Goal: Task Accomplishment & Management: Manage account settings

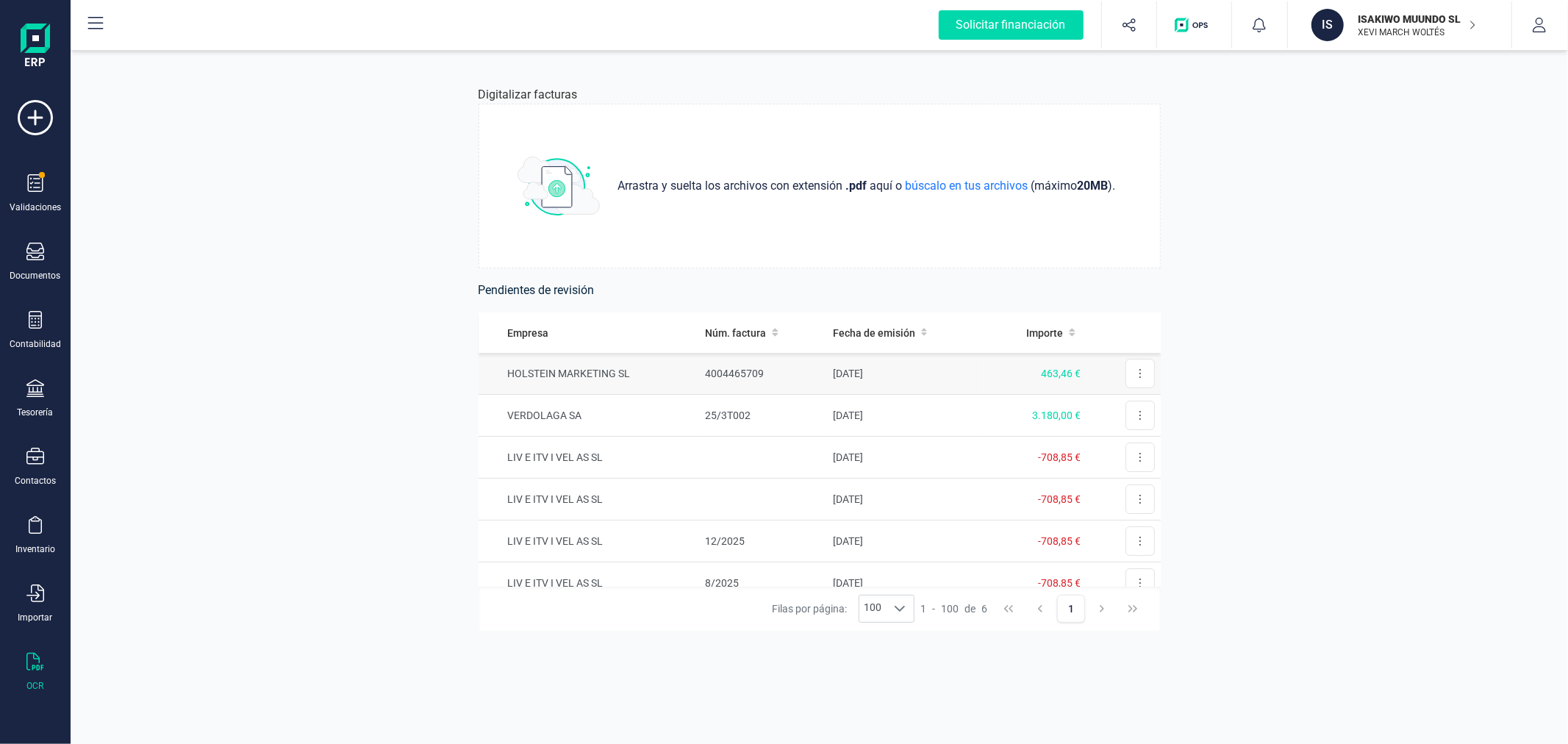
click at [673, 366] on td "HOLSTEIN MARKETING SL" at bounding box center [589, 373] width 222 height 42
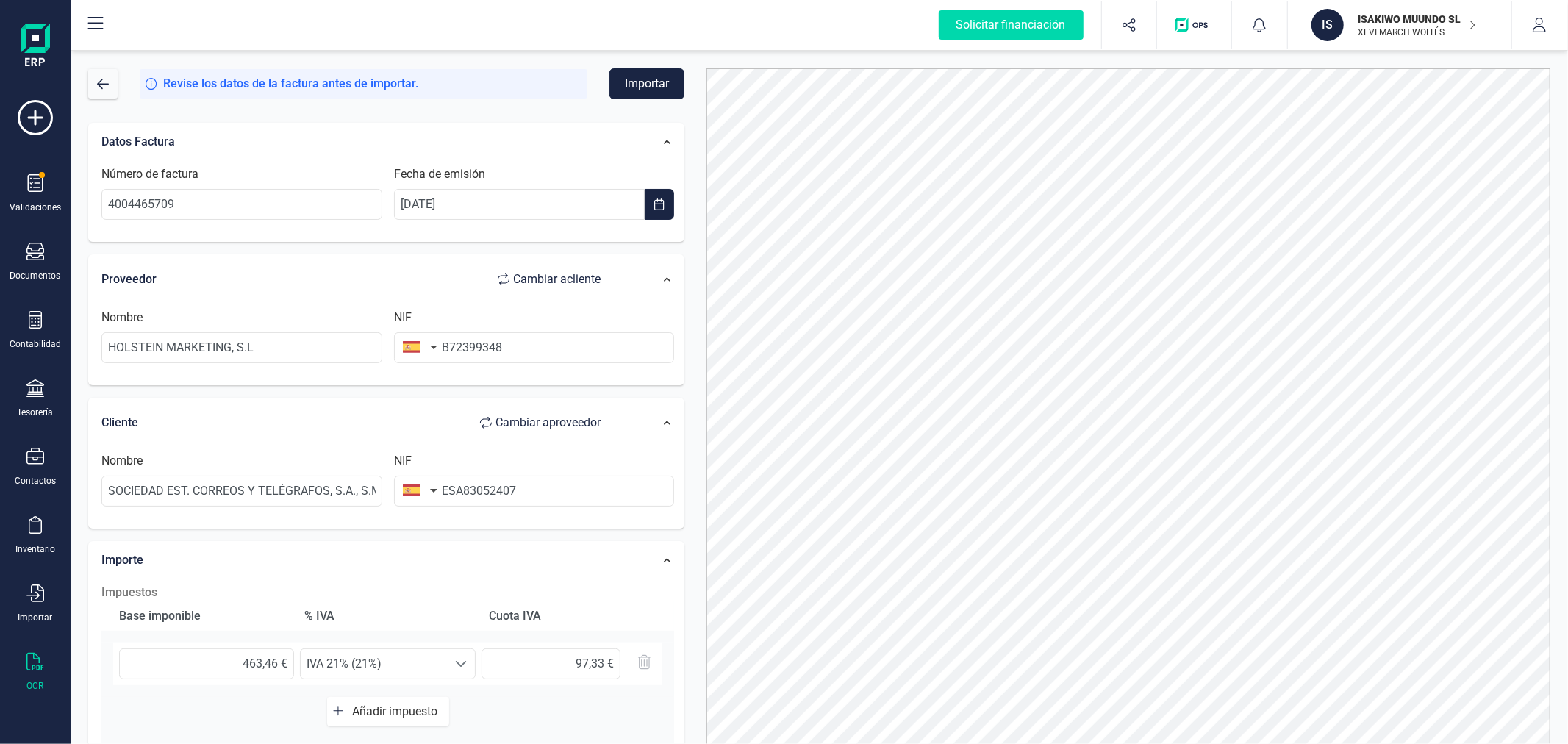
click at [551, 259] on div "Proveedor Cambiar a cliente" at bounding box center [359, 279] width 529 height 44
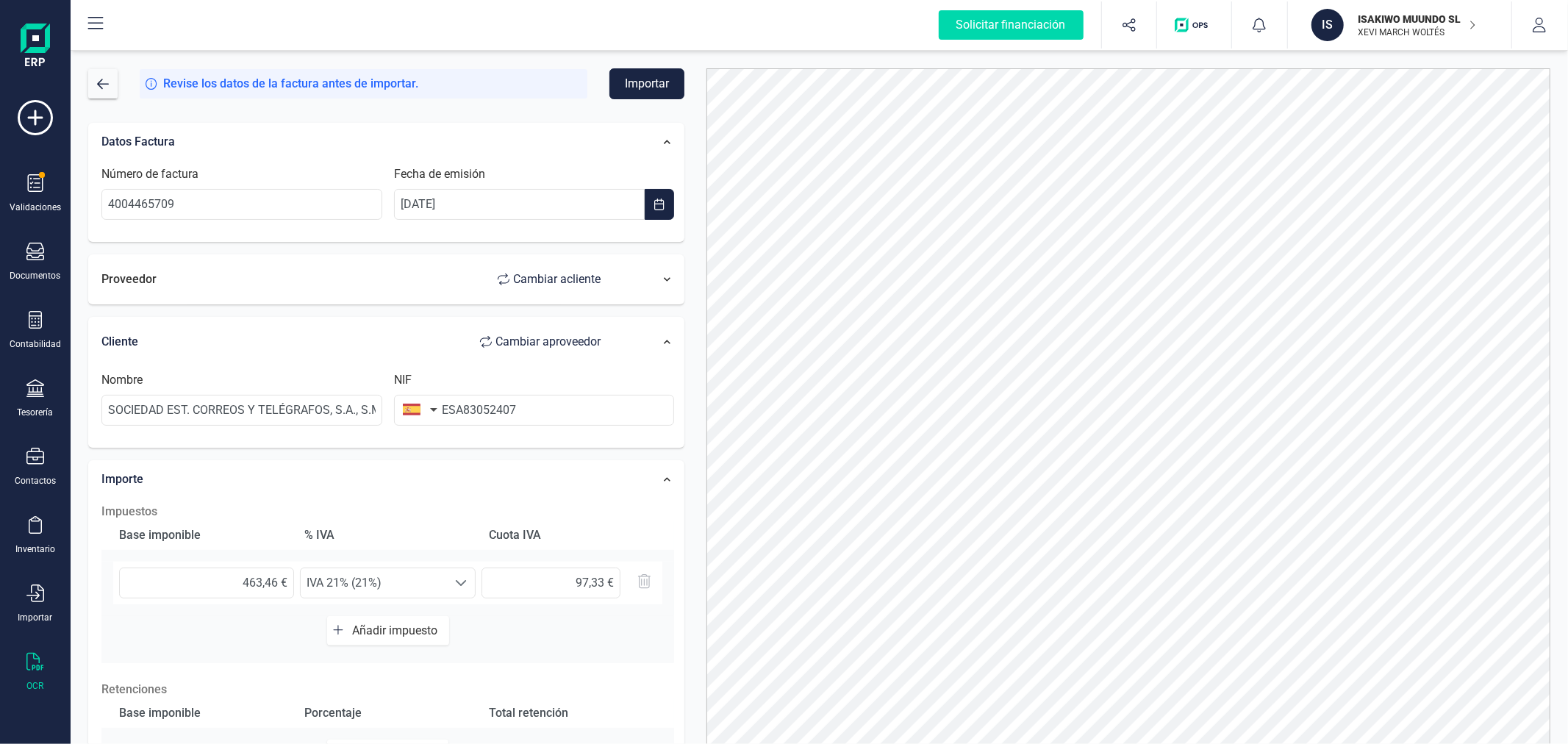
click at [662, 280] on div at bounding box center [652, 279] width 59 height 23
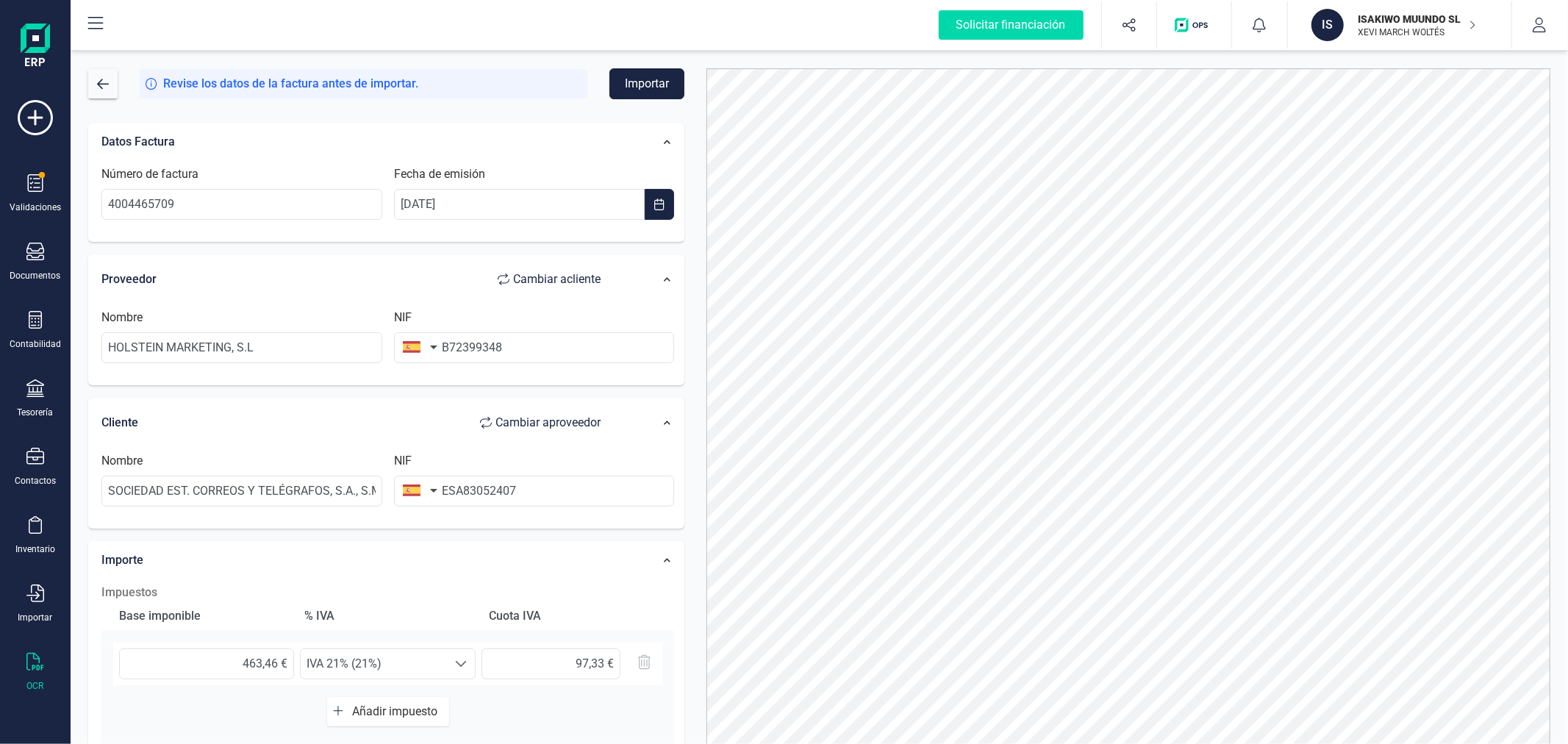
click at [520, 273] on span "Cambiar a cliente" at bounding box center [557, 279] width 88 height 18
type input "HOLSTEIN MARKETING, S.L"
type input "B72399348"
type input "SOCIEDAD EST. CORREOS Y TELÉGRAFOS, S.A., S.M.E."
click at [454, 347] on input "ESA83052407" at bounding box center [534, 348] width 280 height 31
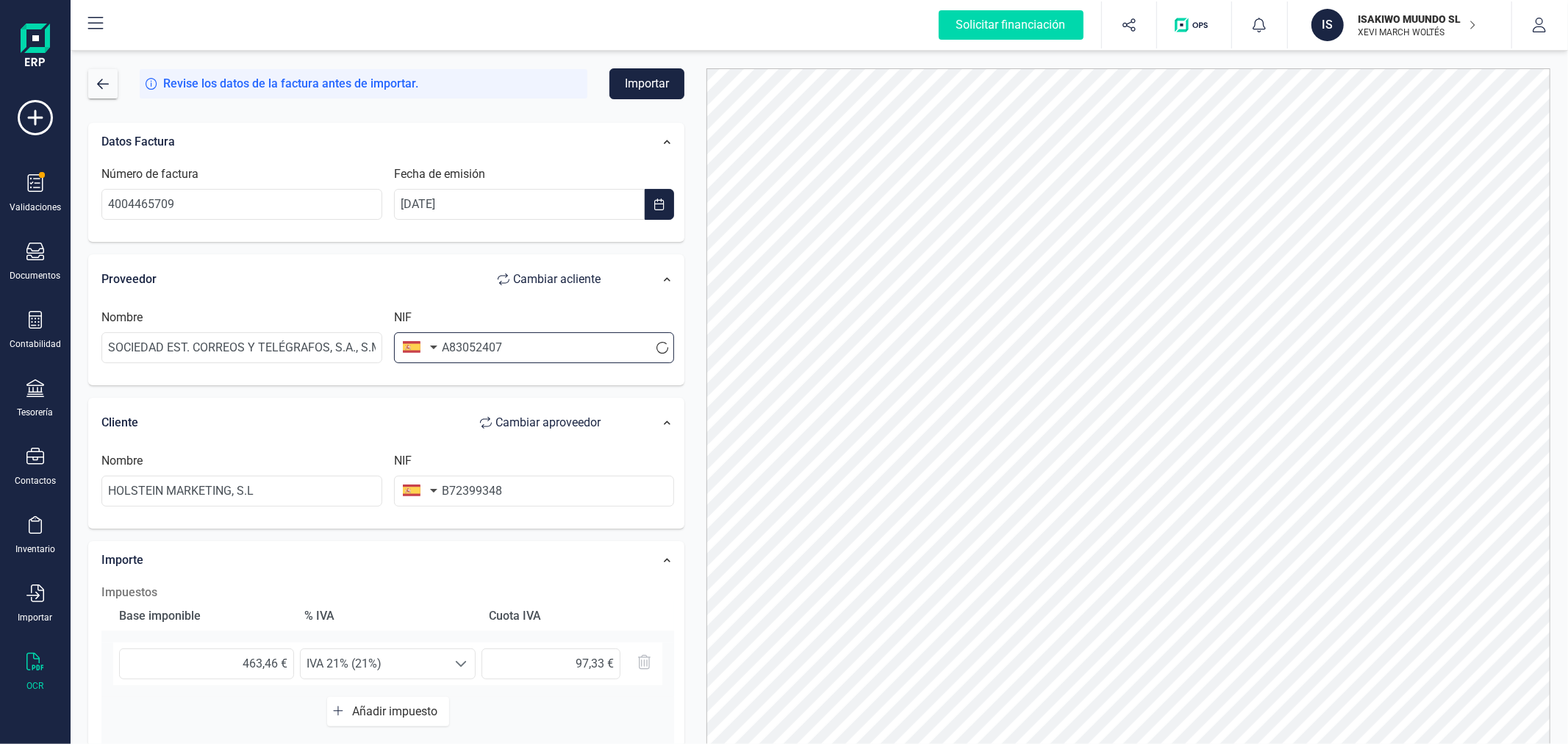
click at [534, 350] on input "A83052407" at bounding box center [534, 348] width 280 height 31
type input "A83052407"
click at [453, 345] on input "ESA83052407" at bounding box center [534, 348] width 280 height 31
type input "A83052407"
click at [559, 544] on div "Importe" at bounding box center [359, 561] width 529 height 32
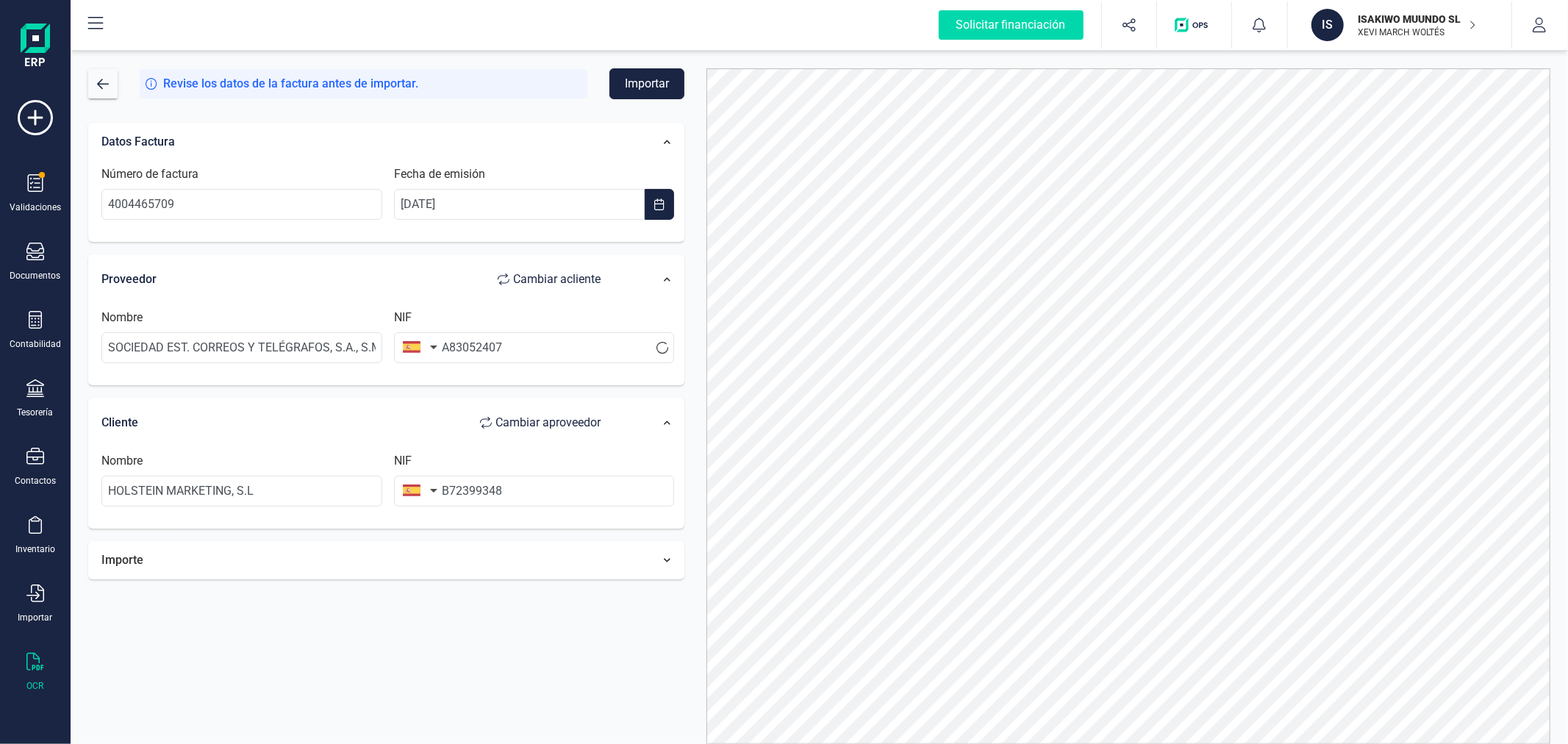
click at [559, 544] on div "Importe" at bounding box center [359, 561] width 529 height 32
click at [695, 478] on div at bounding box center [1128, 421] width 866 height 706
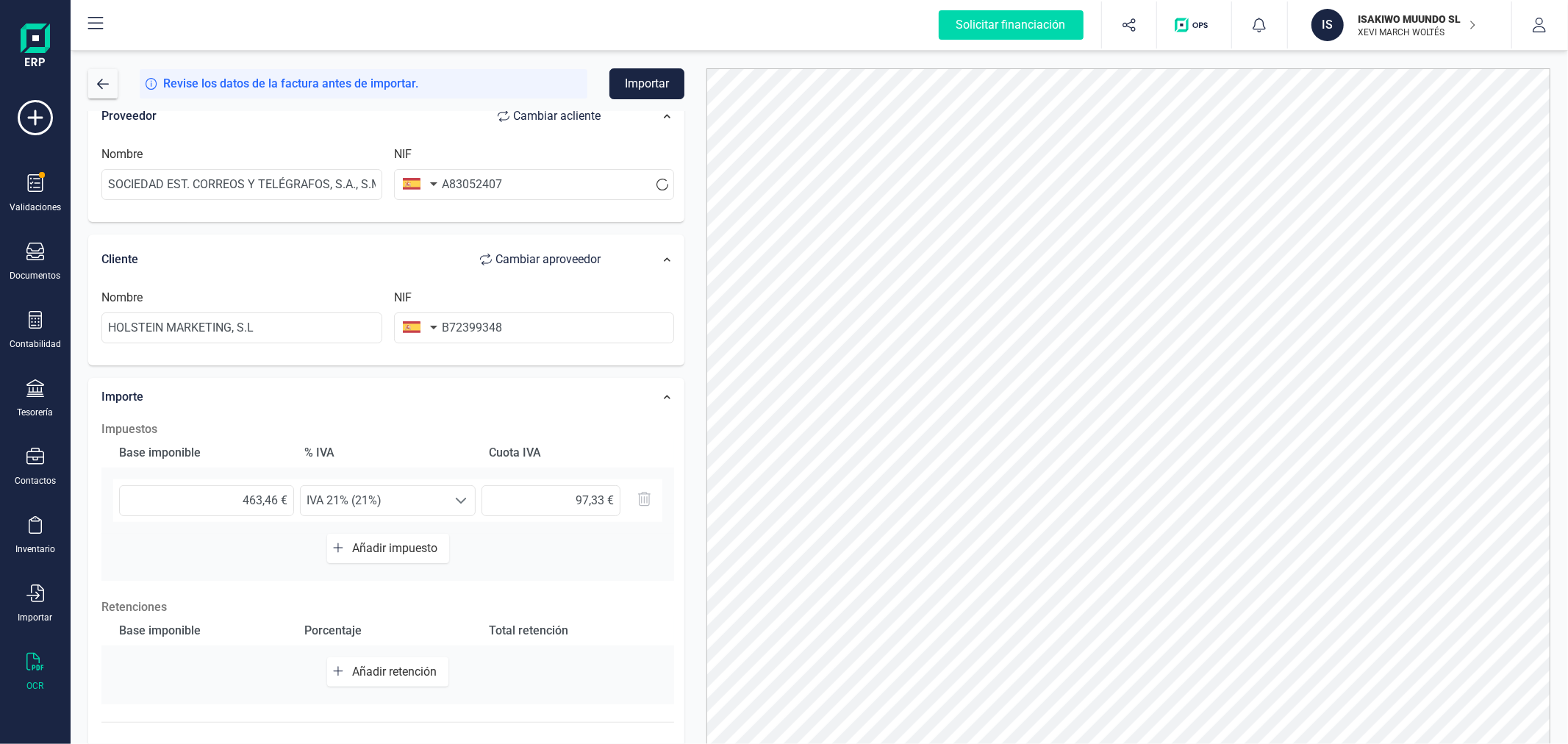
scroll to position [232, 0]
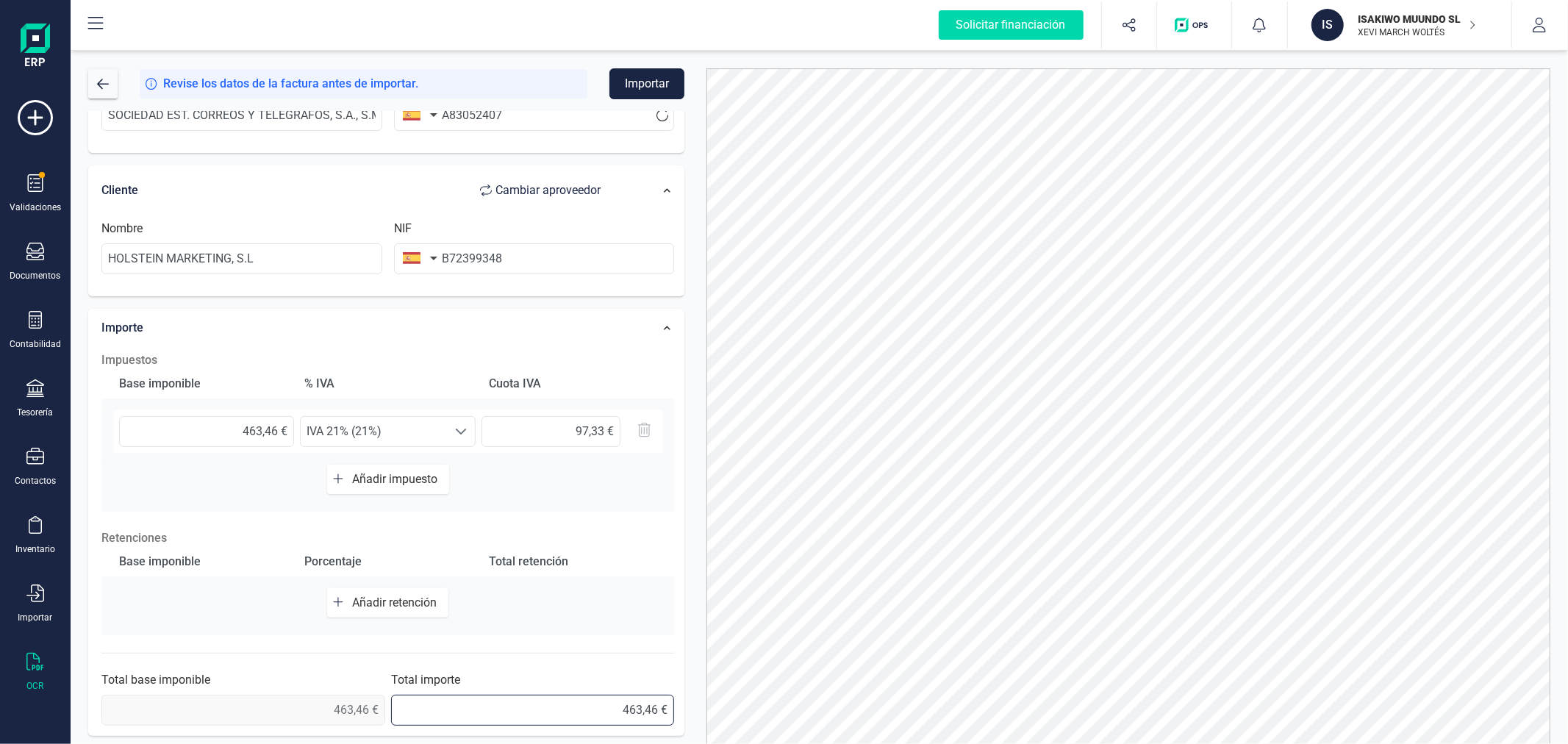
drag, startPoint x: 615, startPoint y: 711, endPoint x: 685, endPoint y: 697, distance: 71.4
click at [685, 697] on div "Importe Impuestos Base imponible % IVA Cuota IVA 463,46 € Seleccione un % IVA 2…" at bounding box center [386, 522] width 596 height 428
type input "560,79 €"
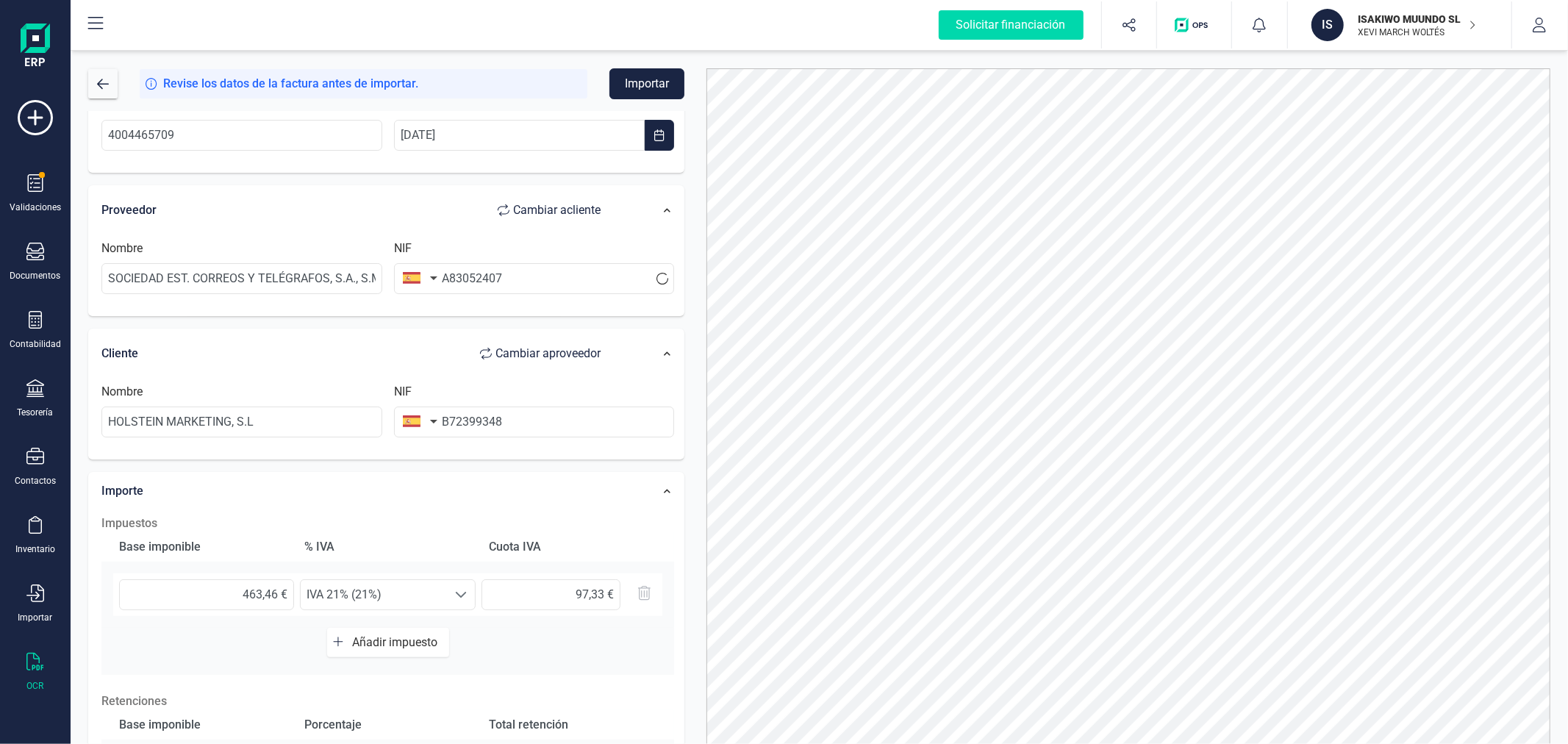
scroll to position [0, 0]
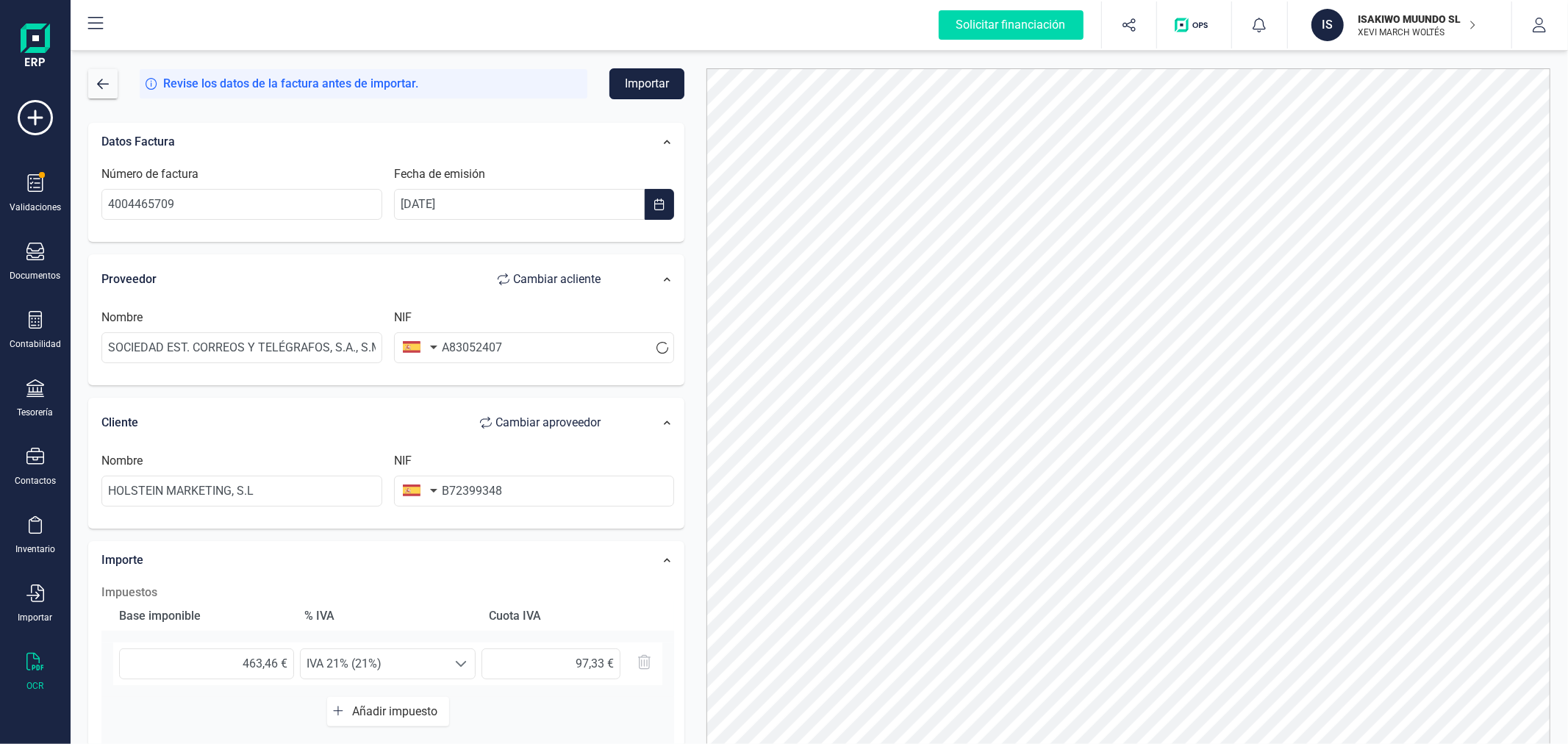
click at [629, 84] on button "Importar" at bounding box center [647, 84] width 75 height 31
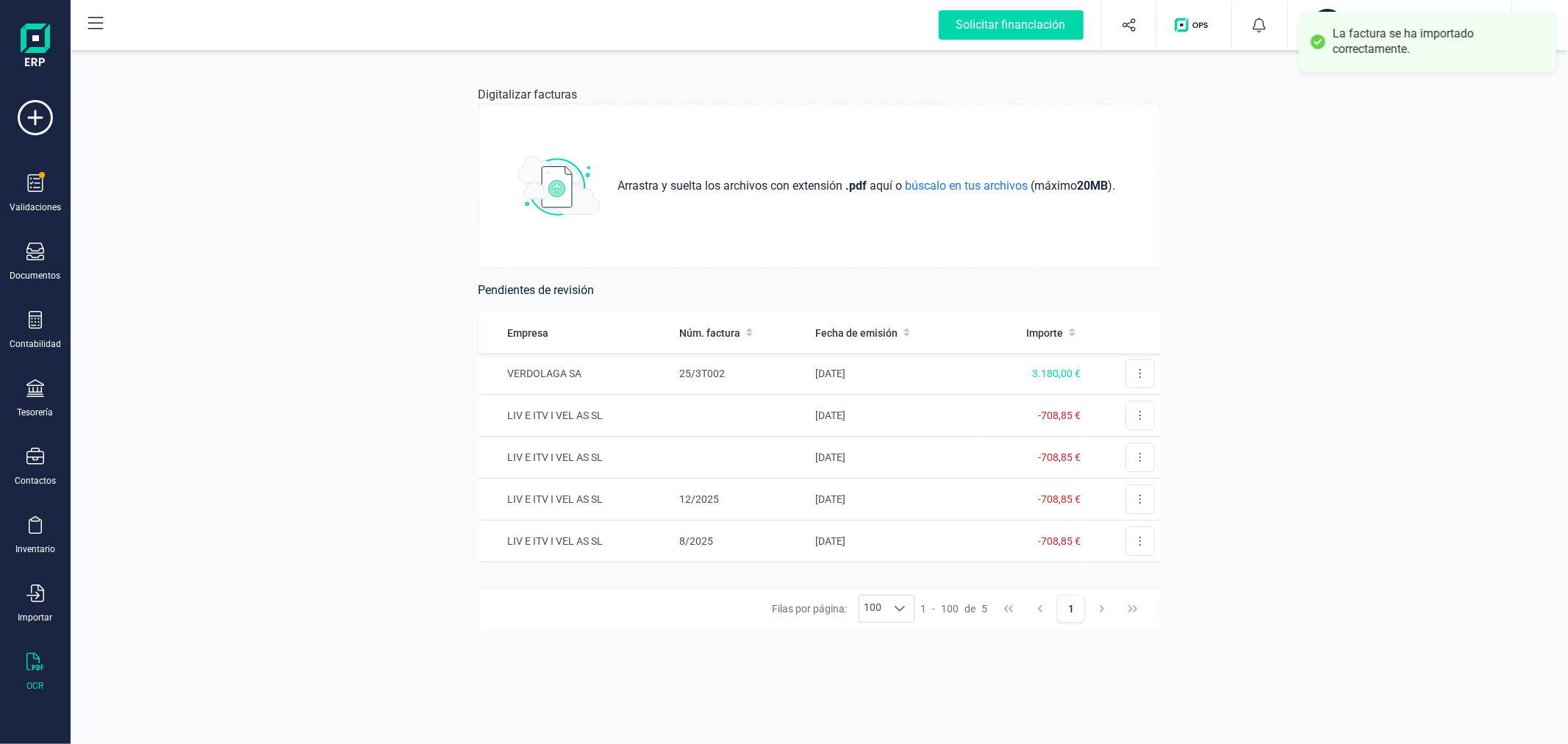
click at [1377, 251] on div "Digitalizar facturas Arrastra y suelta los archivos con extensión .pdf aquí o b…" at bounding box center [819, 397] width 1497 height 693
click at [1334, 22] on div "IS" at bounding box center [1327, 25] width 32 height 32
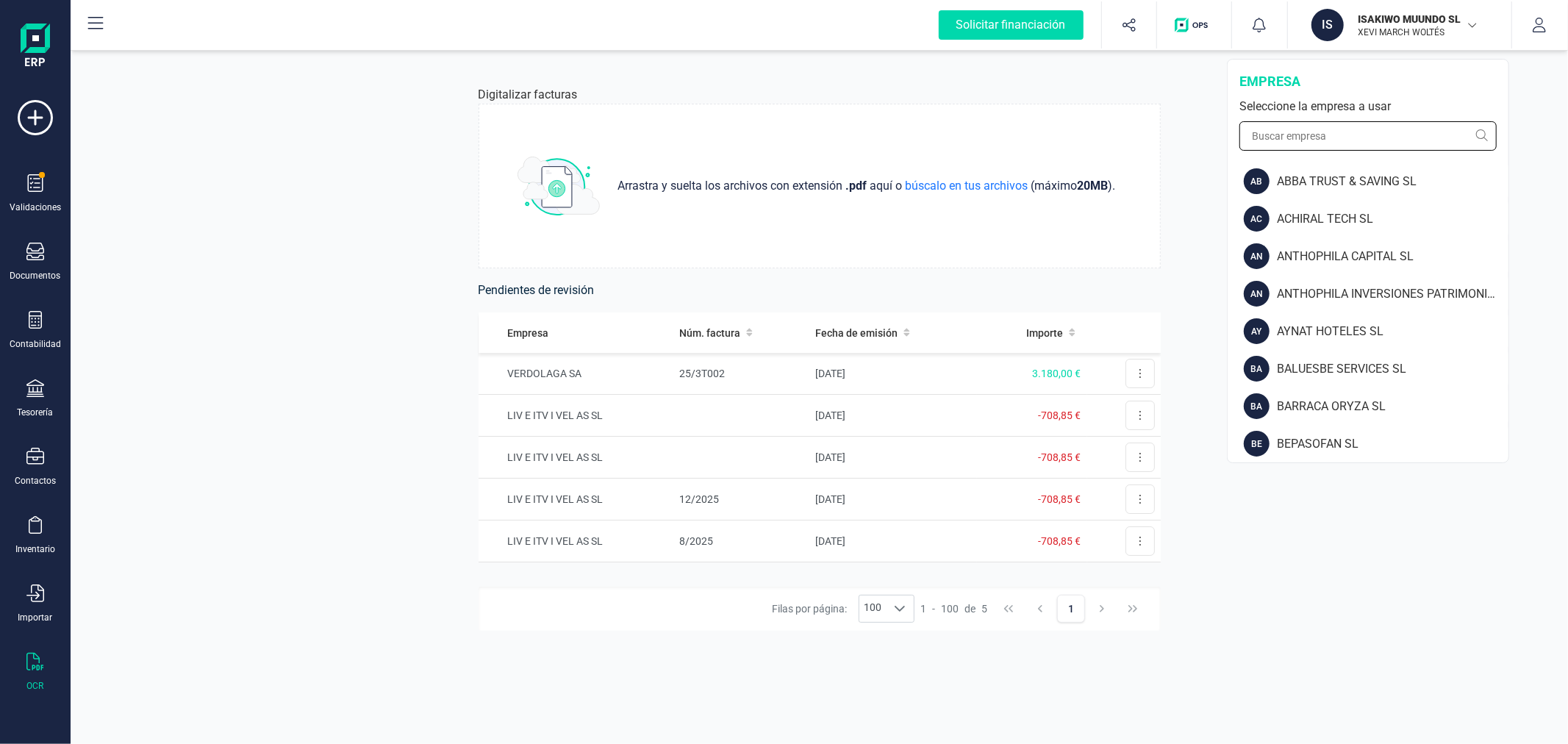
click at [1311, 136] on input "text" at bounding box center [1367, 136] width 257 height 29
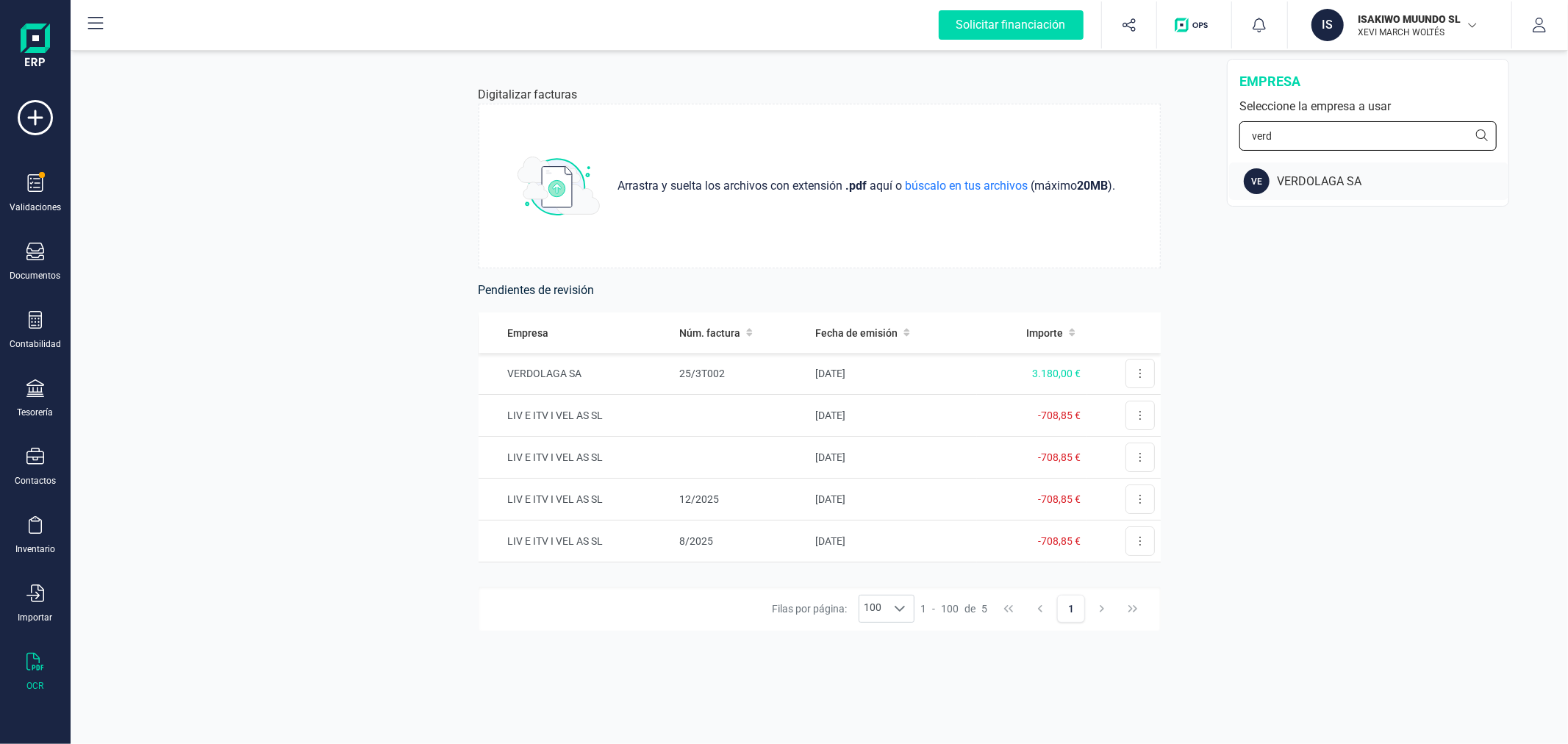
type input "verd"
click at [1306, 194] on div "VE VERDOLAGA SA" at bounding box center [1368, 181] width 279 height 38
click at [770, 380] on td "25/3T002" at bounding box center [741, 373] width 136 height 42
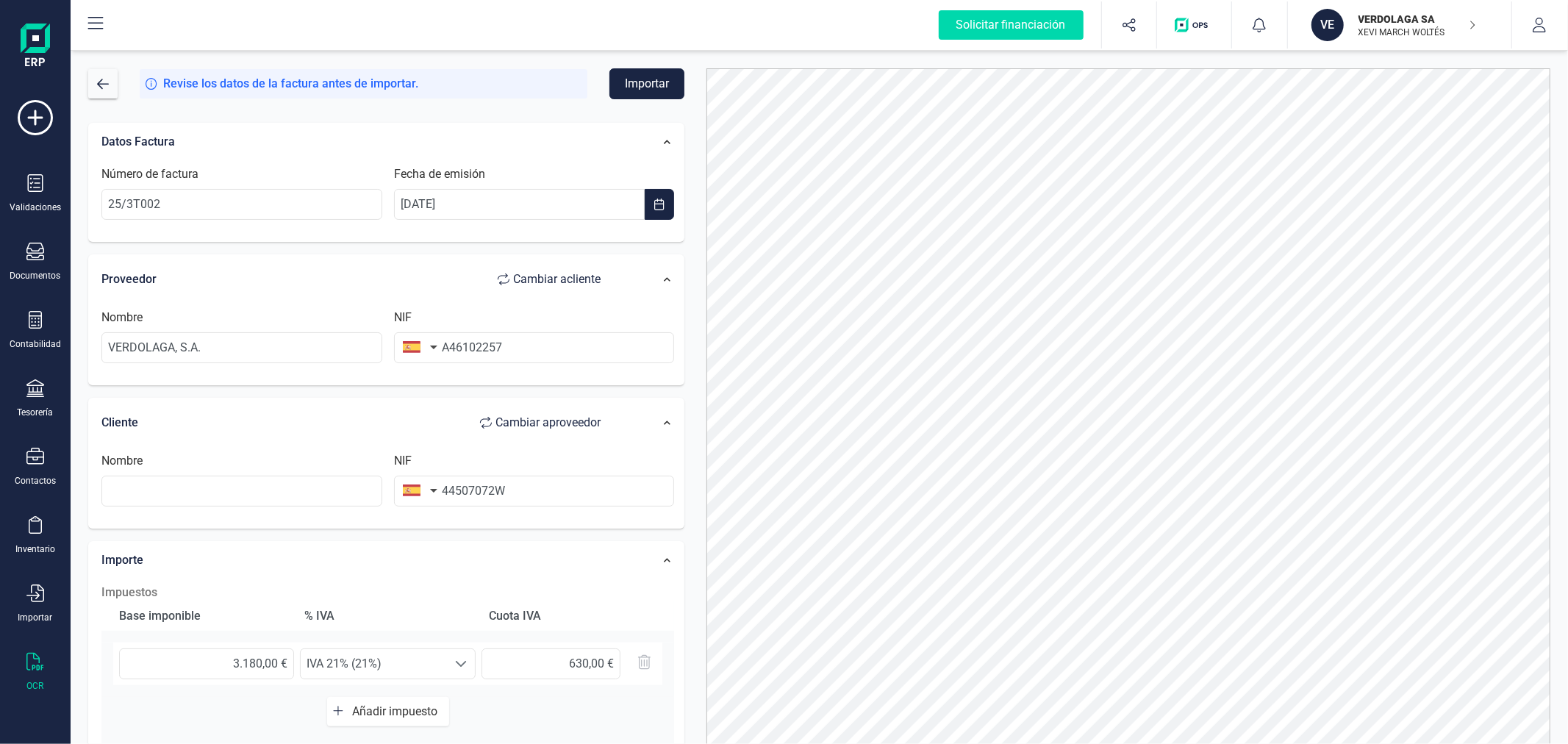
click at [559, 419] on span "Cambiar a proveedor" at bounding box center [548, 423] width 105 height 18
type input "44507072W"
type input "VERDOLAGA, S.A."
type input "A46102257"
click at [297, 339] on input "text" at bounding box center [241, 348] width 280 height 31
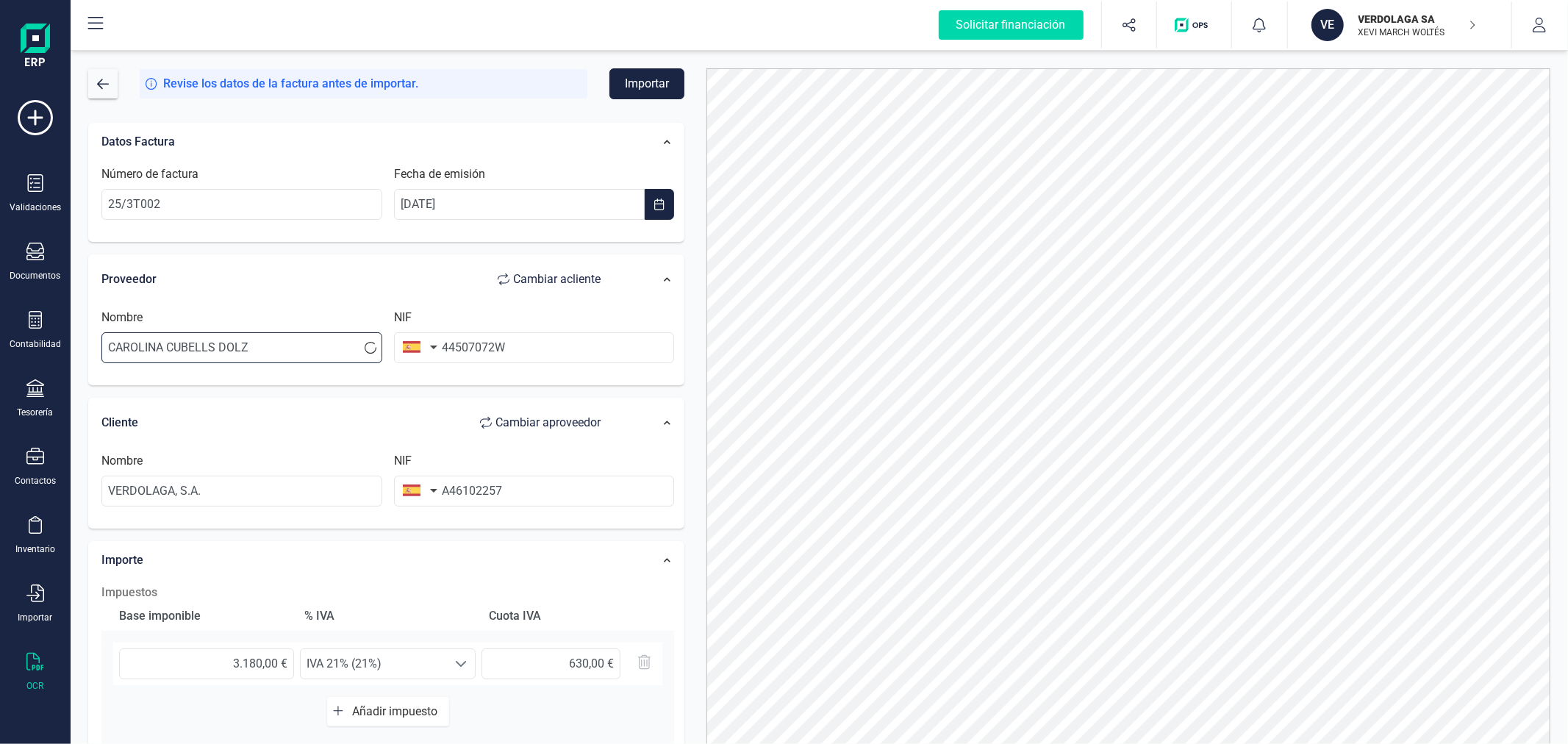
type input "CAROLINA CUBELLS DOLZ"
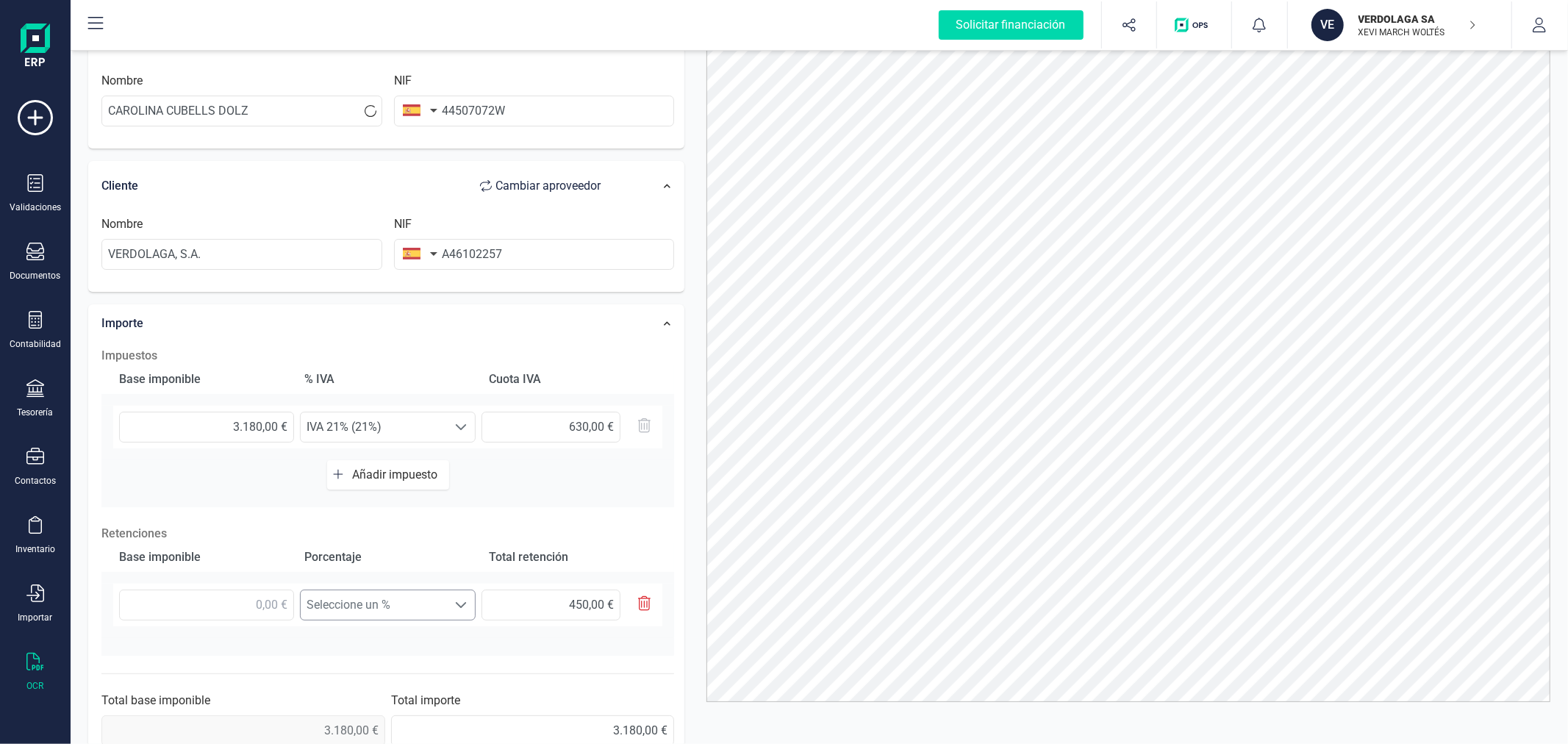
scroll to position [245, 0]
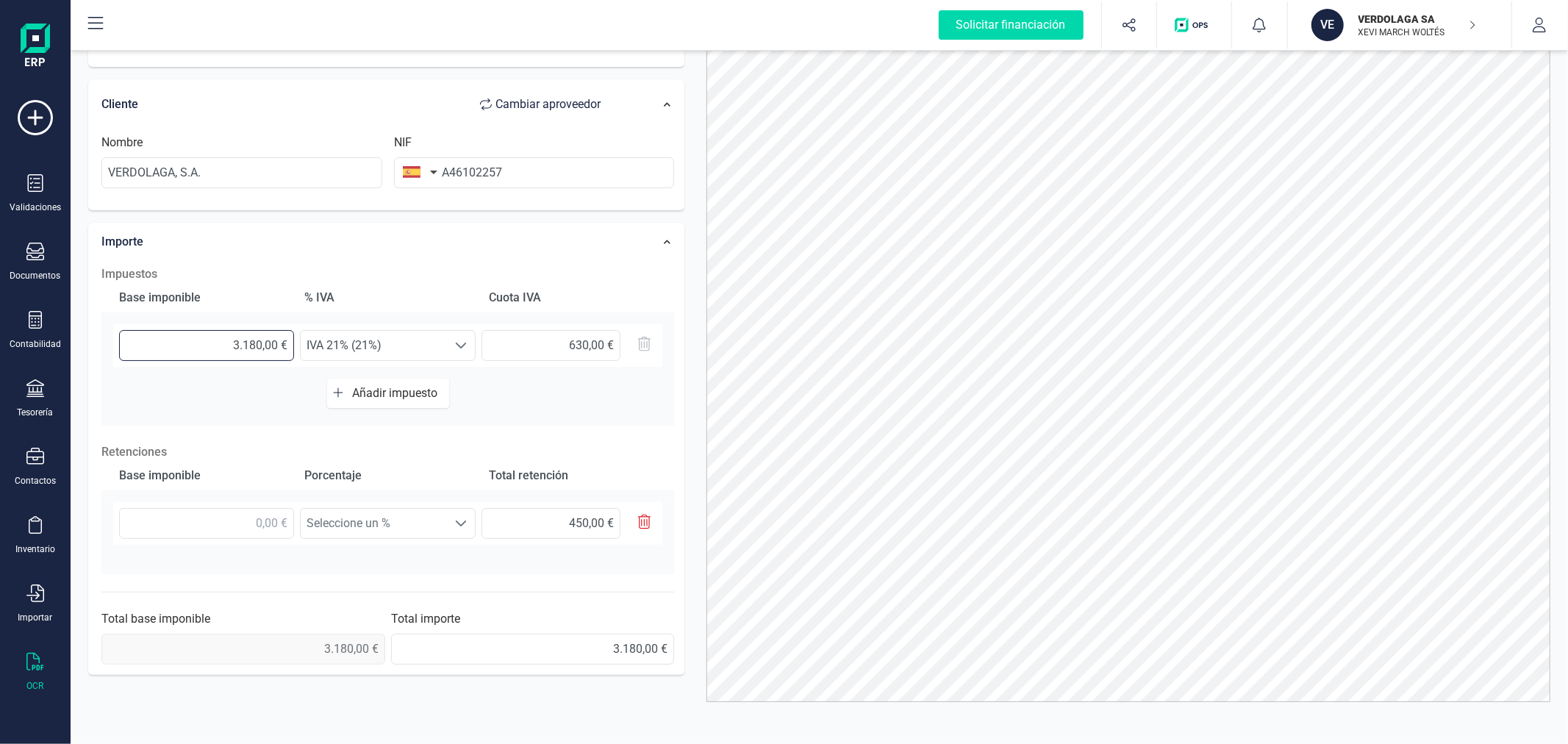
drag, startPoint x: 202, startPoint y: 348, endPoint x: 292, endPoint y: 354, distance: 90.2
click at [292, 354] on input "3.180,00 €" at bounding box center [207, 345] width 175 height 31
type input "3,00 €"
type input "0,63 €"
type input "30,00 €"
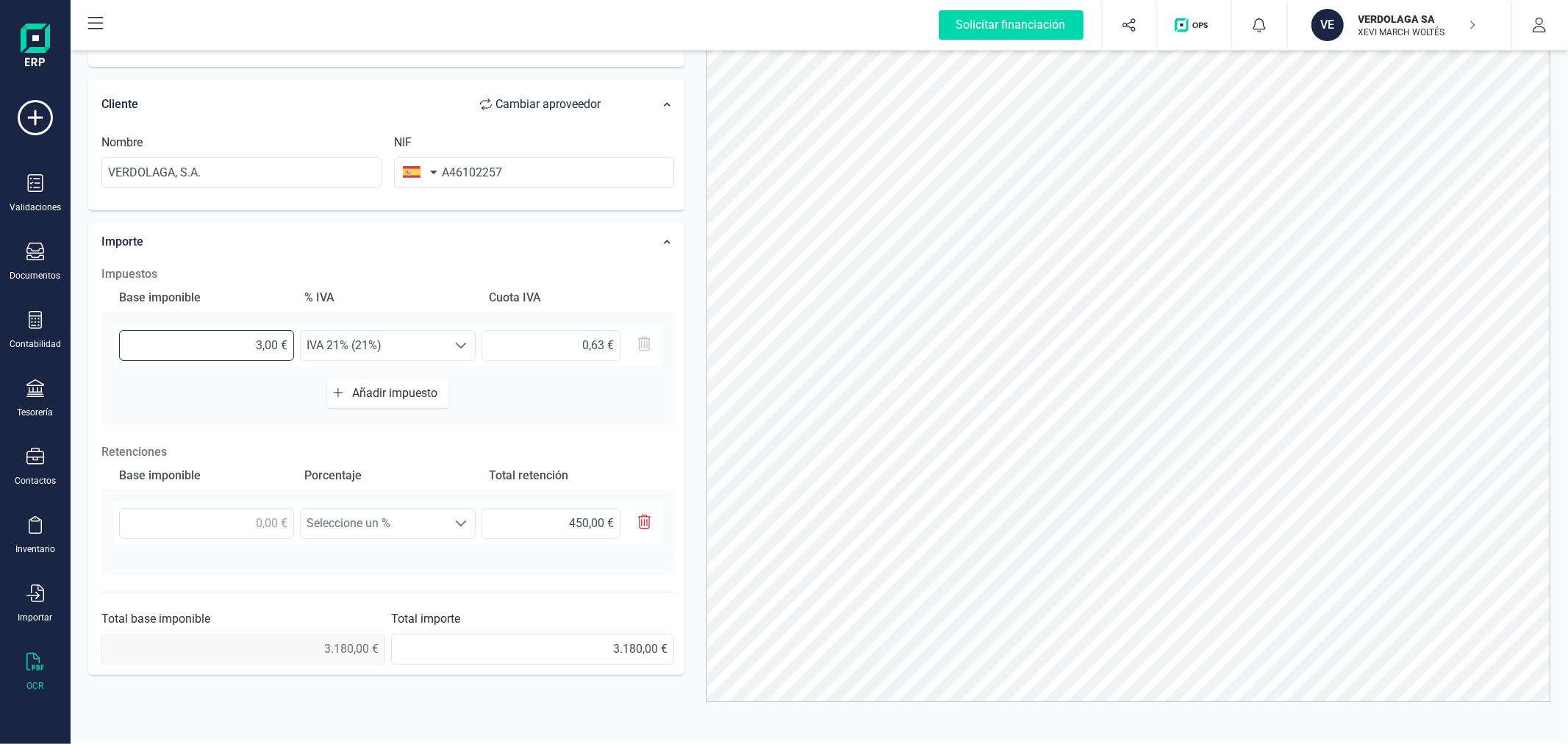
type input "6,30 €"
type input "300,00 €"
type input "63,00 €"
type input "3.000,00 €"
type input "630,00 €"
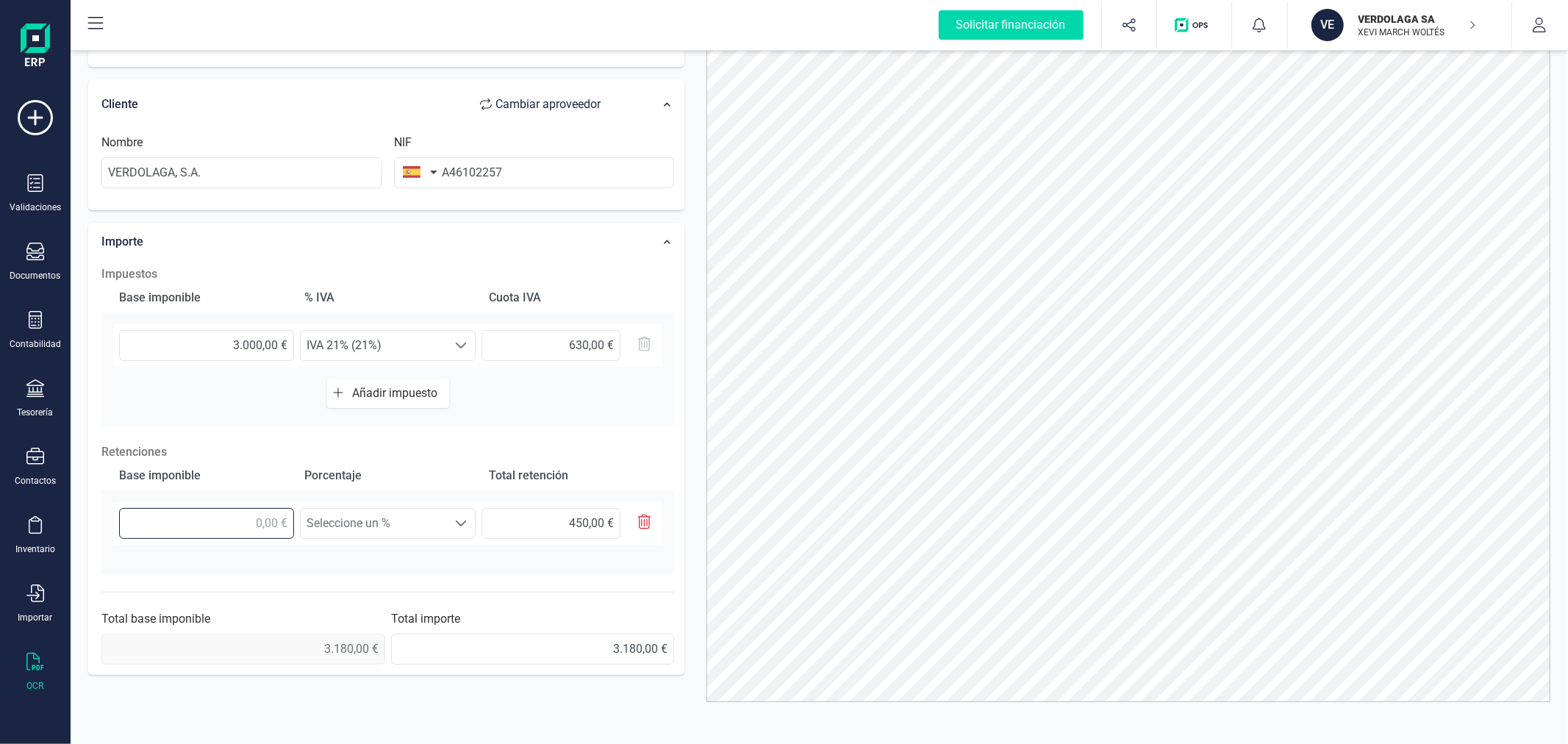
type input "3.000,00 €"
click at [223, 510] on input "text" at bounding box center [207, 524] width 175 height 31
type input "3,00 €"
type input "0,45 €"
type input "30,00 €"
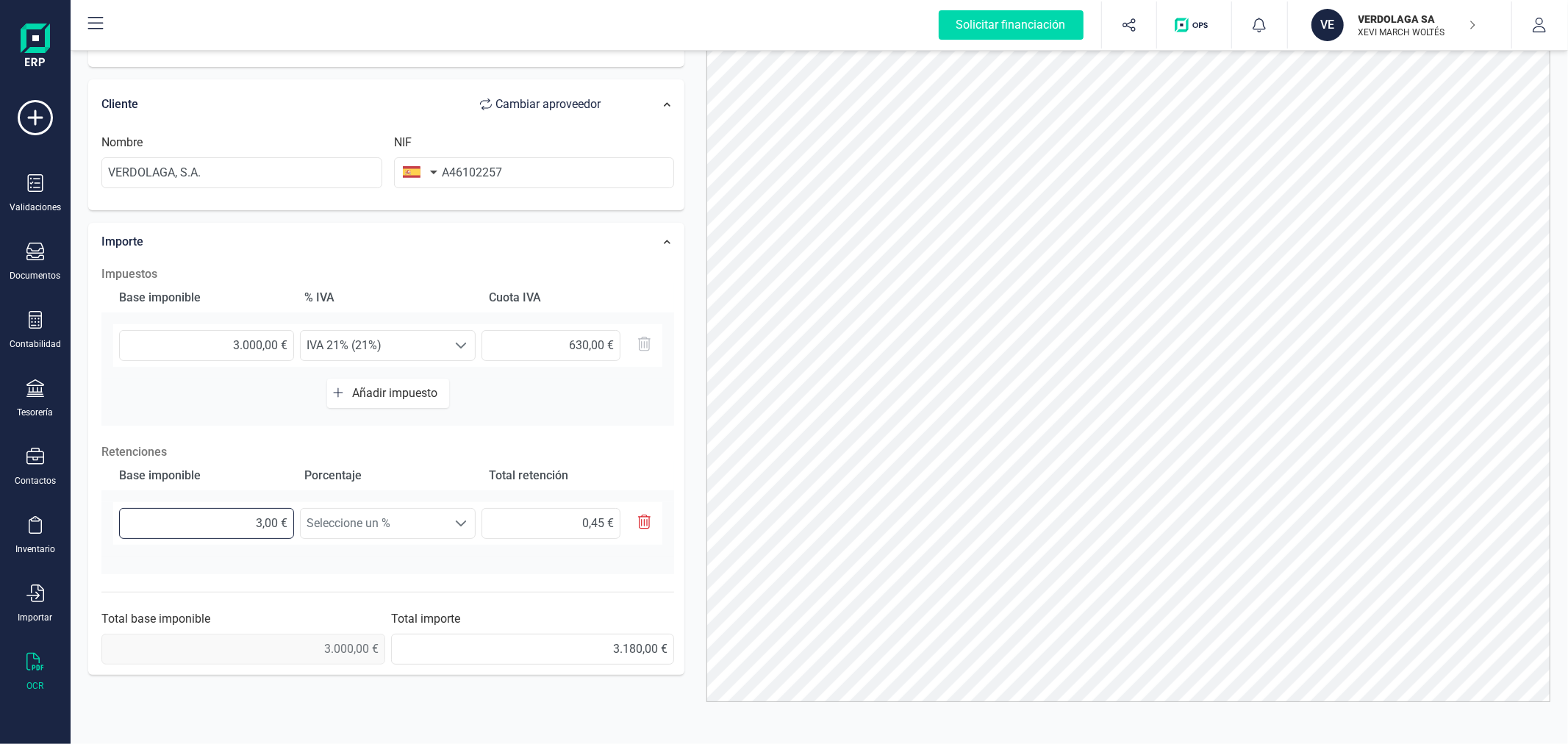
type input "4,50 €"
type input "300,00 €"
type input "45,00 €"
type input "3.000,00 €"
type input "450,00 €"
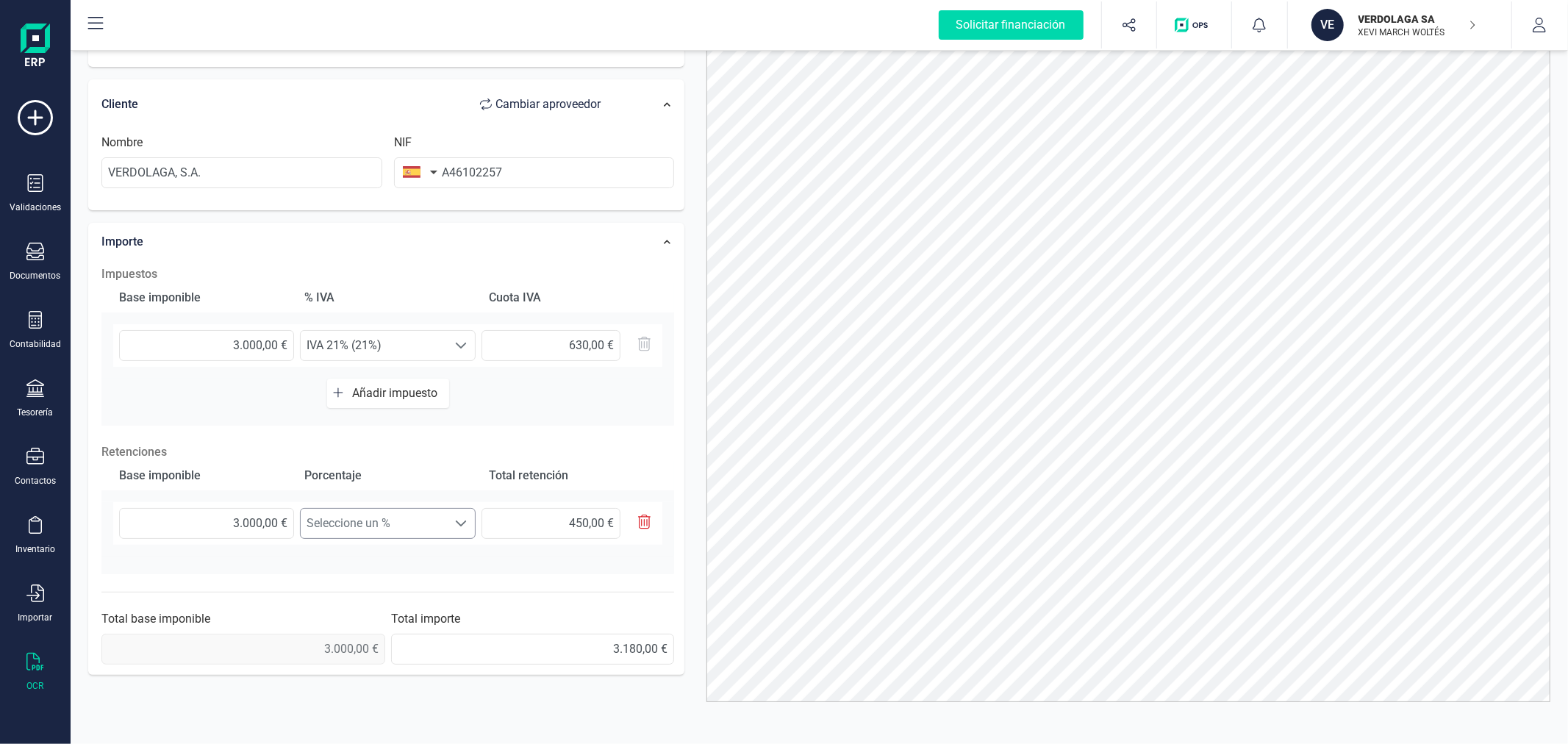
click at [404, 519] on span "Seleccione un %" at bounding box center [373, 524] width 146 height 29
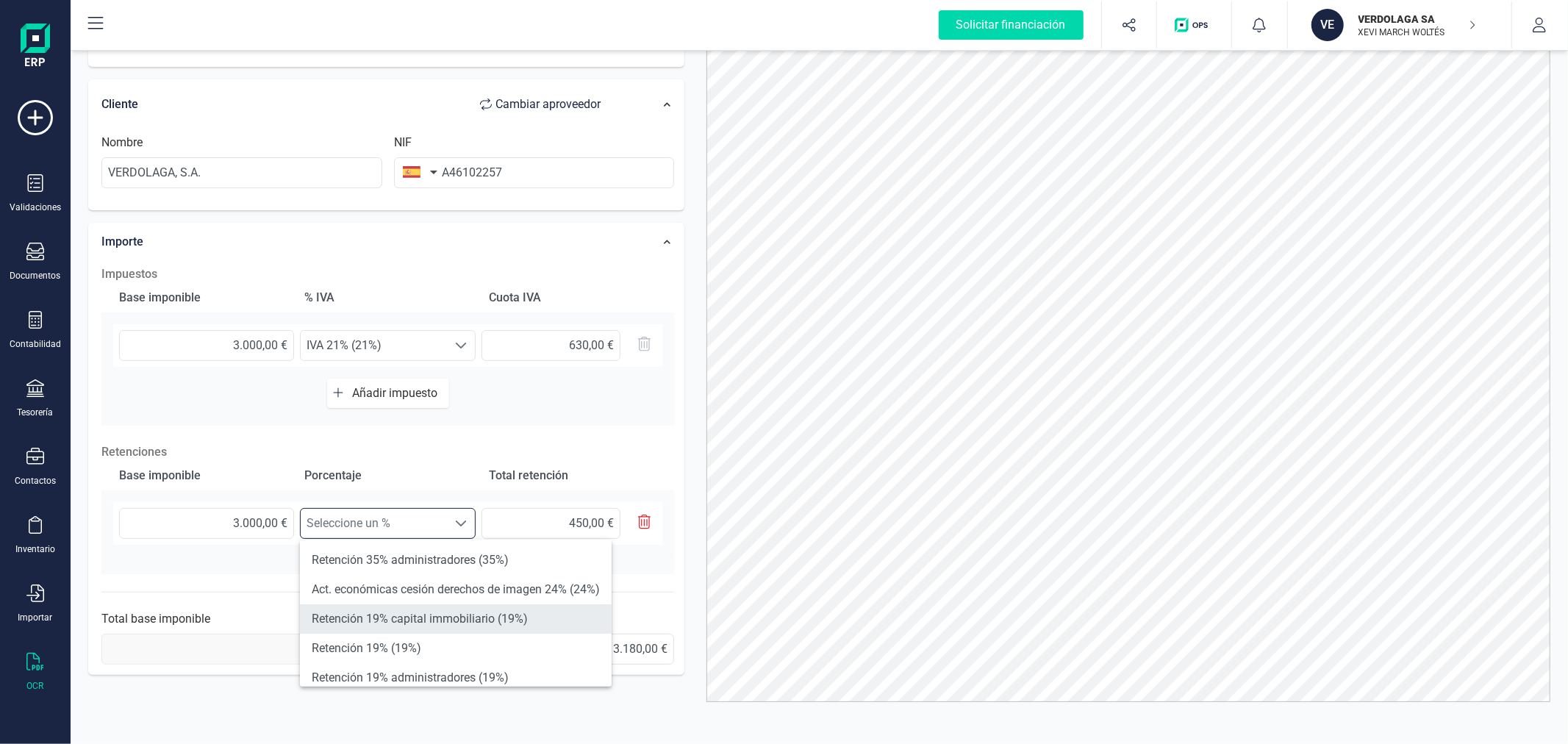
scroll to position [82, 0]
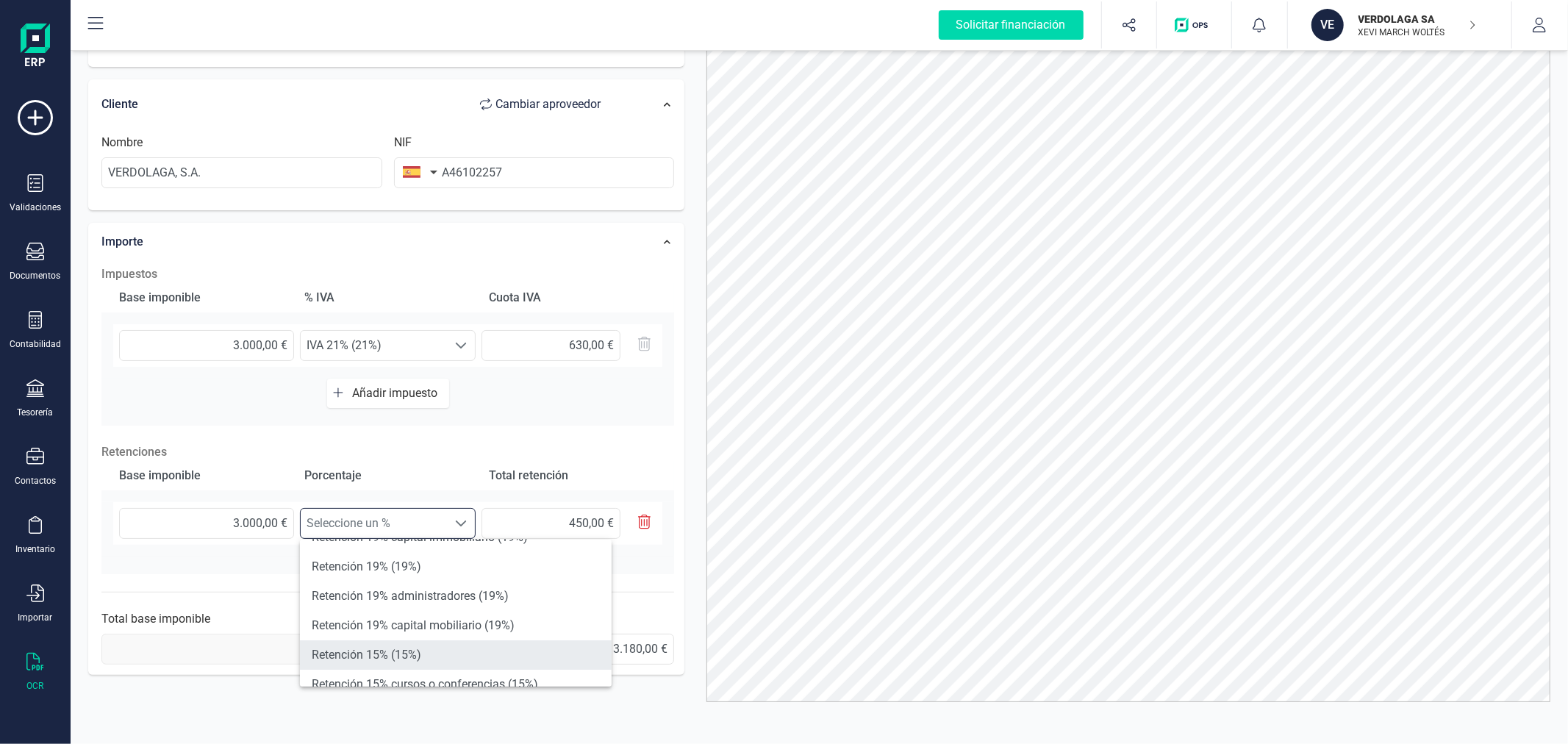
click at [409, 653] on li "Retención 15% (15%)" at bounding box center [455, 656] width 311 height 29
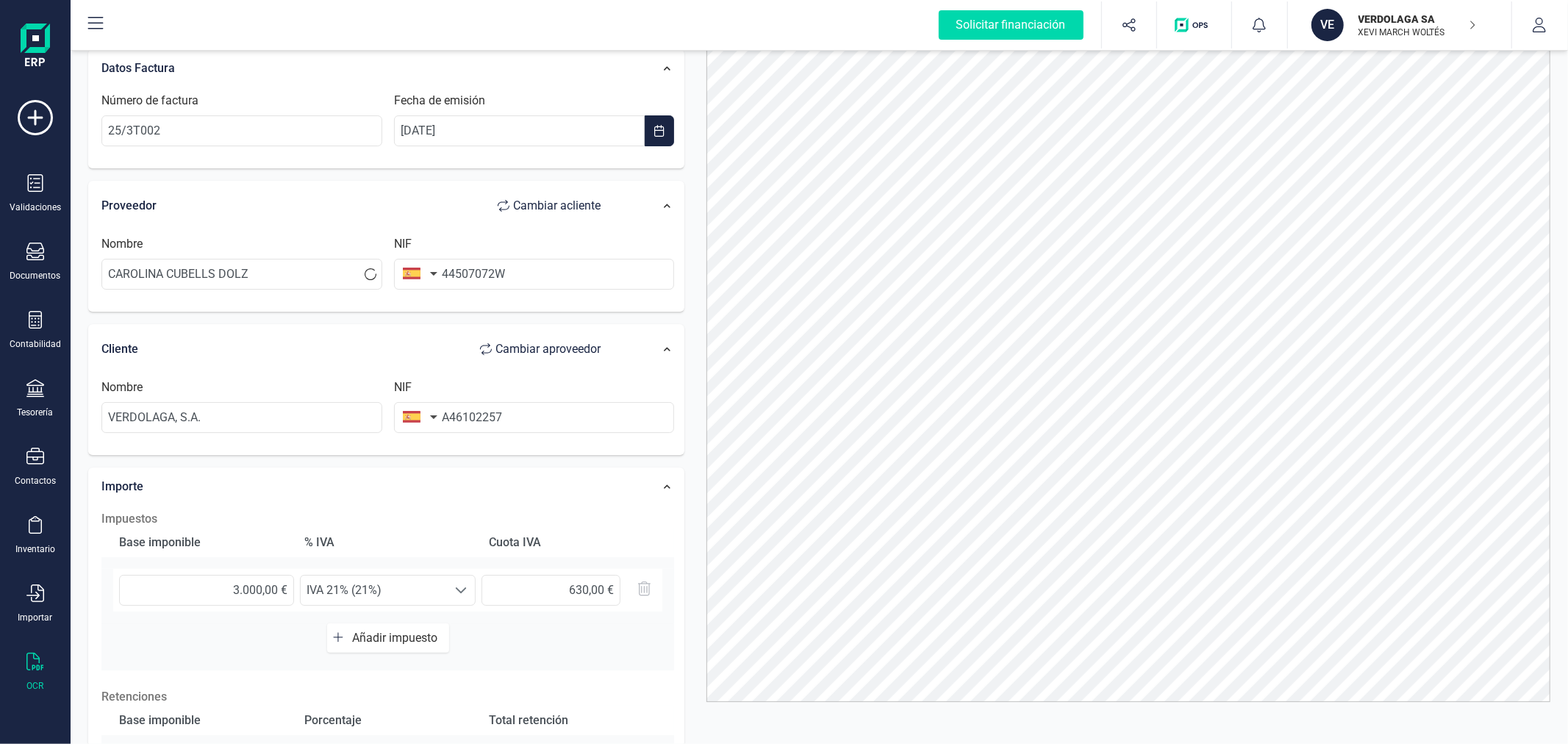
scroll to position [0, 0]
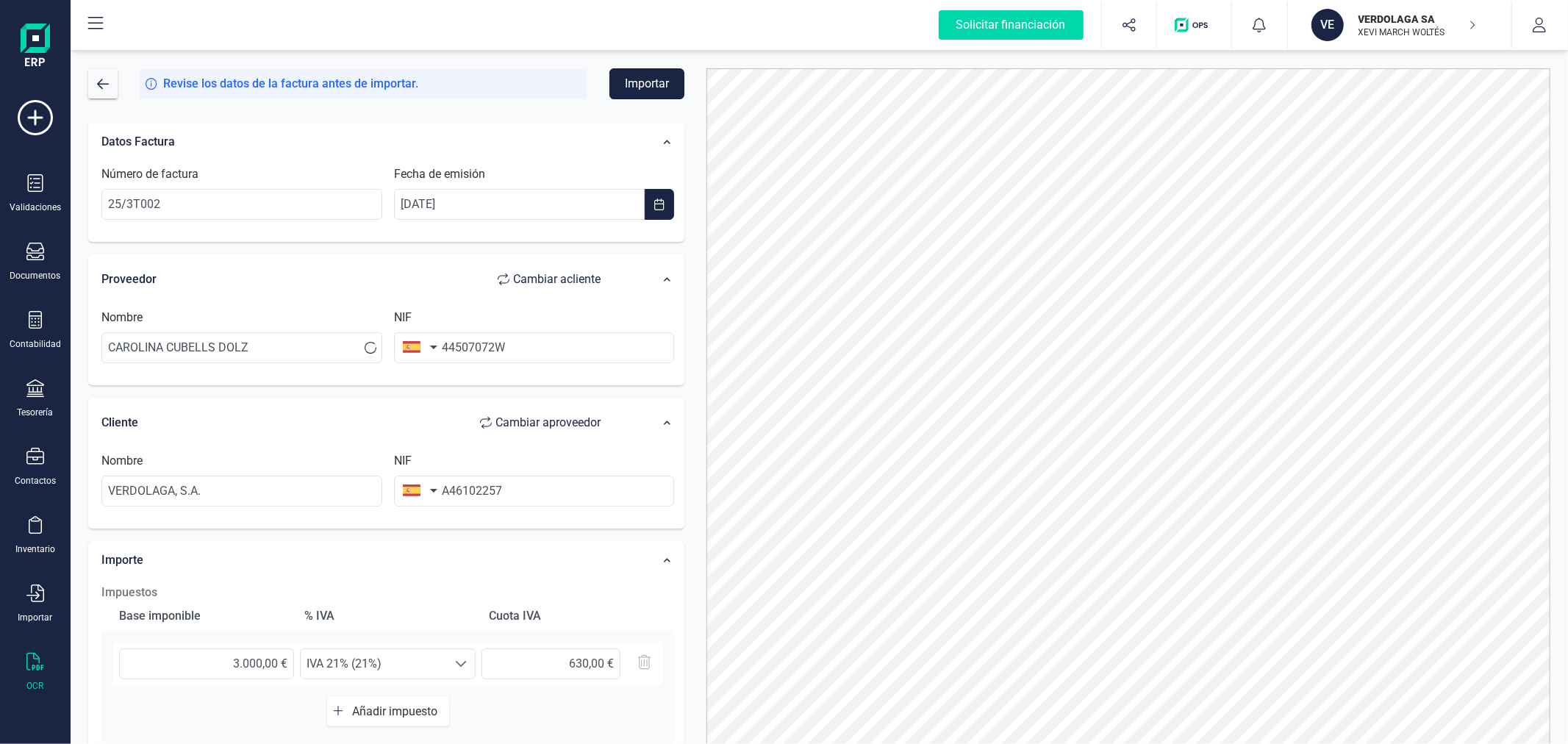
click at [654, 80] on button "Importar" at bounding box center [647, 84] width 75 height 31
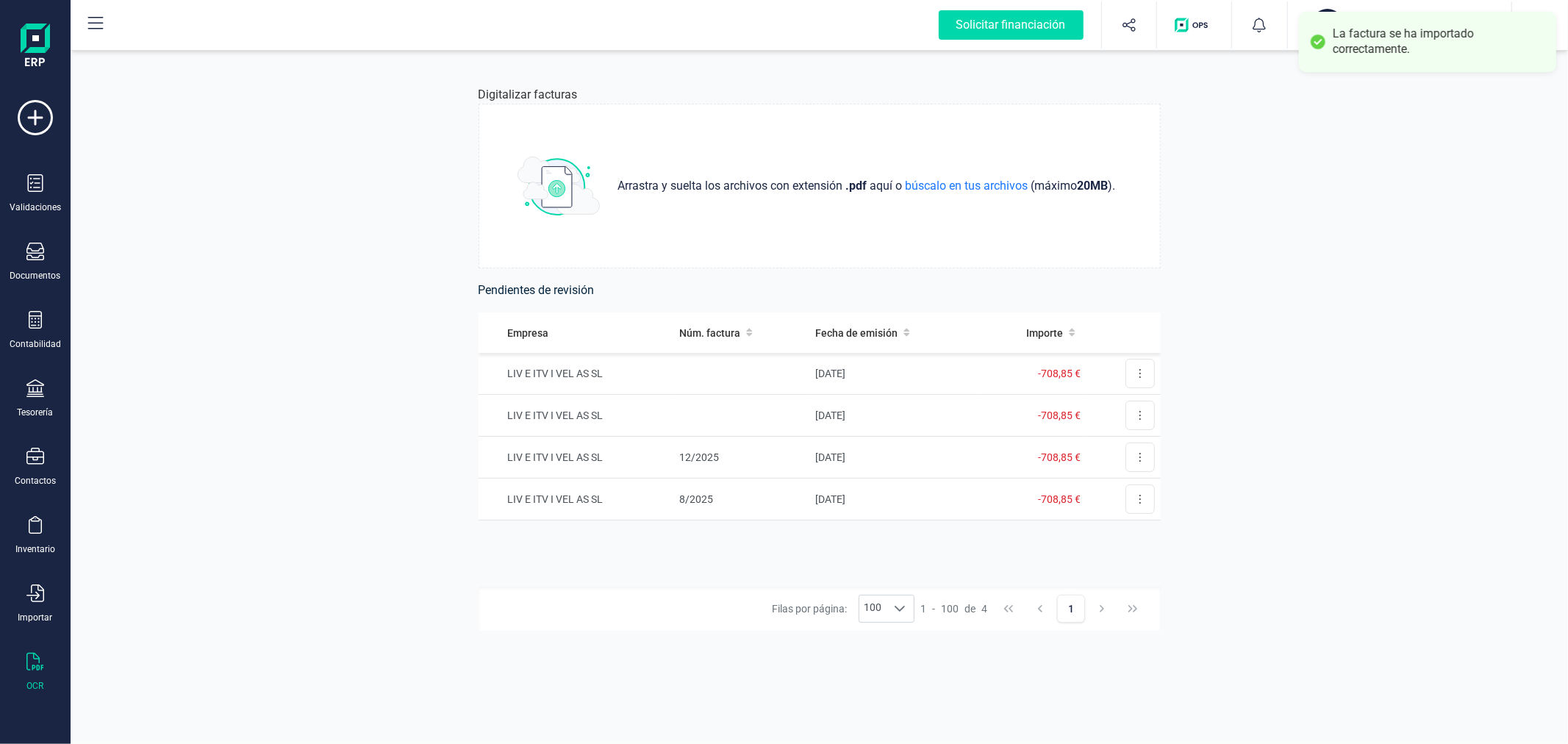
click at [1332, 1] on button "VE VERDOLAGA SA XEVI MARCH WOLTÉS" at bounding box center [1399, 25] width 188 height 47
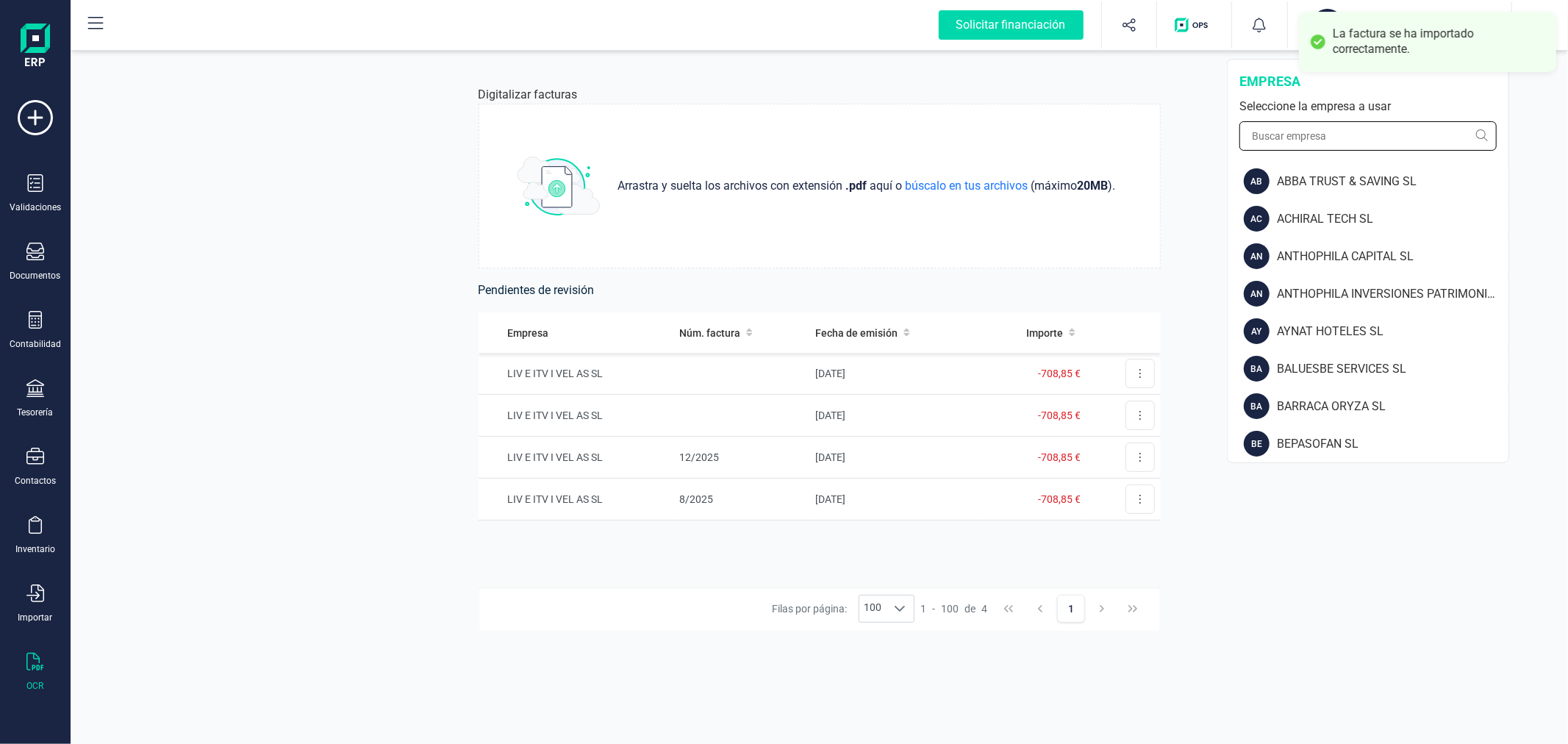
click at [1341, 137] on input "text" at bounding box center [1367, 136] width 257 height 29
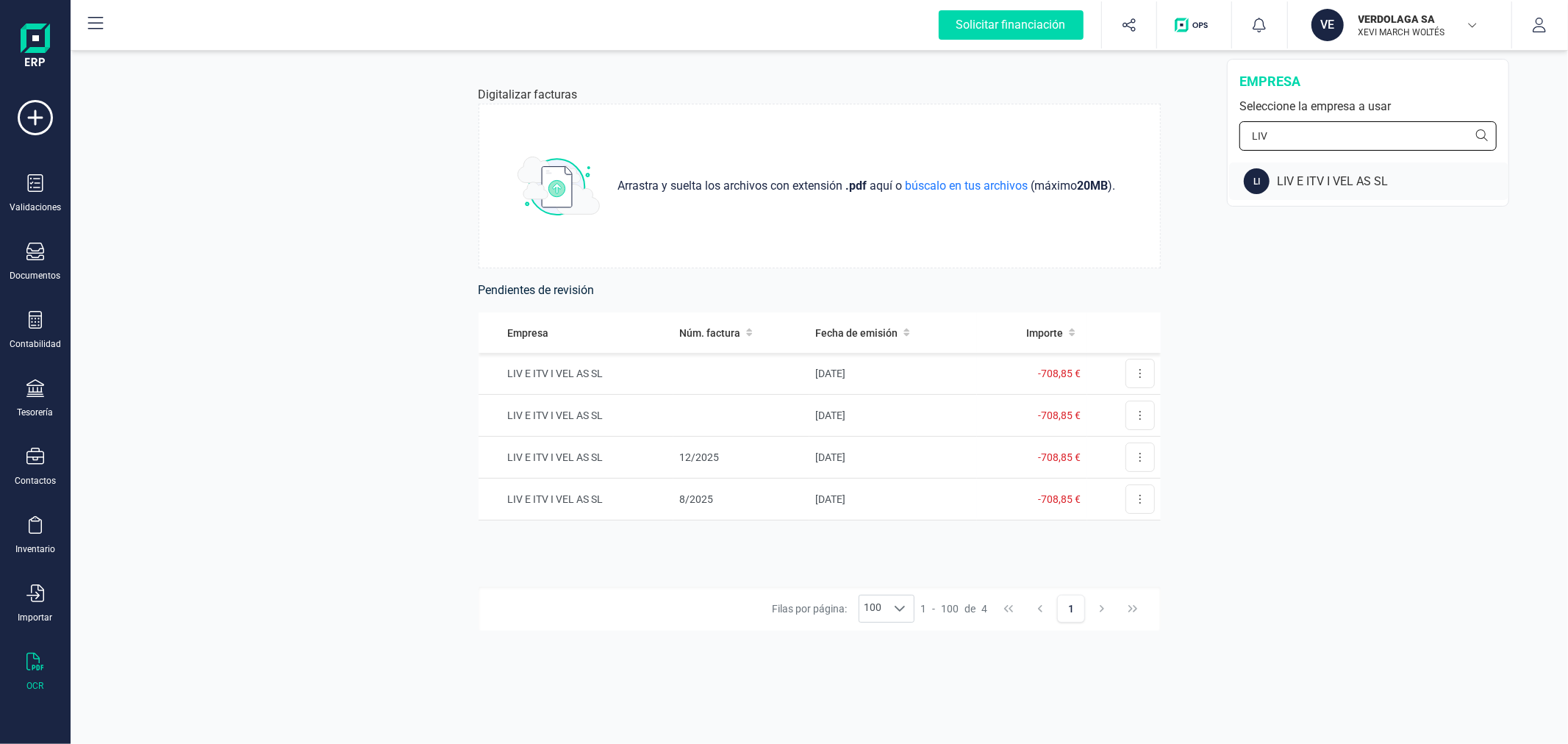
type input "LIV"
click at [1306, 173] on div "LIV E ITV I VEL AS SL" at bounding box center [1392, 182] width 231 height 18
click at [746, 378] on td at bounding box center [741, 373] width 136 height 42
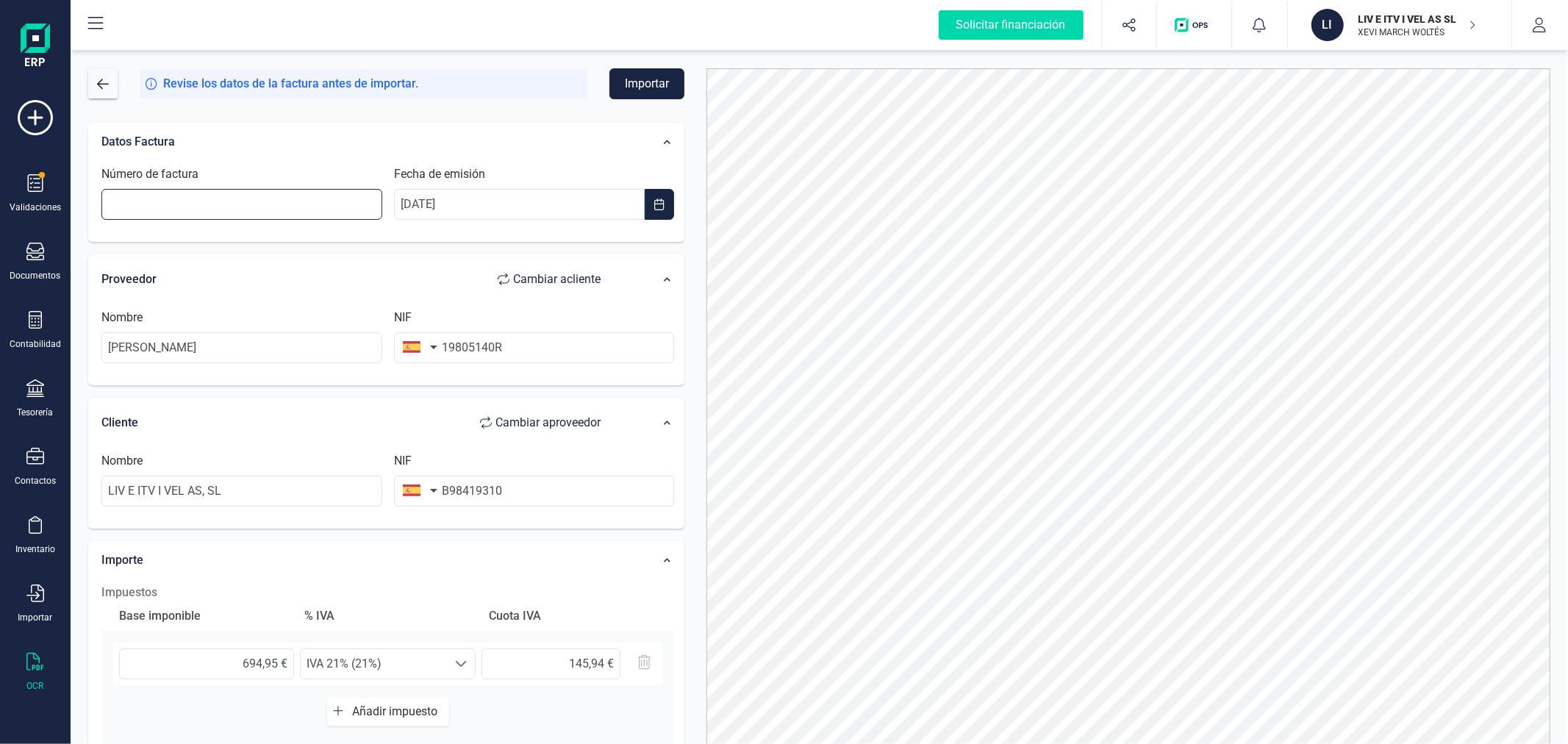
click at [197, 206] on input "Número de factura" at bounding box center [241, 205] width 280 height 31
type input "10/2025"
click at [682, 159] on div "Datos Factura Número de factura 10/2025 Fecha de emisión 05/10/2025" at bounding box center [386, 183] width 596 height 120
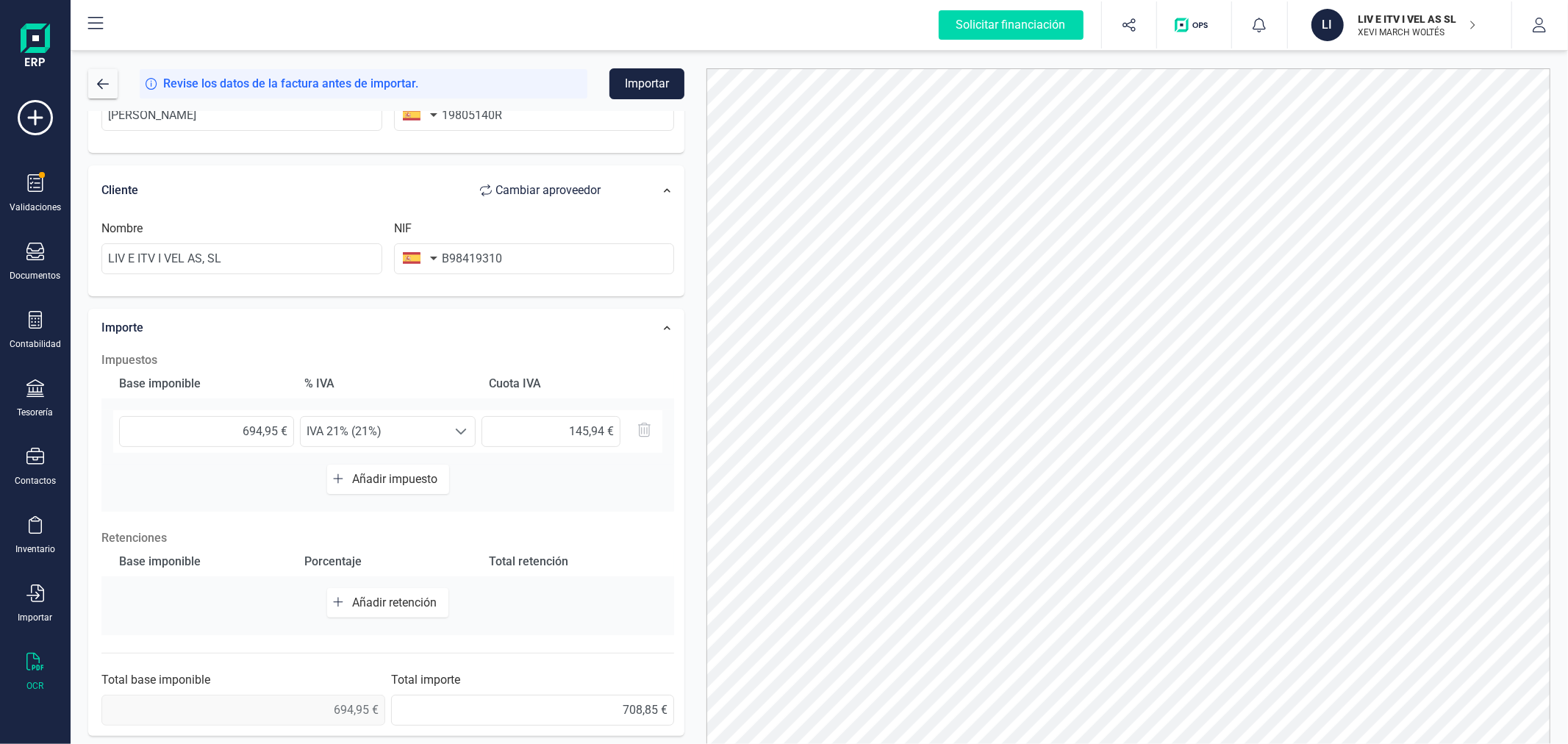
scroll to position [74, 0]
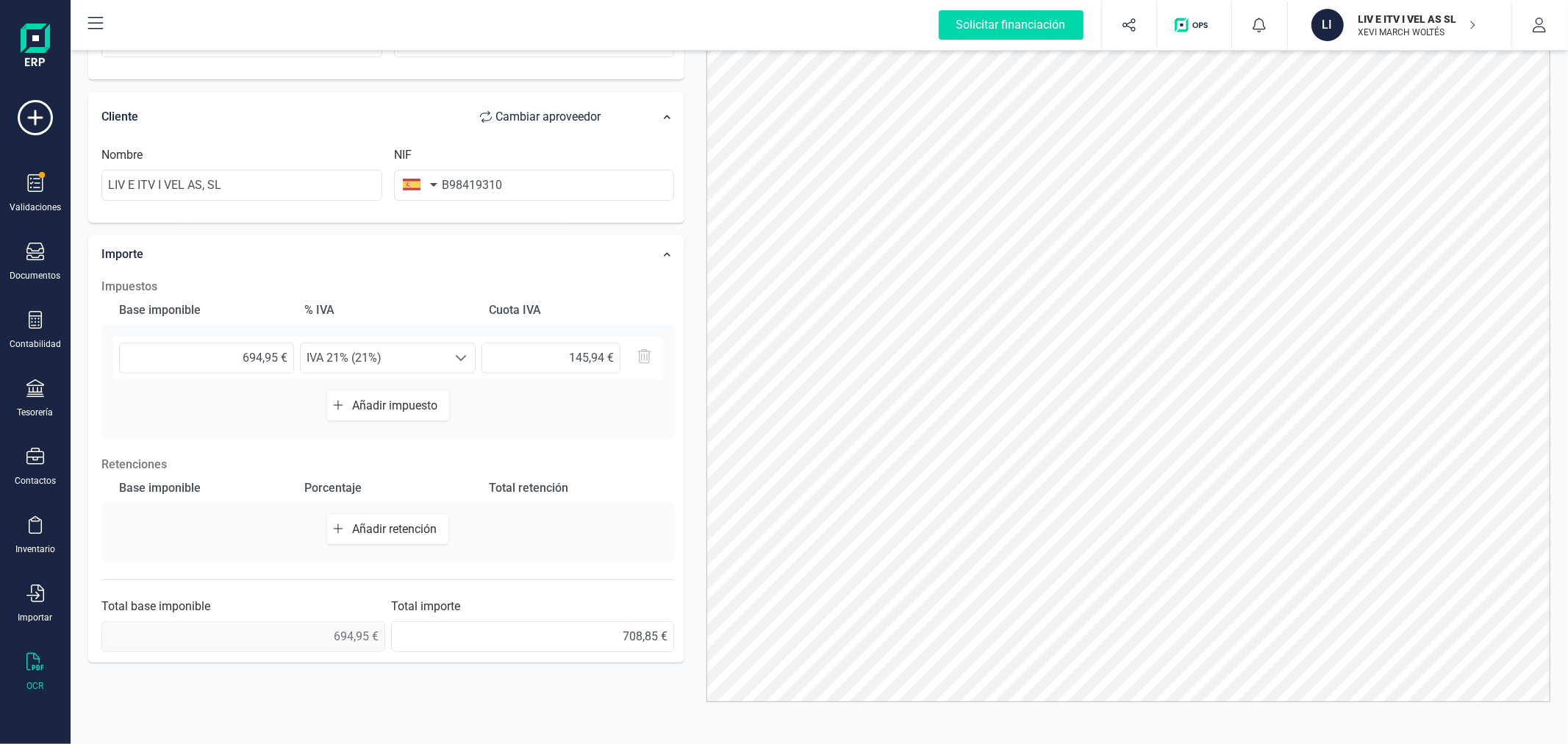
click at [390, 516] on button "Añadir retención" at bounding box center [387, 530] width 121 height 29
click at [235, 533] on input "text" at bounding box center [207, 536] width 175 height 31
type input "694,95 €"
click at [442, 538] on span "Seleccione un %" at bounding box center [373, 536] width 146 height 29
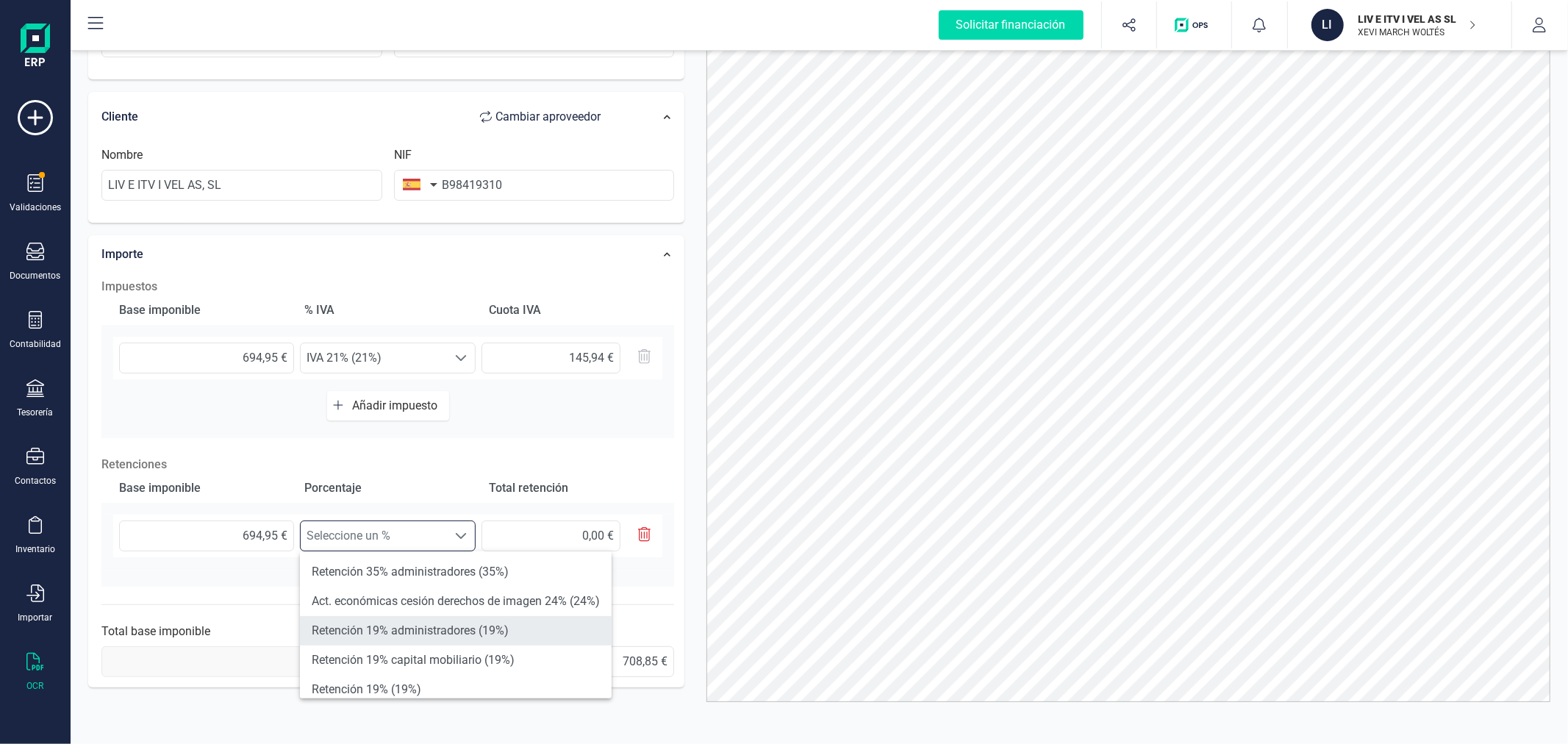
scroll to position [82, 0]
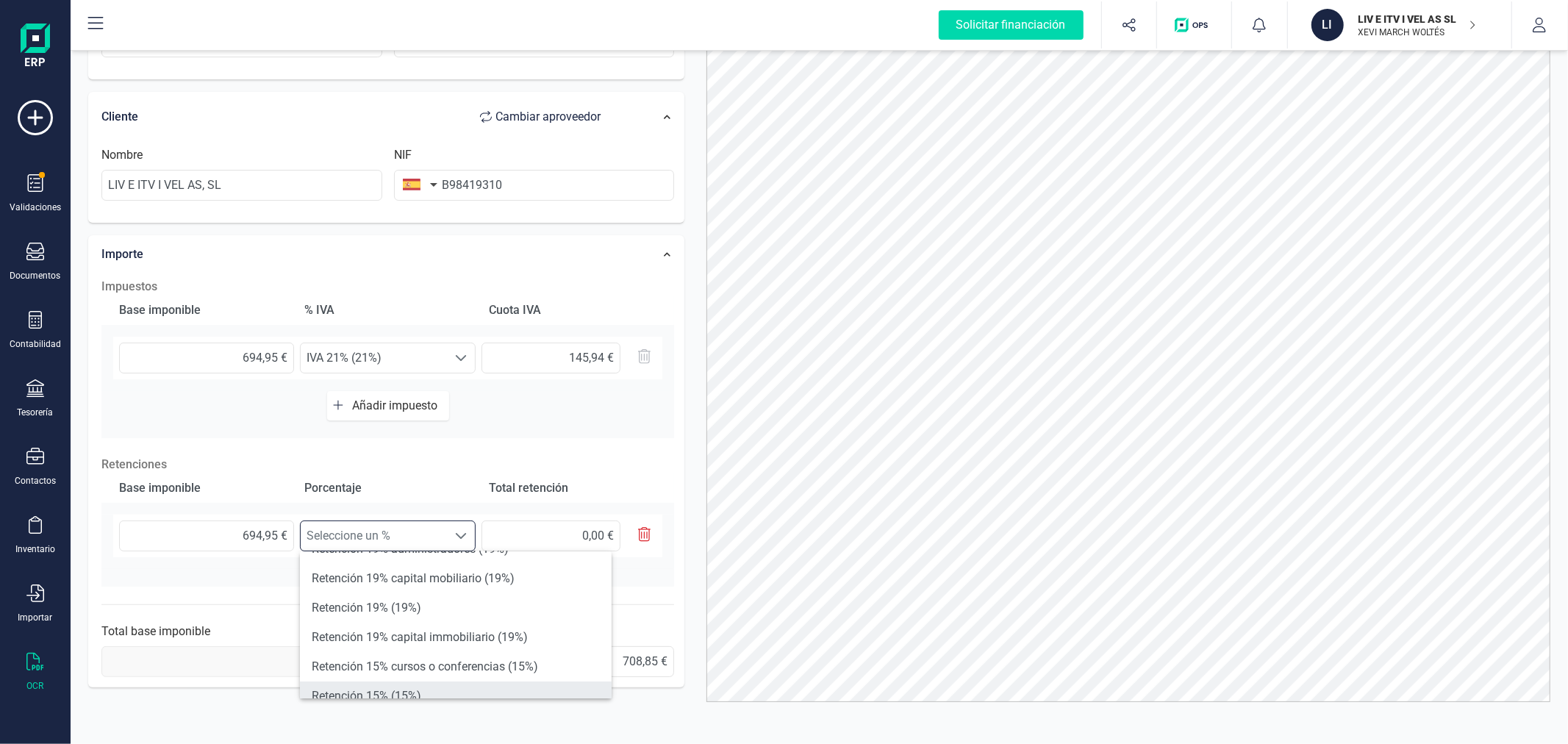
click at [398, 689] on li "Retención 15% (15%)" at bounding box center [455, 697] width 311 height 29
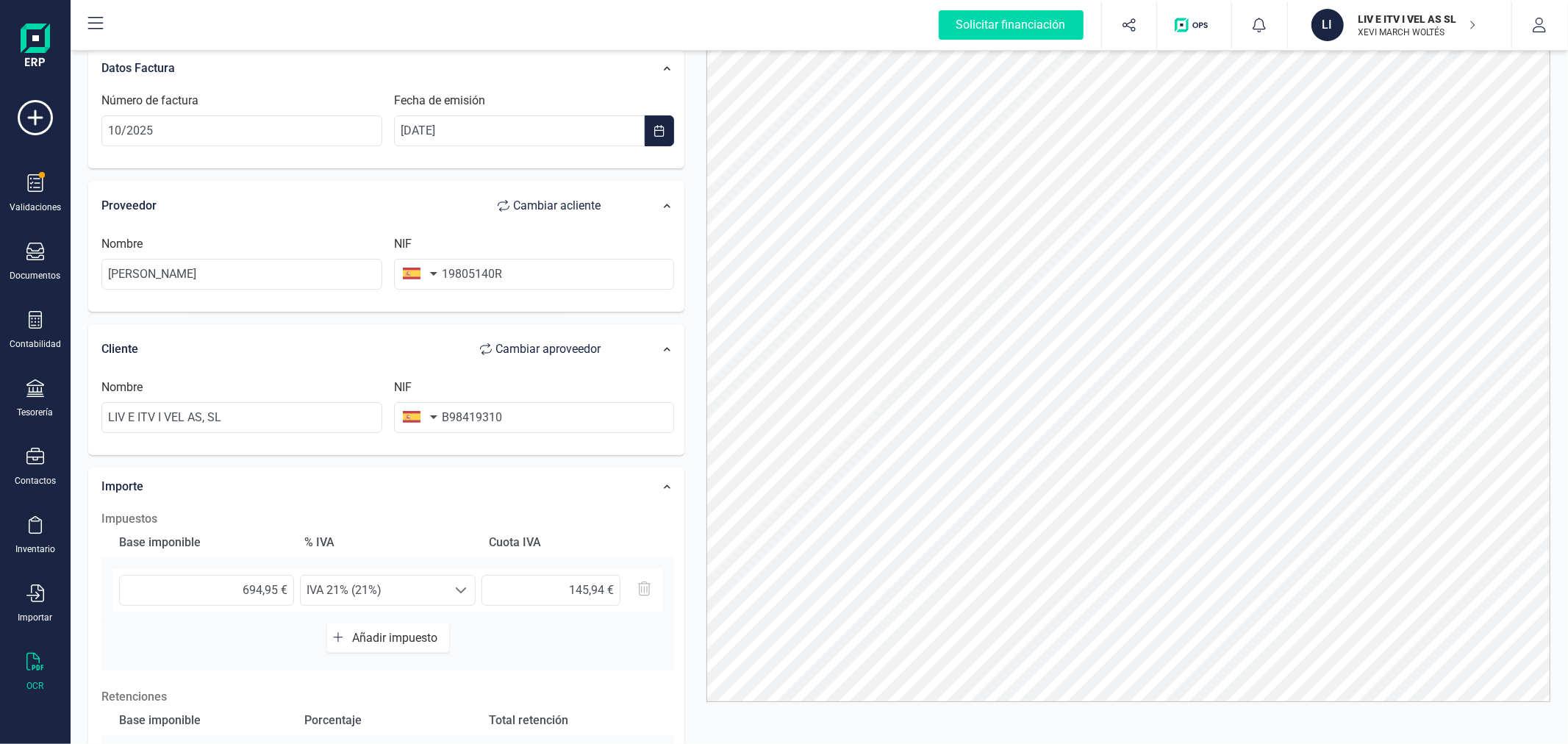
scroll to position [0, 0]
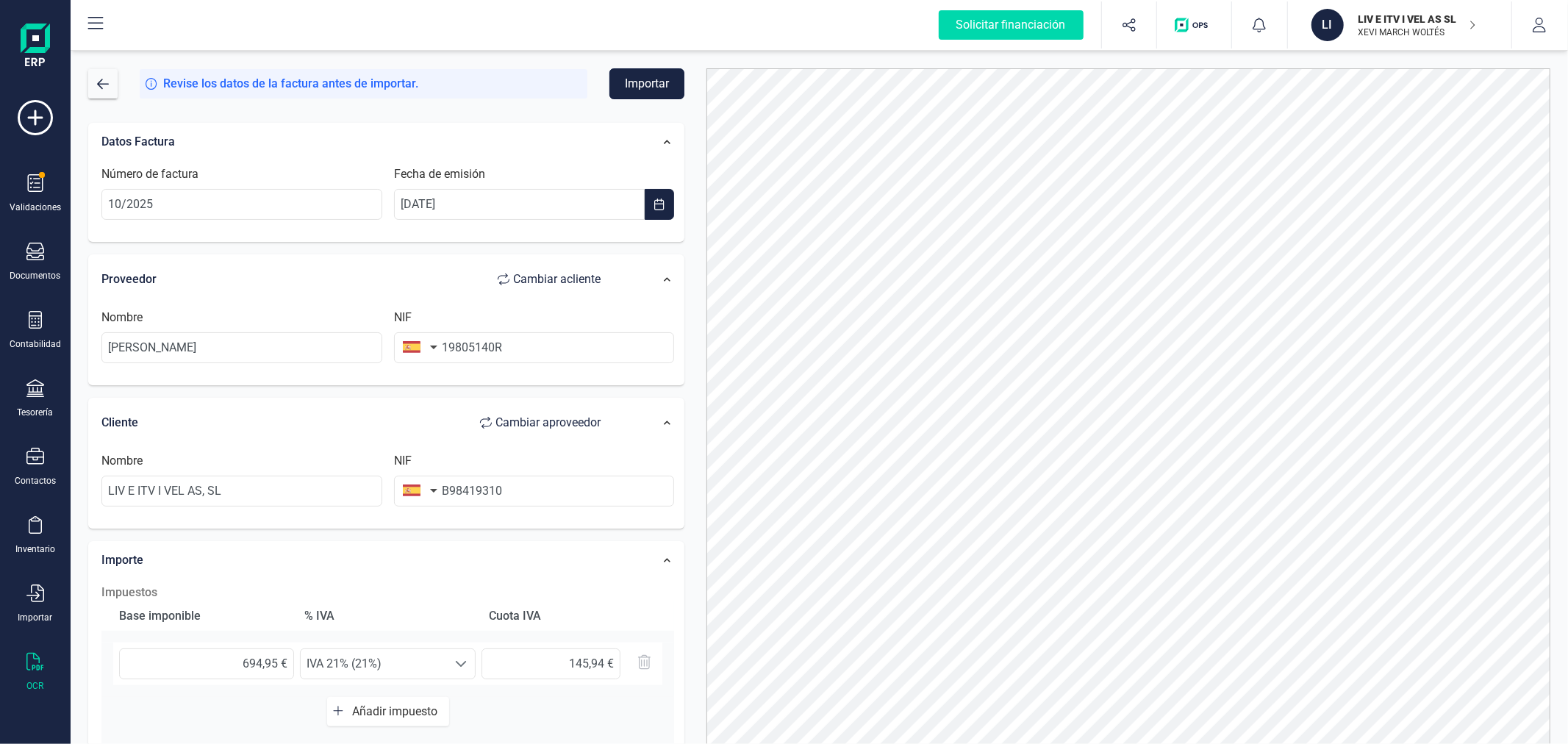
click at [643, 85] on button "Importar" at bounding box center [647, 84] width 75 height 31
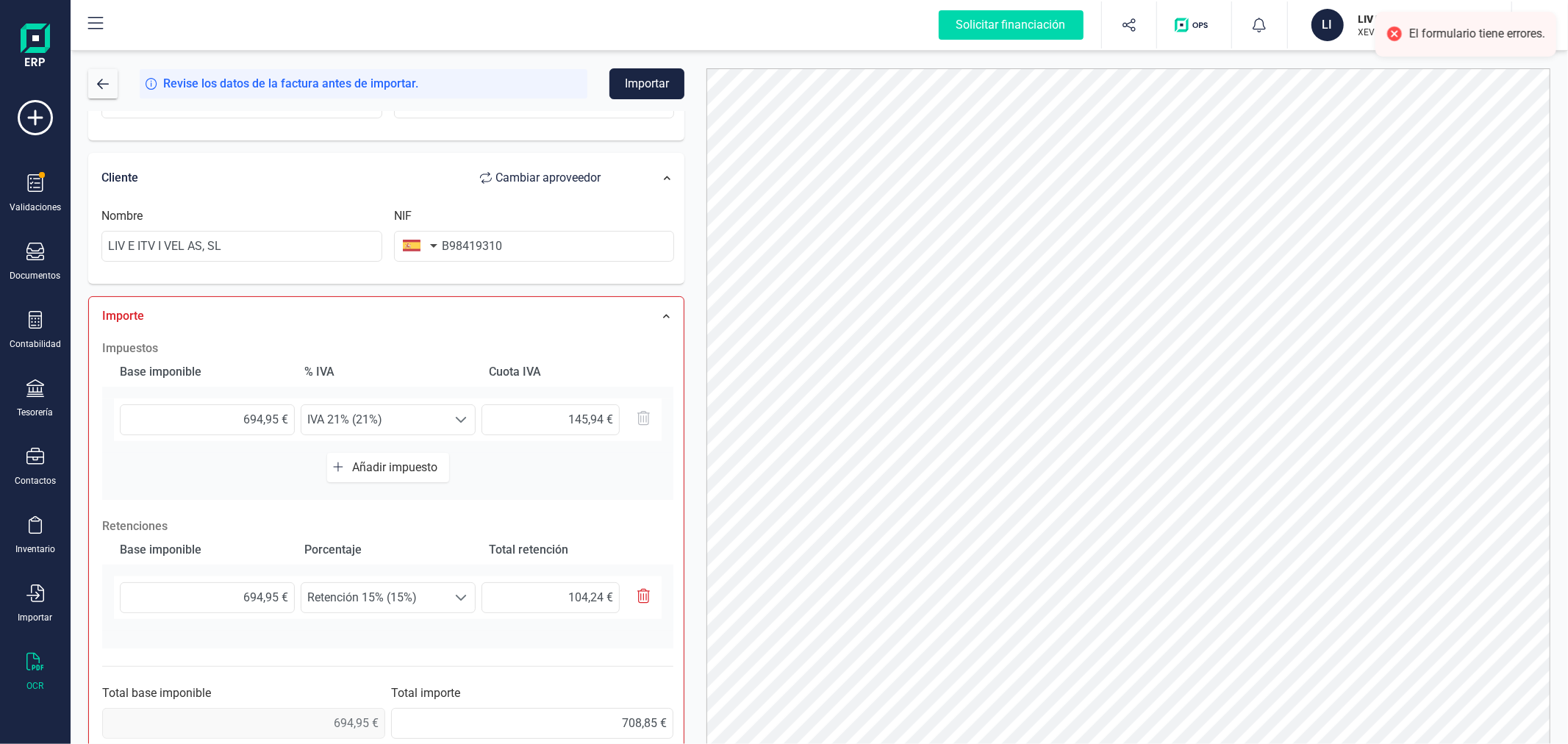
scroll to position [276, 0]
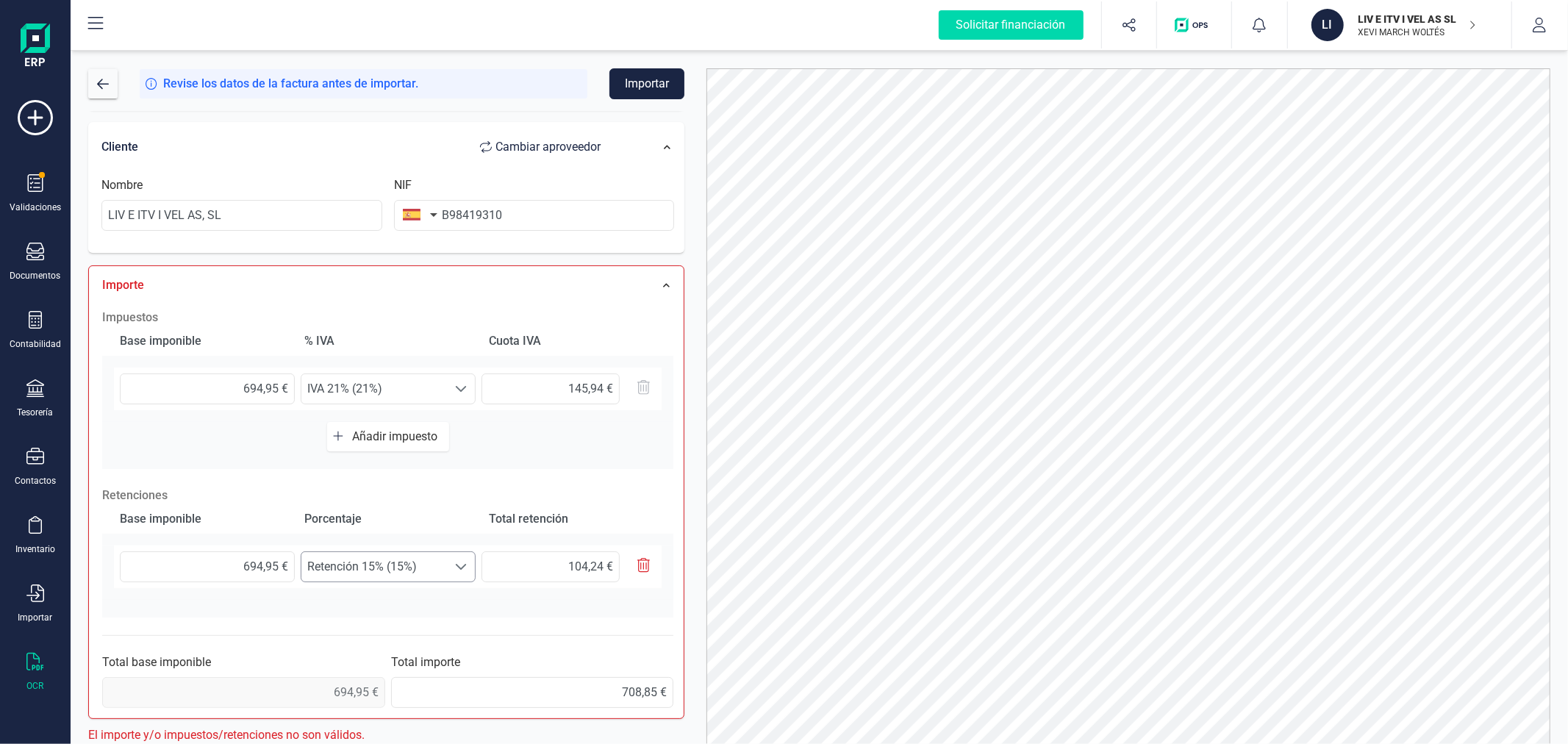
click at [404, 561] on span "Retención 15% (15%)" at bounding box center [374, 567] width 146 height 29
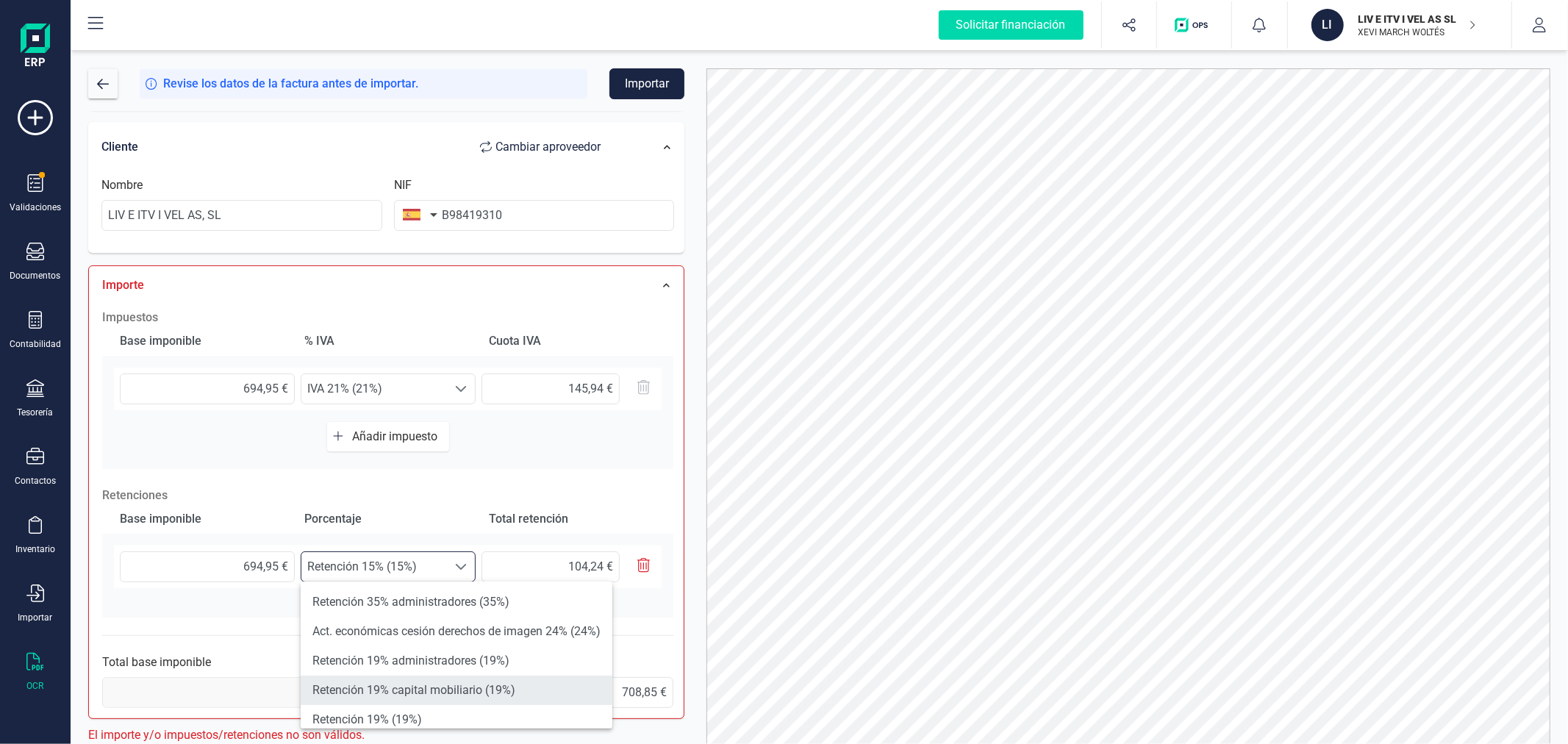
scroll to position [82, 0]
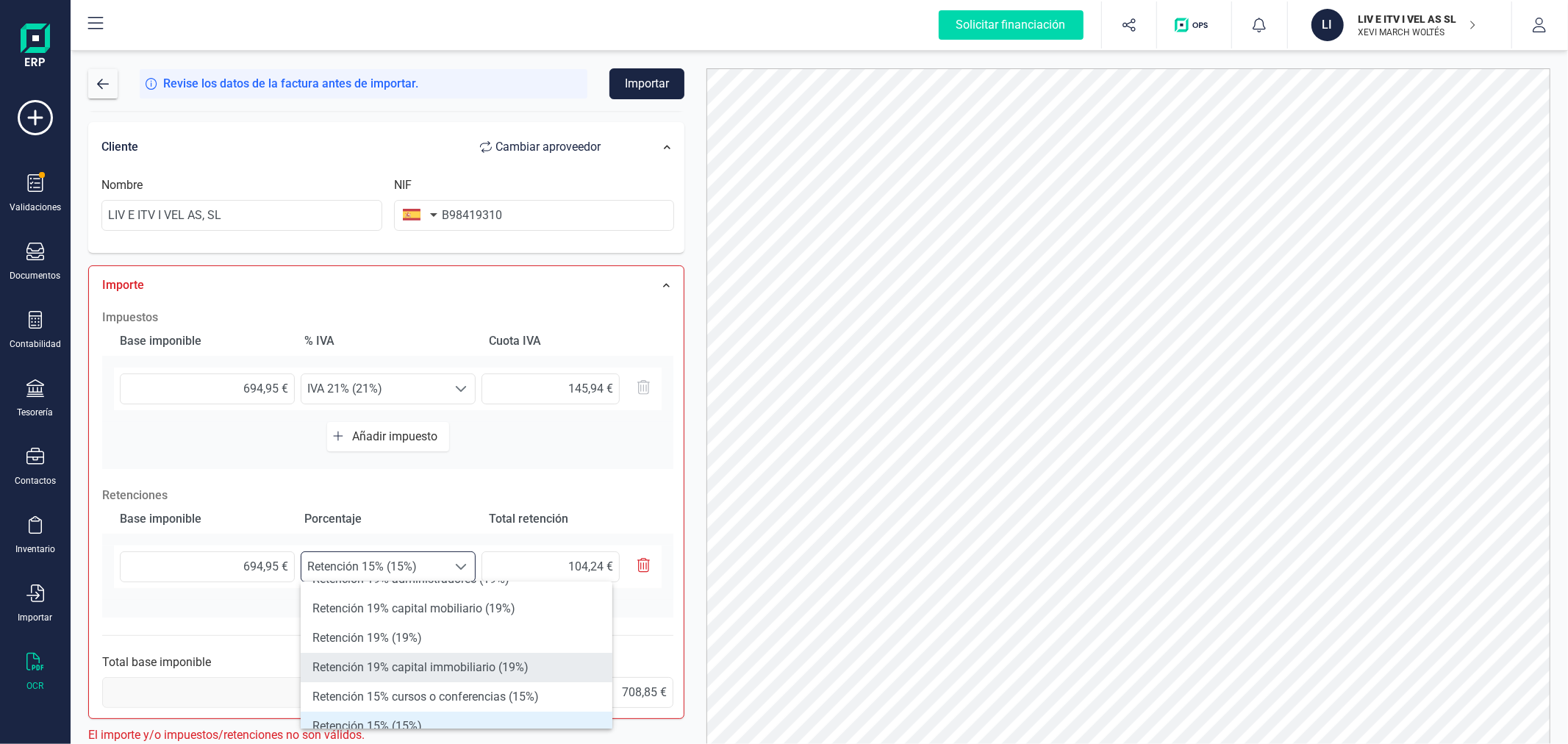
click at [447, 673] on li "Retención 19% capital immobiliario (19%)" at bounding box center [456, 668] width 311 height 29
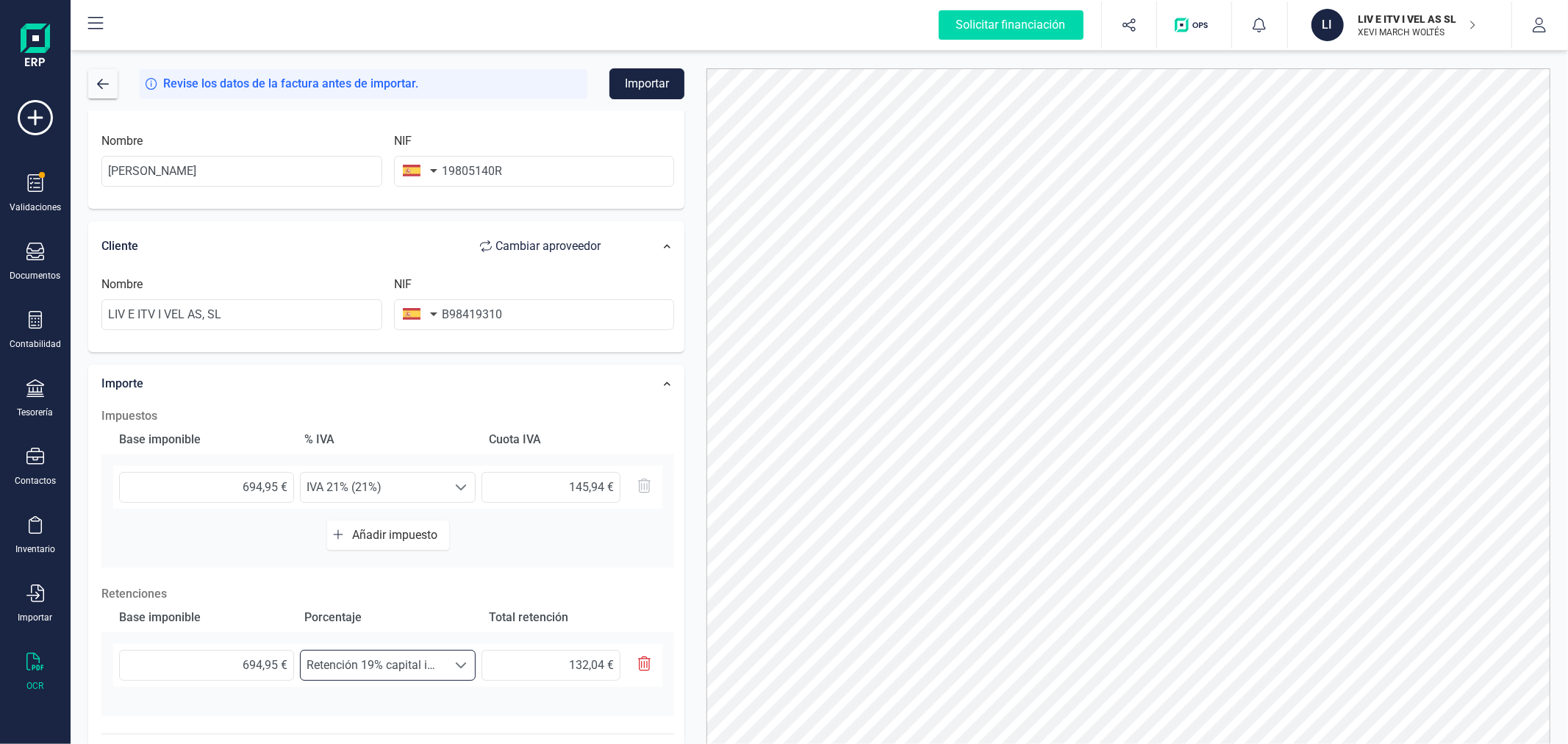
scroll to position [0, 0]
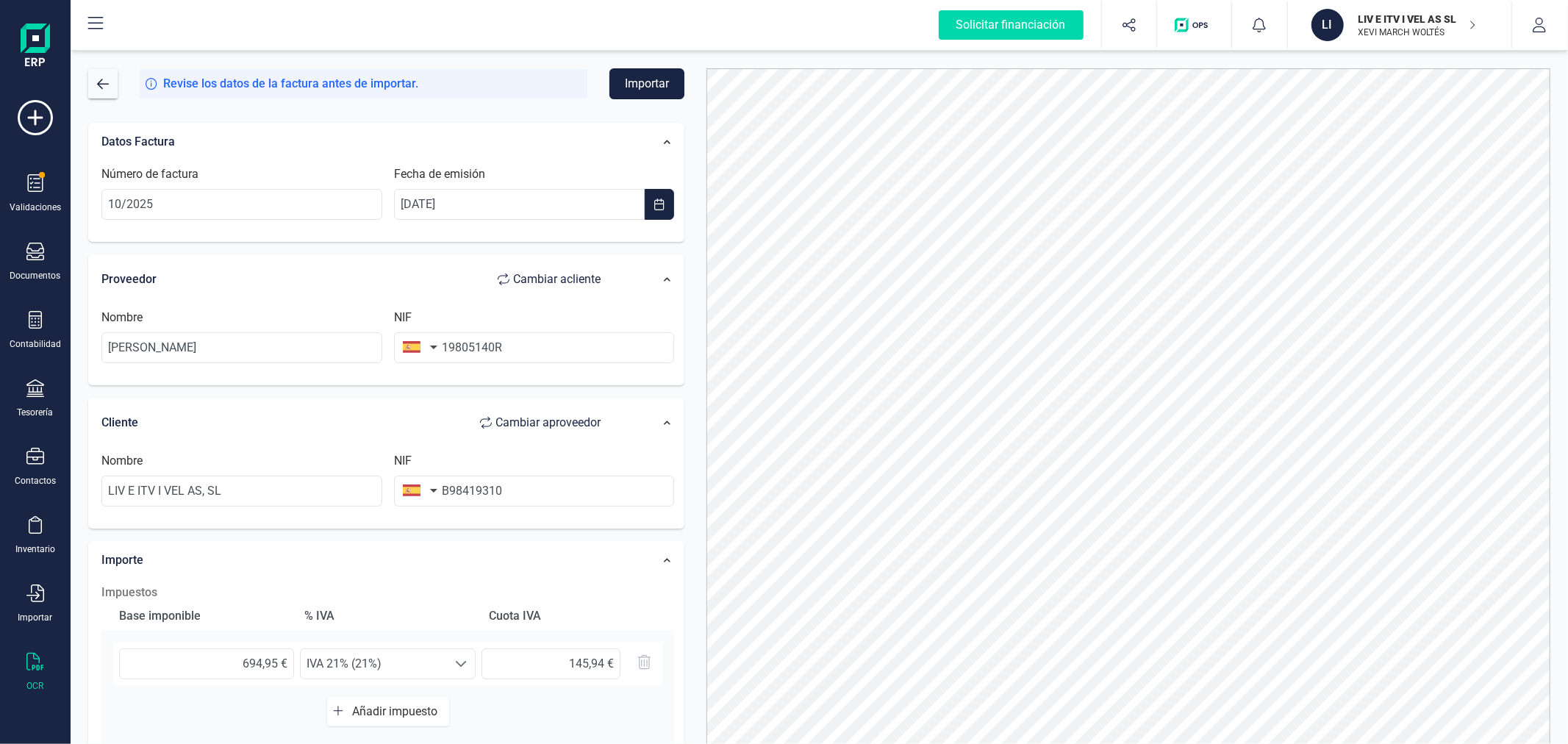
click at [648, 83] on button "Importar" at bounding box center [647, 84] width 75 height 31
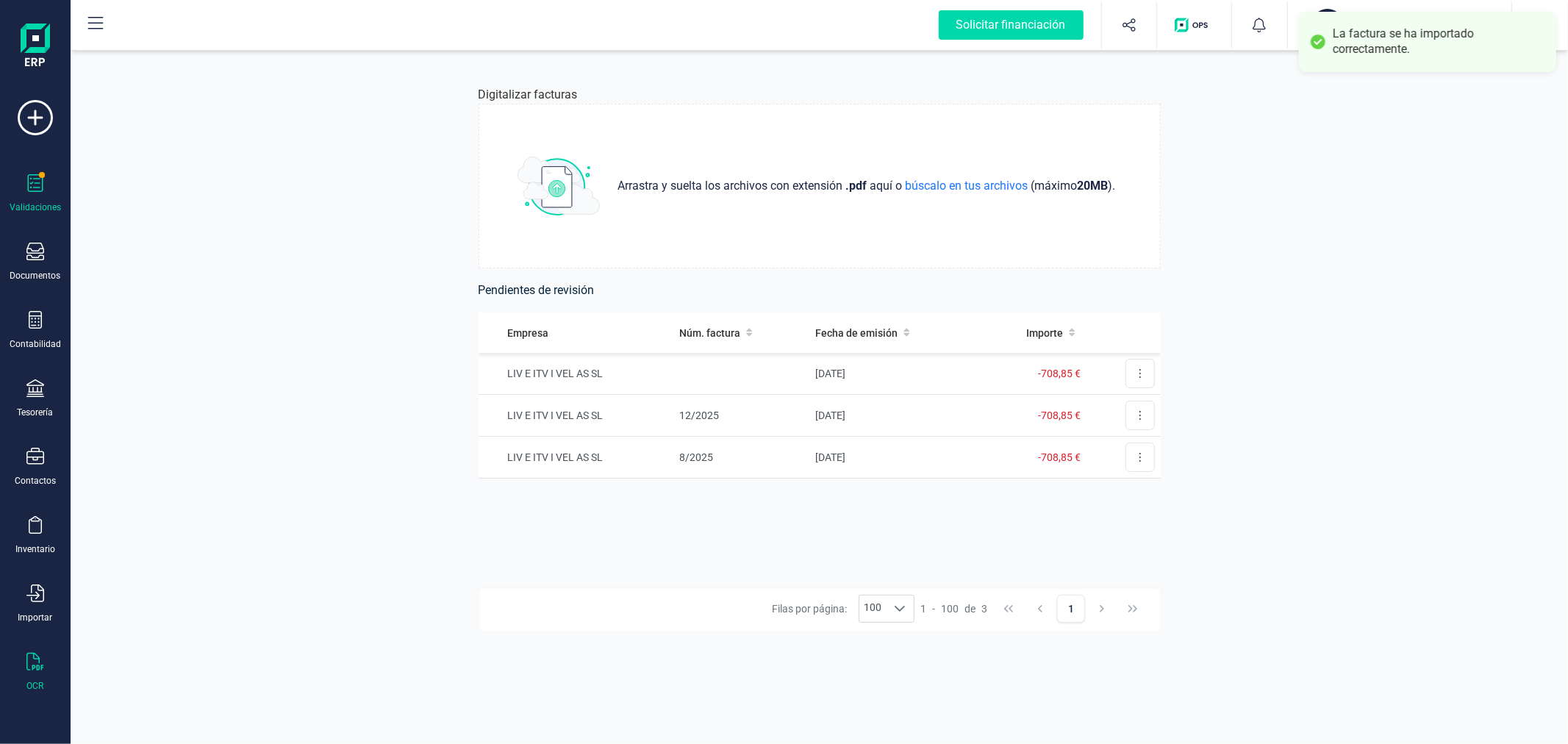
click at [27, 192] on icon at bounding box center [35, 183] width 18 height 18
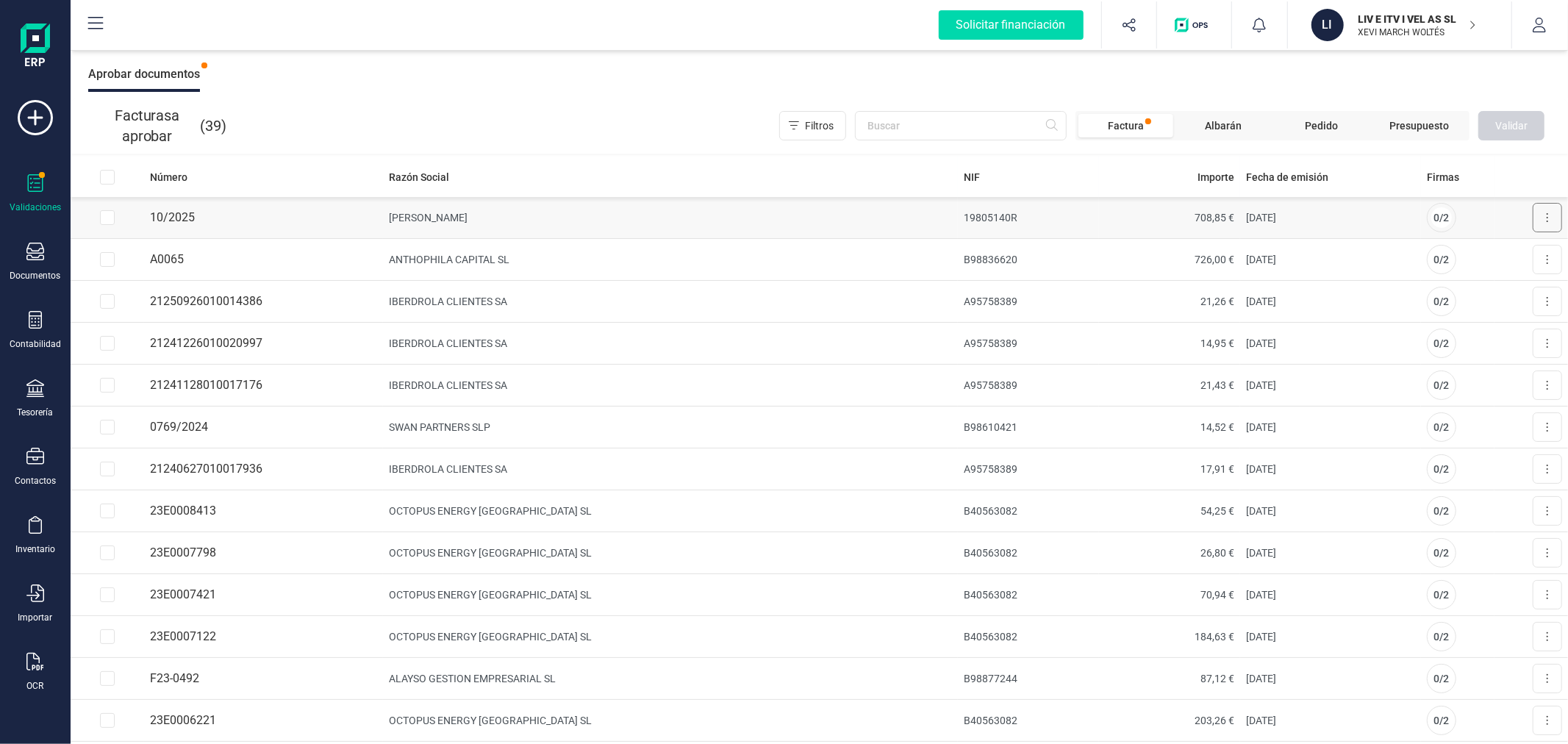
click at [1547, 217] on icon at bounding box center [1547, 218] width 1 height 9
click at [1505, 253] on span "Aprobar factura" at bounding box center [1513, 253] width 74 height 15
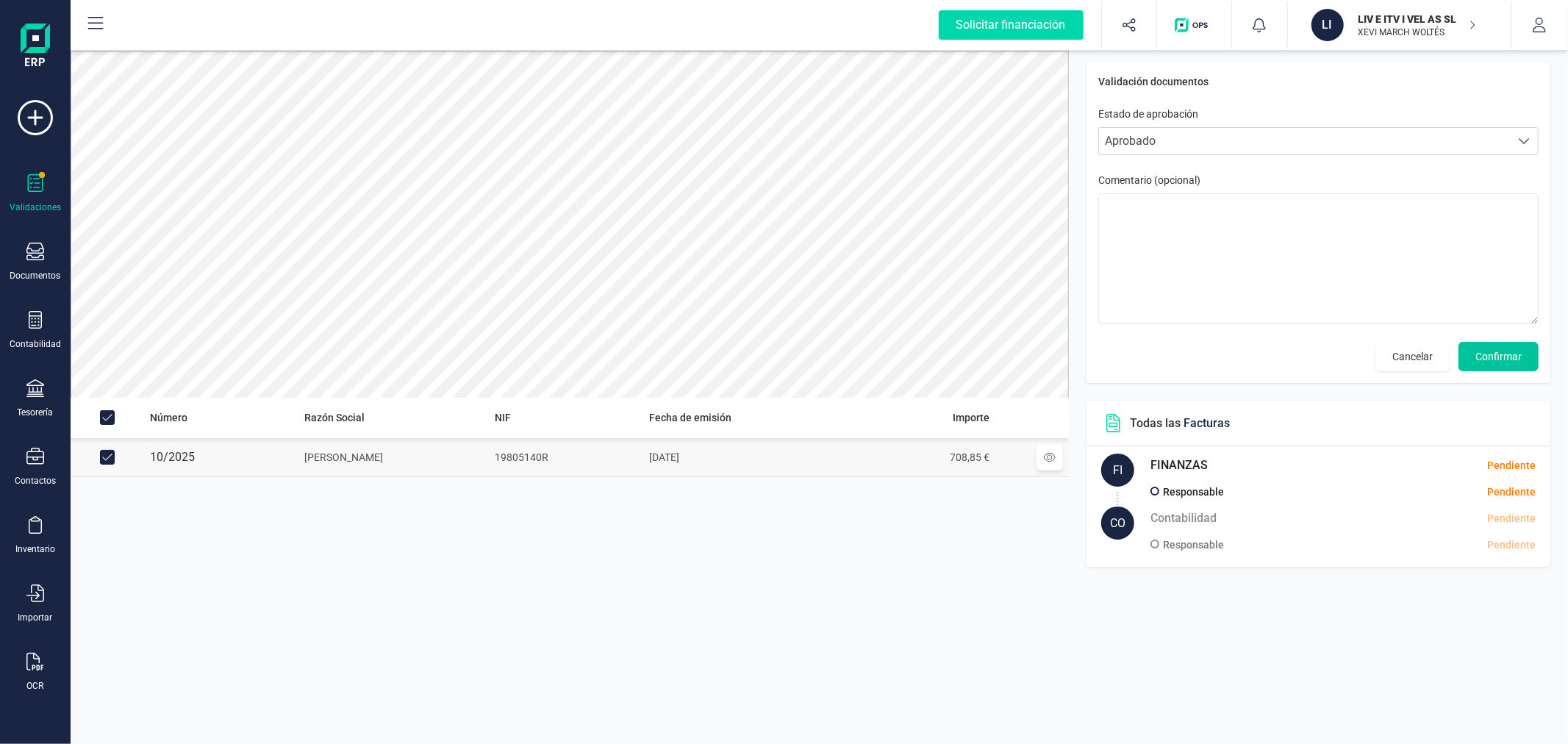
click at [1500, 365] on button "Confirmar" at bounding box center [1498, 357] width 80 height 29
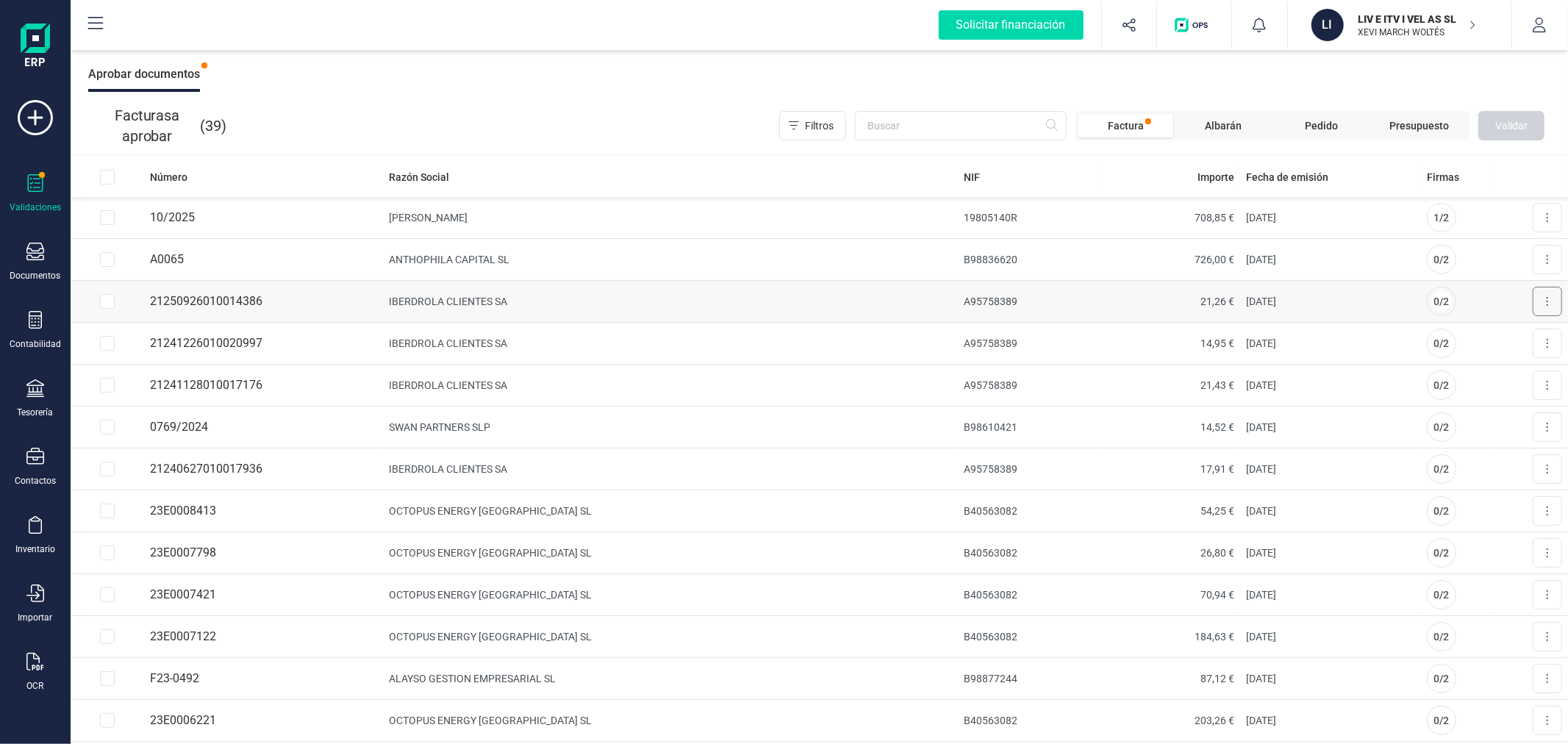
click at [1544, 298] on button at bounding box center [1547, 301] width 29 height 29
click at [1493, 336] on span "Aprobar factura" at bounding box center [1513, 337] width 74 height 15
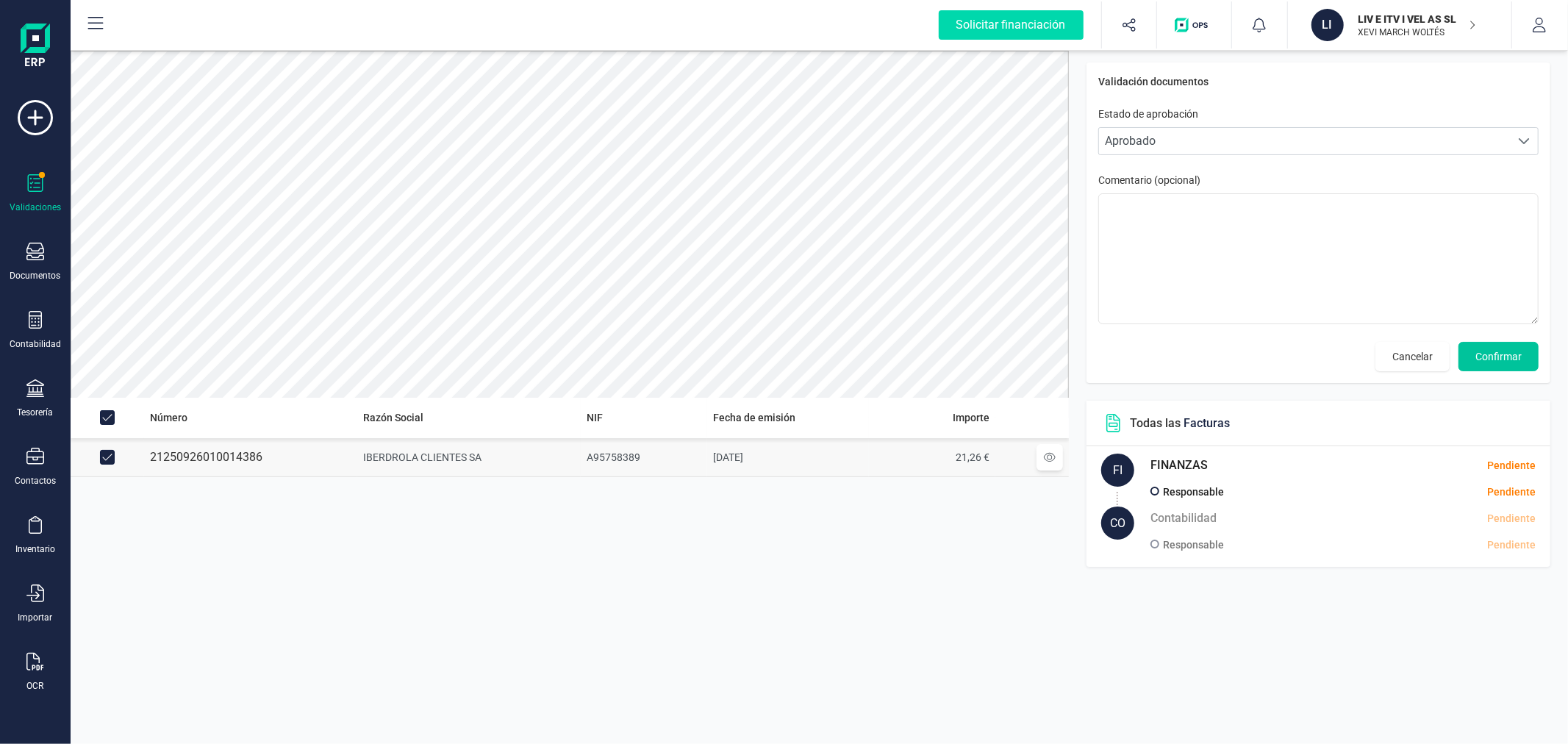
click at [1495, 353] on span "Confirmar" at bounding box center [1498, 357] width 46 height 15
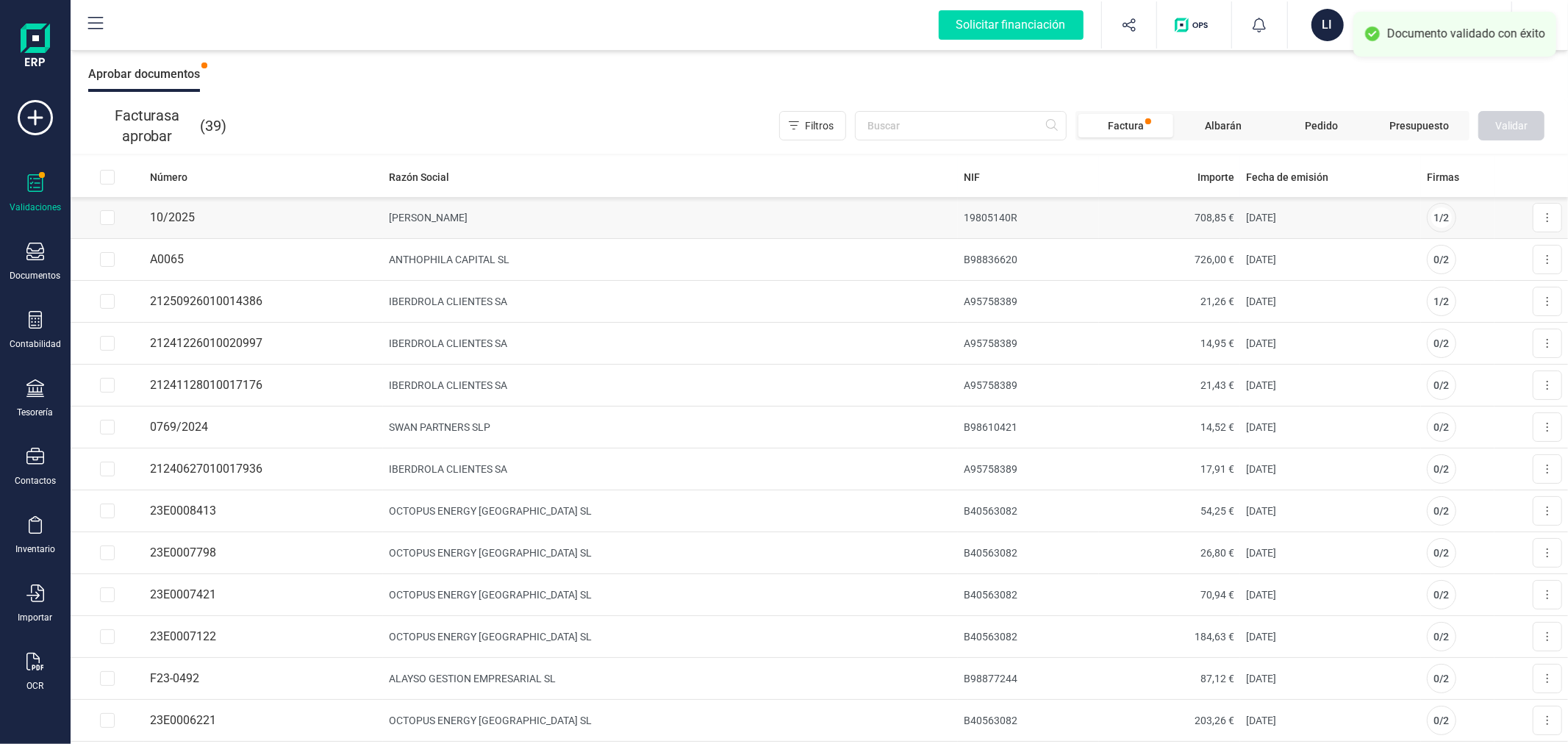
click at [1550, 211] on td "Aprobar factura" at bounding box center [1531, 218] width 74 height 41
click at [1544, 211] on button at bounding box center [1547, 218] width 29 height 29
click at [1494, 253] on span "Aprobar factura" at bounding box center [1513, 253] width 74 height 15
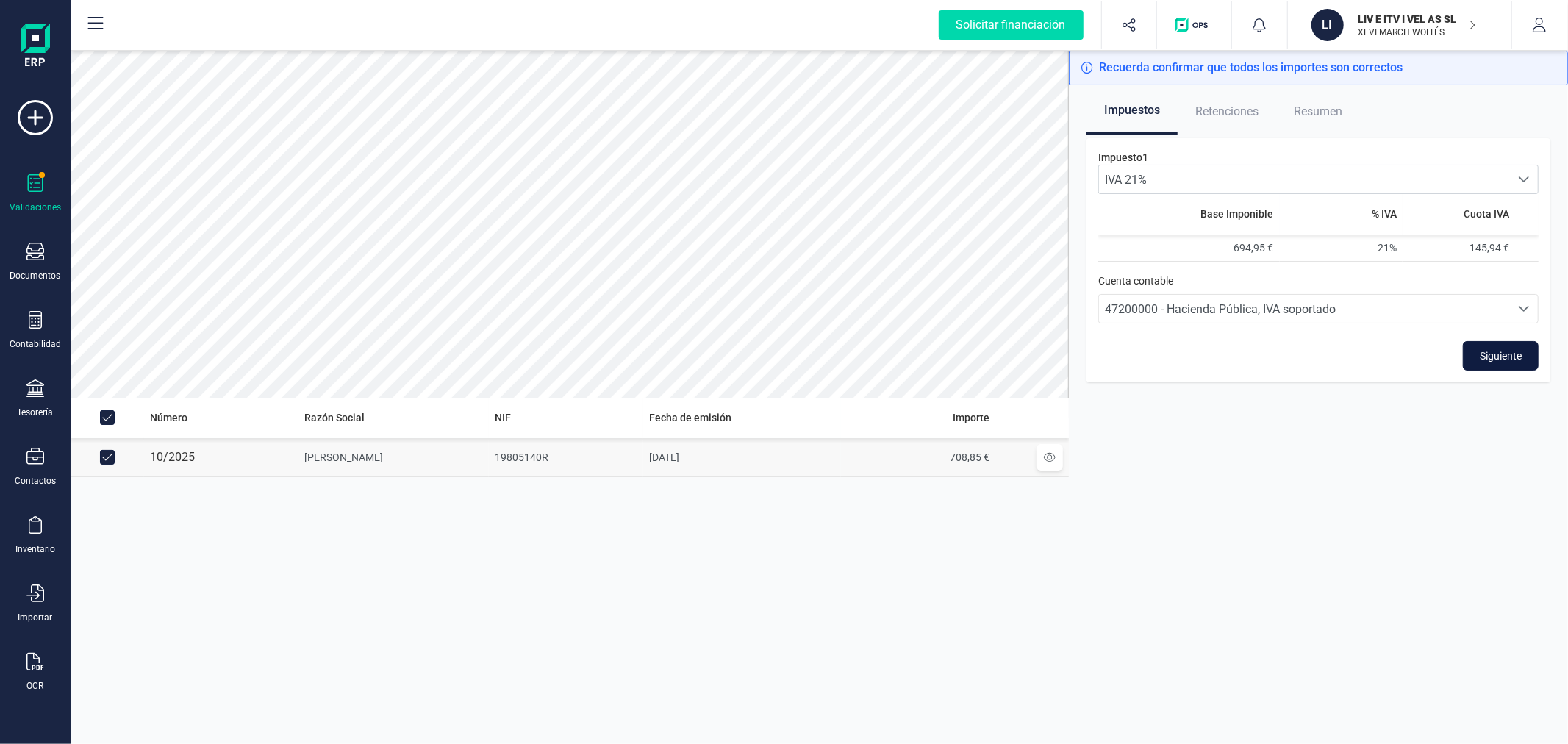
click at [1486, 353] on span "Siguiente" at bounding box center [1500, 356] width 42 height 15
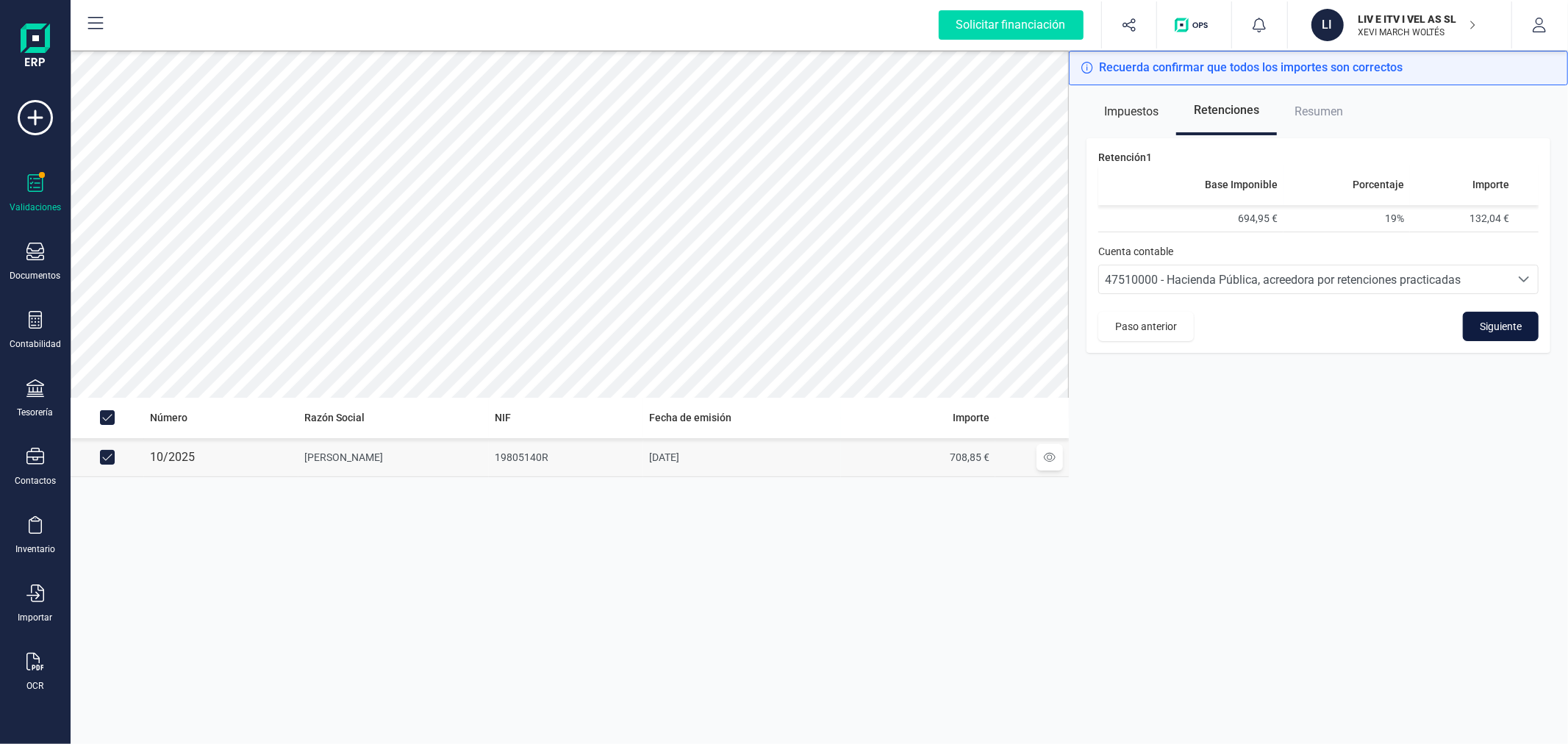
click at [1487, 319] on span "Siguiente" at bounding box center [1500, 326] width 42 height 15
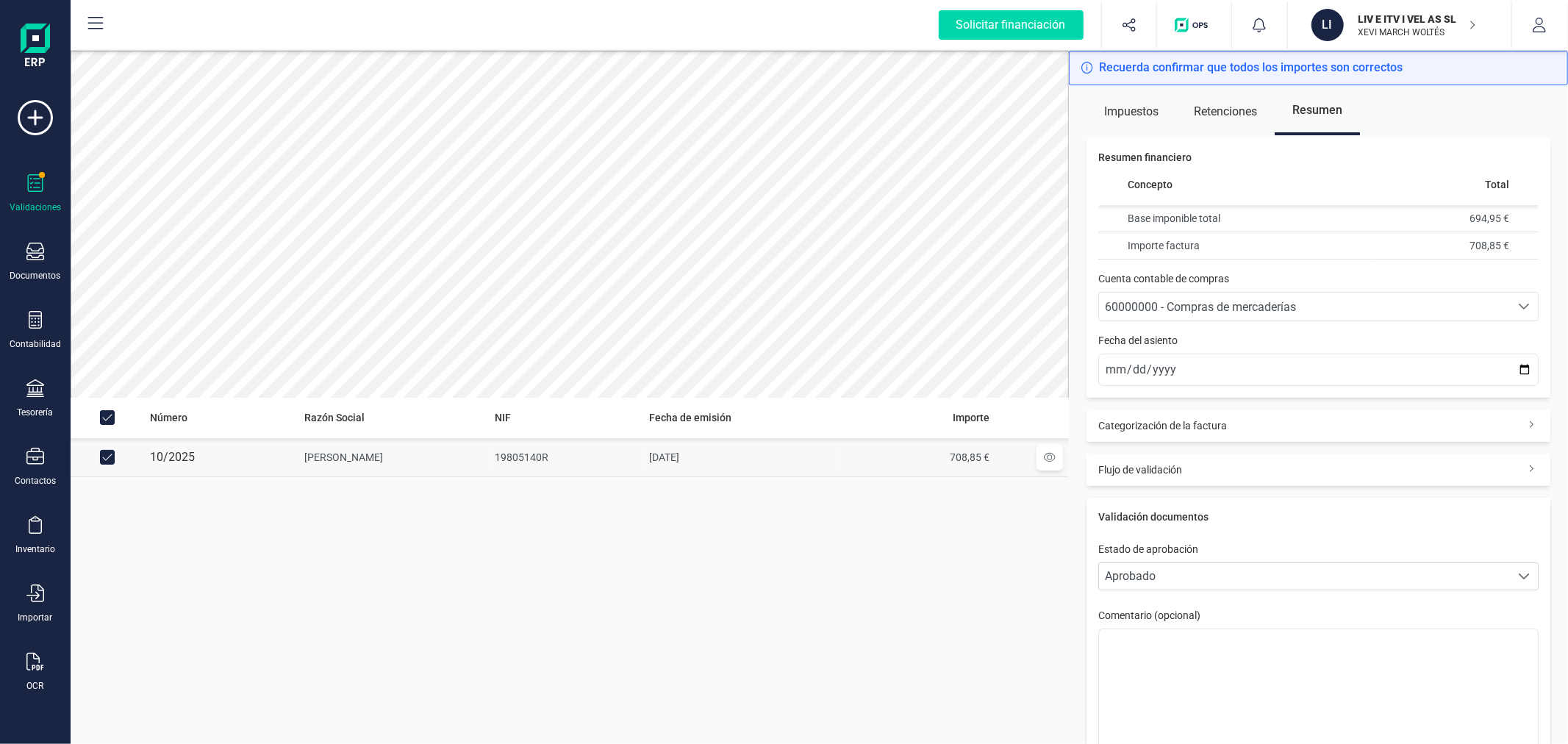
click at [1207, 294] on span "60000000 - Compras de mercaderías" at bounding box center [1304, 306] width 411 height 28
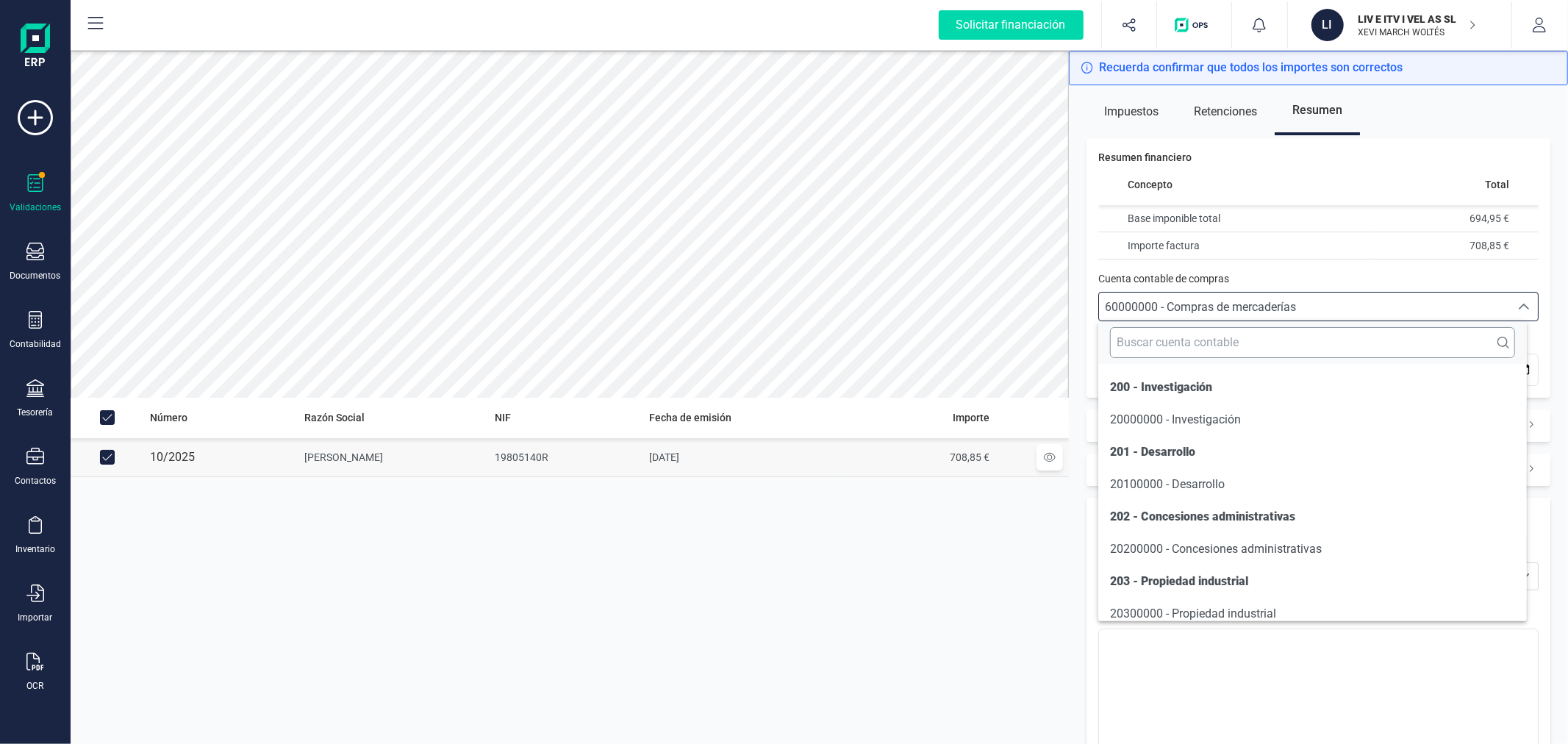
scroll to position [7389, 0]
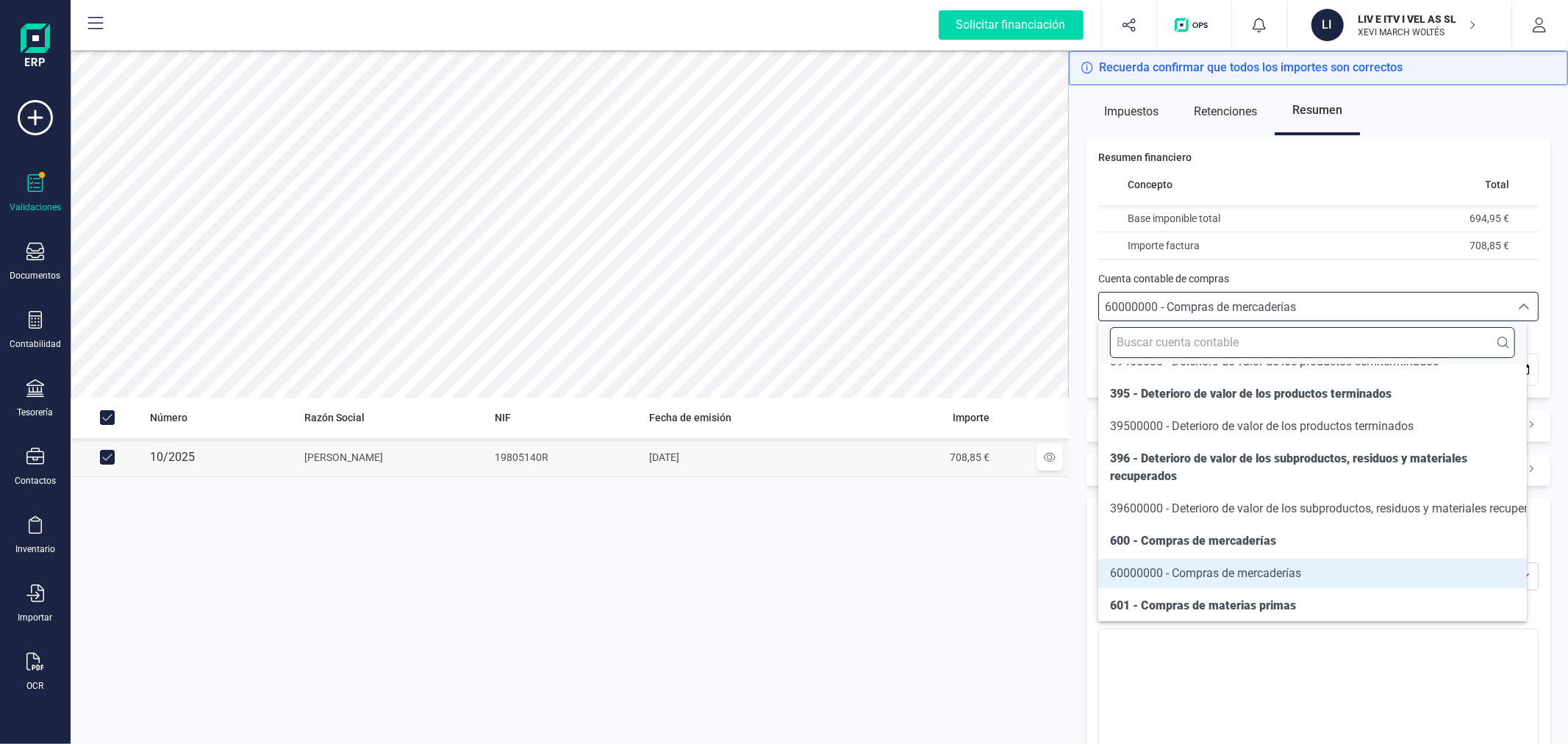
drag, startPoint x: 1201, startPoint y: 342, endPoint x: 1193, endPoint y: 336, distance: 10.0
click at [1198, 341] on input "text" at bounding box center [1312, 343] width 404 height 31
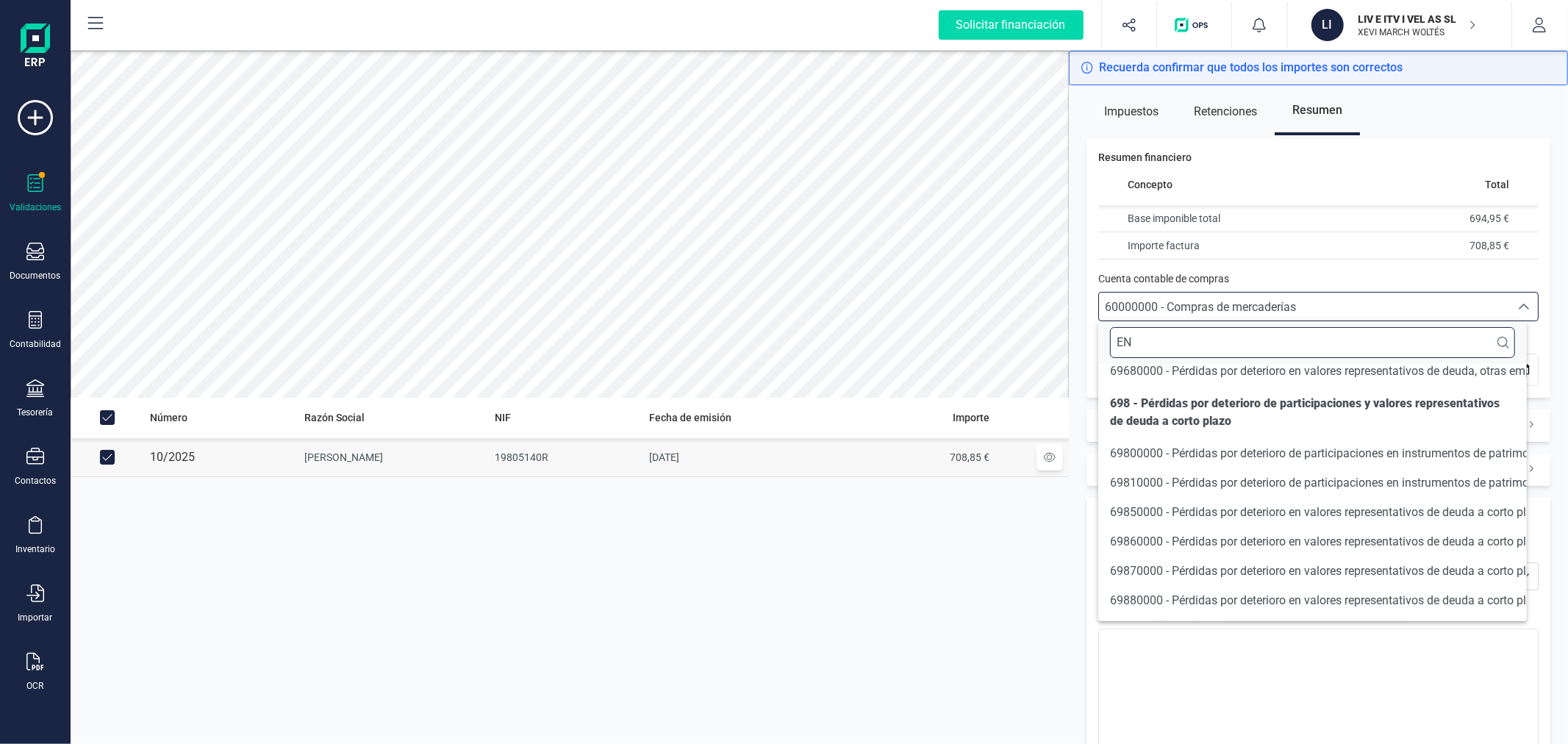
scroll to position [0, 0]
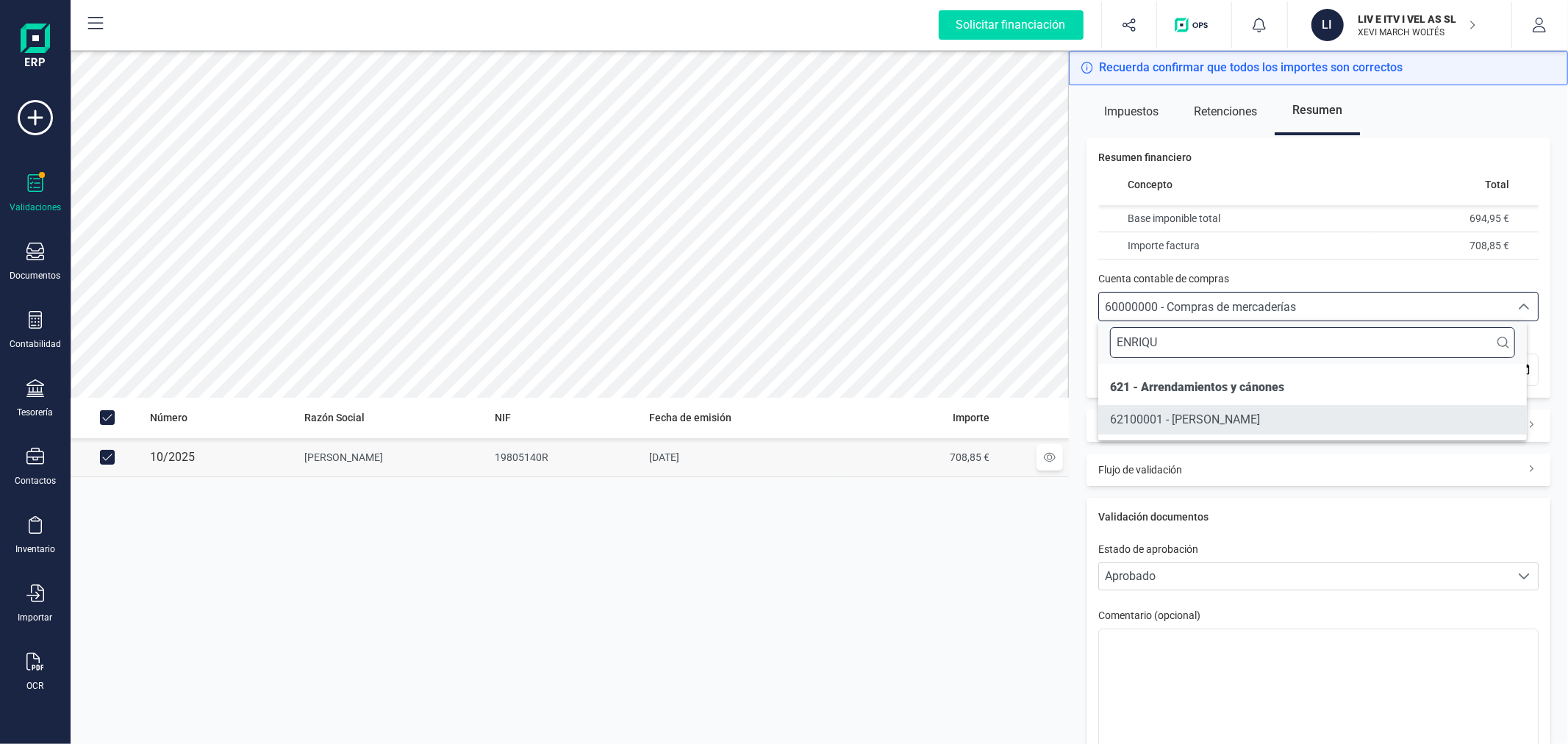
type input "ENRIQU"
click at [1213, 416] on span "62100001 - GASTO ENRIQUETA LOPEZ BUEDO" at bounding box center [1185, 419] width 150 height 14
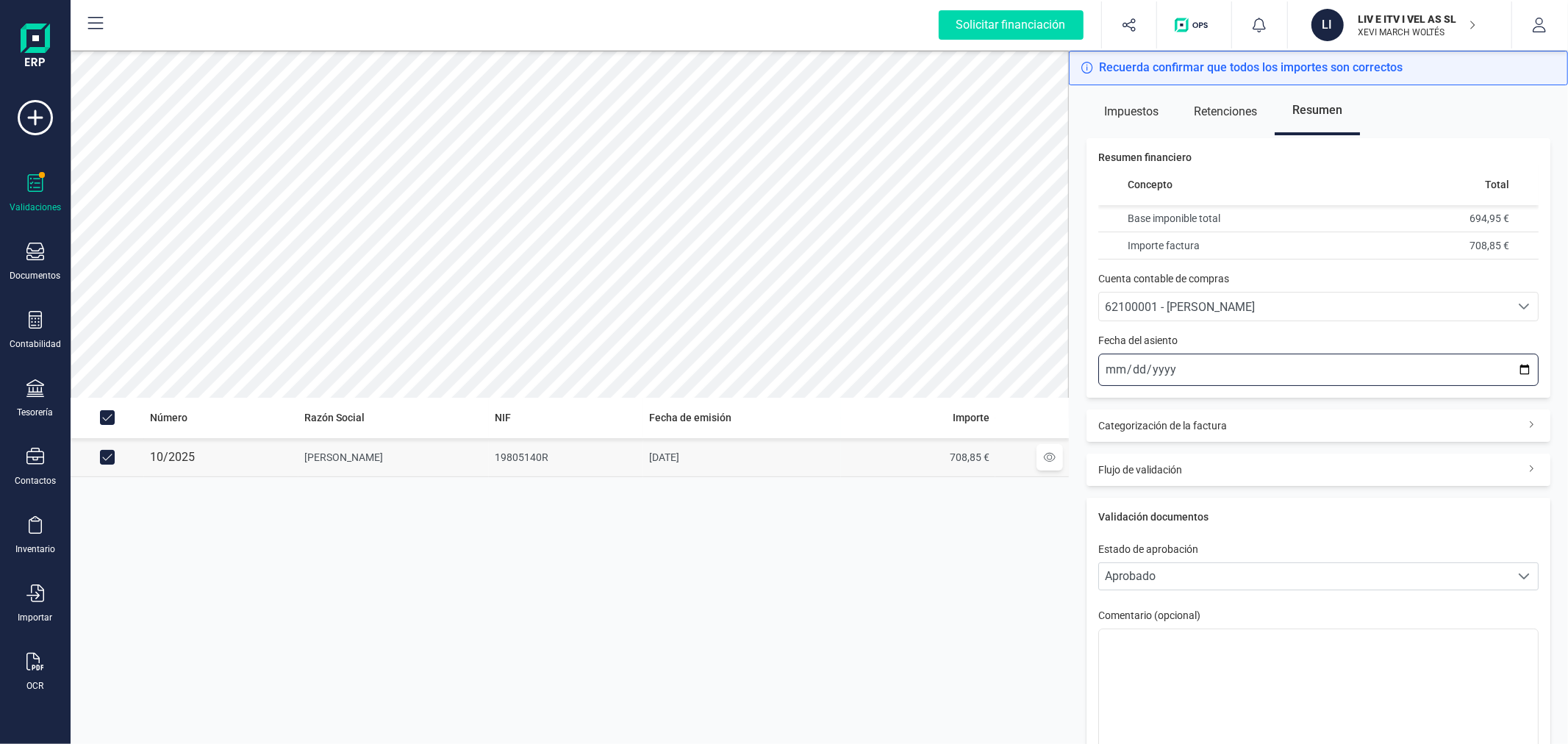
click at [1513, 368] on input "2025-10-06" at bounding box center [1318, 370] width 440 height 32
type input "2025-10-05"
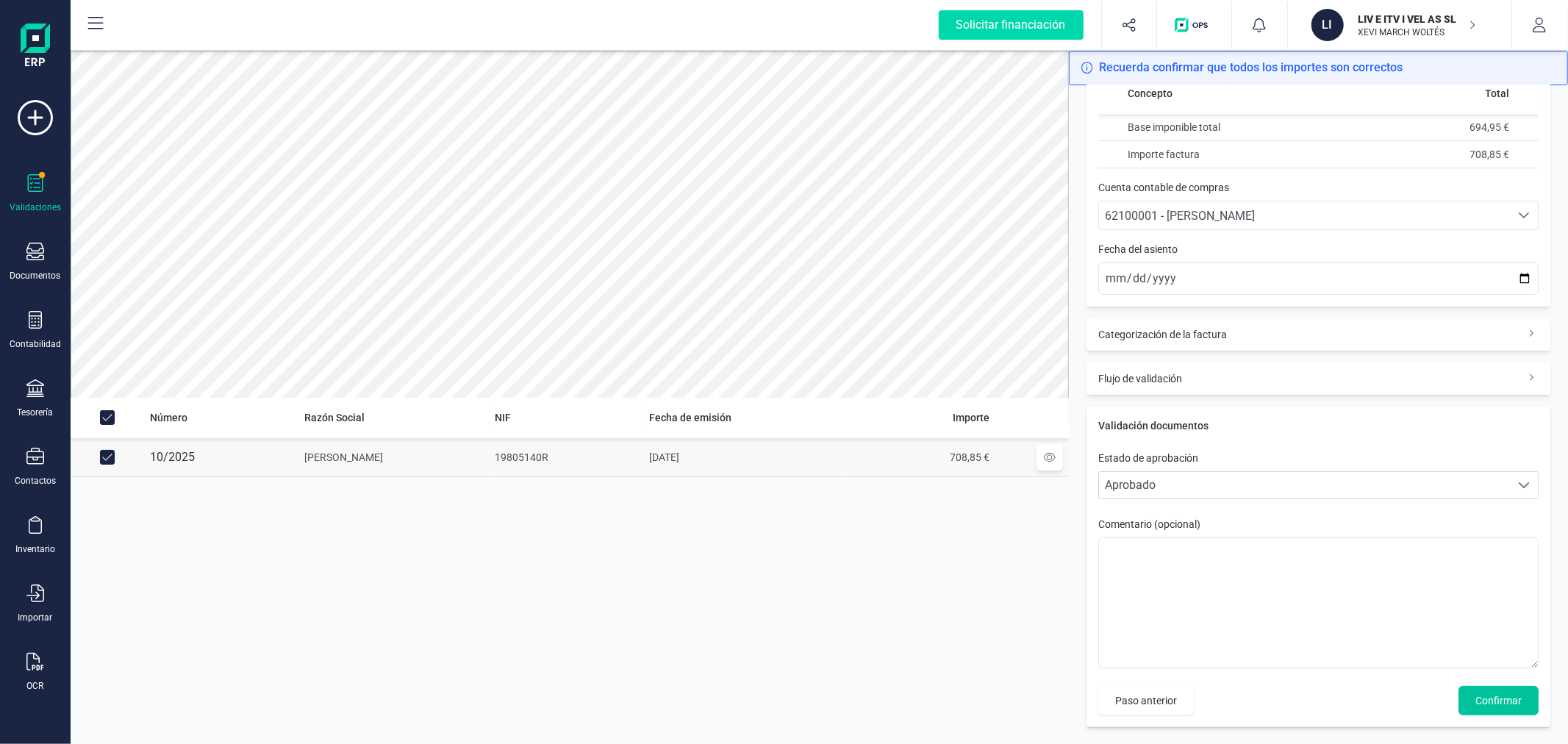
click at [1498, 704] on span "Confirmar" at bounding box center [1498, 701] width 46 height 15
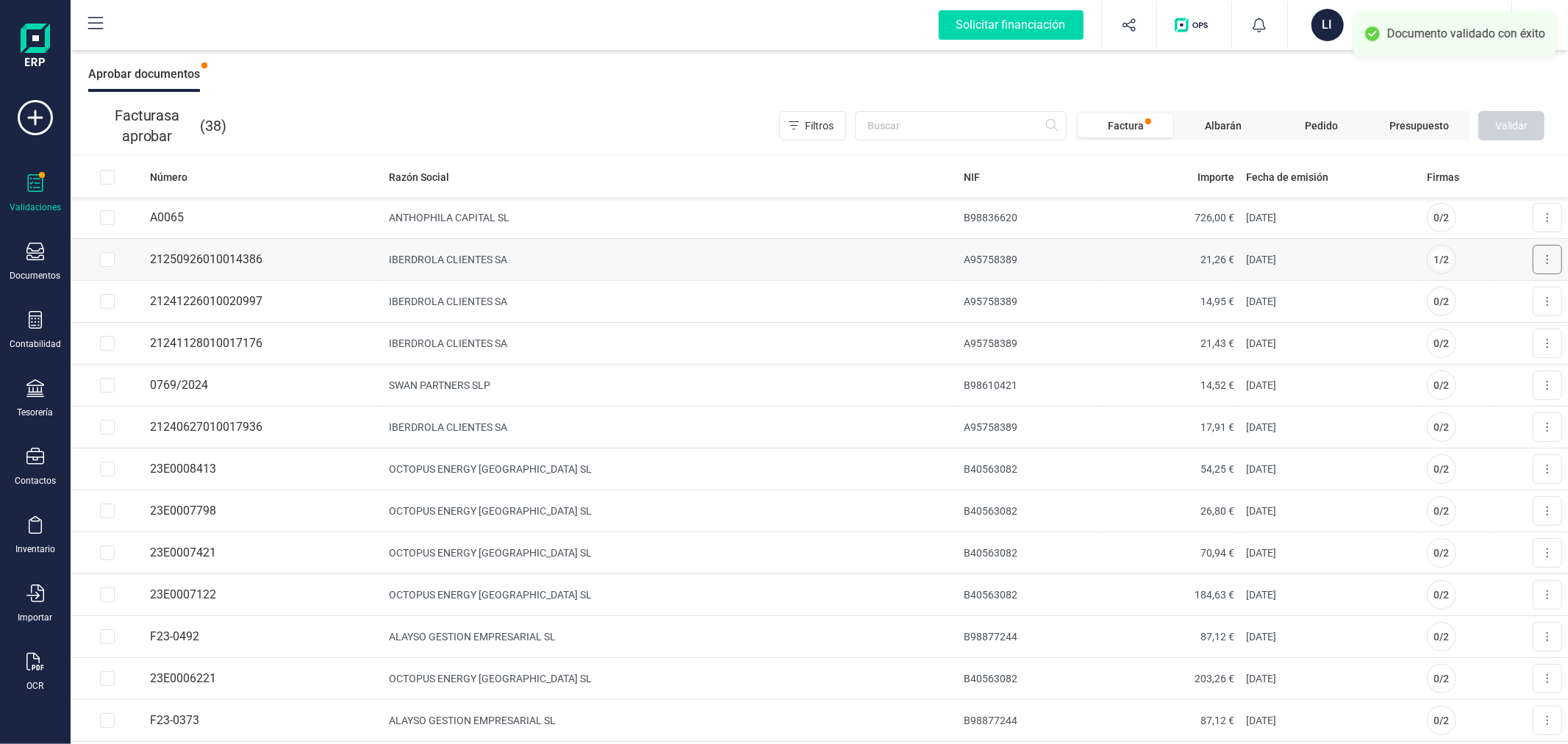
click at [1541, 253] on button at bounding box center [1547, 259] width 29 height 29
click at [1498, 296] on span "Aprobar factura" at bounding box center [1513, 295] width 74 height 15
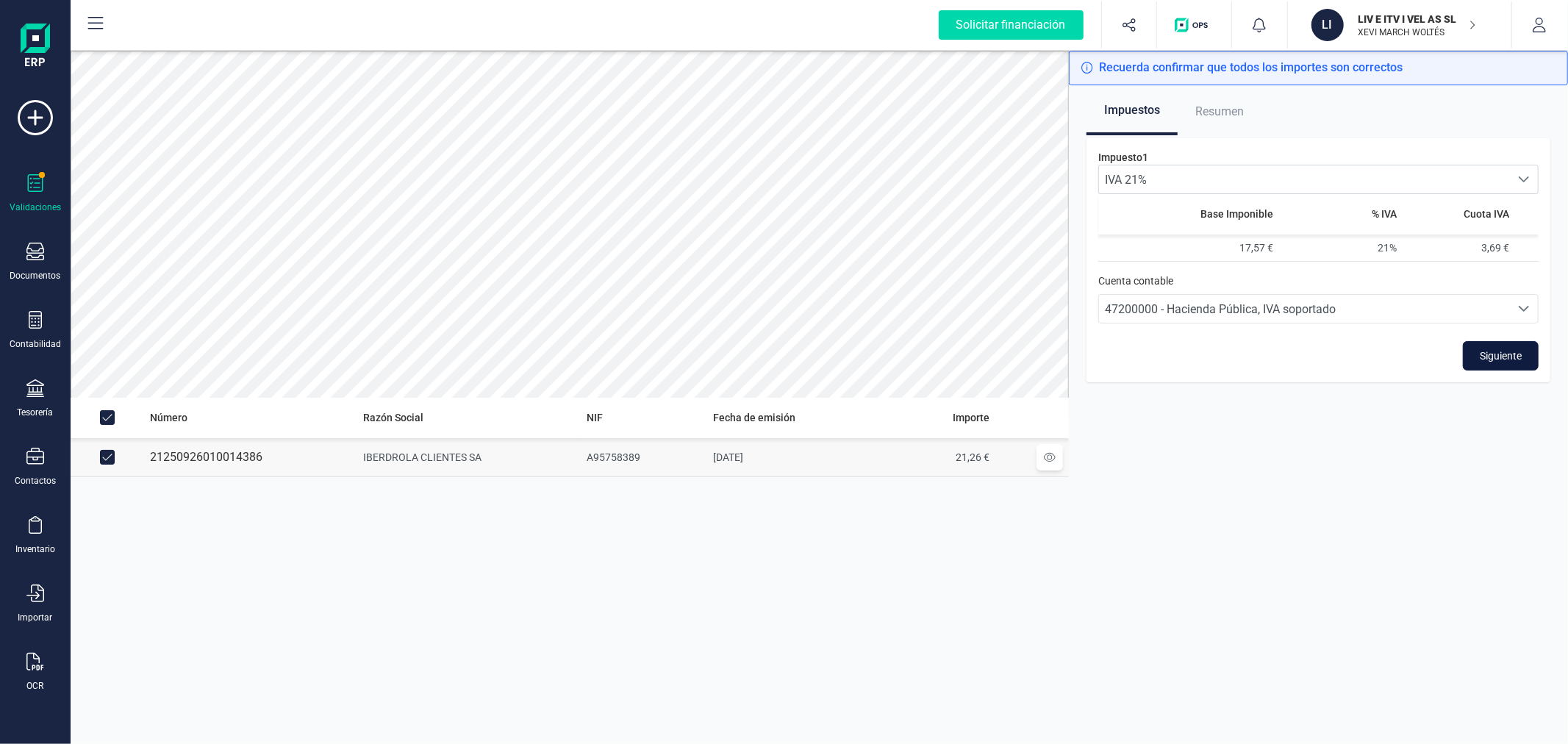
click at [1483, 351] on span "Siguiente" at bounding box center [1500, 356] width 42 height 15
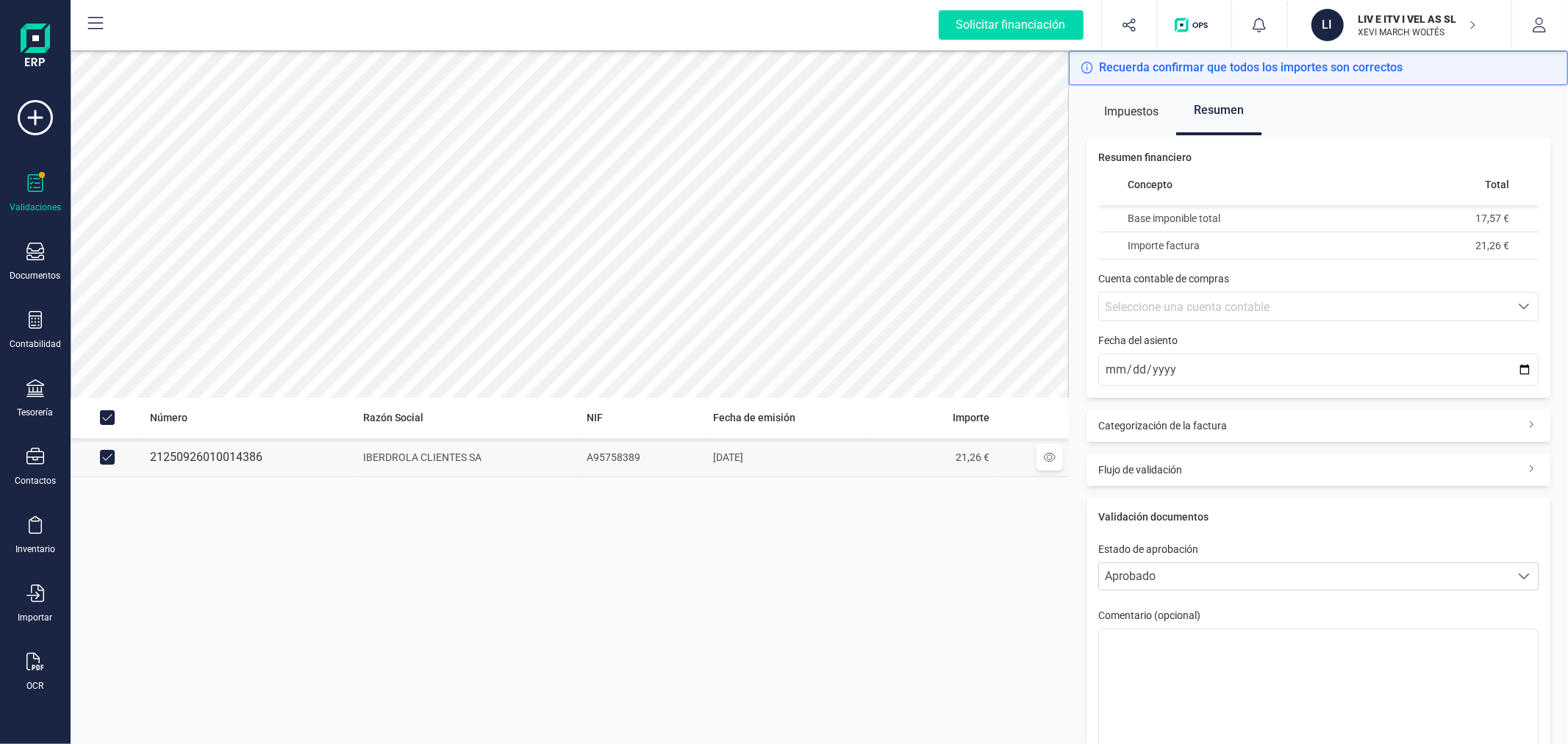
click at [1369, 315] on div "Seleccione una cuenta contable" at bounding box center [1304, 307] width 399 height 18
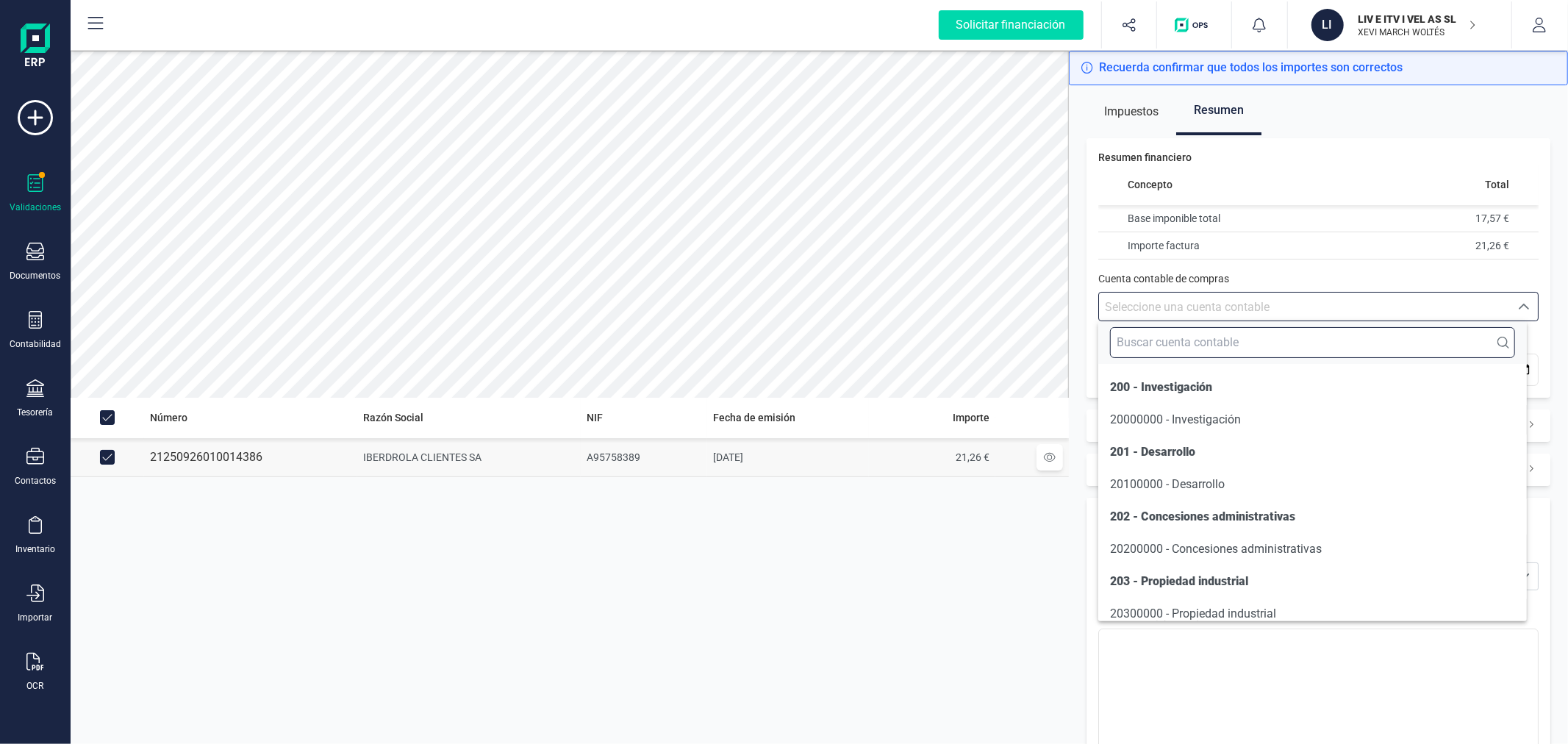
click at [1357, 329] on input "text" at bounding box center [1312, 343] width 404 height 31
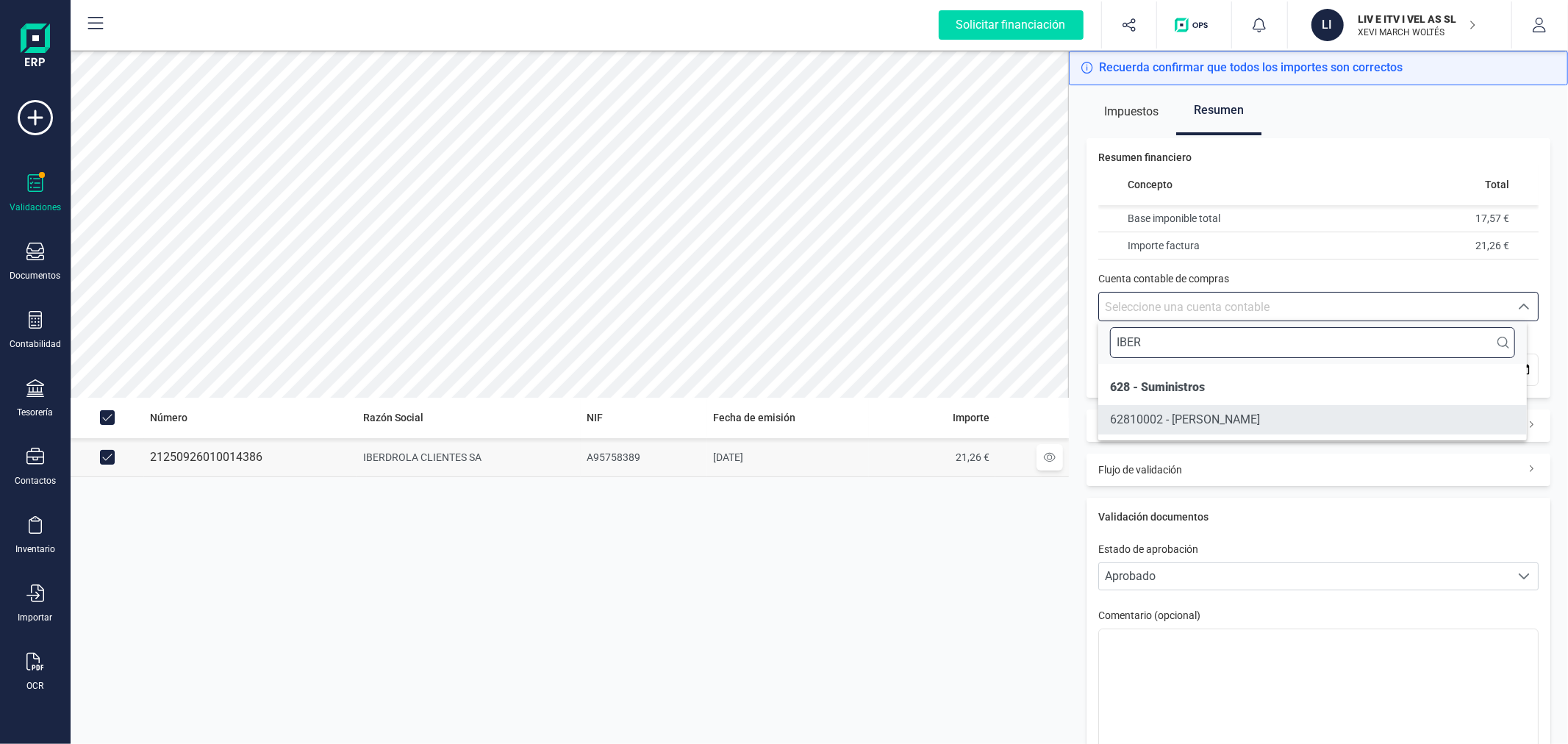
type input "IBER"
click at [1254, 423] on span "62810002 - GASTO IBERDROLA" at bounding box center [1185, 419] width 150 height 14
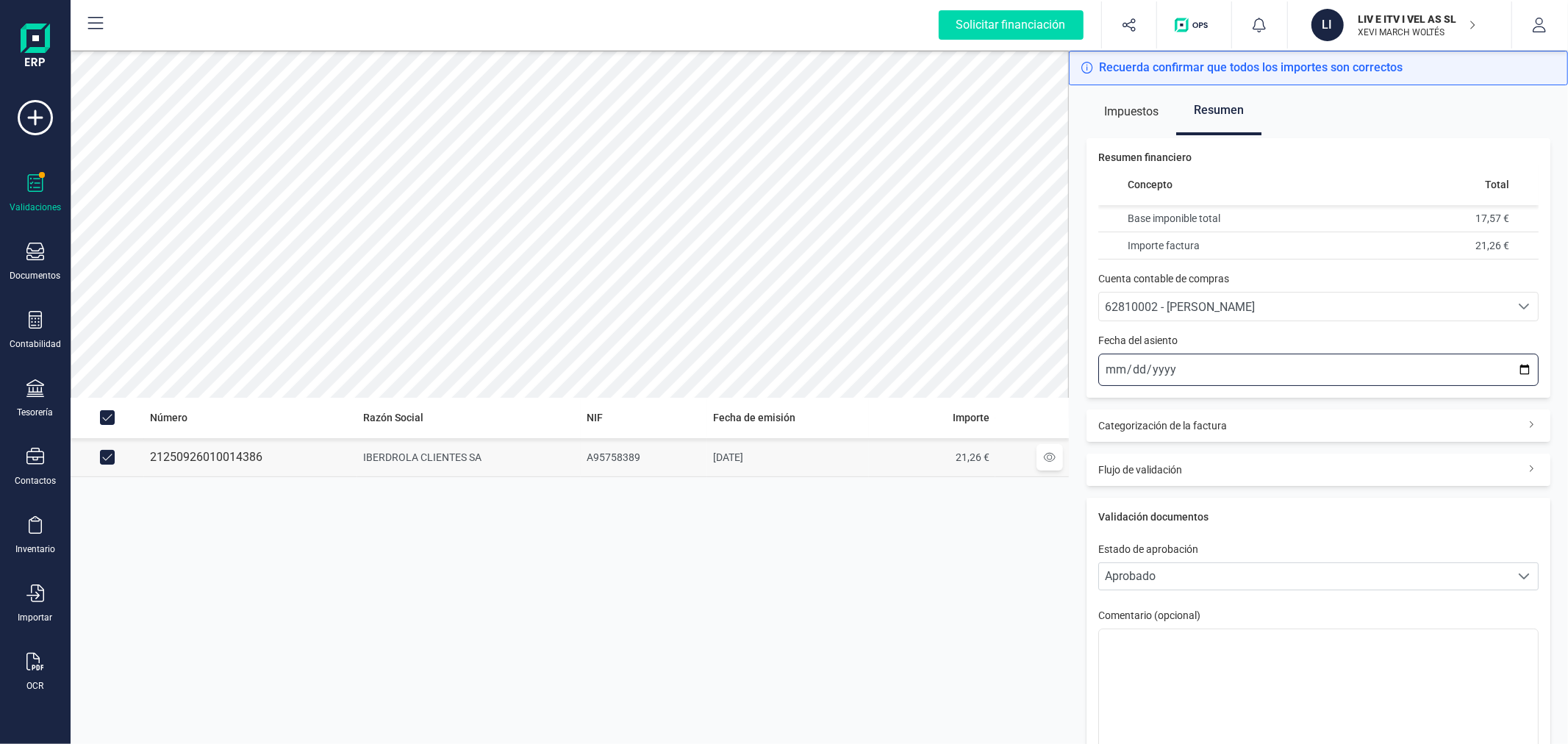
click at [1511, 368] on input "2025-10-06" at bounding box center [1318, 370] width 440 height 32
type input "2025-09-26"
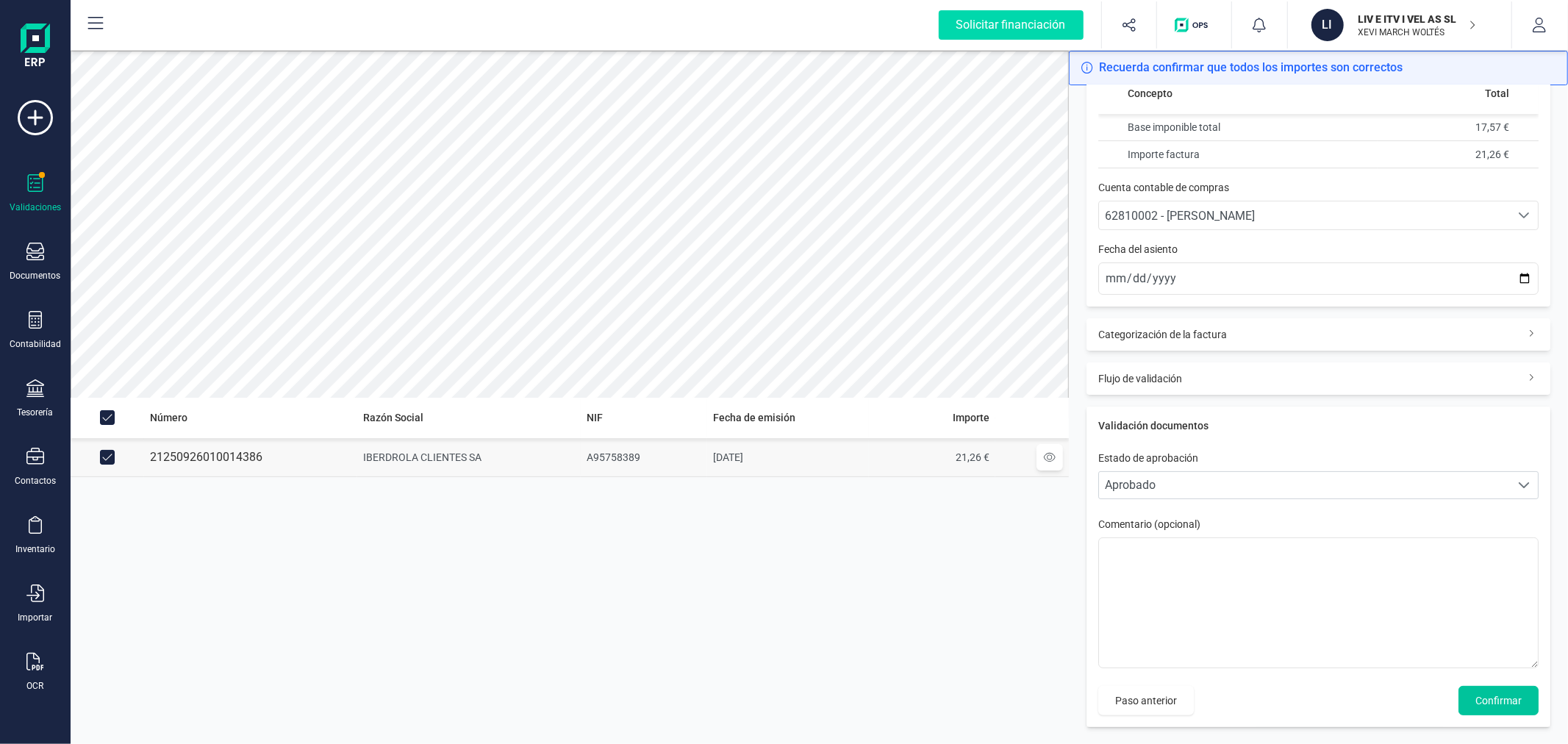
click at [1480, 706] on span "Confirmar" at bounding box center [1498, 701] width 46 height 15
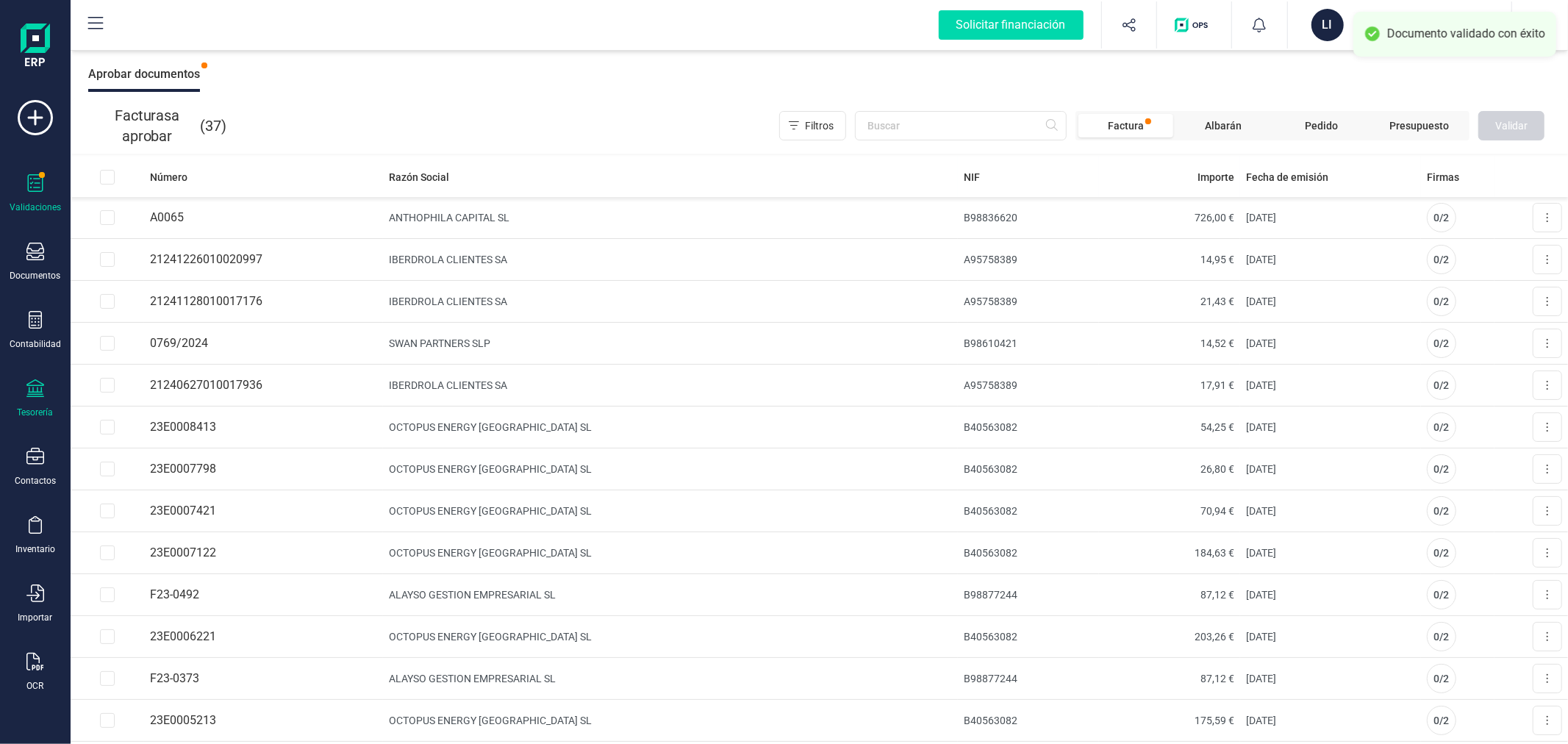
click at [37, 402] on div "Tesorería" at bounding box center [35, 399] width 59 height 39
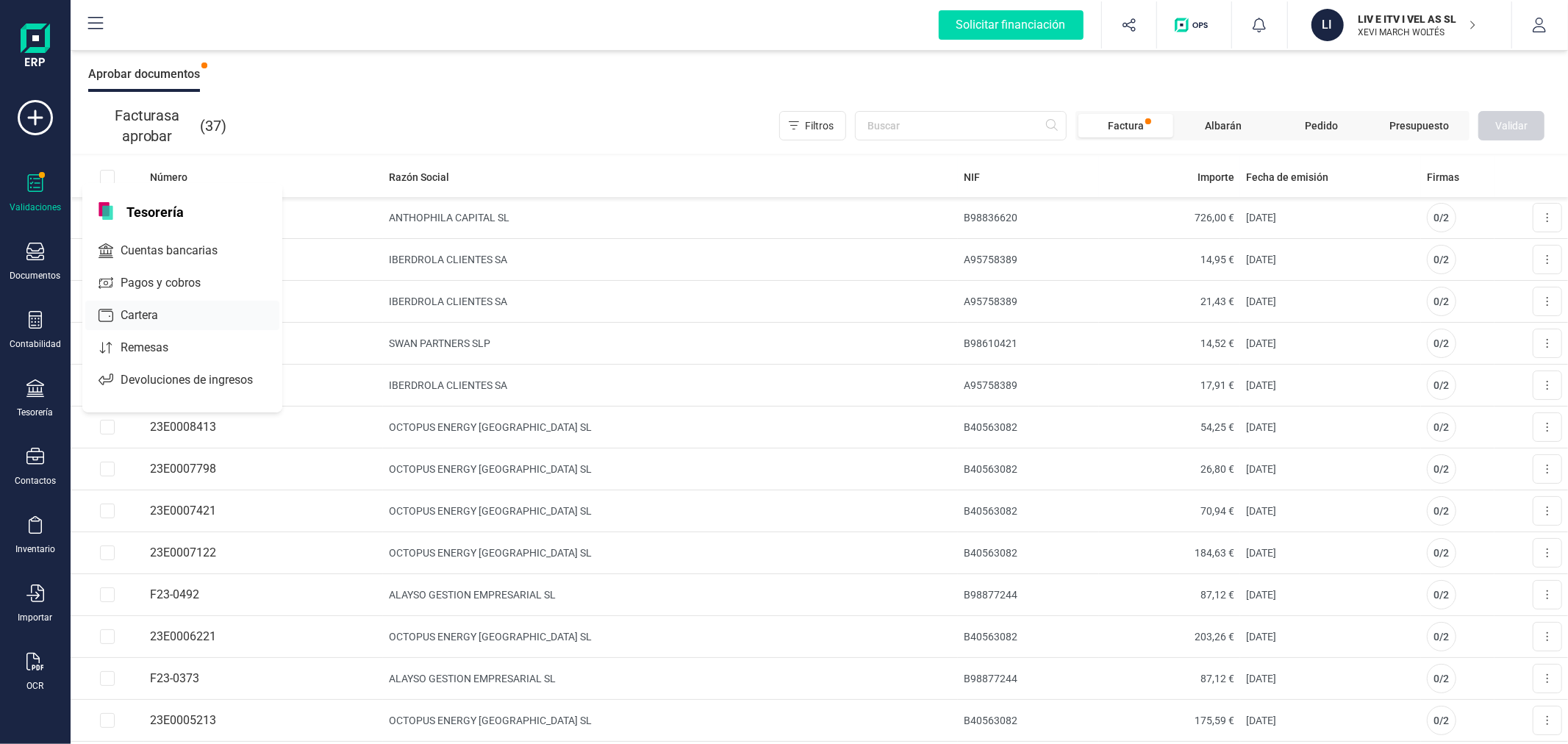
click at [148, 314] on span "Cartera" at bounding box center [149, 315] width 70 height 18
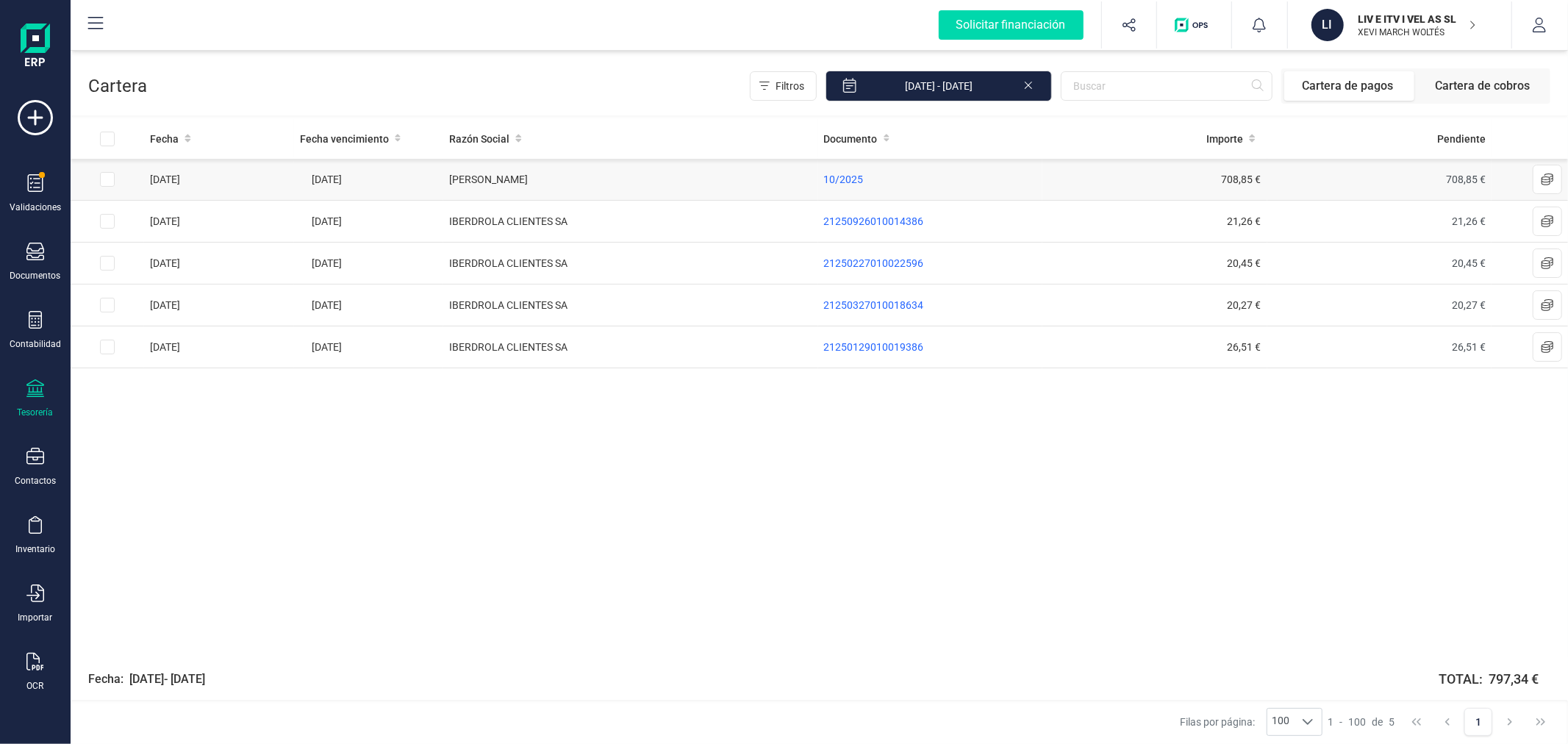
click at [100, 182] on input "Row Selected 9618efcf-4cf2-474d-b162-cea4736e1c00" at bounding box center [107, 180] width 15 height 15
checkbox input "true"
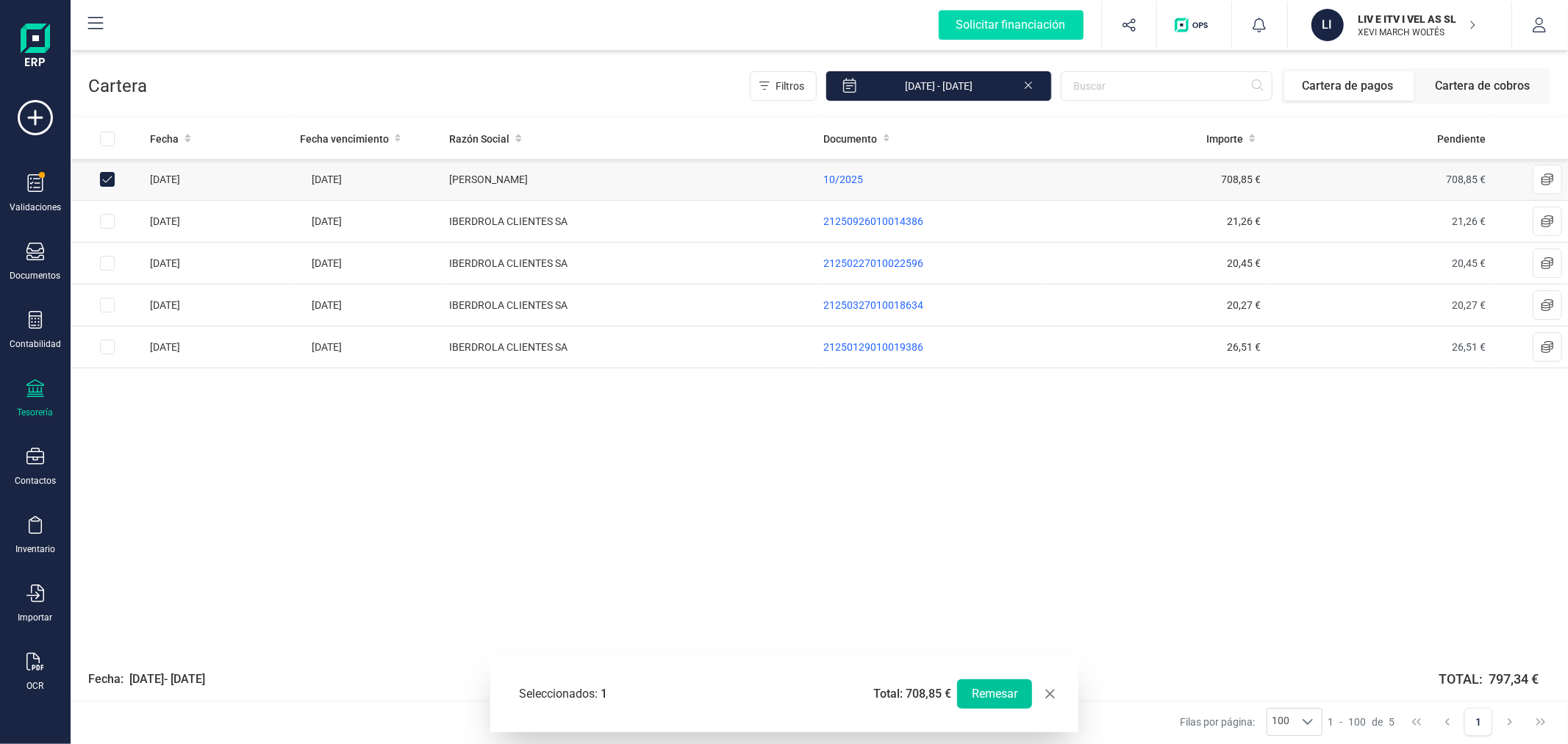
click at [968, 696] on button "Remesar" at bounding box center [995, 695] width 75 height 29
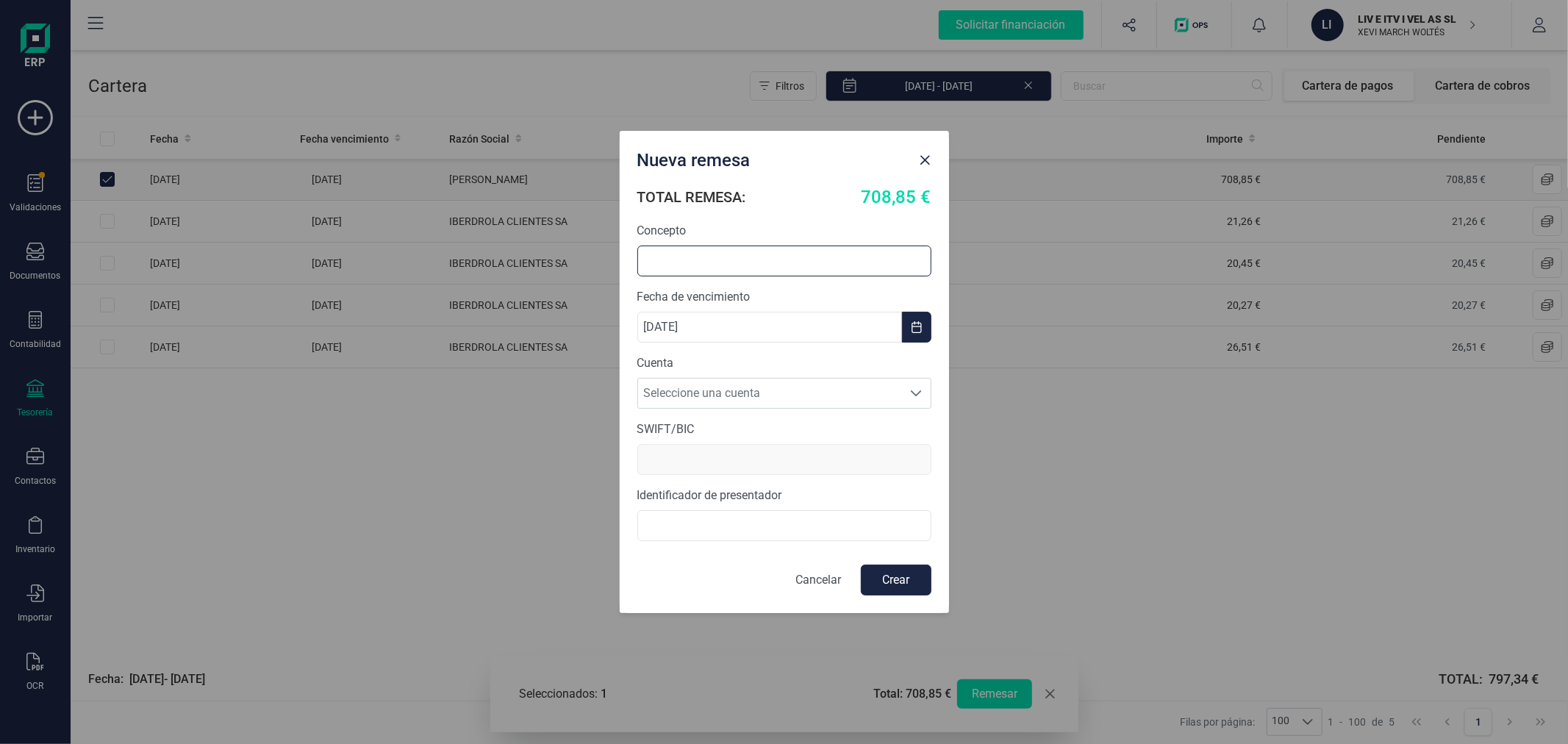
click at [773, 248] on input "text" at bounding box center [784, 261] width 294 height 31
type input "REMESA ALQUILER"
click at [744, 393] on span "Seleccione una cuenta" at bounding box center [770, 393] width 264 height 29
click at [743, 429] on li "ES1621005266352200005577" at bounding box center [784, 429] width 294 height 29
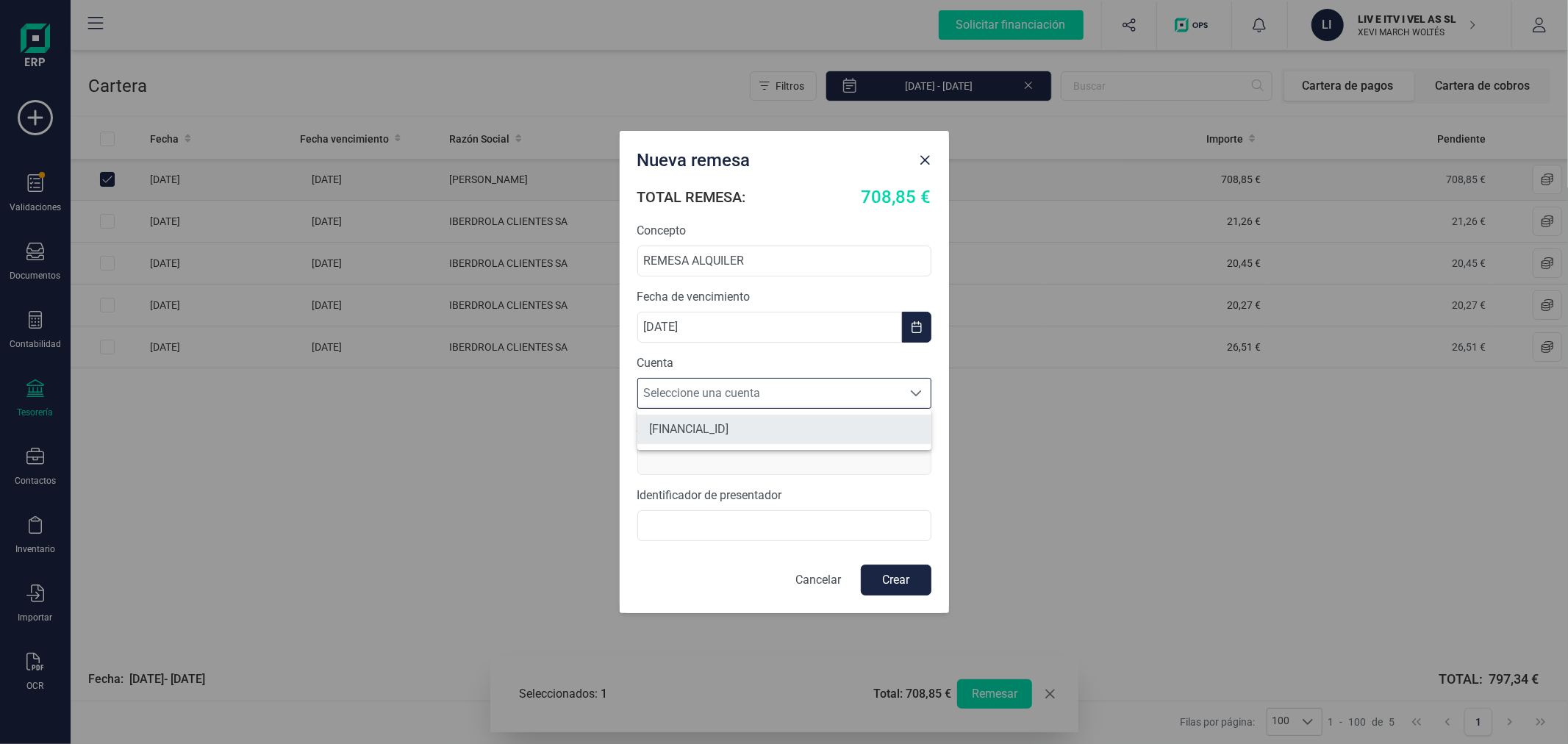
type input "CAIXESBBXXX"
type input "B98419310"
click at [894, 578] on button "Crear" at bounding box center [896, 580] width 71 height 31
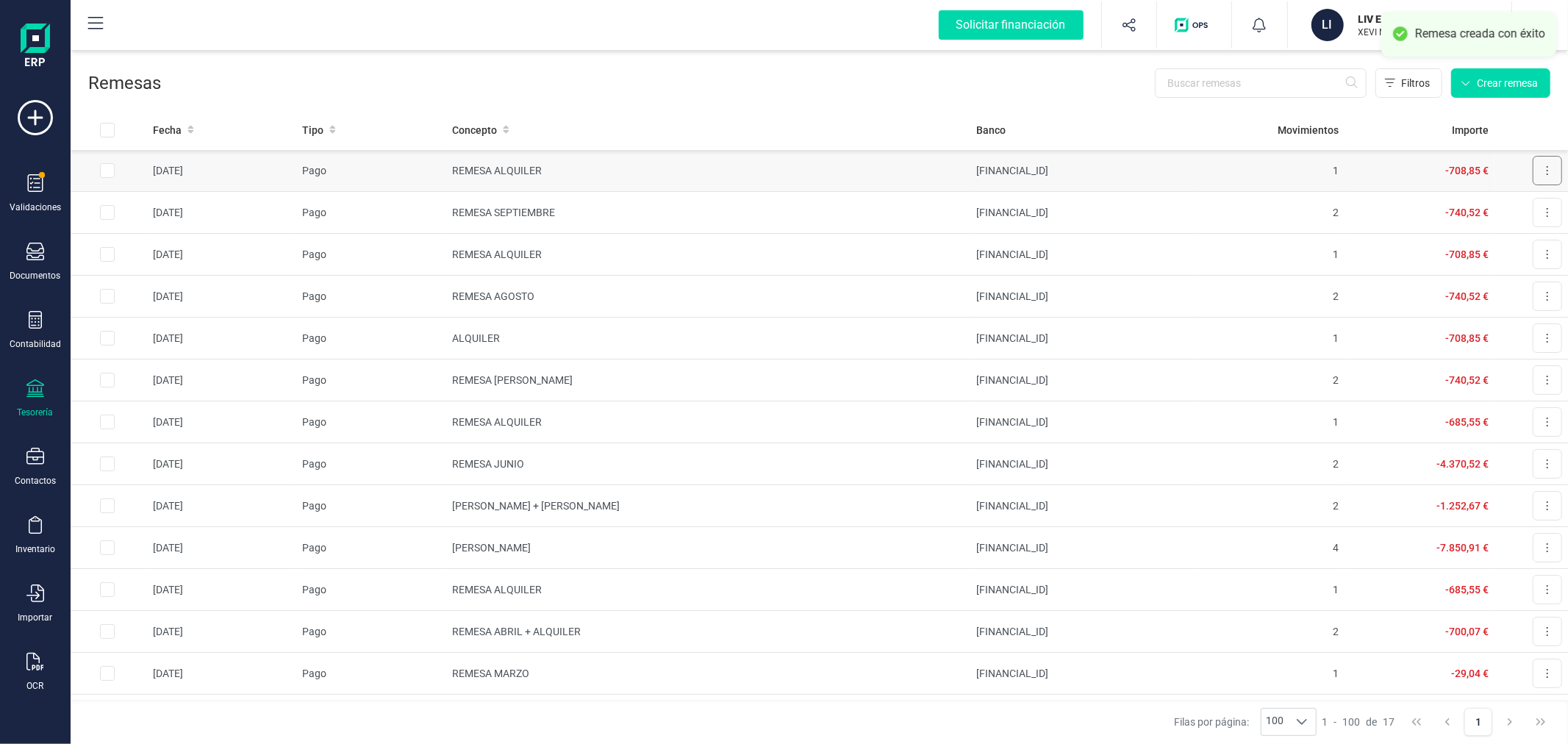
click at [1533, 165] on button at bounding box center [1547, 171] width 29 height 29
click at [1493, 206] on span "Descargar SEPA" at bounding box center [1513, 207] width 74 height 15
click at [34, 670] on icon at bounding box center [35, 662] width 18 height 18
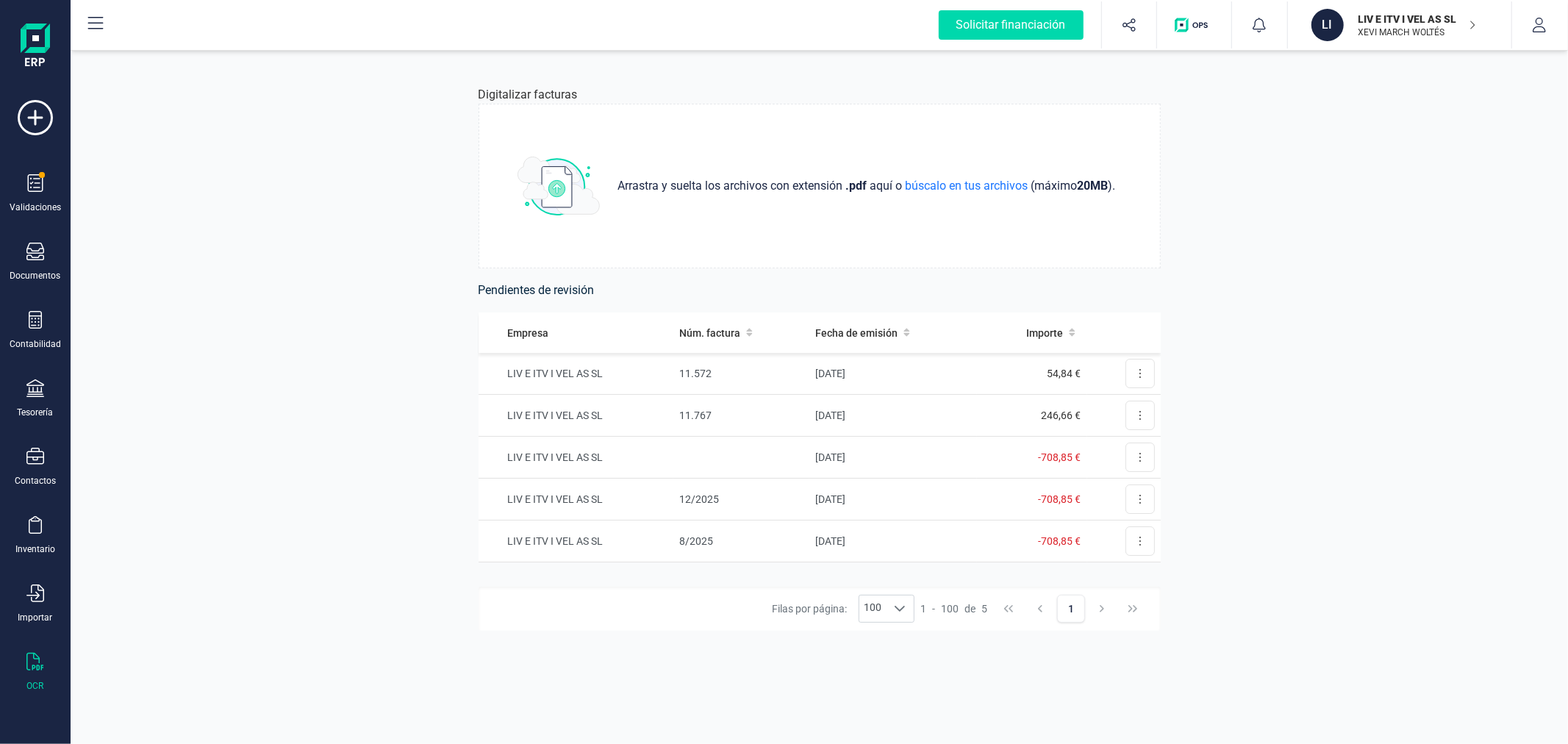
click at [221, 270] on div "Digitalizar facturas Arrastra y suelta los archivos con extensión .pdf aquí o b…" at bounding box center [819, 397] width 1497 height 693
click at [1430, 24] on p "LIV E ITV I VEL AS SL" at bounding box center [1417, 19] width 118 height 15
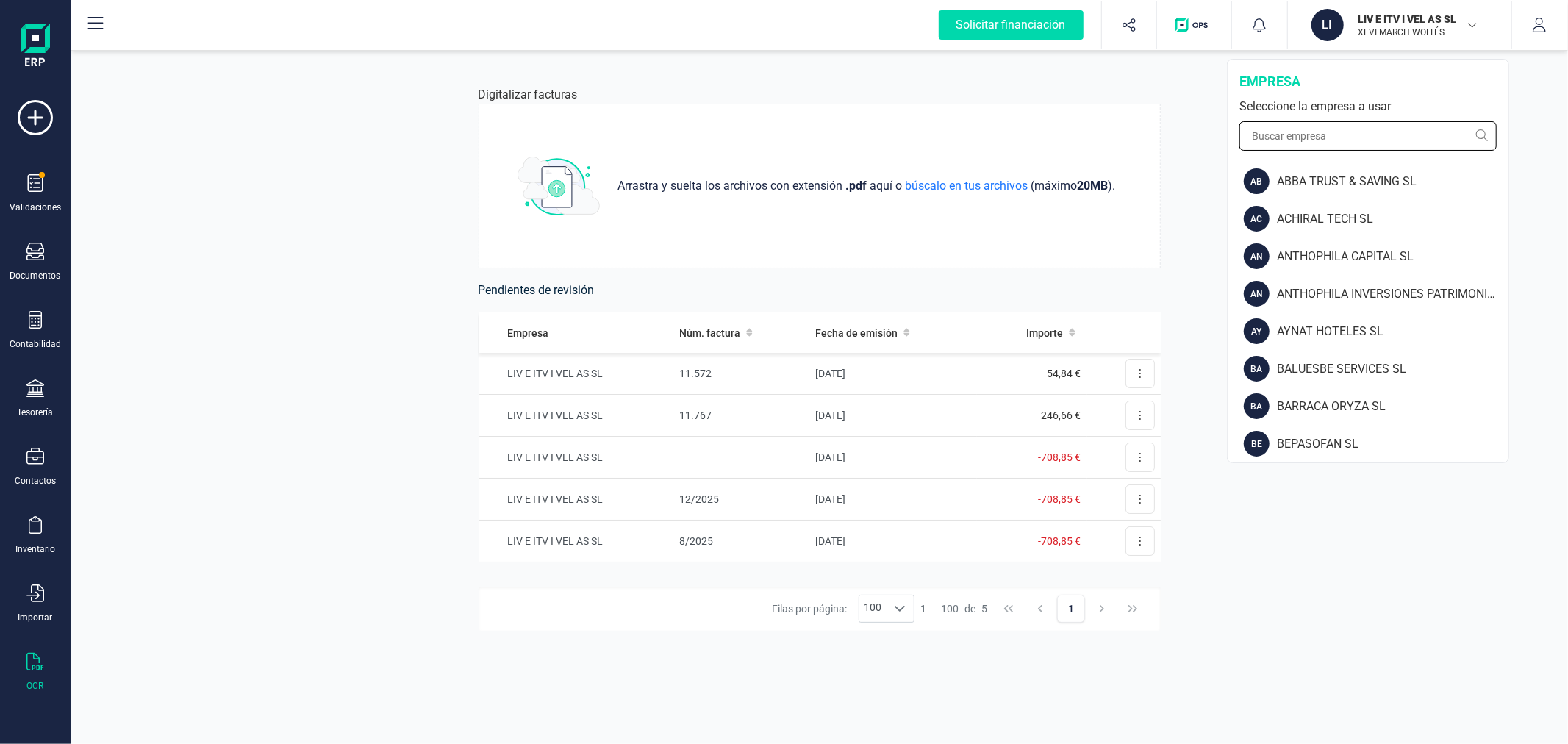
click at [1353, 133] on input "text" at bounding box center [1367, 136] width 257 height 29
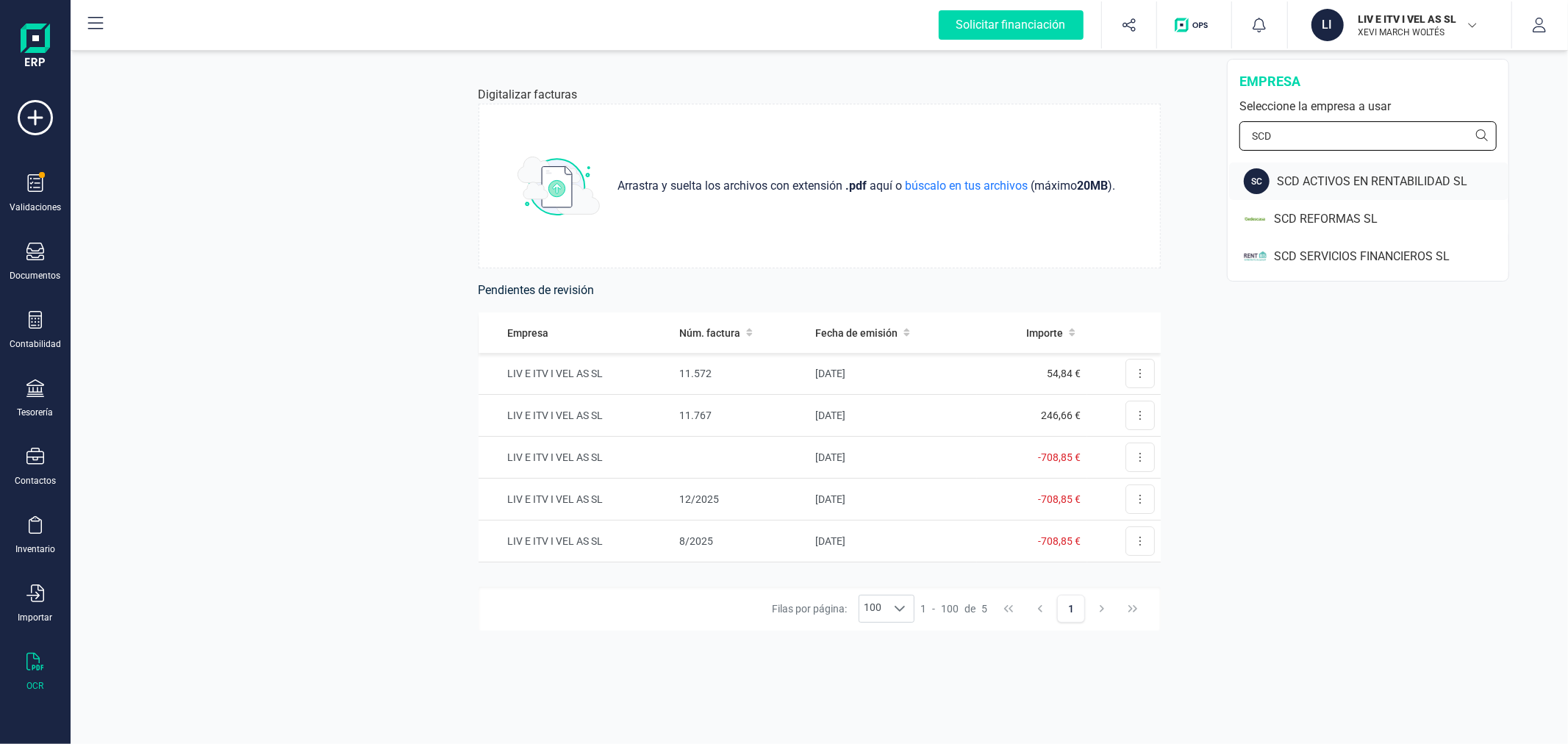
type input "SCD"
click at [1345, 183] on div "SCD ACTIVOS EN RENTABILIDAD SL" at bounding box center [1392, 182] width 231 height 18
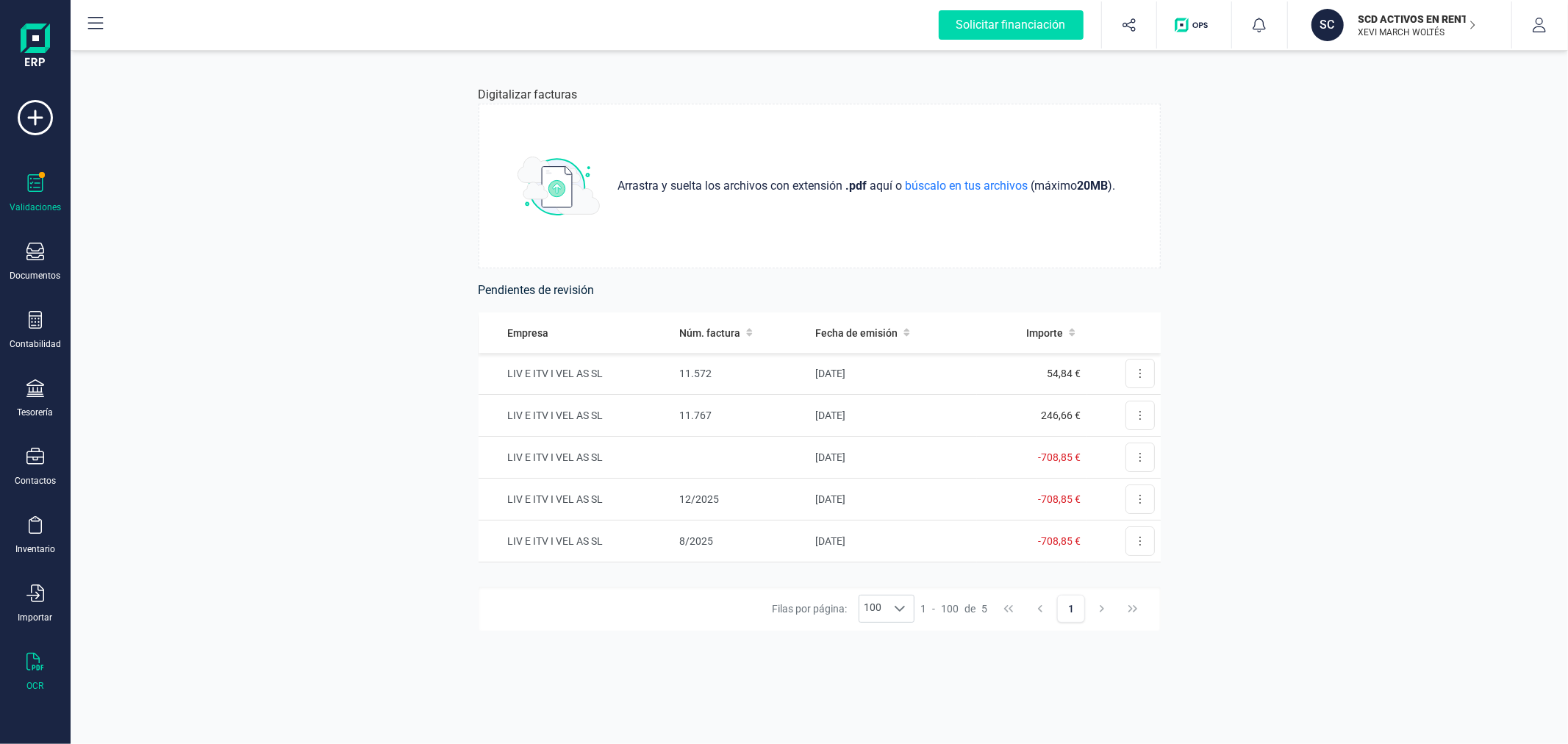
click at [20, 194] on div "Validaciones" at bounding box center [35, 194] width 59 height 39
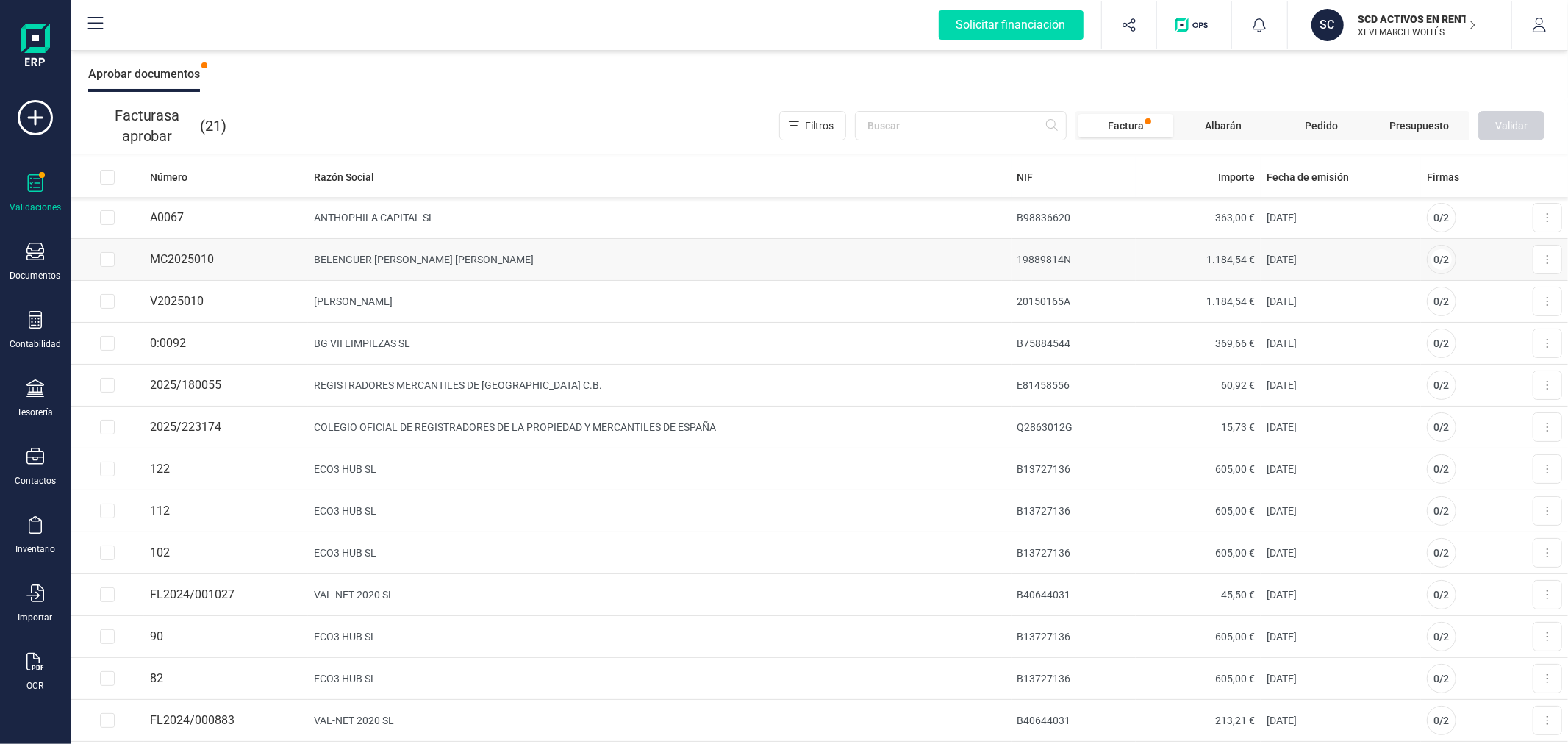
click at [107, 262] on input "Row Selected 6f973ce1-e275-4551-be7f-ac6758e2f969" at bounding box center [107, 259] width 15 height 15
checkbox input "true"
click at [106, 303] on input "Row Selected 0799cf73-f81e-4178-b0ba-c4b65f582172" at bounding box center [107, 301] width 15 height 15
checkbox input "true"
click at [1524, 130] on span "Validar" at bounding box center [1511, 126] width 32 height 15
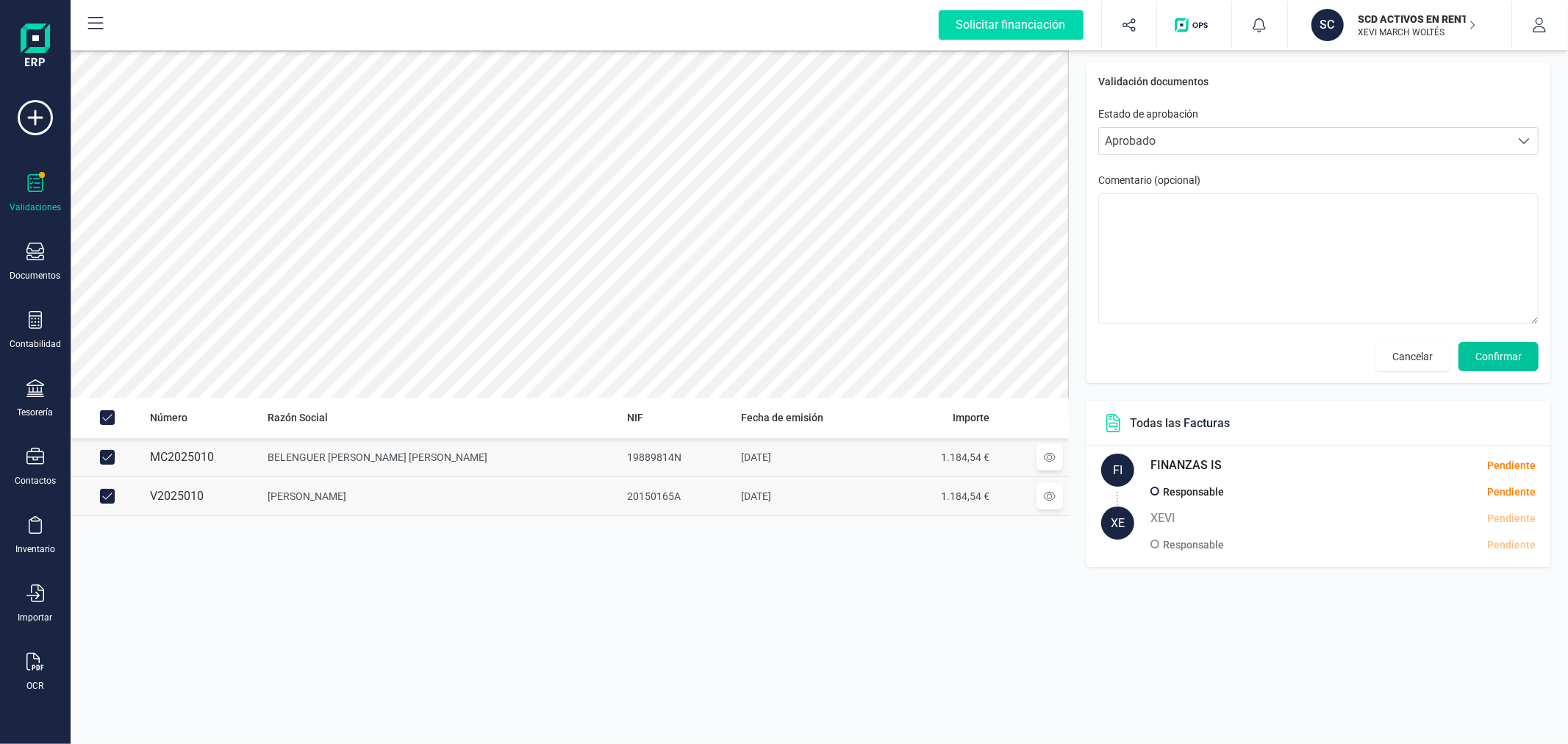
click at [1492, 363] on span "Confirmar" at bounding box center [1498, 357] width 46 height 15
click at [1523, 357] on button "Confirmar" at bounding box center [1498, 357] width 80 height 29
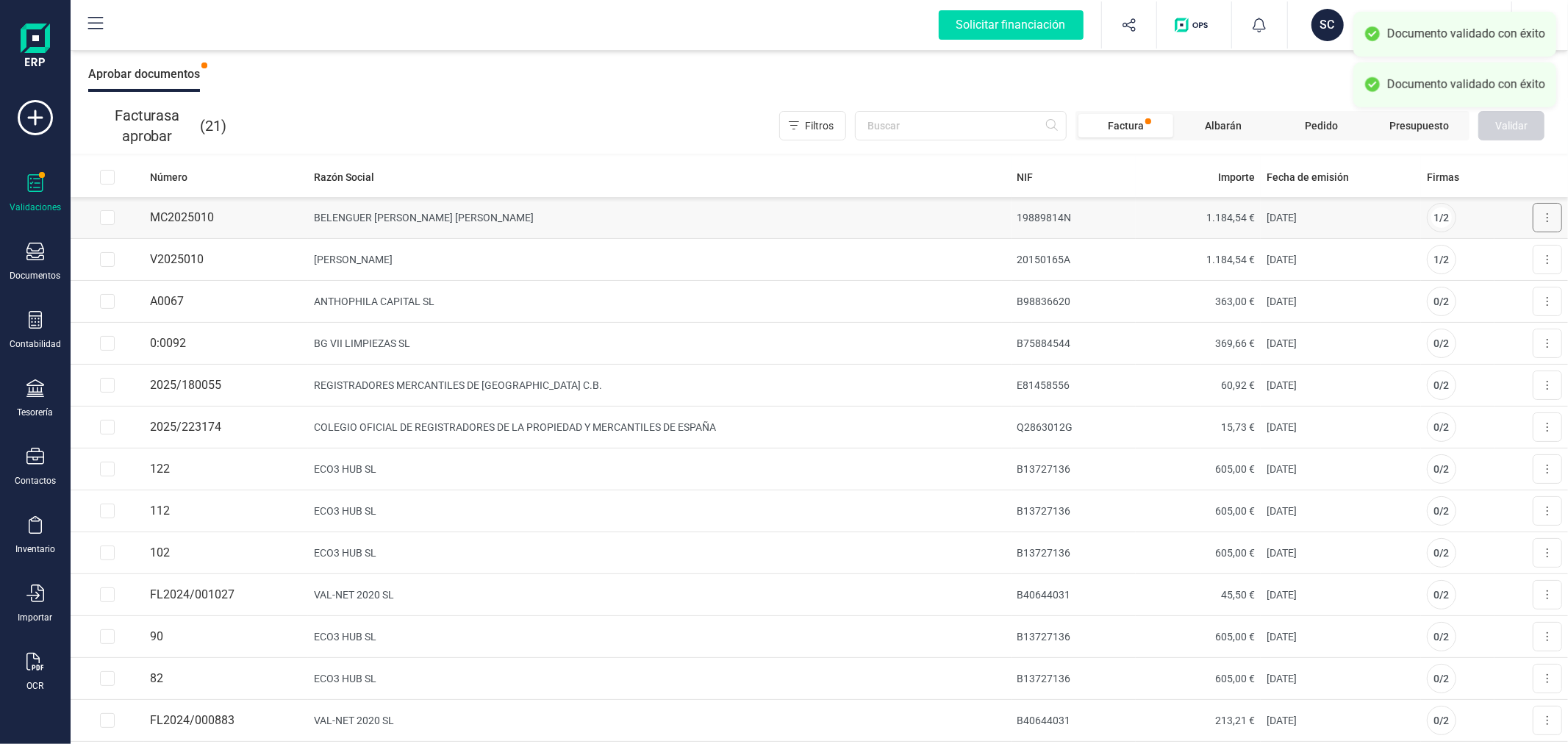
click at [1533, 214] on button at bounding box center [1547, 218] width 29 height 29
click at [1476, 251] on span "Aprobar factura" at bounding box center [1513, 253] width 74 height 15
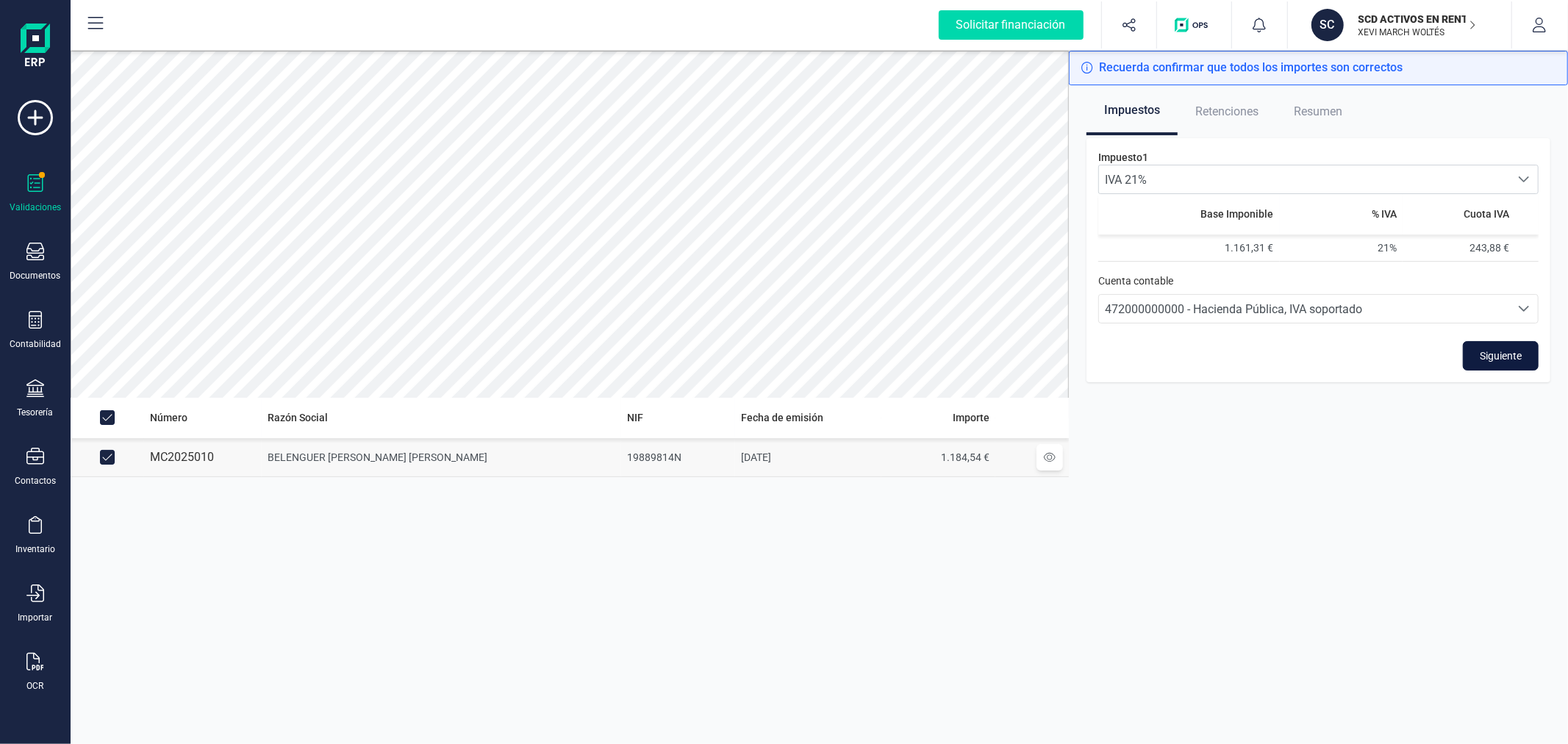
click at [1496, 355] on span "Siguiente" at bounding box center [1500, 356] width 42 height 15
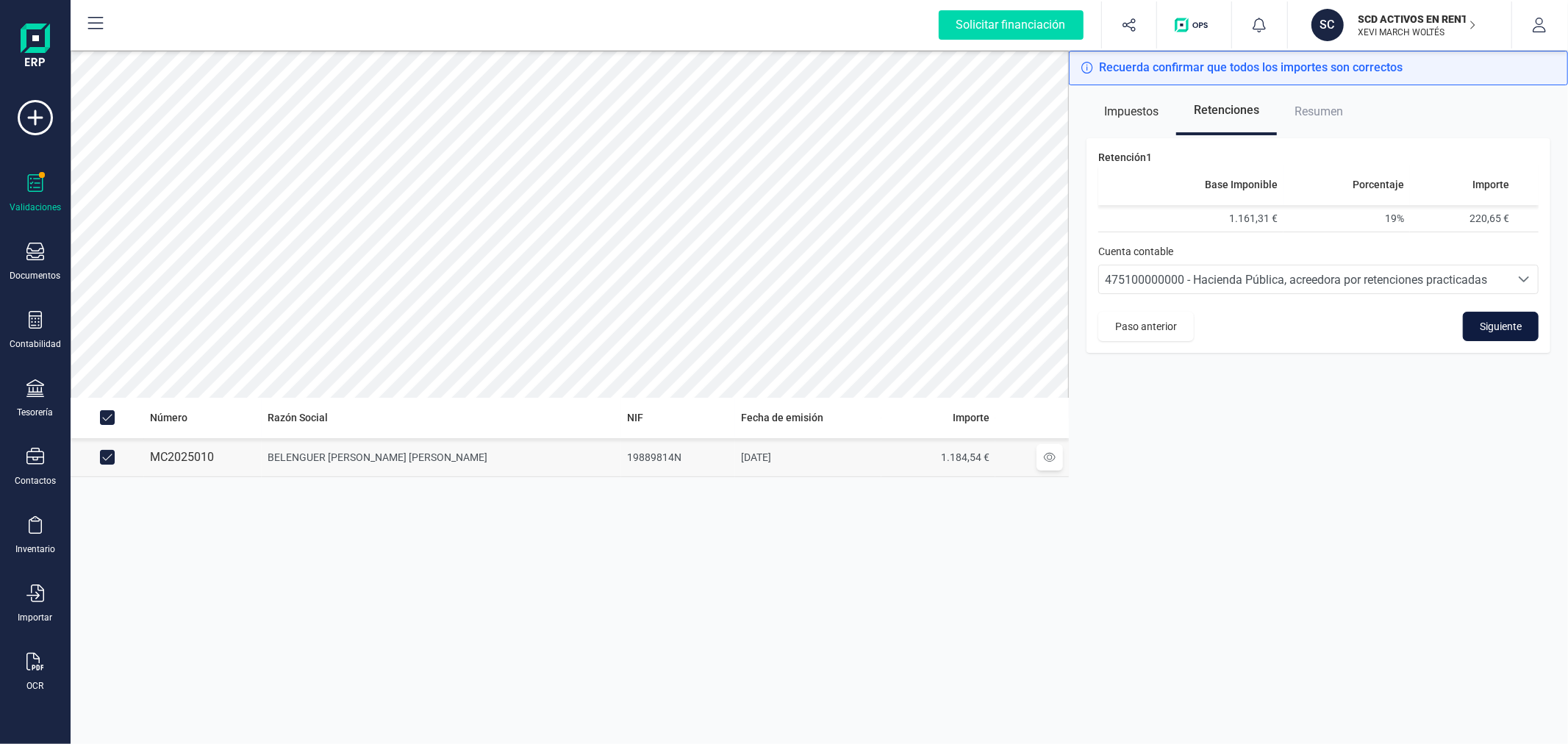
click at [1504, 326] on span "Siguiente" at bounding box center [1500, 326] width 42 height 15
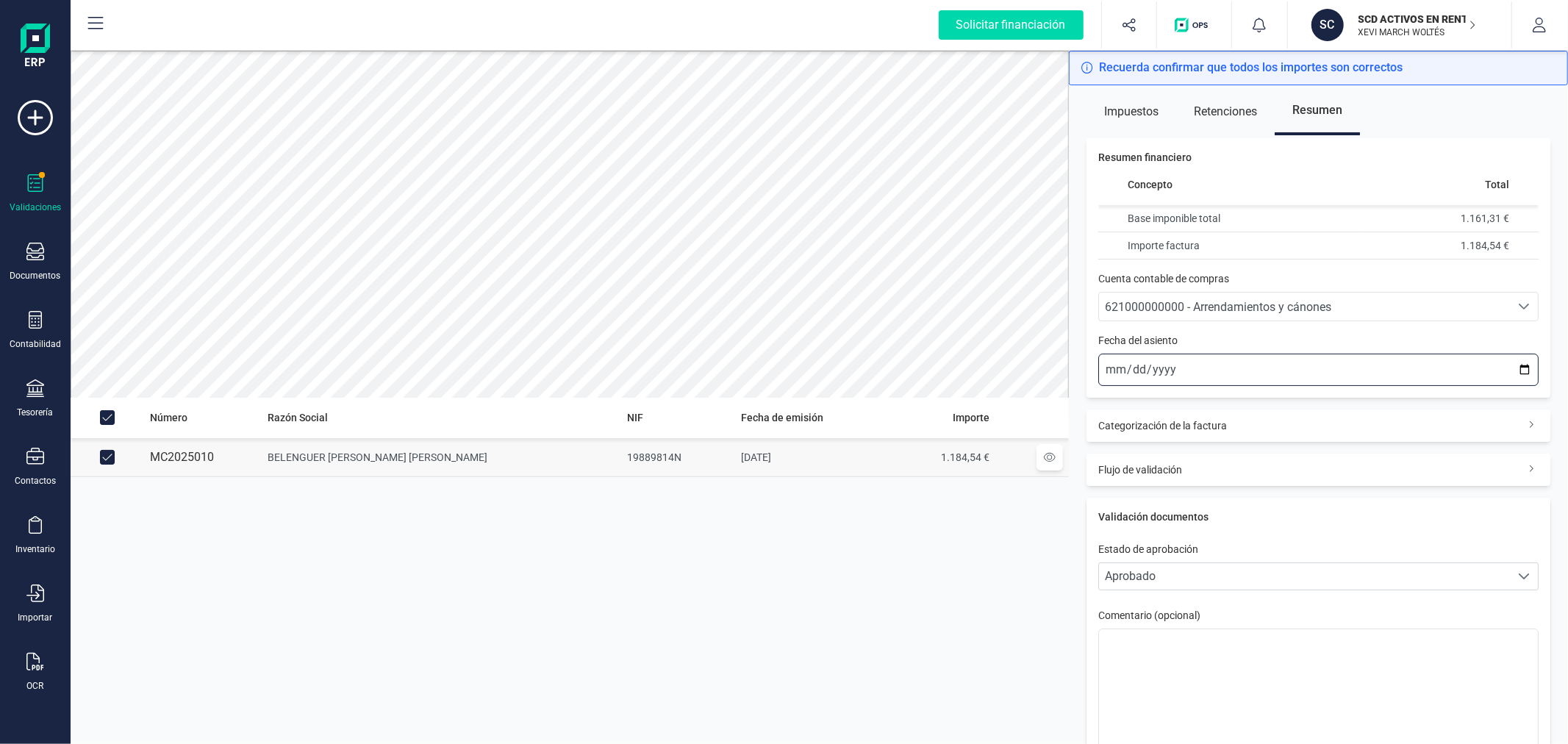
click at [1511, 368] on input "2025-10-06" at bounding box center [1318, 370] width 440 height 32
type input "2025-10-01"
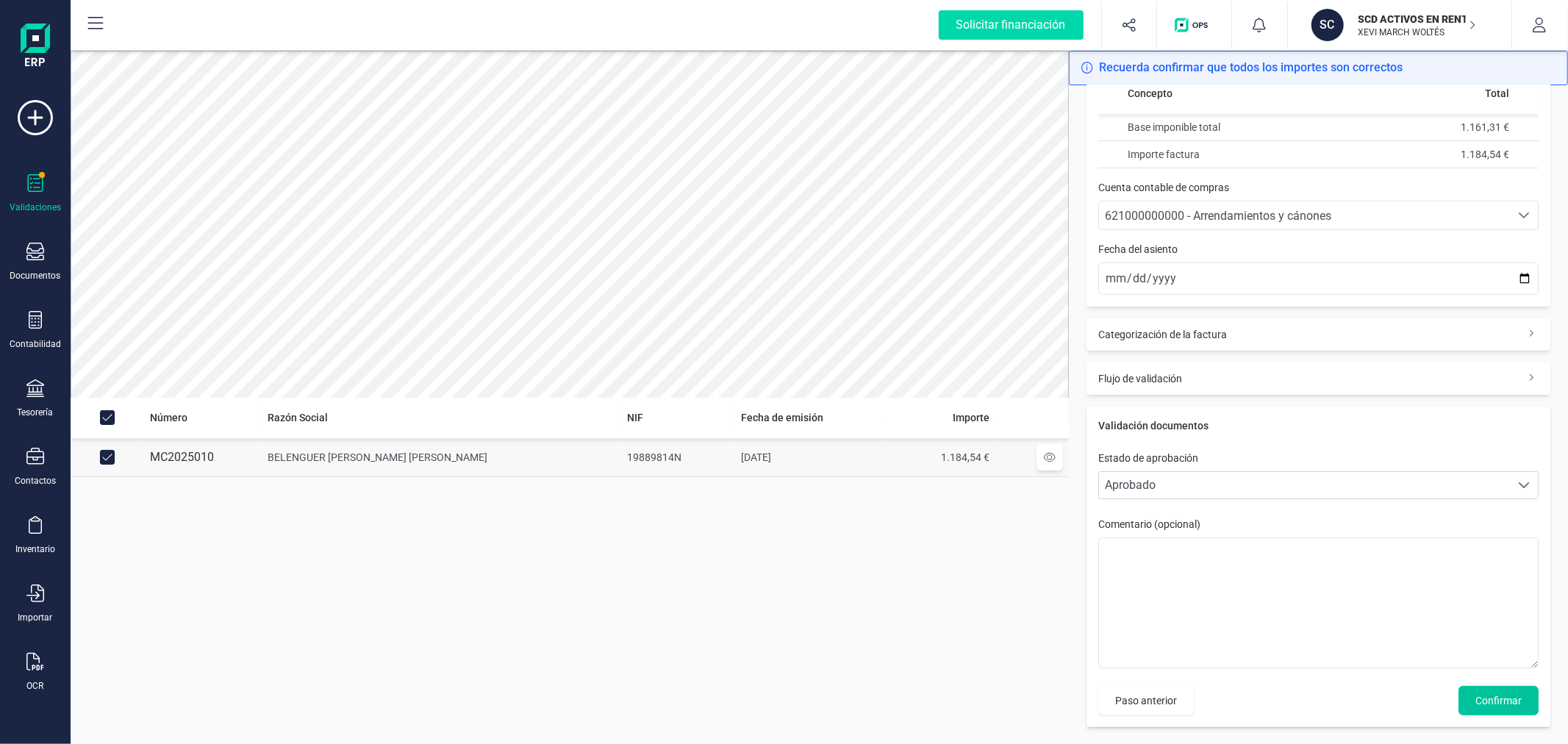
click at [1477, 702] on span "Confirmar" at bounding box center [1498, 701] width 46 height 15
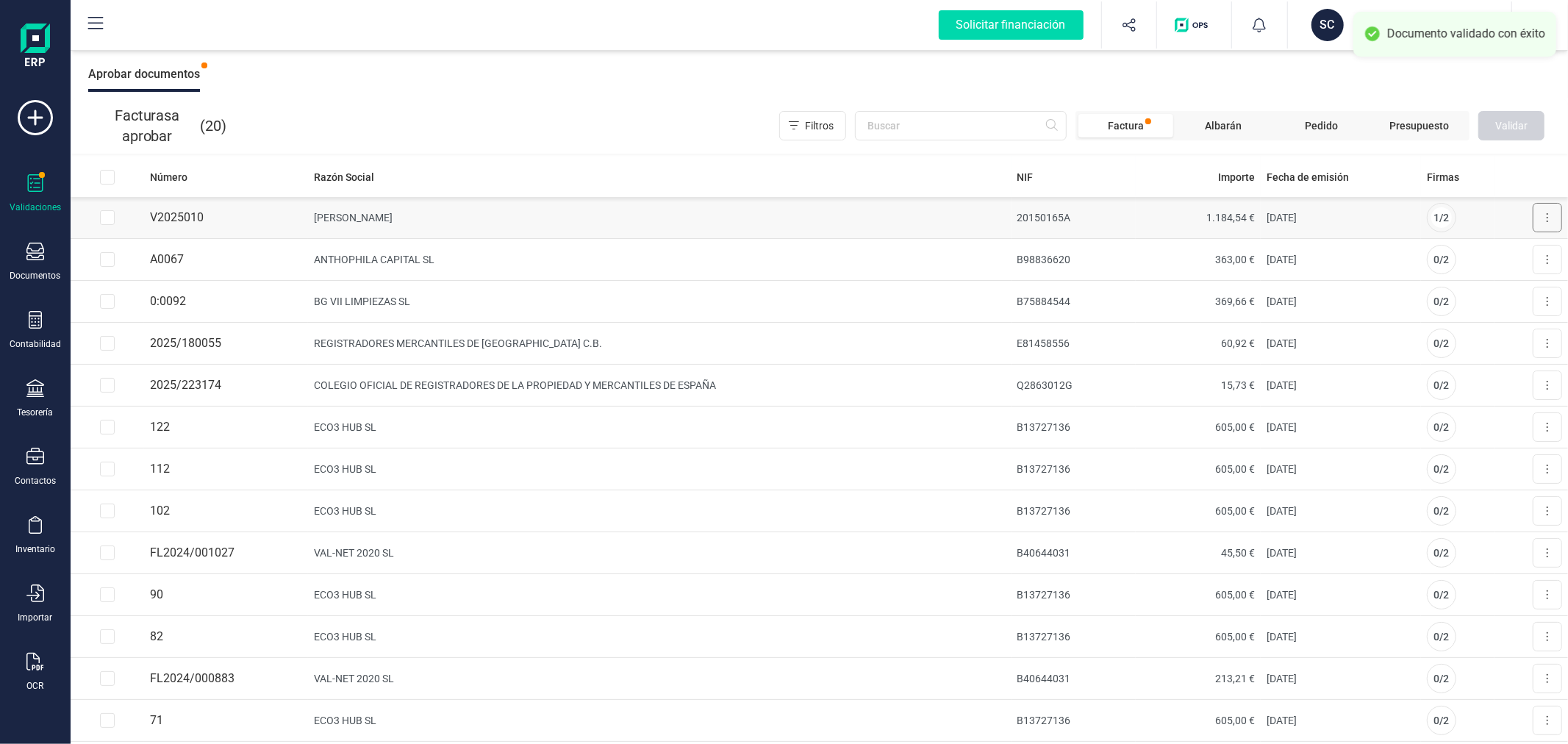
click at [1539, 212] on button at bounding box center [1547, 218] width 29 height 29
click at [1488, 253] on span "Aprobar factura" at bounding box center [1513, 253] width 74 height 15
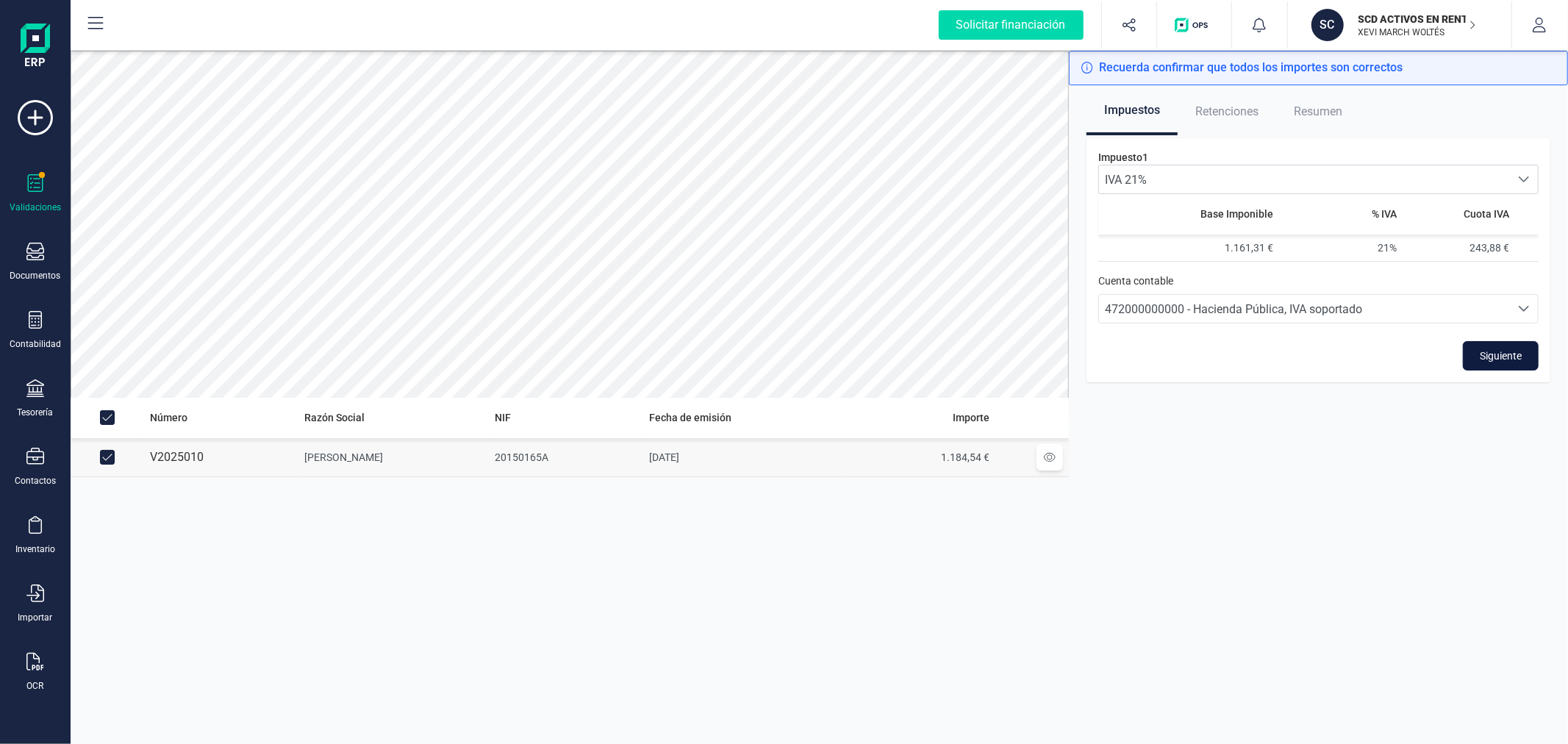
click at [1497, 346] on button "Siguiente" at bounding box center [1500, 356] width 76 height 29
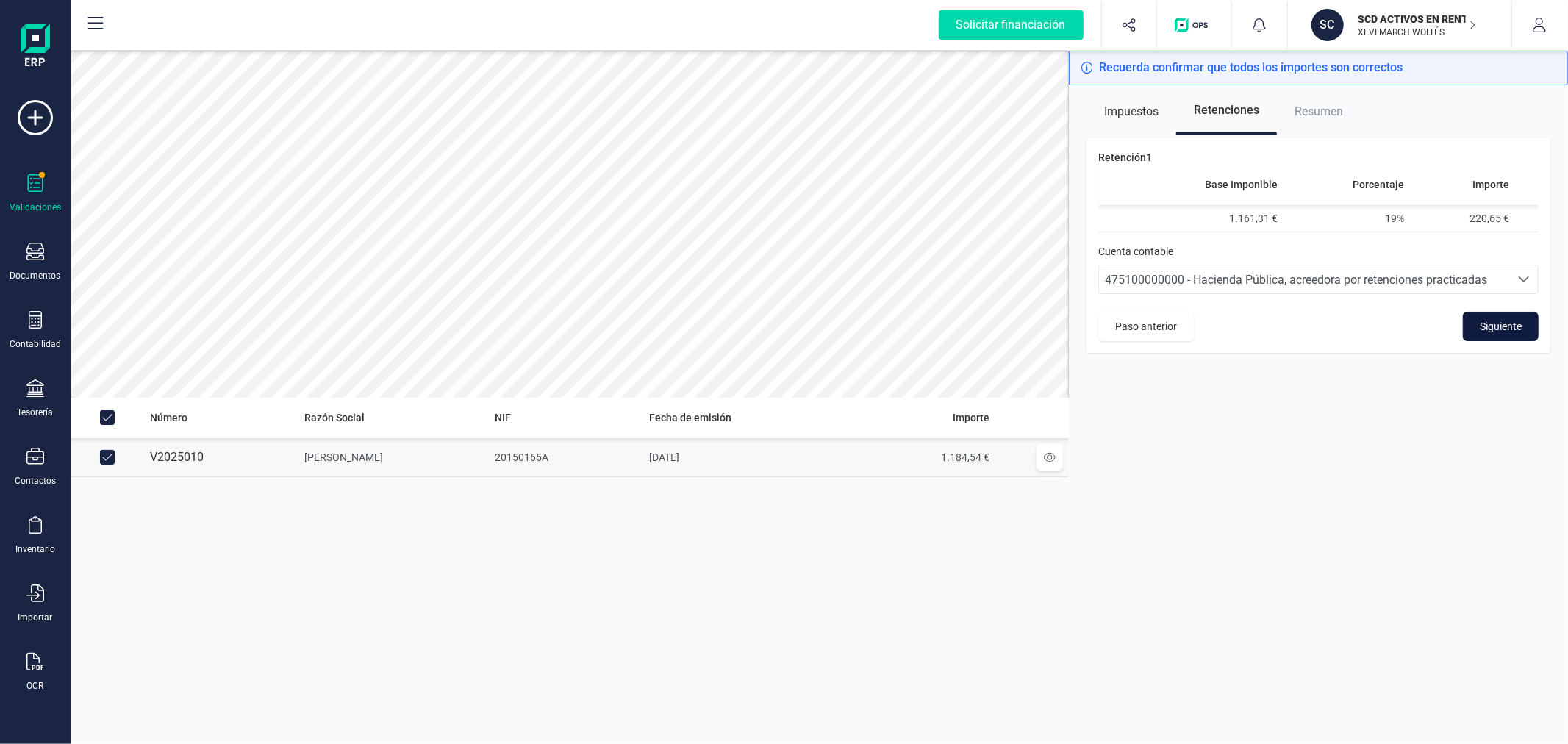
click at [1488, 325] on span "Siguiente" at bounding box center [1500, 326] width 42 height 15
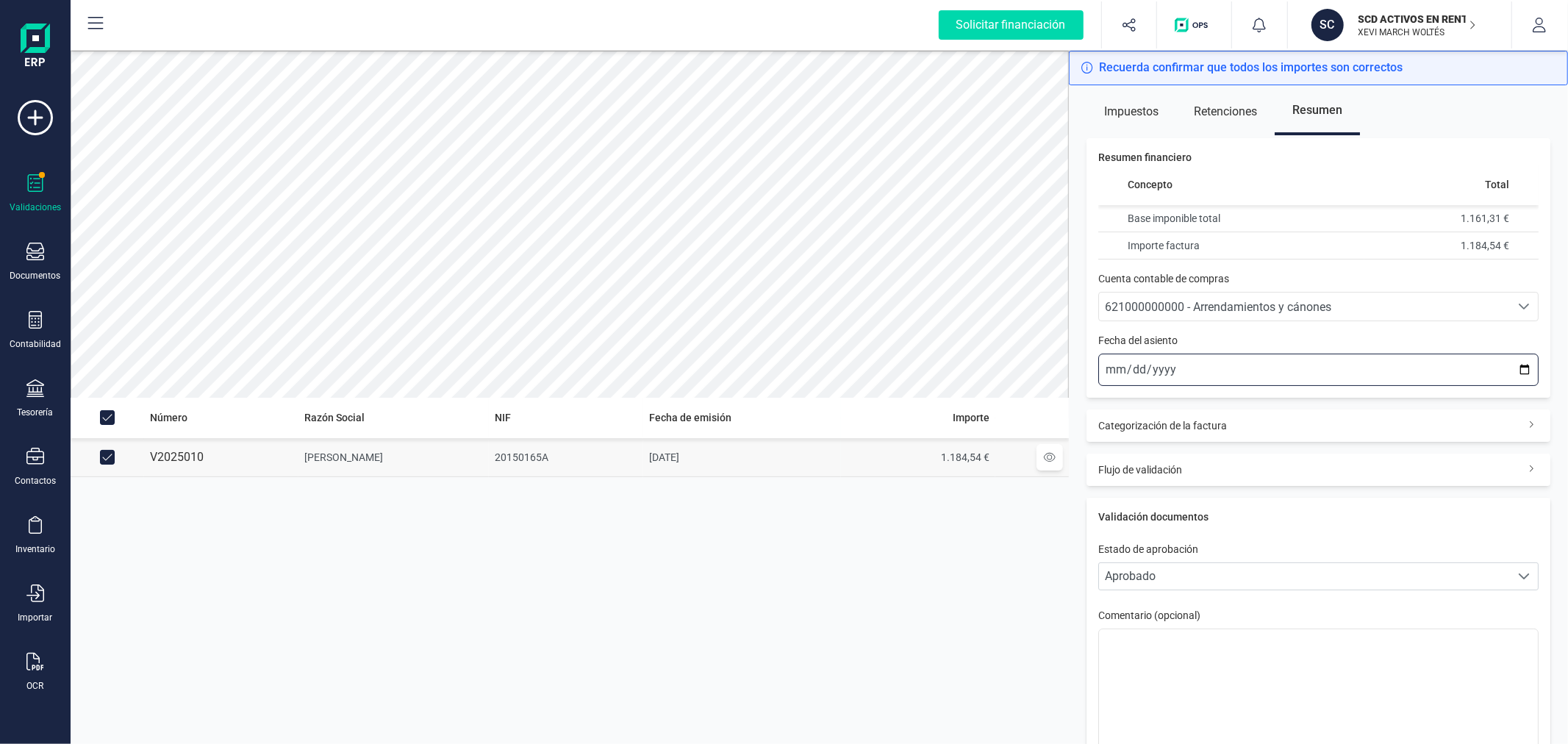
click at [1513, 377] on input "2025-10-06" at bounding box center [1318, 370] width 440 height 32
click at [1515, 365] on input "2025-10-06" at bounding box center [1318, 370] width 440 height 32
type input "2025-10-01"
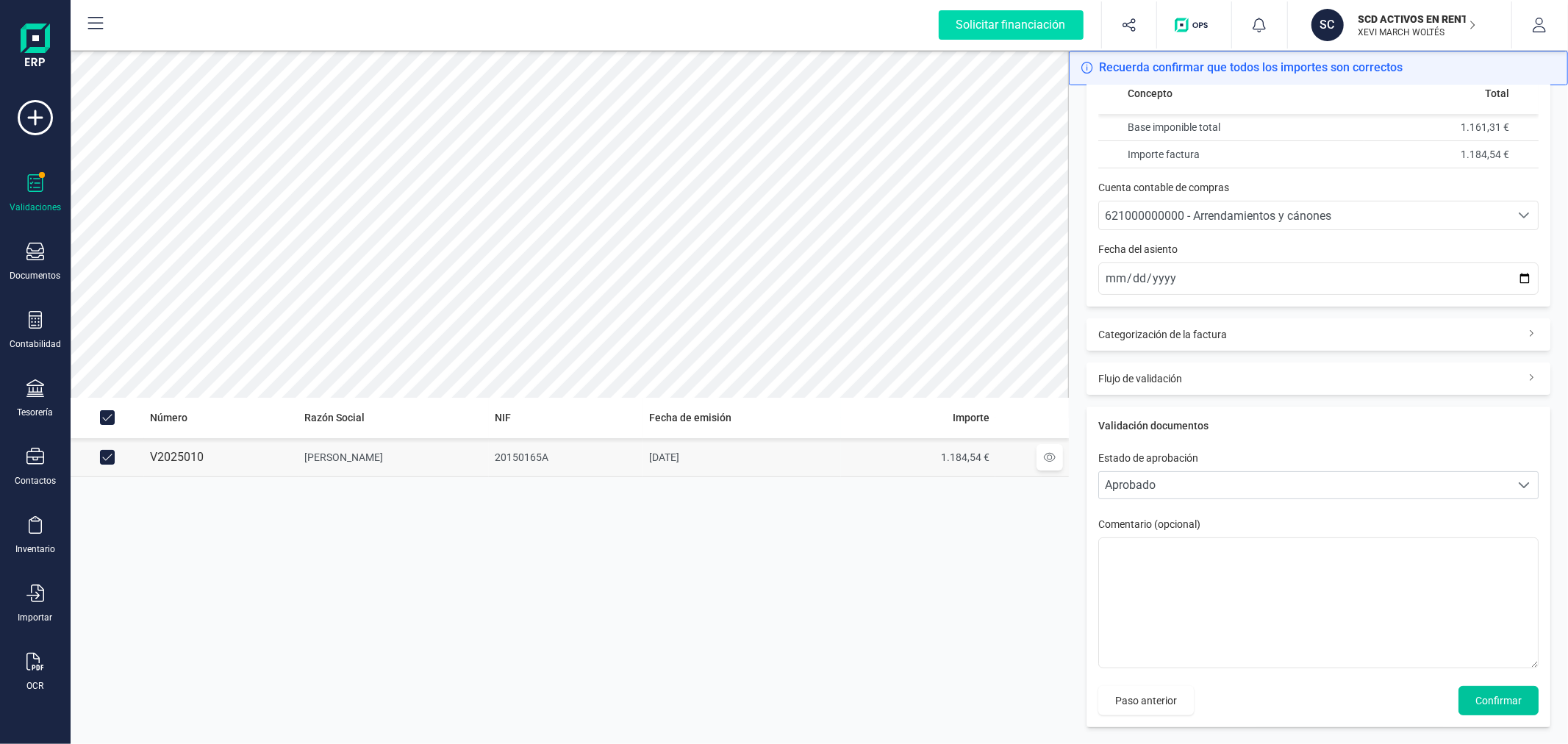
click at [1492, 694] on span "Confirmar" at bounding box center [1498, 701] width 46 height 15
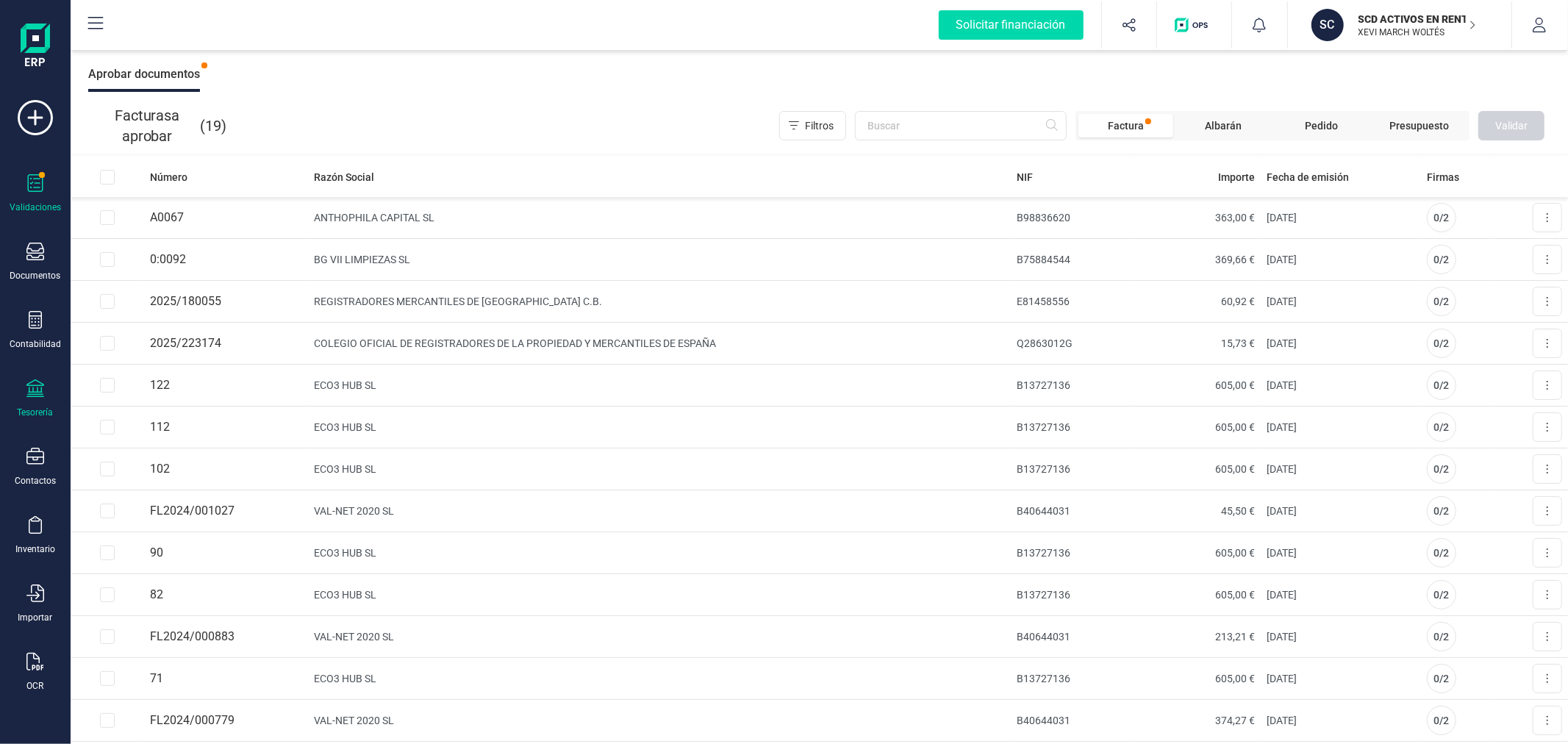
click at [29, 396] on icon at bounding box center [35, 388] width 18 height 18
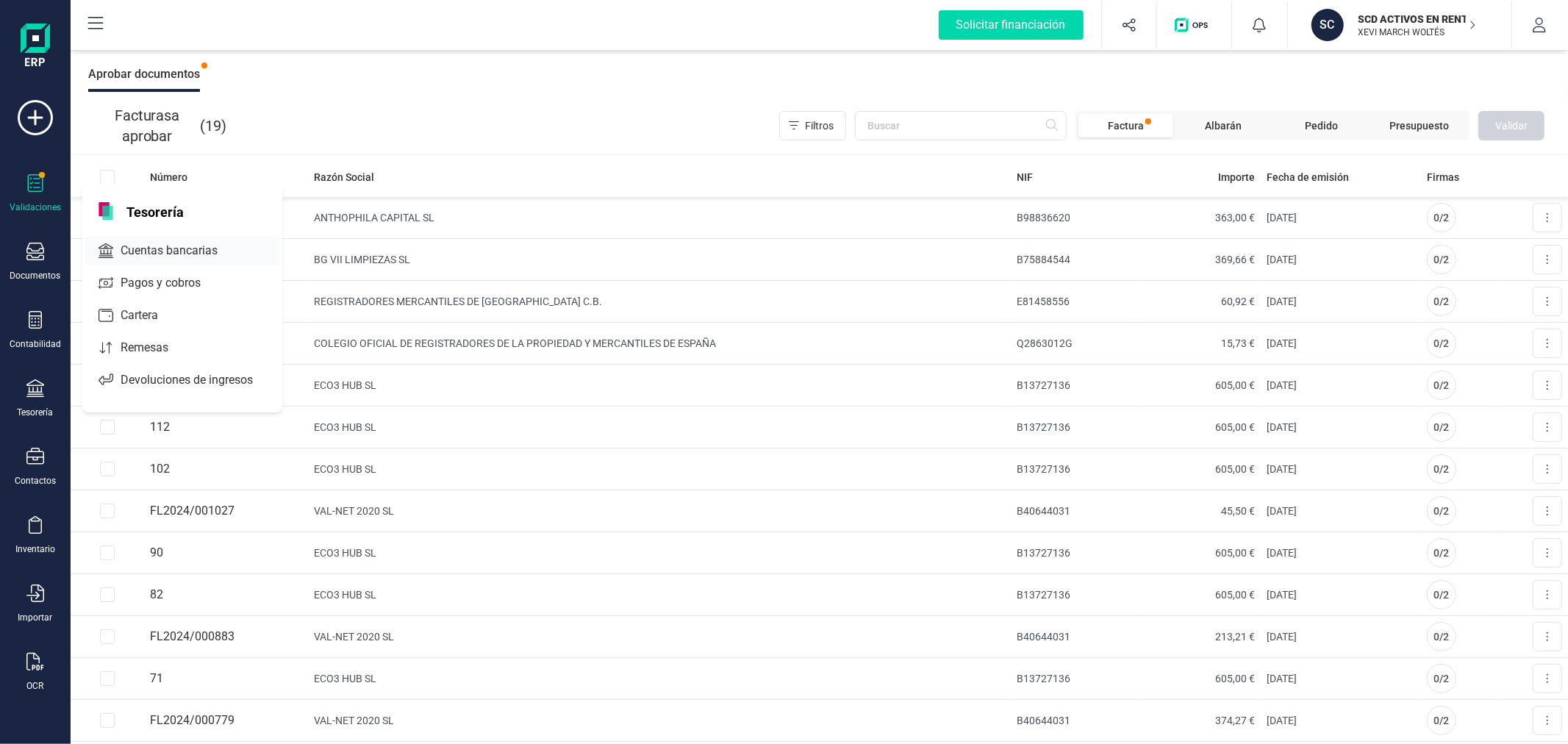
click at [163, 243] on span "Cuentas bancarias" at bounding box center [180, 250] width 130 height 18
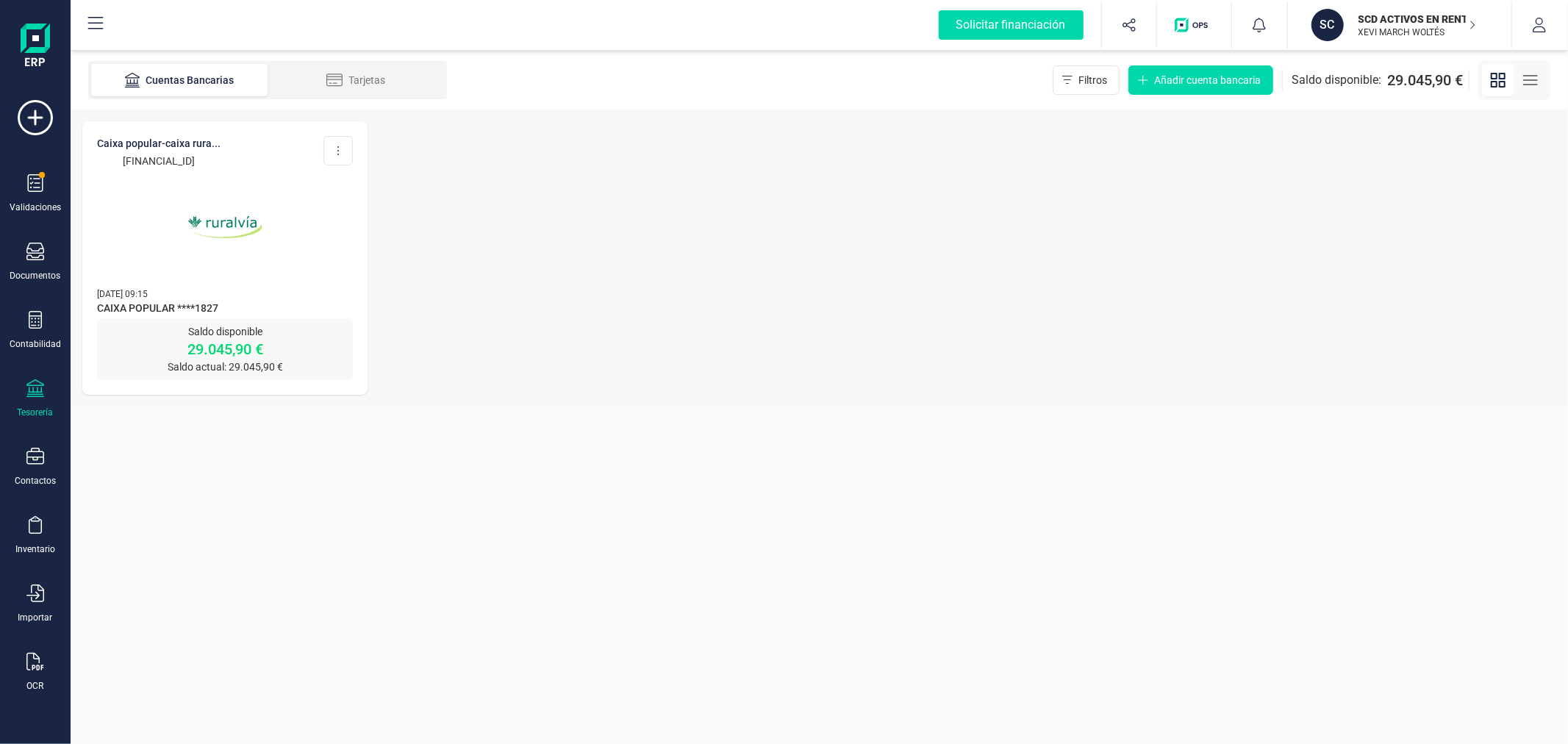
click at [33, 387] on icon at bounding box center [35, 388] width 18 height 18
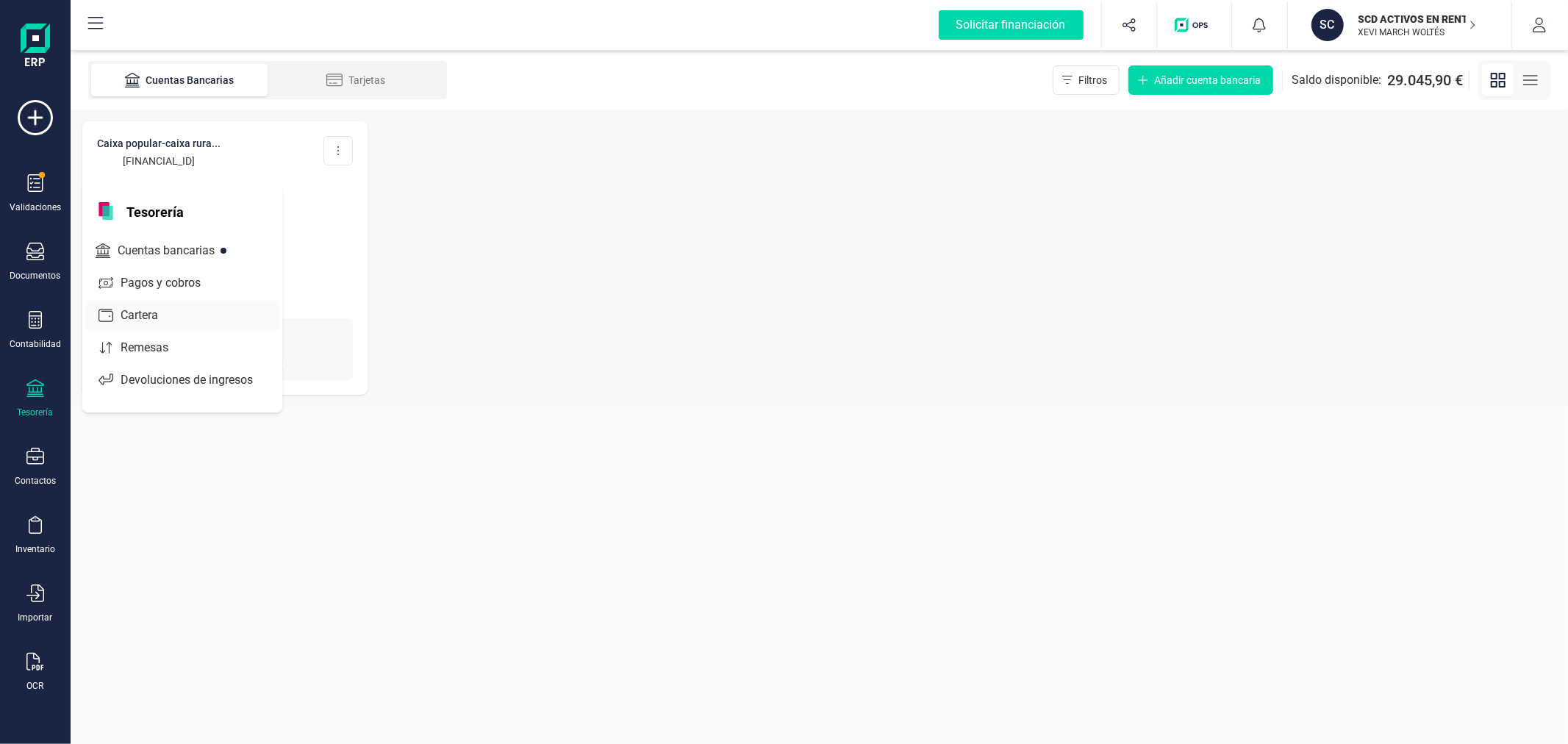
click at [141, 320] on span "Cartera" at bounding box center [149, 315] width 70 height 18
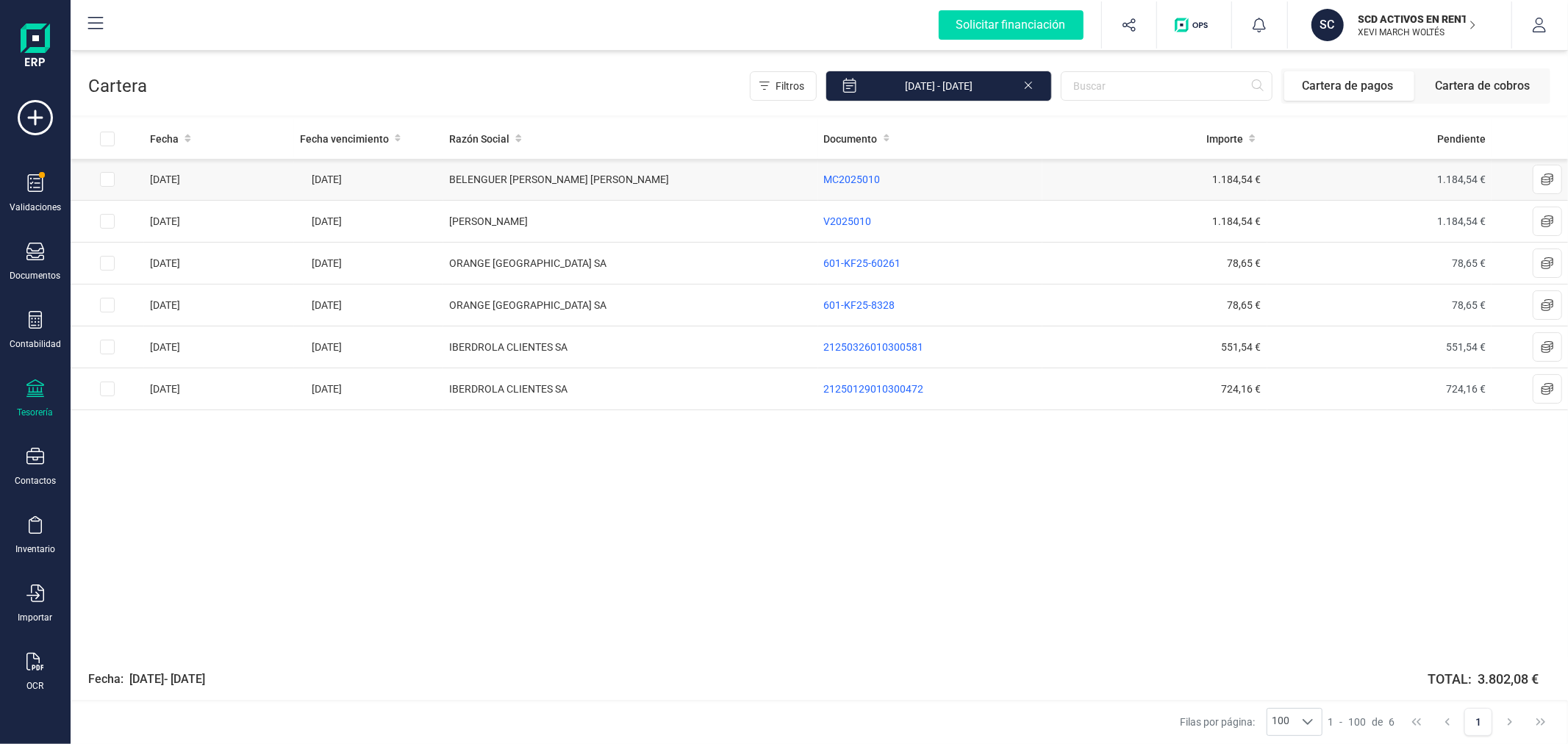
click at [100, 180] on input "Row Selected 6f973ce1-e275-4551-be7f-ac6758e2f969" at bounding box center [107, 180] width 15 height 15
checkbox input "true"
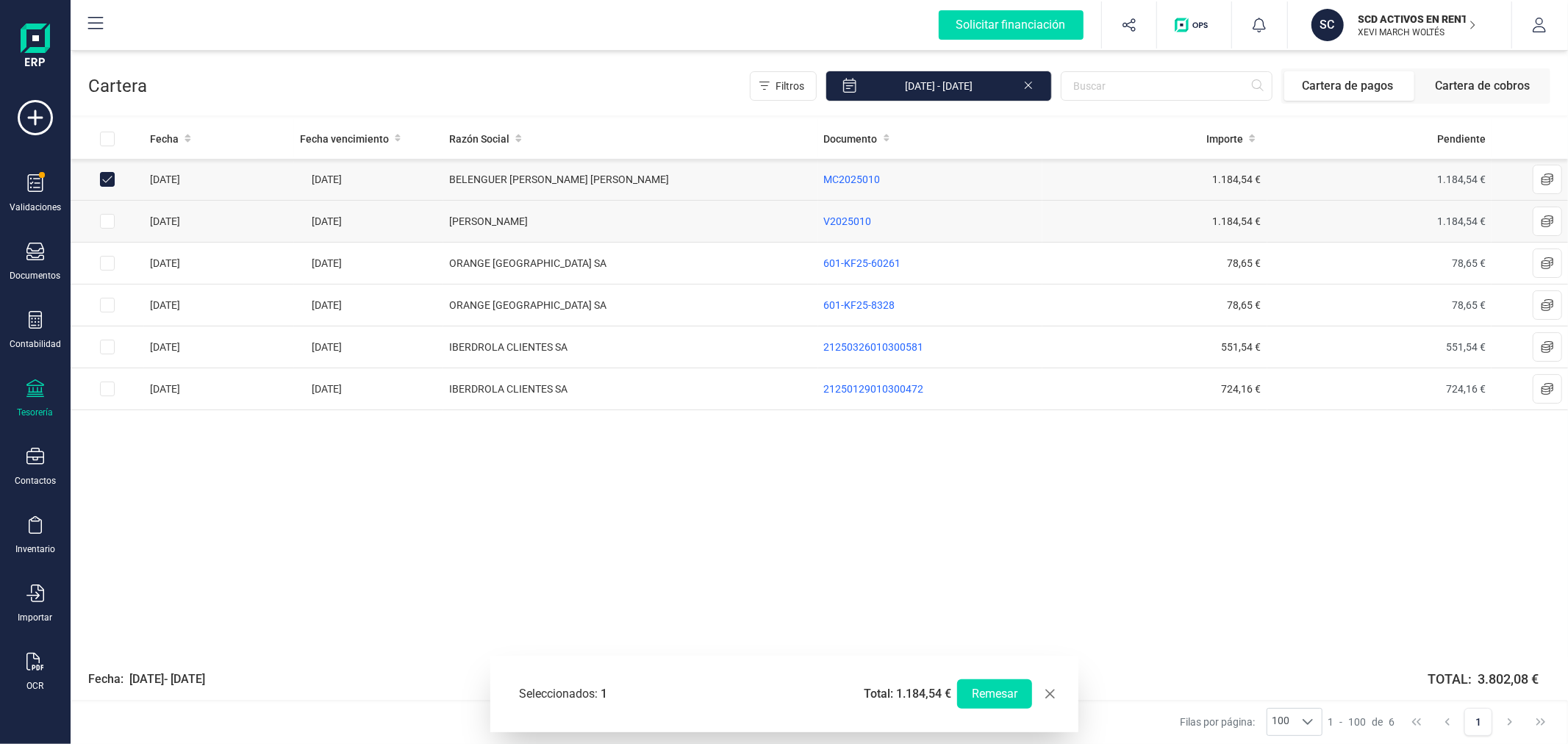
click at [108, 218] on input "Row Selected 0799cf73-f81e-4178-b0ba-c4b65f582172" at bounding box center [107, 222] width 15 height 15
checkbox input "true"
click at [992, 692] on button "Remesar" at bounding box center [995, 695] width 75 height 29
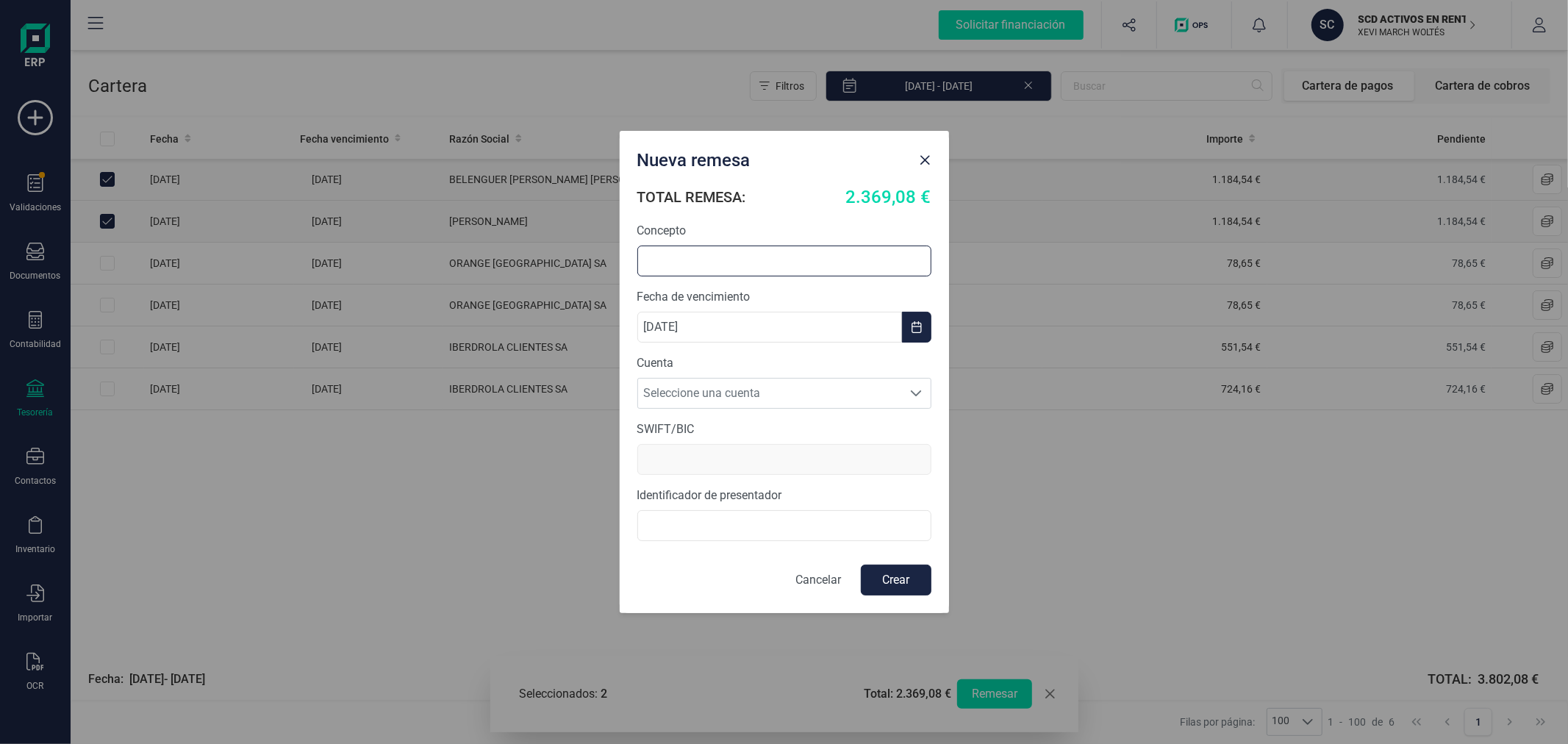
click at [693, 265] on input "text" at bounding box center [784, 261] width 294 height 31
type input "REMESA ALQUILER"
click at [742, 384] on span "Seleccione una cuenta" at bounding box center [770, 393] width 264 height 29
click at [732, 435] on li "ES5531590078582915661827" at bounding box center [784, 429] width 294 height 29
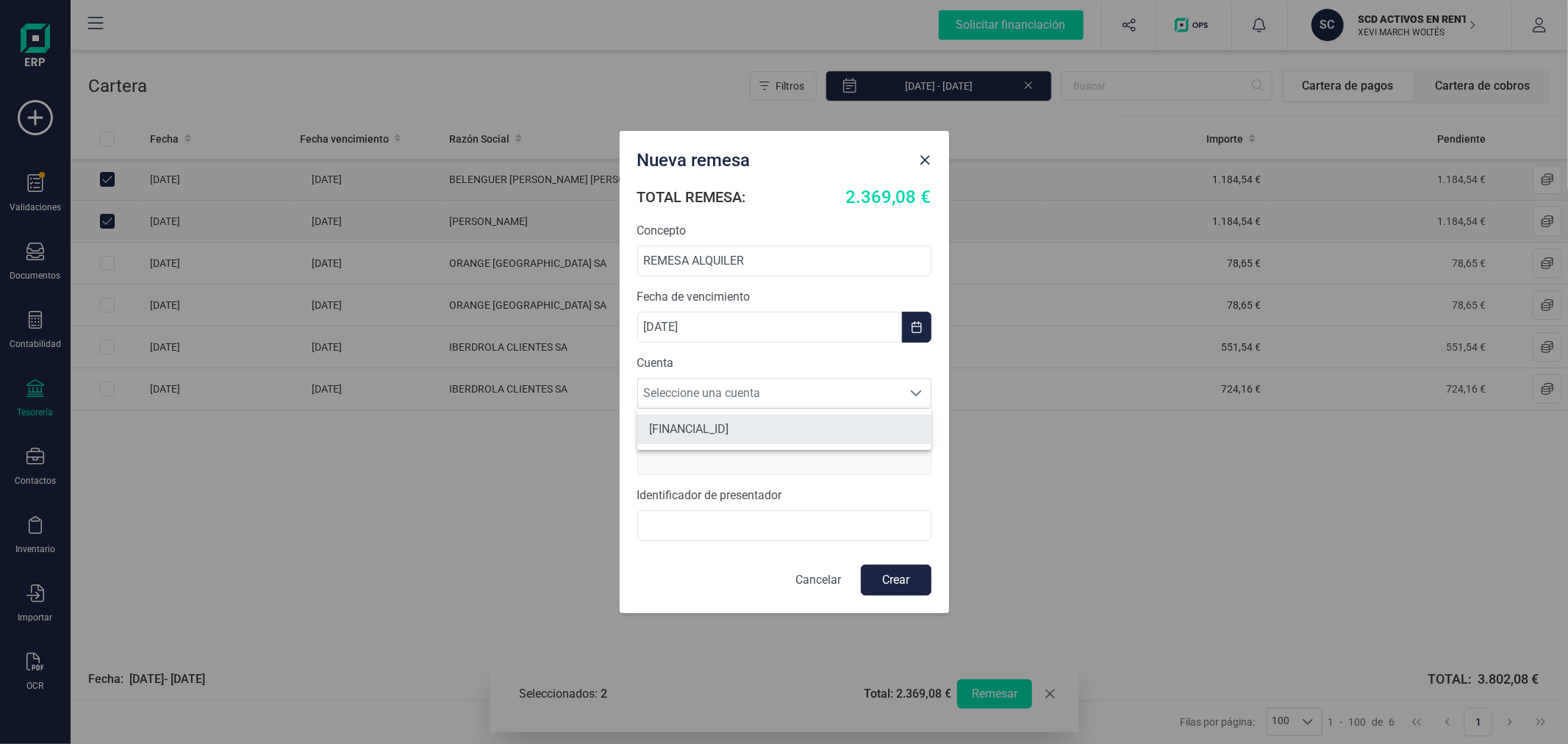
type input "BCOEESMM159"
type input "B44787075000"
click at [890, 586] on button "Crear" at bounding box center [896, 580] width 71 height 31
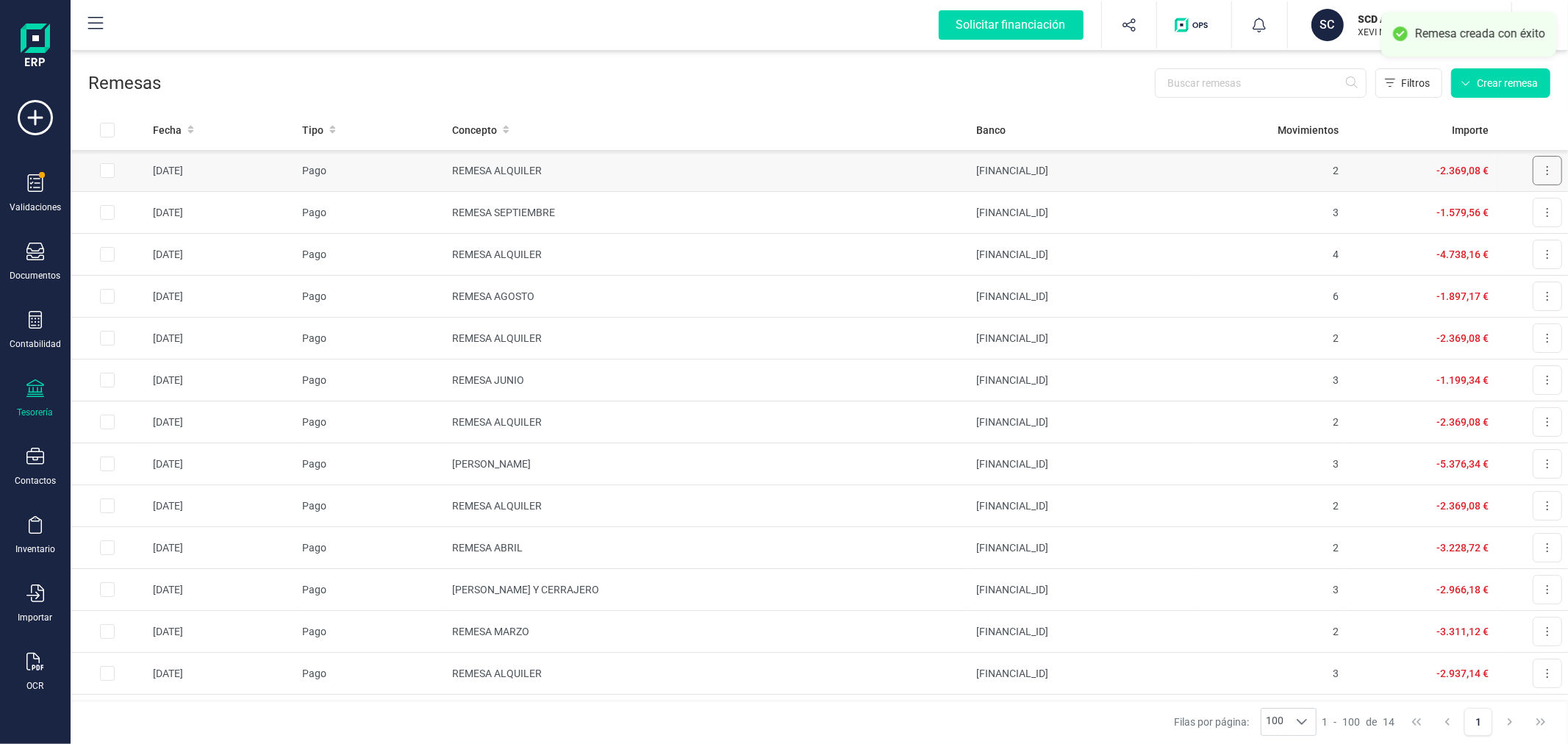
click at [1533, 178] on button at bounding box center [1547, 171] width 29 height 29
click at [1485, 210] on span "Descargar SEPA" at bounding box center [1513, 207] width 74 height 15
click at [1404, 25] on p "SCD ACTIVOS EN RENTABILIDAD SL" at bounding box center [1417, 19] width 118 height 15
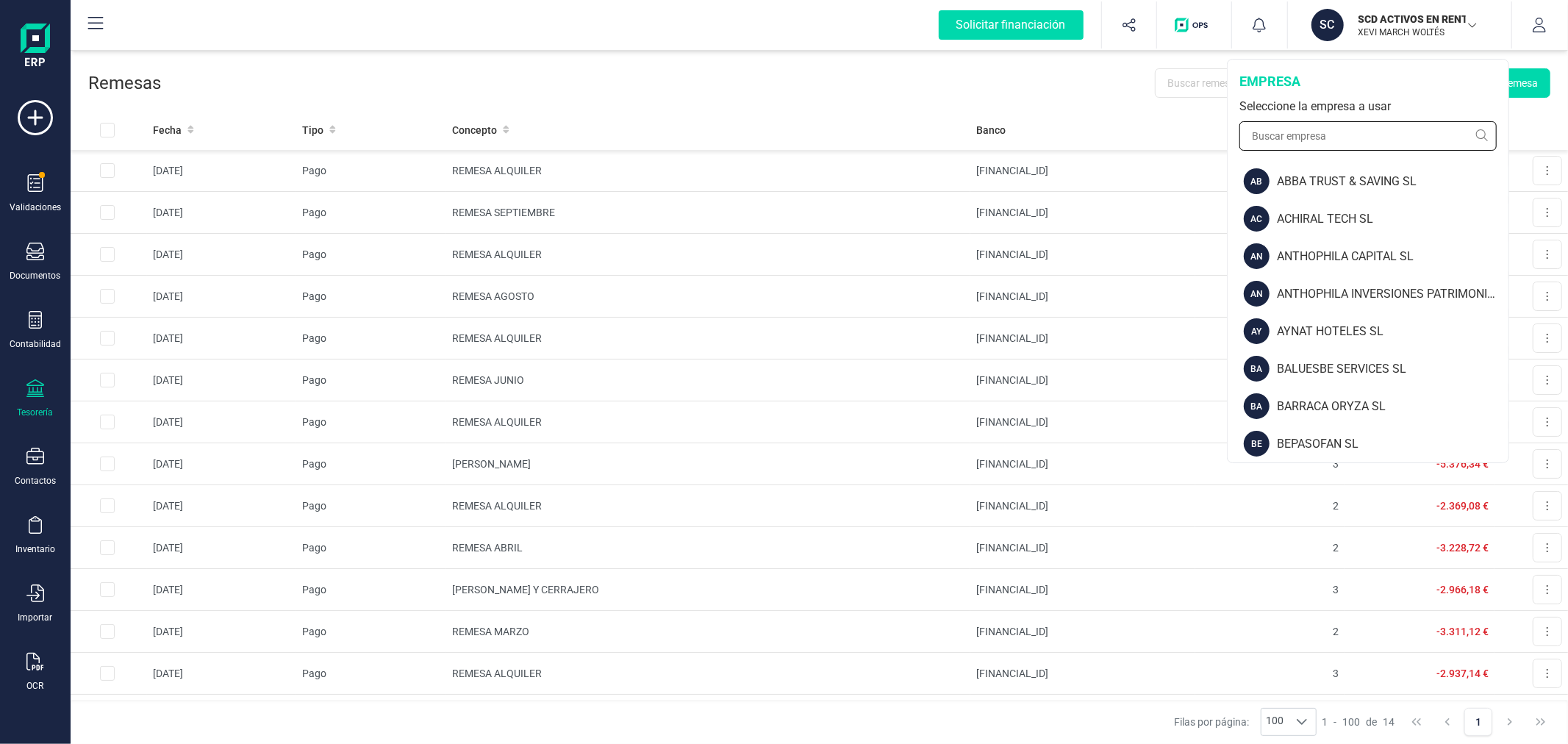
click at [1352, 130] on input "text" at bounding box center [1367, 136] width 257 height 29
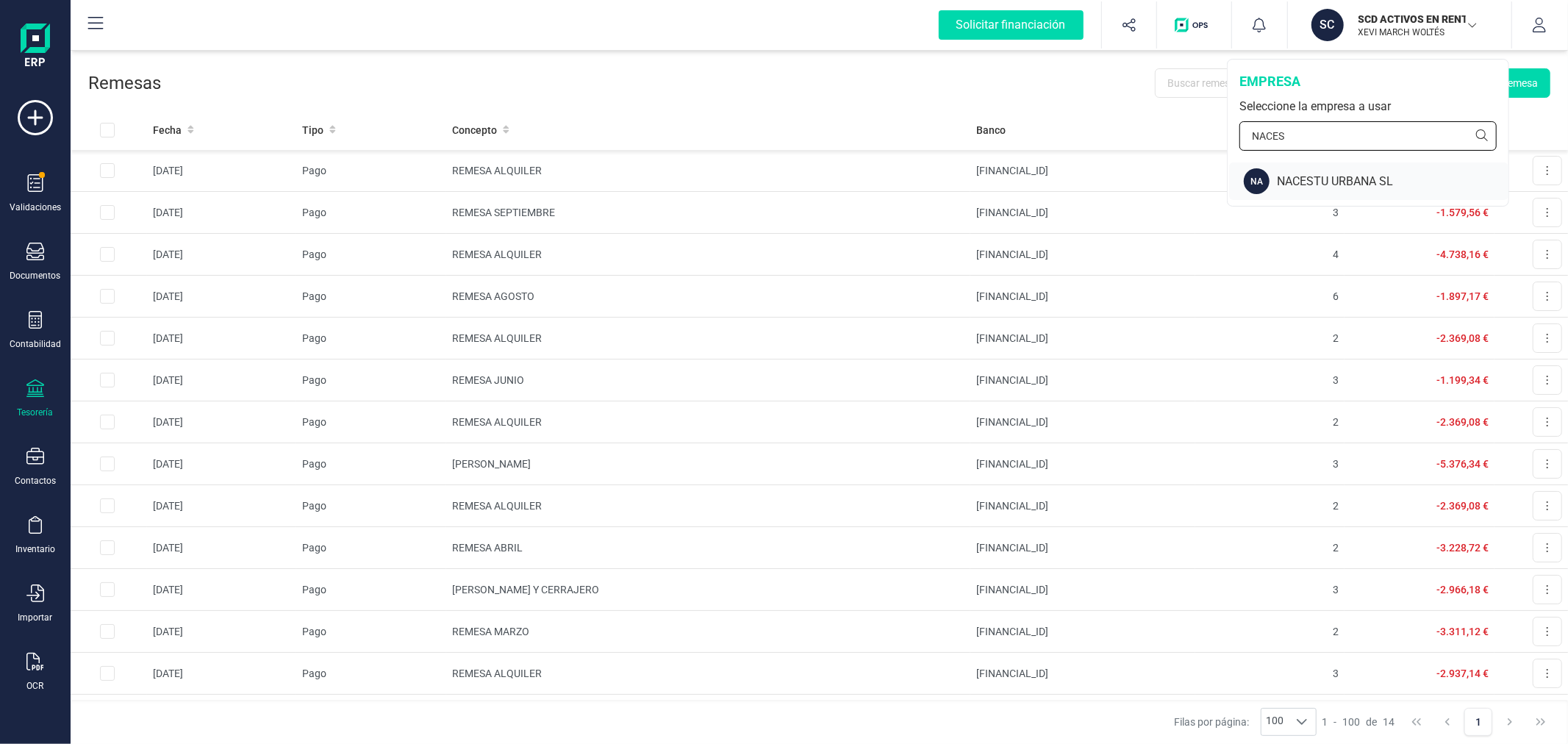
type input "NACES"
click at [1314, 181] on div "NACESTU URBANA SL" at bounding box center [1392, 182] width 231 height 18
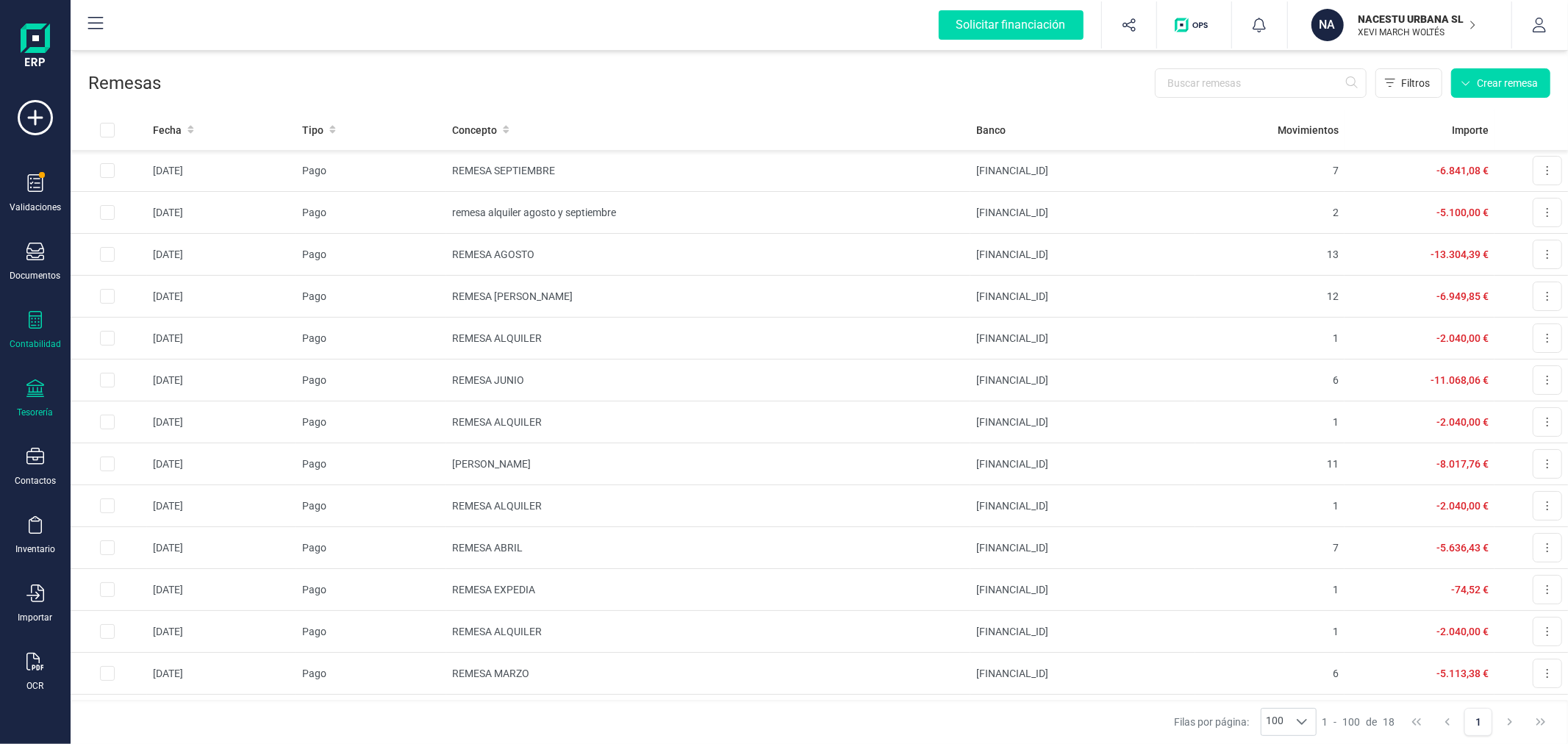
click at [41, 333] on div "Contabilidad" at bounding box center [35, 330] width 59 height 39
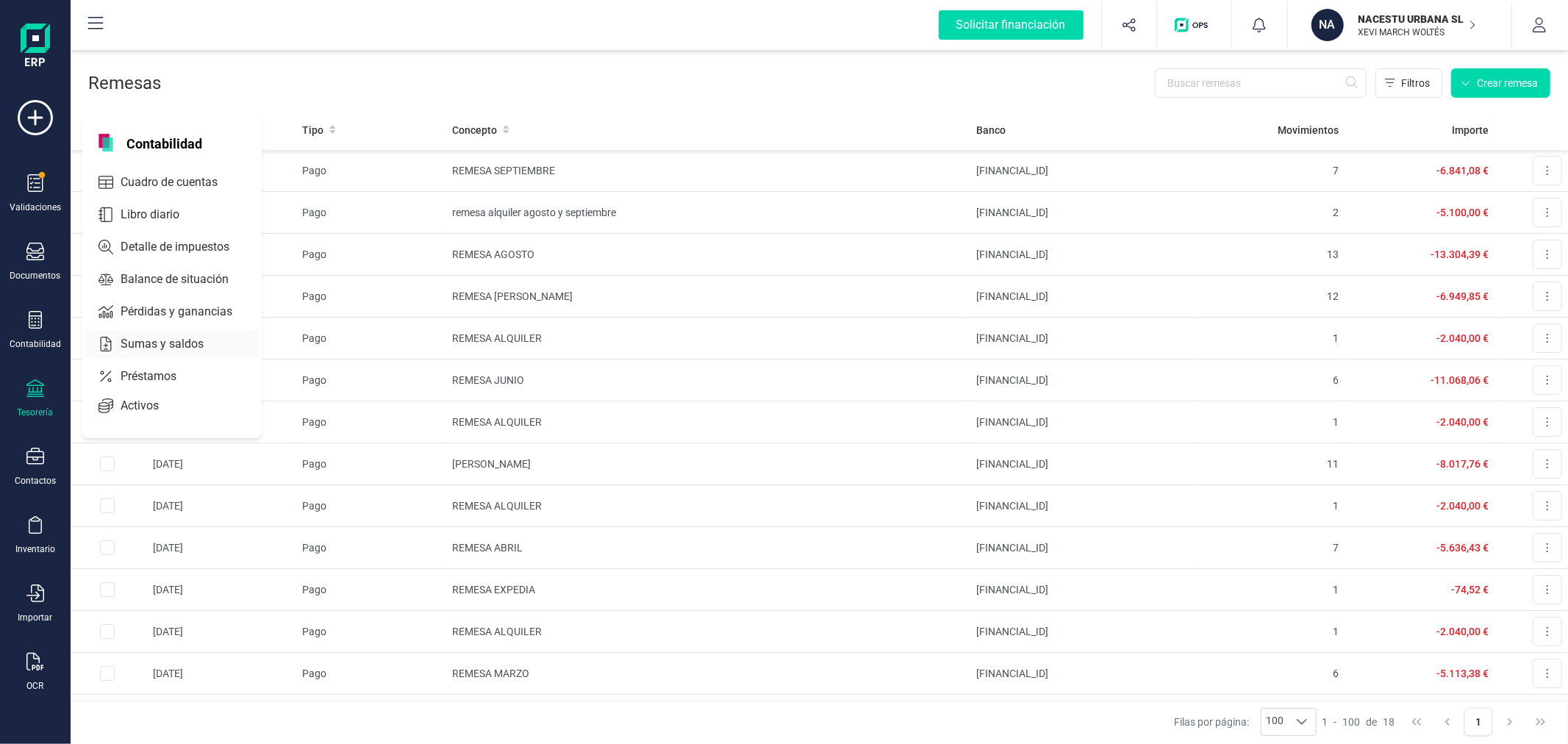
click at [162, 341] on span "Sumas y saldos" at bounding box center [172, 344] width 116 height 18
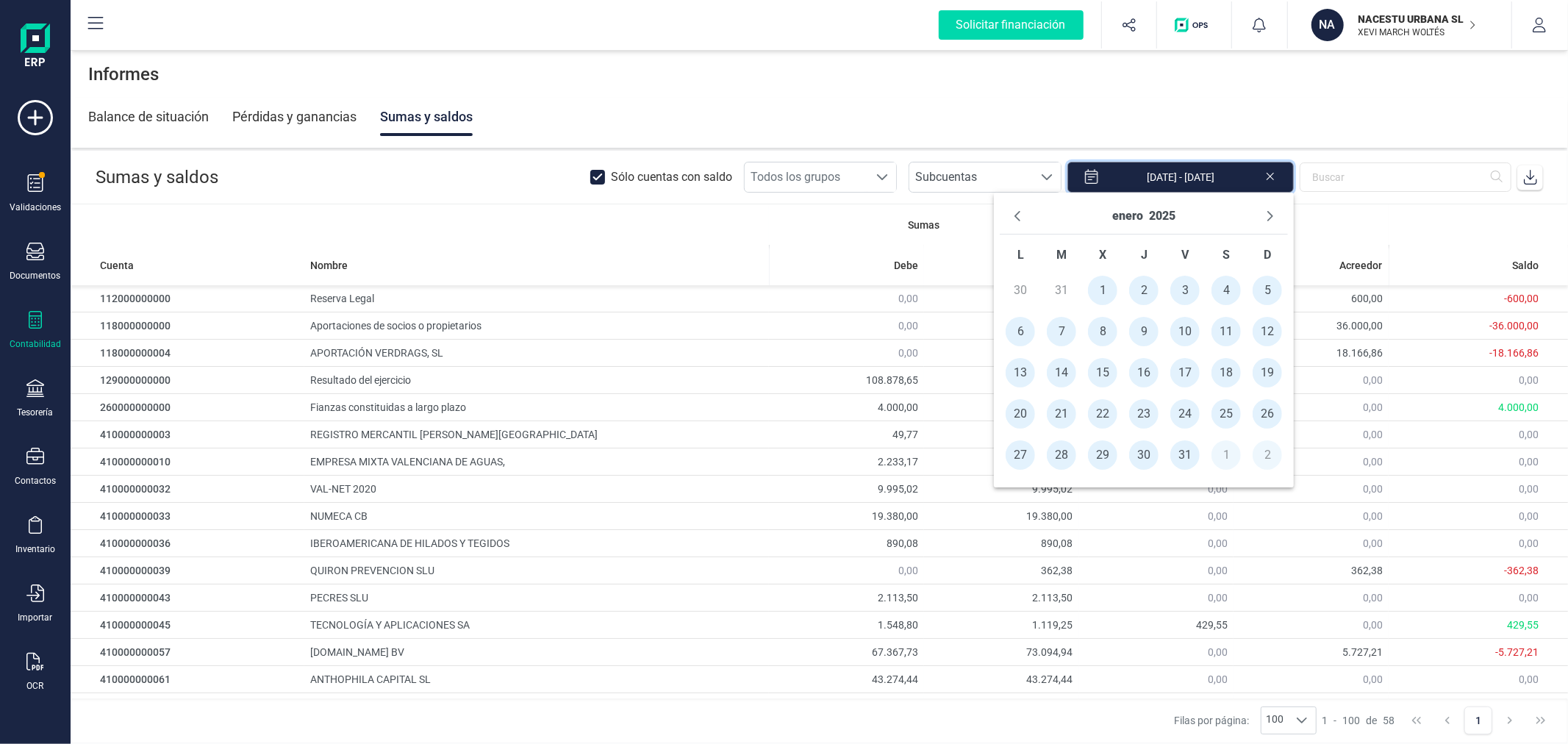
click at [1209, 182] on input "01/01/2025 - 06/10/2025" at bounding box center [1181, 178] width 227 height 31
click at [1126, 216] on button "enero" at bounding box center [1128, 217] width 31 height 24
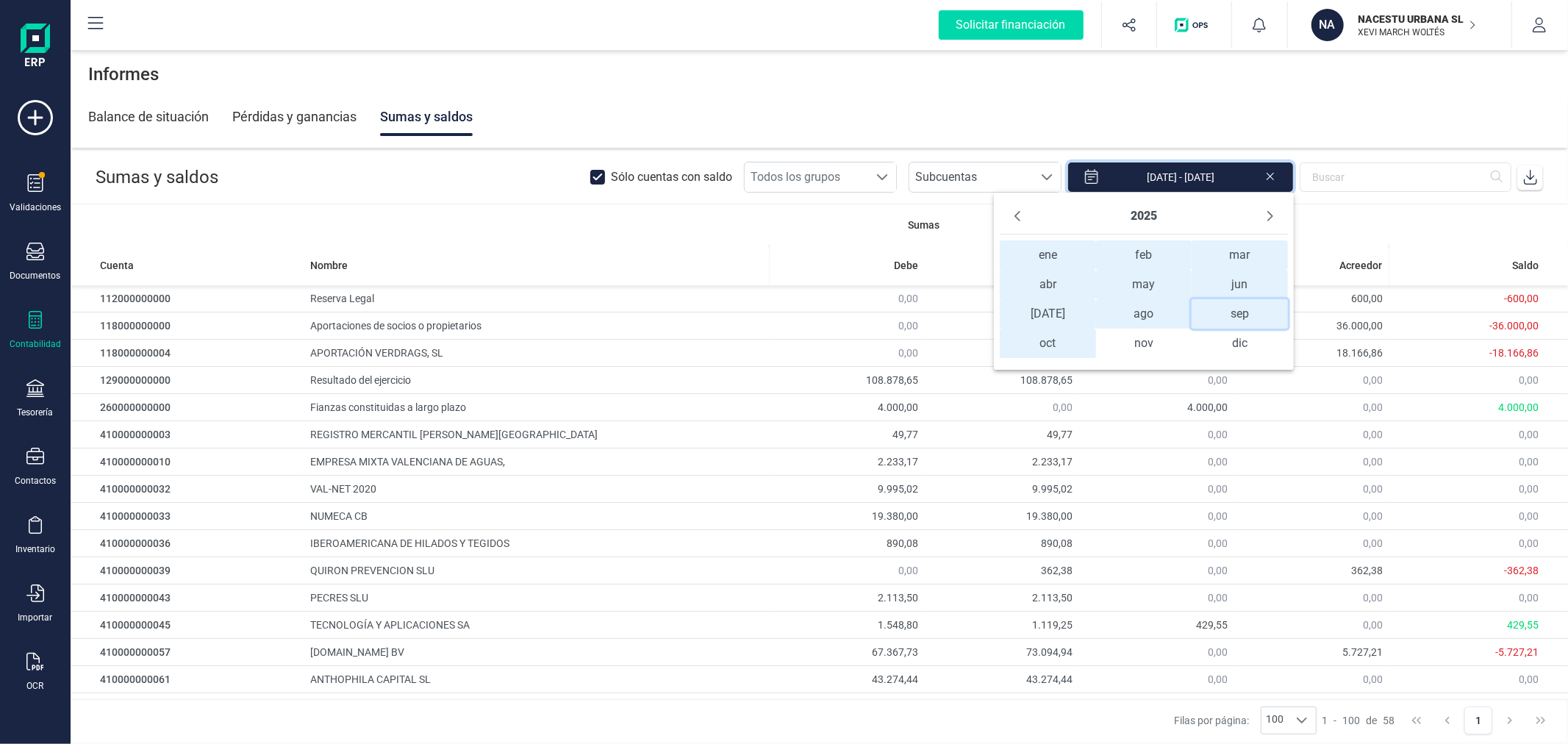
click at [1235, 311] on span "sep sep" at bounding box center [1239, 314] width 96 height 29
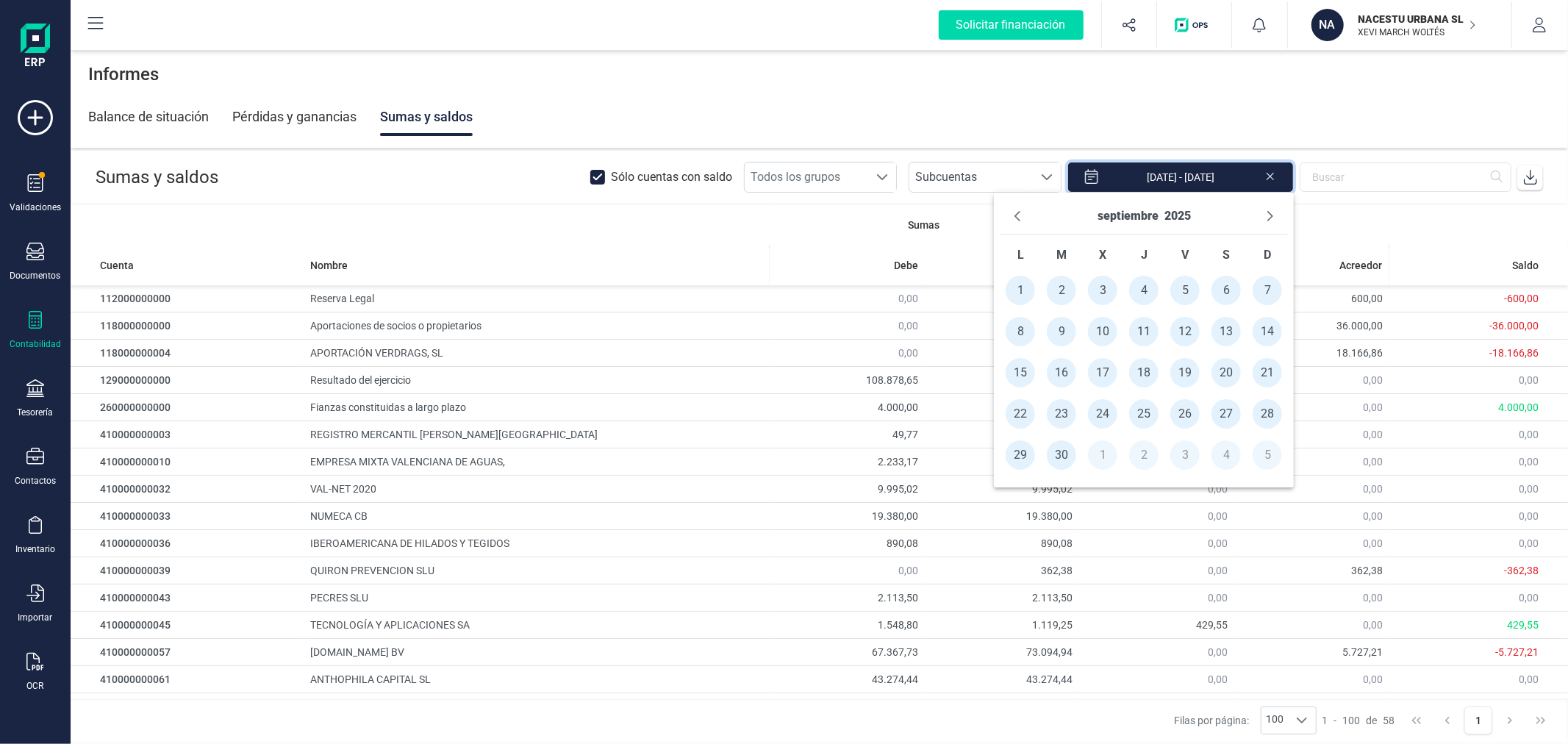
click at [1020, 287] on span "1" at bounding box center [1020, 290] width 29 height 29
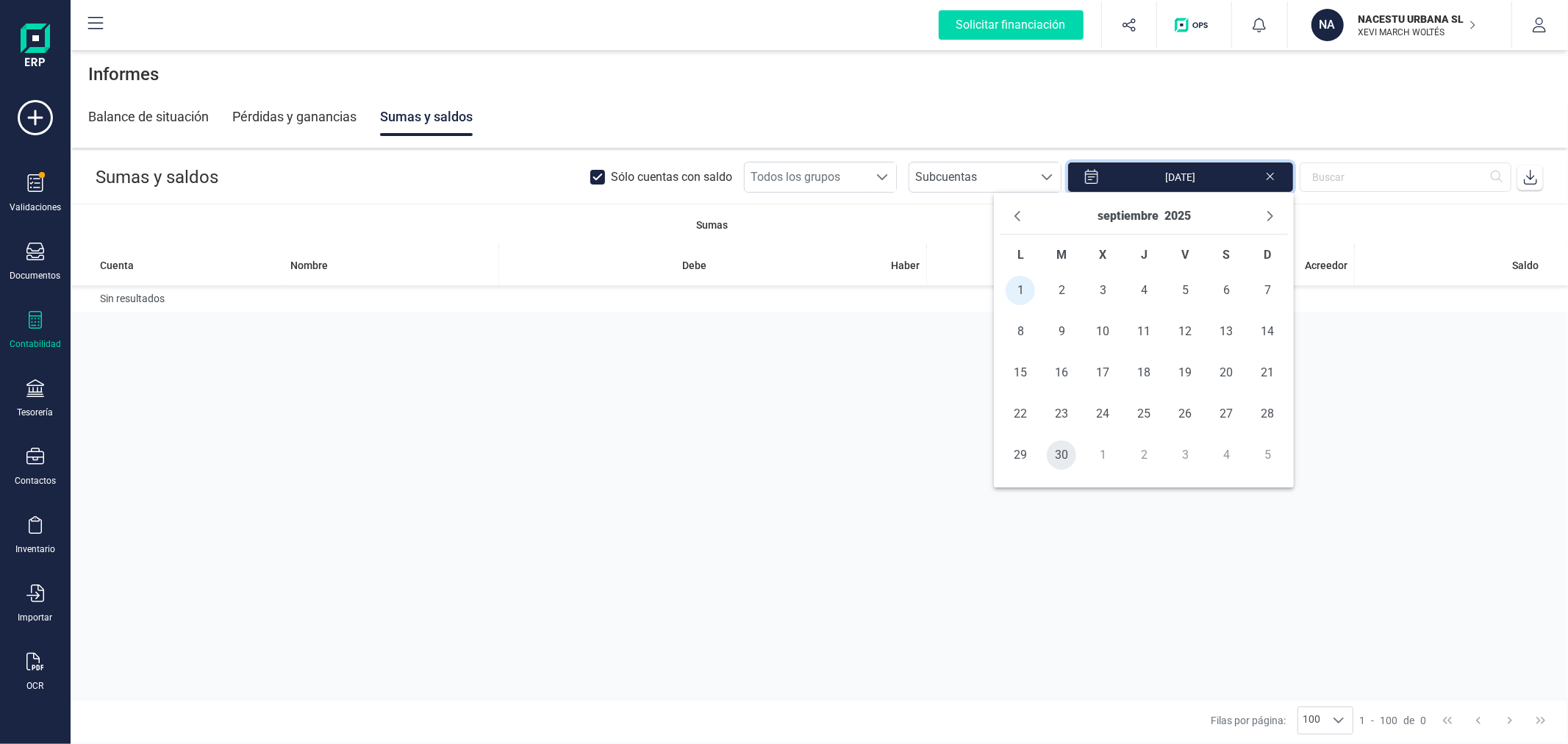
click at [1064, 445] on span "30" at bounding box center [1062, 455] width 29 height 29
type input "01/09/2025 - 30/09/2025"
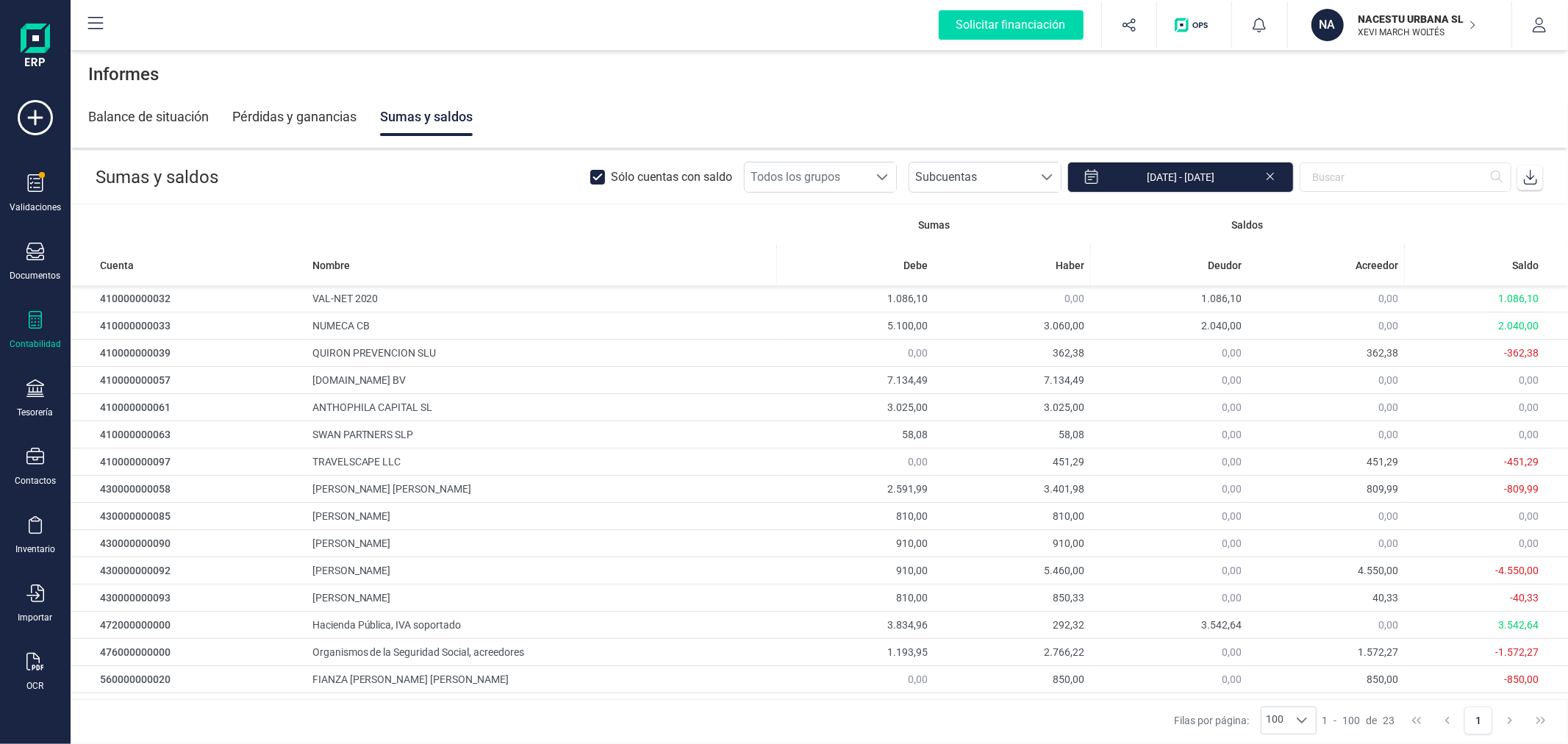
click at [1530, 179] on icon at bounding box center [1530, 178] width 13 height 15
click at [41, 189] on icon at bounding box center [35, 183] width 18 height 18
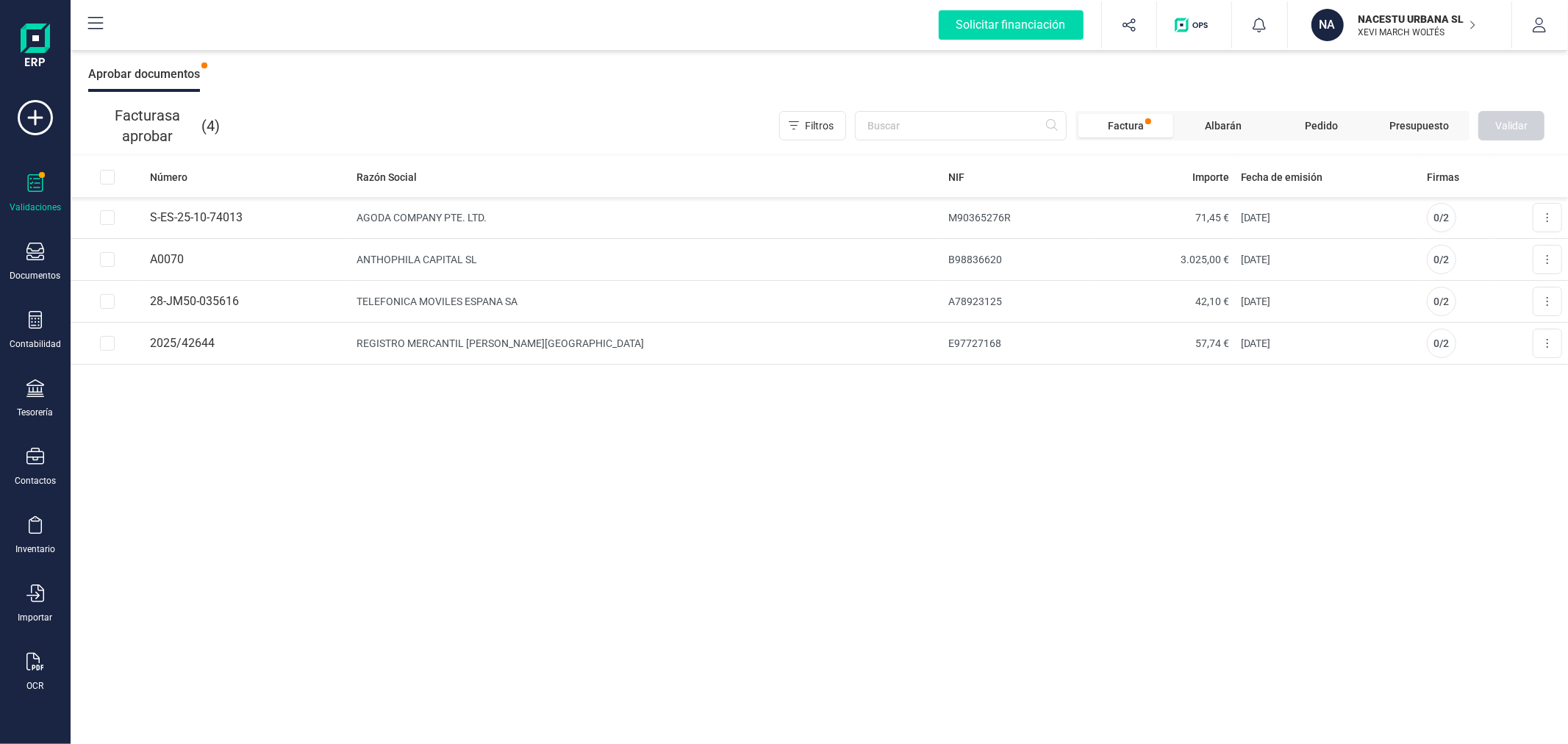
click at [1358, 31] on p "XEVI MARCH WOLTÉS" at bounding box center [1417, 32] width 118 height 12
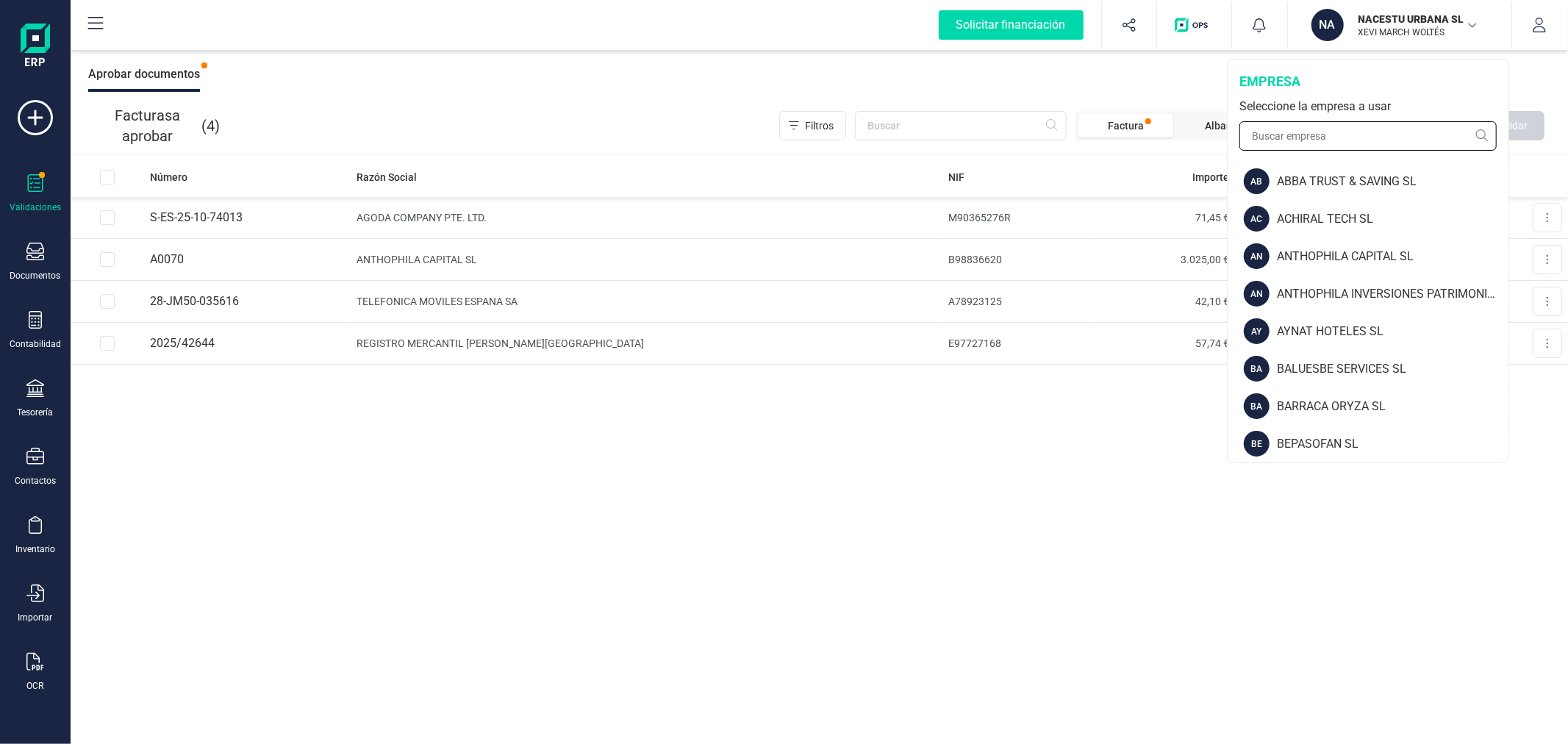
click at [1354, 138] on input "text" at bounding box center [1367, 136] width 257 height 29
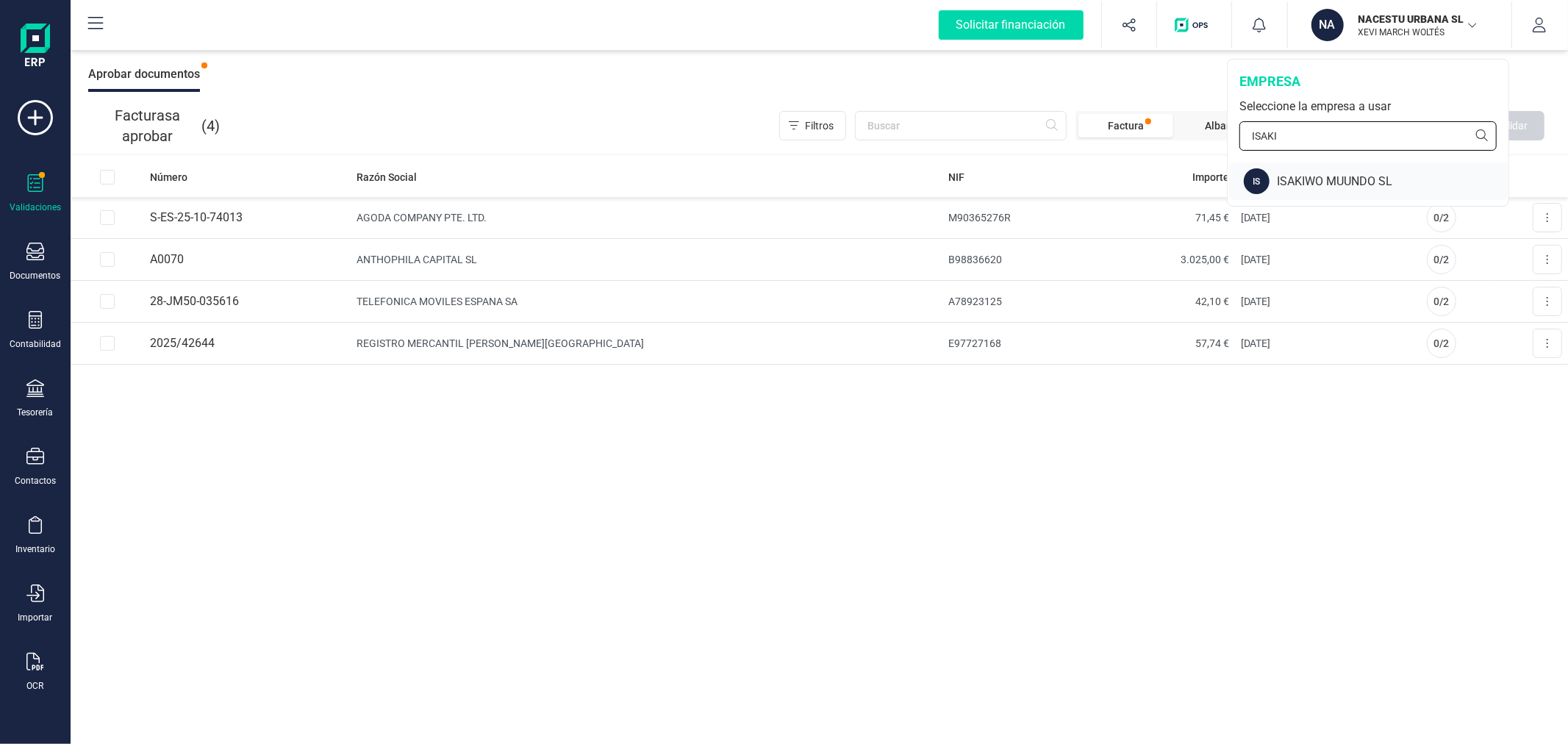
type input "ISAKI"
click at [1345, 173] on div "ISAKIWO MUUNDO SL" at bounding box center [1392, 182] width 231 height 18
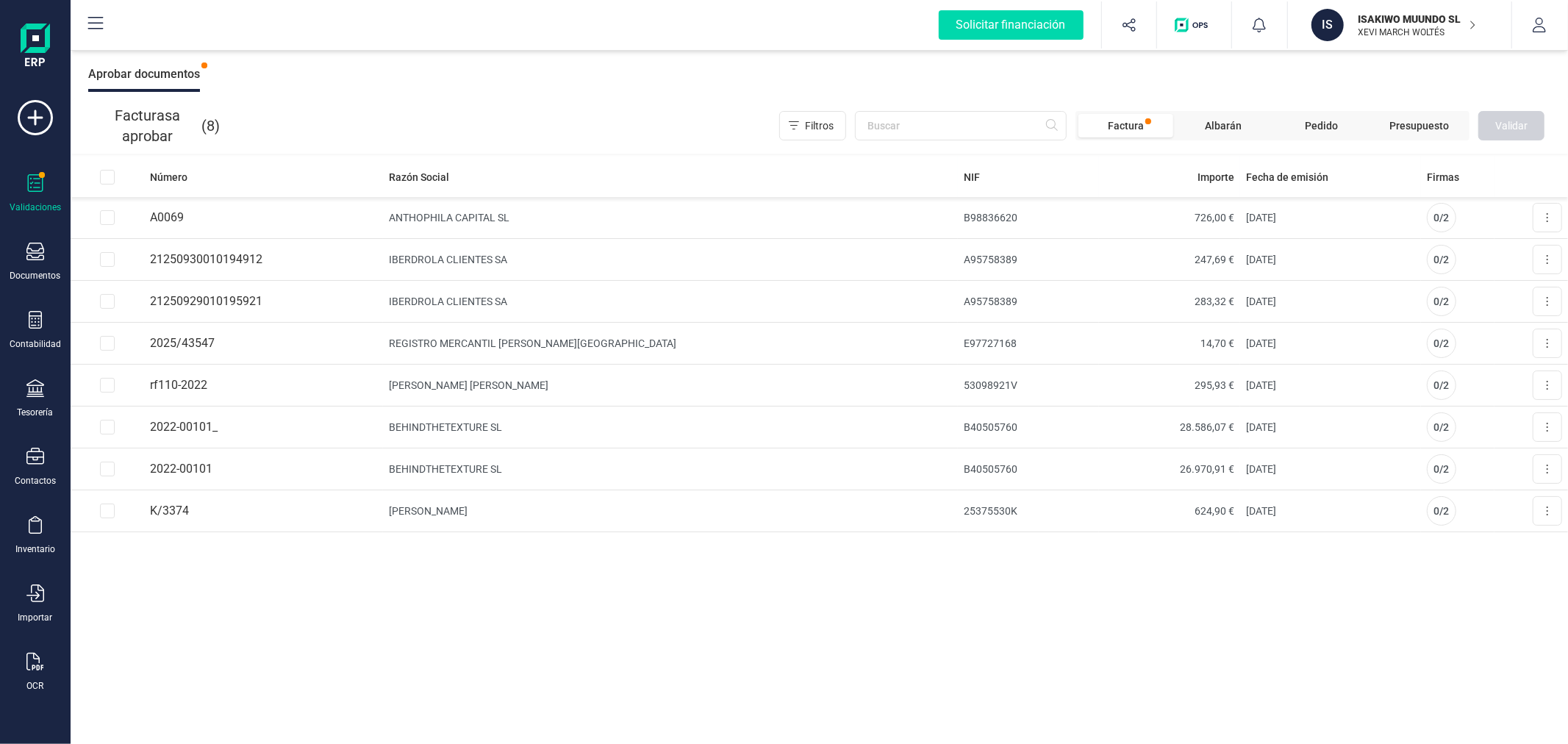
click at [414, 617] on div "Número Razón Social NIF Importe Fecha de emisión Firmas A0069 ANTHOPHILA CAPITA…" at bounding box center [819, 451] width 1497 height 589
click at [105, 301] on input "Row Selected 2ad484ec-63de-413c-a172-44e91f6daa5a" at bounding box center [107, 301] width 15 height 15
checkbox input "true"
click at [97, 258] on td at bounding box center [107, 259] width 74 height 42
click at [107, 257] on input "Row Selected e185969a-f7f2-474f-a072-4a8bed9c0744" at bounding box center [107, 259] width 15 height 15
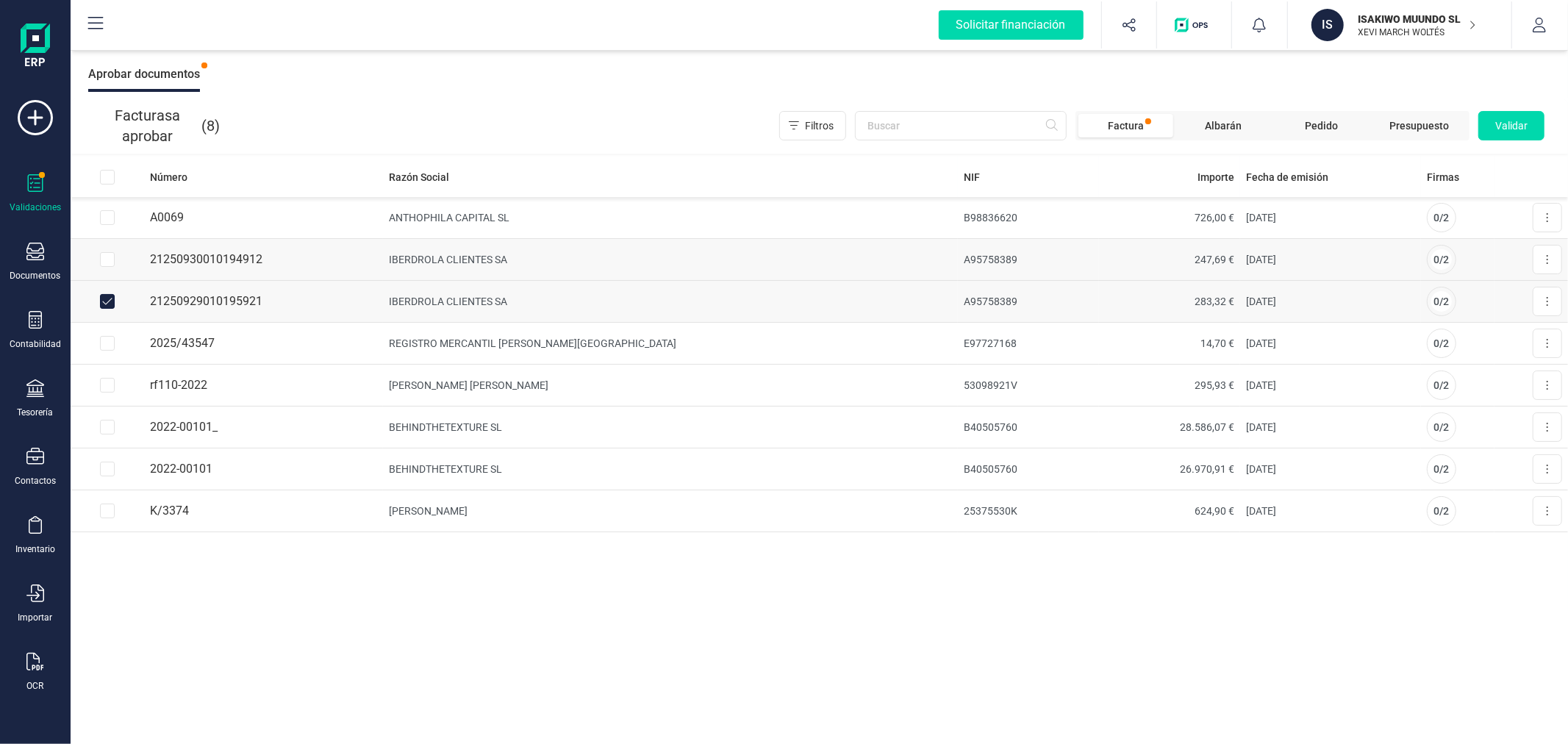
checkbox input "true"
click at [1520, 126] on span "Validar" at bounding box center [1511, 126] width 32 height 15
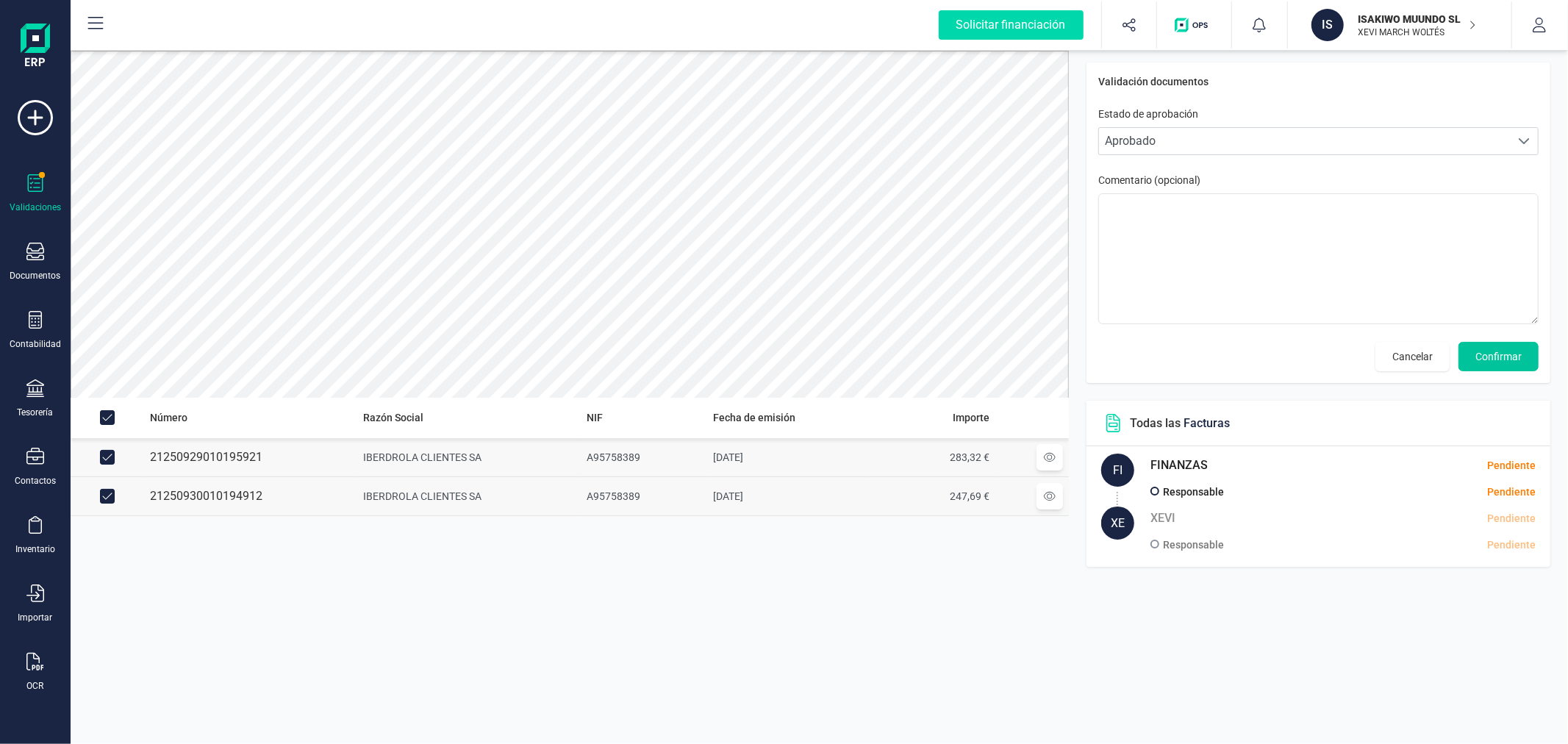
click at [1489, 354] on span "Confirmar" at bounding box center [1498, 357] width 46 height 15
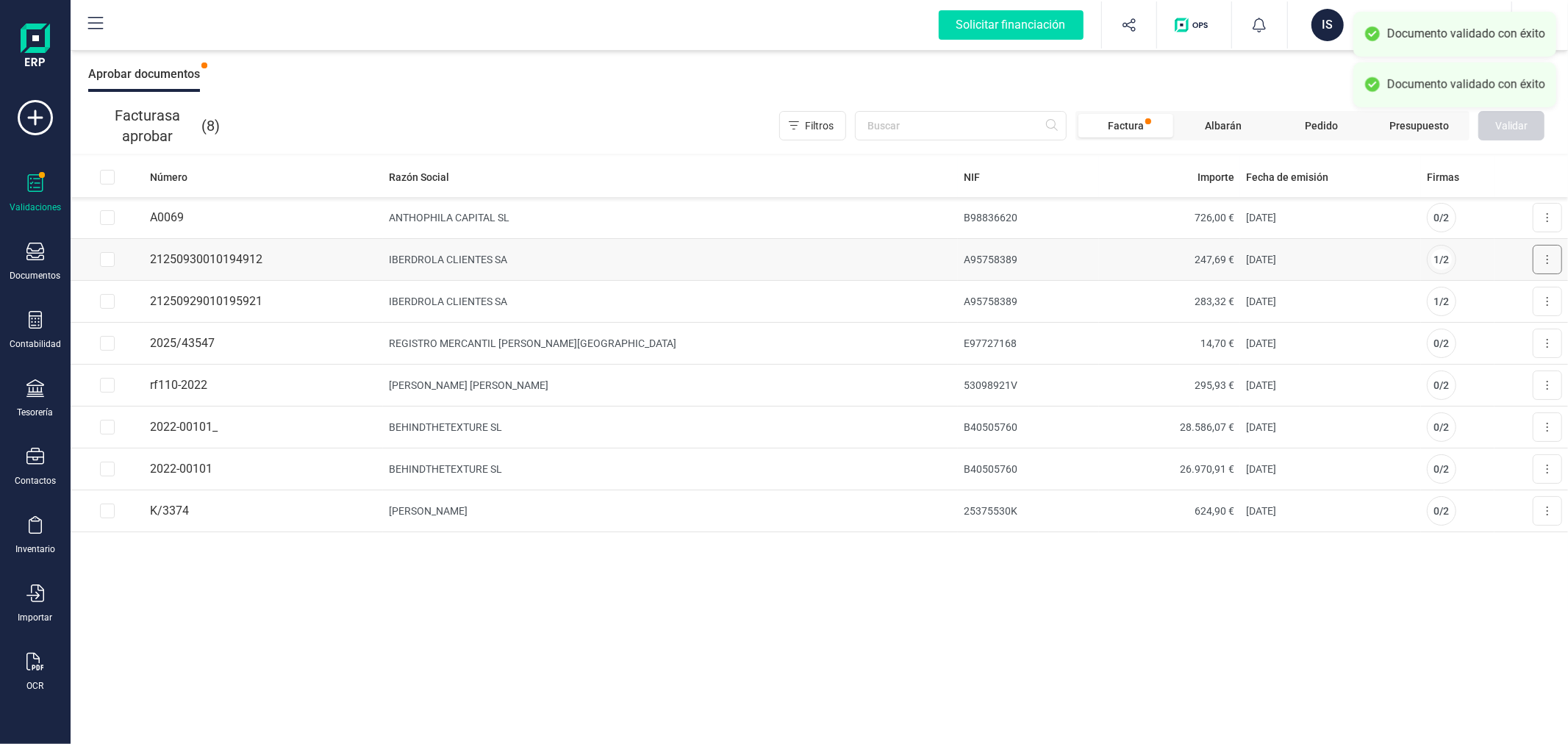
click at [1551, 259] on button at bounding box center [1547, 259] width 29 height 29
click at [1514, 290] on span "Aprobar factura" at bounding box center [1513, 295] width 74 height 15
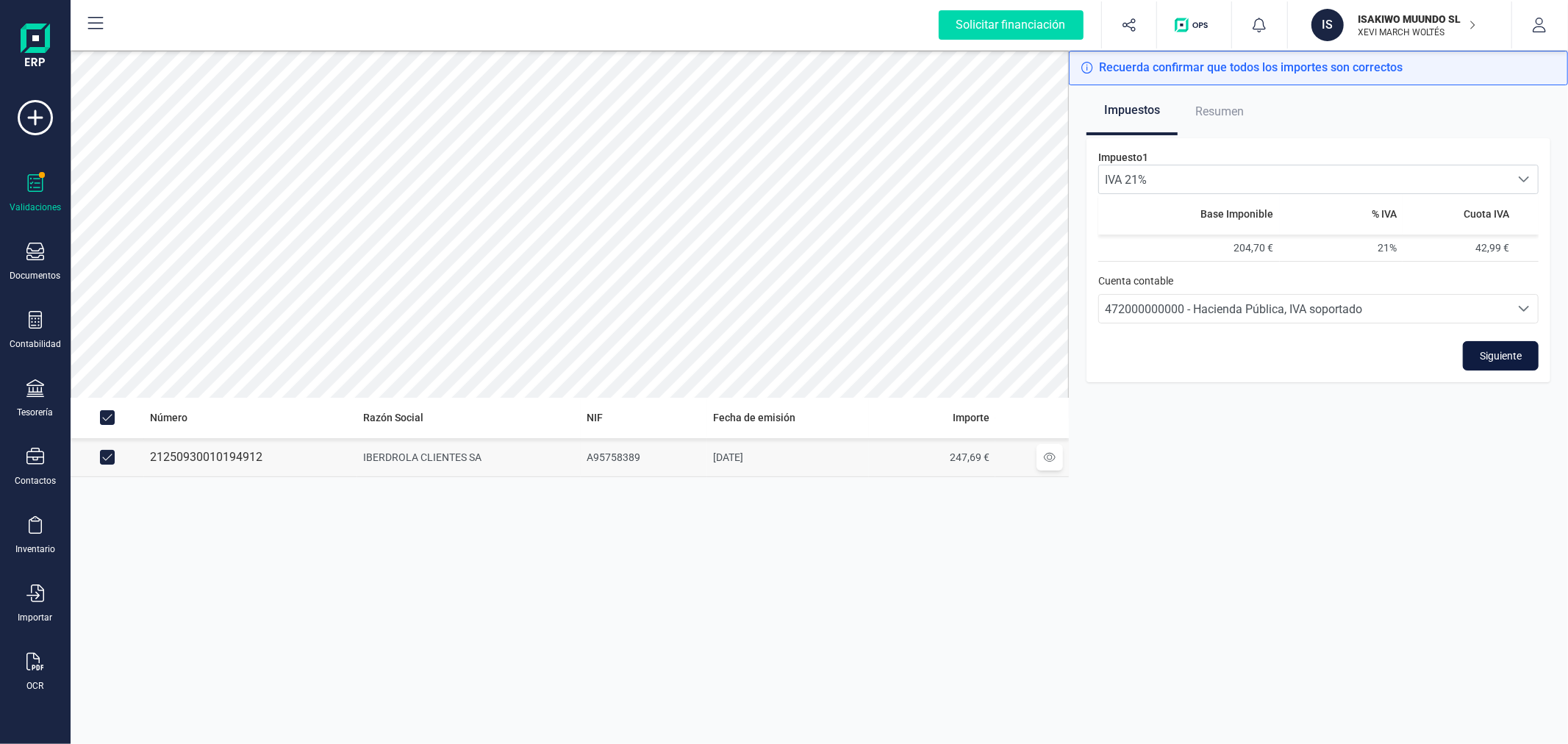
click at [1508, 349] on span "Siguiente" at bounding box center [1500, 356] width 42 height 15
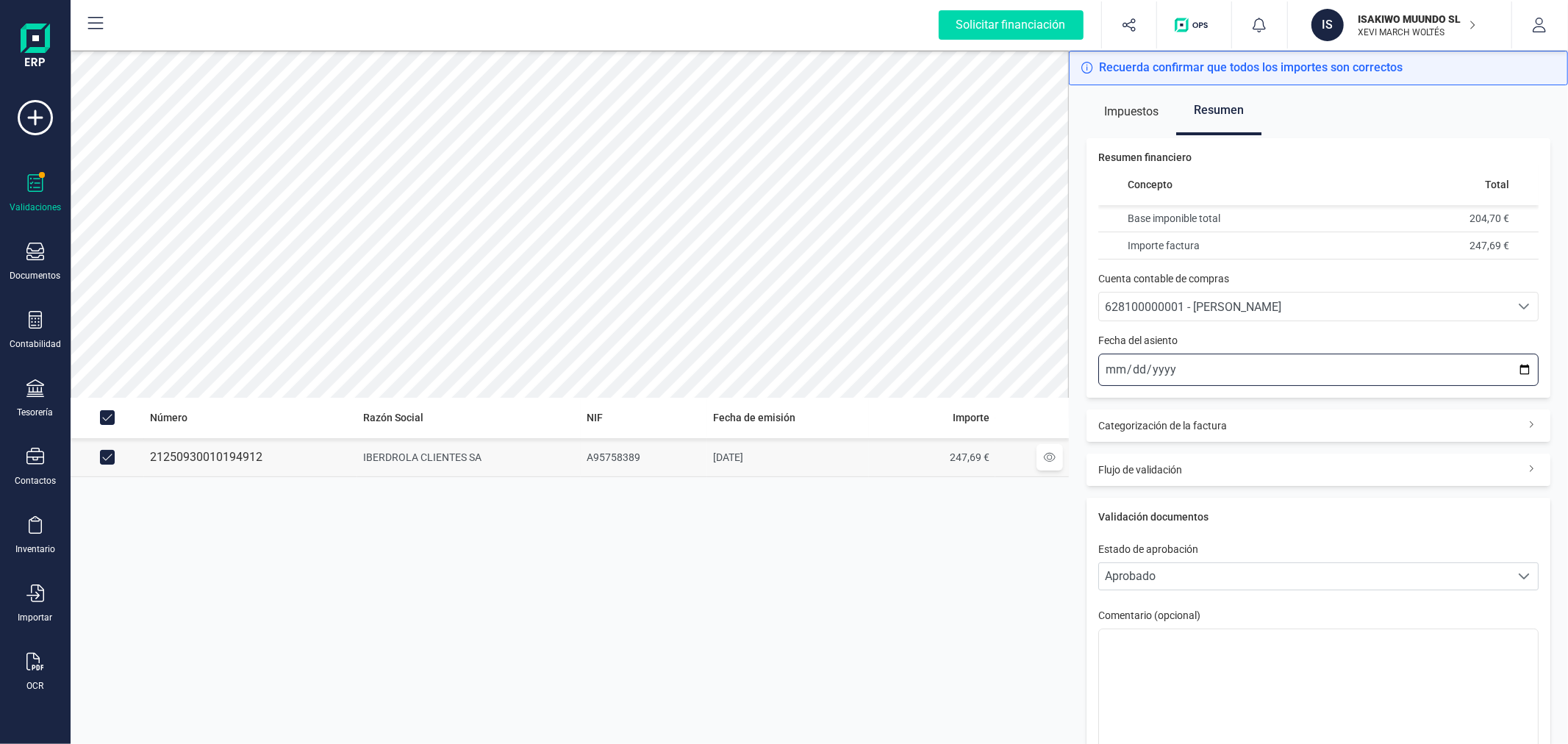
click at [1516, 371] on input "2025-10-06" at bounding box center [1318, 370] width 440 height 32
type input "2025-09-30"
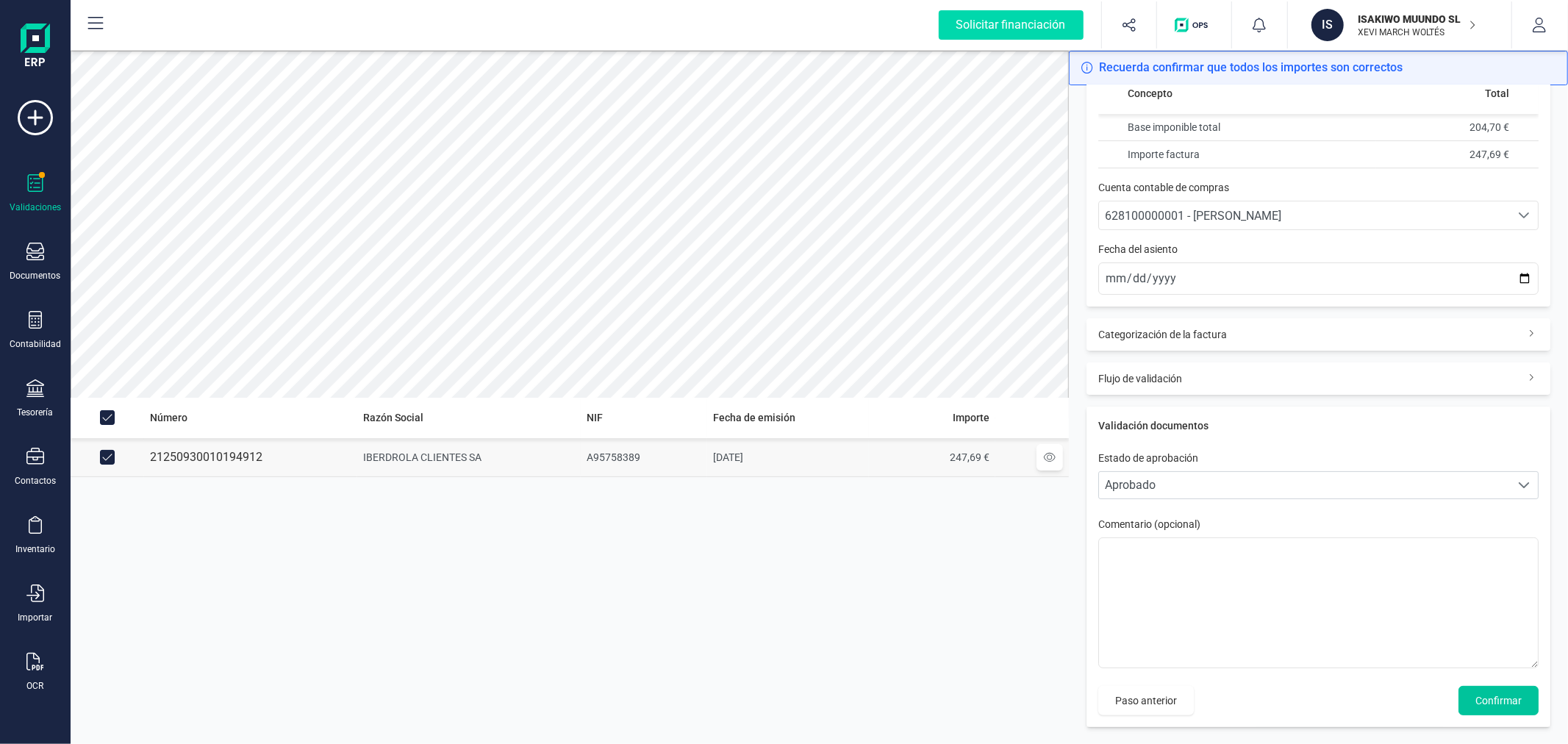
click at [1502, 702] on span "Confirmar" at bounding box center [1498, 701] width 46 height 15
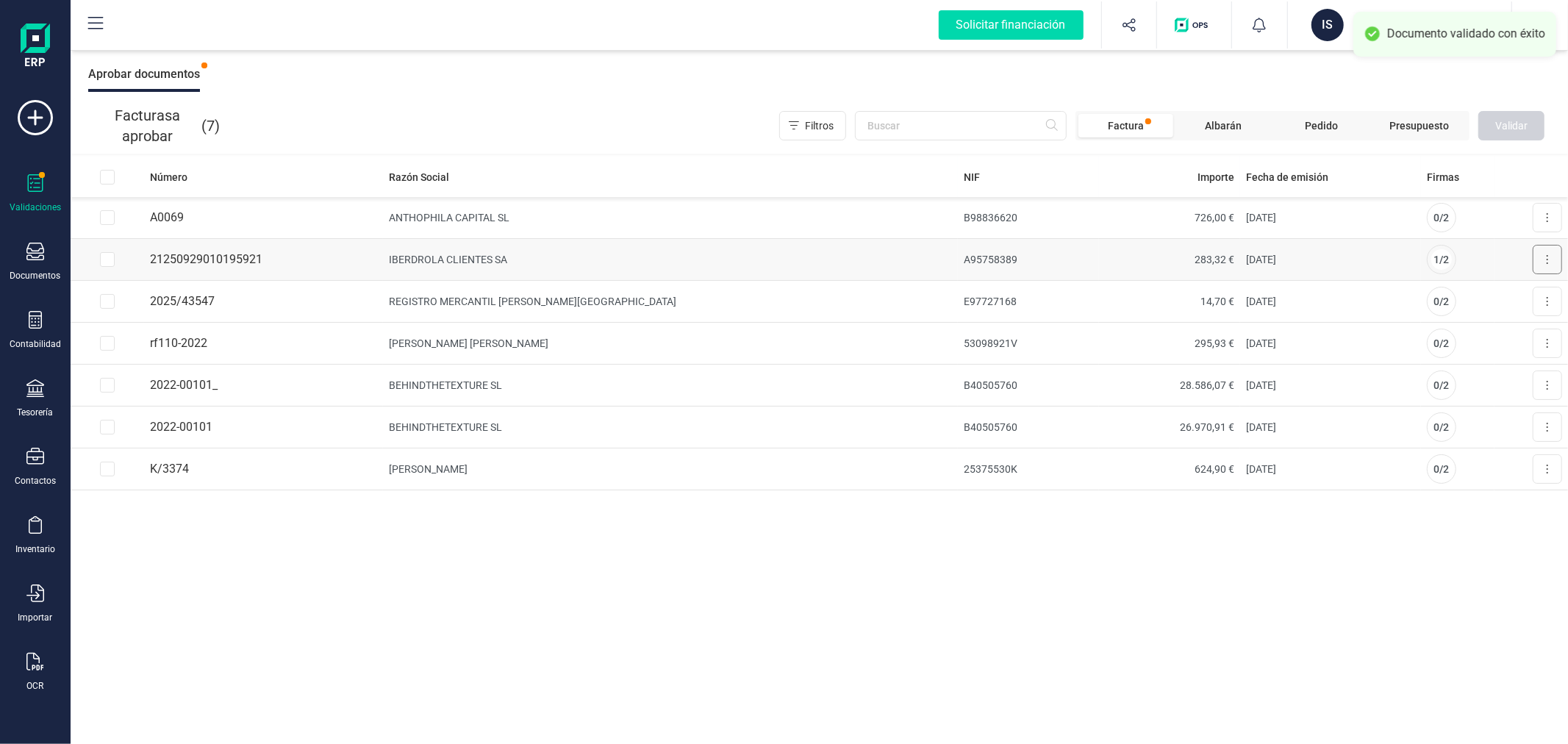
click at [1550, 264] on button at bounding box center [1547, 259] width 29 height 29
click at [1508, 296] on span "Aprobar factura" at bounding box center [1513, 295] width 74 height 15
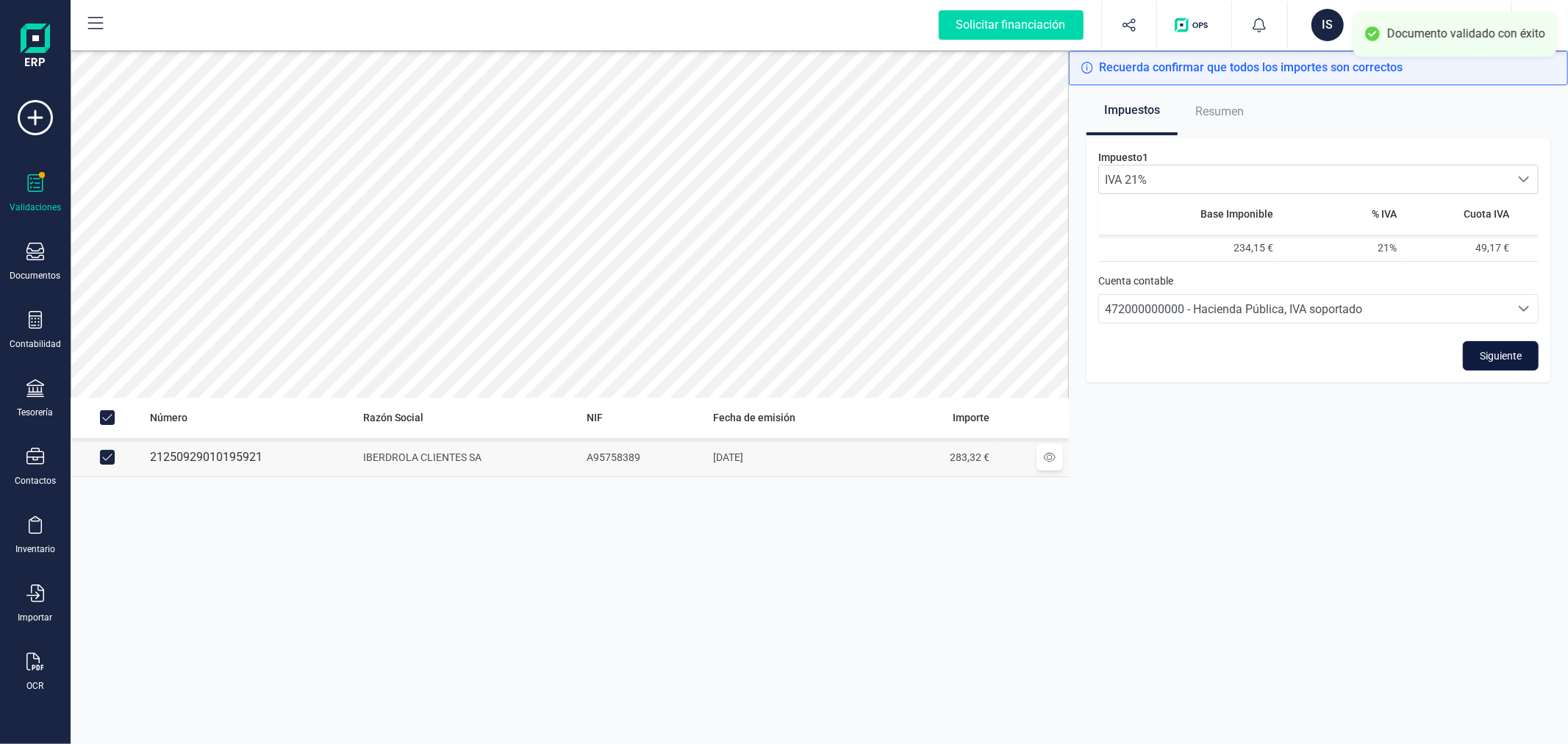
click at [1519, 349] on span "Siguiente" at bounding box center [1500, 356] width 42 height 15
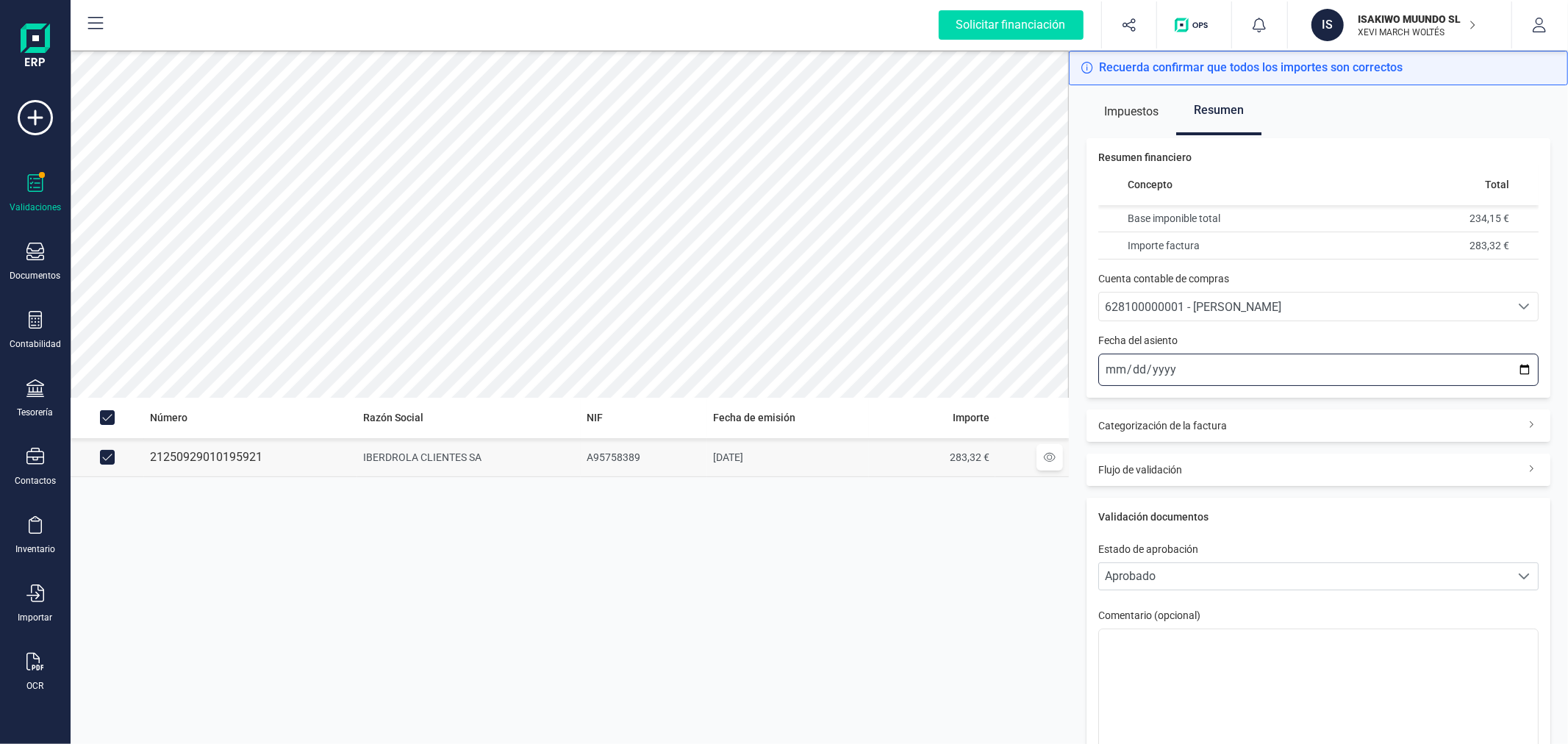
click at [1513, 371] on input "2025-10-06" at bounding box center [1318, 370] width 440 height 32
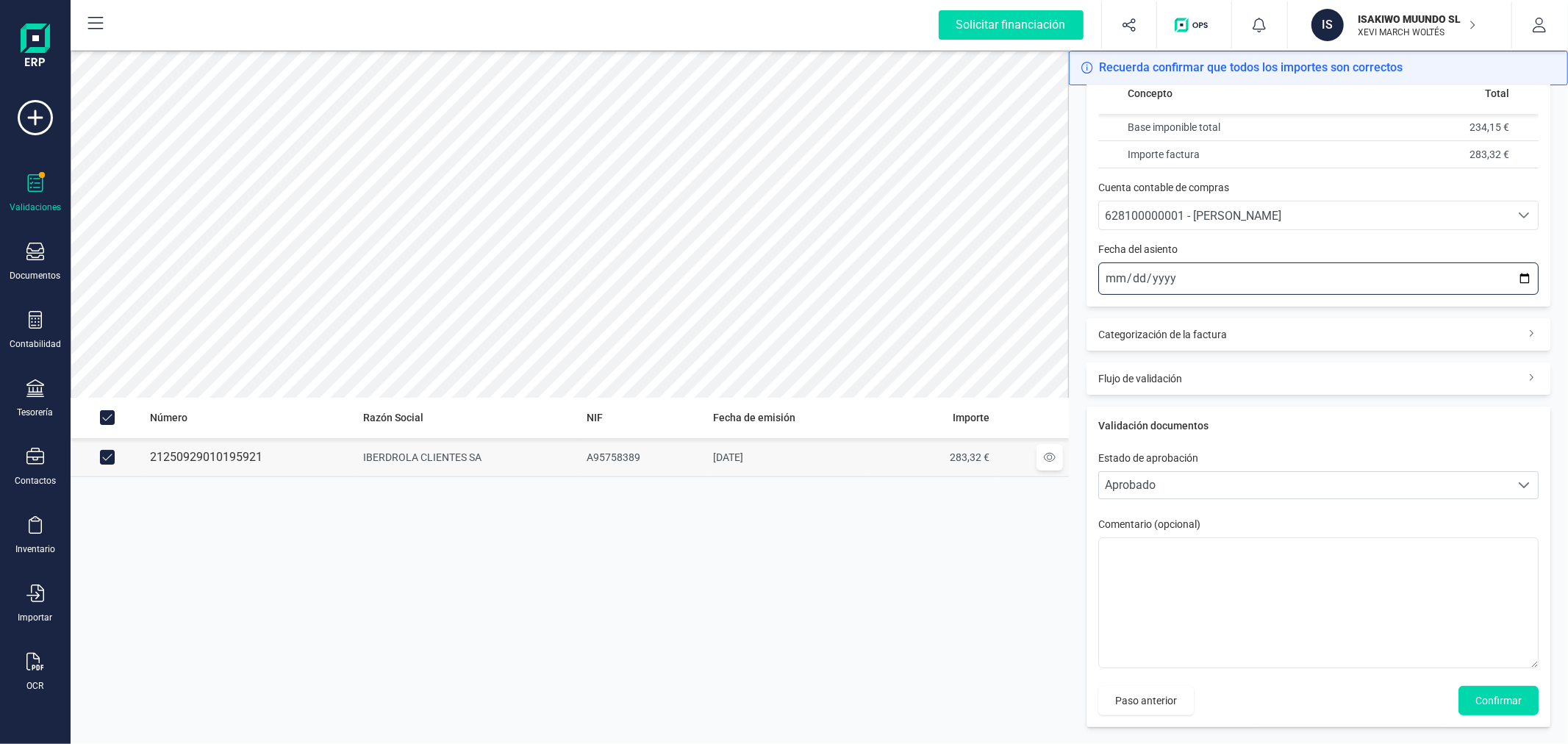
click at [1511, 280] on input "2025-09-30" at bounding box center [1318, 278] width 440 height 32
type input "2025-09-29"
click at [1475, 694] on span "Confirmar" at bounding box center [1498, 701] width 46 height 15
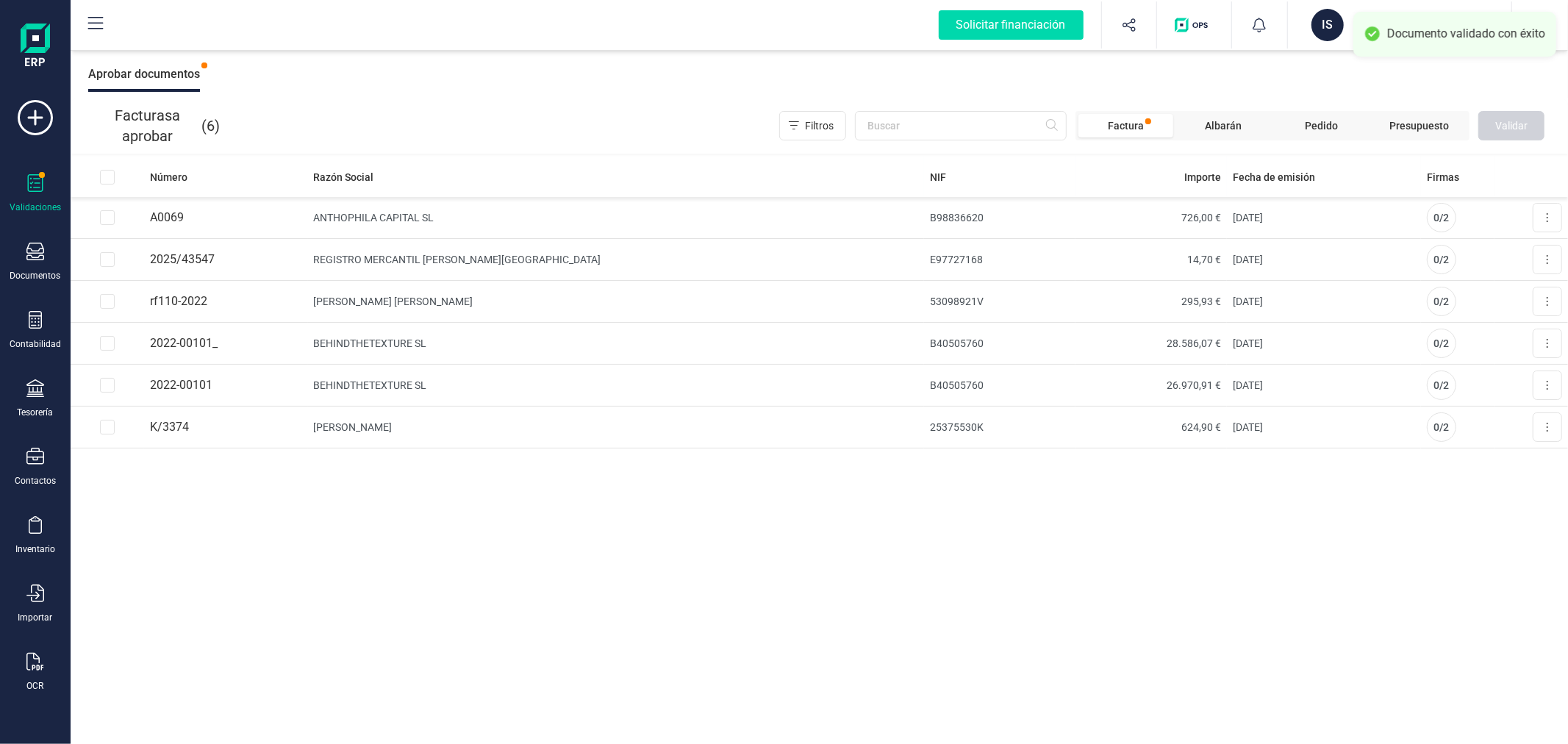
click at [900, 605] on div "Número Razón Social NIF Importe Fecha de emisión Firmas A0069 ANTHOPHILA CAPITA…" at bounding box center [819, 451] width 1497 height 589
click at [789, 596] on div "Número Razón Social NIF Importe Fecha de emisión Firmas A0069 ANTHOPHILA CAPITA…" at bounding box center [819, 451] width 1497 height 589
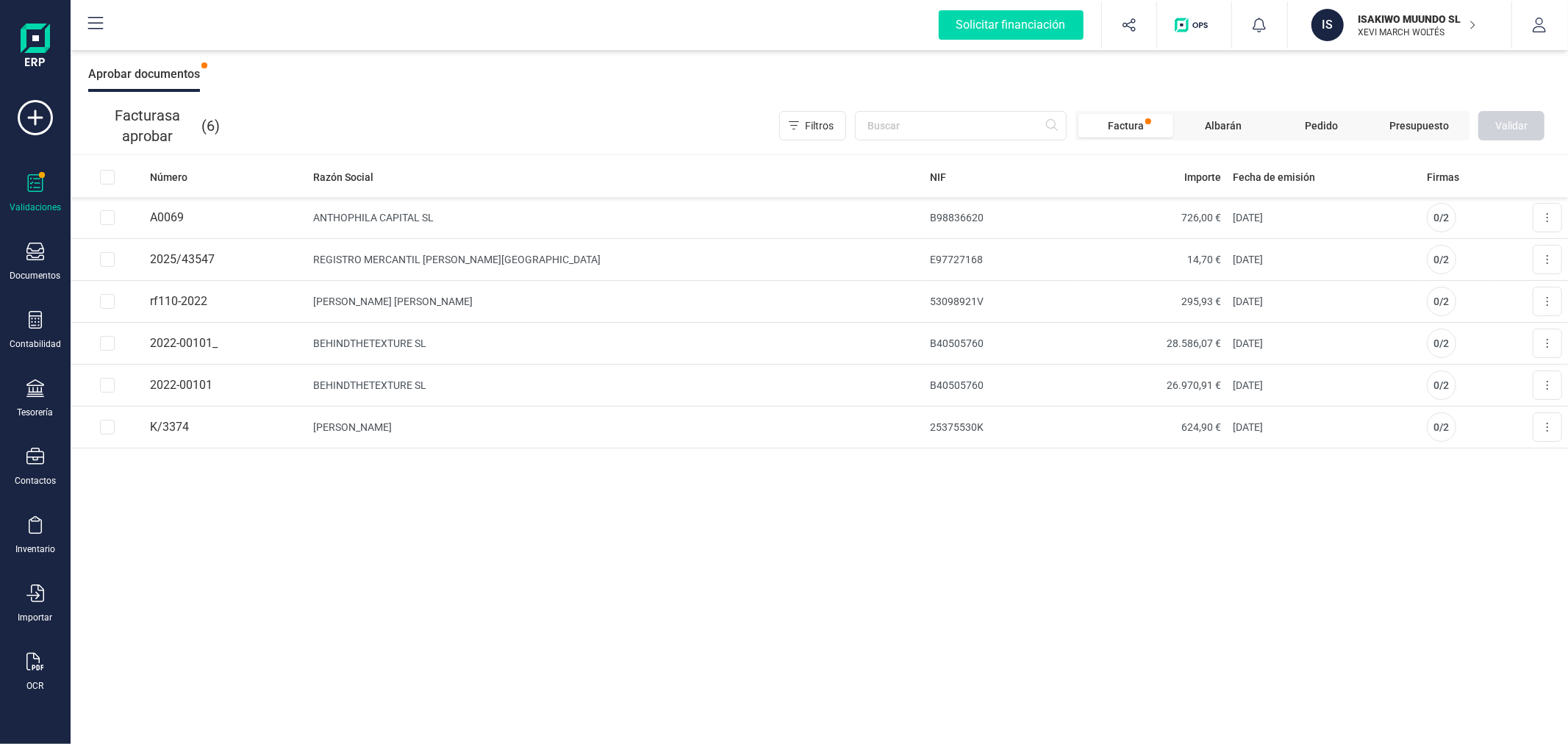
click at [789, 596] on div "Número Razón Social NIF Importe Fecha de emisión Firmas A0069 ANTHOPHILA CAPITA…" at bounding box center [819, 451] width 1497 height 589
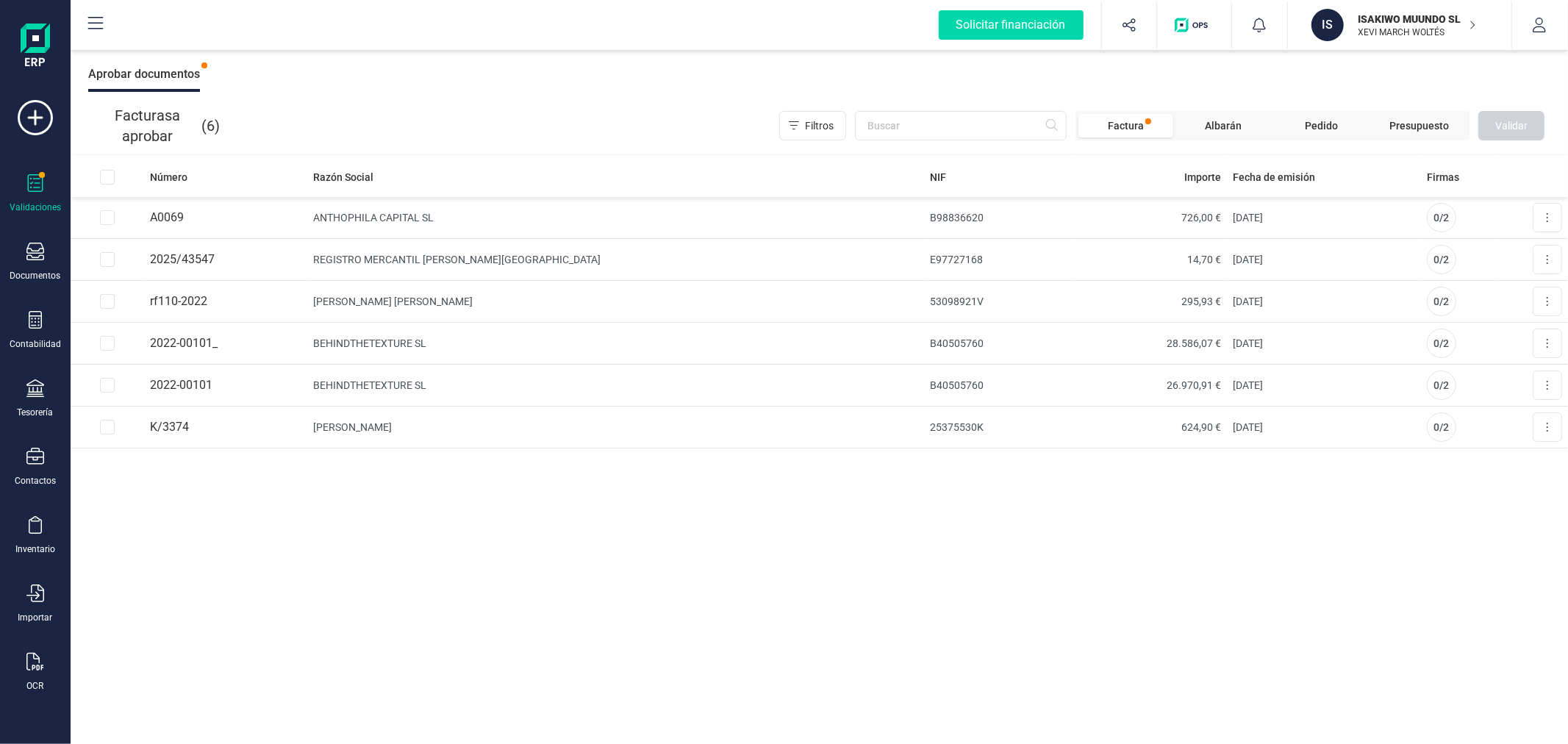
click at [789, 596] on div "Número Razón Social NIF Importe Fecha de emisión Firmas A0069 ANTHOPHILA CAPITA…" at bounding box center [819, 451] width 1497 height 589
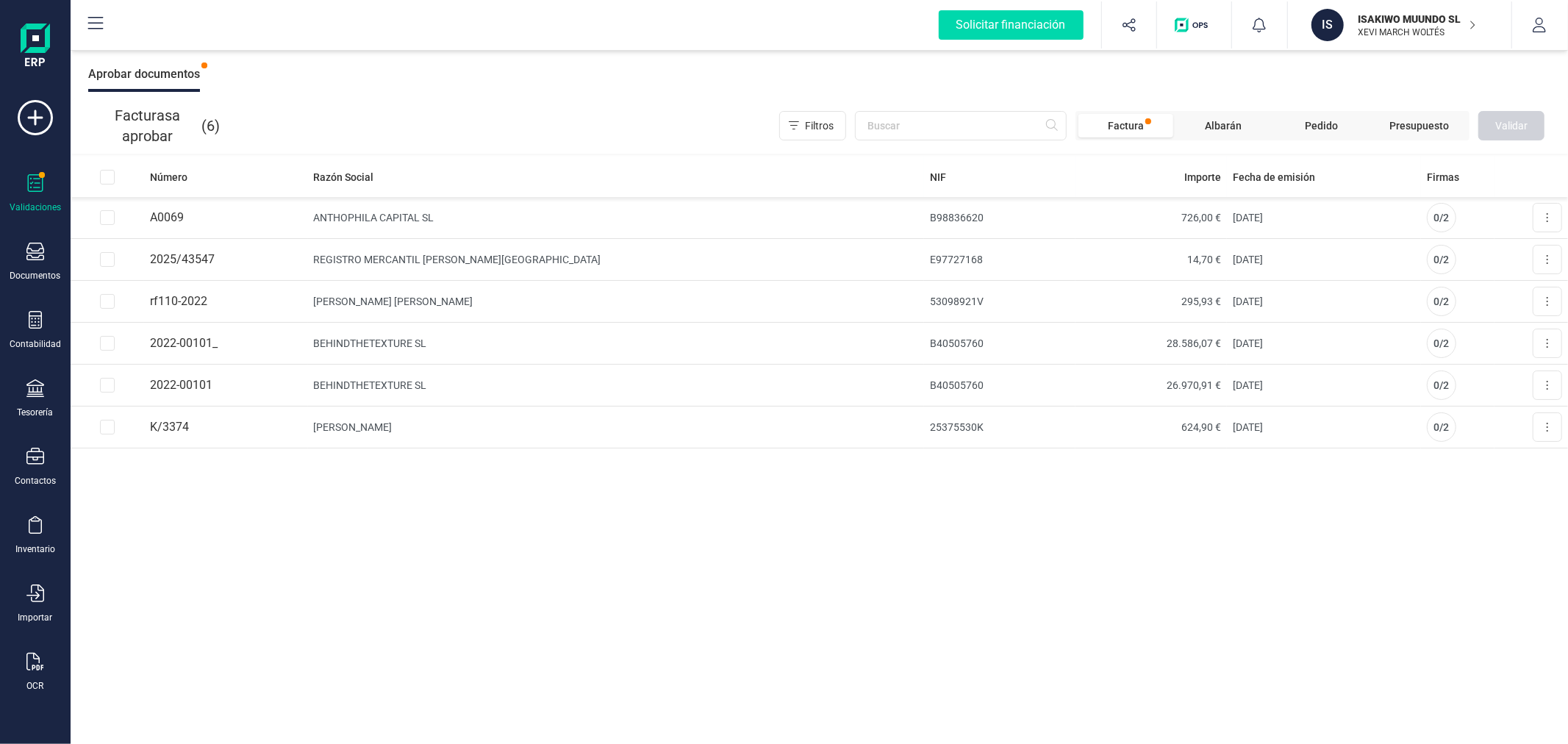
click at [789, 596] on div "Número Razón Social NIF Importe Fecha de emisión Firmas A0069 ANTHOPHILA CAPITA…" at bounding box center [819, 451] width 1497 height 589
click at [35, 326] on icon at bounding box center [35, 320] width 13 height 18
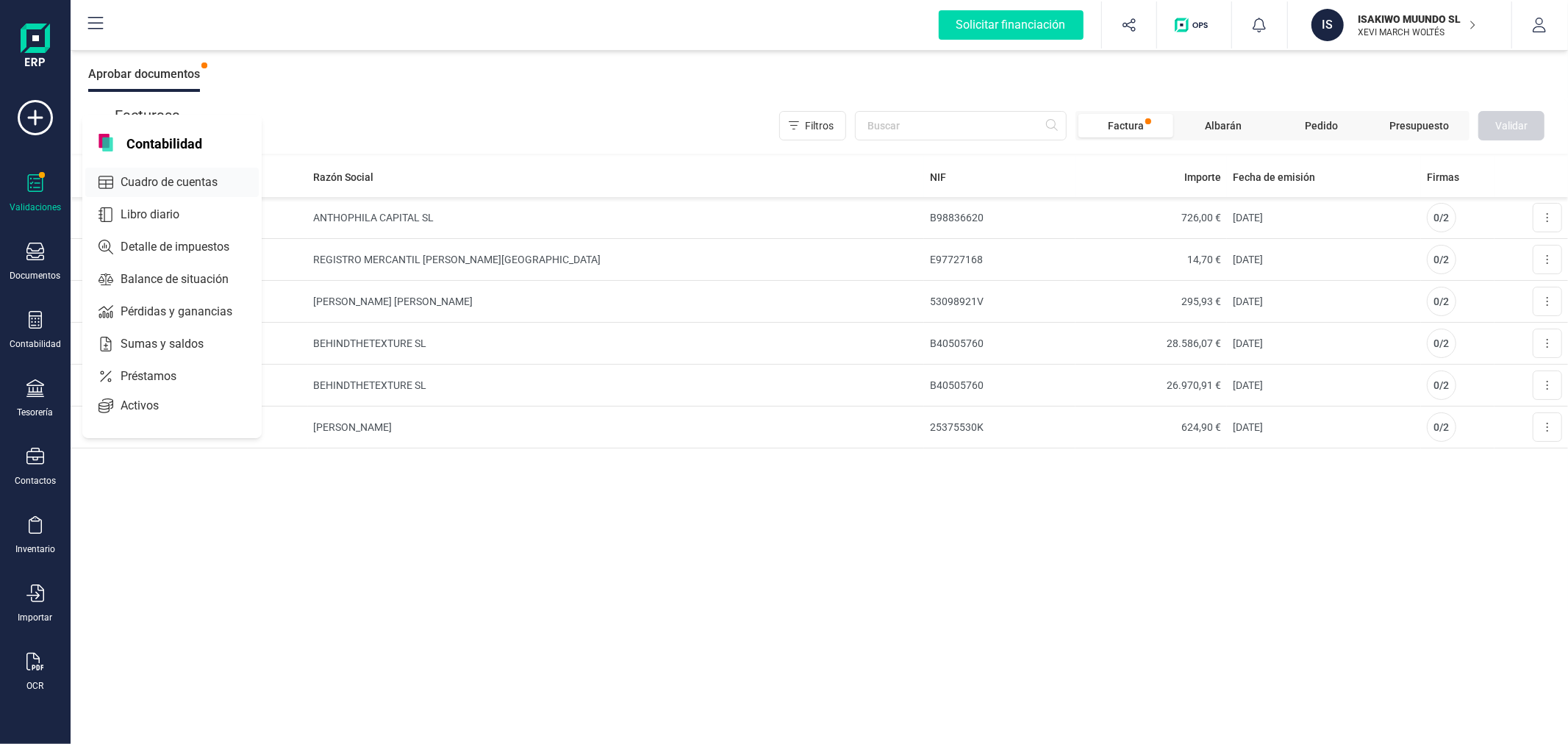
click at [208, 186] on span "Cuadro de cuentas" at bounding box center [180, 183] width 130 height 18
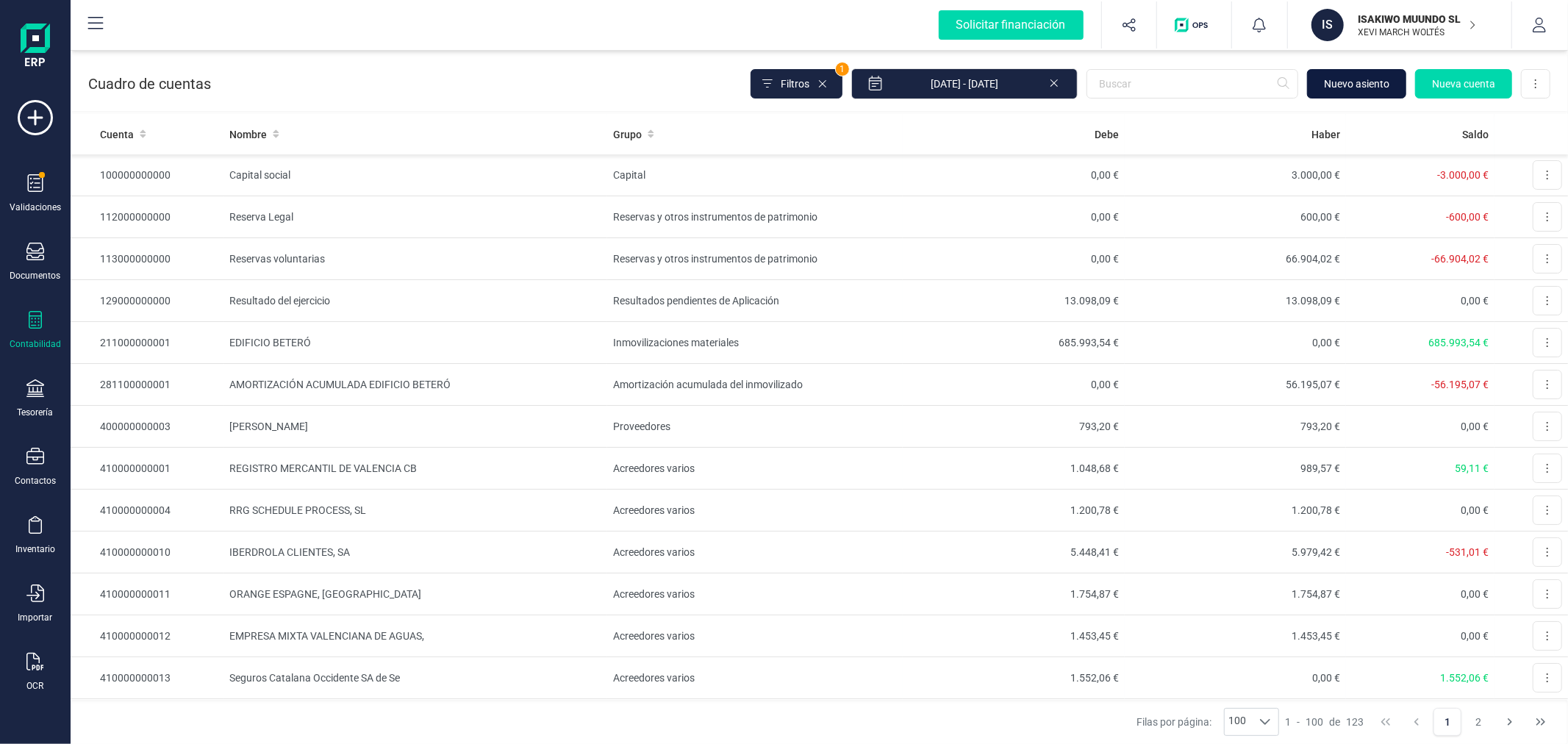
click at [1333, 87] on span "Nuevo asiento" at bounding box center [1356, 84] width 66 height 15
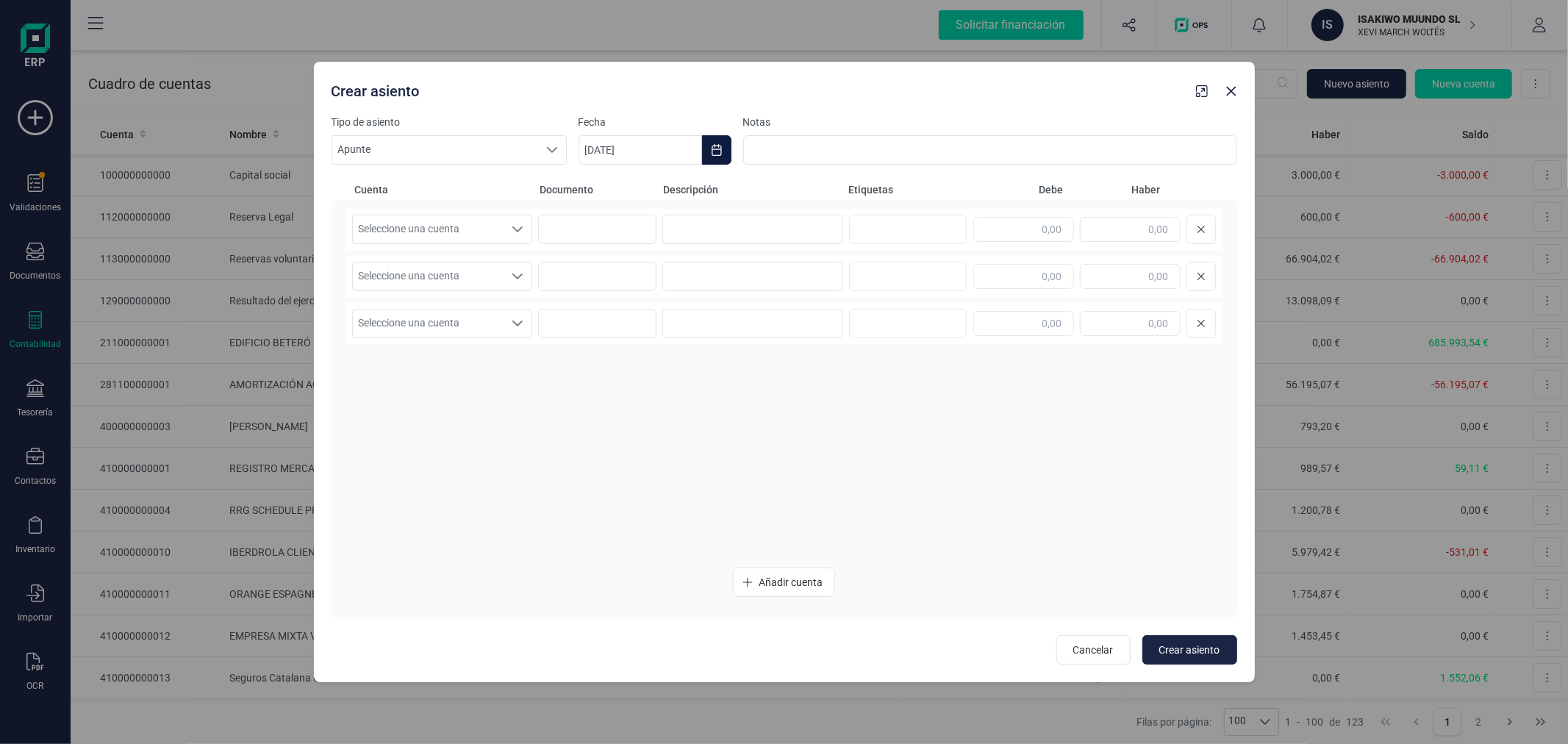
click at [707, 148] on button "Choose Date" at bounding box center [716, 150] width 29 height 29
click at [606, 190] on icon "Previous Month" at bounding box center [608, 194] width 12 height 12
click at [659, 446] on span "30" at bounding box center [669, 445] width 29 height 29
type input "30/09/2025"
click at [442, 229] on span "Seleccione una cuenta" at bounding box center [428, 230] width 152 height 28
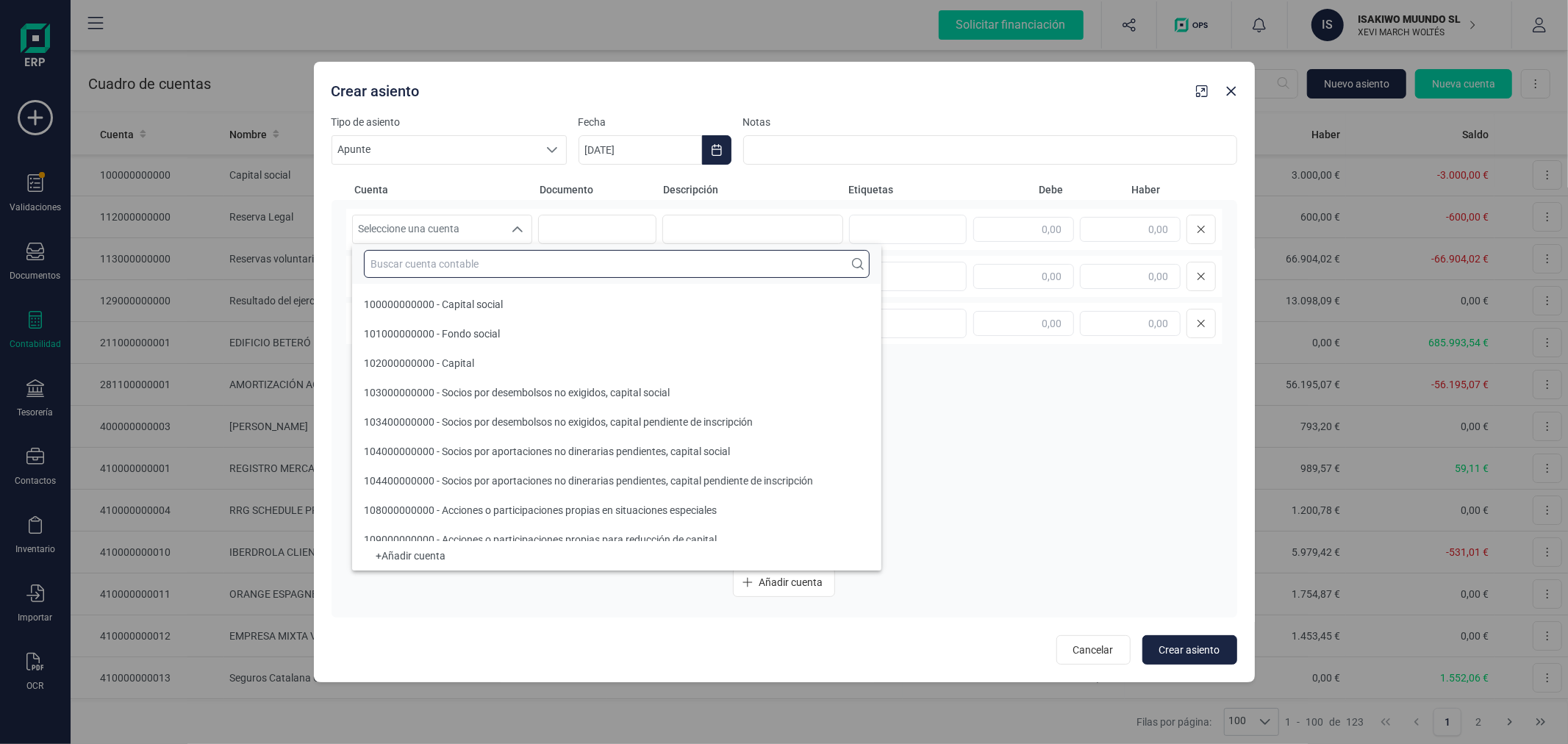
click at [445, 256] on input "text" at bounding box center [616, 264] width 506 height 28
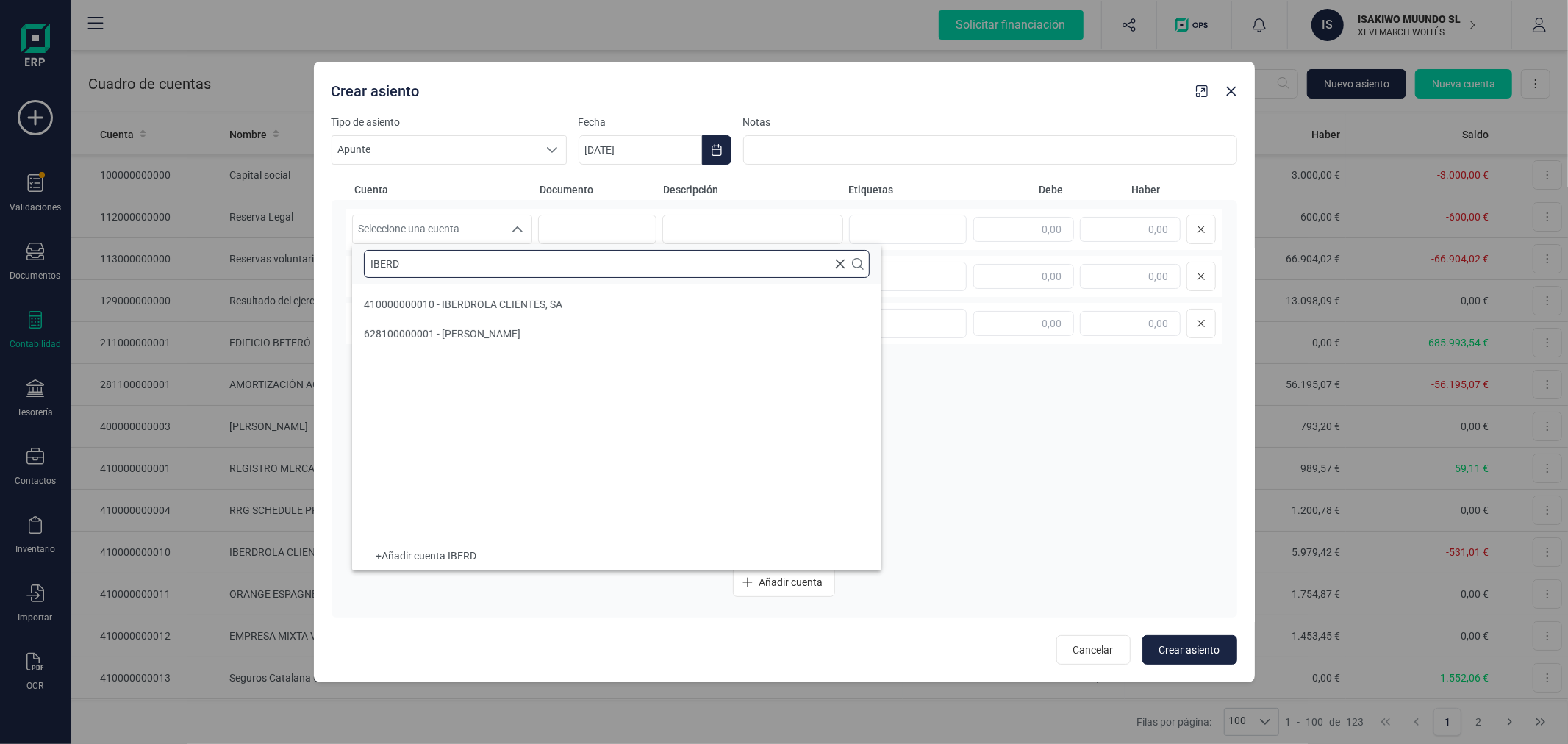
type input "IBERD"
click at [473, 337] on span "628100000001 - GASTO IBERDROLA" at bounding box center [442, 334] width 157 height 12
click at [752, 243] on input at bounding box center [753, 230] width 181 height 29
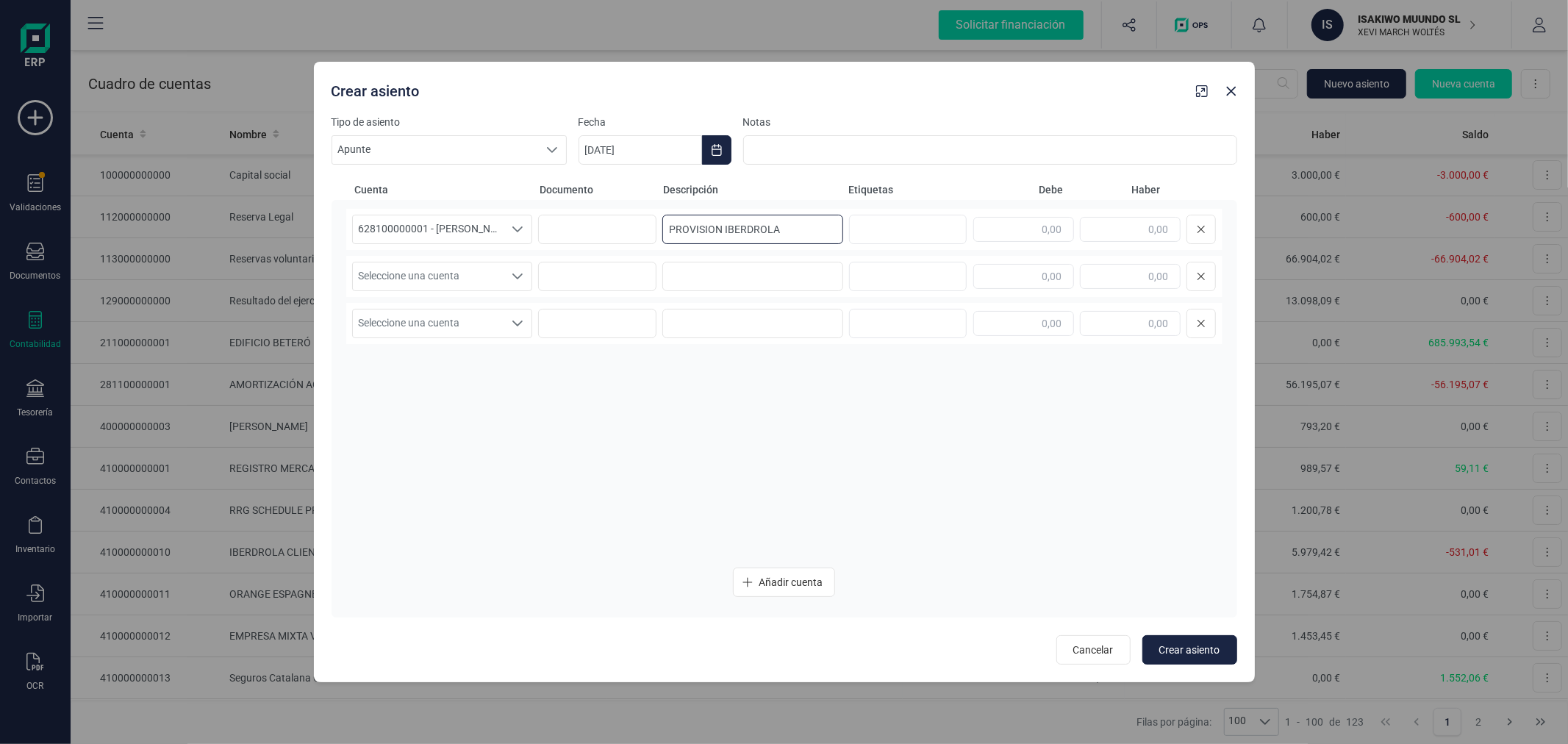
type input "PROVISION IBERDROLA"
type input "206,89"
click at [484, 281] on span "Seleccione una cuenta" at bounding box center [428, 276] width 152 height 28
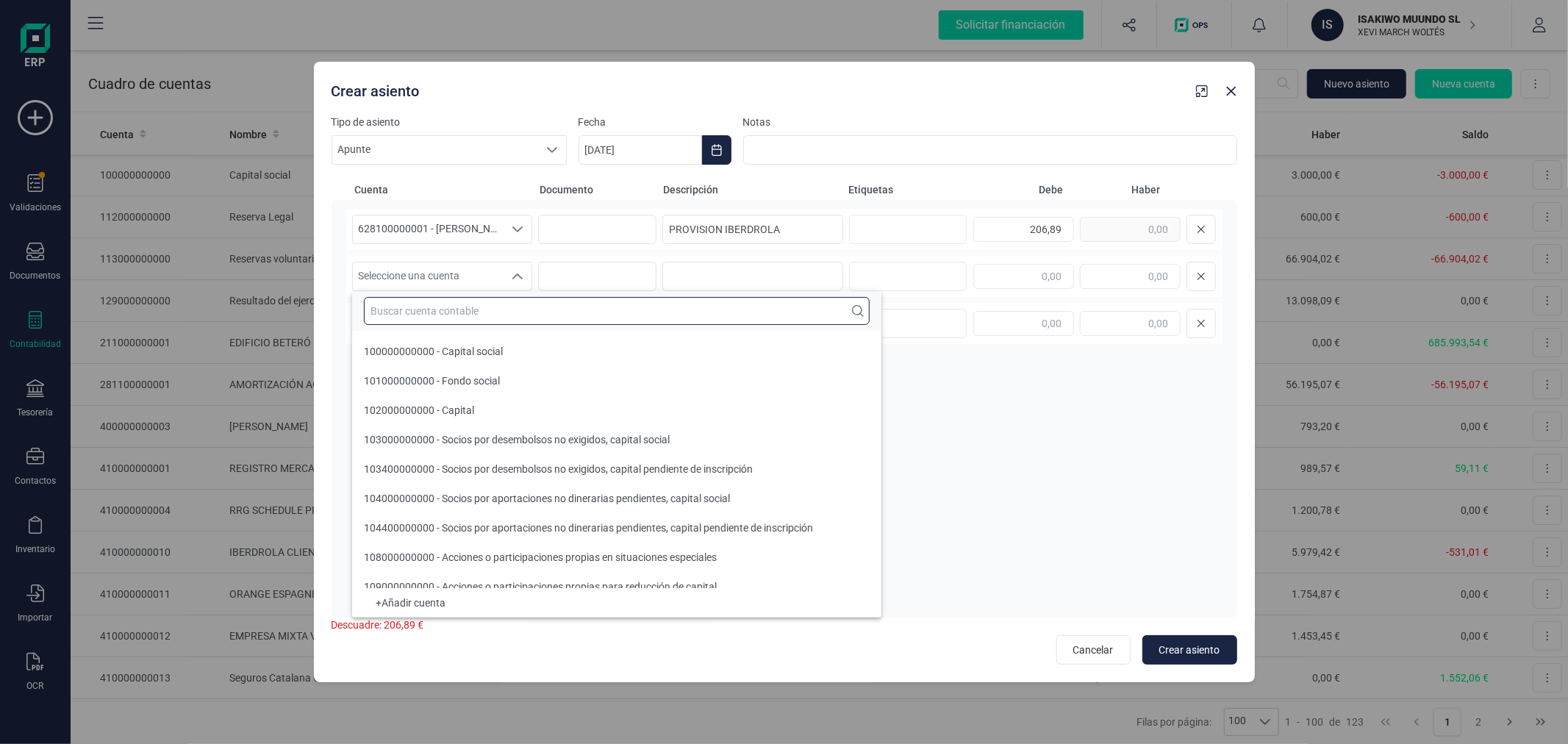
click at [495, 304] on input "text" at bounding box center [616, 311] width 506 height 28
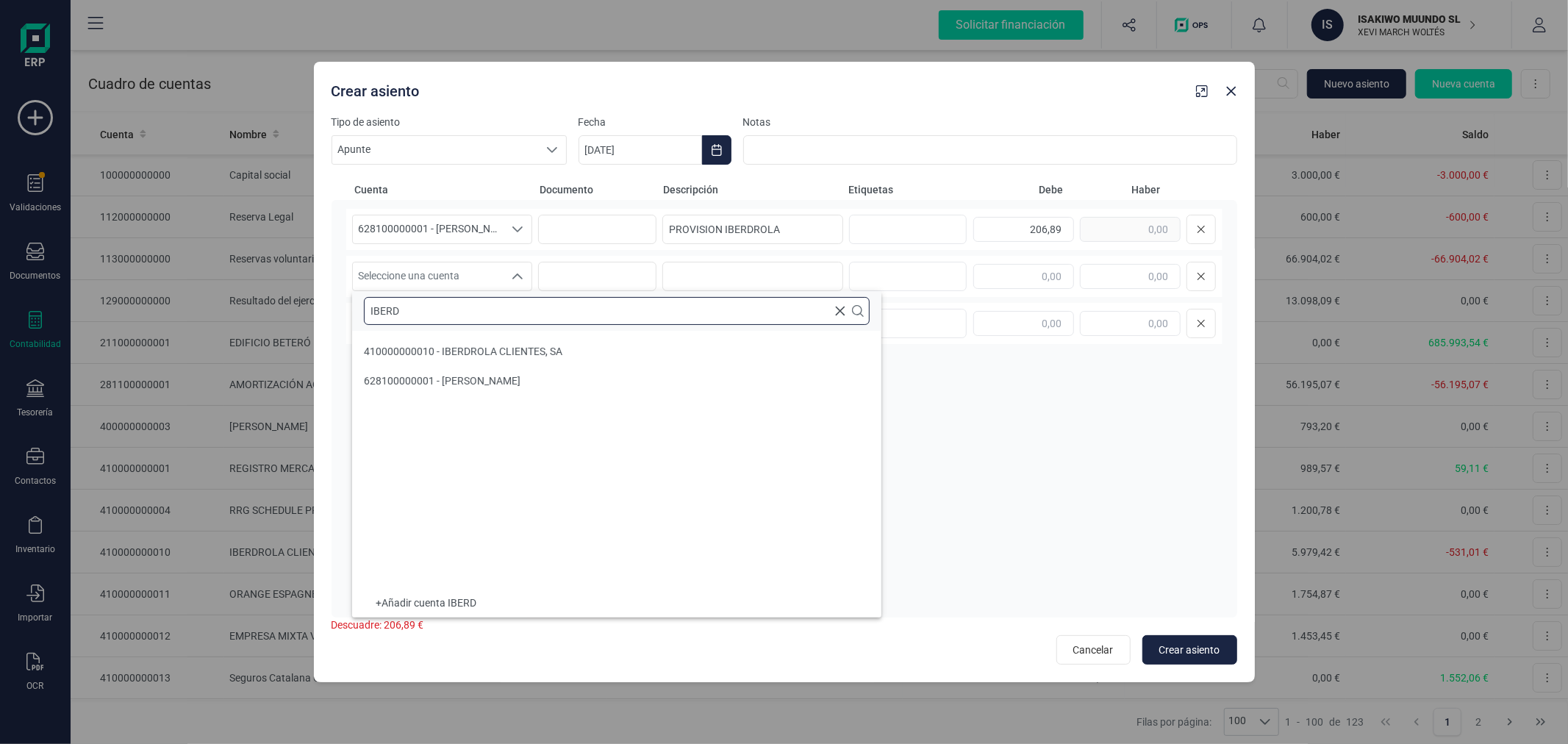
click at [459, 307] on input "IBERD" at bounding box center [616, 311] width 506 height 28
type input "4109"
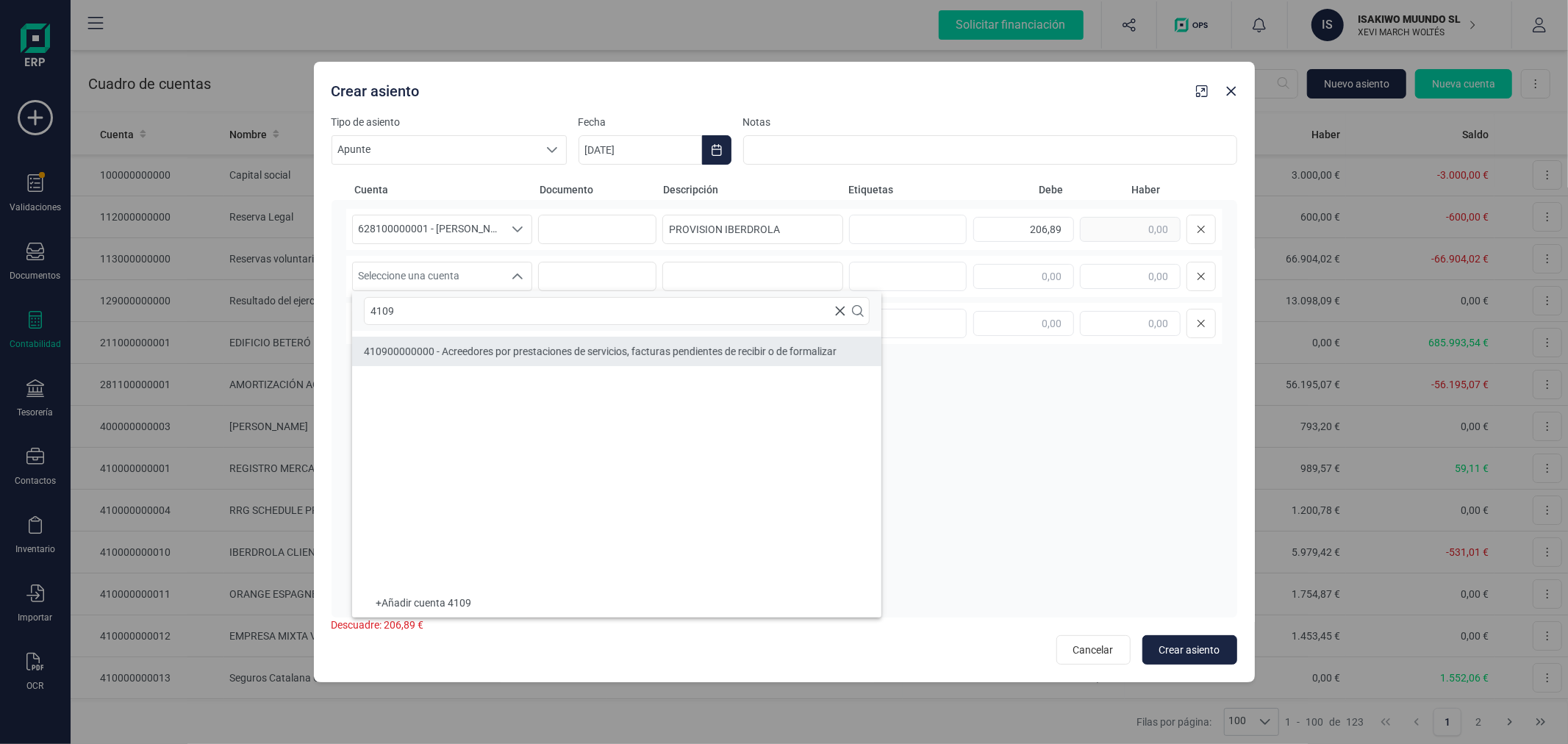
click at [509, 346] on span "410900000000 - Acreedores por prestaciones de servicios, facturas pendientes de…" at bounding box center [600, 351] width 473 height 12
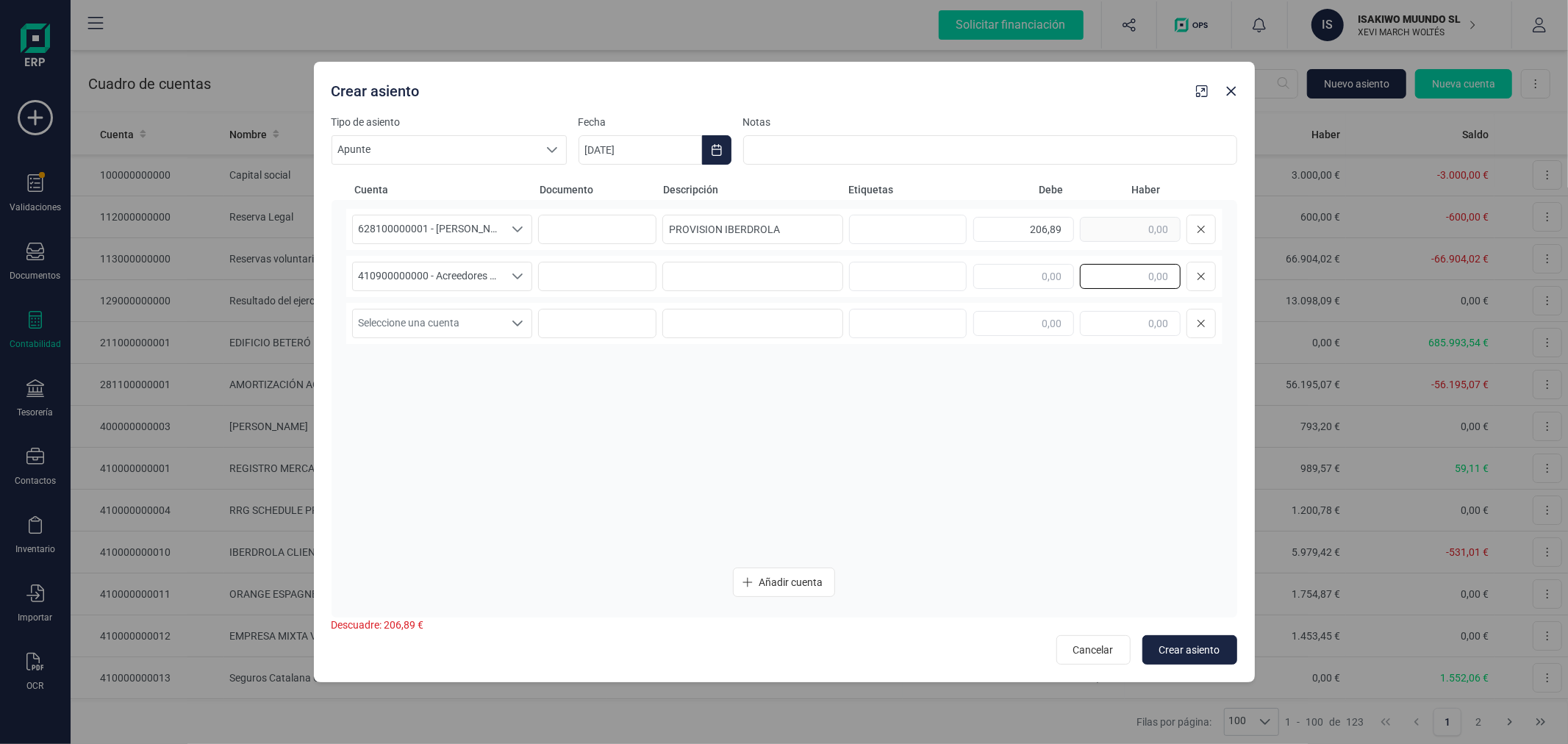
click at [1127, 273] on input "text" at bounding box center [1130, 276] width 101 height 25
type input "206,00"
drag, startPoint x: 1064, startPoint y: 226, endPoint x: 1048, endPoint y: 228, distance: 16.1
click at [1048, 228] on input "206,89" at bounding box center [1023, 230] width 101 height 25
type input "206,00"
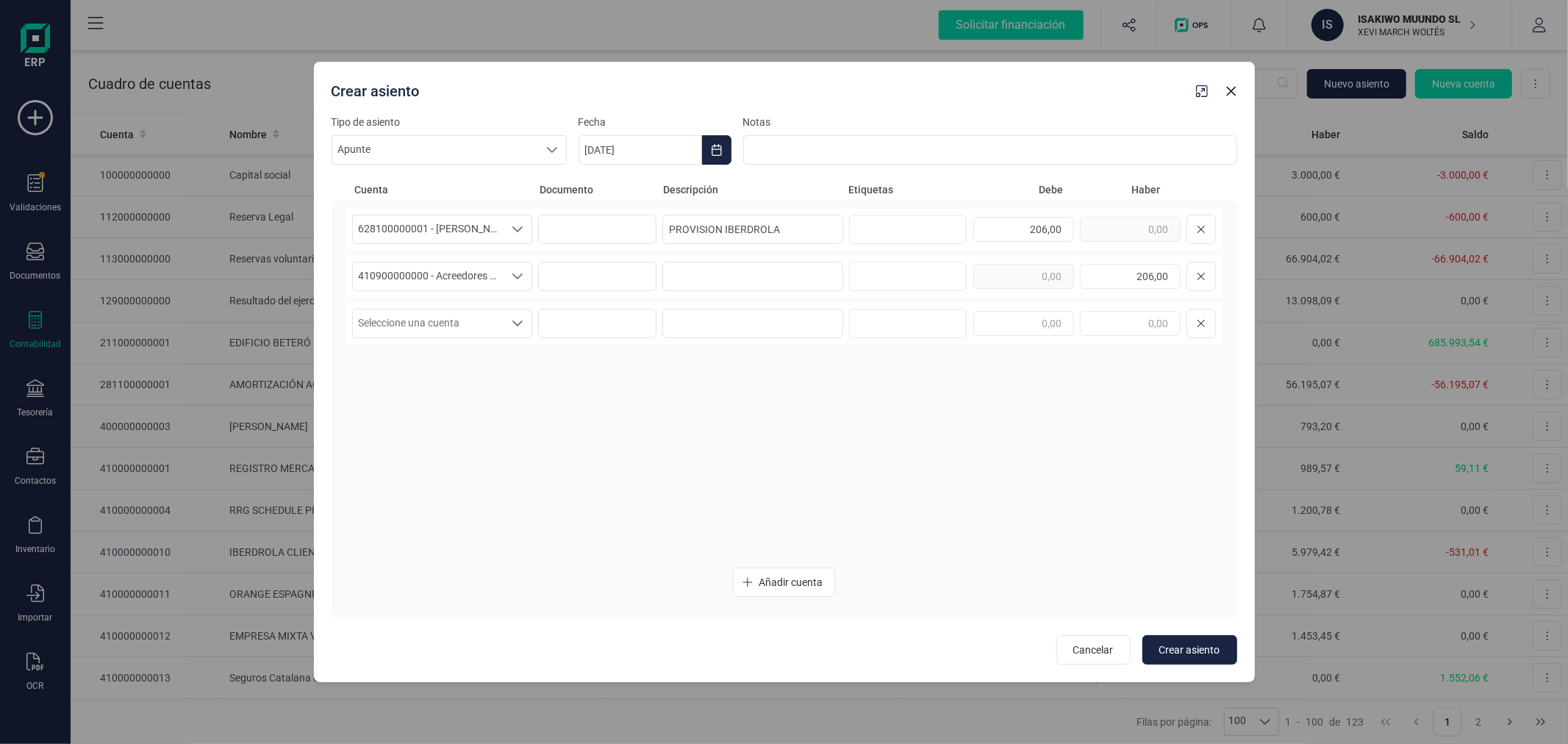
click at [952, 471] on div "628100000001 - GASTO IBERDROLA 628100000001 - GASTO IBERDROLA 628100000001 - GA…" at bounding box center [784, 382] width 876 height 346
click at [783, 228] on input "PROVISION IBERDROLA" at bounding box center [753, 230] width 181 height 29
click at [784, 227] on input "PROVISION IBERDROLA" at bounding box center [753, 230] width 181 height 29
click at [788, 226] on input "PROVISION IBERDROLA" at bounding box center [753, 230] width 181 height 29
click at [784, 276] on input at bounding box center [753, 276] width 181 height 29
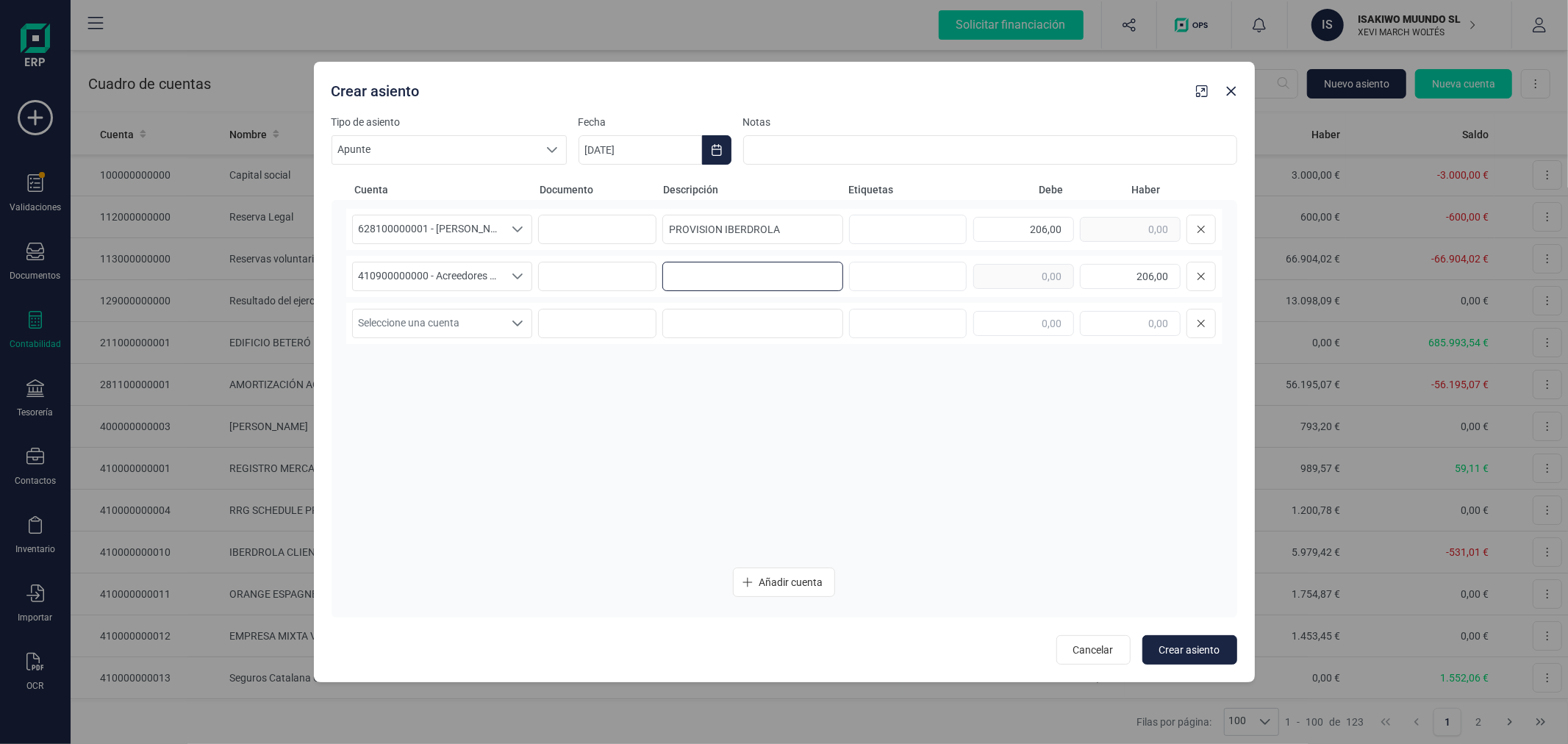
paste input "PROVISION IBERDROLA"
type input "PROVISION IBERDROLA"
click at [1165, 639] on button "Crear asiento" at bounding box center [1189, 650] width 95 height 29
type input "06/10/2025"
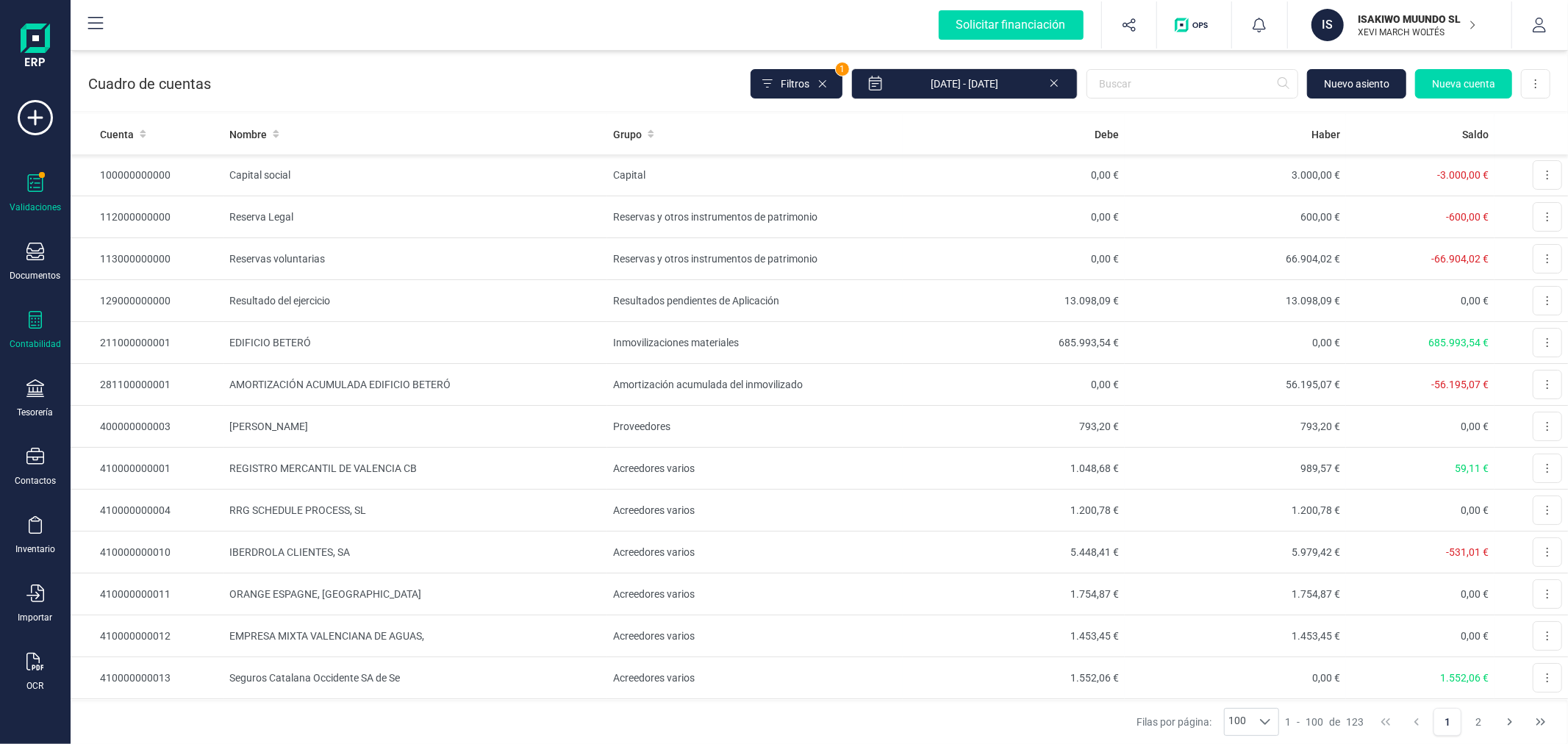
click at [35, 199] on div "Validaciones" at bounding box center [35, 194] width 59 height 39
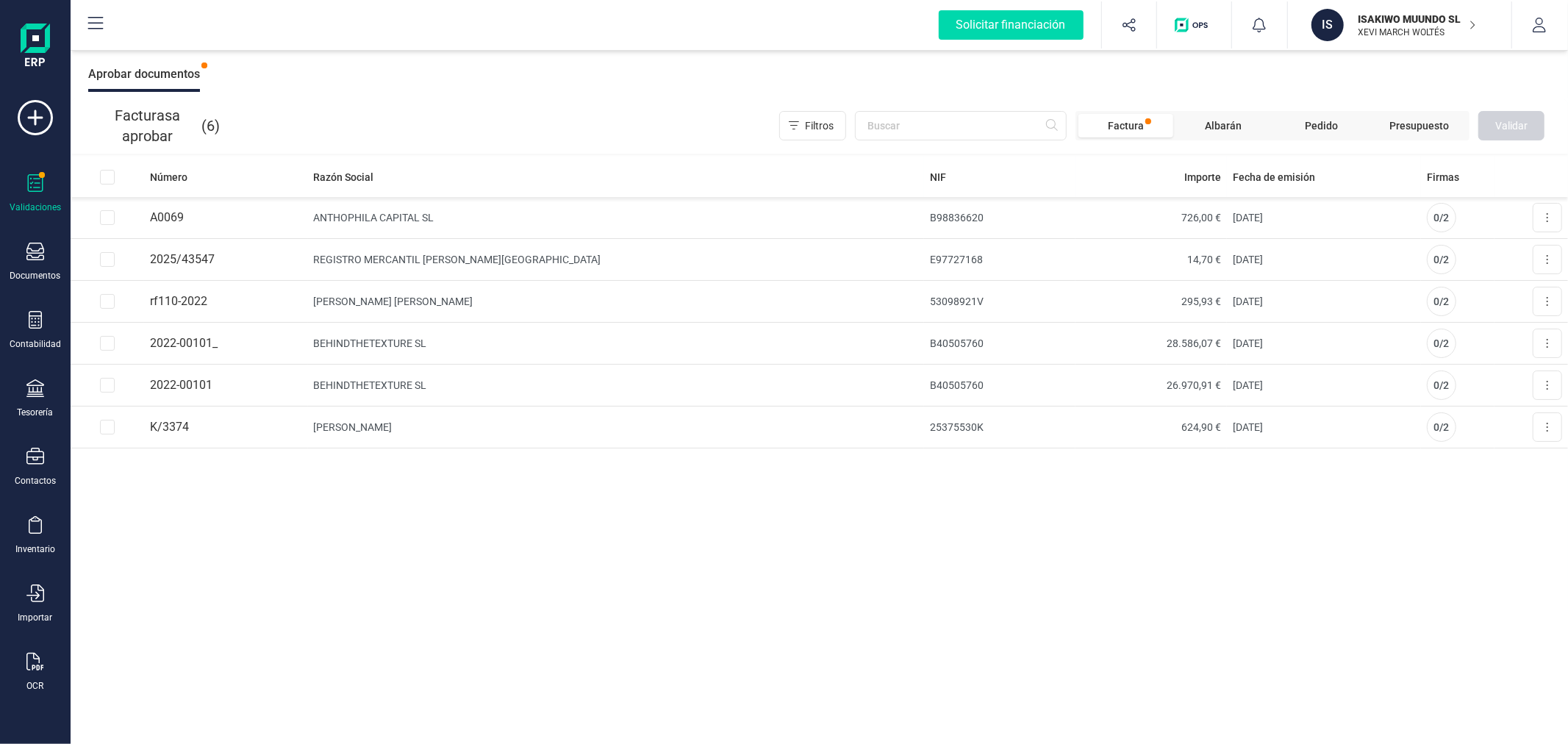
click at [438, 519] on div "Número Razón Social NIF Importe Fecha de emisión Firmas A0069 ANTHOPHILA CAPITA…" at bounding box center [819, 451] width 1497 height 589
click at [45, 269] on div "Documentos" at bounding box center [35, 262] width 59 height 39
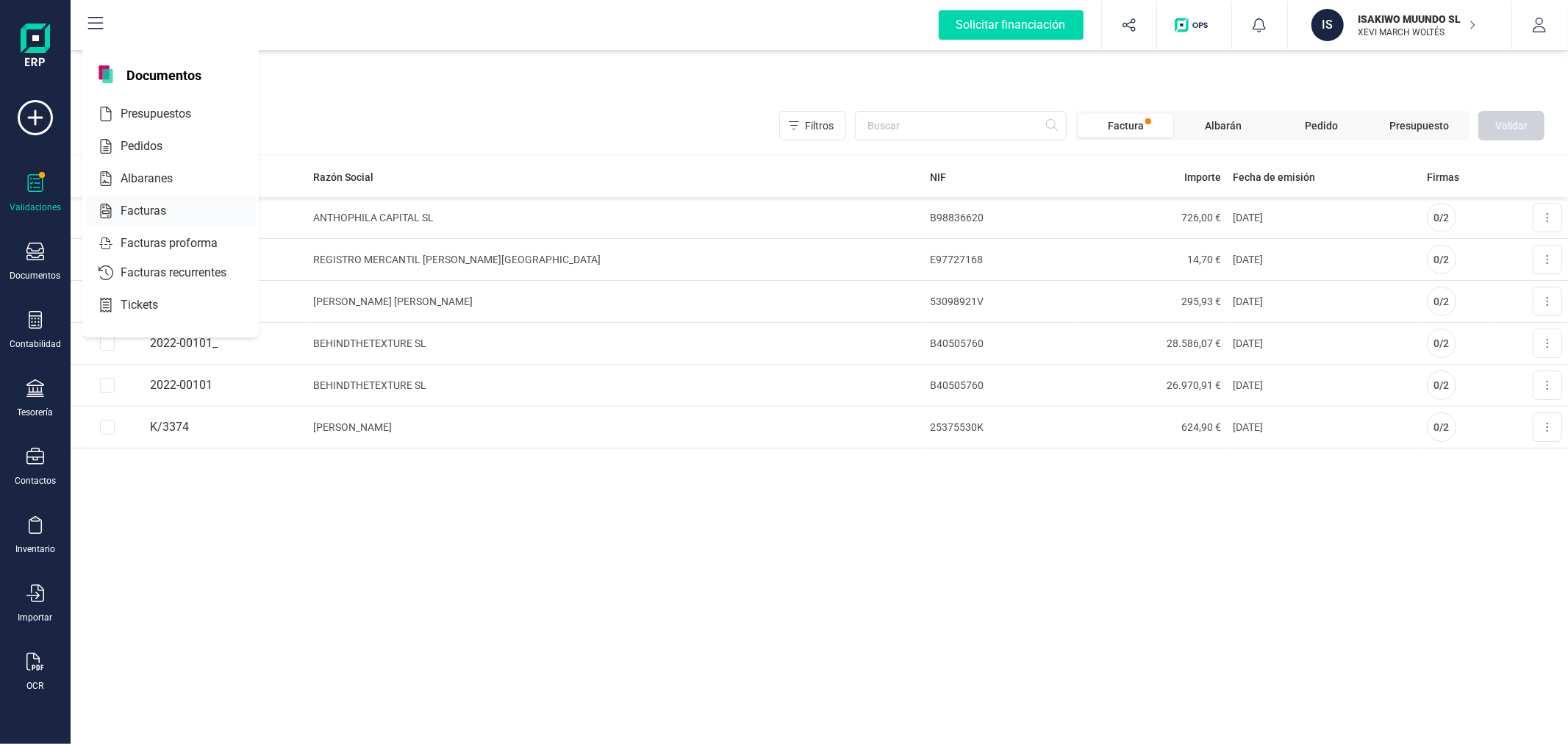
click at [145, 204] on span "Facturas" at bounding box center [154, 211] width 78 height 18
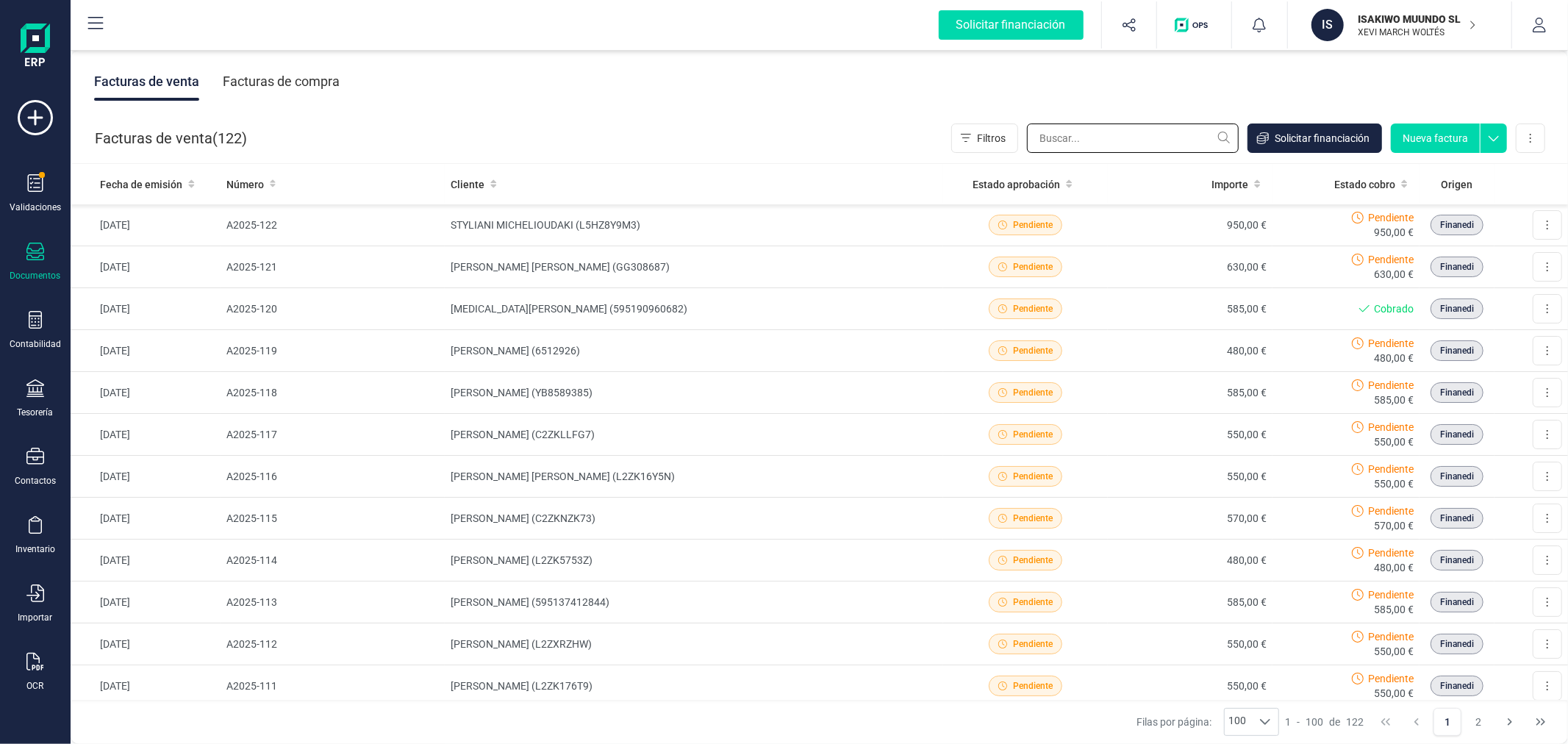
click at [1118, 126] on input "text" at bounding box center [1133, 138] width 212 height 29
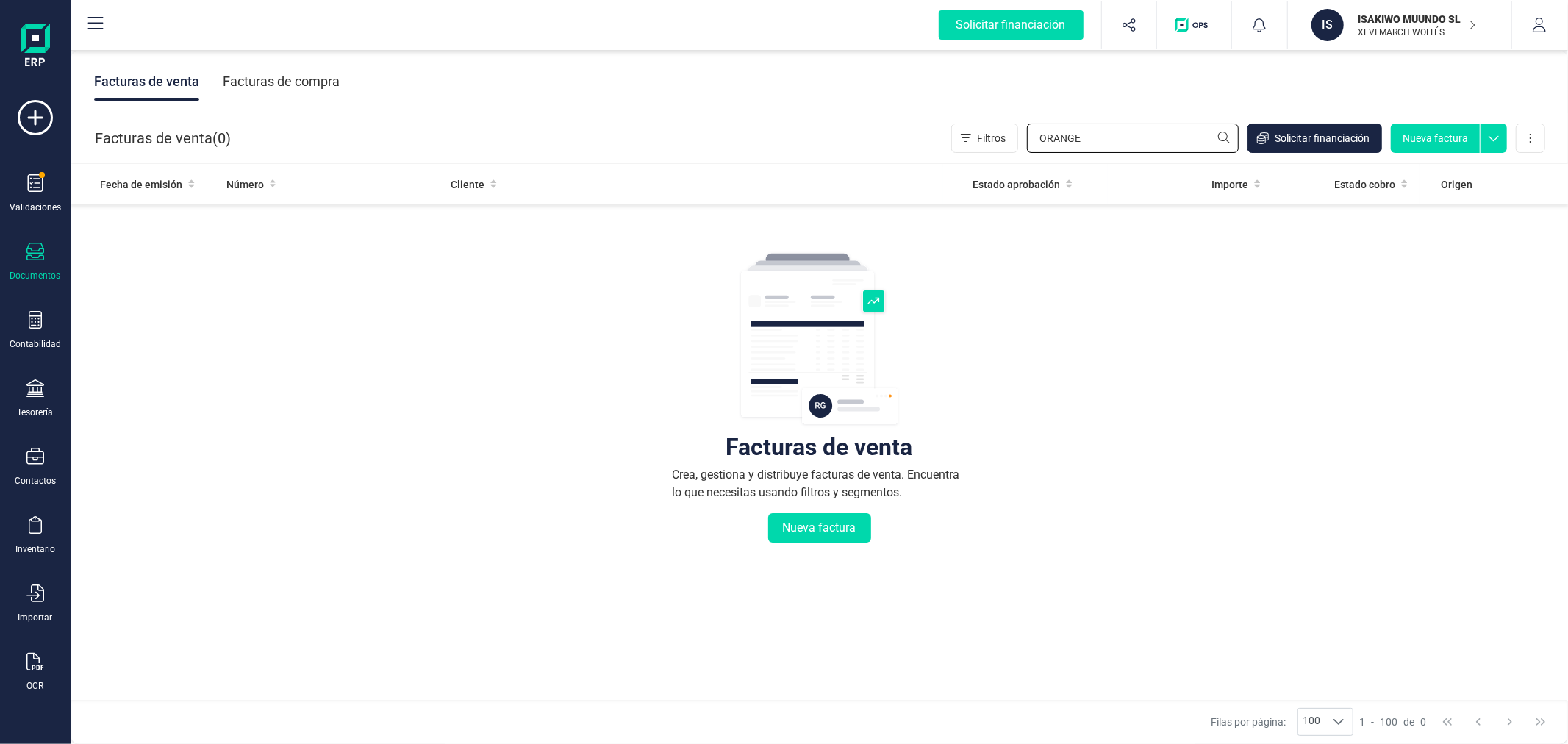
type input "ORANGE"
click at [303, 77] on div "Facturas de compra" at bounding box center [281, 82] width 117 height 38
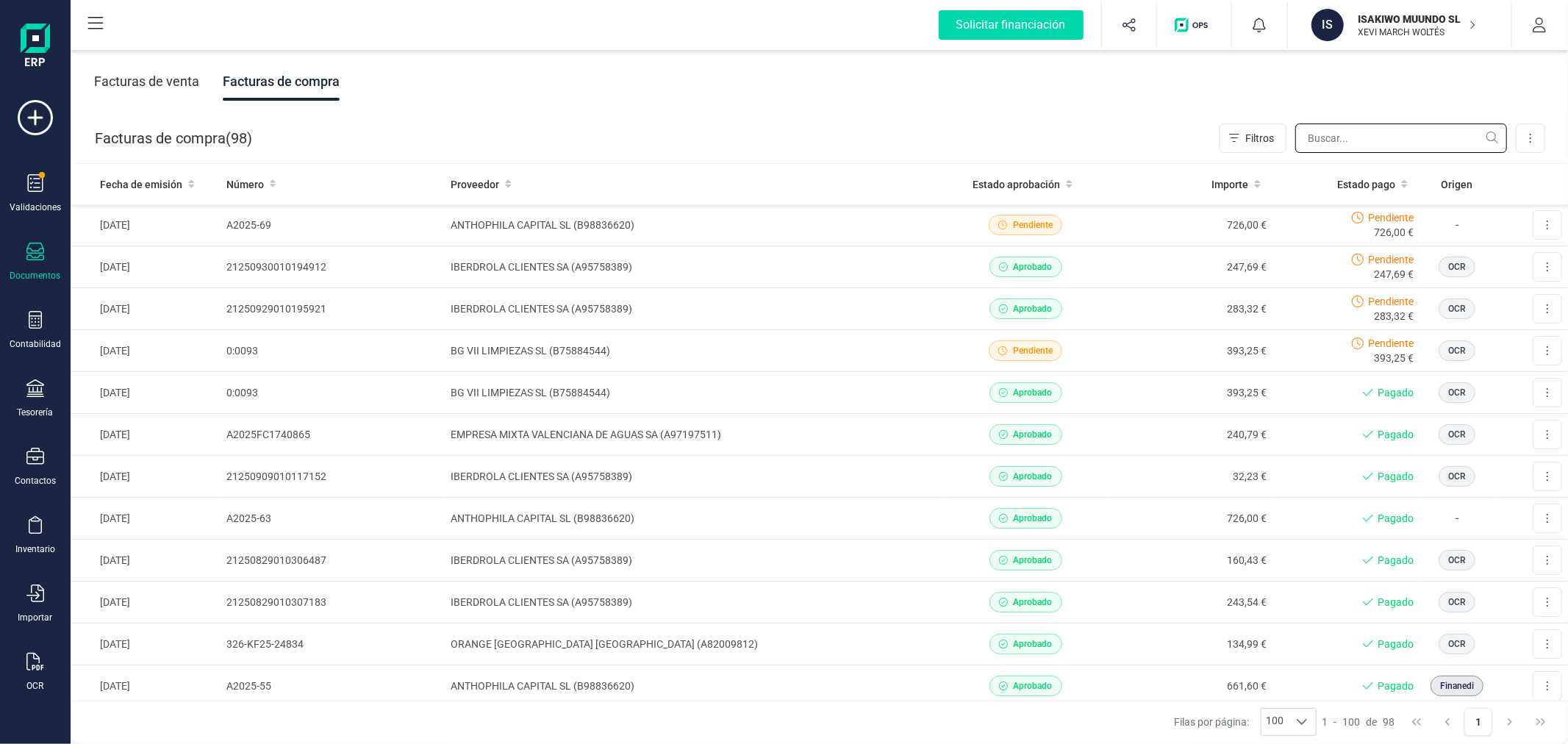
click at [1341, 135] on input "text" at bounding box center [1401, 138] width 212 height 29
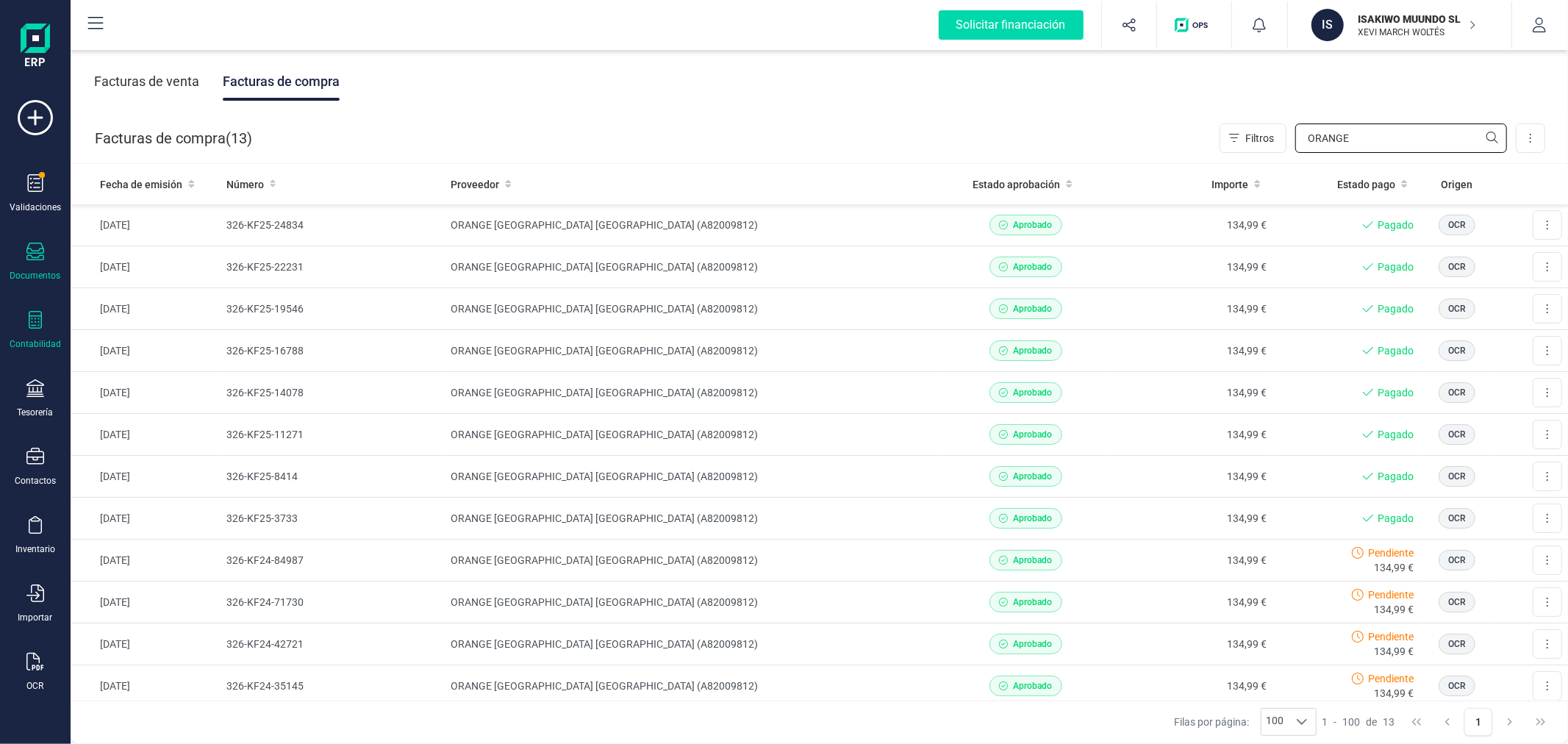
type input "ORANGE"
click at [32, 332] on div at bounding box center [35, 321] width 18 height 21
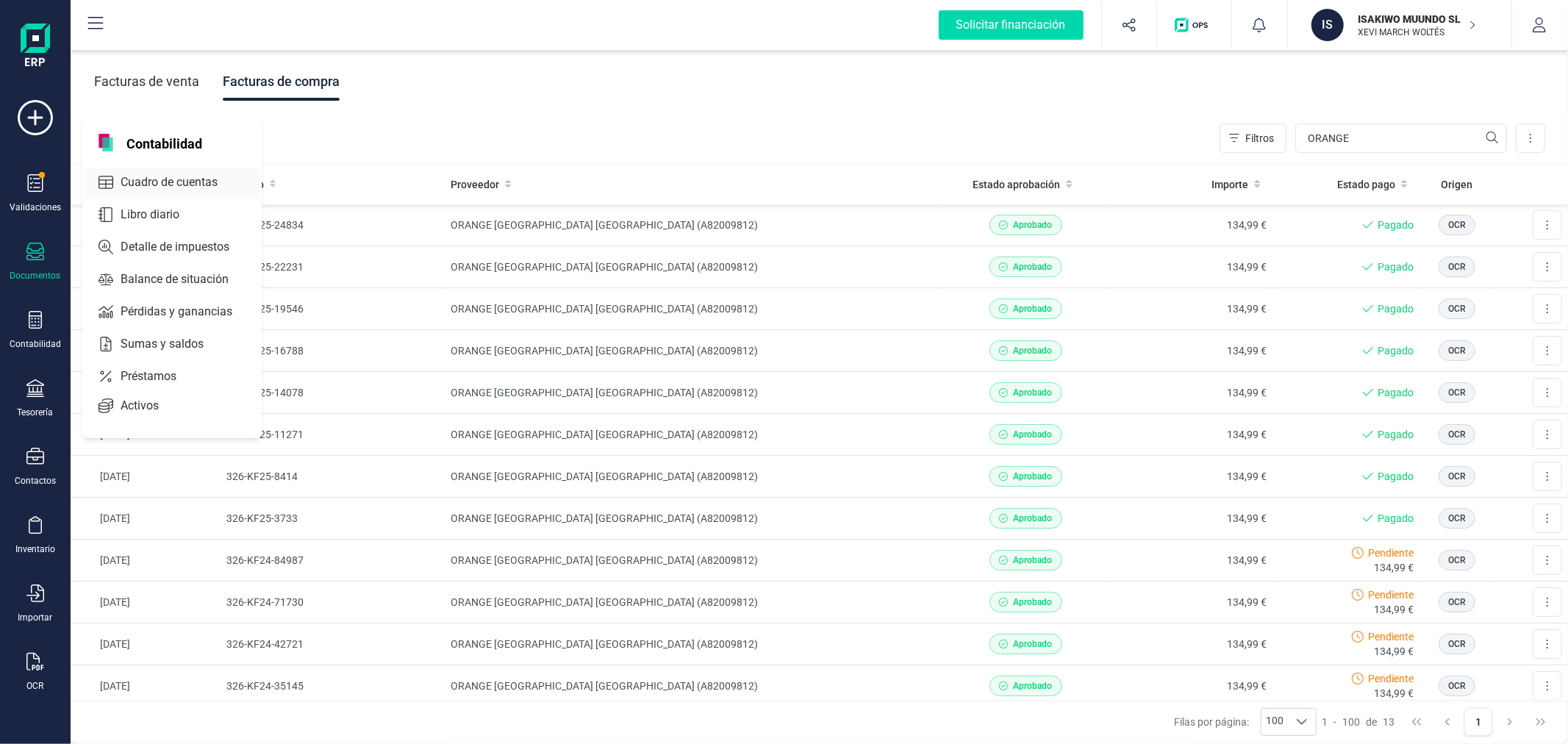
click at [175, 181] on span "Cuadro de cuentas" at bounding box center [180, 183] width 130 height 18
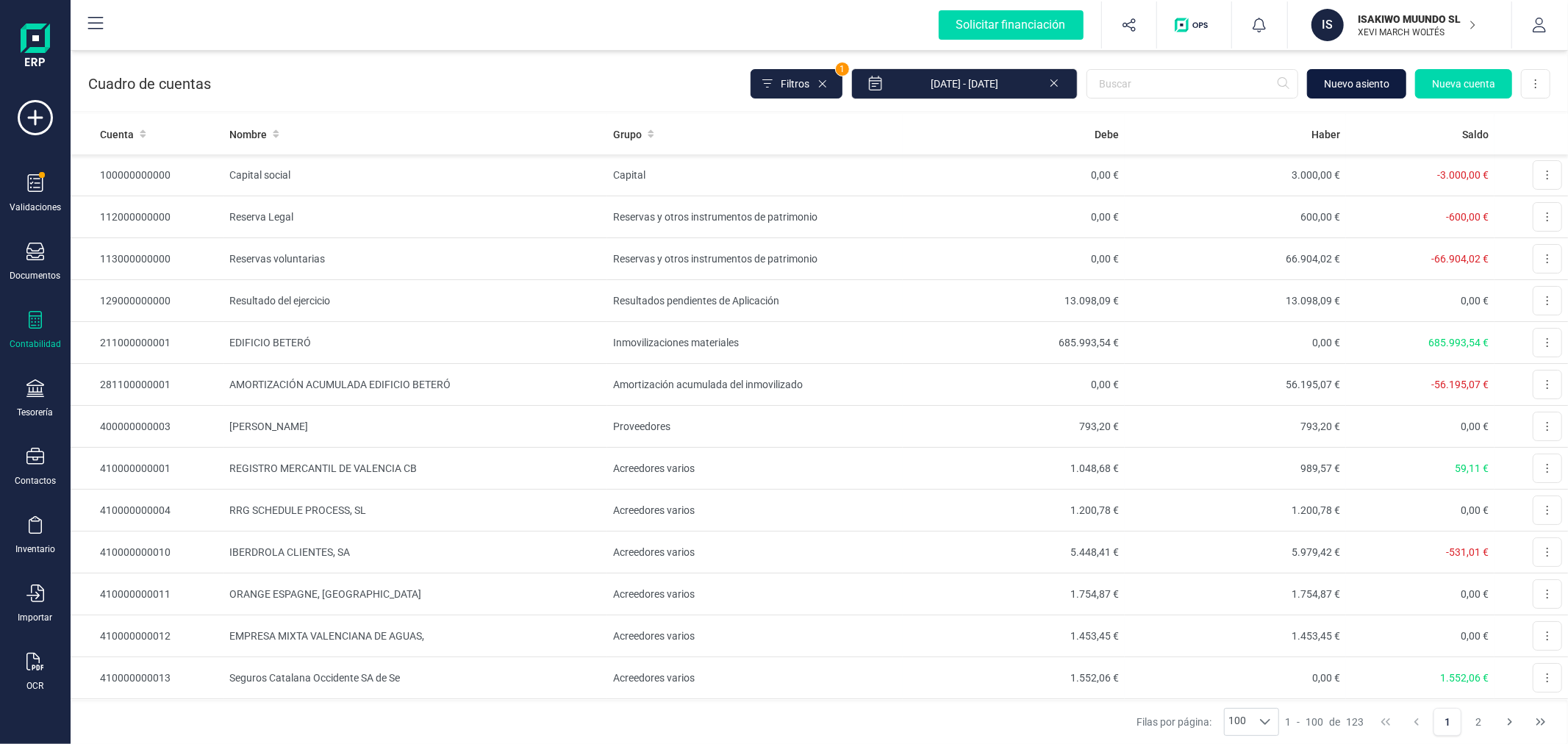
click at [1352, 77] on span "Nuevo asiento" at bounding box center [1356, 84] width 66 height 15
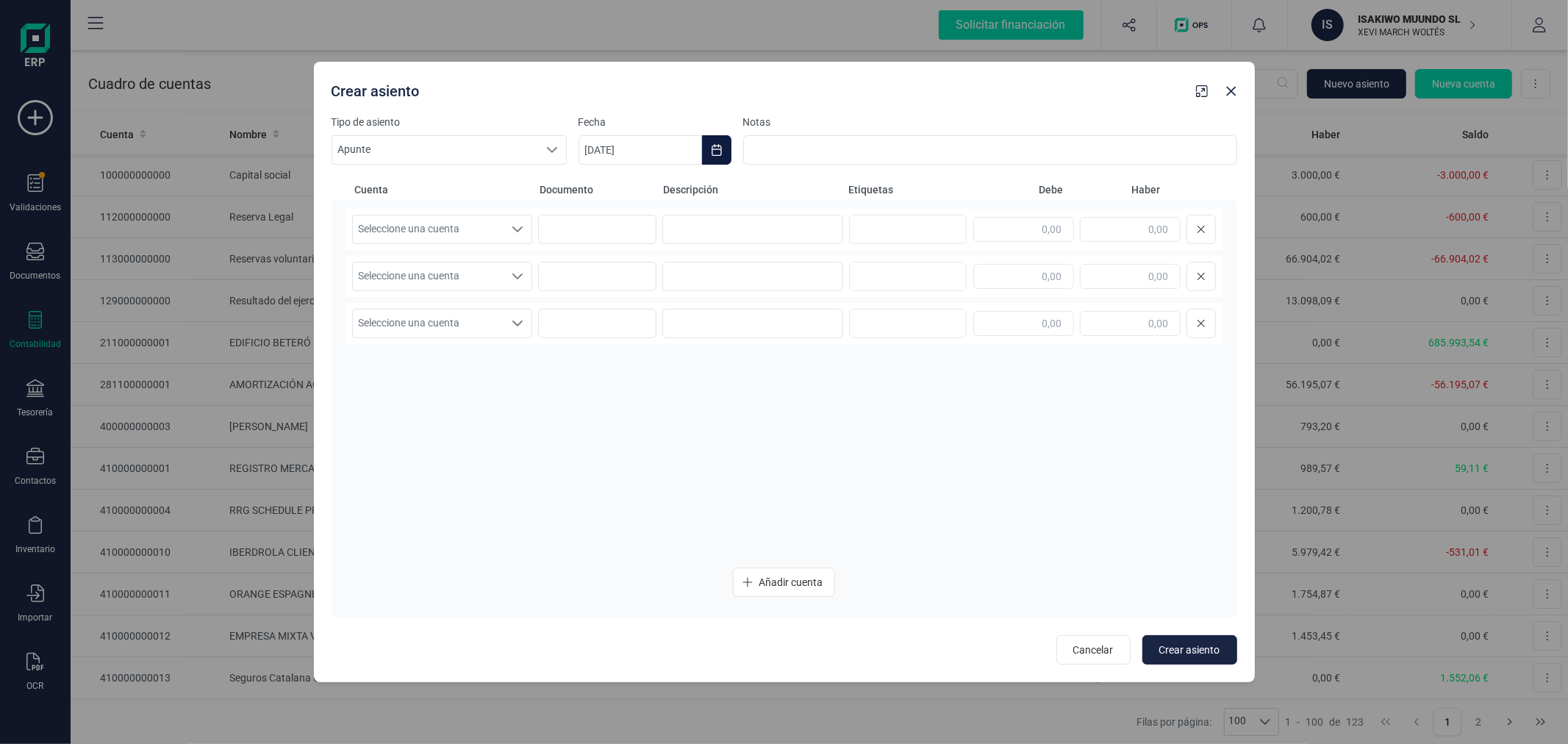
click at [716, 145] on icon "Choose Date" at bounding box center [716, 150] width 12 height 12
click at [615, 192] on button "Previous Month" at bounding box center [608, 194] width 24 height 24
click at [680, 432] on td "30" at bounding box center [669, 445] width 53 height 41
click at [674, 438] on span "30" at bounding box center [669, 445] width 29 height 29
type input "30/09/2025"
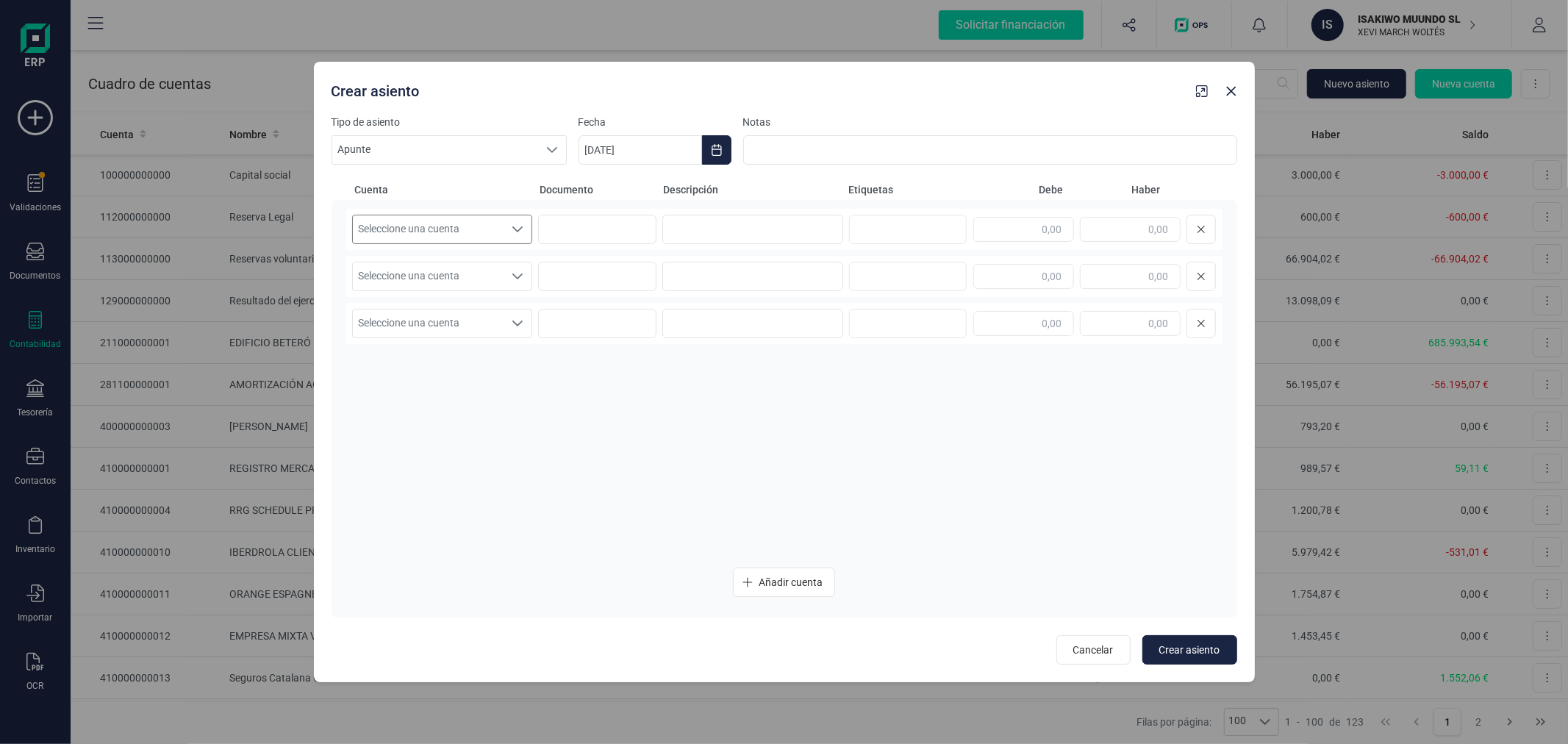
click at [473, 228] on span "Seleccione una cuenta" at bounding box center [428, 230] width 152 height 28
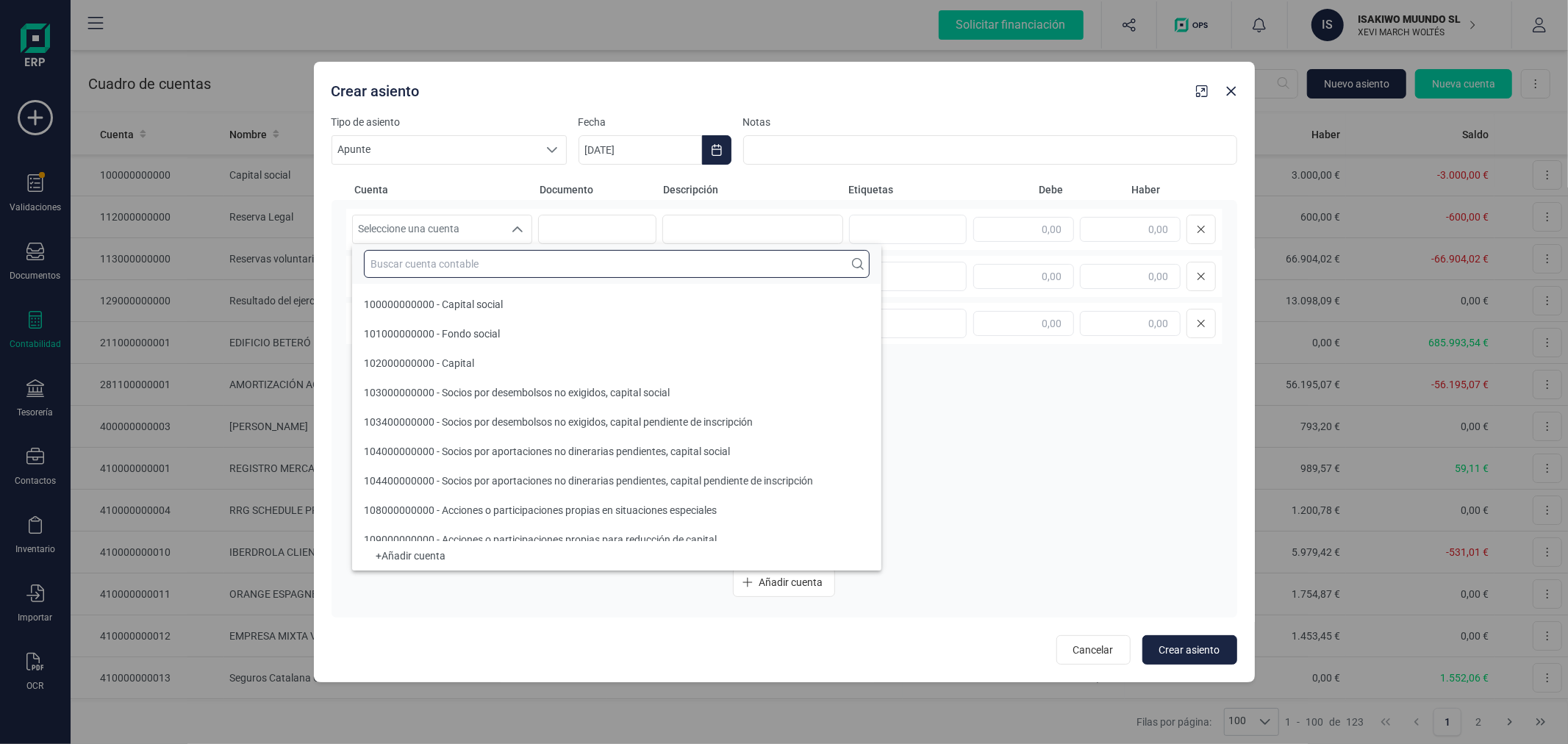
click at [467, 266] on input "text" at bounding box center [616, 264] width 506 height 28
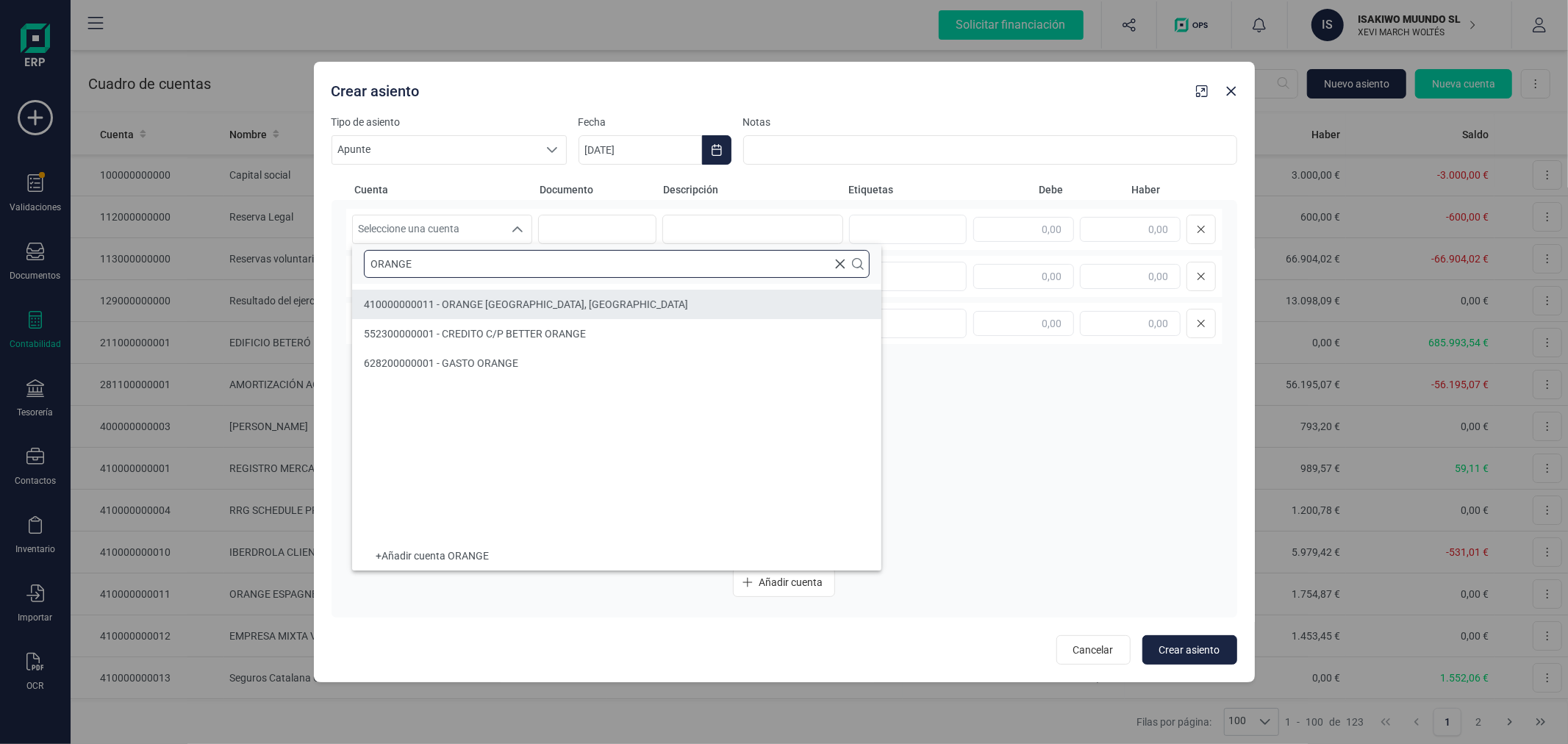
type input "ORANGE"
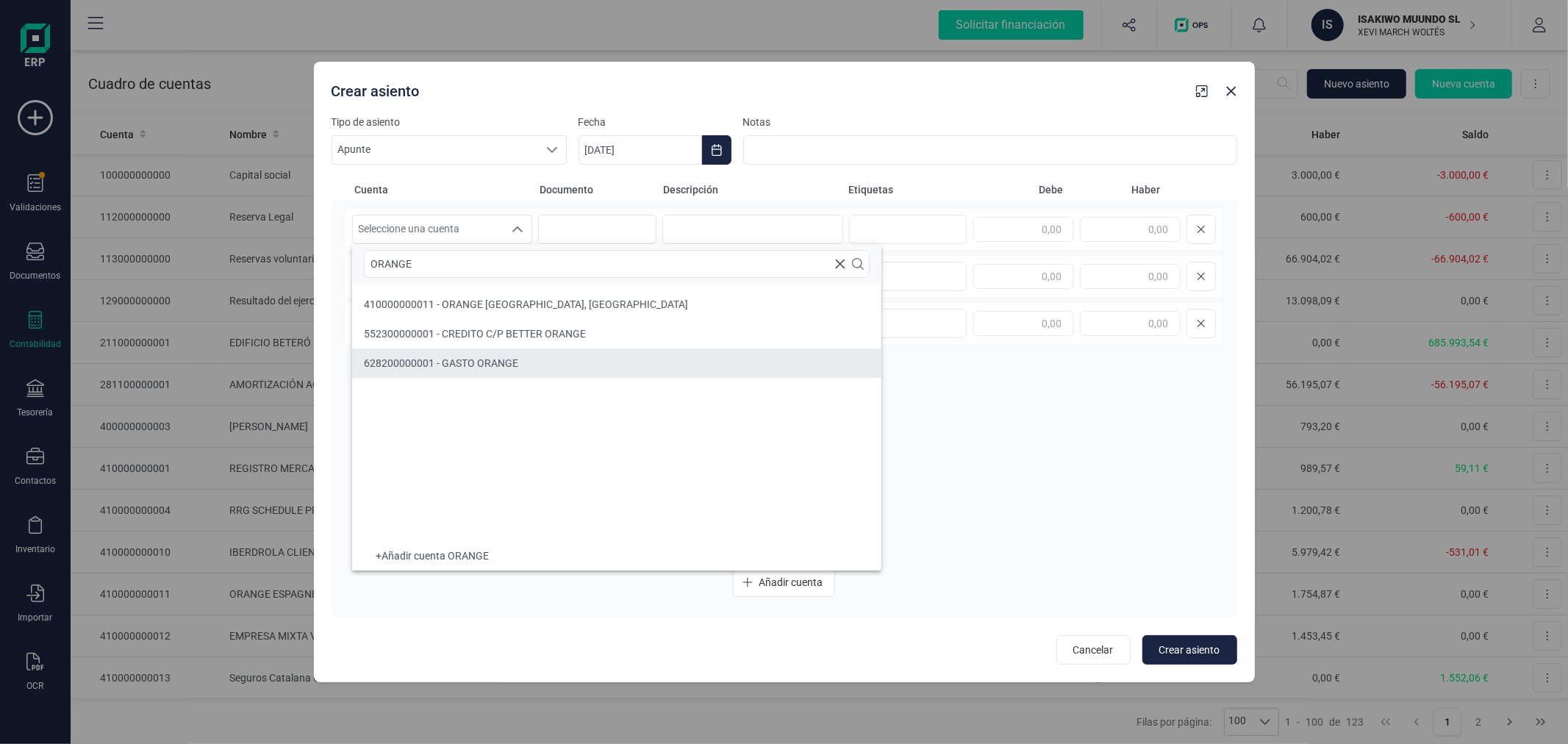
click at [498, 351] on li "628200000001 - GASTO ORANGE" at bounding box center [616, 363] width 529 height 29
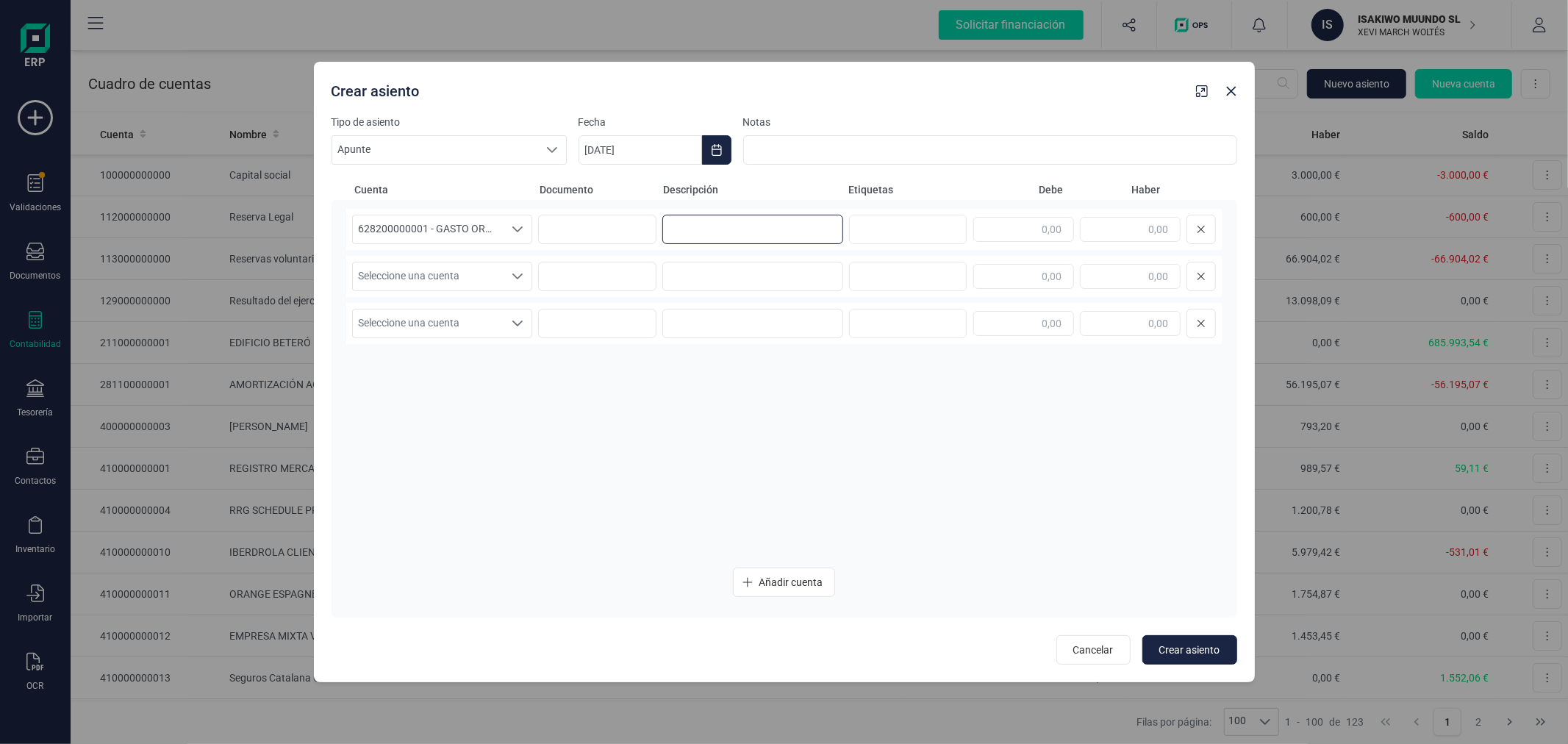
click at [776, 236] on input at bounding box center [753, 230] width 181 height 29
type input "PROVISION ORANGE"
click at [1009, 225] on input "text" at bounding box center [1023, 230] width 101 height 25
type input "134,99"
click at [509, 267] on div "Seleccione una cuenta" at bounding box center [518, 276] width 28 height 28
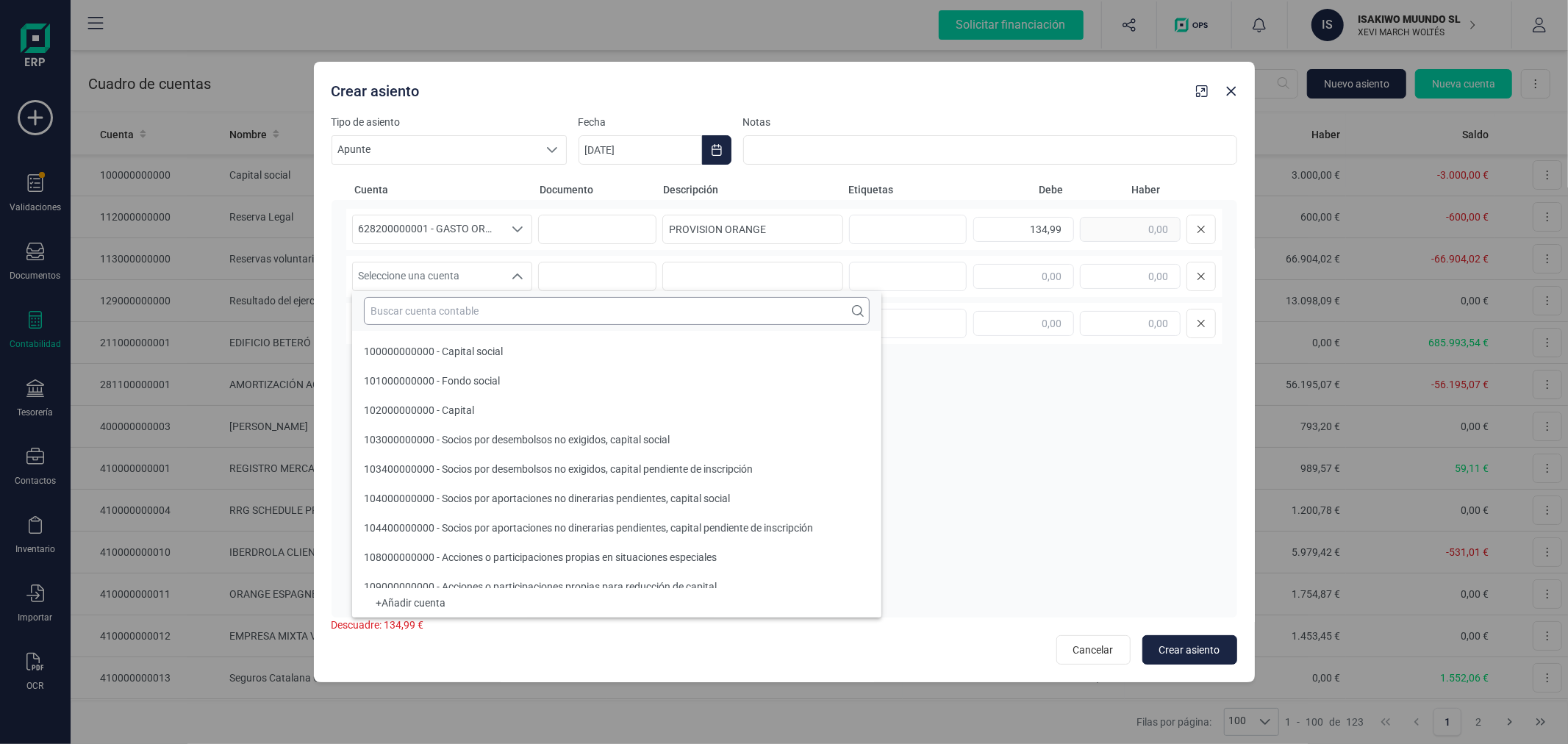
click at [532, 310] on input "text" at bounding box center [616, 311] width 506 height 28
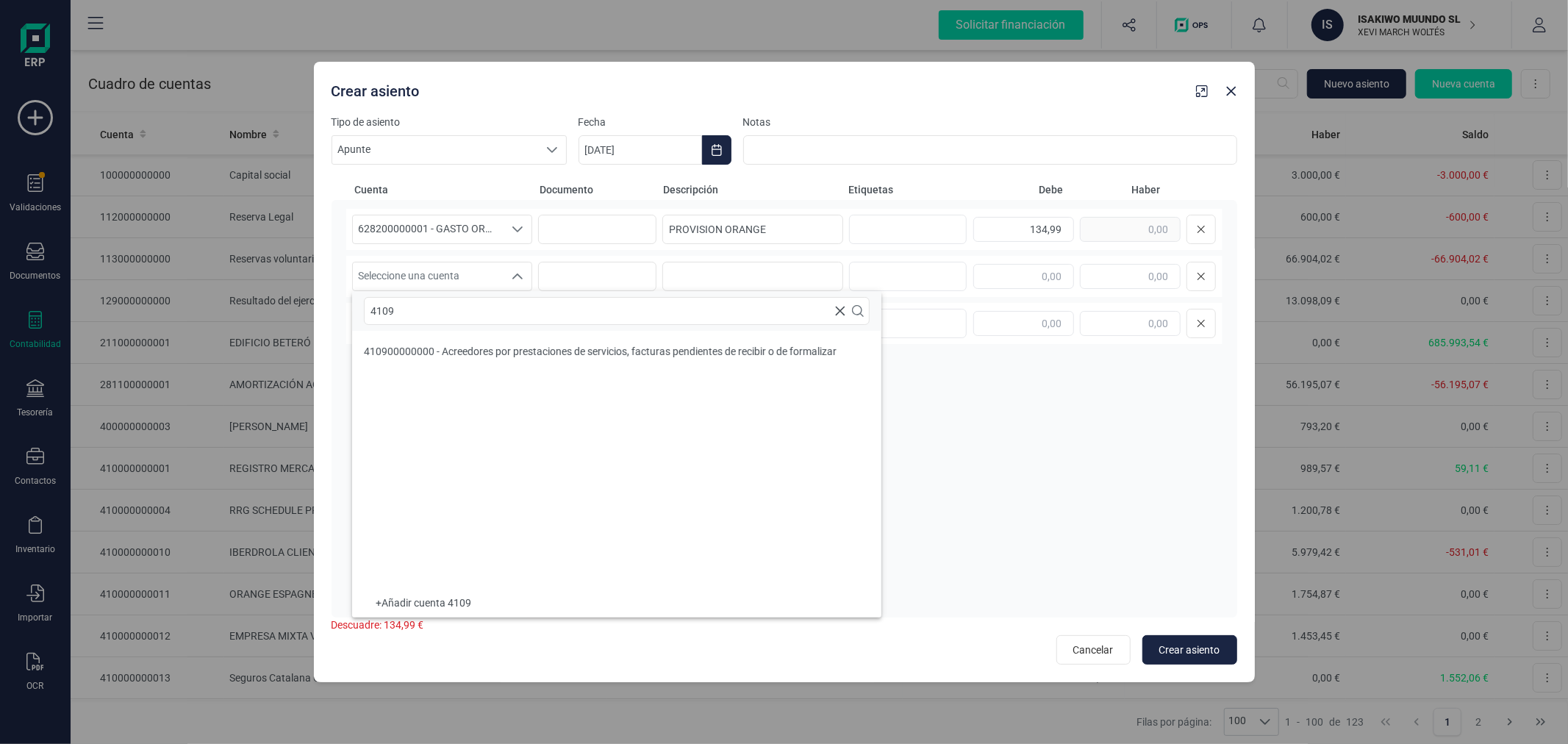
type input "4109"
click at [573, 361] on li "410900000000 - Acreedores por prestaciones de servicios, facturas pendientes de…" at bounding box center [616, 351] width 529 height 29
type input "V"
paste input "PROVISION ORANGE"
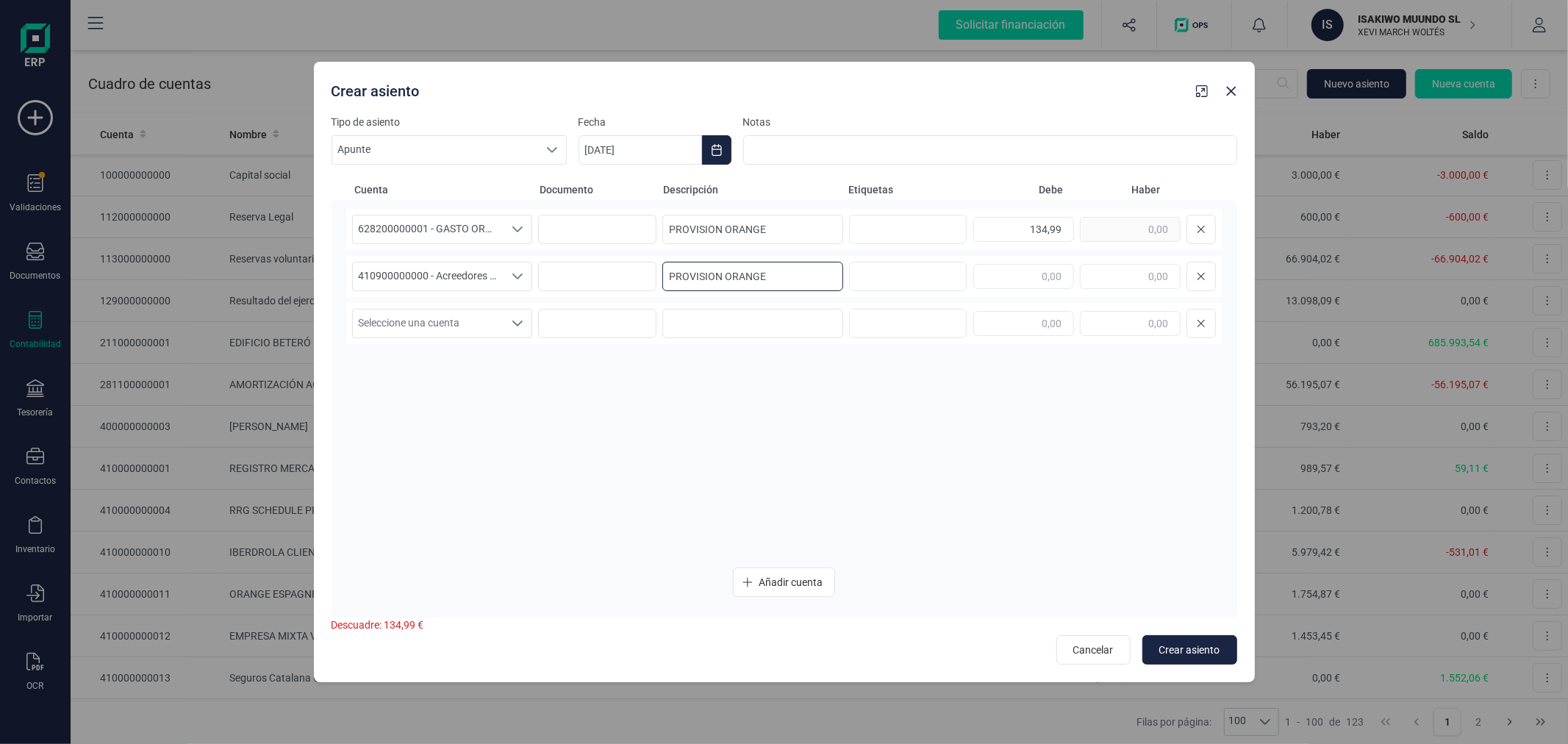
type input "PROVISION ORANGE"
type input "134,99"
click at [1176, 643] on span "Crear asiento" at bounding box center [1189, 650] width 61 height 15
type input "06/10/2025"
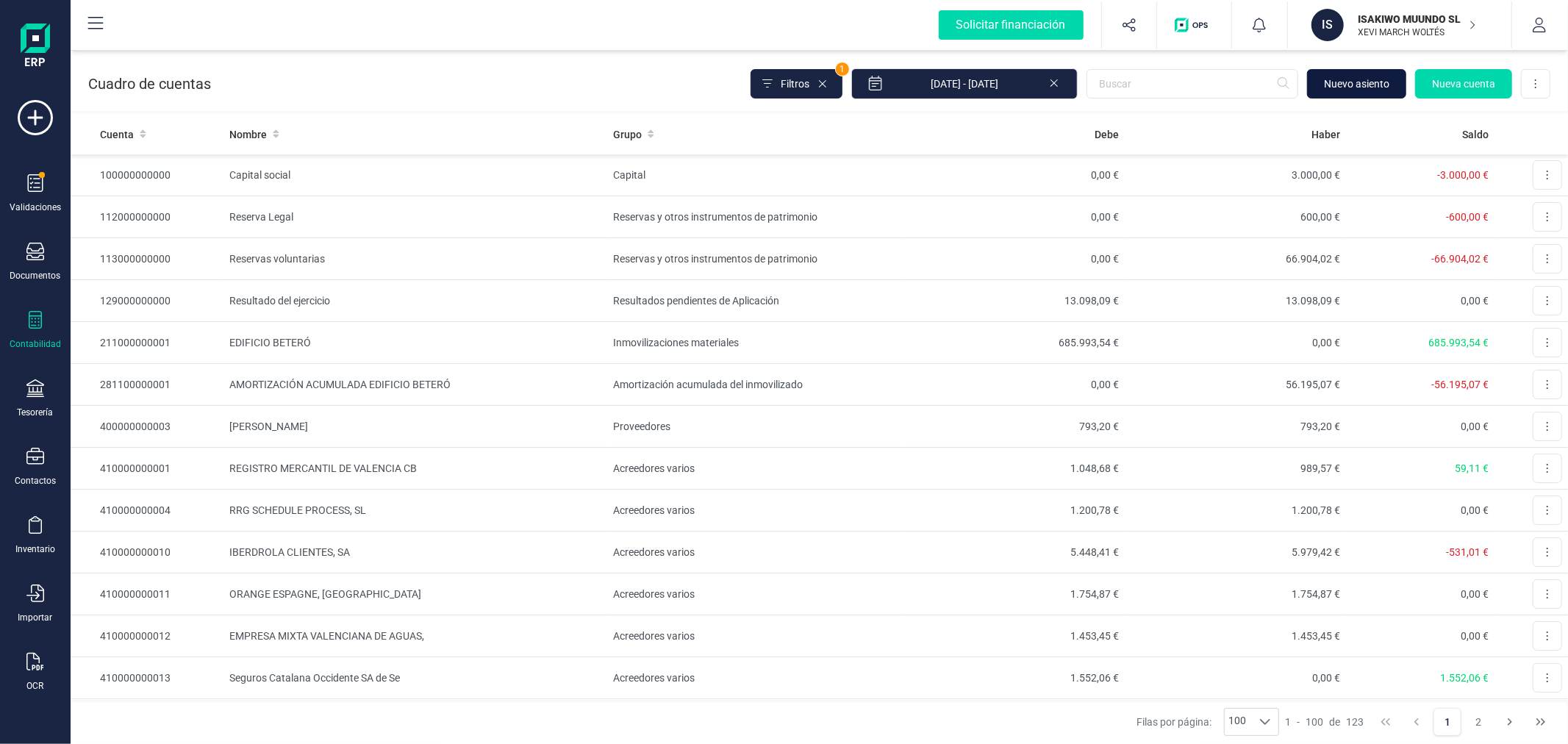
click at [1340, 77] on span "Nuevo asiento" at bounding box center [1356, 84] width 66 height 15
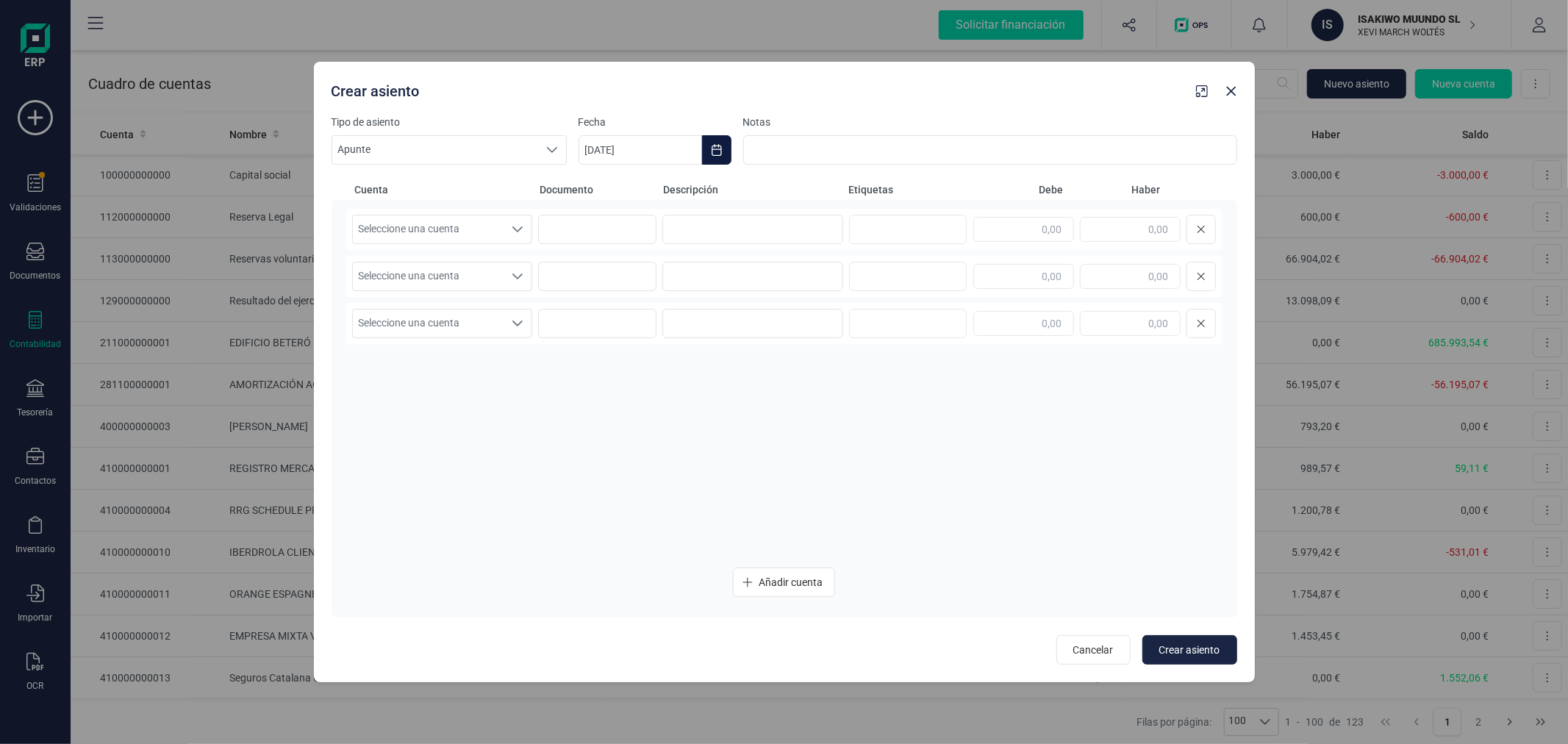
click at [724, 138] on button "Choose Date" at bounding box center [716, 150] width 29 height 29
click at [602, 192] on icon "Previous Month" at bounding box center [608, 194] width 12 height 12
click at [674, 438] on span "30" at bounding box center [669, 445] width 29 height 29
type input "30/09/2025"
click at [442, 239] on span "Seleccione una cuenta" at bounding box center [428, 230] width 152 height 28
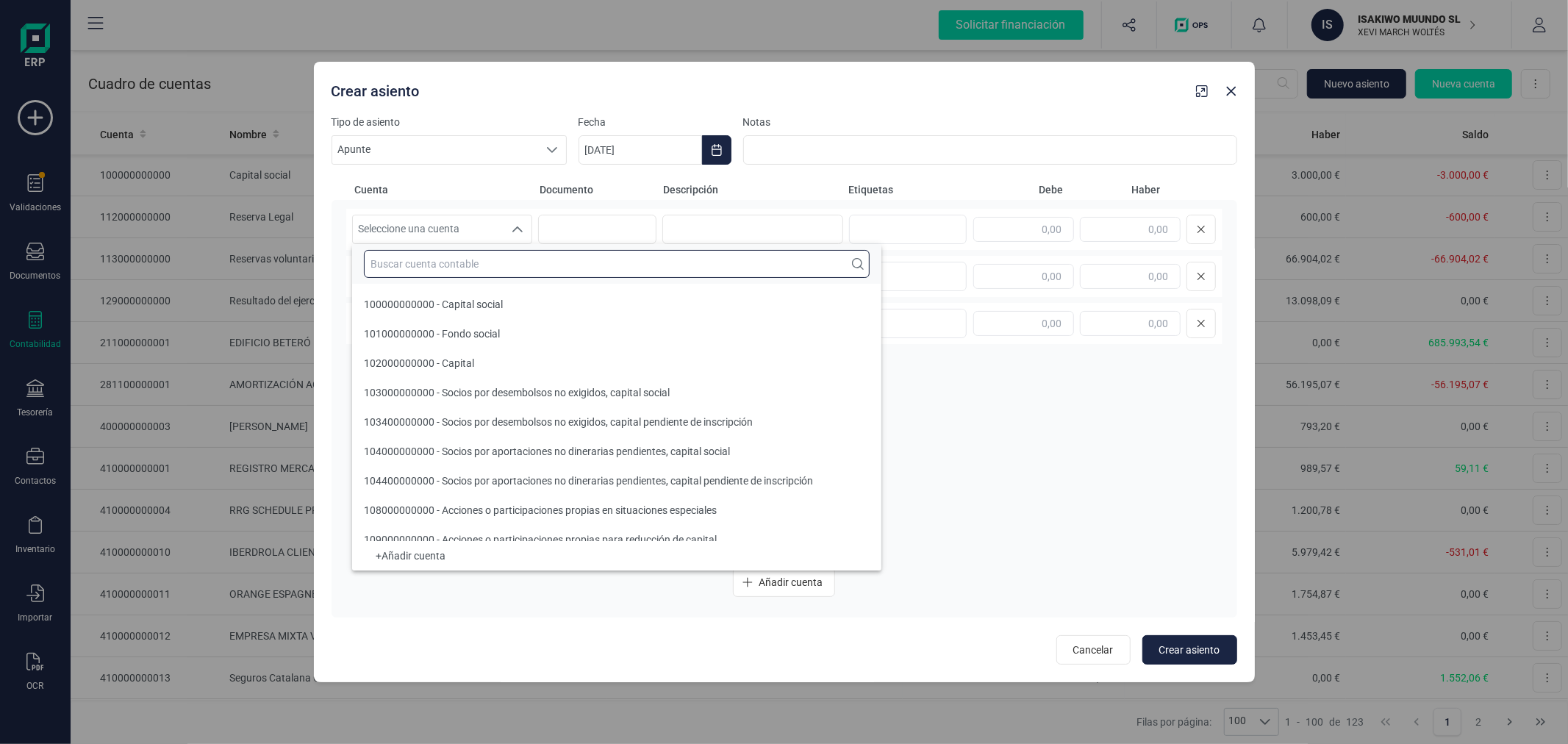
click at [441, 267] on input "text" at bounding box center [616, 264] width 506 height 28
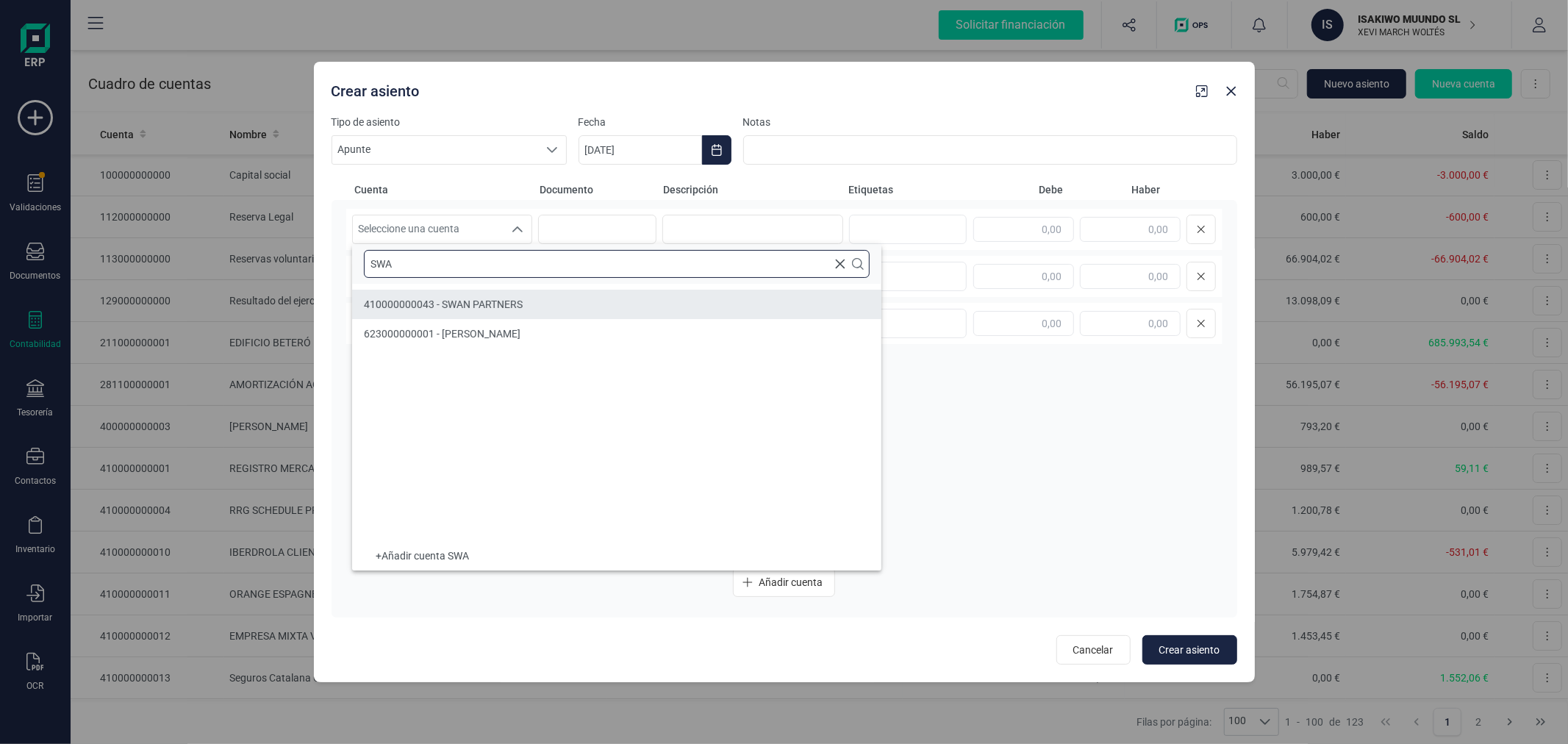
type input "SWA"
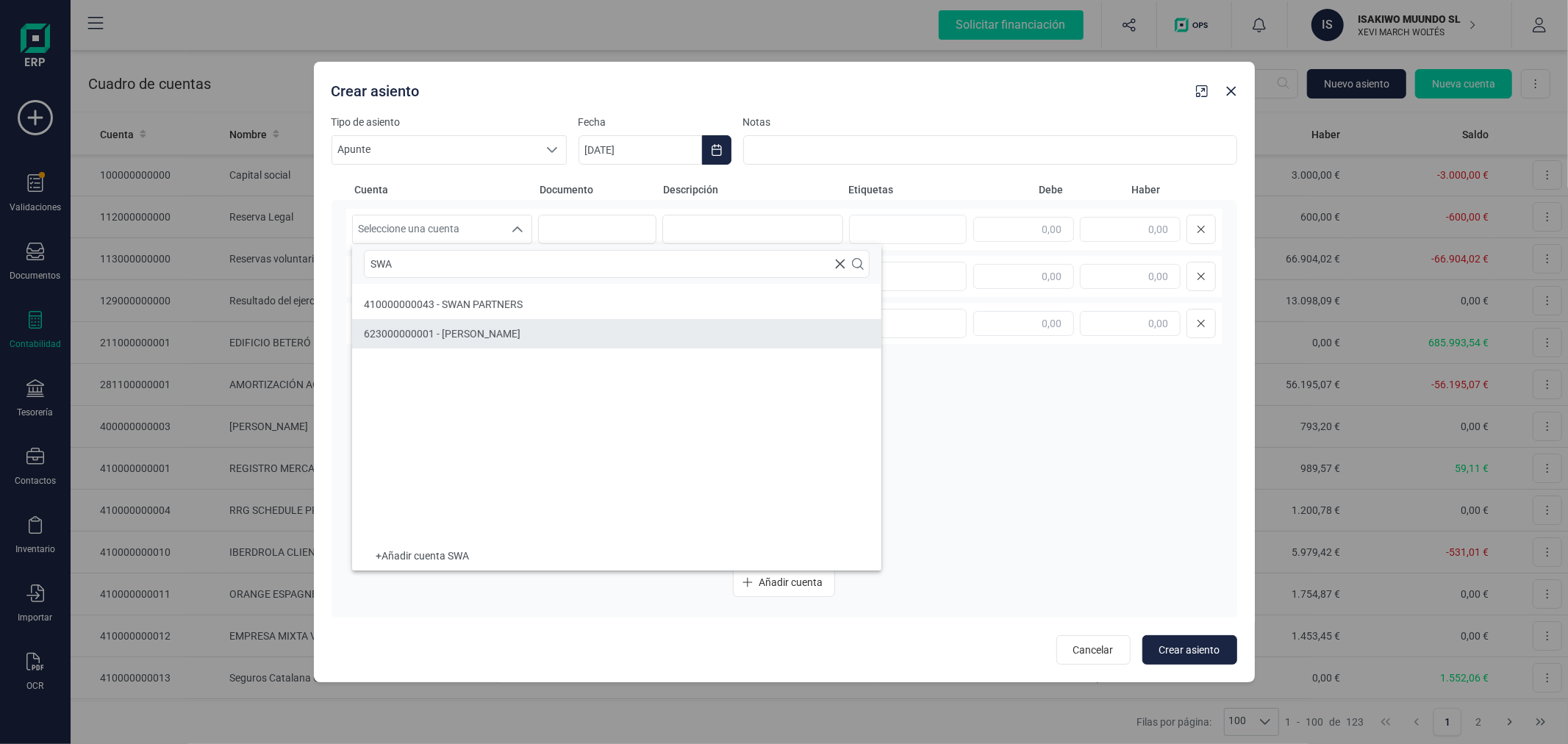
click at [442, 335] on span "623000000001 - GASTO SWAN" at bounding box center [442, 334] width 157 height 12
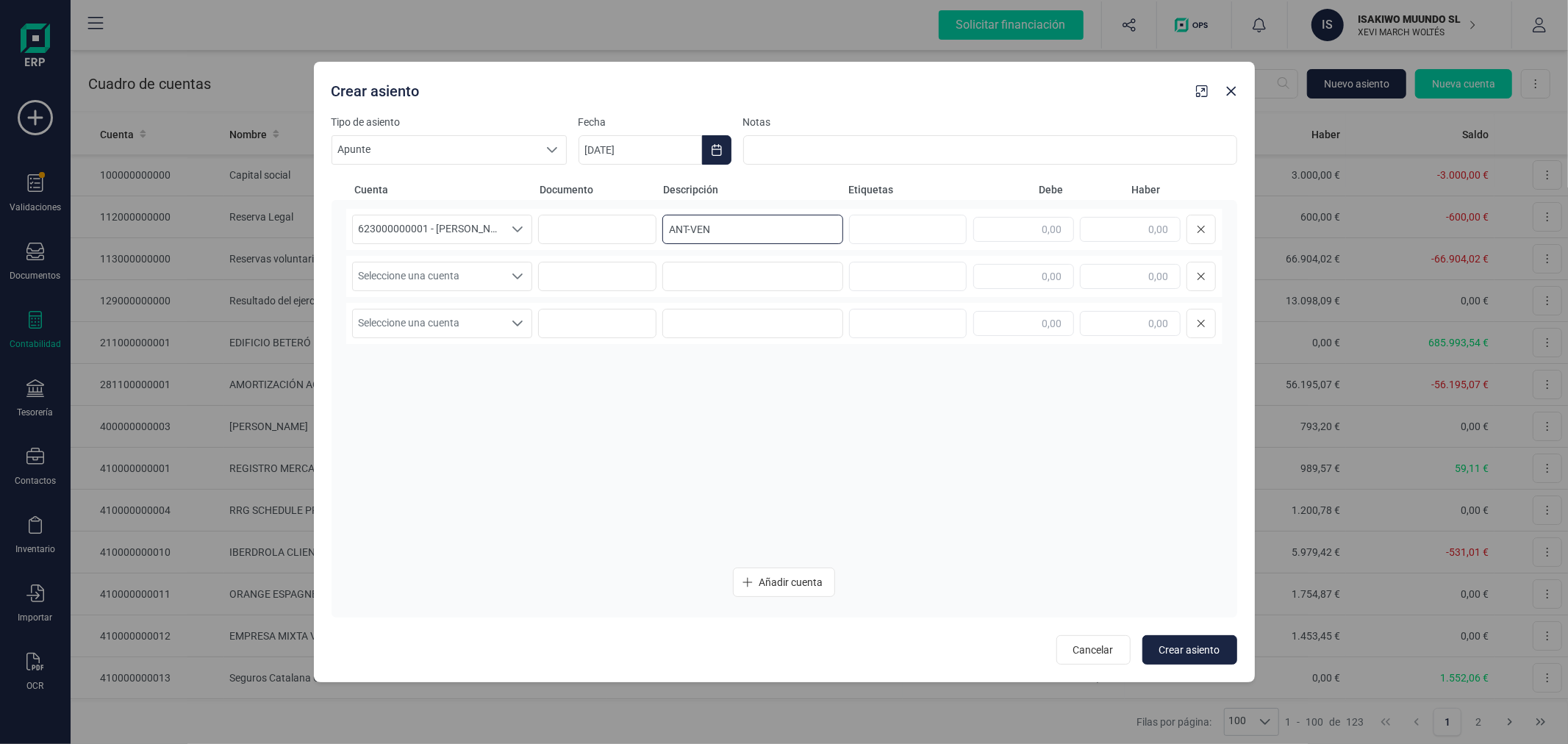
type input "ANT-VEN"
type input "200,00"
click at [482, 281] on span "Seleccione una cuenta" at bounding box center [428, 276] width 152 height 28
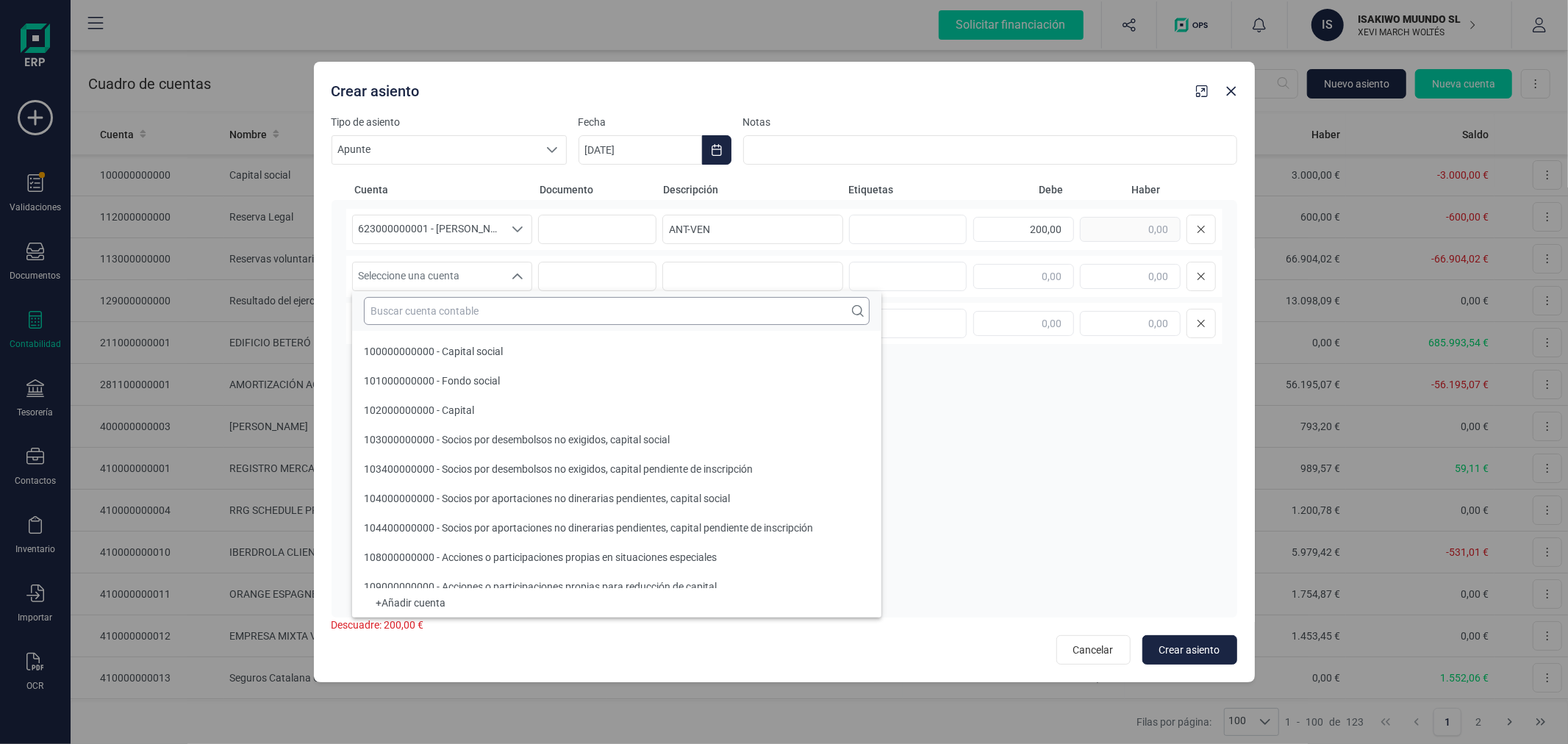
click at [472, 304] on input "text" at bounding box center [616, 311] width 506 height 28
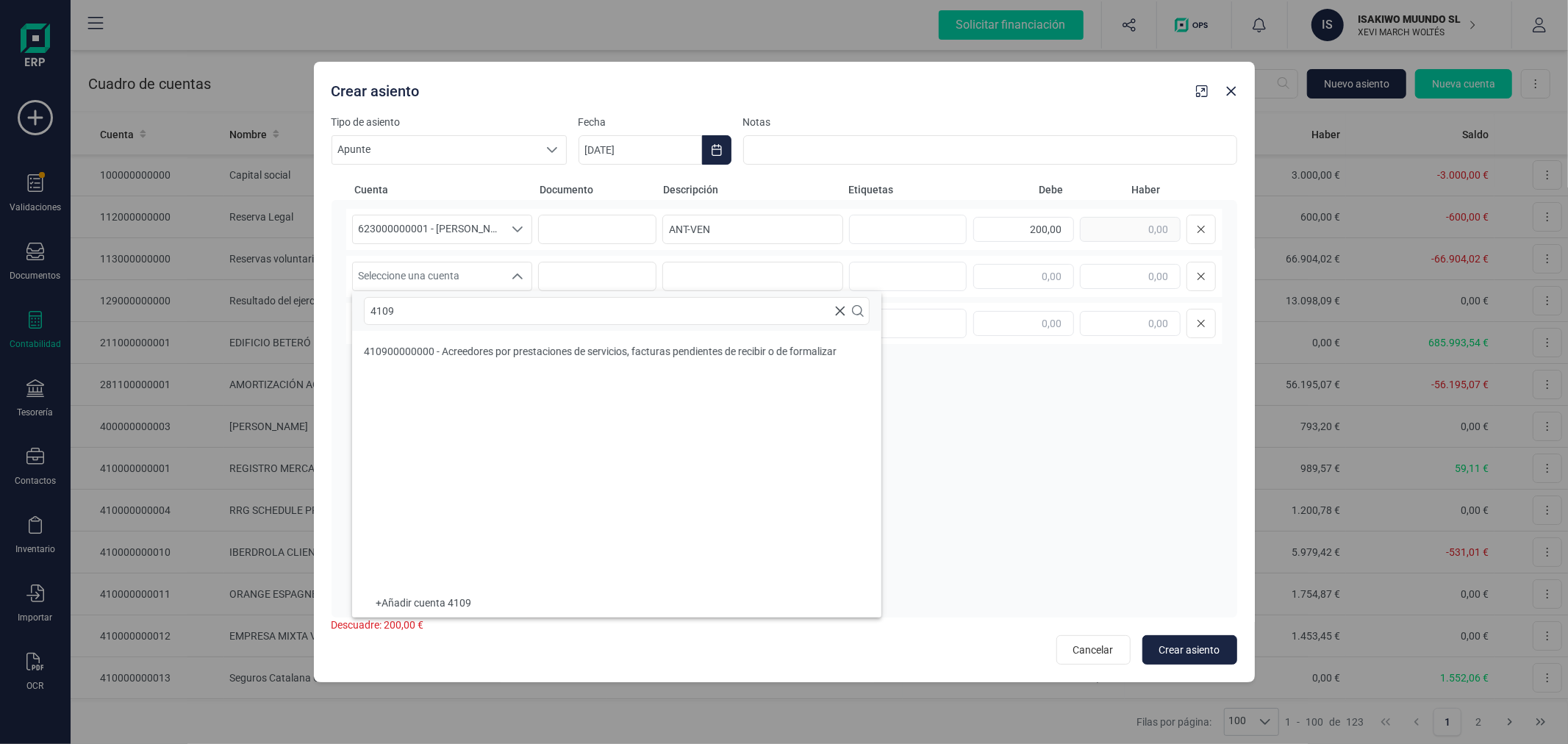
type input "4109"
click at [476, 348] on span "410900000000 - Acreedores por prestaciones de servicios, facturas pendientes de…" at bounding box center [600, 351] width 473 height 12
paste input "ANT-VEN"
type input "ANT-VEN"
type input "200,00"
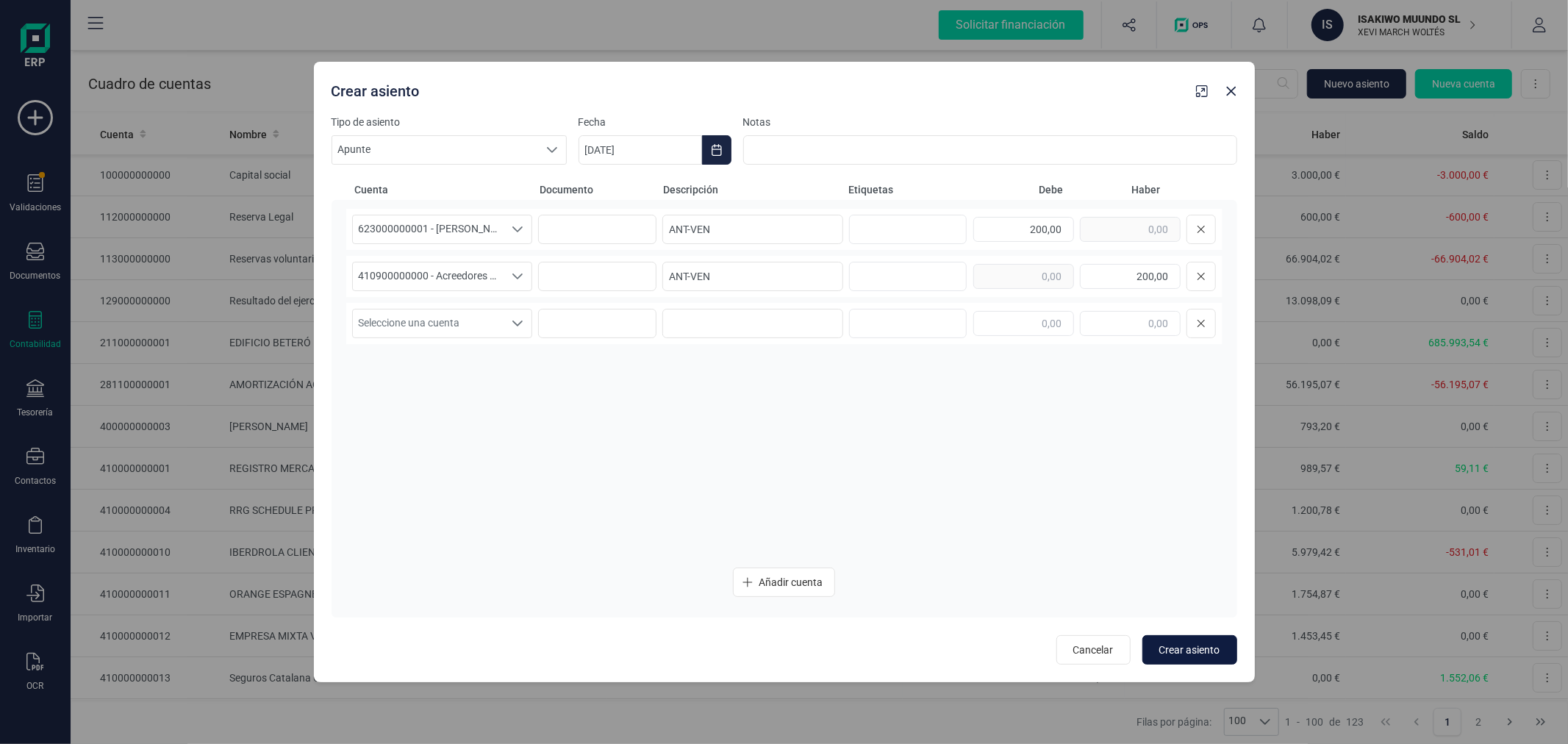
click at [1191, 644] on span "Crear asiento" at bounding box center [1189, 650] width 61 height 15
type input "06/10/2025"
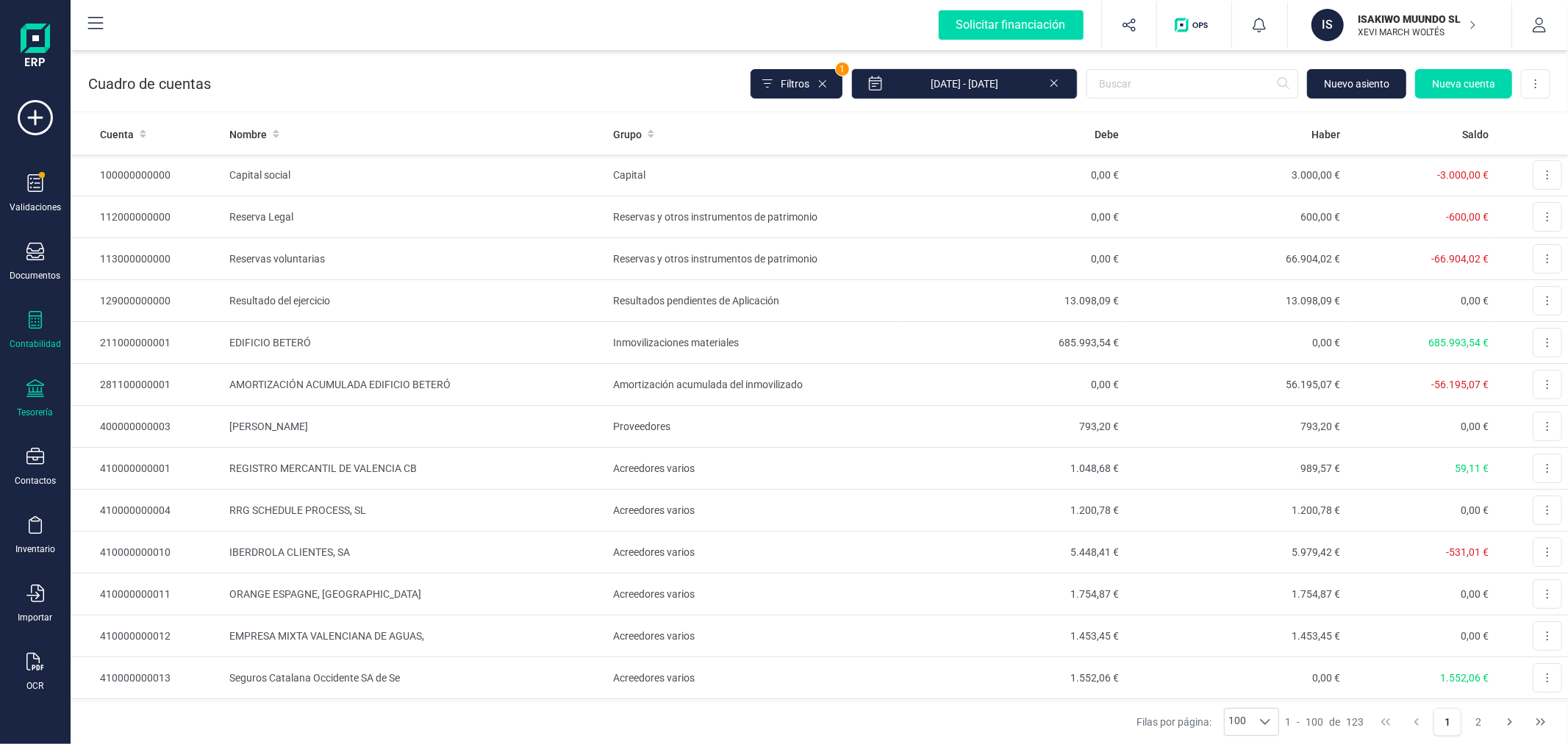
click at [40, 405] on div "Tesorería" at bounding box center [35, 399] width 59 height 39
click at [130, 307] on span "Cartera" at bounding box center [149, 315] width 70 height 18
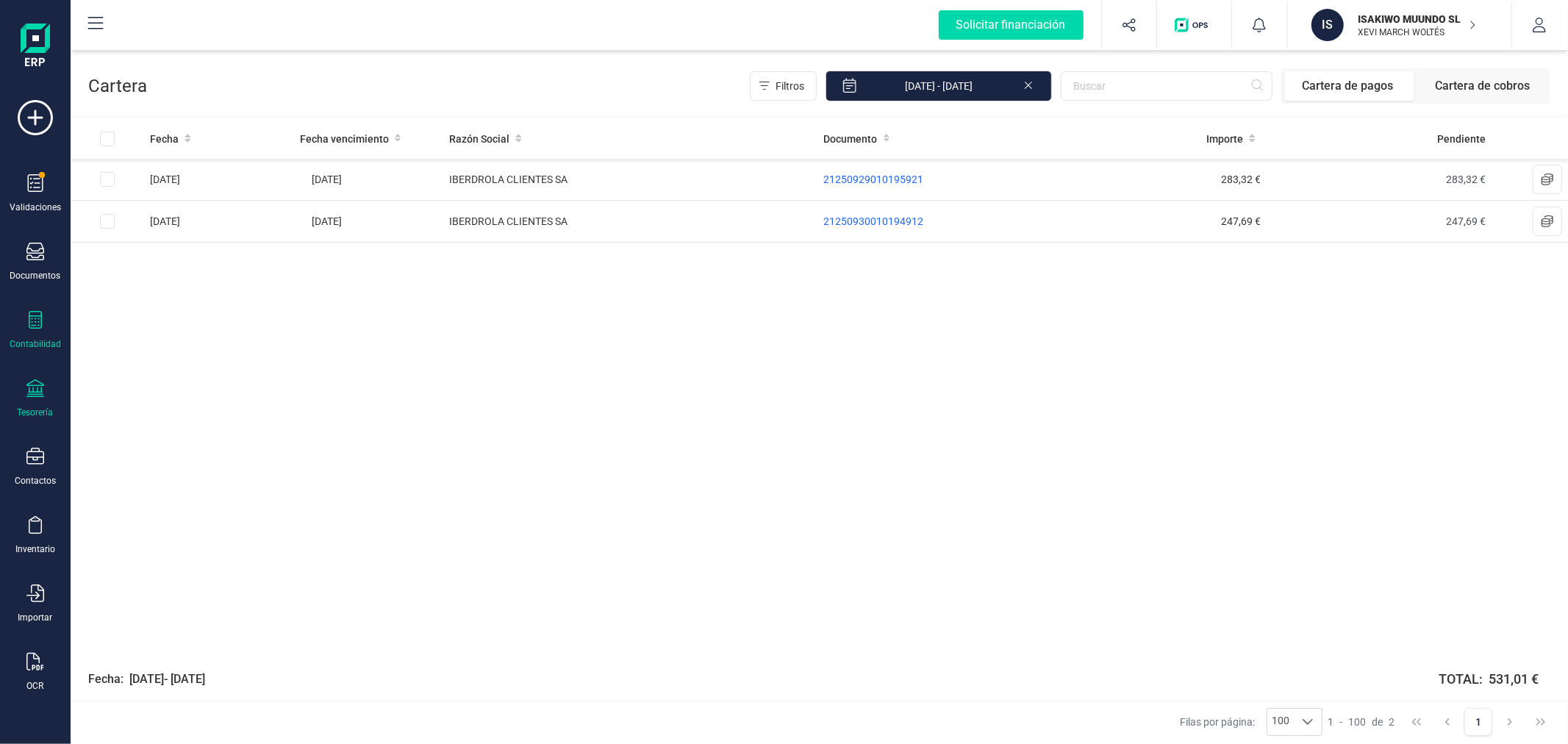
click at [25, 340] on div "Contabilidad" at bounding box center [35, 344] width 52 height 12
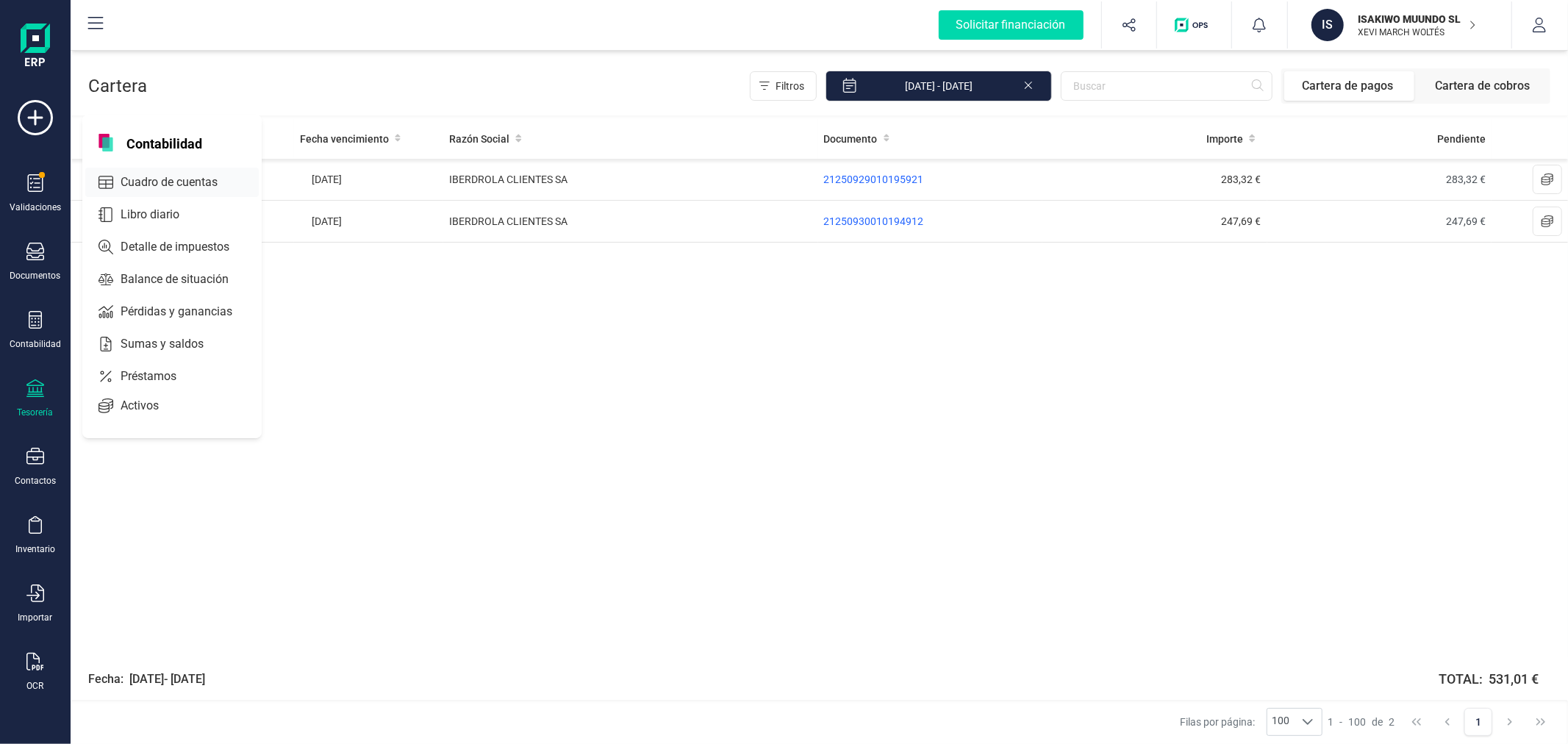
click at [196, 186] on span "Cuadro de cuentas" at bounding box center [180, 183] width 130 height 18
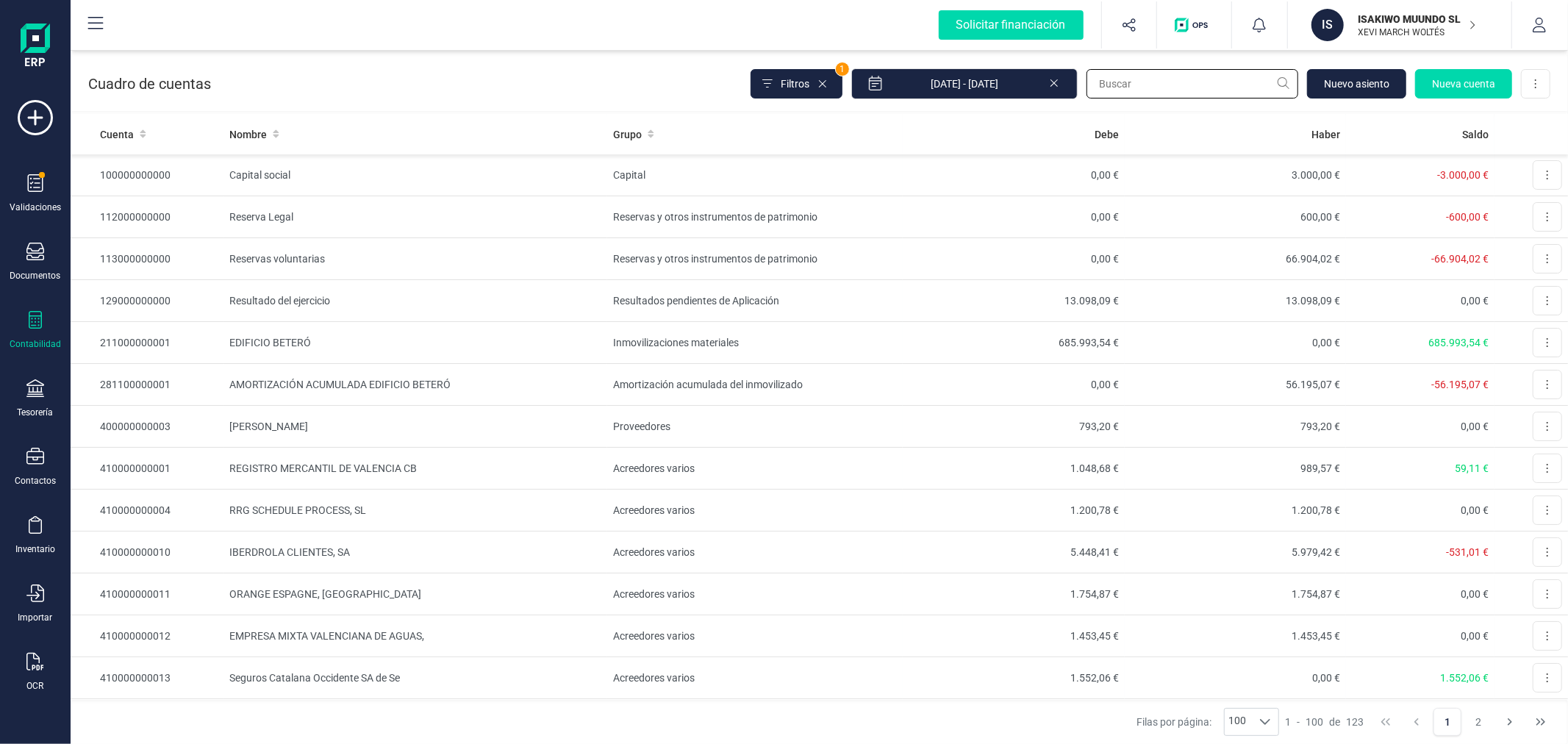
click at [1196, 87] on input "text" at bounding box center [1193, 84] width 212 height 29
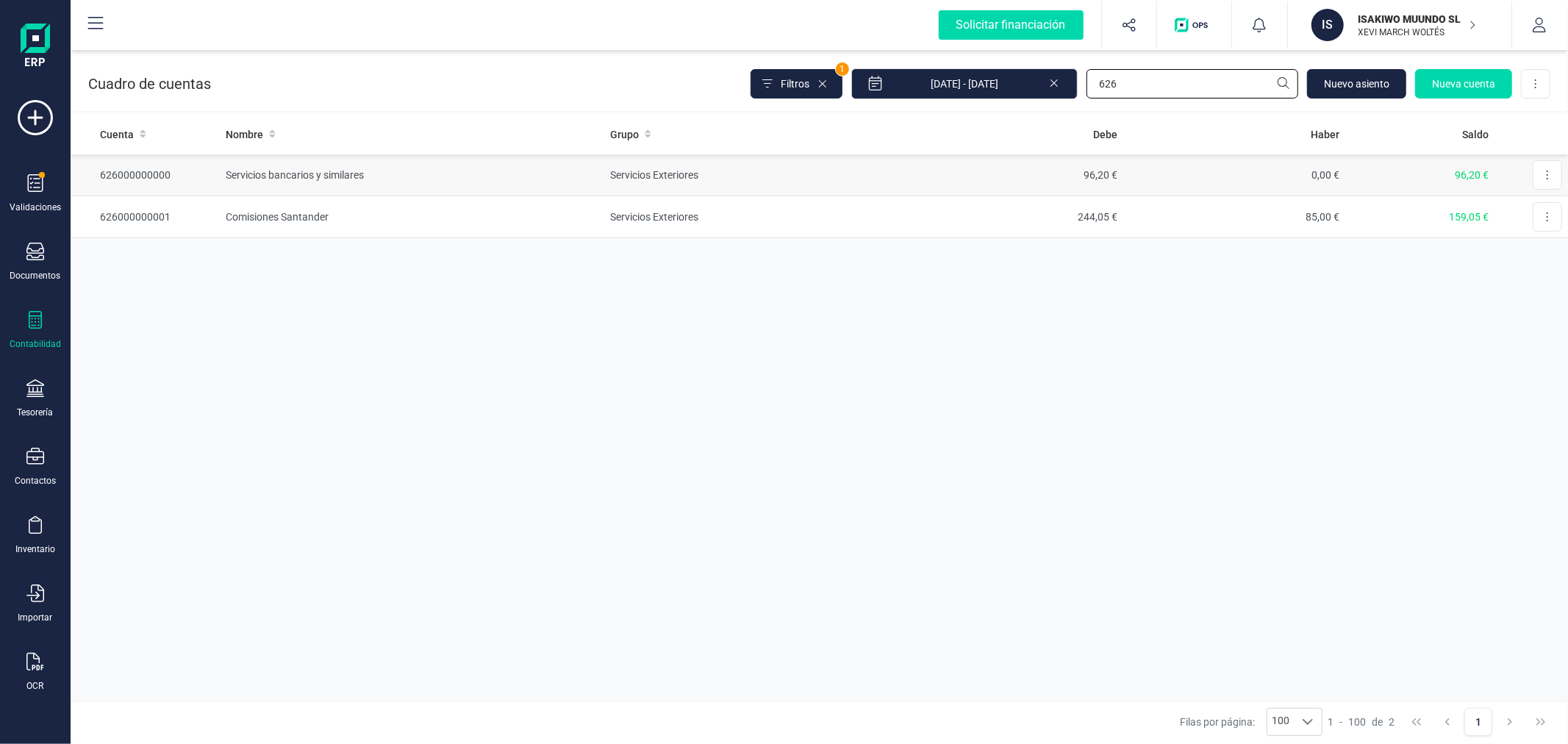
type input "626"
click at [694, 178] on td "Servicios Exteriores" at bounding box center [752, 175] width 296 height 42
click at [339, 215] on td "Comisiones Santander" at bounding box center [412, 217] width 385 height 42
click at [32, 399] on div at bounding box center [35, 390] width 18 height 21
click at [183, 248] on span "Cuentas bancarias" at bounding box center [180, 250] width 130 height 18
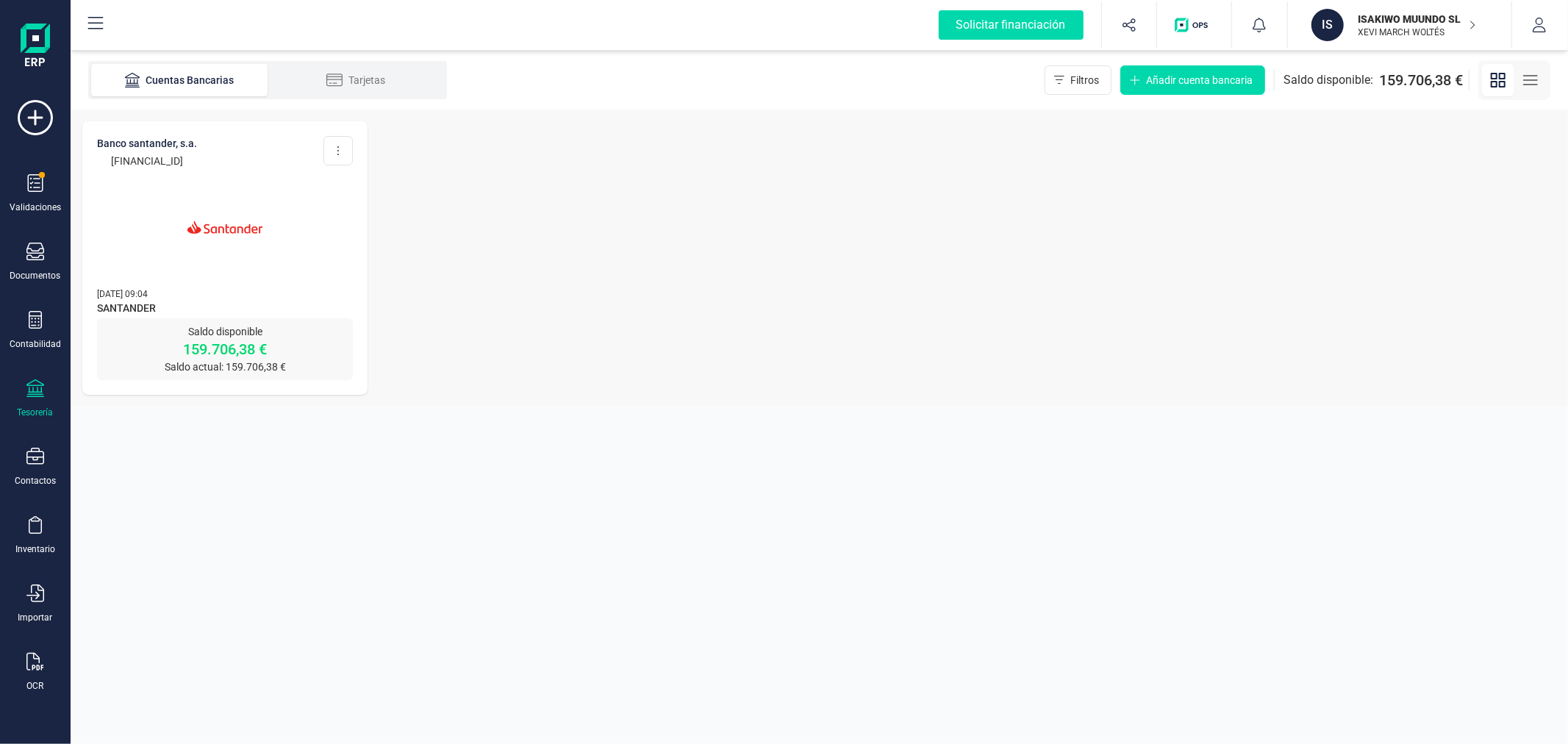
click at [245, 281] on img at bounding box center [225, 228] width 124 height 124
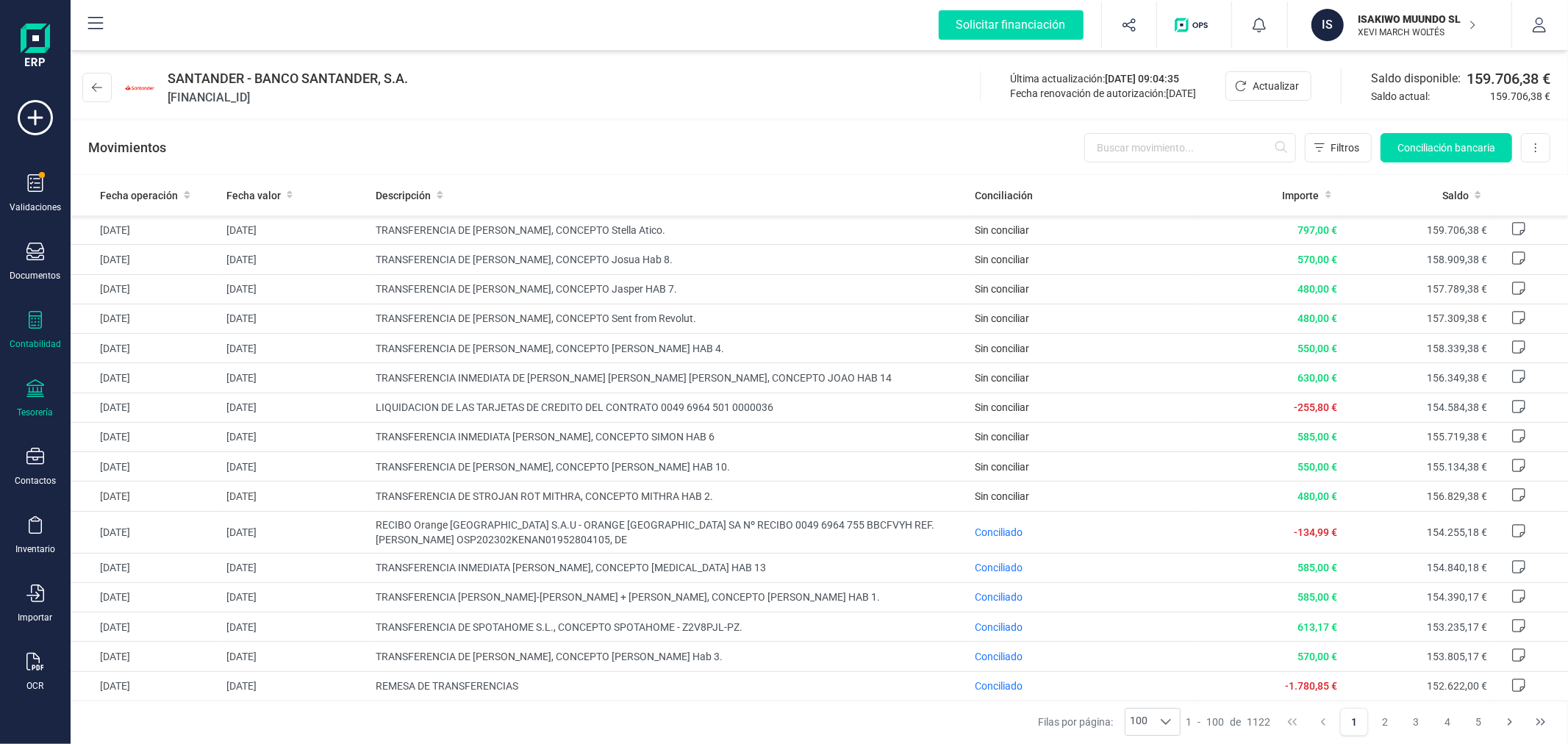
click at [35, 326] on icon at bounding box center [35, 320] width 13 height 18
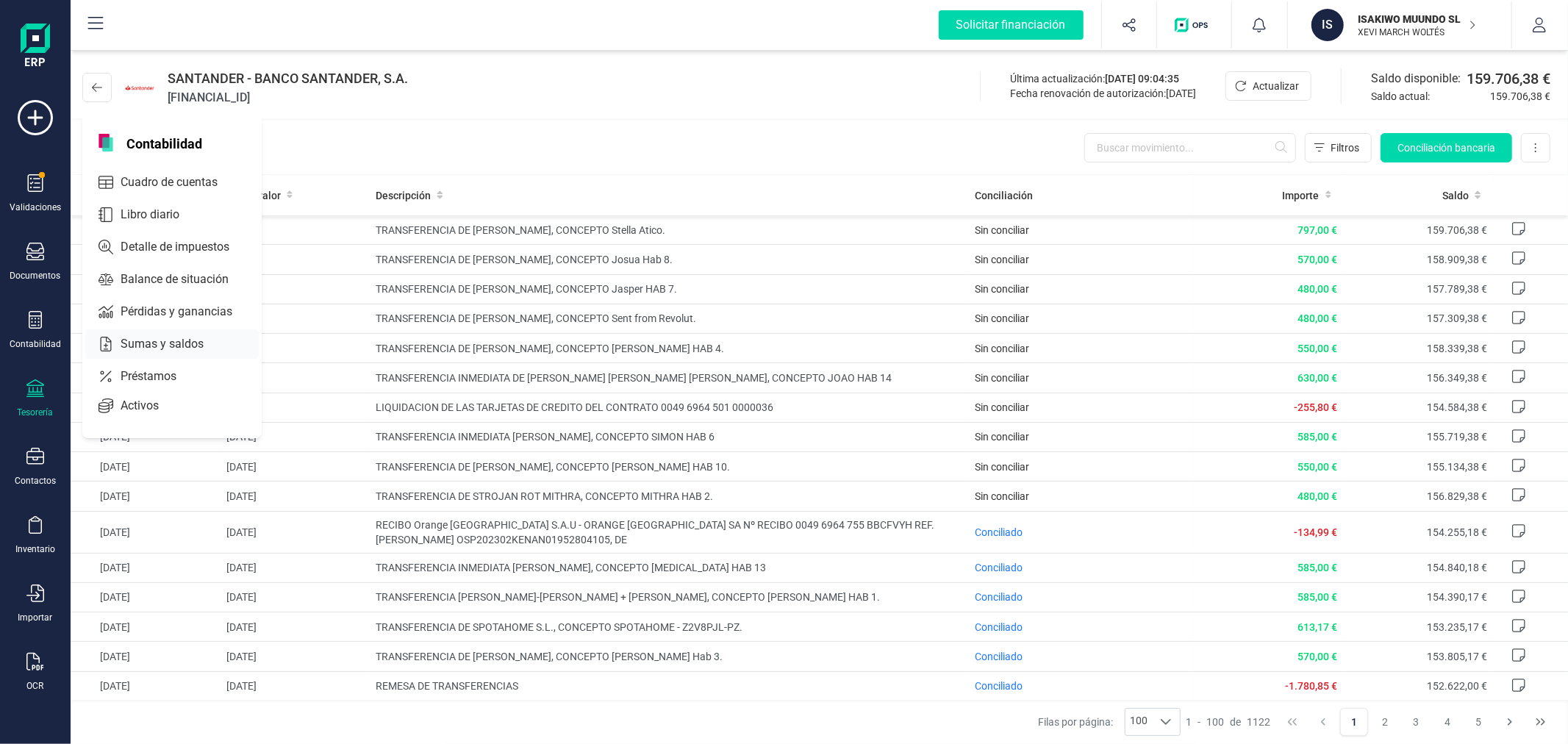
click at [158, 334] on div "Sumas y saldos" at bounding box center [172, 344] width 174 height 29
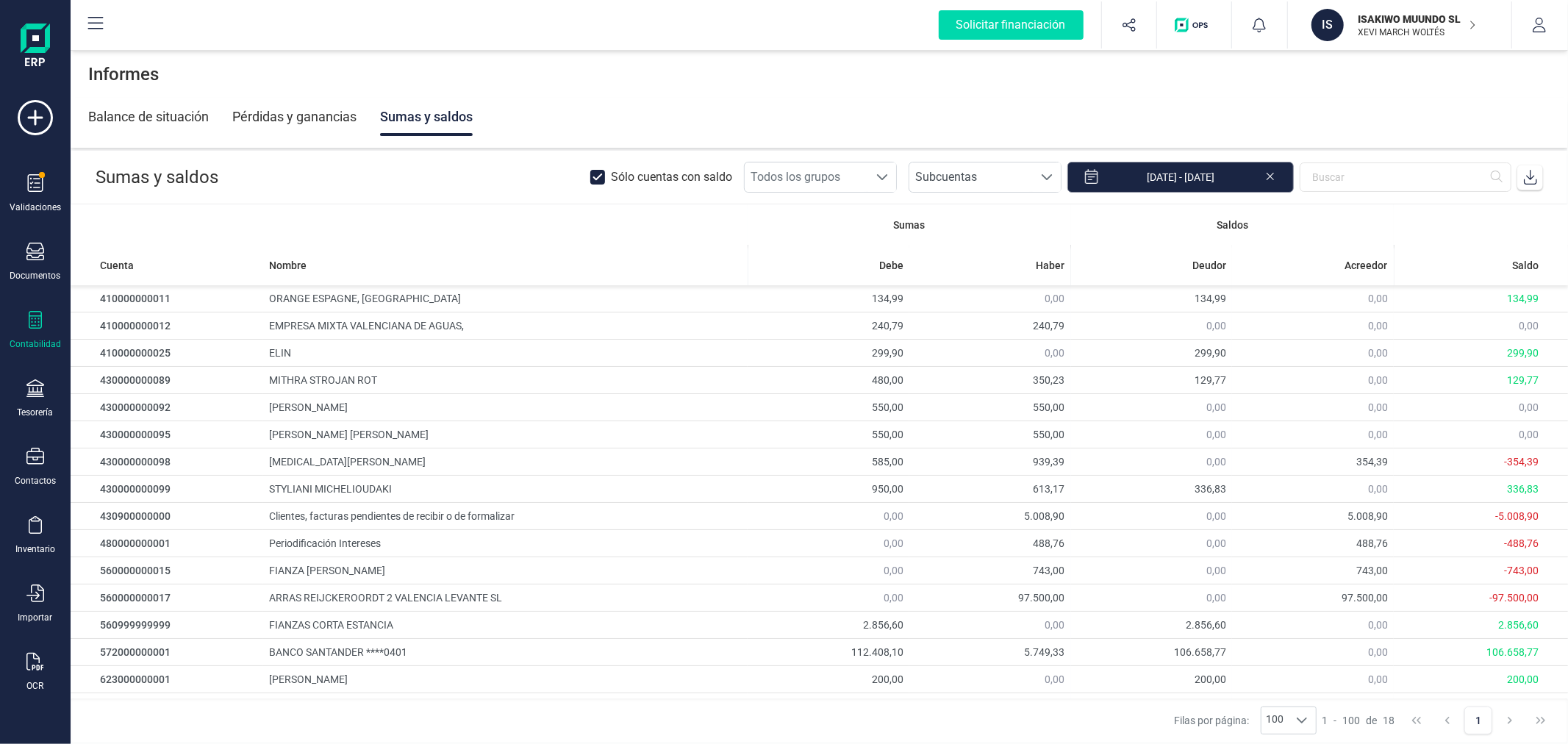
click at [1218, 170] on input "01/09/2025 - 30/09/2025" at bounding box center [1181, 178] width 227 height 31
click at [1335, 113] on div "Balance de situación Pérdidas y ganancias Sumas y saldos" at bounding box center [819, 117] width 1462 height 38
click at [1535, 175] on icon at bounding box center [1530, 178] width 15 height 15
click at [1380, 34] on p "XEVI MARCH WOLTÉS" at bounding box center [1417, 32] width 118 height 12
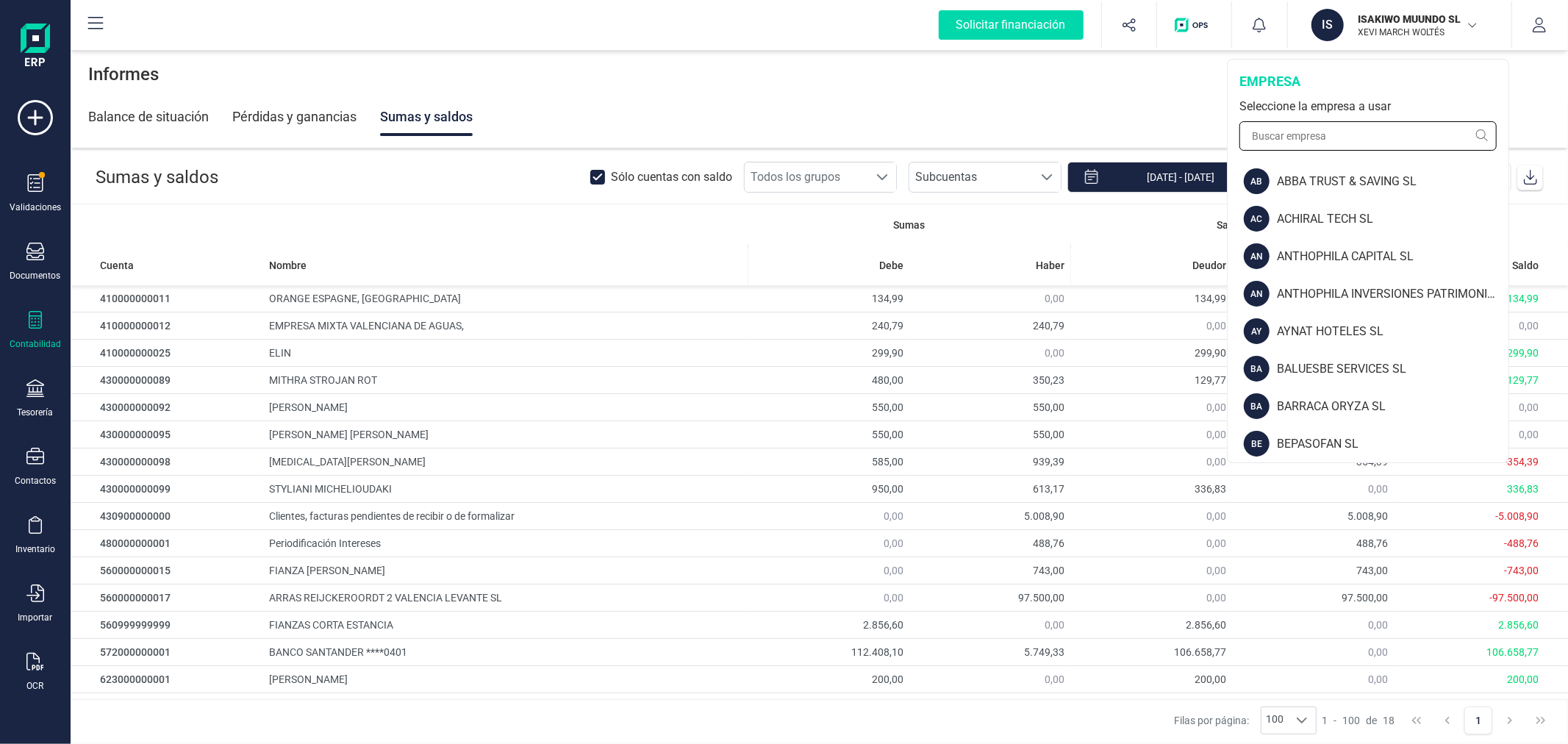
click at [1401, 126] on input "text" at bounding box center [1367, 136] width 257 height 29
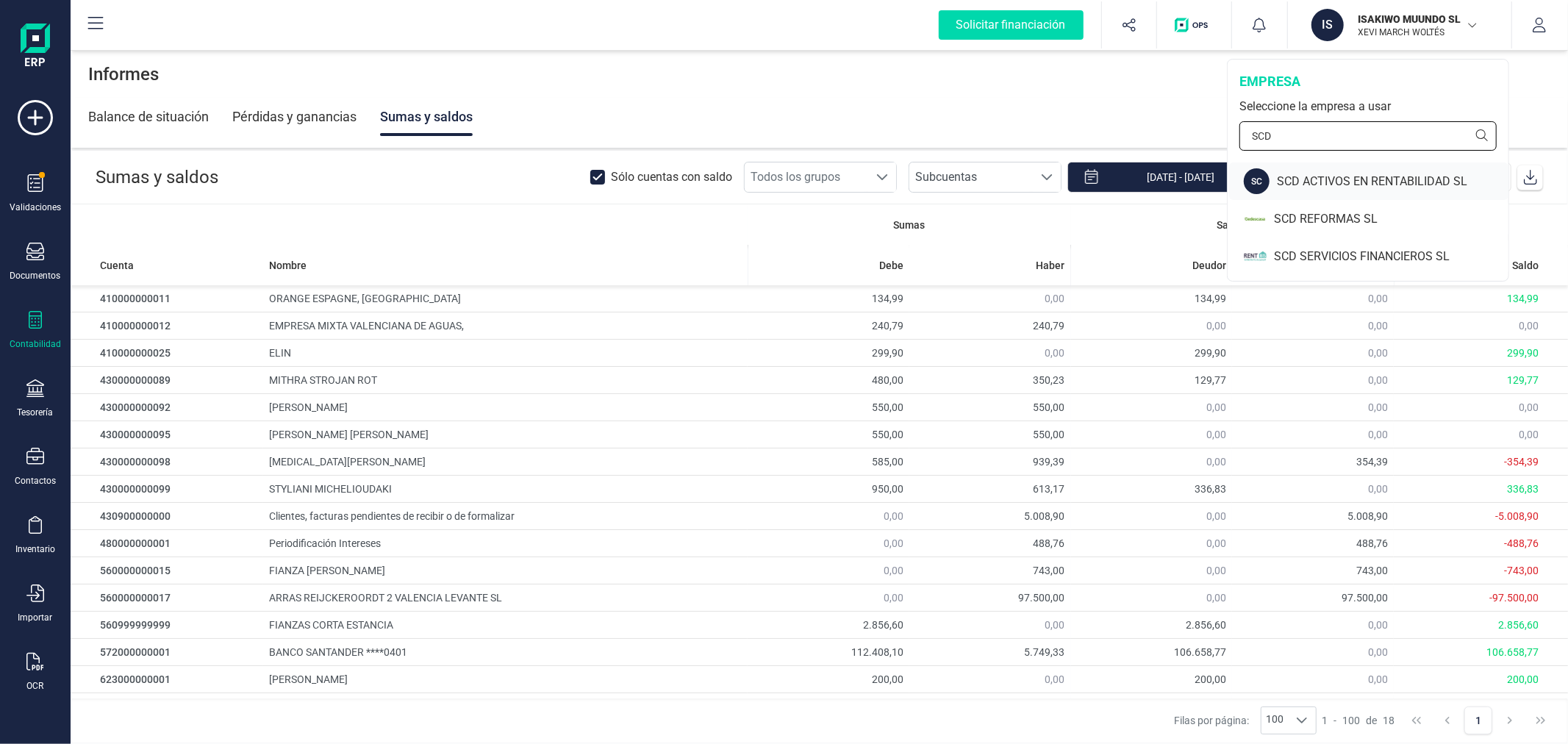
type input "SCD"
click at [1386, 180] on div "SCD ACTIVOS EN RENTABILIDAD SL" at bounding box center [1392, 182] width 231 height 18
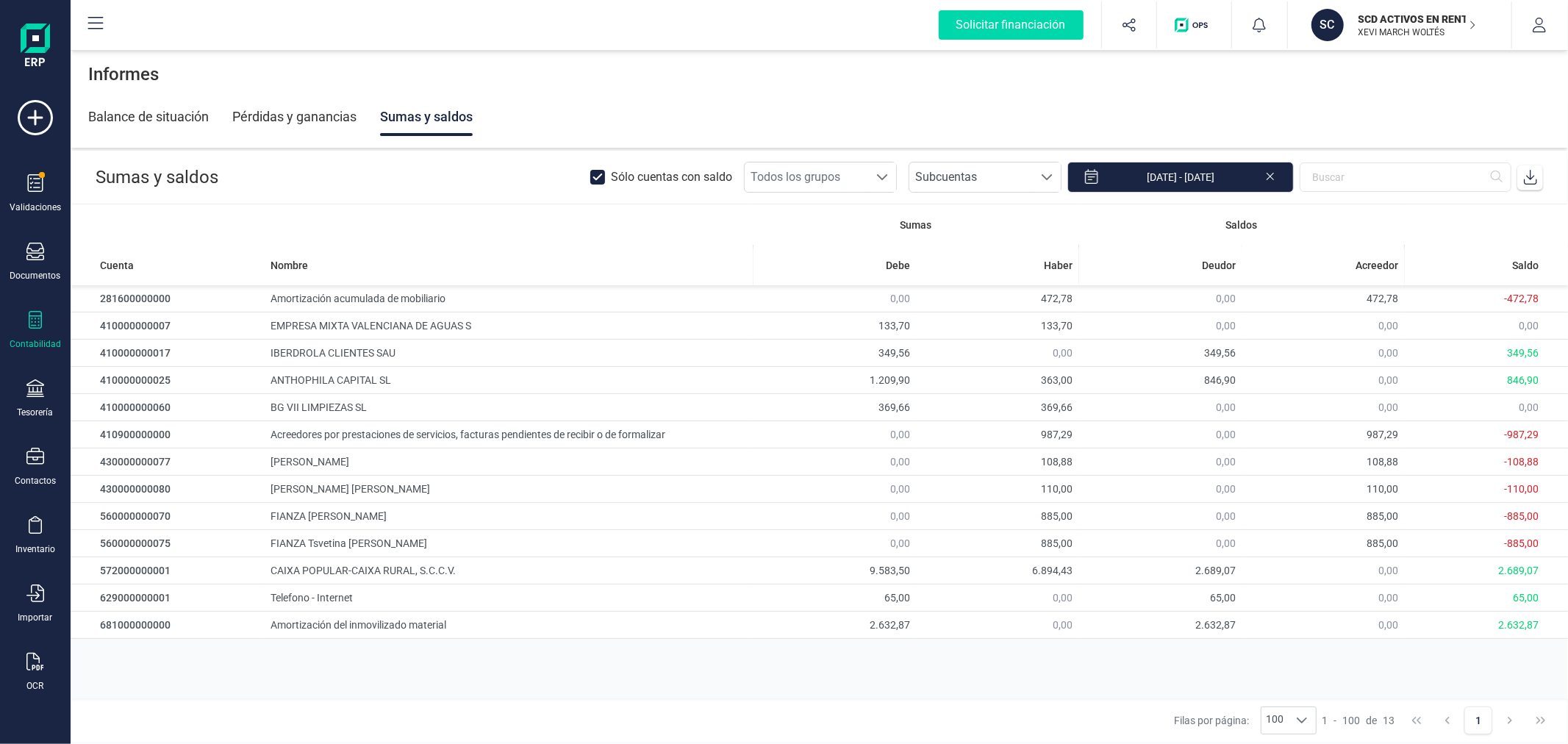
click at [1529, 179] on icon at bounding box center [1530, 178] width 15 height 15
click at [38, 331] on div at bounding box center [35, 321] width 18 height 21
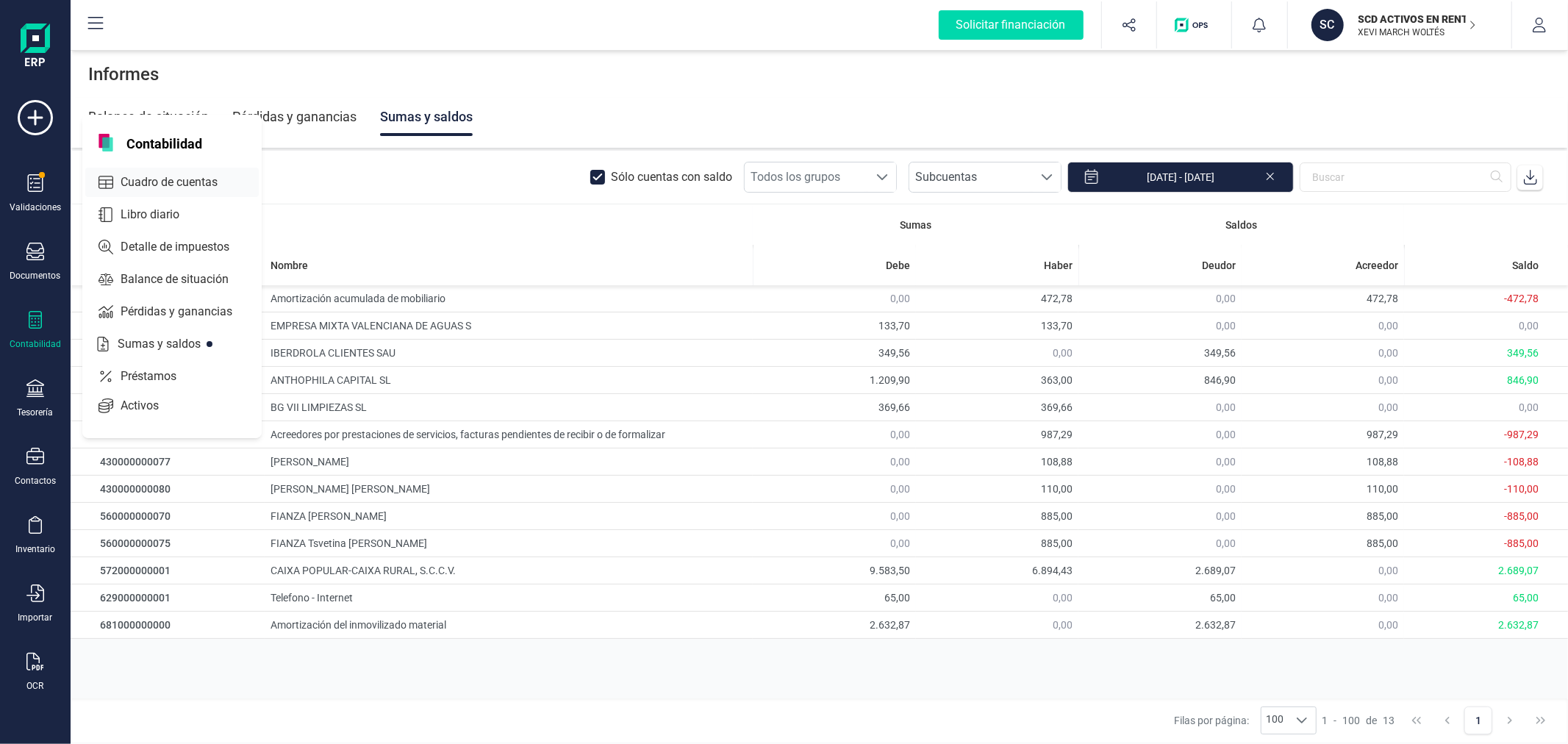
click at [181, 175] on span "Cuadro de cuentas" at bounding box center [180, 183] width 130 height 18
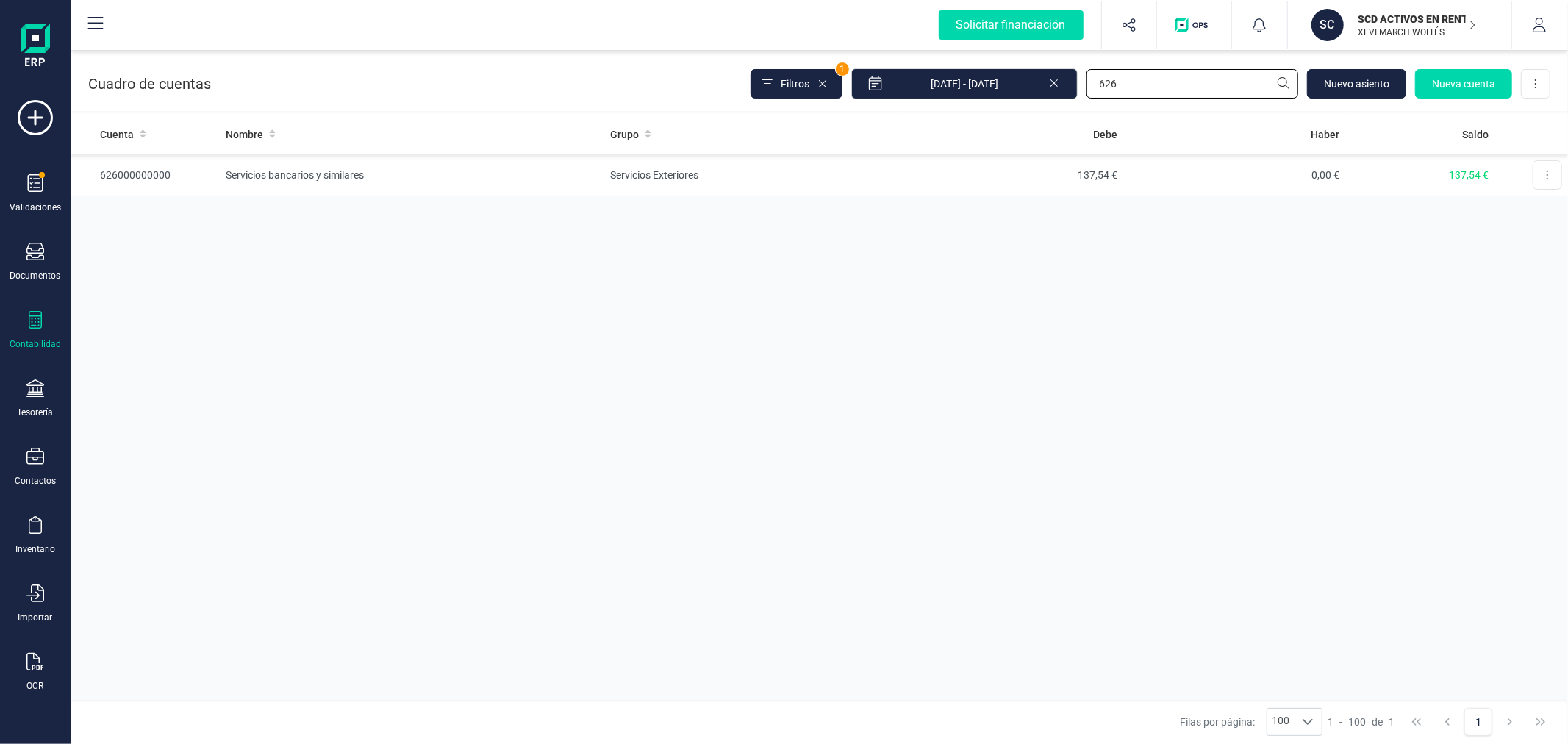
click at [1168, 79] on input "626" at bounding box center [1193, 84] width 212 height 29
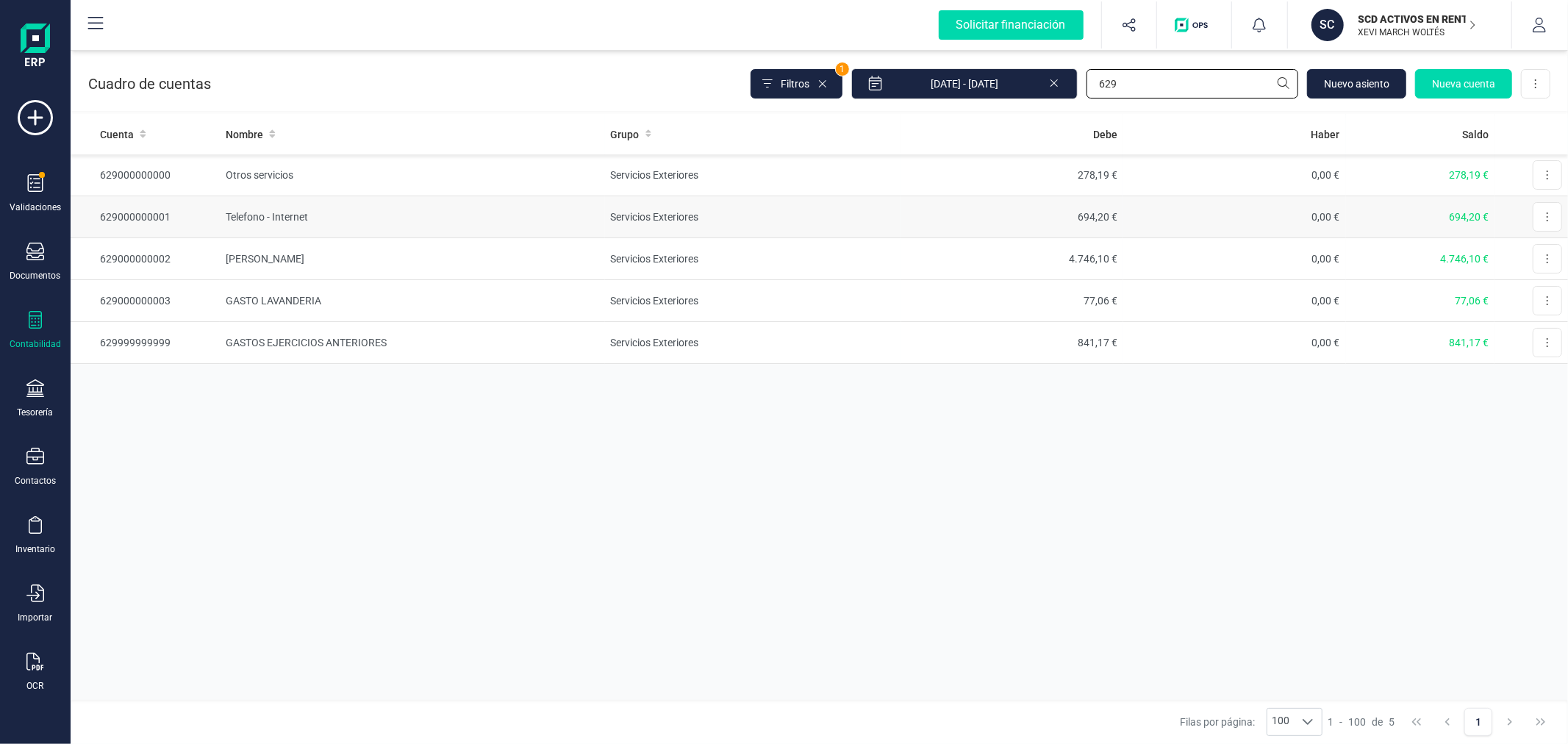
type input "629"
click at [328, 221] on td "Telefono - Internet" at bounding box center [412, 217] width 385 height 42
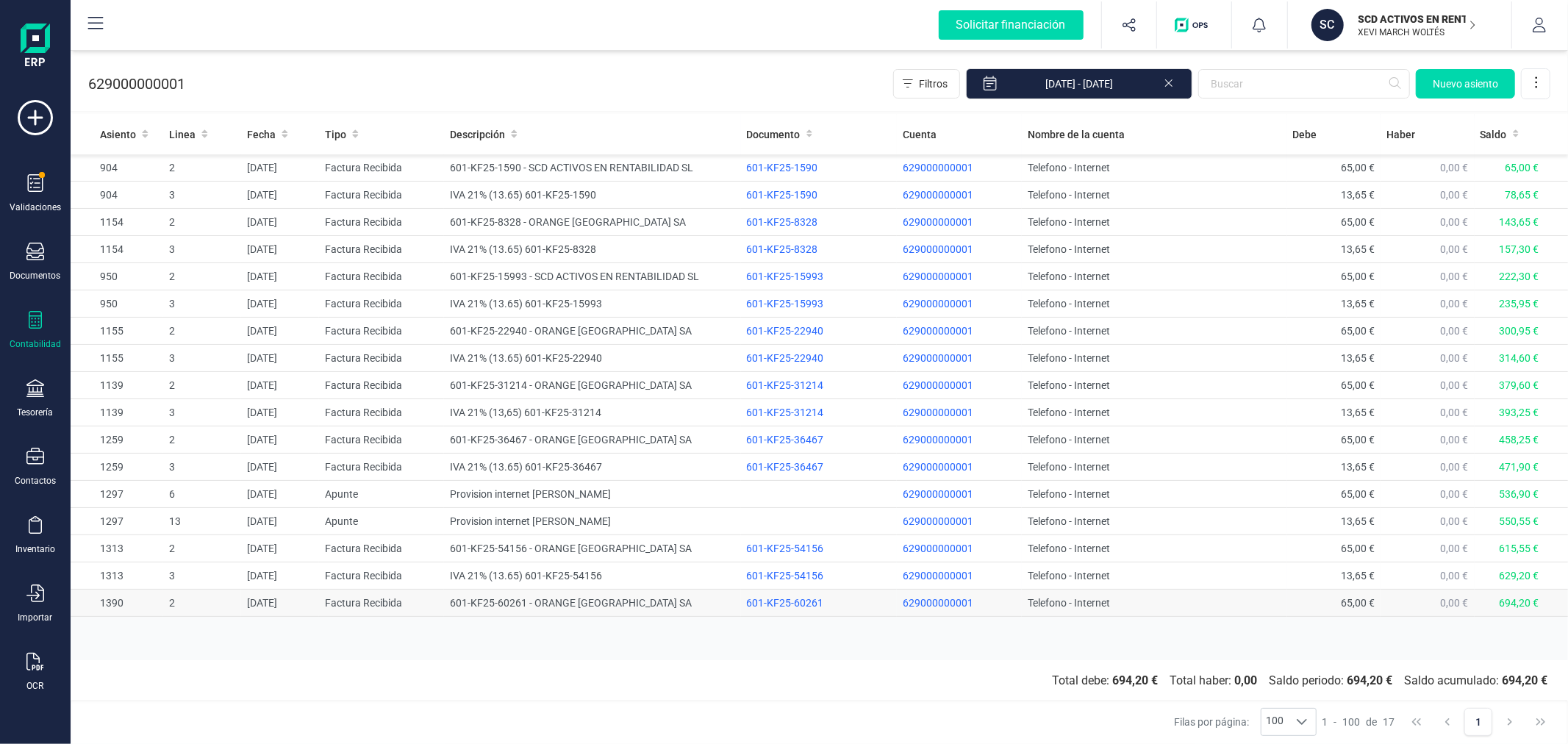
click at [591, 607] on td "601-KF25-60261 - ORANGE ESPAGNE SA" at bounding box center [592, 603] width 296 height 27
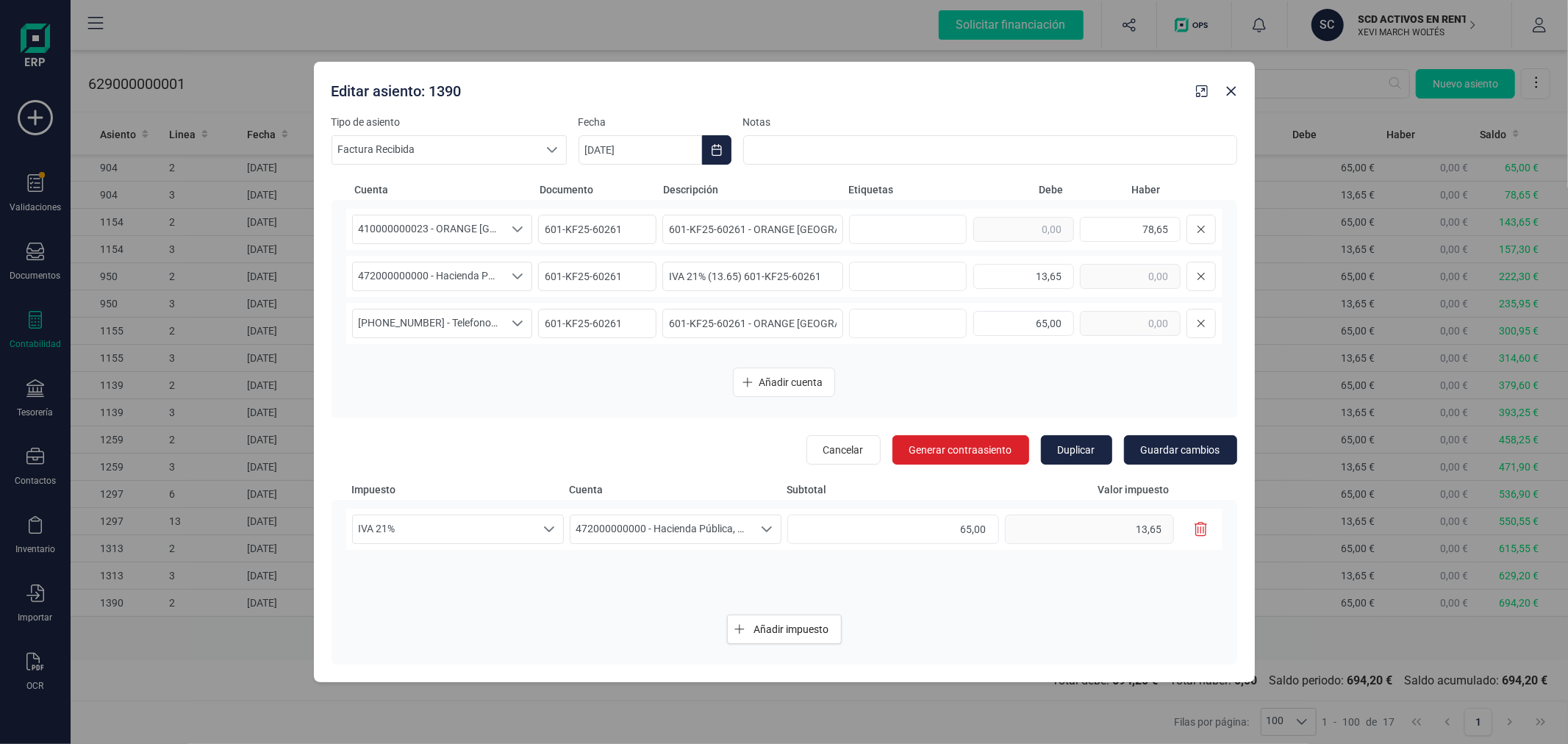
click at [1201, 533] on icon "button" at bounding box center [1201, 530] width 13 height 15
click at [459, 278] on span "472000000000 - Hacienda Pública, IVA soportado" at bounding box center [428, 276] width 152 height 28
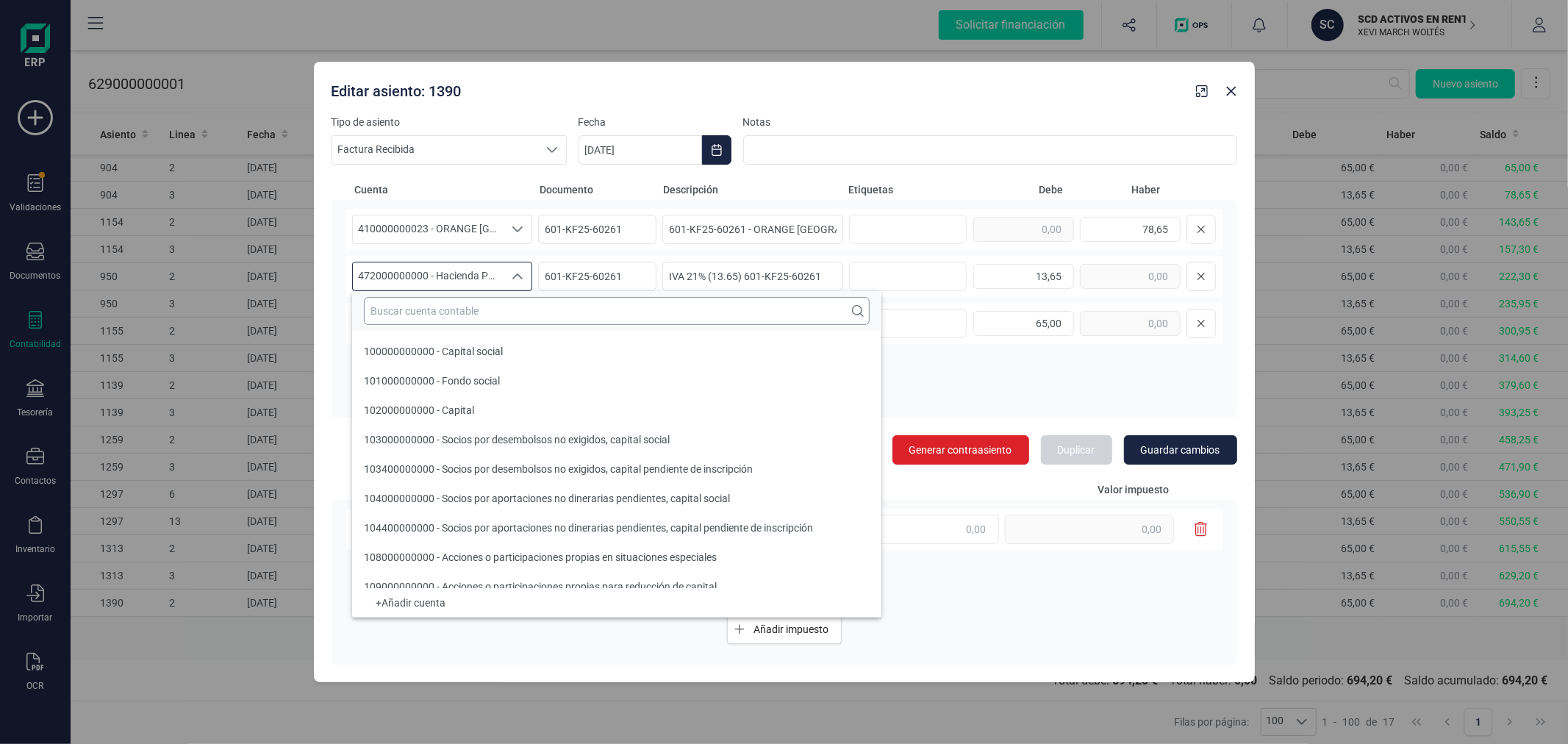
scroll to position [12037, 0]
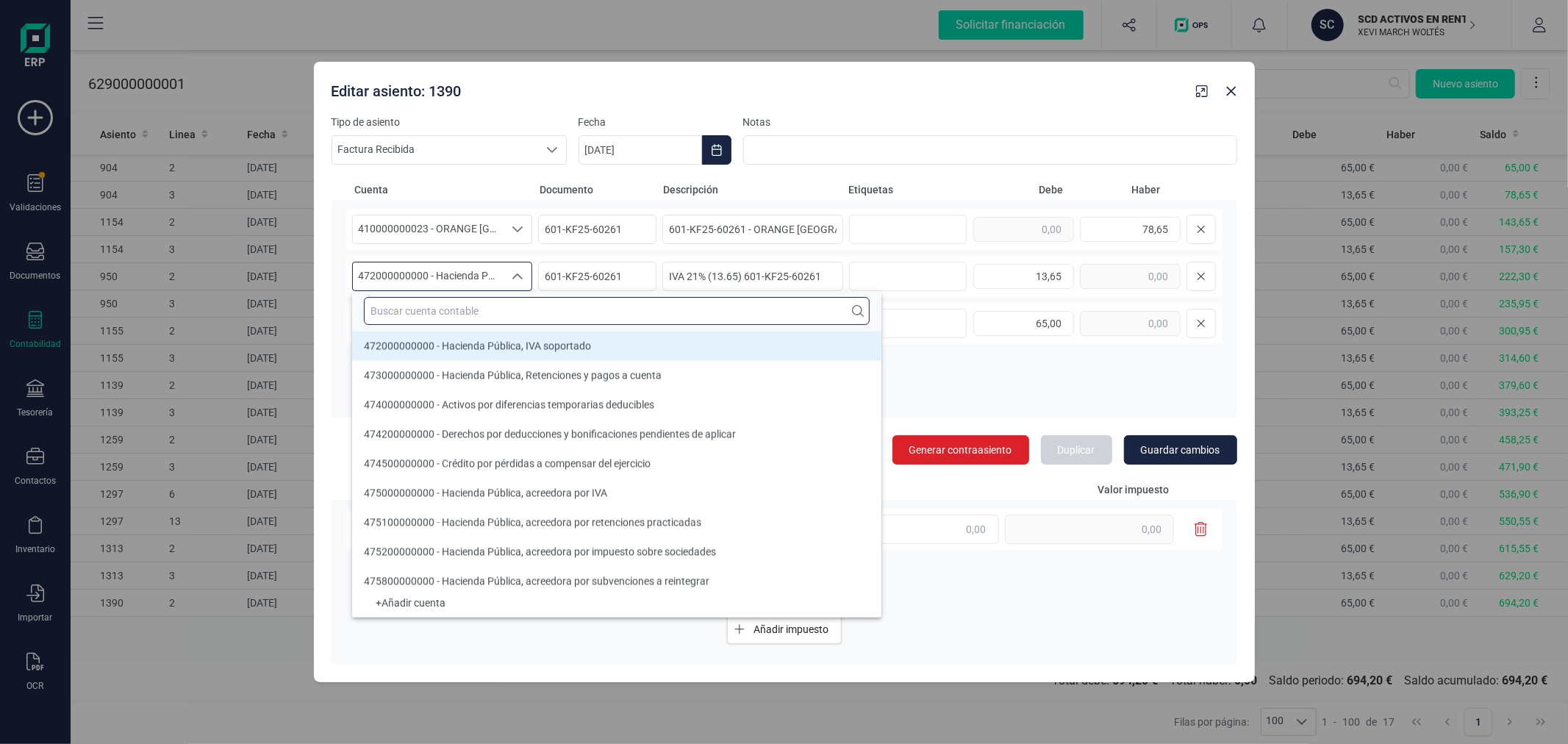
click at [460, 309] on input "text" at bounding box center [616, 311] width 506 height 28
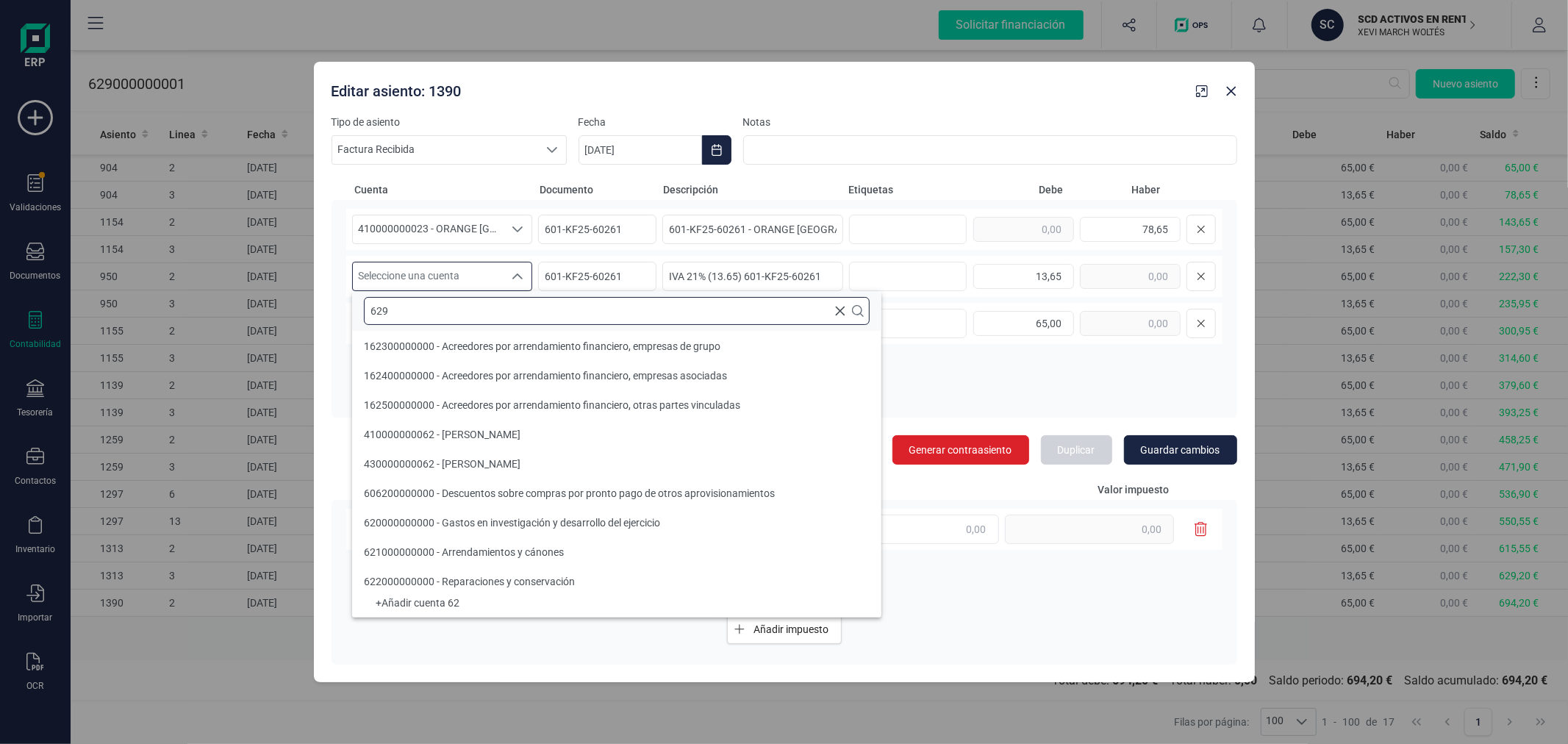
scroll to position [0, 0]
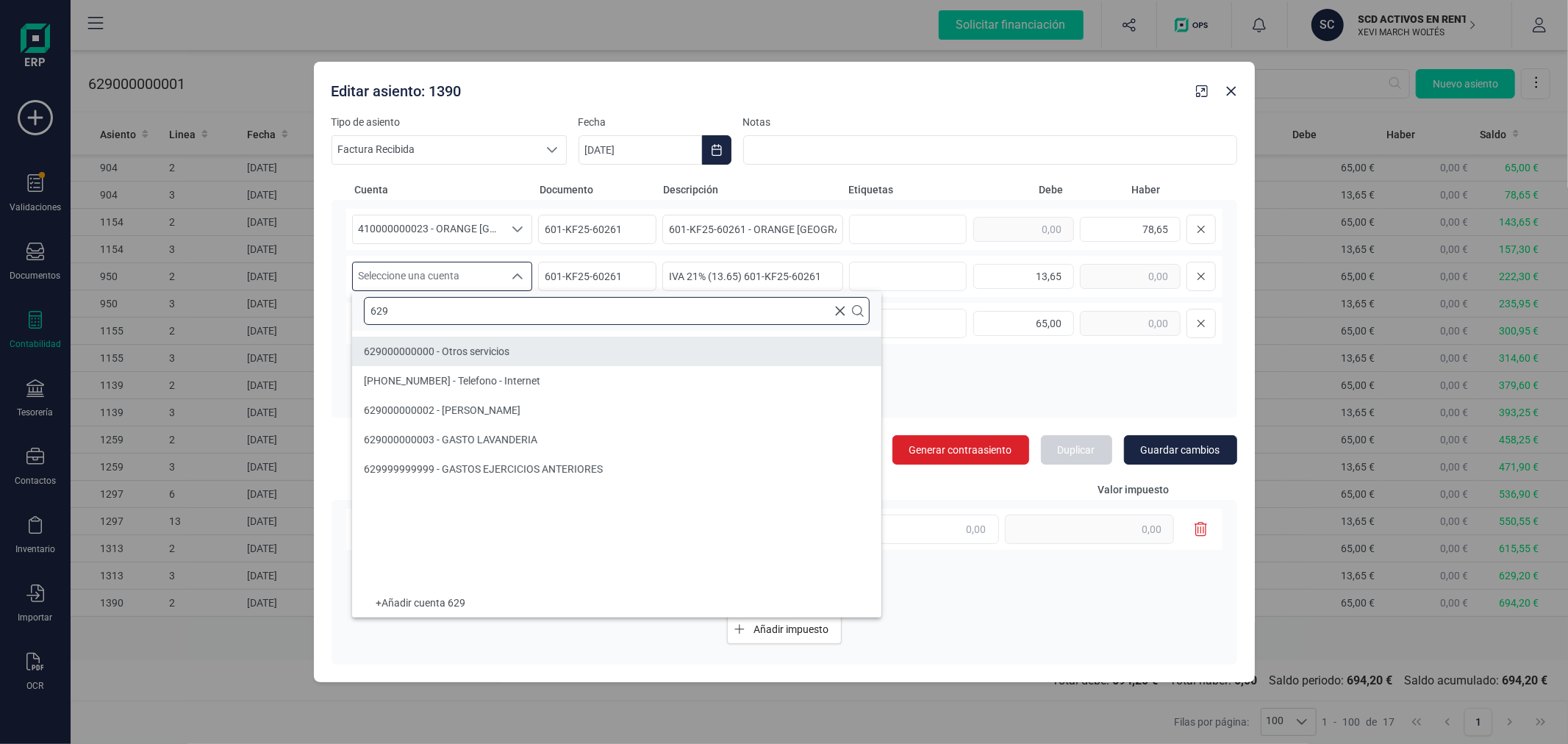
type input "629"
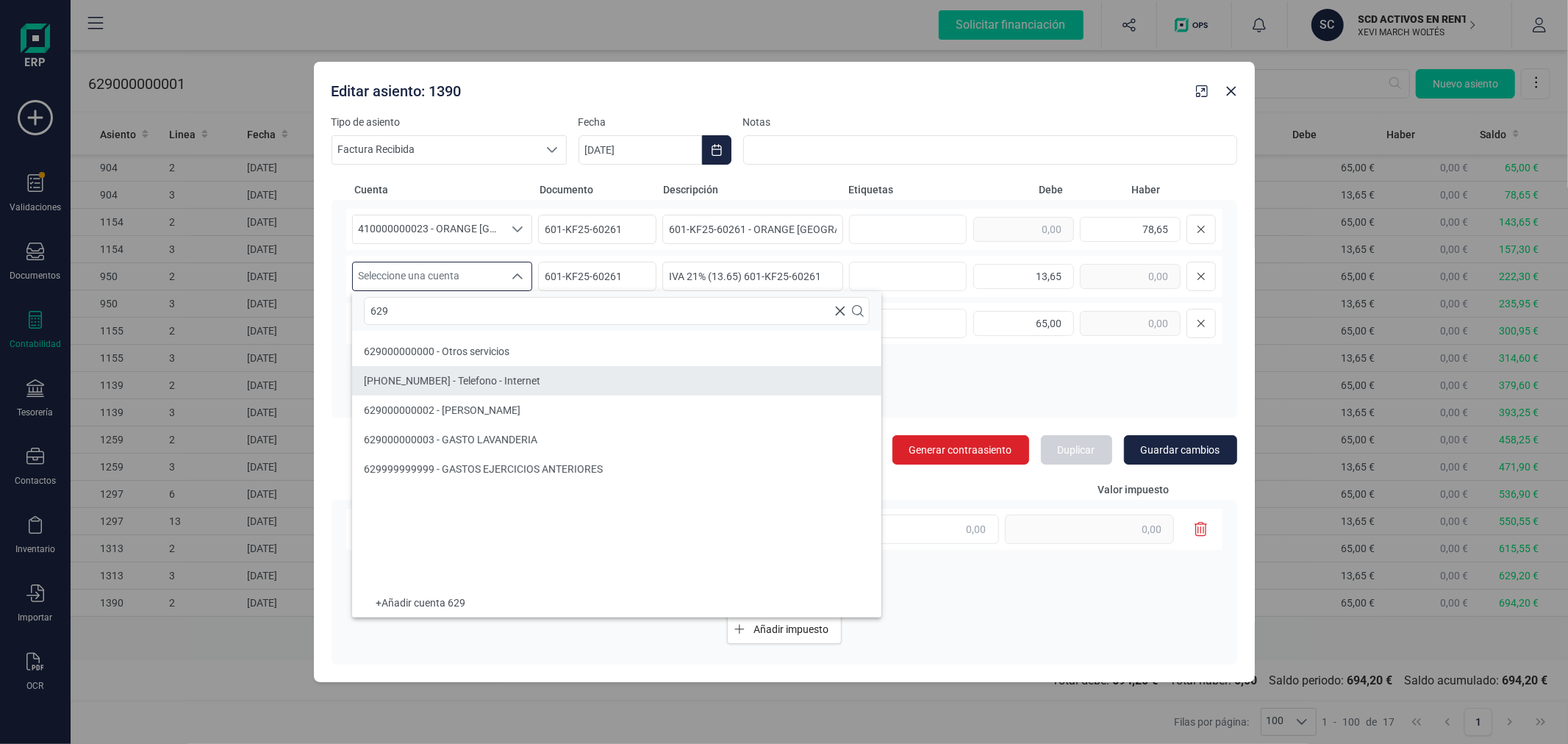
click at [518, 375] on span "629000000001 - Telefono - Internet" at bounding box center [452, 381] width 177 height 12
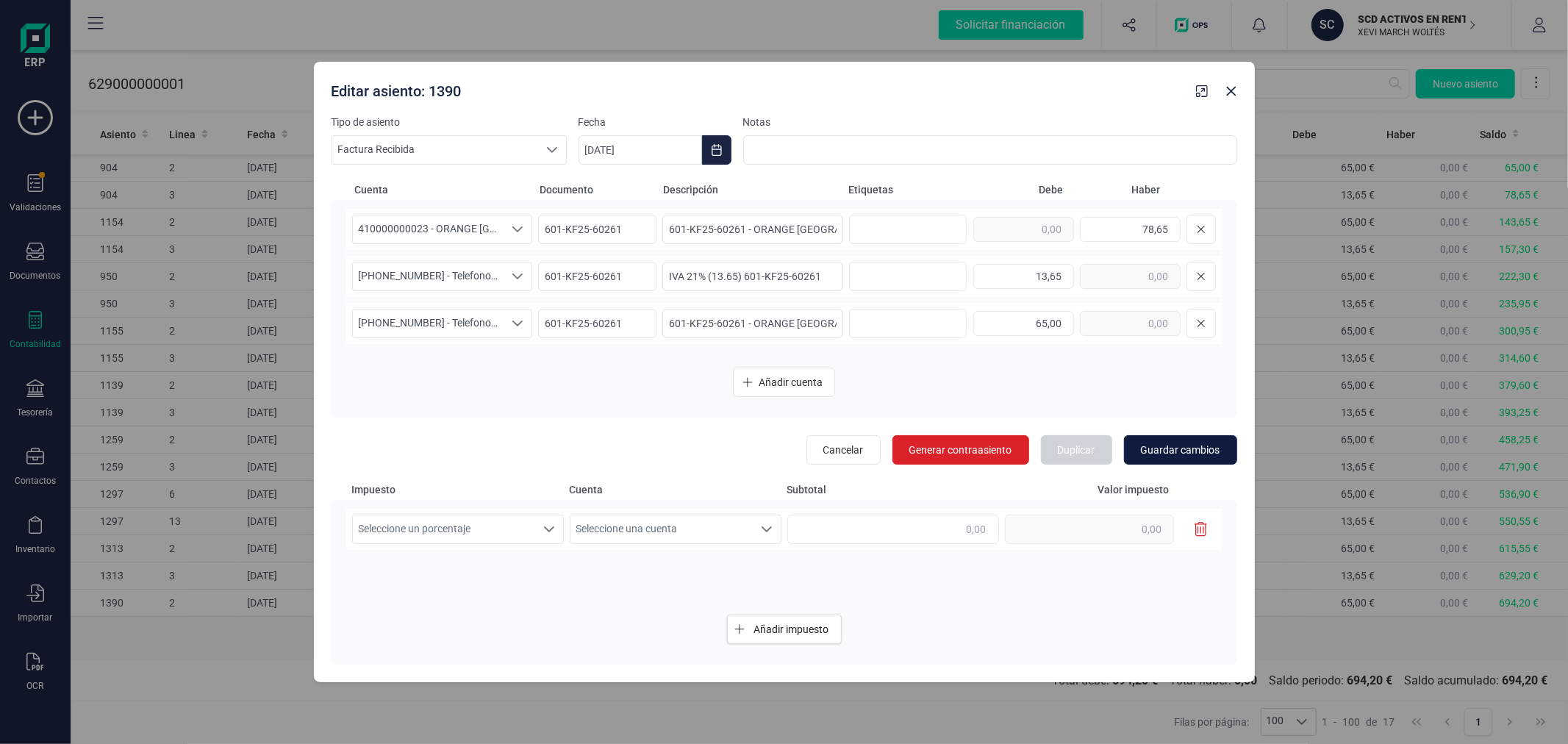
click at [1176, 457] on span "Guardar cambios" at bounding box center [1180, 450] width 80 height 15
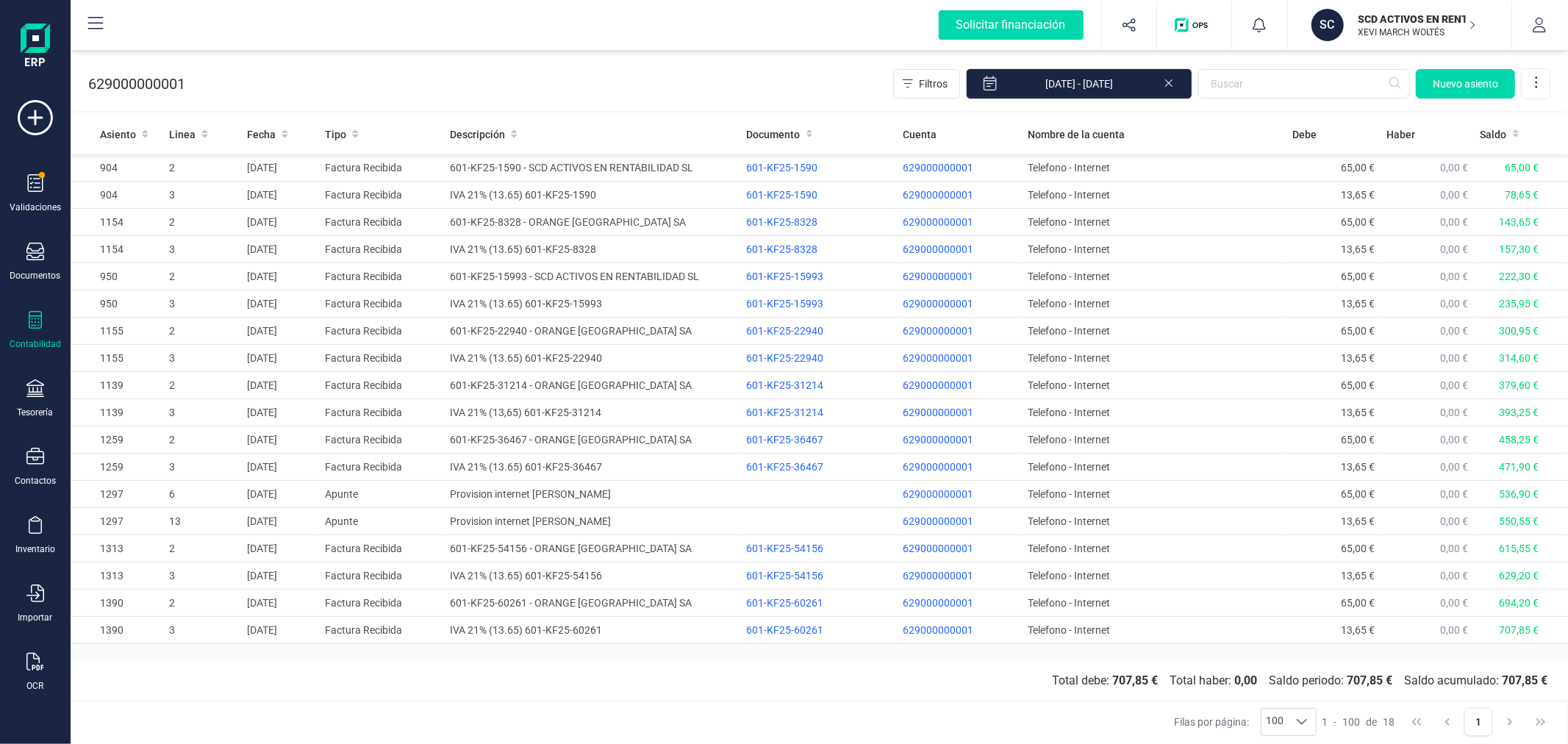
click at [1396, 12] on p "SCD ACTIVOS EN RENTABILIDAD SL" at bounding box center [1417, 19] width 118 height 15
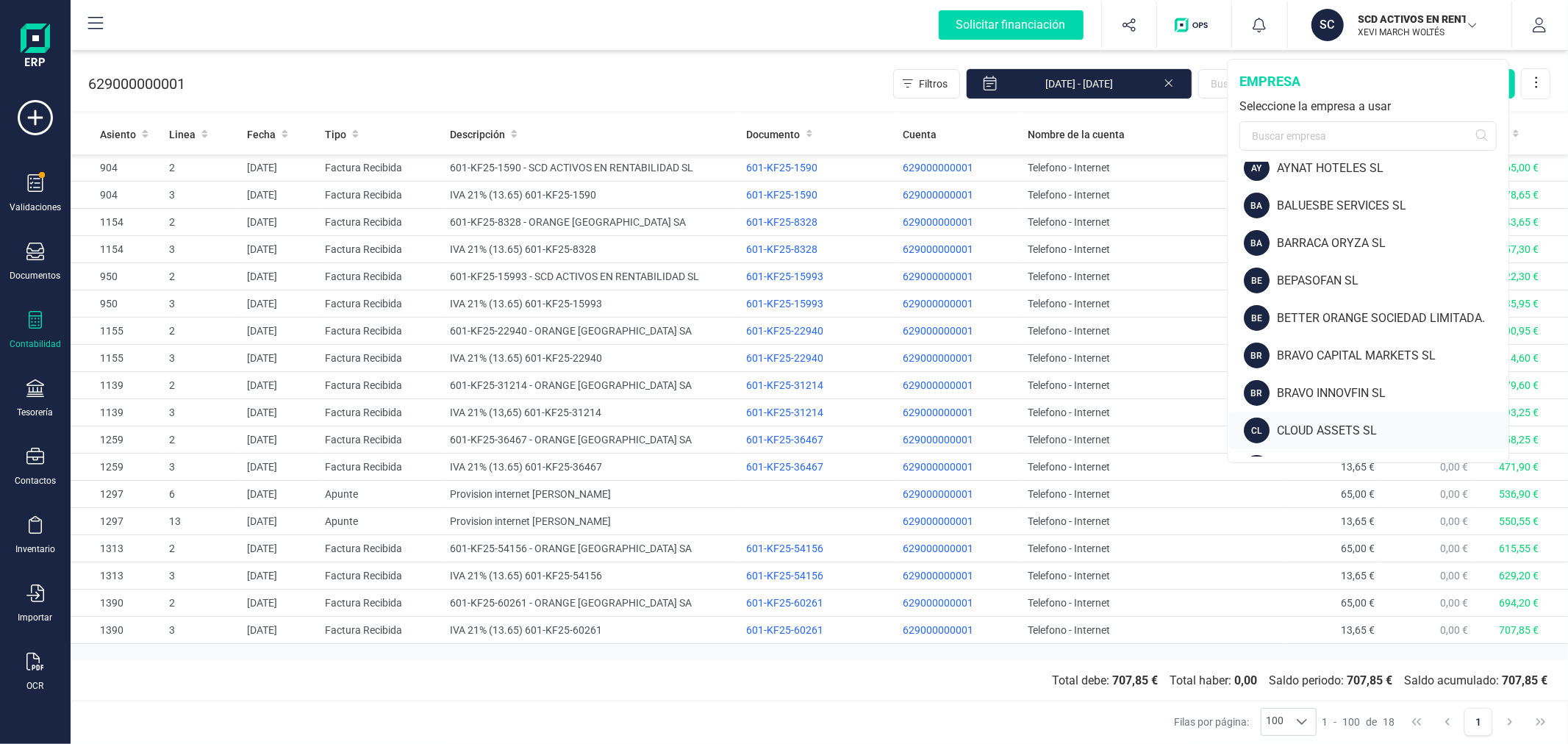
scroll to position [245, 0]
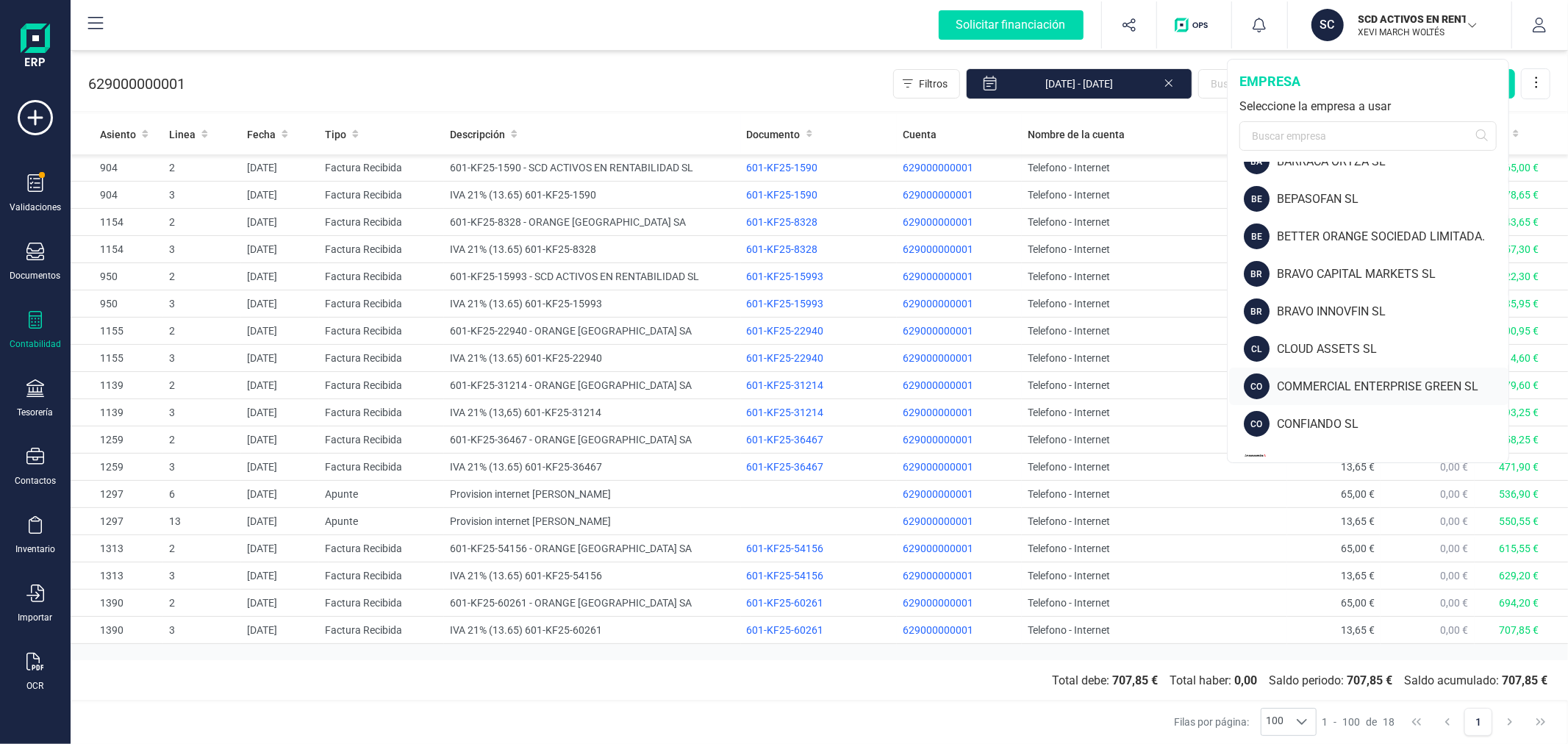
click at [1291, 381] on div "COMMERCIAL ENTERPRISE GREEN SL" at bounding box center [1392, 387] width 231 height 18
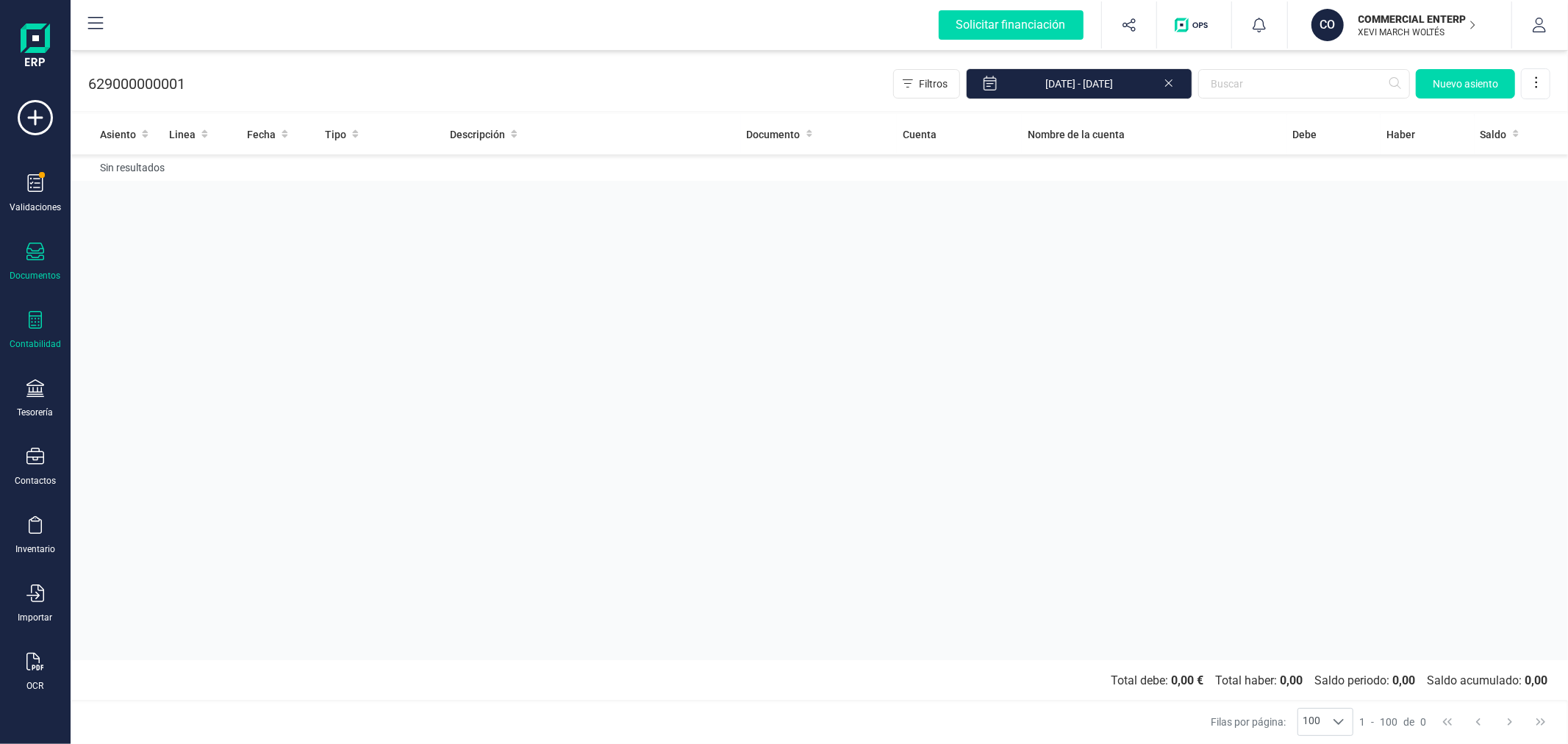
click at [41, 267] on div "Documentos" at bounding box center [35, 262] width 59 height 39
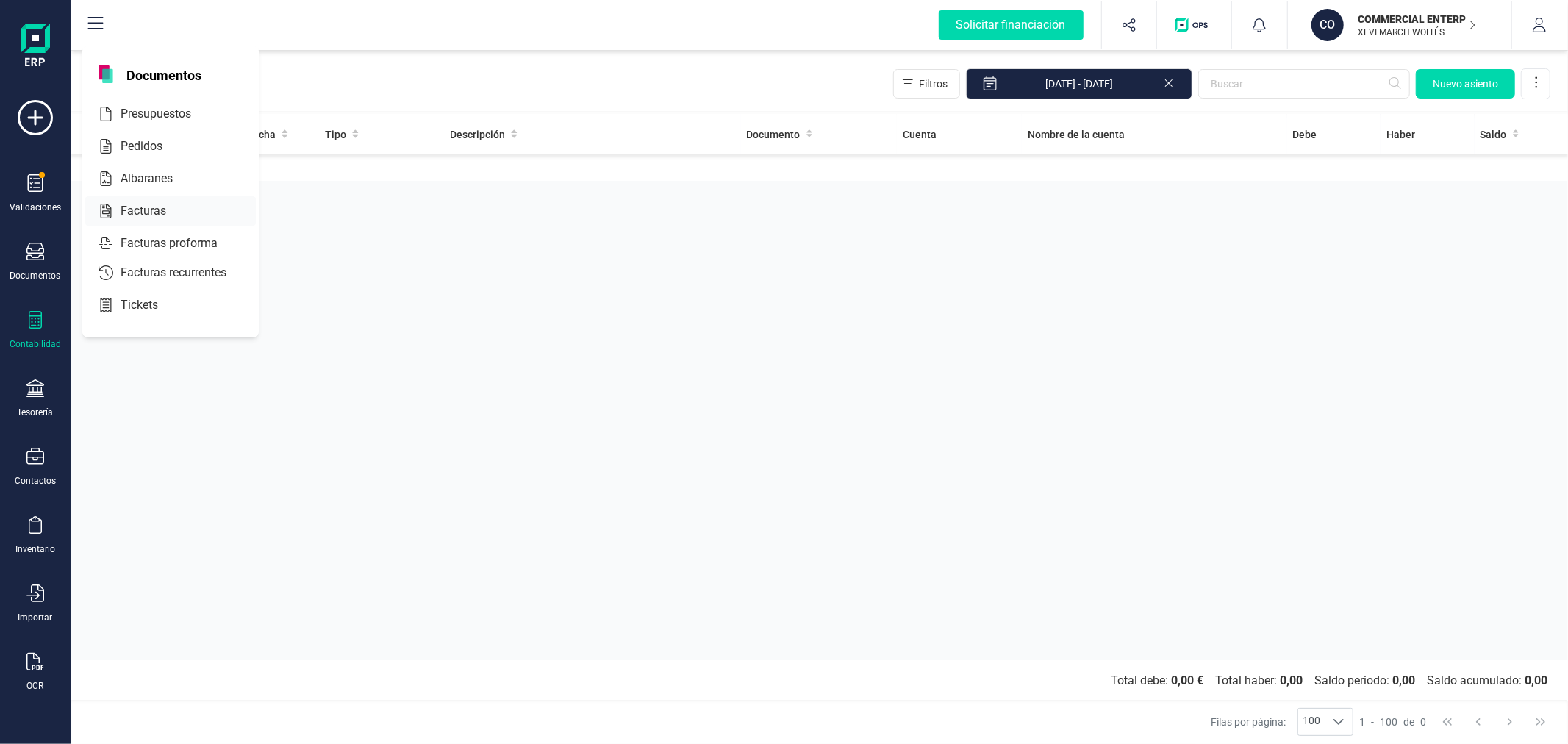
click at [152, 200] on div "Facturas" at bounding box center [171, 211] width 171 height 29
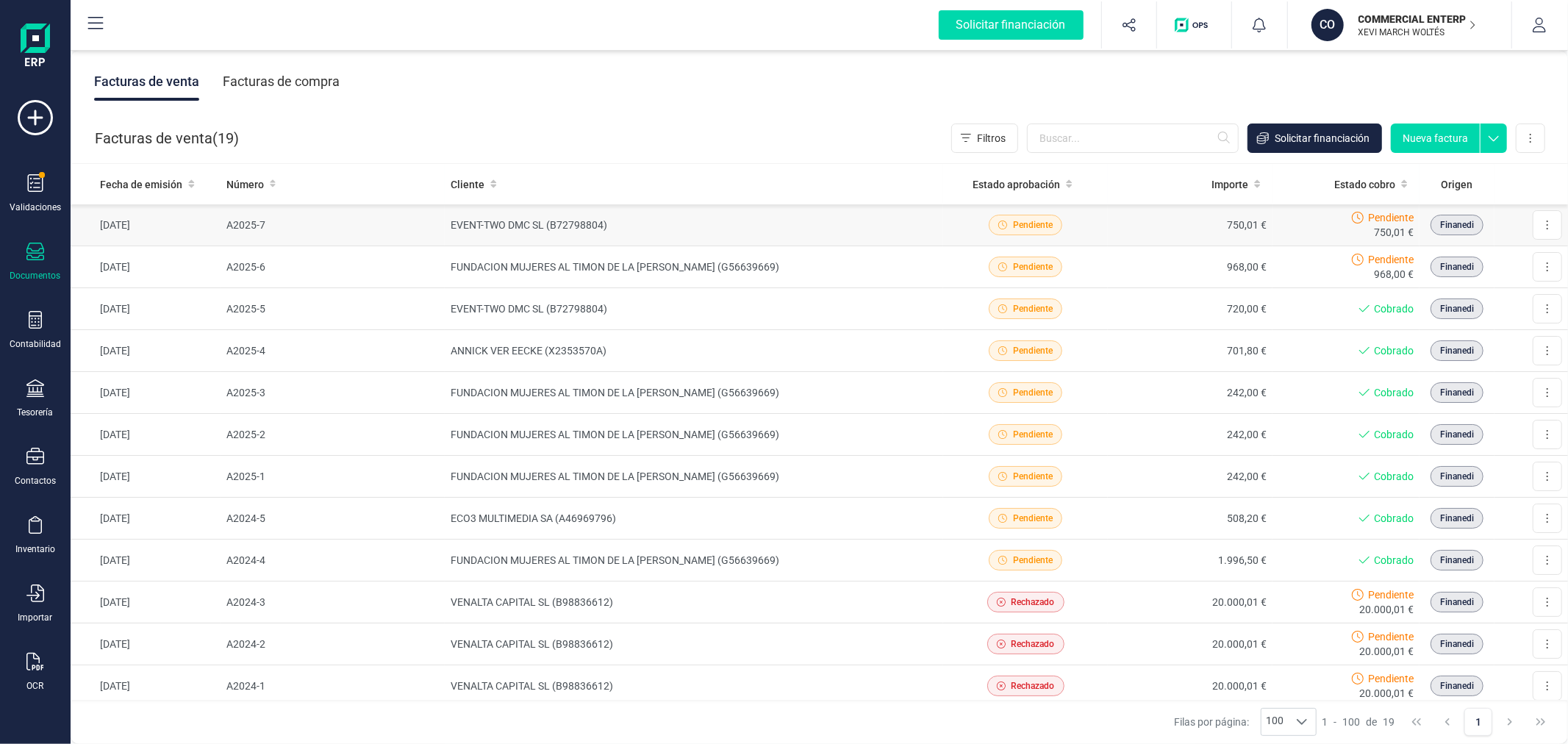
click at [445, 228] on td "EVENT-TWO DMC SL (B72798804)" at bounding box center [693, 225] width 498 height 42
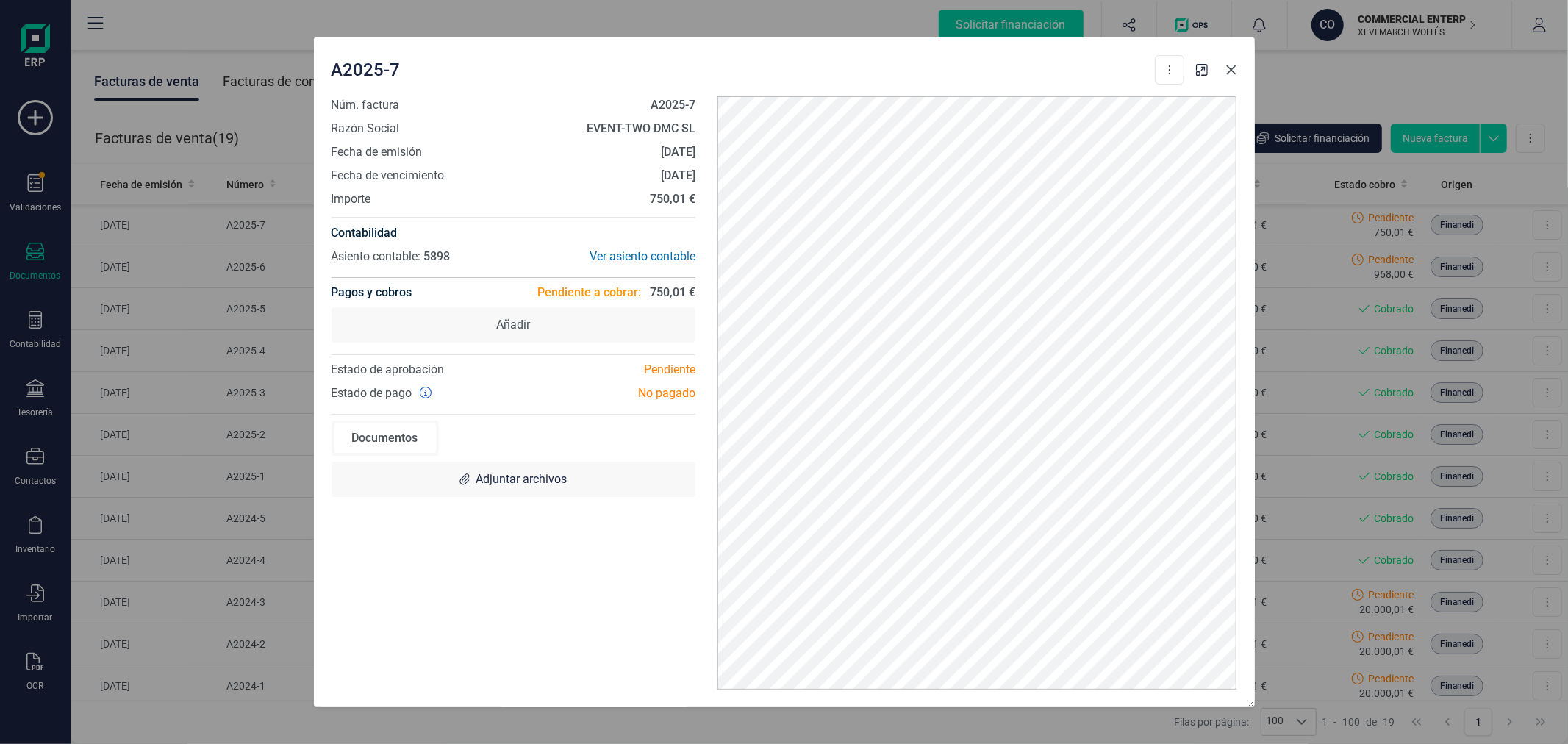
click at [1225, 62] on button "Close" at bounding box center [1231, 70] width 24 height 24
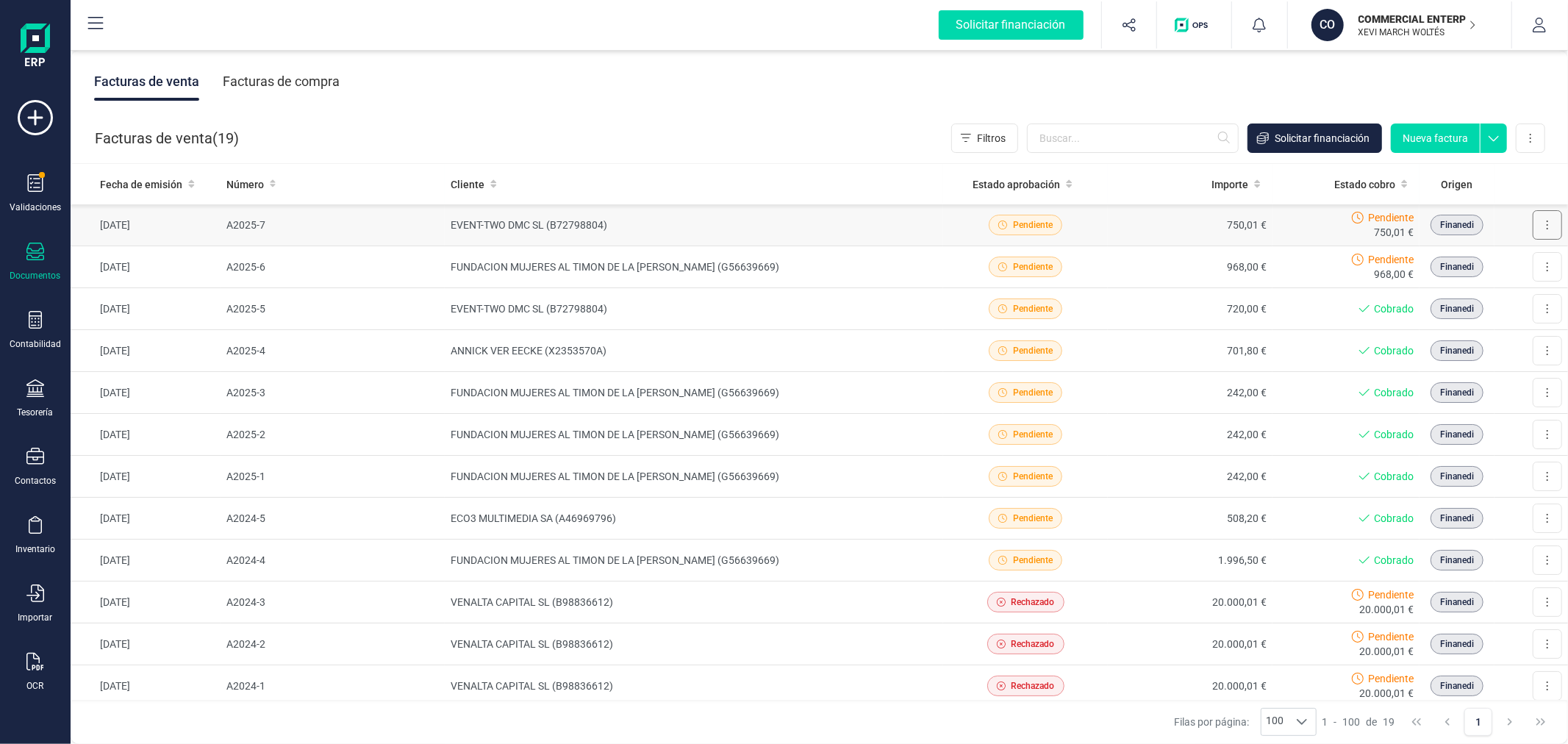
click at [1538, 229] on button at bounding box center [1547, 225] width 29 height 29
click at [1463, 260] on span "Descargar documento" at bounding box center [1483, 261] width 102 height 15
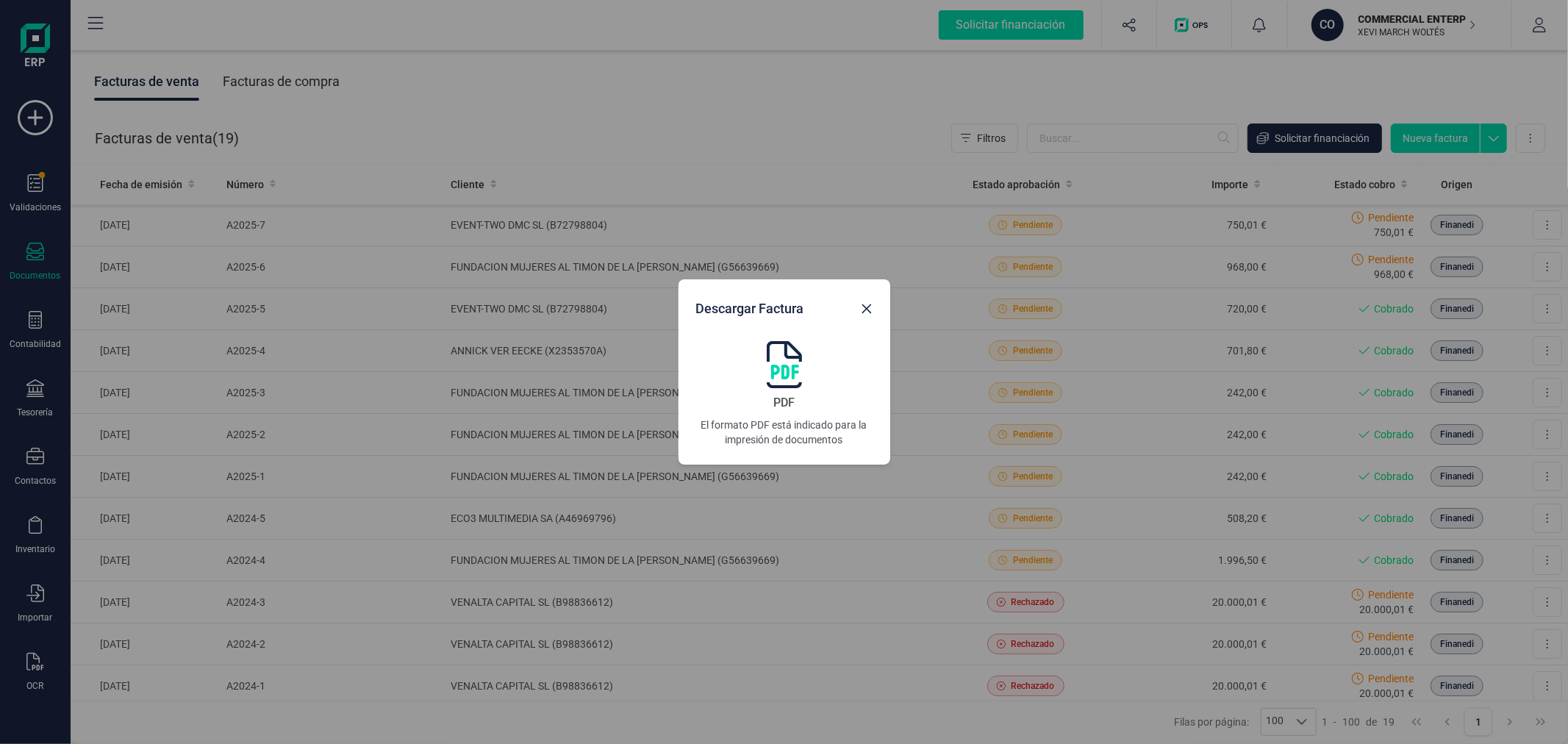
click at [786, 370] on img at bounding box center [784, 365] width 35 height 47
drag, startPoint x: 869, startPoint y: 312, endPoint x: 853, endPoint y: 312, distance: 16.0
click at [869, 312] on icon "Close" at bounding box center [866, 309] width 10 height 10
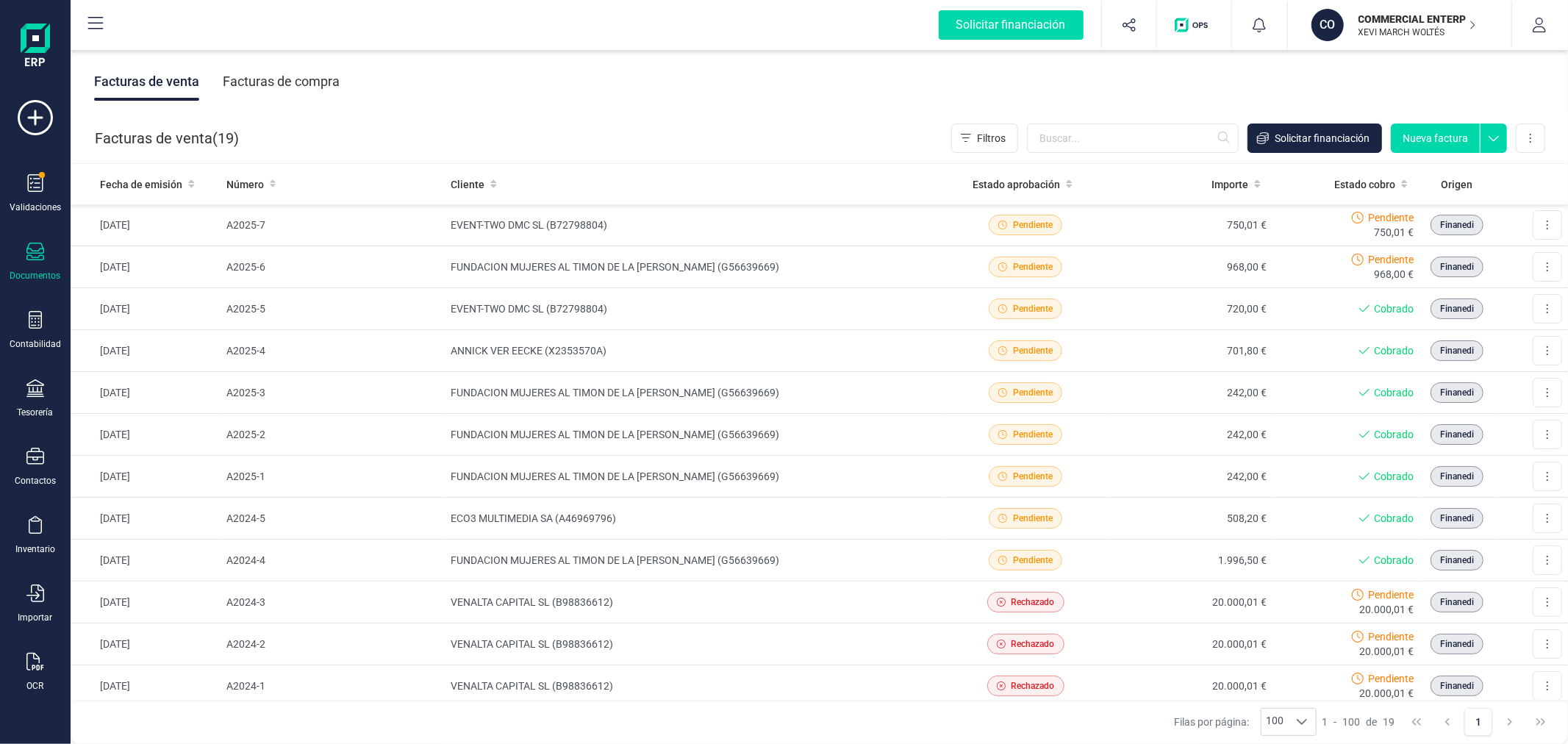
click at [1393, 15] on p "COMMERCIAL ENTERPRISE GREEN SL" at bounding box center [1417, 19] width 118 height 15
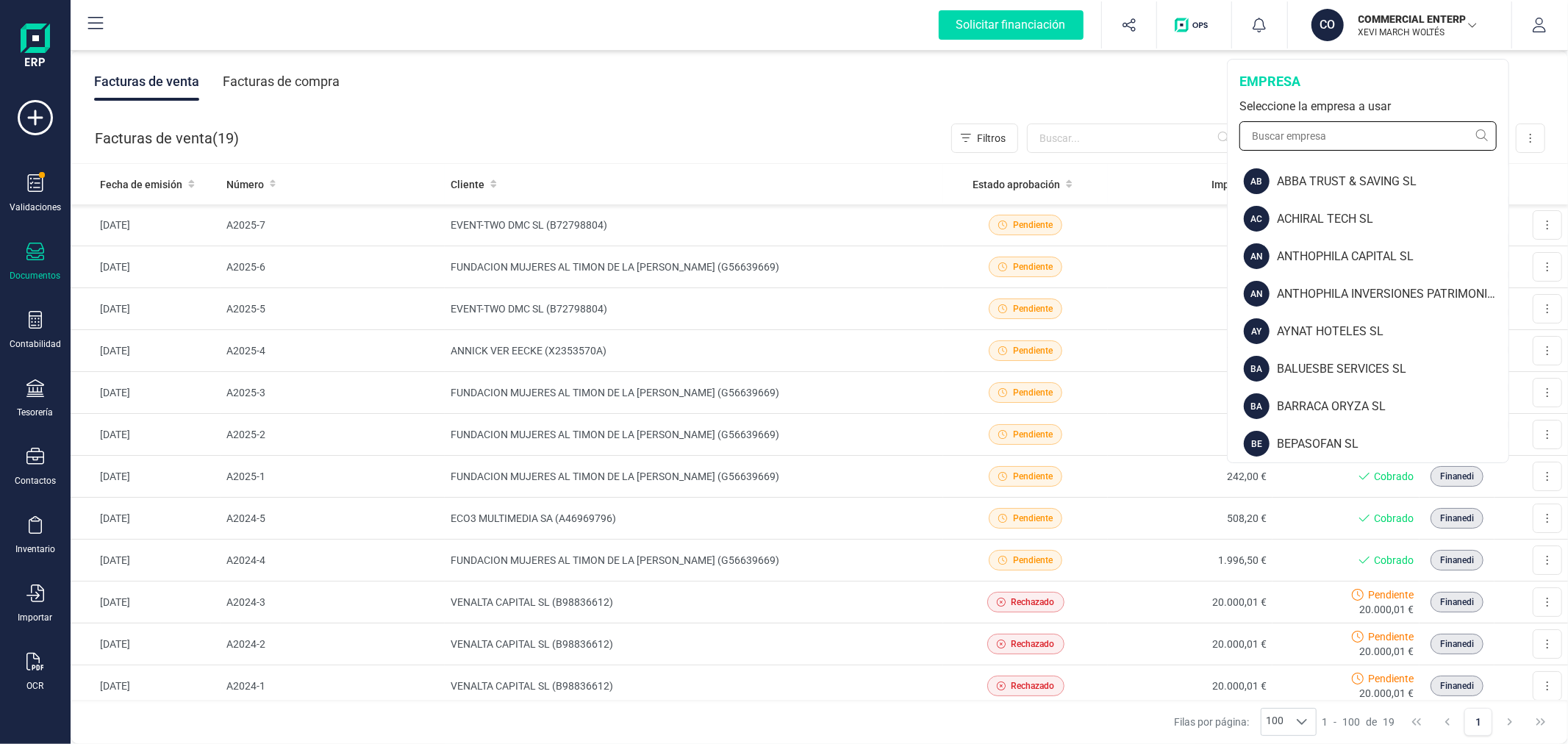
click at [1342, 136] on input "text" at bounding box center [1367, 136] width 257 height 29
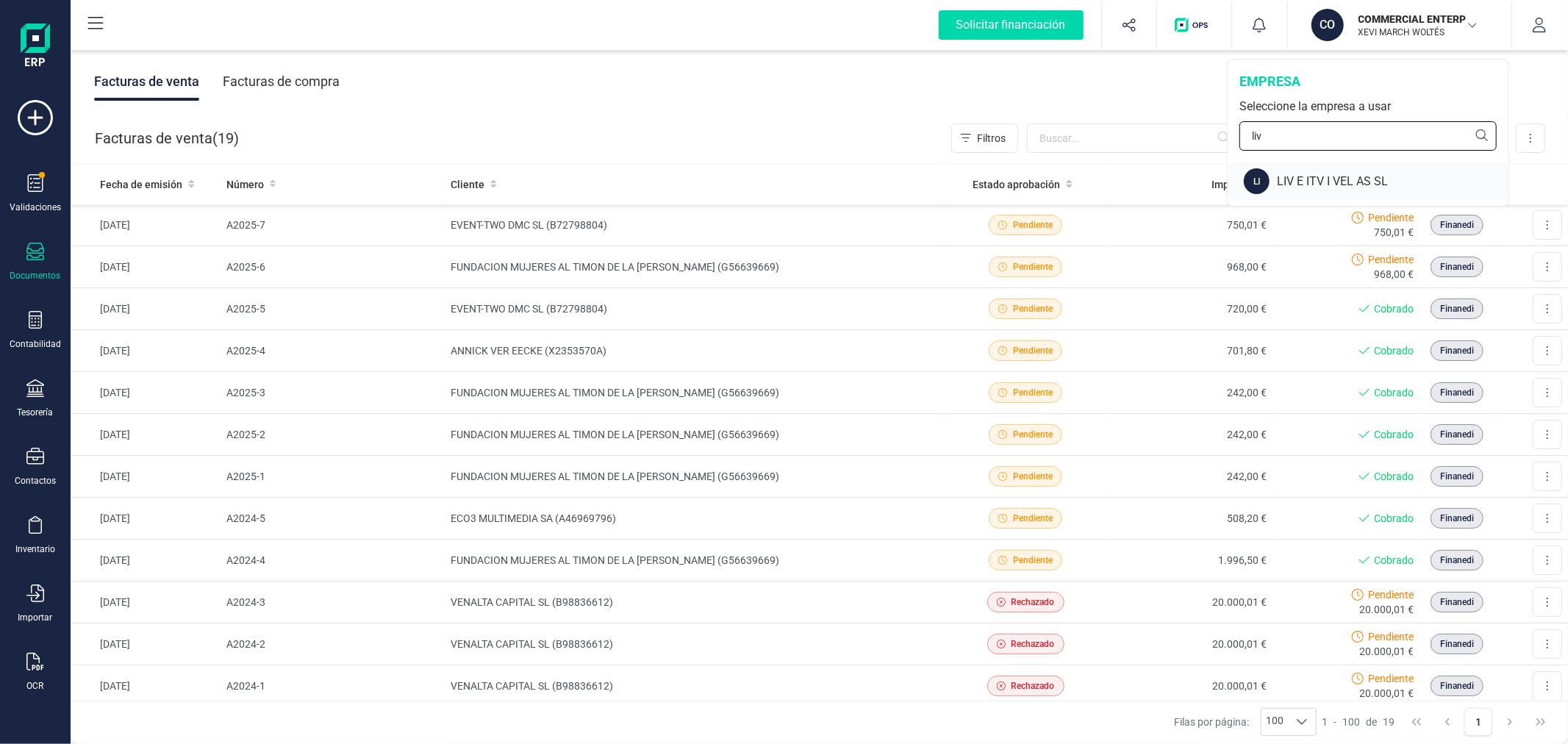
type input "liv"
click at [1327, 178] on div "LIV E ITV I VEL AS SL" at bounding box center [1392, 182] width 231 height 18
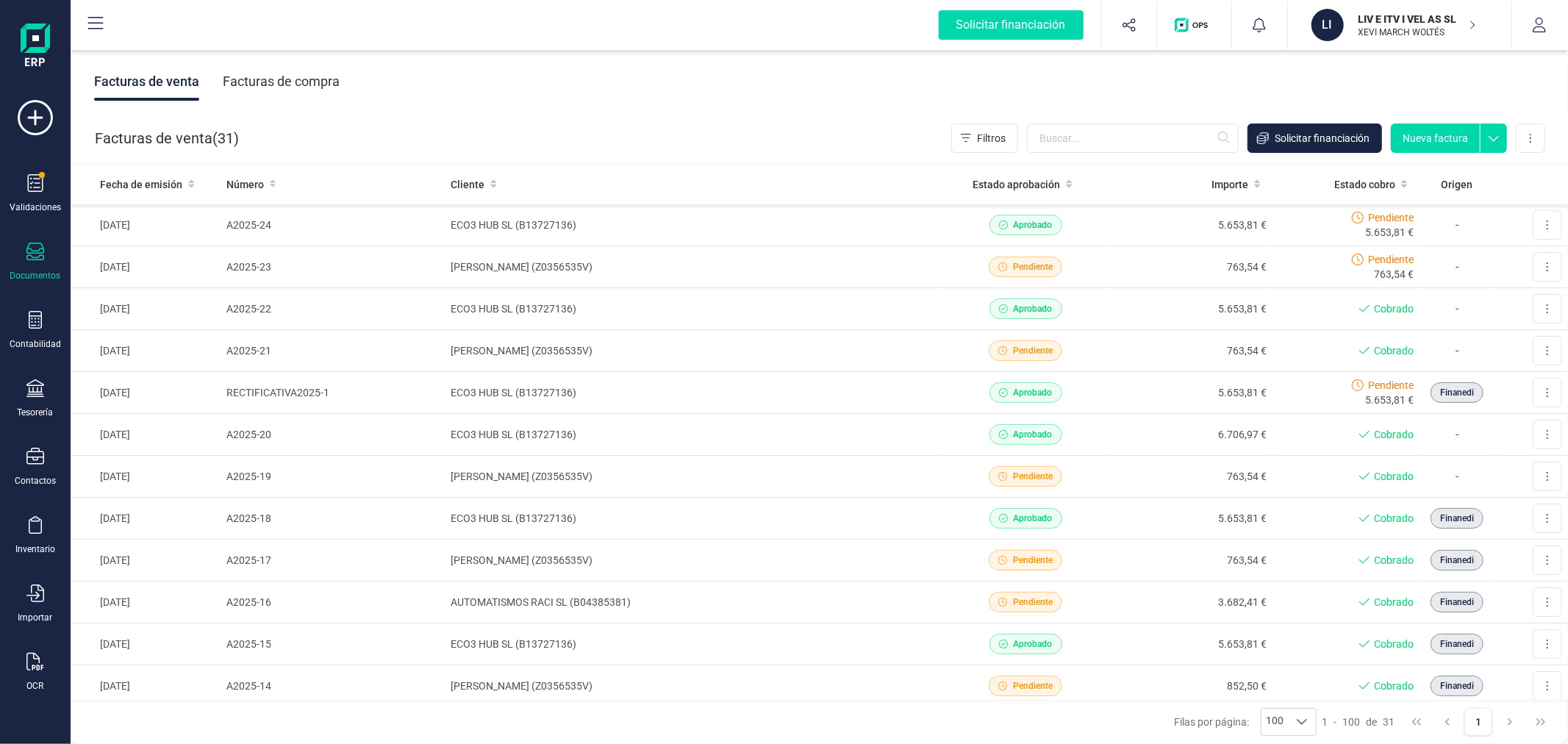
click at [269, 81] on div "Facturas de compra" at bounding box center [281, 82] width 117 height 38
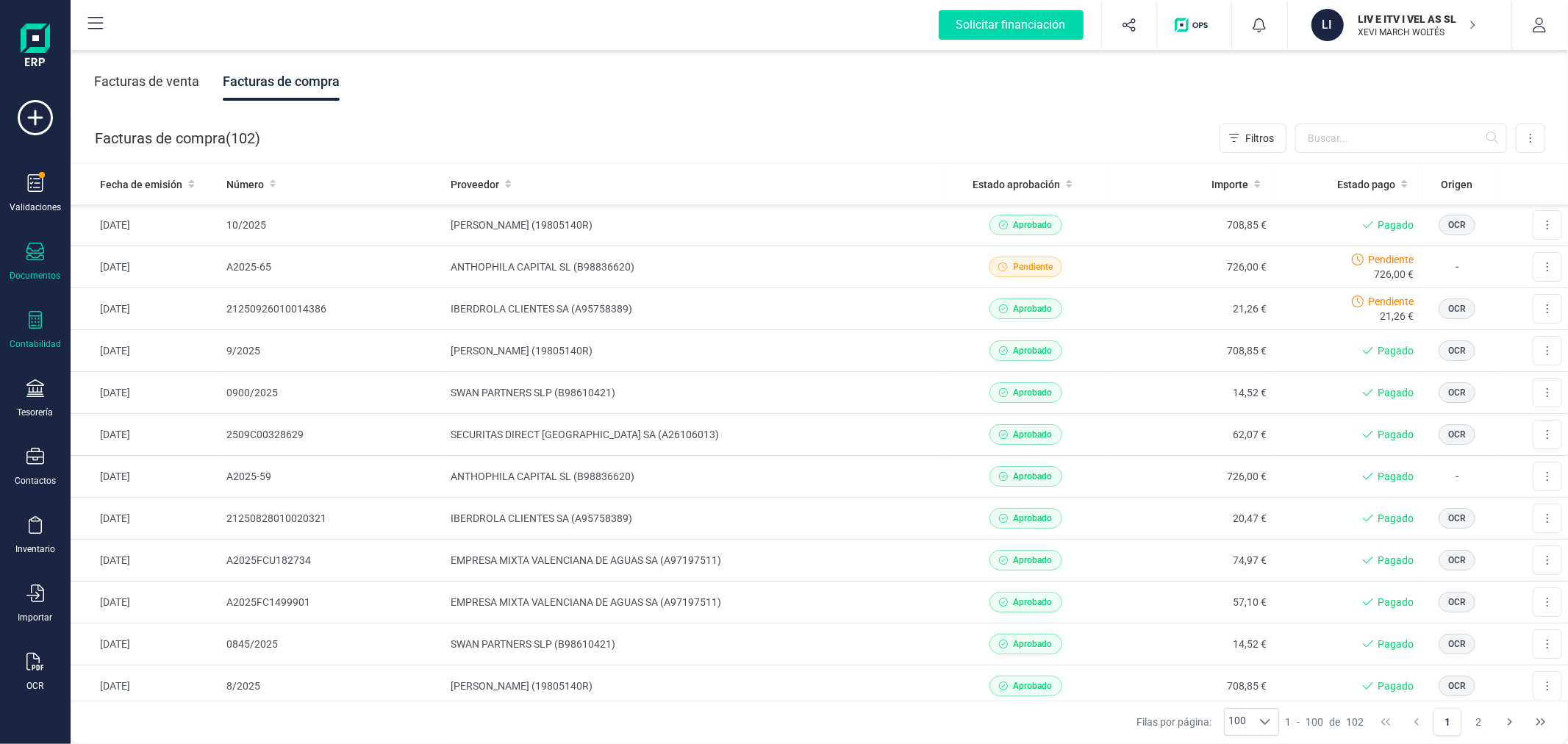
click at [38, 326] on icon at bounding box center [35, 320] width 13 height 18
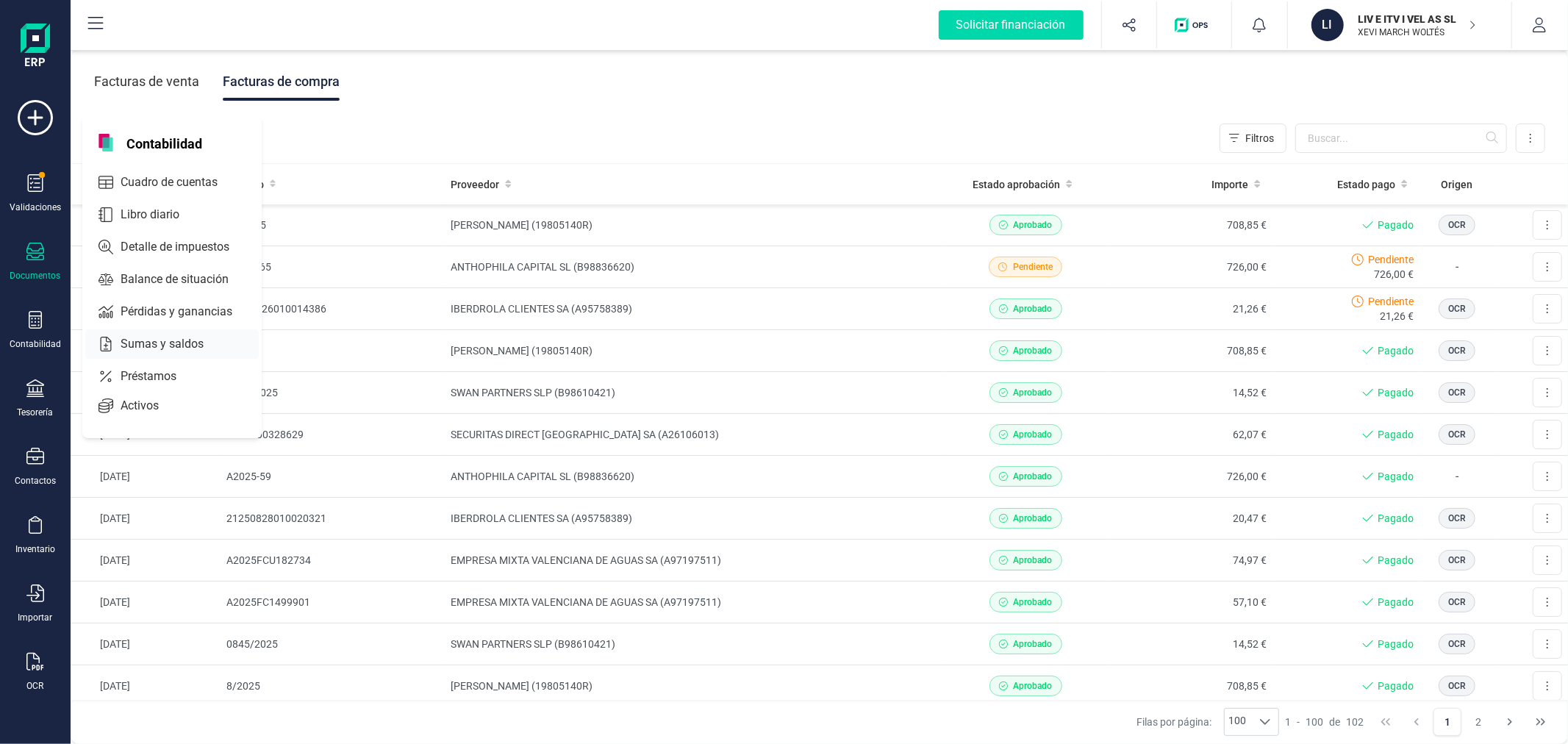
click at [172, 341] on span "Sumas y saldos" at bounding box center [172, 344] width 116 height 18
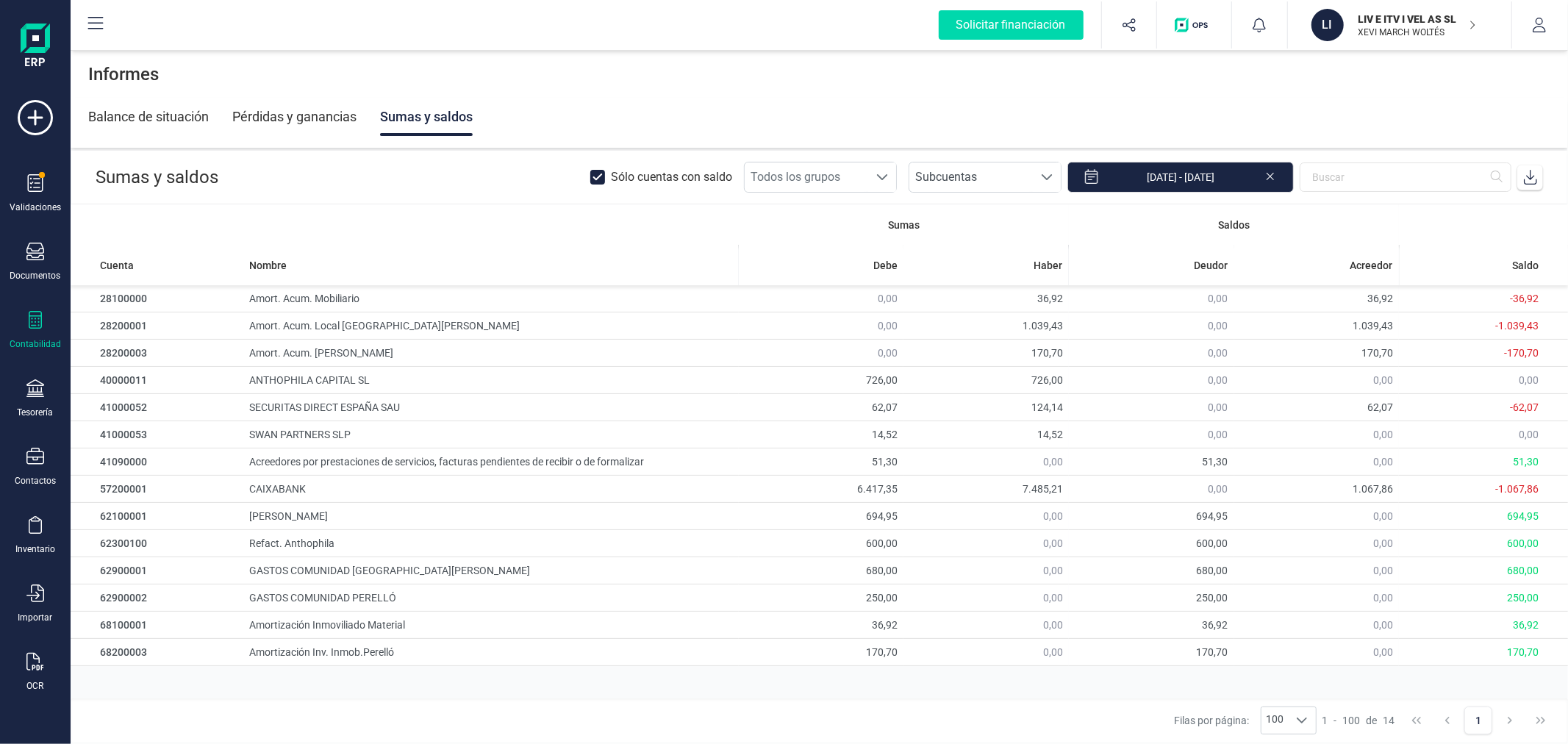
click at [1530, 174] on icon at bounding box center [1530, 178] width 15 height 15
click at [42, 400] on div at bounding box center [35, 390] width 18 height 21
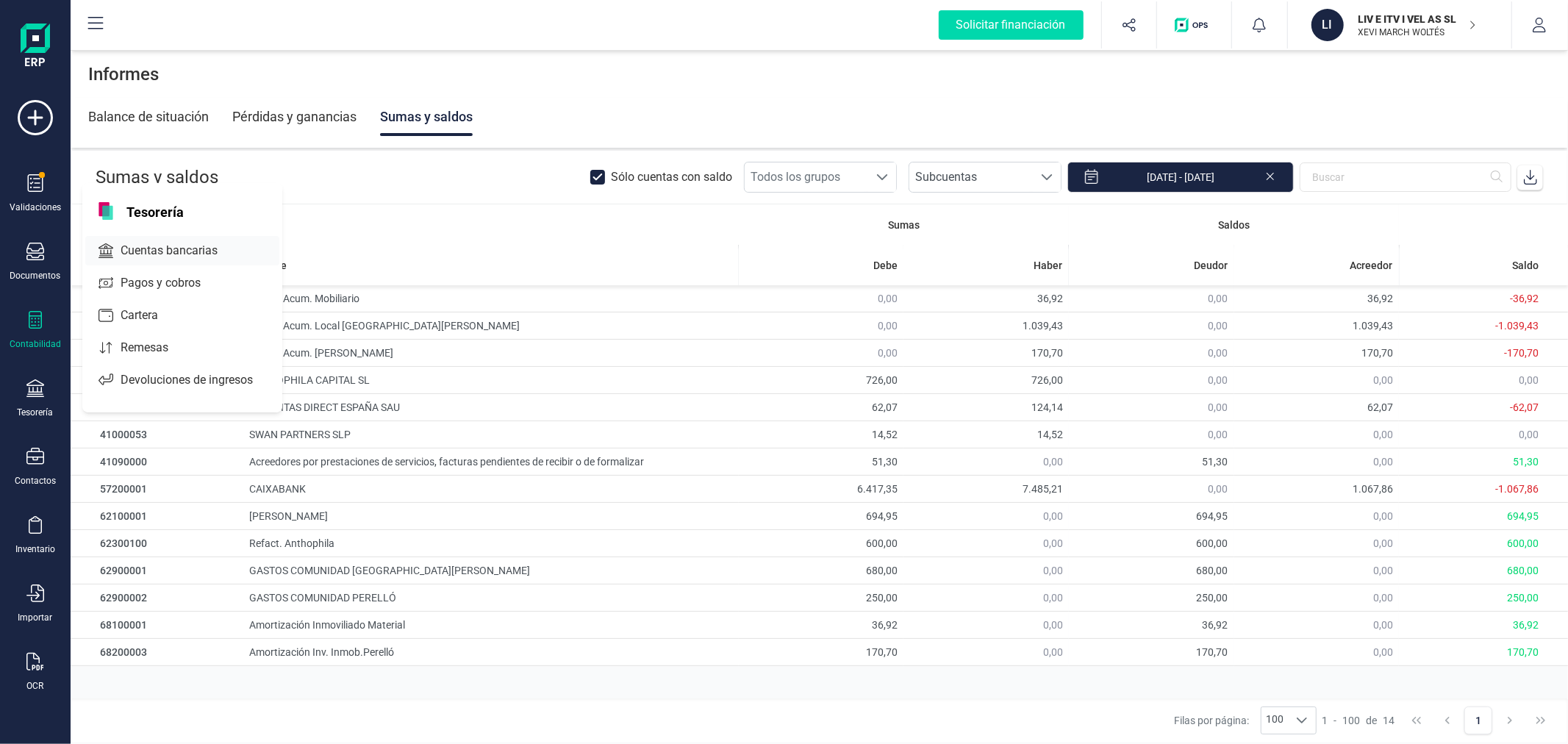
click at [140, 242] on span "Cuentas bancarias" at bounding box center [180, 250] width 130 height 18
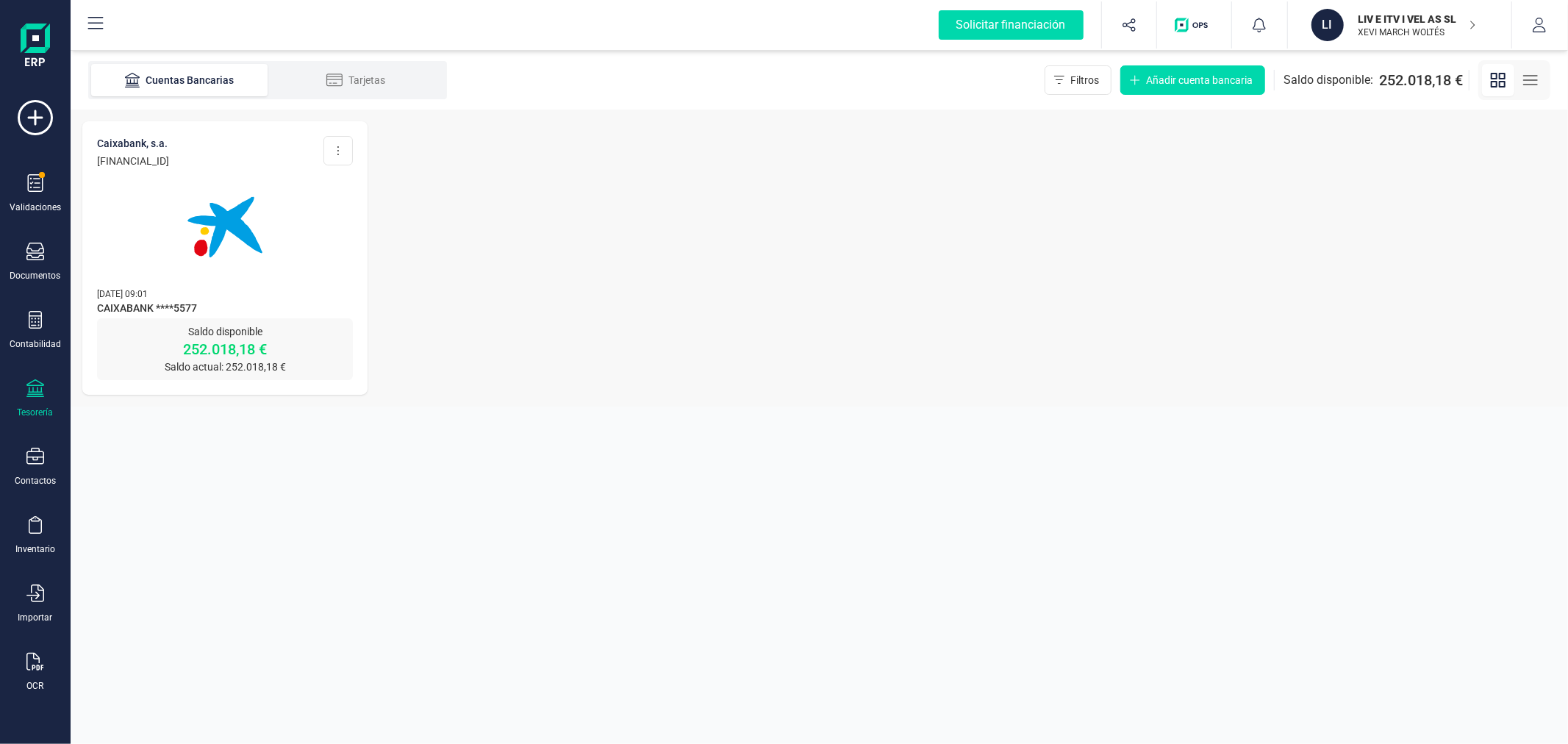
click at [242, 220] on img at bounding box center [225, 228] width 124 height 124
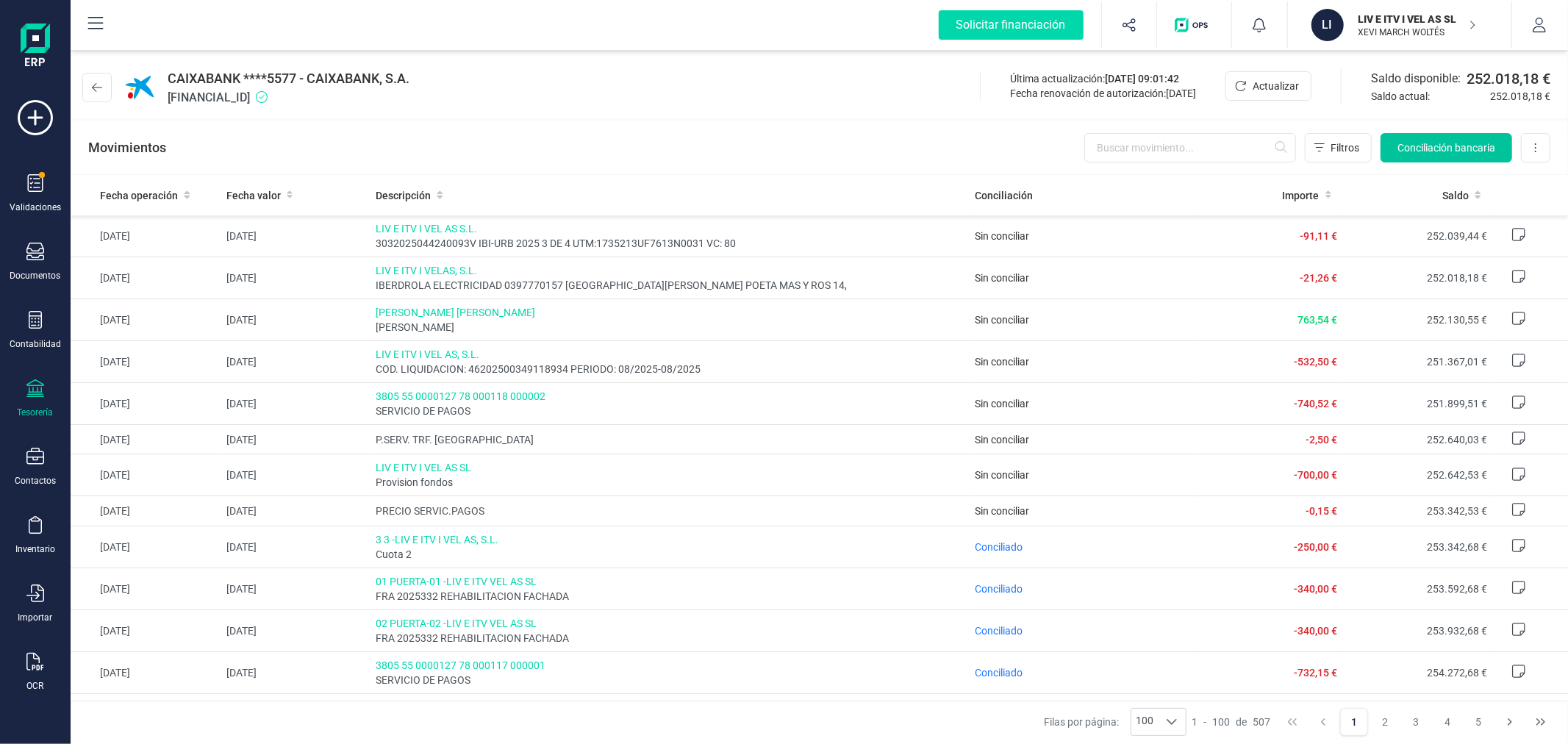
click at [1422, 145] on span "Conciliación bancaria" at bounding box center [1446, 148] width 98 height 15
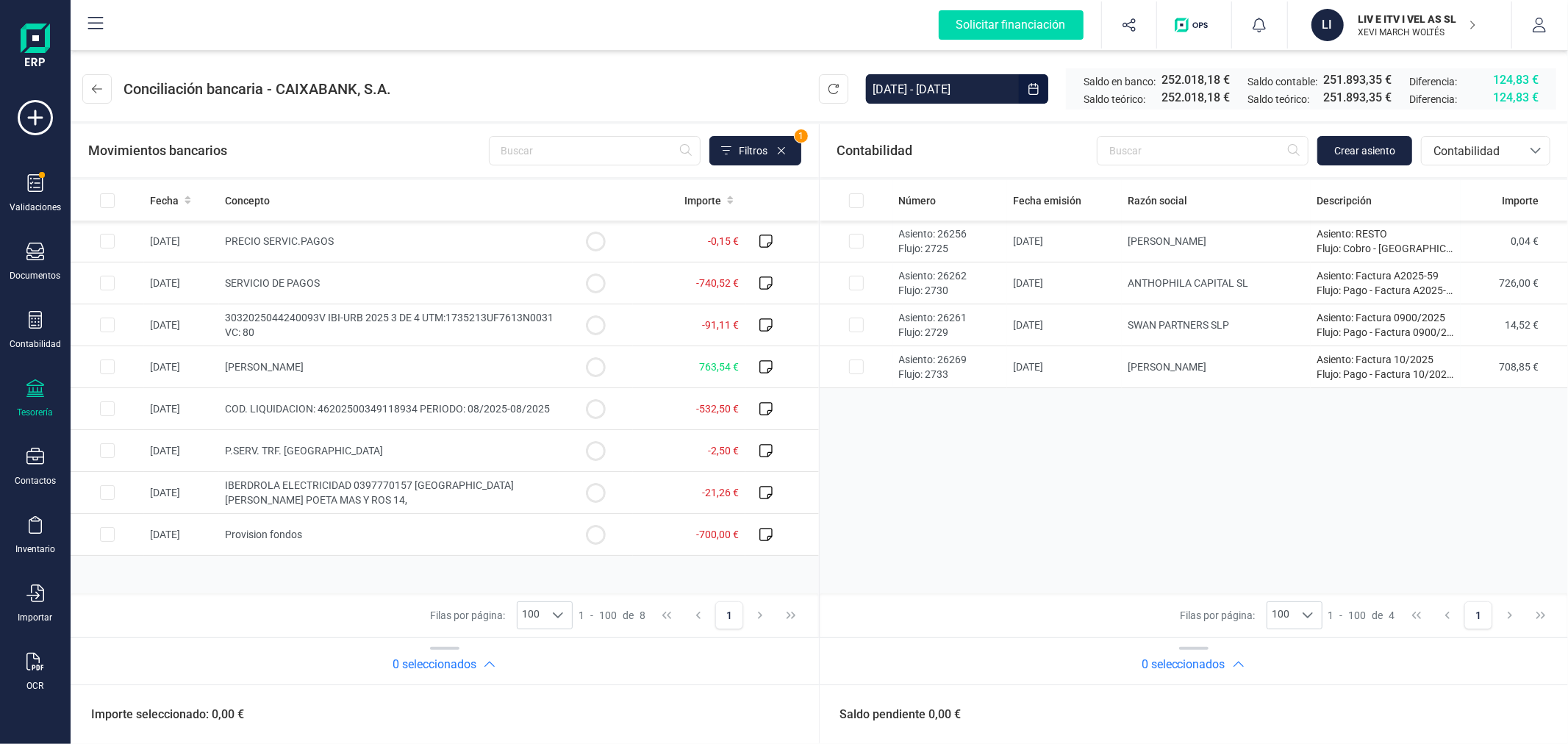
click at [941, 87] on input "01/01/2025 - 06/10/2025" at bounding box center [942, 89] width 153 height 29
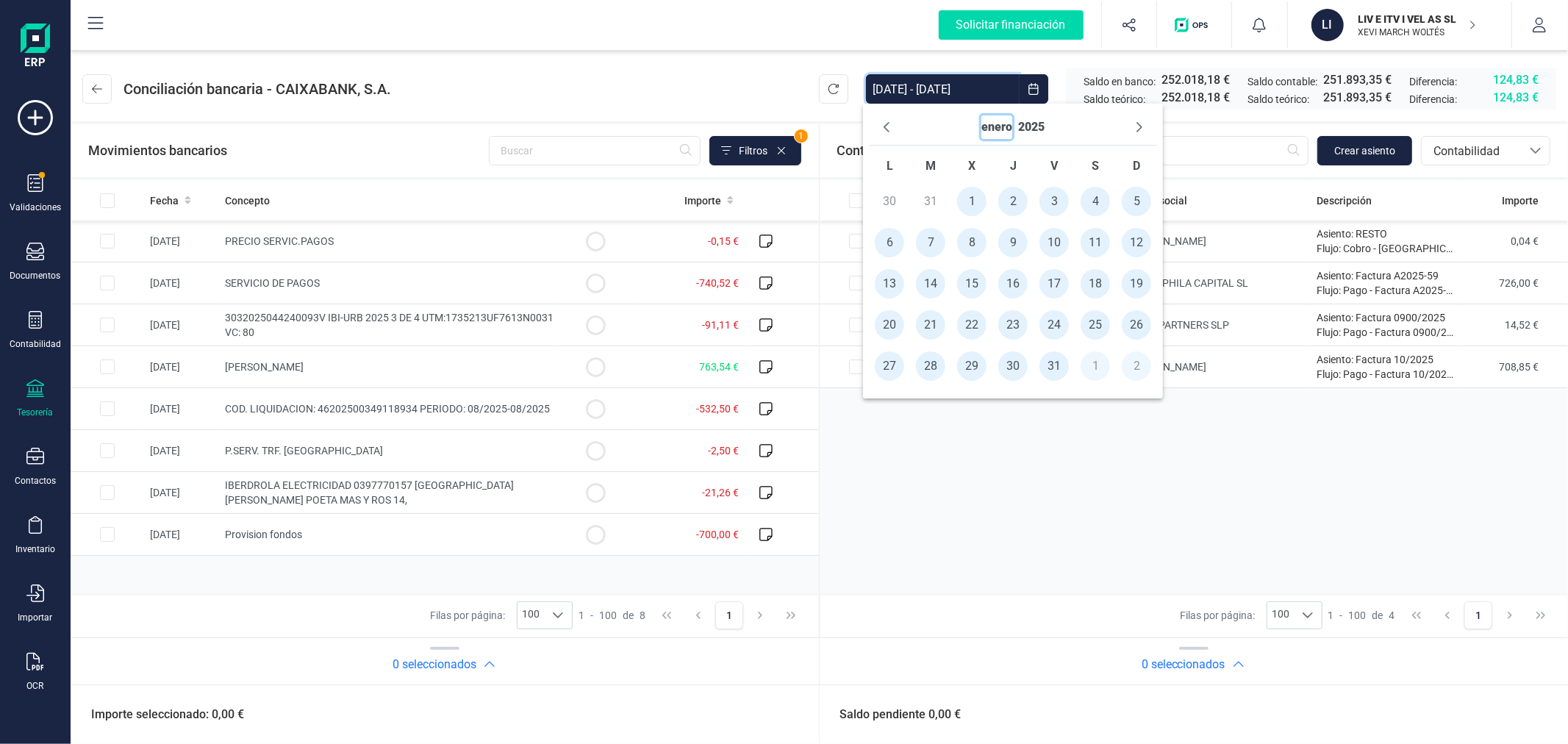
click at [1009, 122] on button "enero" at bounding box center [997, 127] width 31 height 24
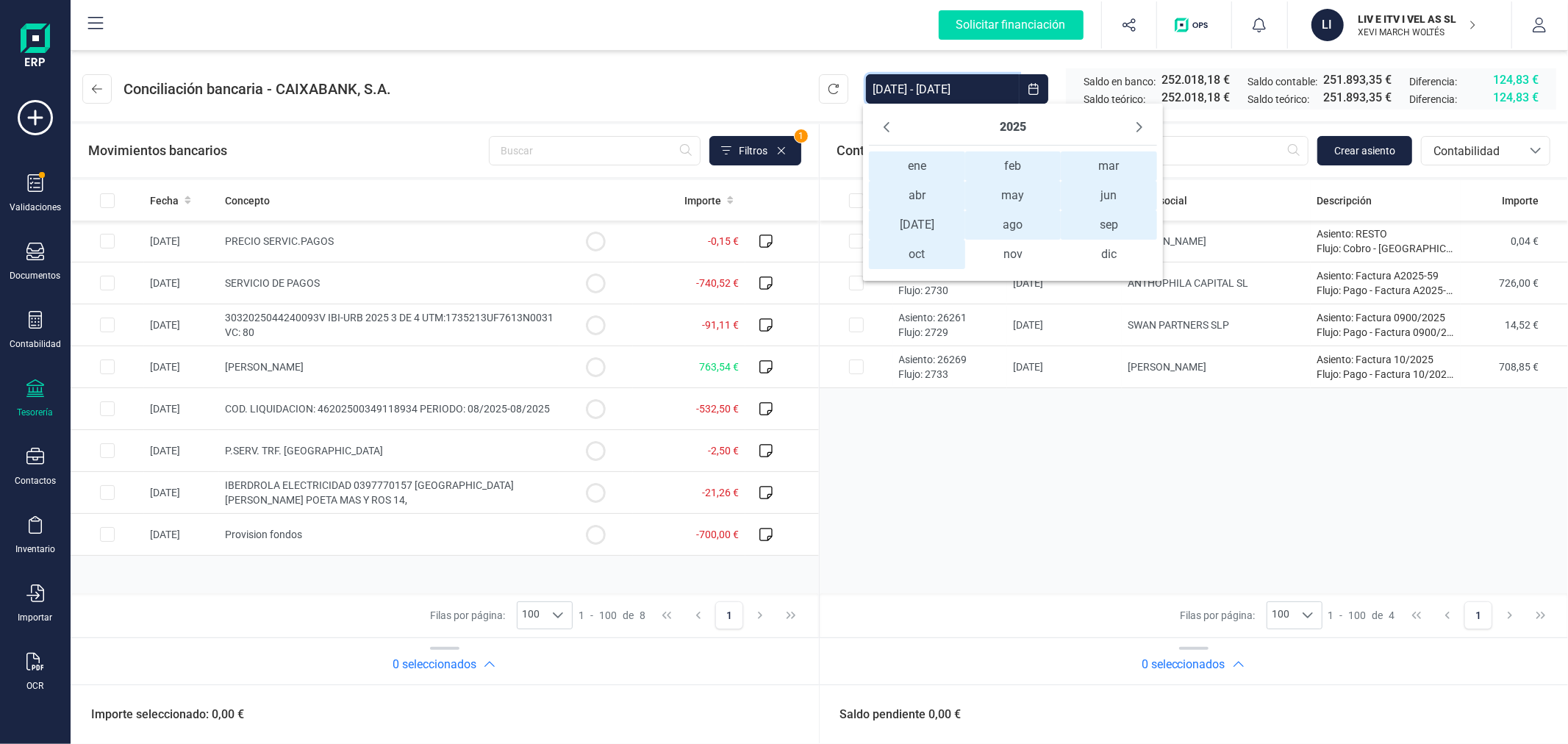
click at [936, 168] on span "ene ene" at bounding box center [917, 166] width 96 height 29
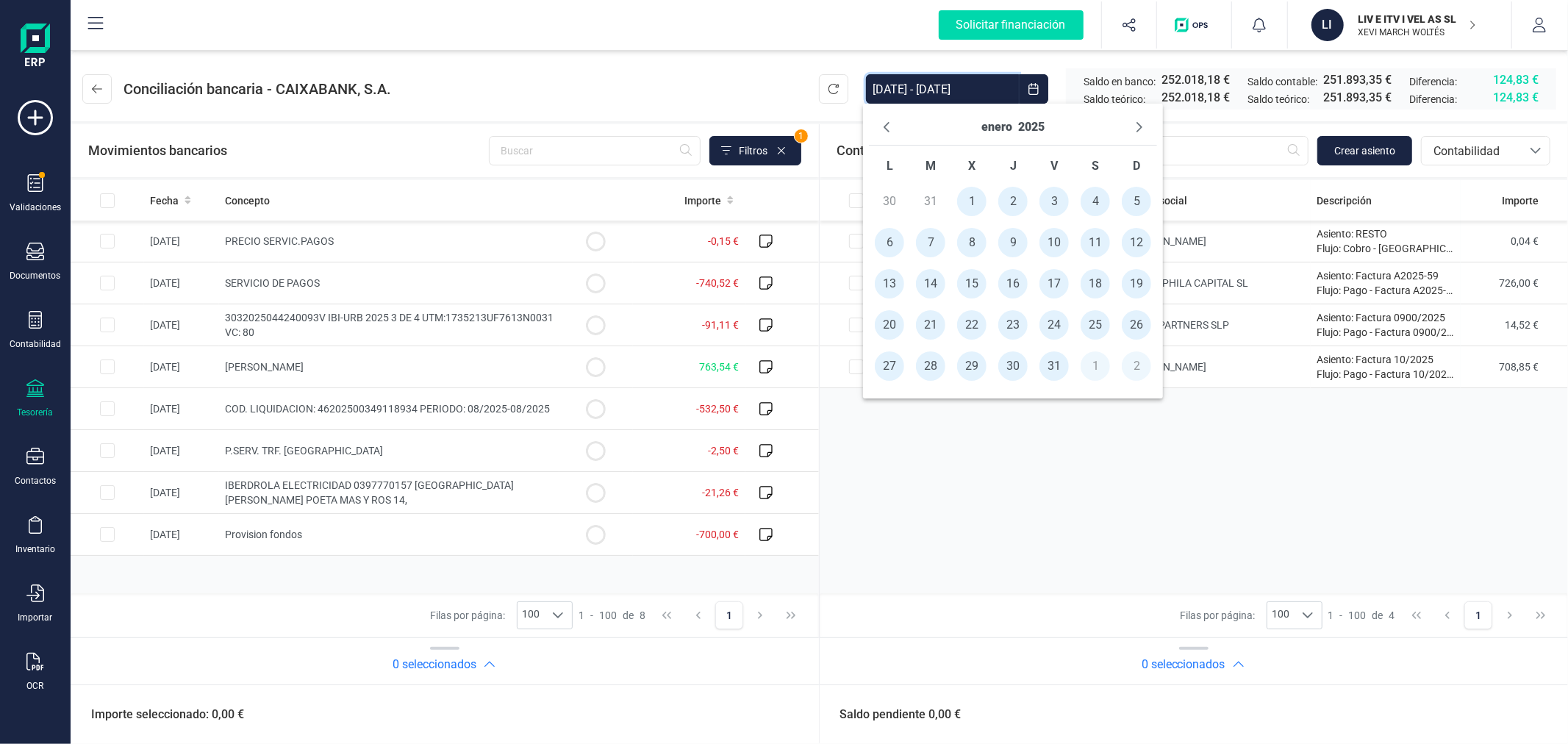
click at [972, 201] on span "1" at bounding box center [972, 202] width 29 height 29
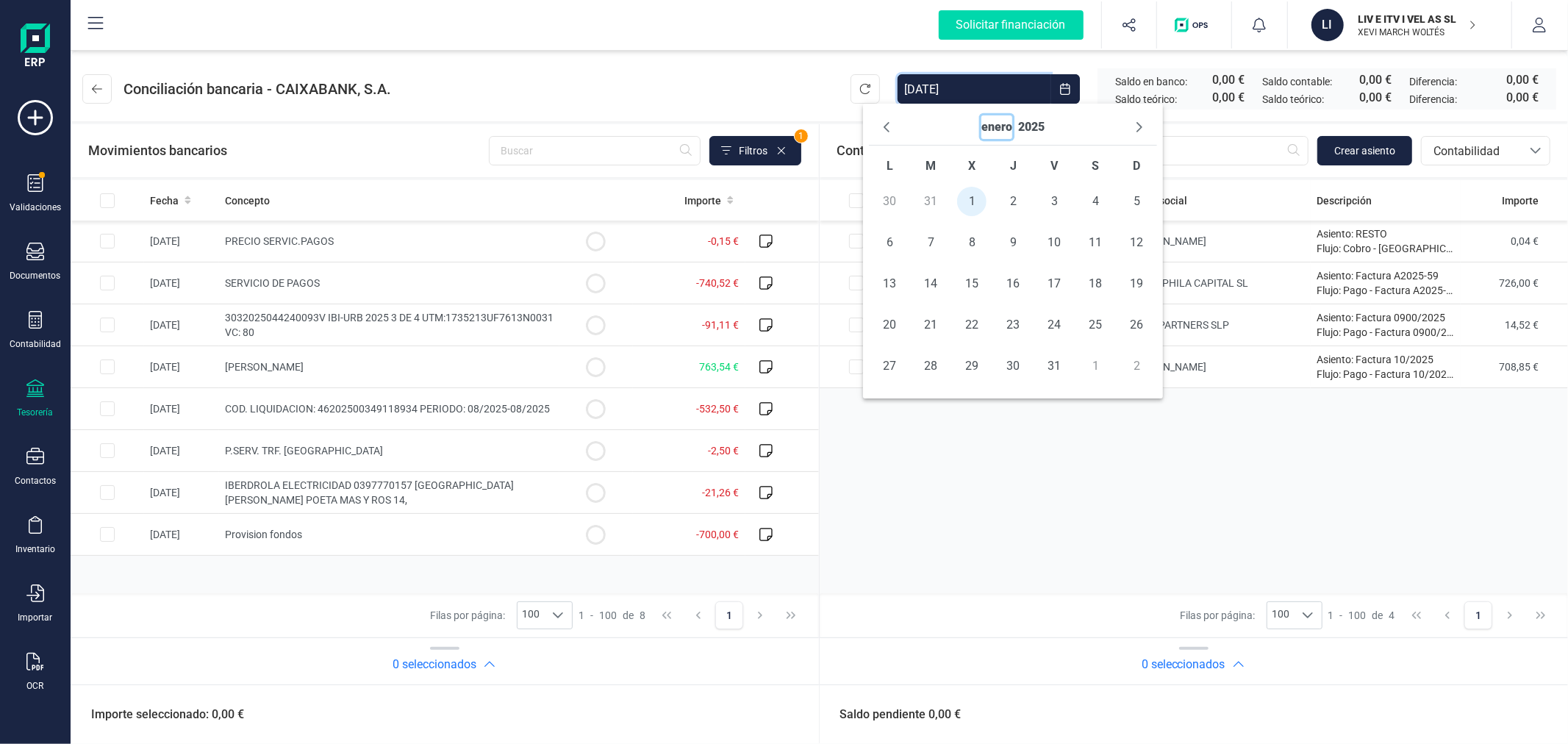
click at [992, 136] on button "enero" at bounding box center [997, 127] width 31 height 24
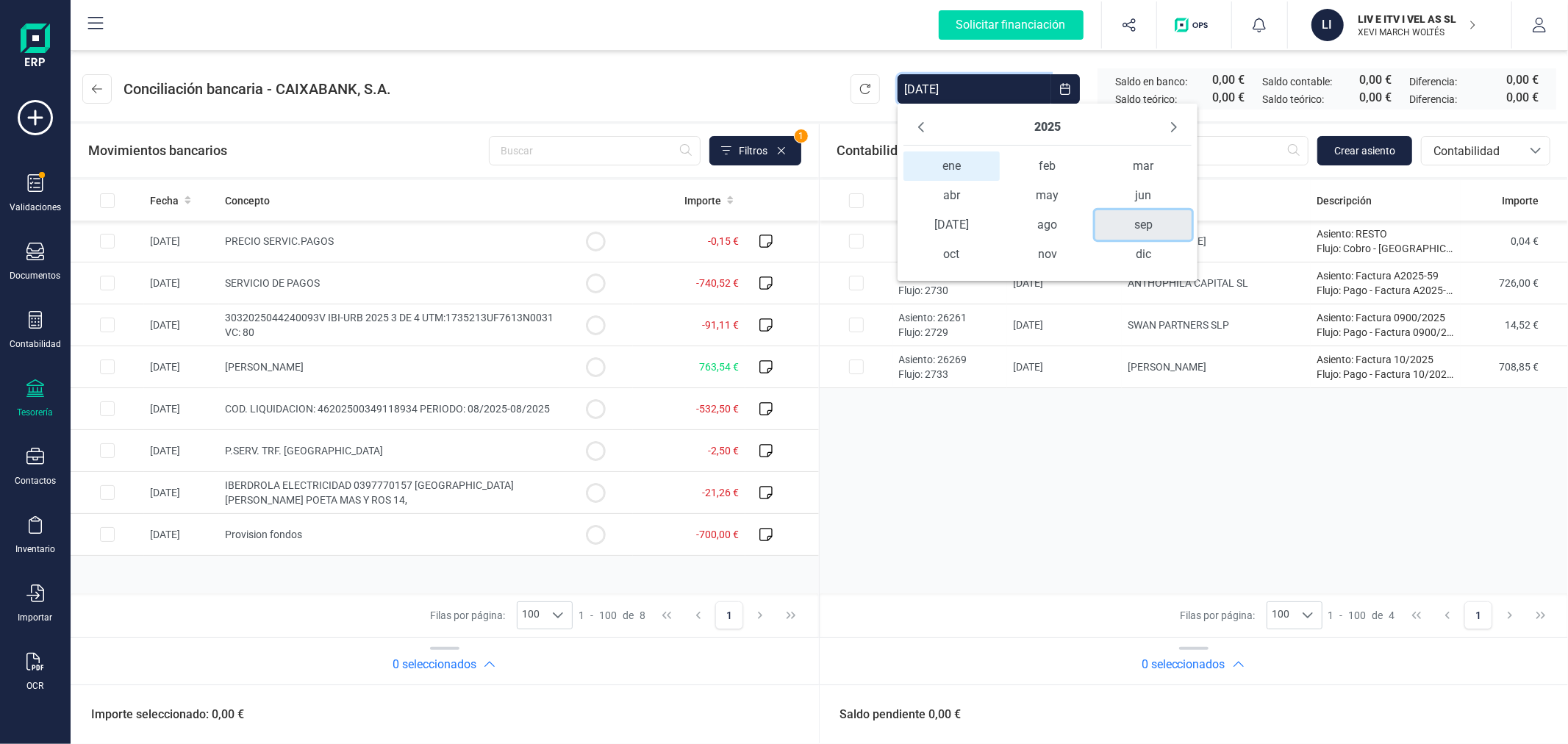
click at [1115, 225] on span "sep" at bounding box center [1143, 225] width 96 height 29
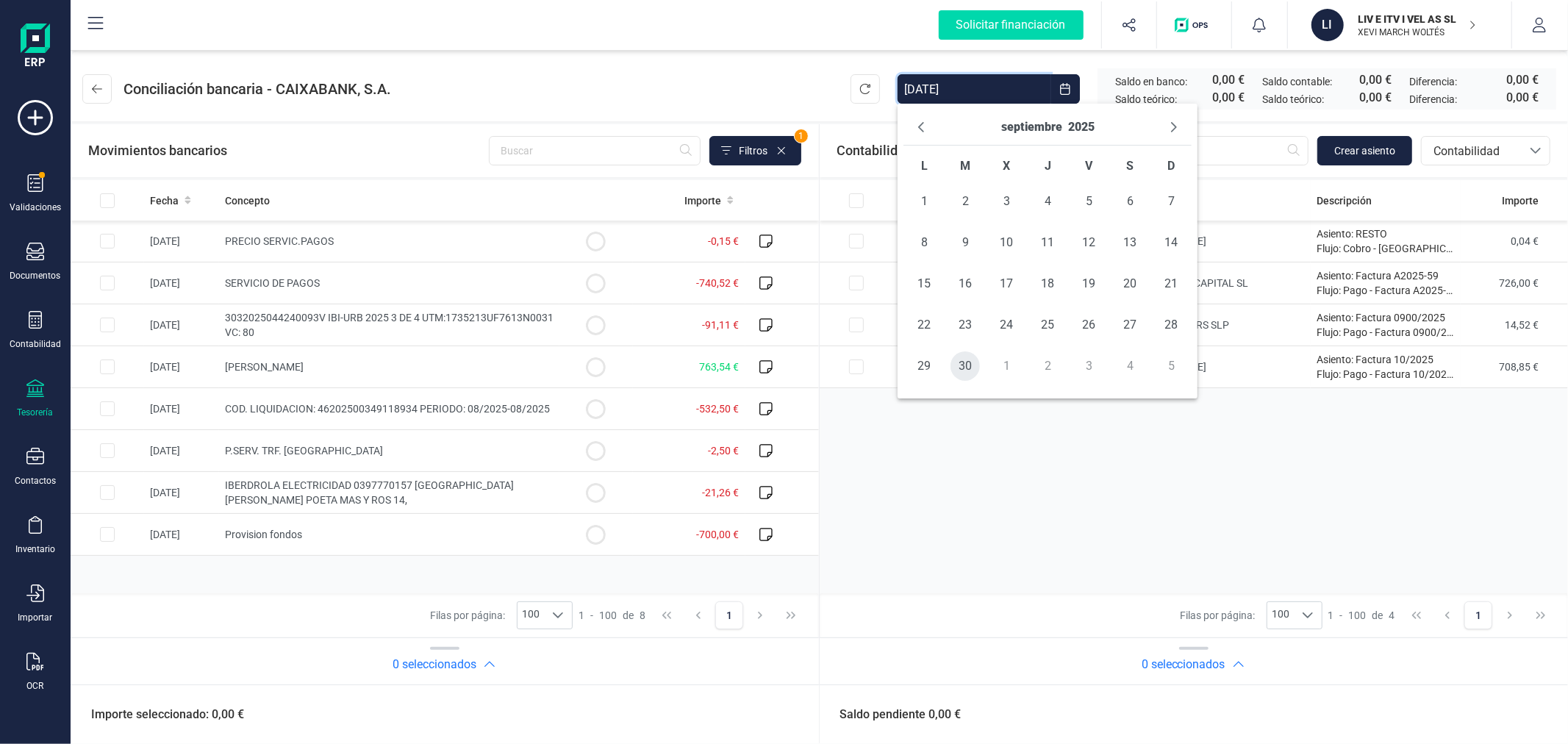
click at [963, 361] on span "30" at bounding box center [965, 366] width 29 height 29
type input "01/01/2025 - 30/09/2025"
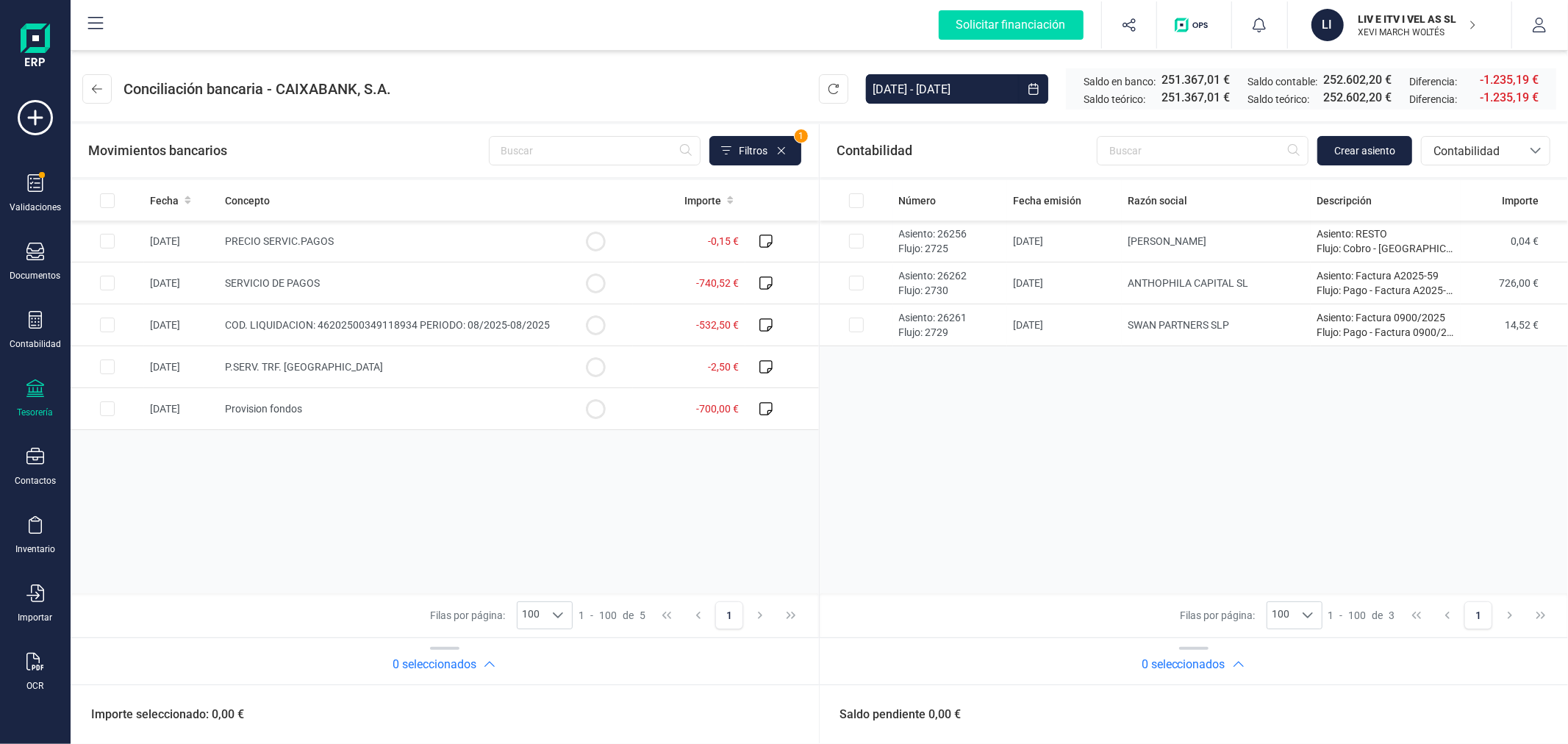
click at [949, 493] on div "Número Fecha emisión Razón social Descripción Importe Asiento: 26256 Flujo: 272…" at bounding box center [1193, 387] width 749 height 413
click at [854, 278] on input "Row Selected ea34660b-09e7-429d-a873-372f50092197" at bounding box center [856, 283] width 15 height 15
checkbox input "true"
click at [854, 326] on input "Row Selected 08667c9c-4ab0-4ef2-b9e2-8fde0bc02b31" at bounding box center [856, 325] width 15 height 15
checkbox input "true"
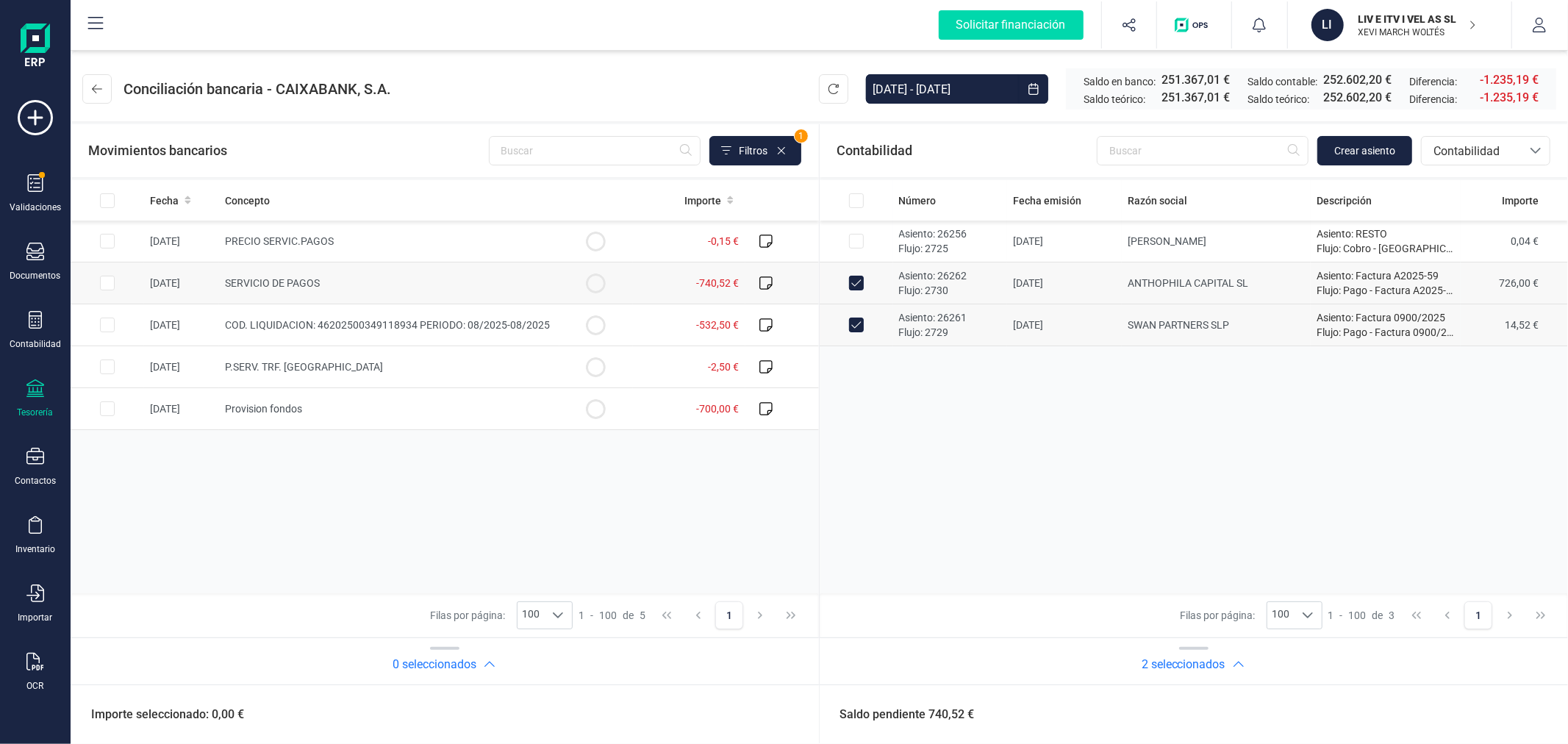
click at [111, 279] on input "Row Selected d42d4b1b-0831-4a76-9e5d-2671ec7377f3" at bounding box center [107, 283] width 15 height 15
click at [1497, 720] on button "Conciliar" at bounding box center [1491, 715] width 69 height 29
checkbox input "false"
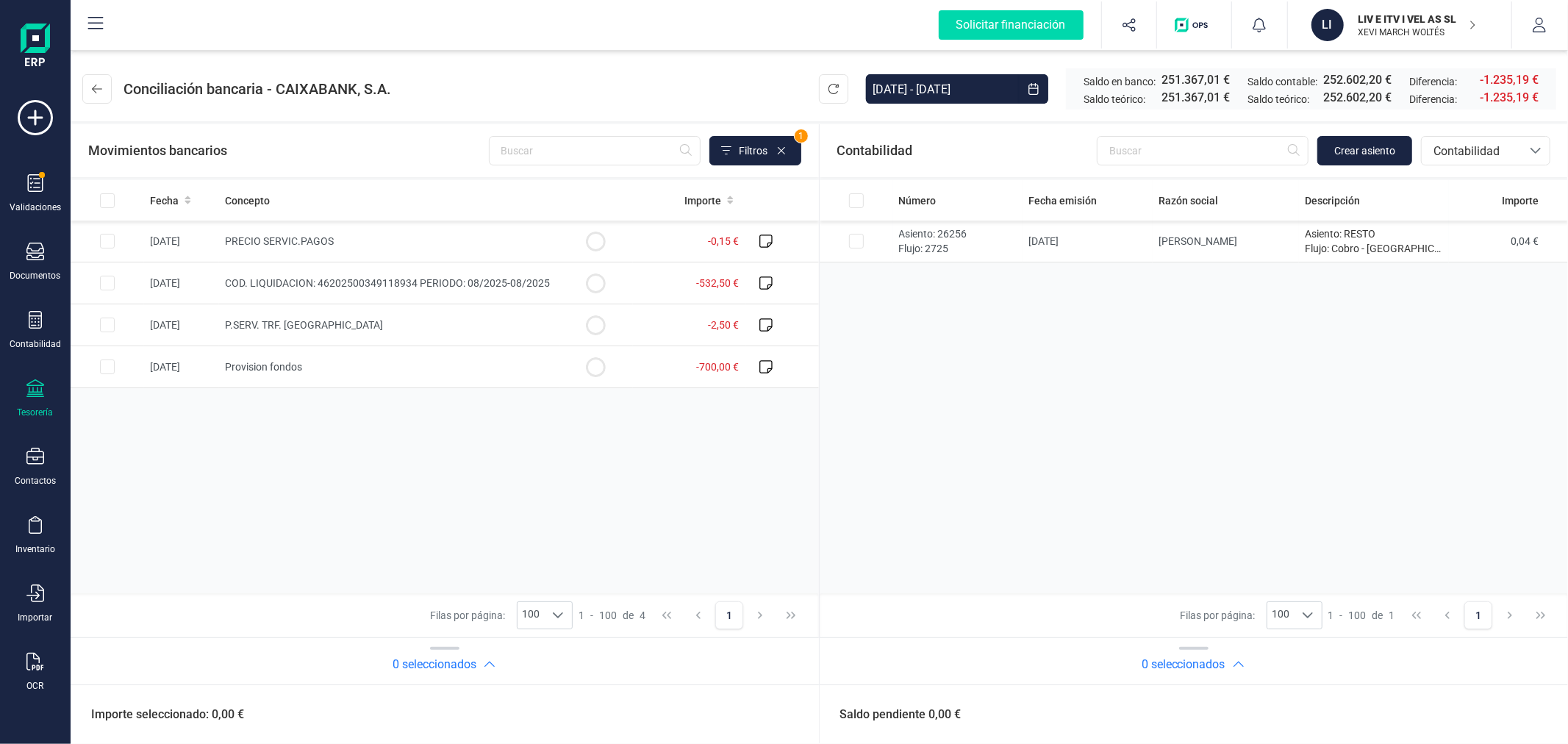
click at [35, 395] on icon at bounding box center [35, 388] width 18 height 18
click at [188, 255] on span "Cuentas bancarias" at bounding box center [177, 250] width 130 height 18
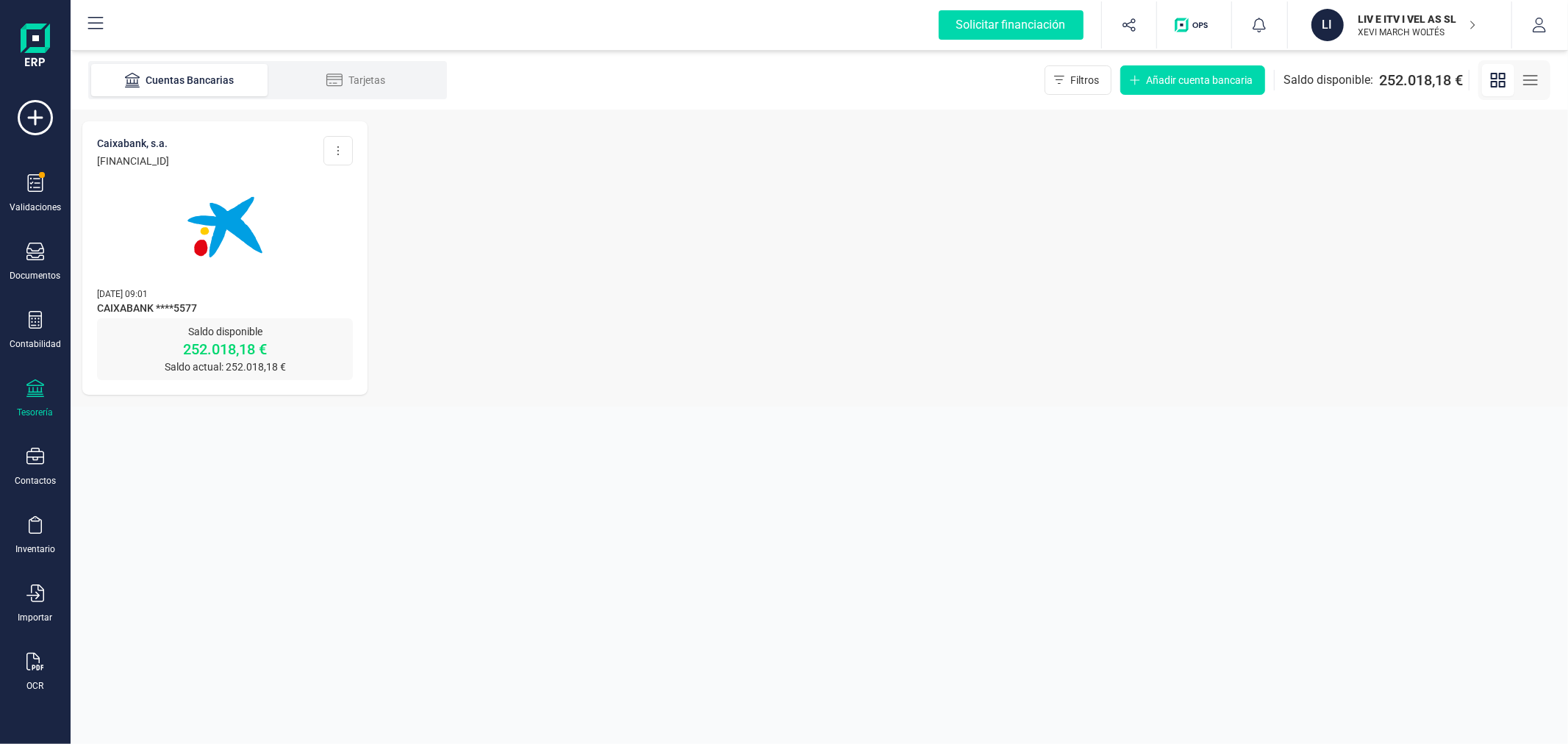
click at [182, 183] on img at bounding box center [225, 228] width 124 height 124
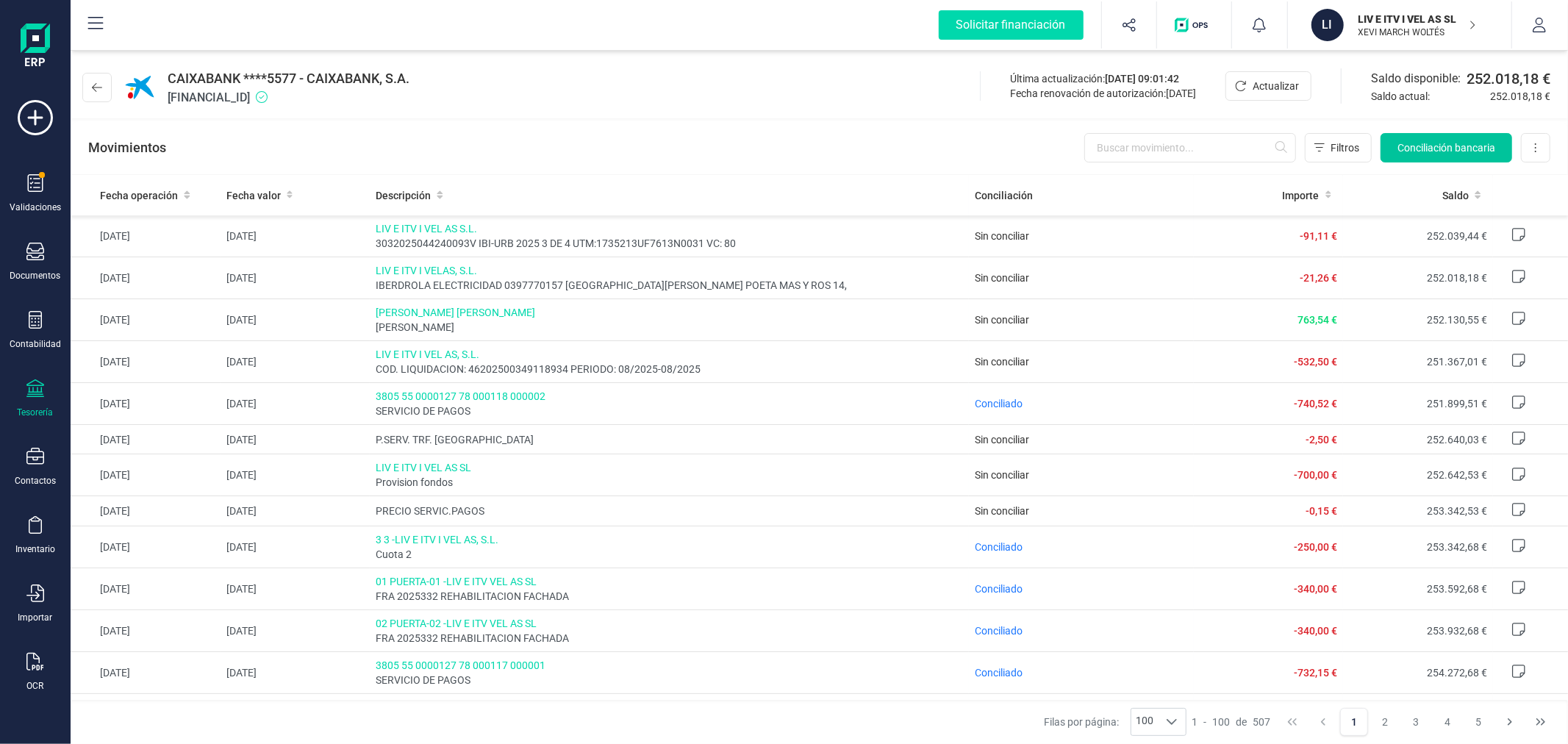
click at [1441, 141] on span "Conciliación bancaria" at bounding box center [1446, 148] width 98 height 15
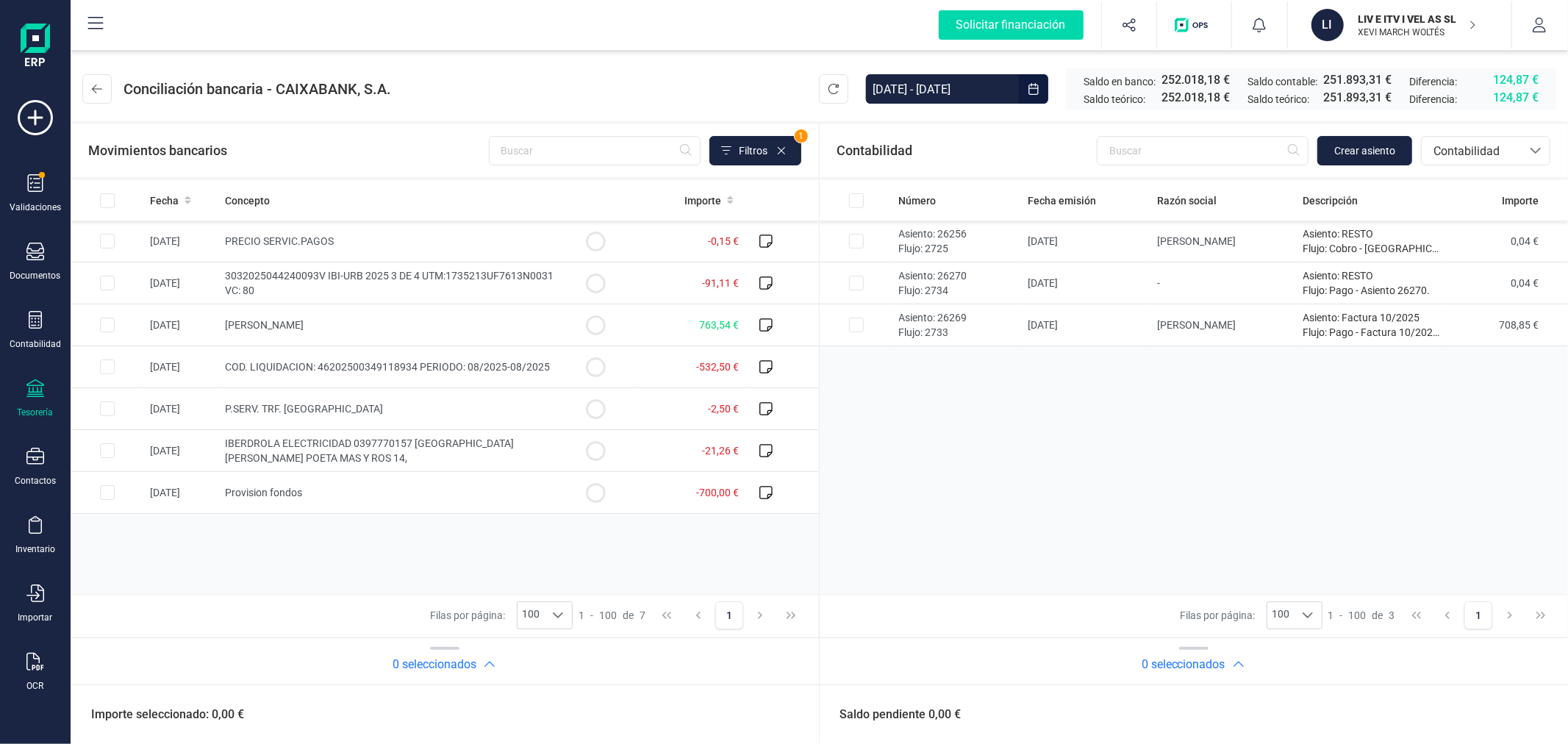
click at [953, 98] on input "01/01/2025 - 06/10/2025" at bounding box center [942, 89] width 153 height 29
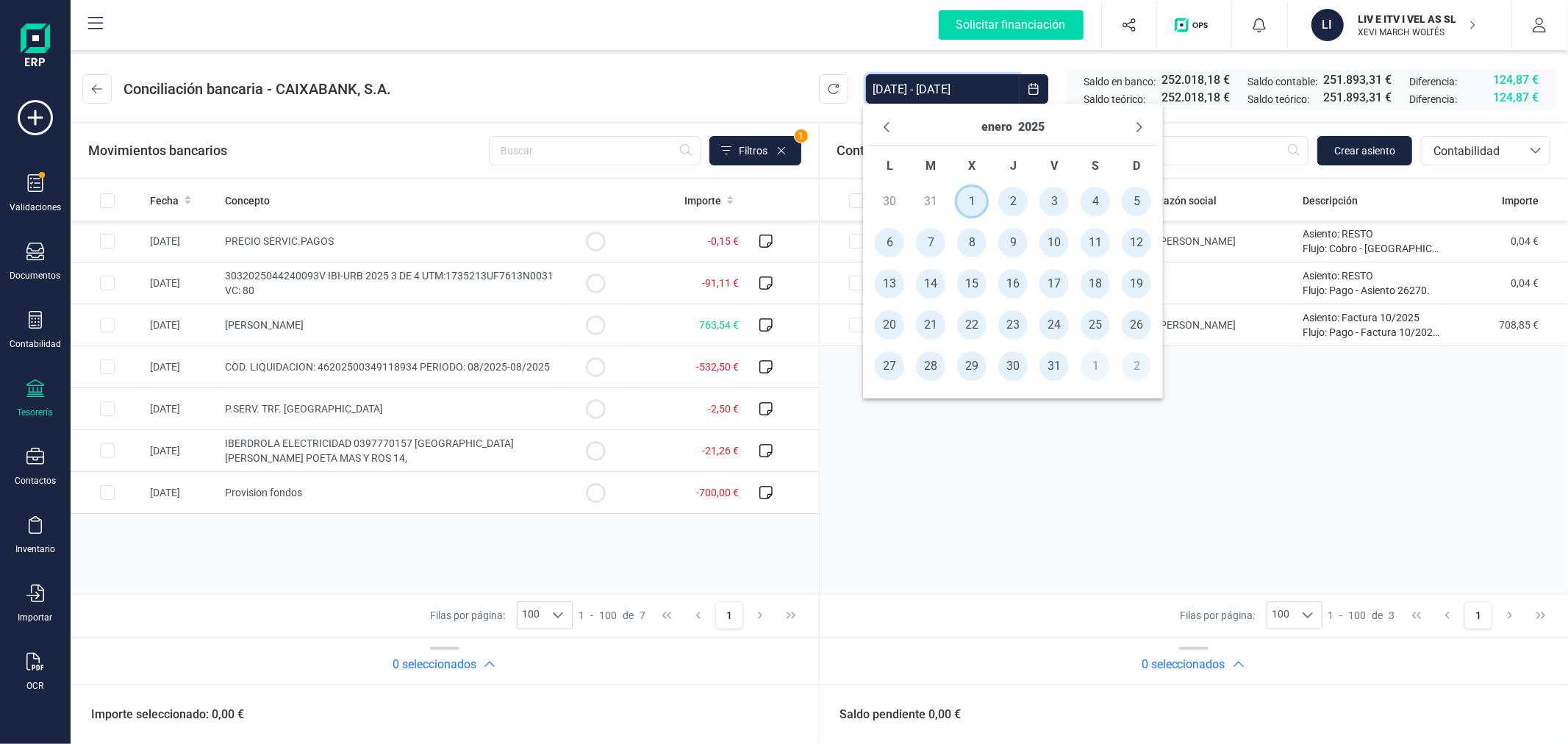
click at [981, 199] on span "1" at bounding box center [972, 202] width 29 height 29
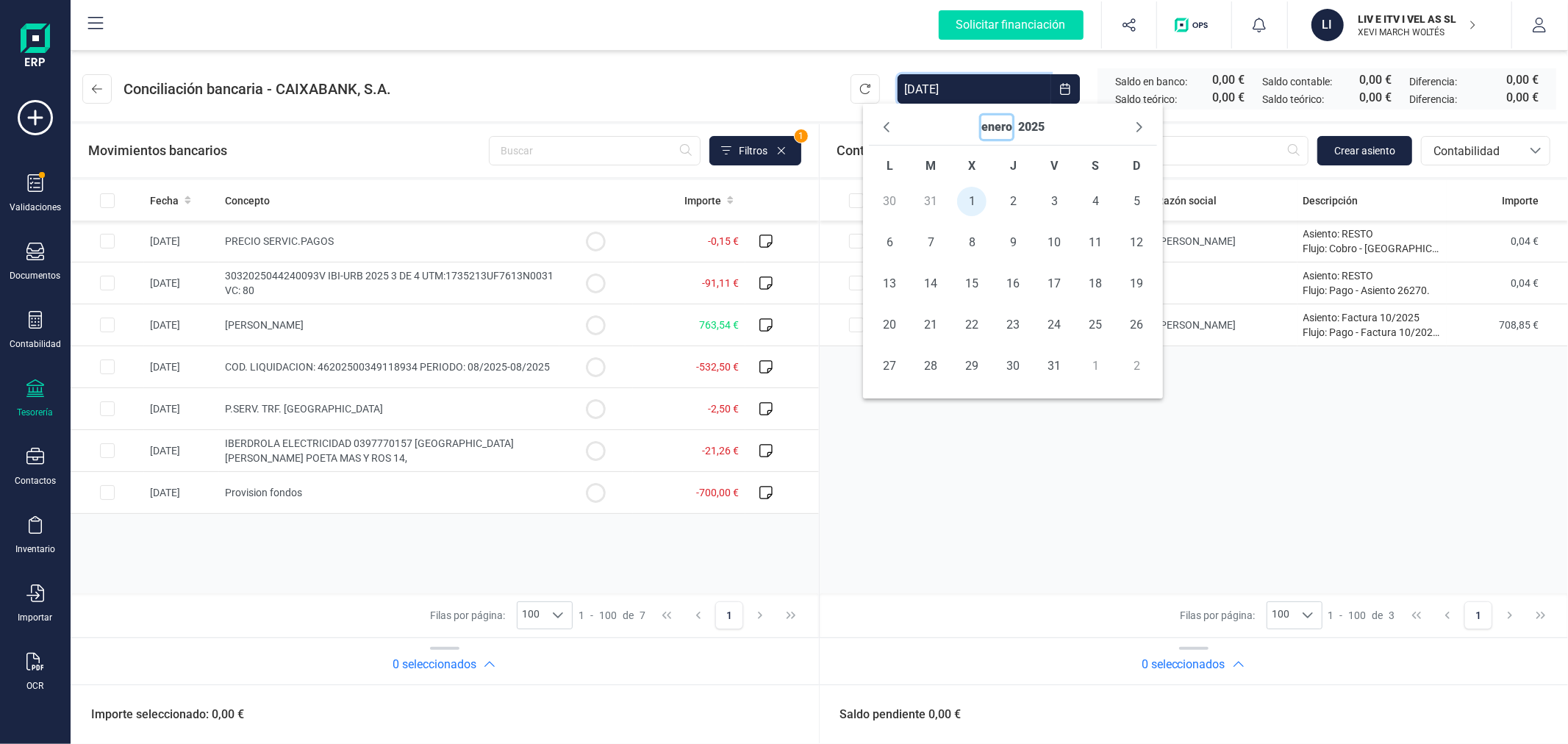
click at [995, 122] on button "enero" at bounding box center [997, 127] width 31 height 24
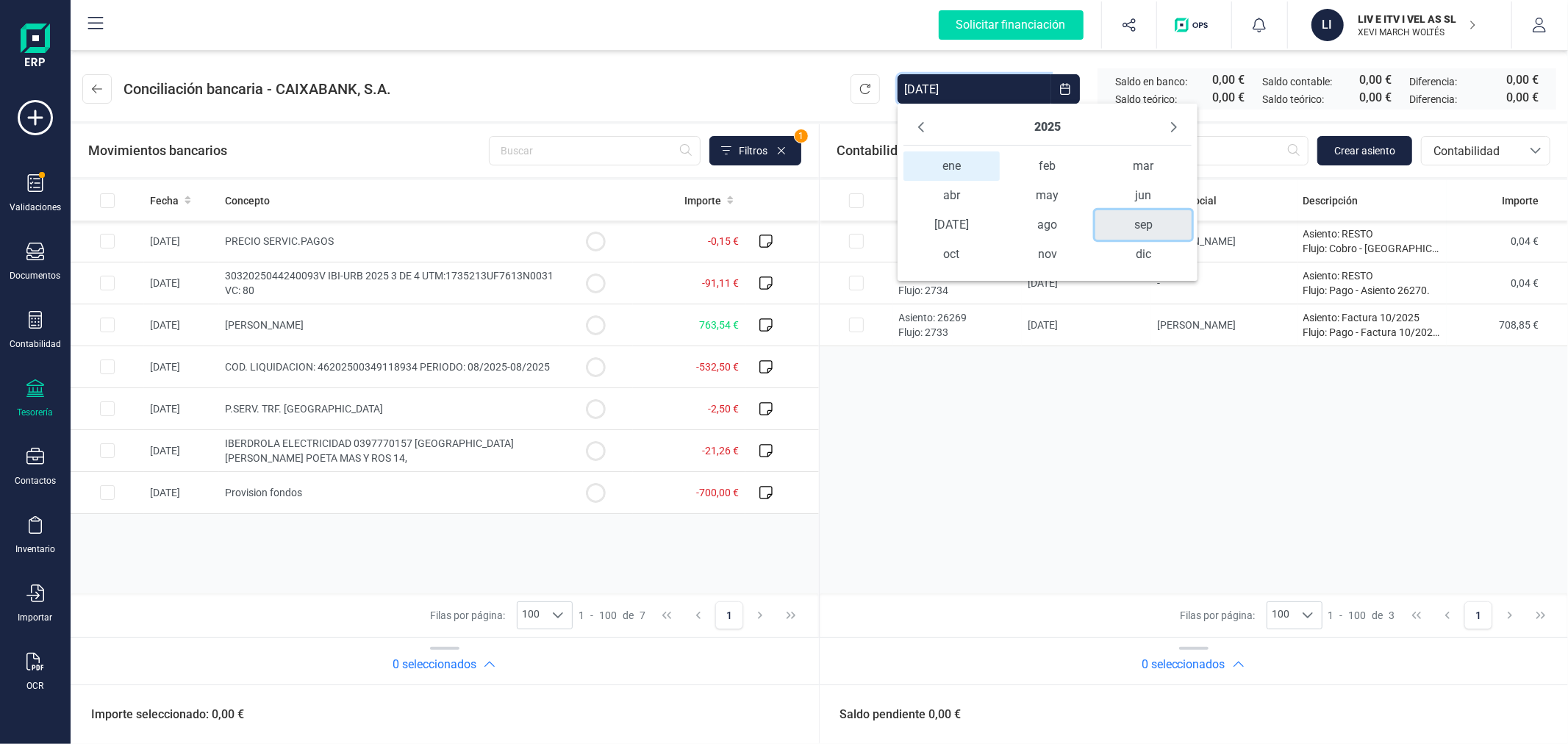
click at [1147, 222] on span "sep" at bounding box center [1143, 225] width 96 height 29
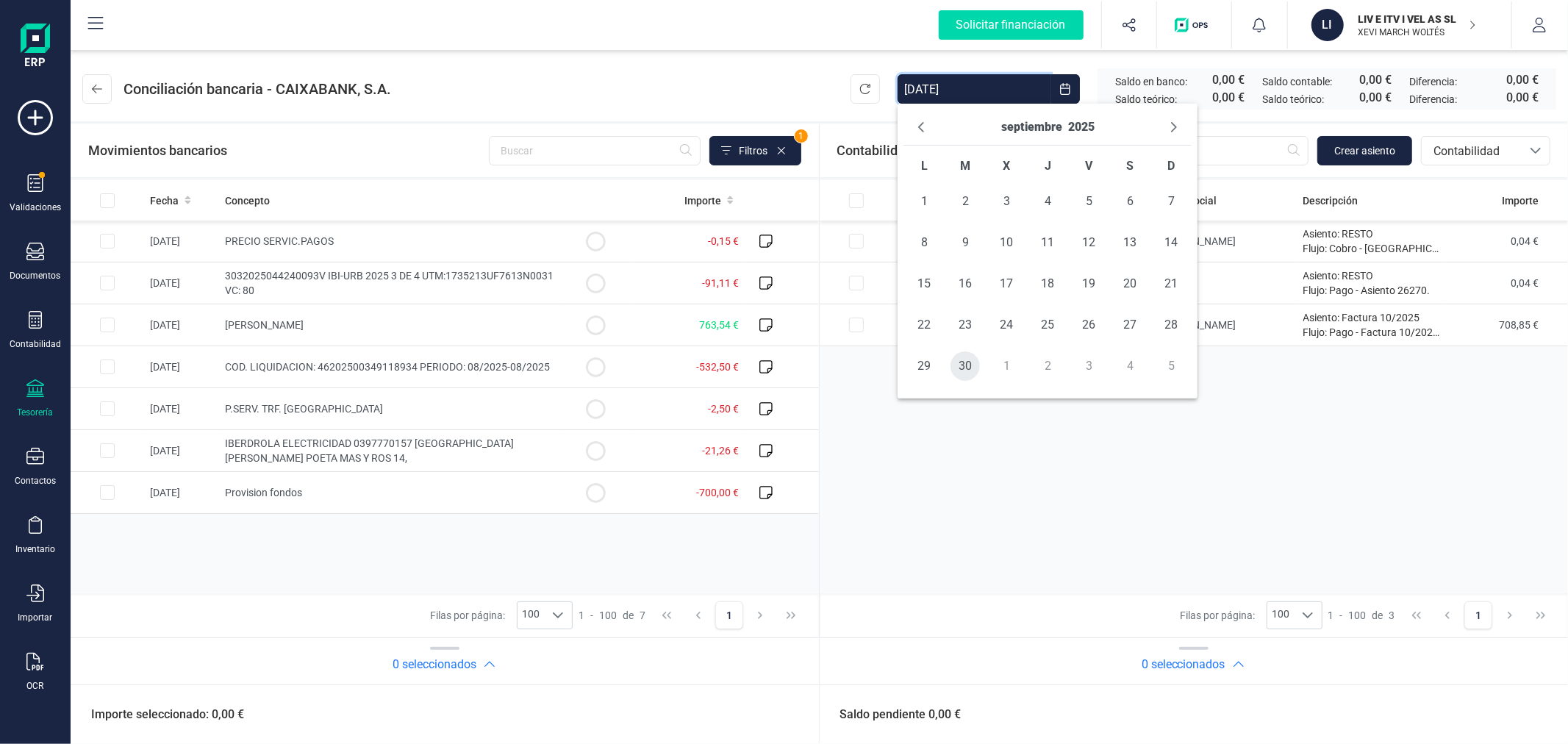
click at [967, 365] on span "30" at bounding box center [965, 366] width 29 height 29
type input "01/01/2025 - 30/09/2025"
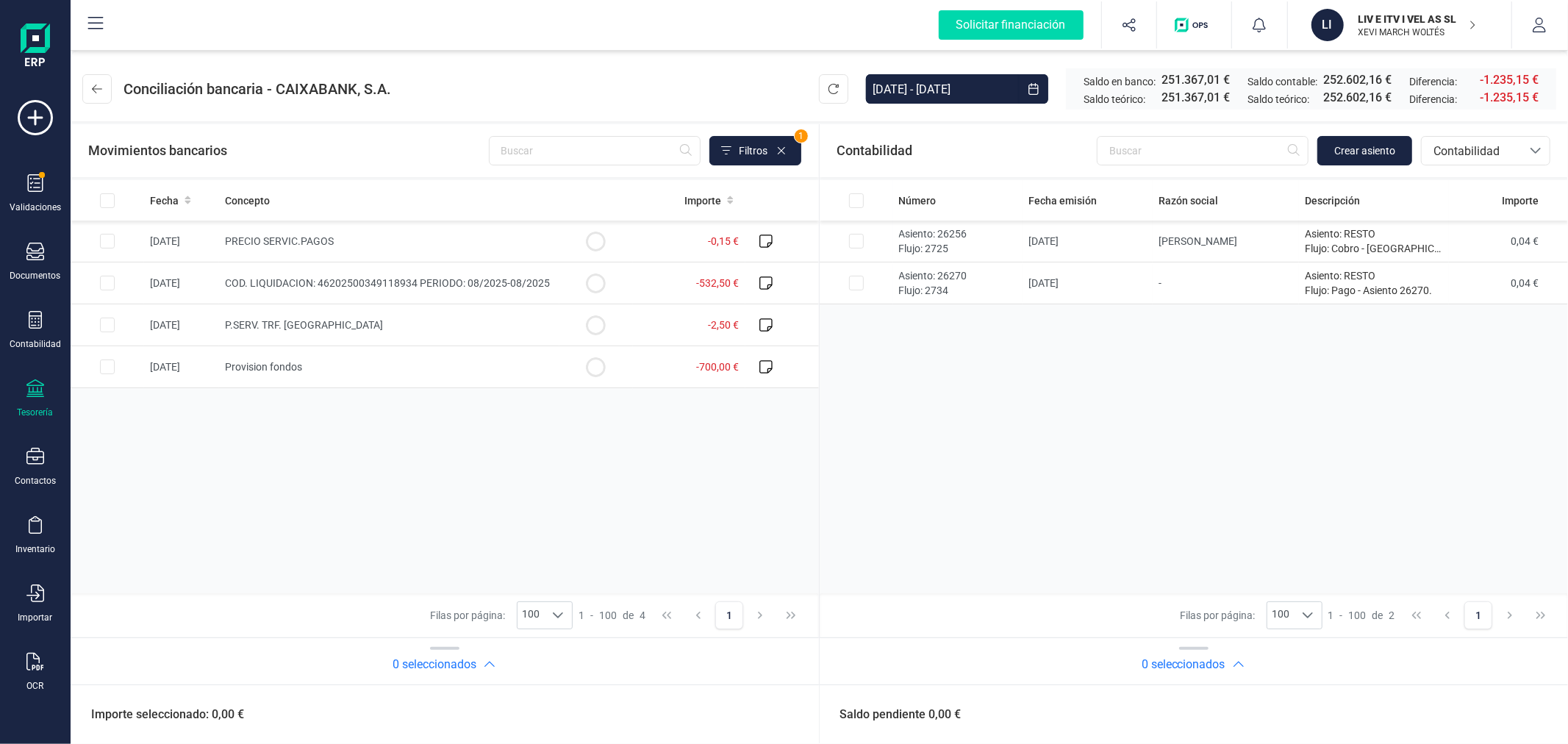
click at [1001, 480] on div "Número Fecha emisión Razón social Descripción Importe Asiento: 26256 Flujo: 272…" at bounding box center [1193, 387] width 749 height 413
click at [110, 239] on input "Row Selected e1075209-3cec-474d-a6ab-1536b3b16a8f" at bounding box center [107, 241] width 15 height 15
checkbox input "true"
click at [105, 325] on input "Row Selected 590f8bb9-ac99-450f-949b-8cbb4ad3b9cf" at bounding box center [107, 325] width 15 height 15
checkbox input "true"
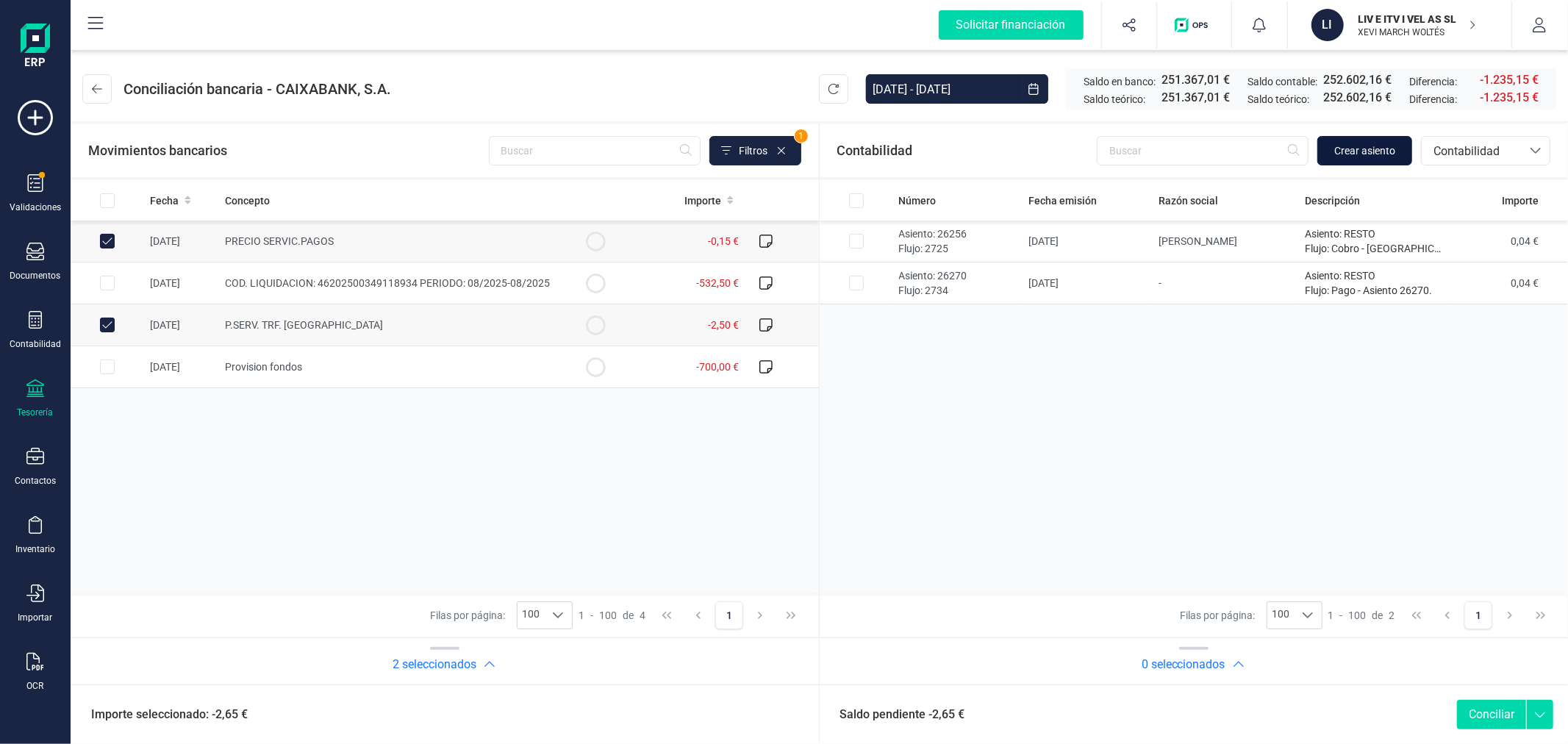
click at [1360, 150] on span "Crear asiento" at bounding box center [1364, 151] width 61 height 15
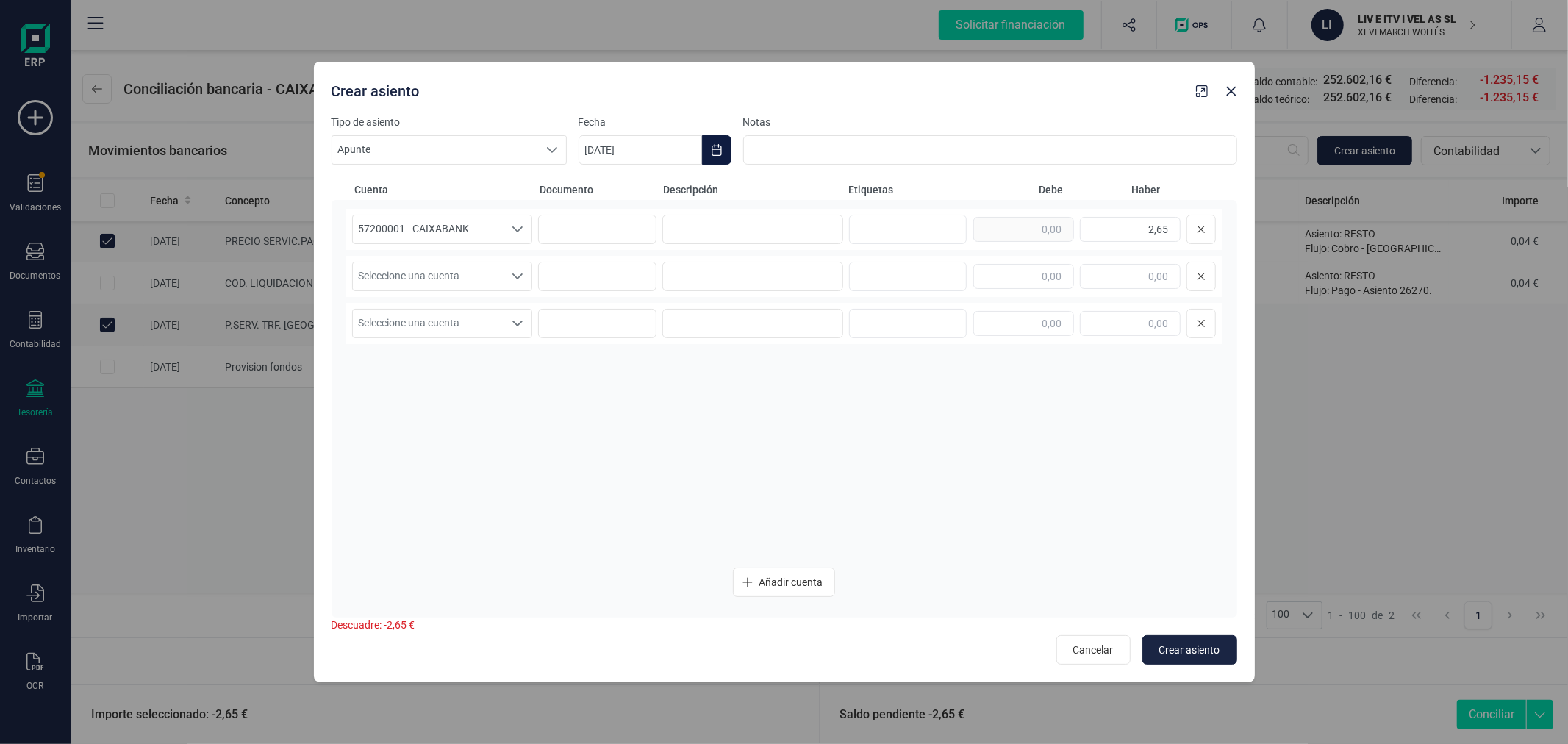
click at [718, 150] on icon "Choose Date" at bounding box center [716, 150] width 12 height 12
click at [605, 194] on icon "Previous Month" at bounding box center [608, 194] width 6 height 10
click at [675, 435] on span "30" at bounding box center [669, 445] width 29 height 29
type input "30/09/2025"
click at [710, 221] on input at bounding box center [753, 230] width 181 height 29
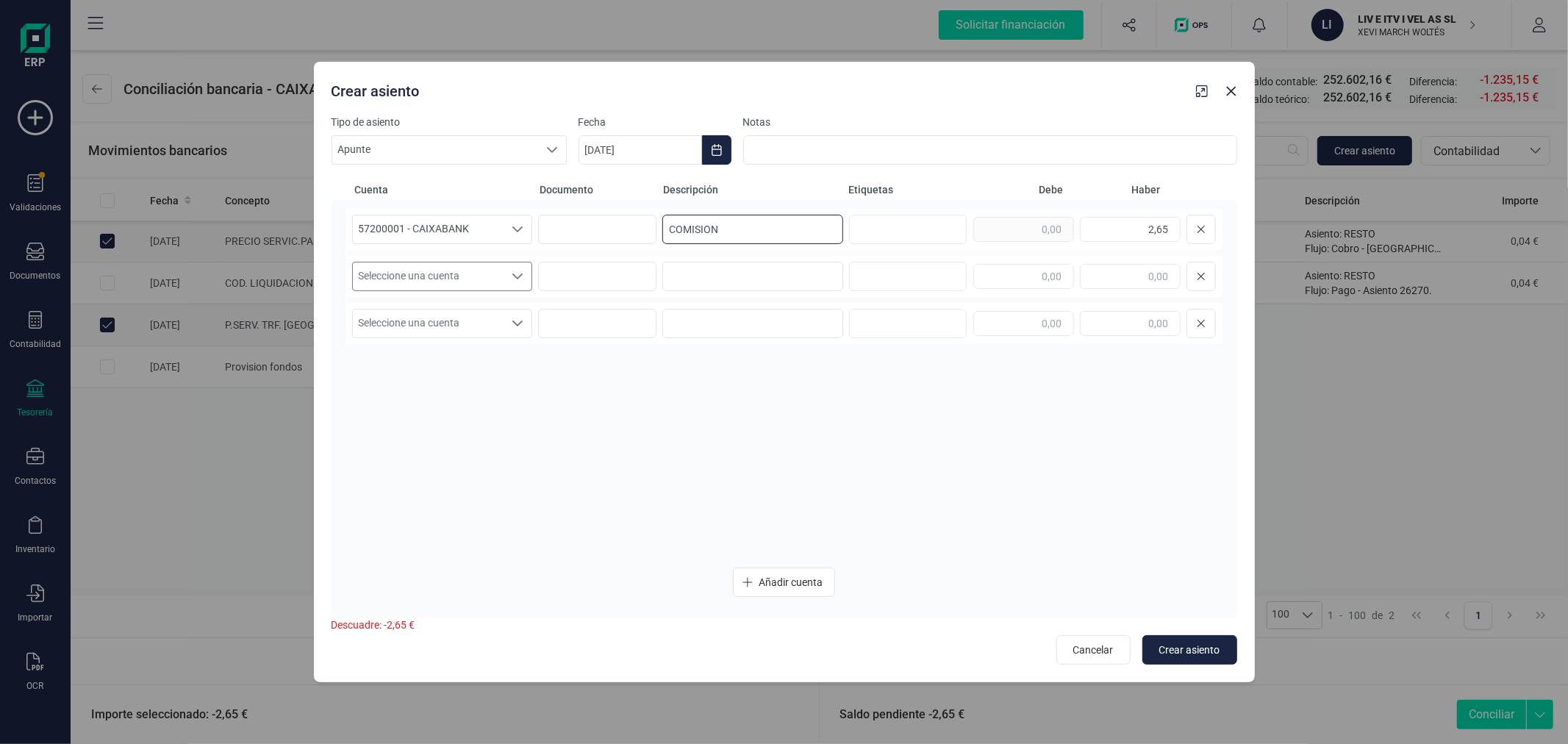
type input "COMISION"
click at [403, 281] on span "Seleccione una cuenta" at bounding box center [428, 276] width 152 height 28
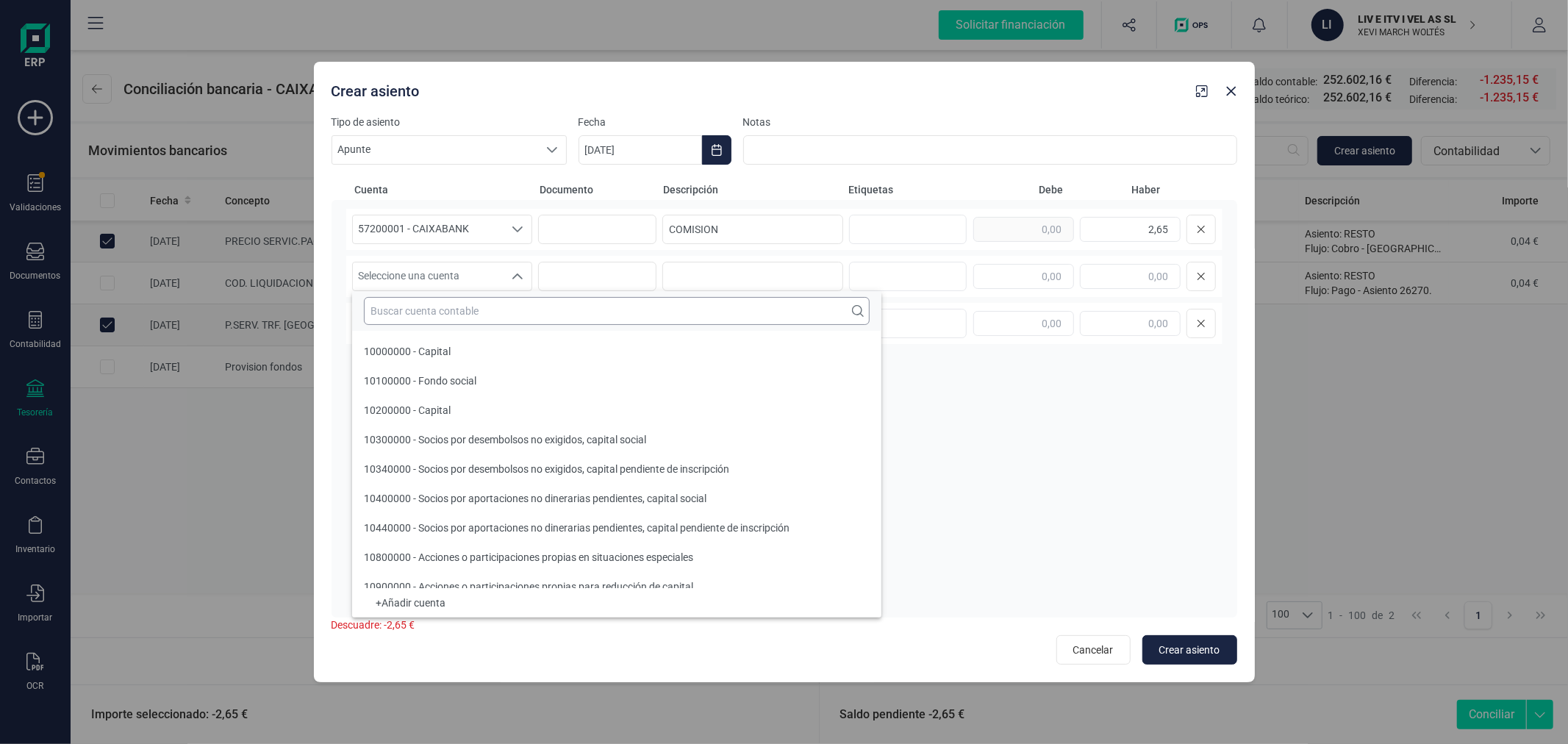
click at [414, 311] on input "text" at bounding box center [616, 311] width 506 height 28
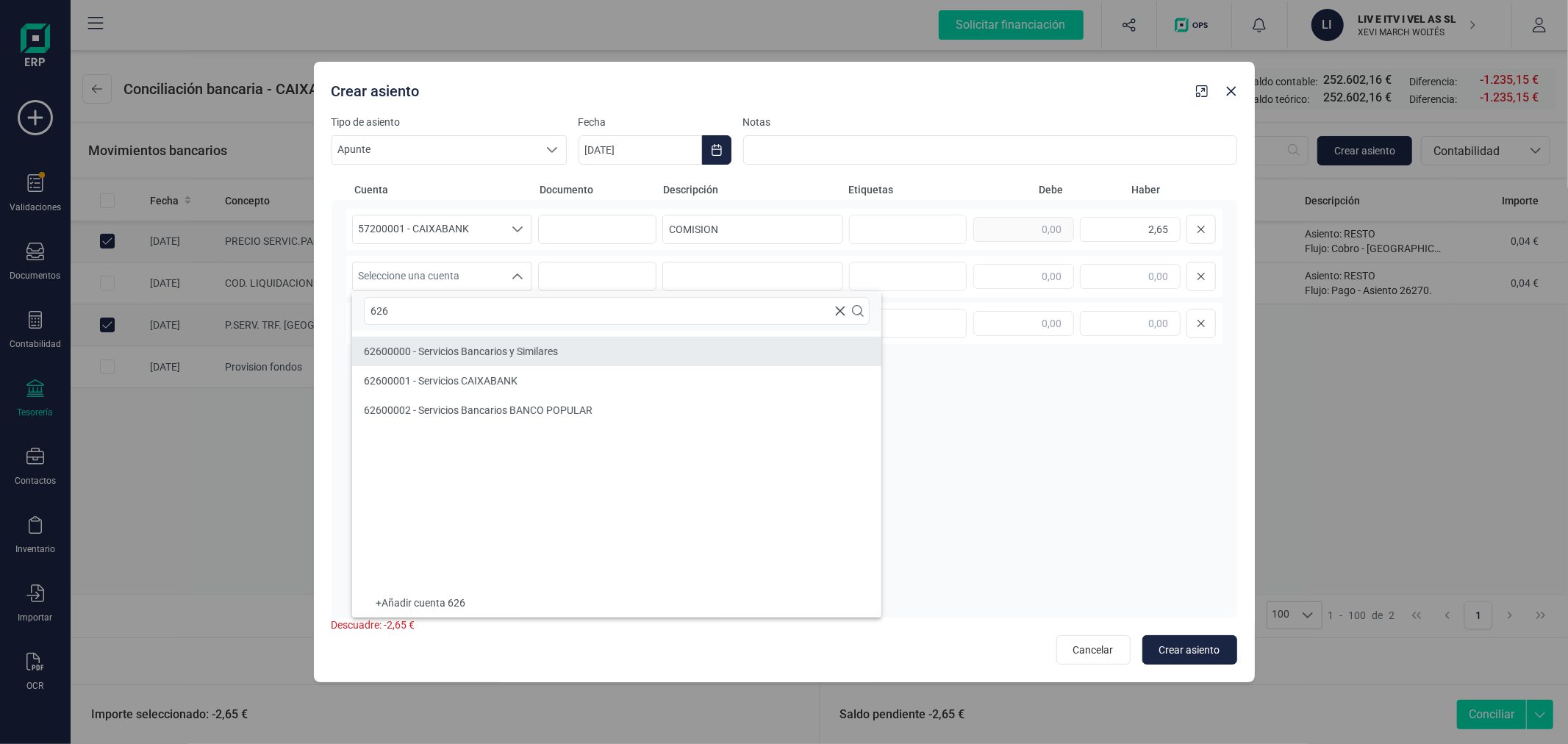
type input "626"
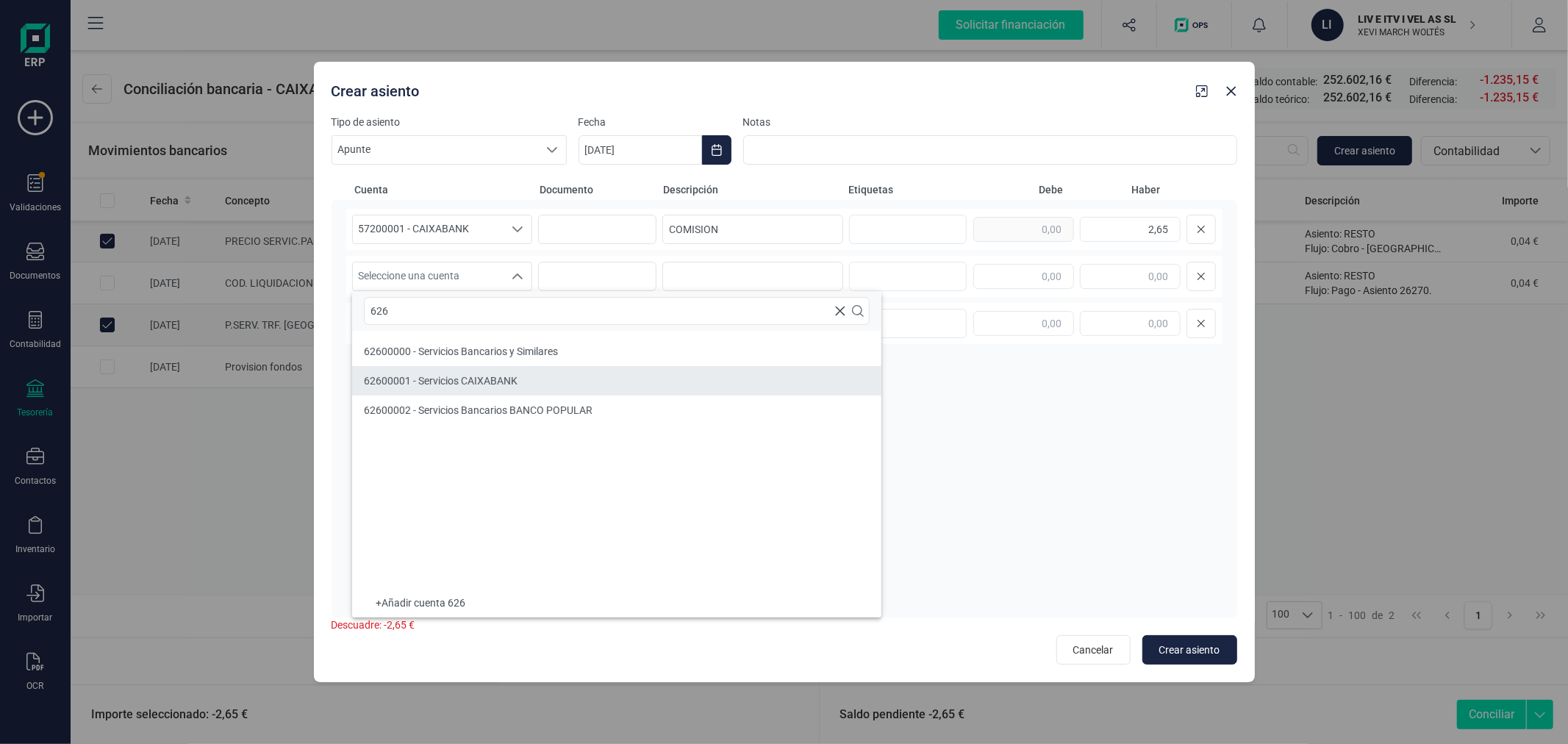
click at [481, 384] on span "62600001 - Servicios CAIXABANK" at bounding box center [440, 381] width 154 height 12
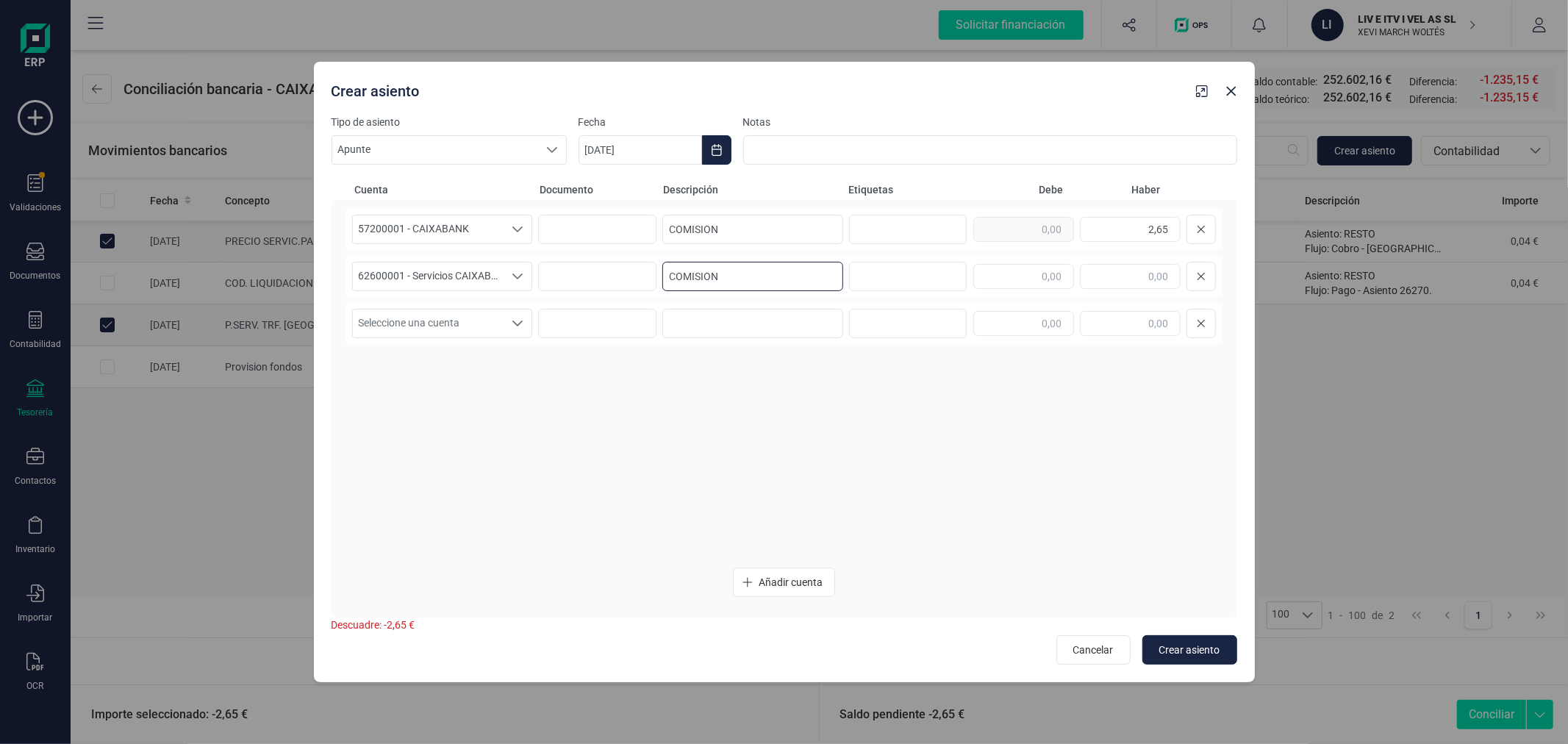
type input "COMISION"
type input "2,65"
click at [1168, 645] on span "Crear asiento" at bounding box center [1189, 650] width 61 height 15
type input "06/10/2025"
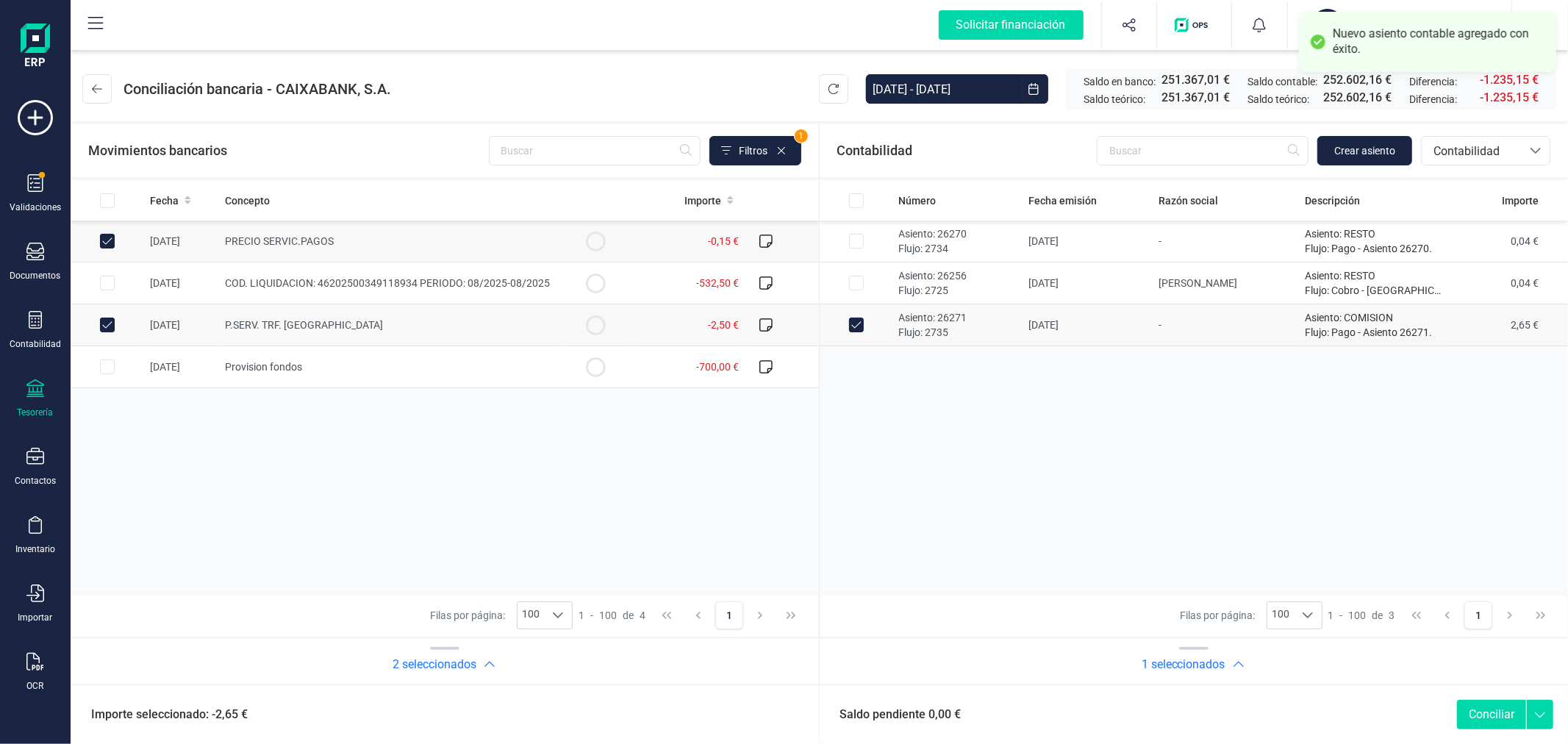
click at [1507, 704] on button "Conciliar" at bounding box center [1491, 715] width 69 height 29
checkbox input "false"
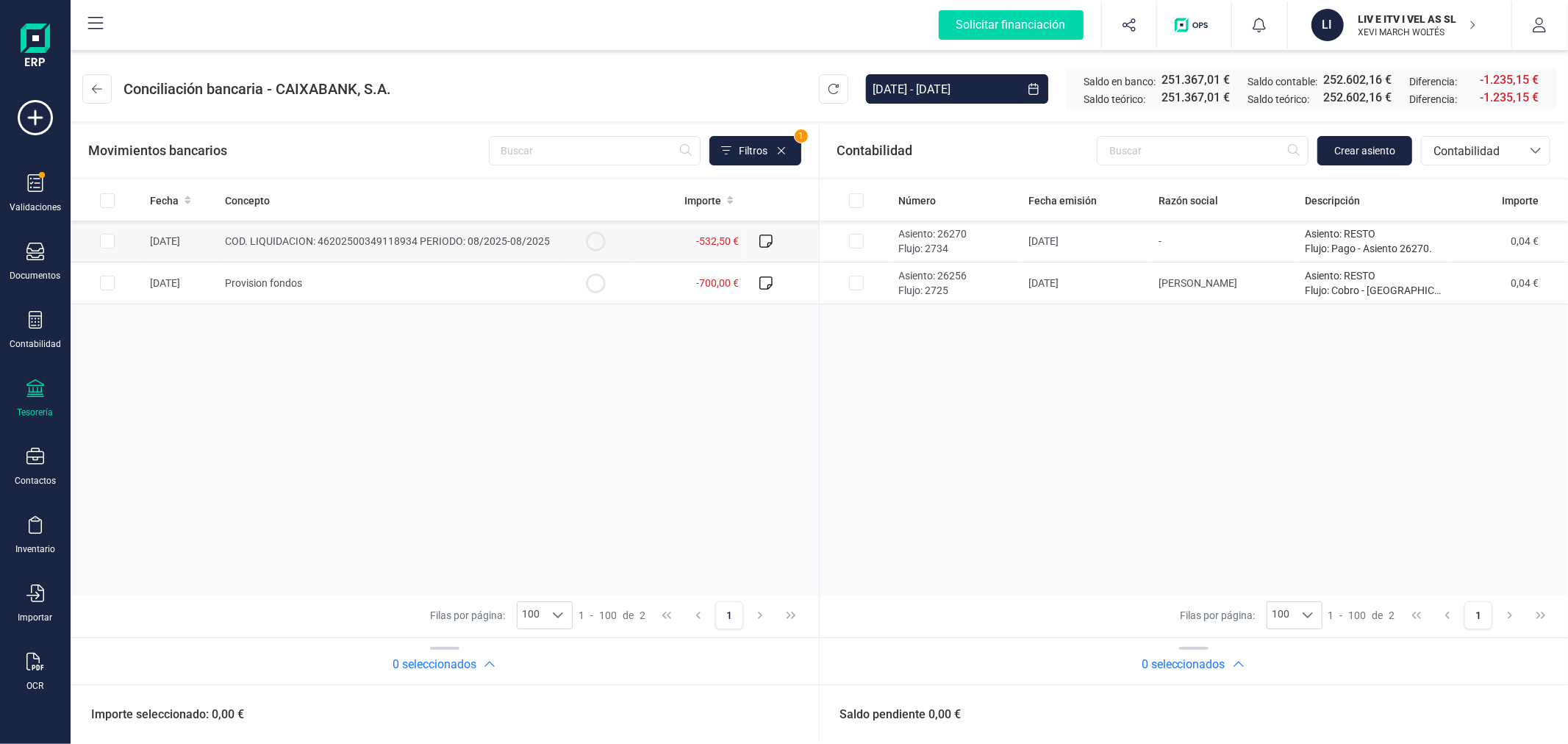
click at [110, 243] on input "Row Selected 37e887c1-fe75-4408-8c2b-745b31f60adf" at bounding box center [107, 241] width 15 height 15
checkbox input "true"
click at [1354, 153] on span "Crear asiento" at bounding box center [1364, 151] width 61 height 15
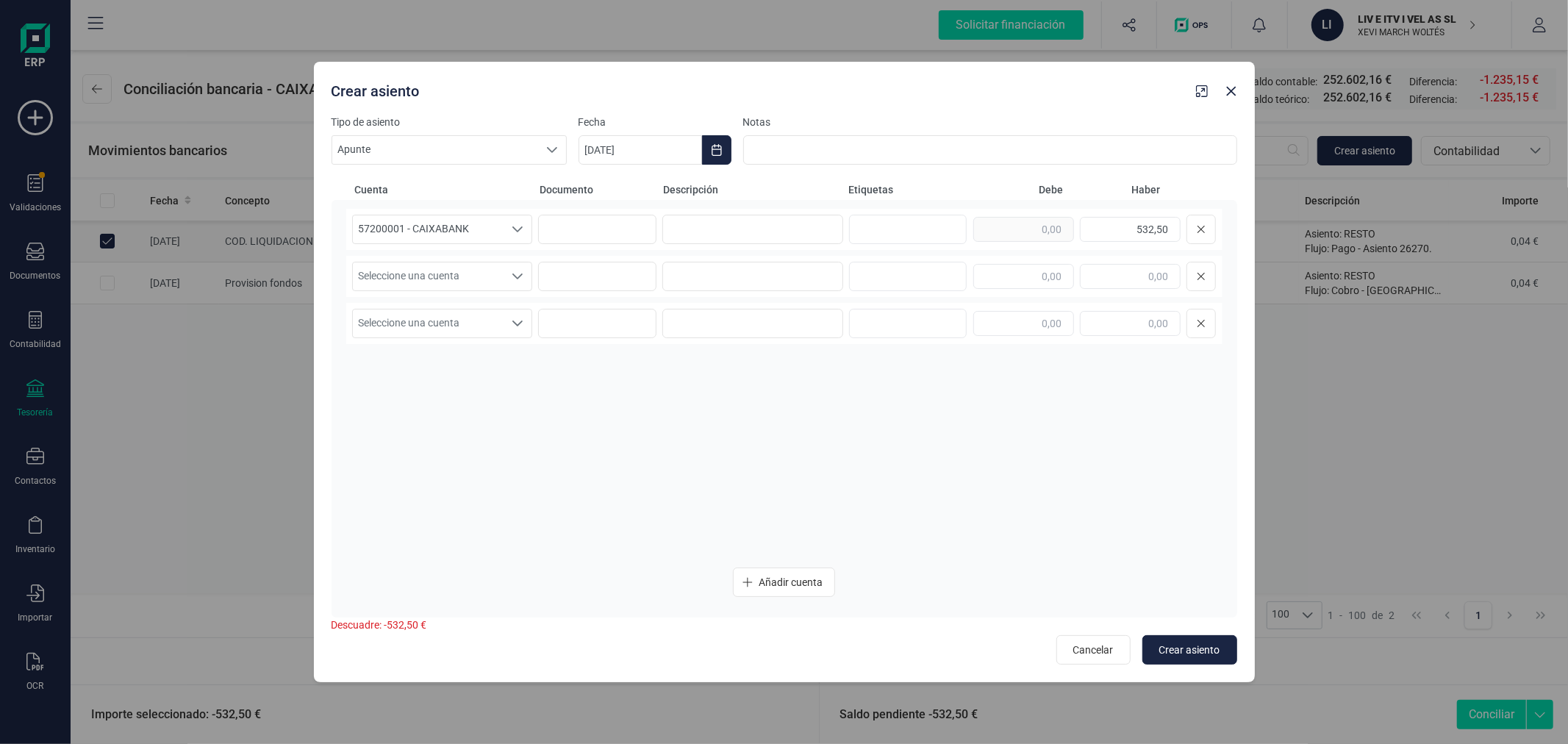
click at [735, 158] on div "Tipo de asiento Apunte Apunte Apunte Fecha 06/10/2025 Notas" at bounding box center [784, 140] width 905 height 50
click at [724, 158] on button "Choose Date" at bounding box center [716, 150] width 29 height 29
click at [602, 189] on icon "Previous Month" at bounding box center [608, 194] width 12 height 12
click at [663, 442] on span "30" at bounding box center [669, 445] width 29 height 29
type input "30/09/2025"
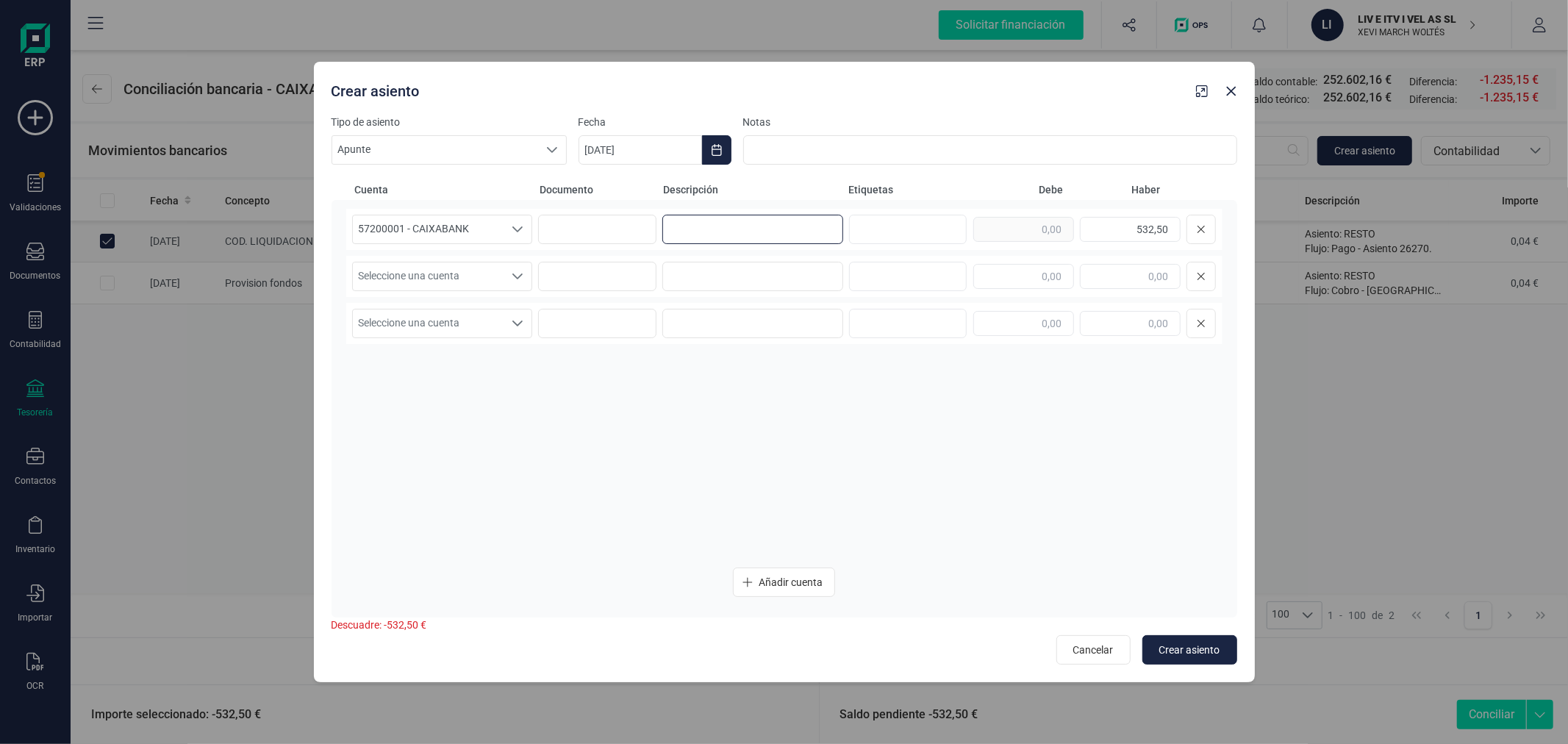
click at [710, 230] on input at bounding box center [753, 230] width 181 height 29
type input "TGSS"
click at [472, 269] on span "Seleccione una cuenta" at bounding box center [428, 276] width 152 height 28
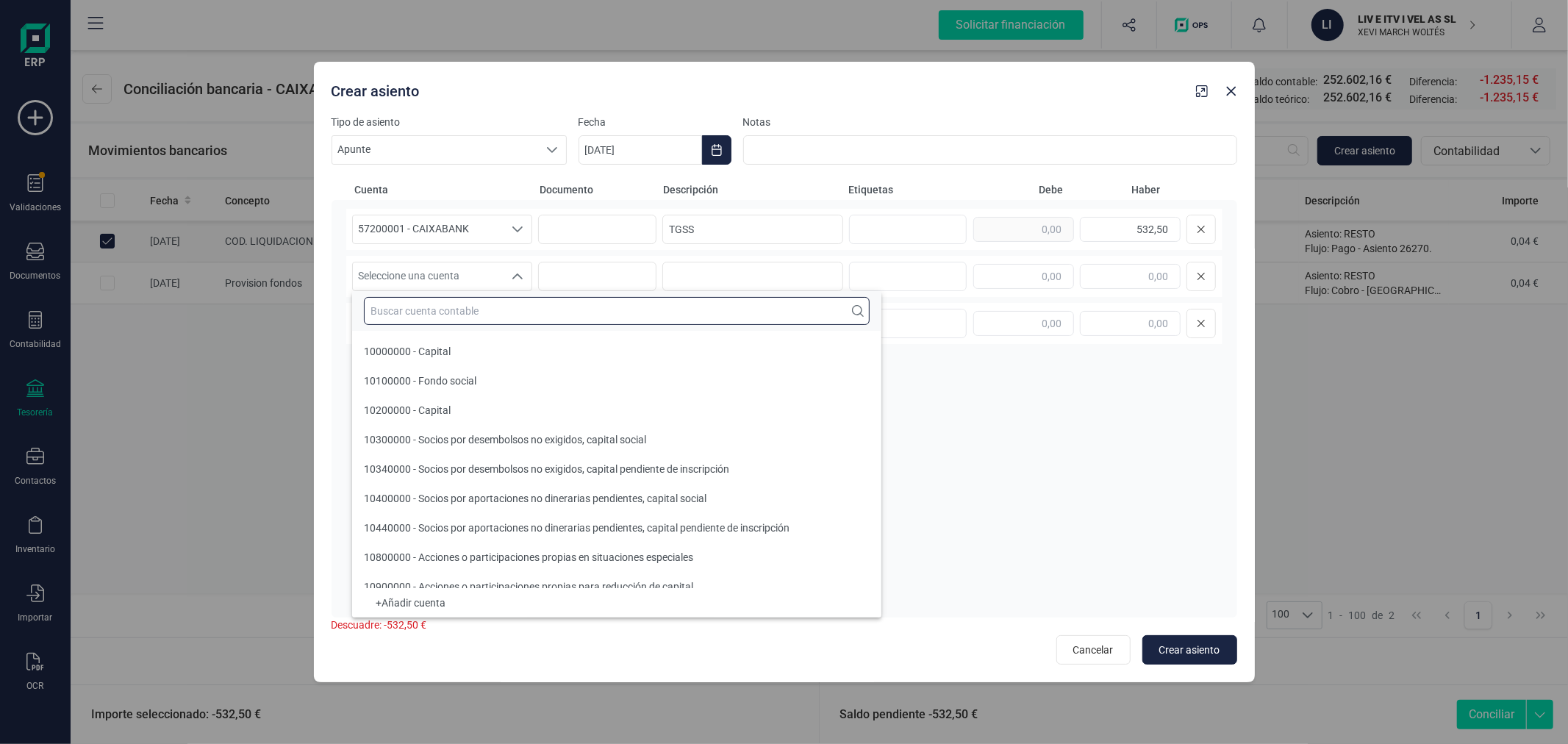
click at [478, 306] on input "text" at bounding box center [616, 311] width 506 height 28
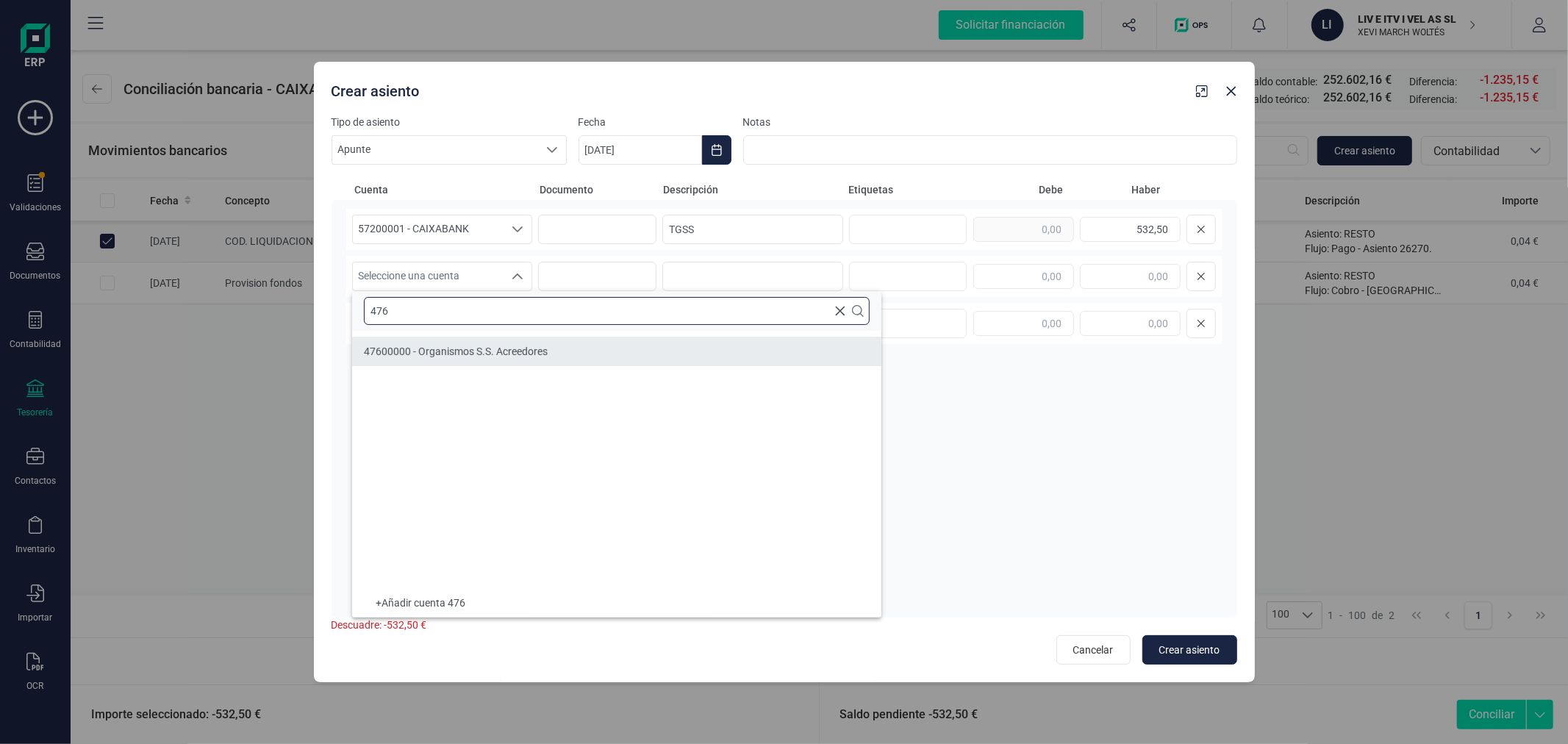
type input "476"
click at [471, 353] on span "47600000 - Organismos S.S. Acreedores" at bounding box center [456, 351] width 184 height 12
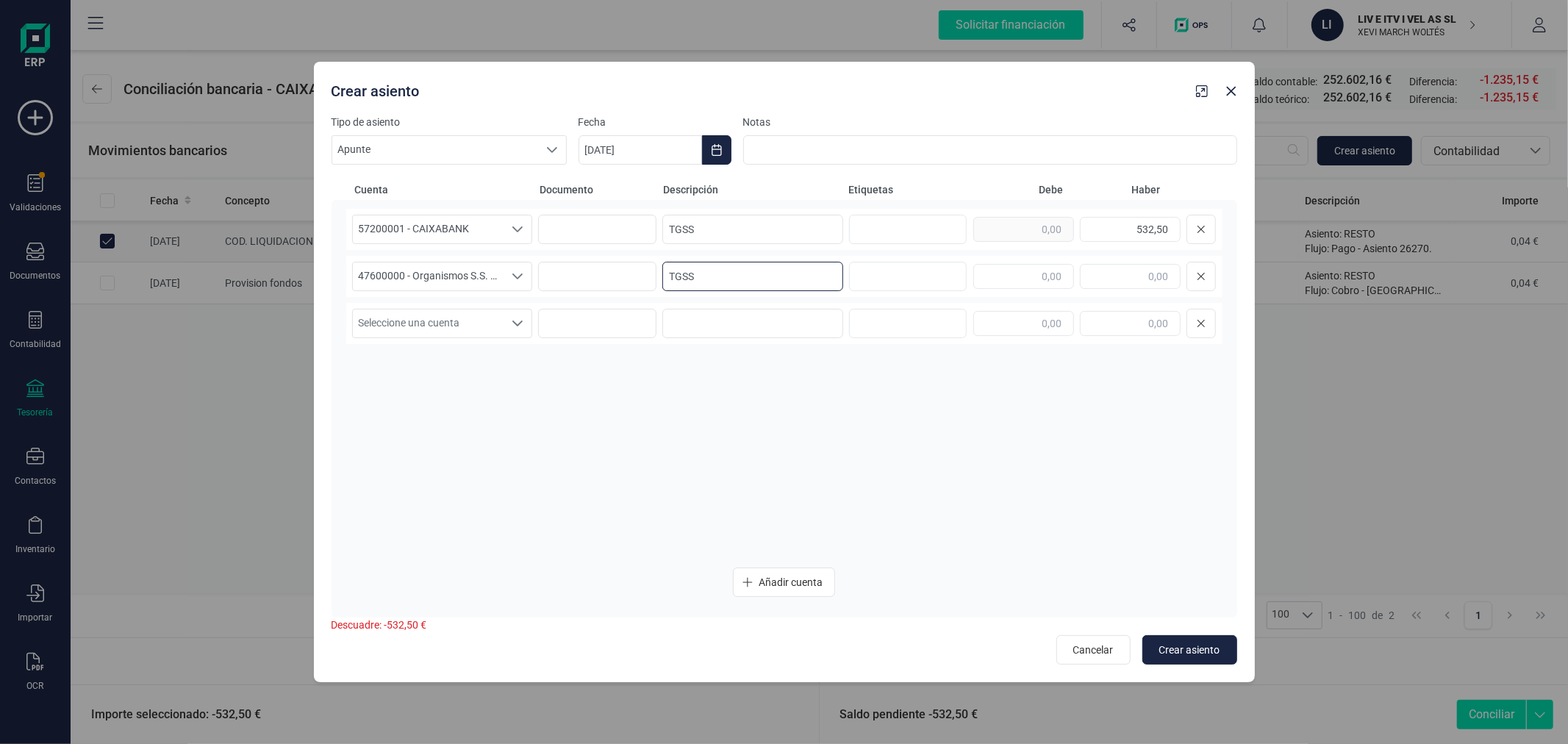
type input "TGSS"
type input "532,50"
click at [1209, 646] on span "Crear asiento" at bounding box center [1189, 650] width 61 height 15
type input "06/10/2025"
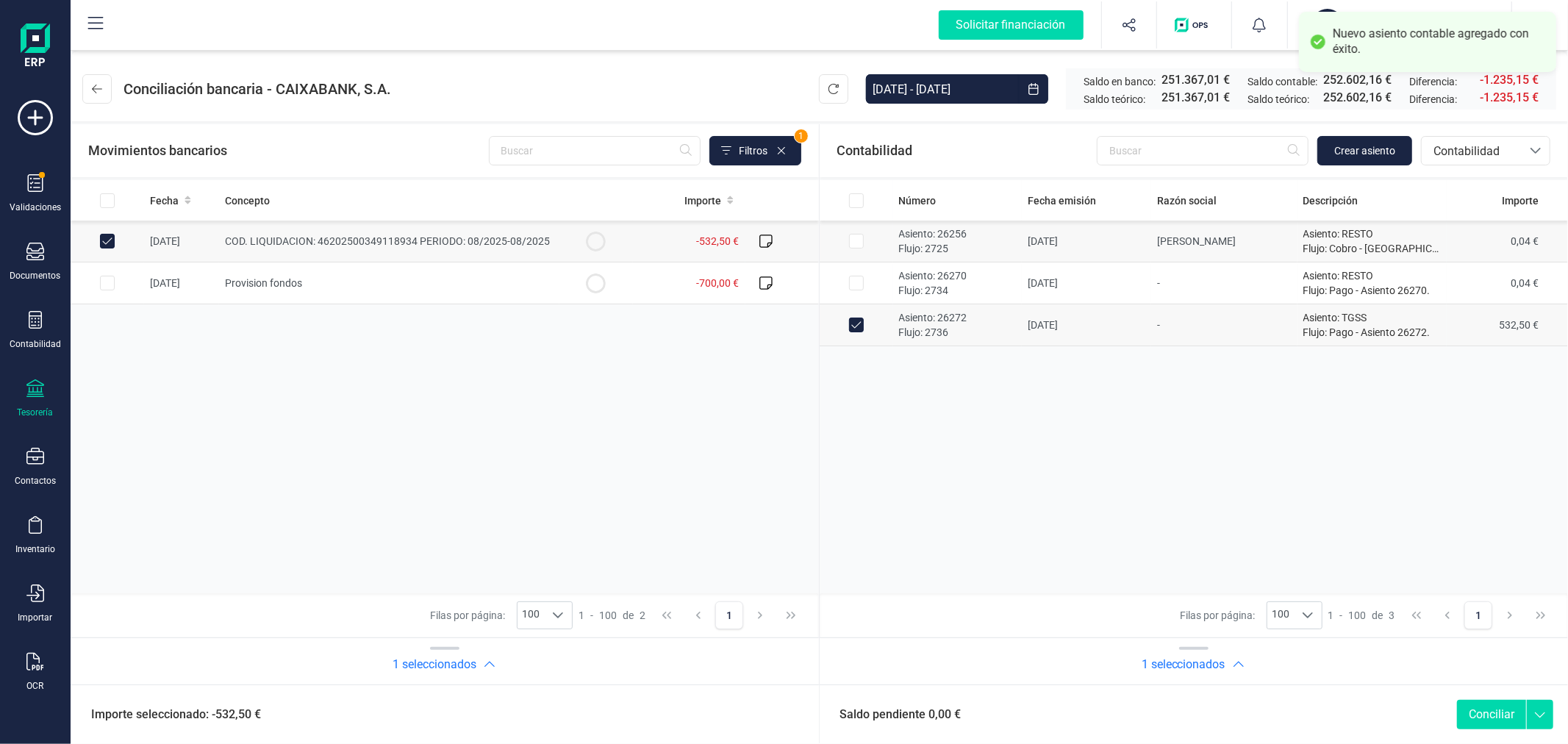
drag, startPoint x: 850, startPoint y: 284, endPoint x: 847, endPoint y: 253, distance: 31.1
click at [851, 284] on input "Row Selected fe0694d8-2962-4bb6-9aed-cad438c97002" at bounding box center [856, 283] width 15 height 15
checkbox input "true"
click at [851, 238] on input "Row Selected c118e78b-7f2c-406b-a268-231bf042d5cf" at bounding box center [856, 241] width 15 height 15
checkbox input "true"
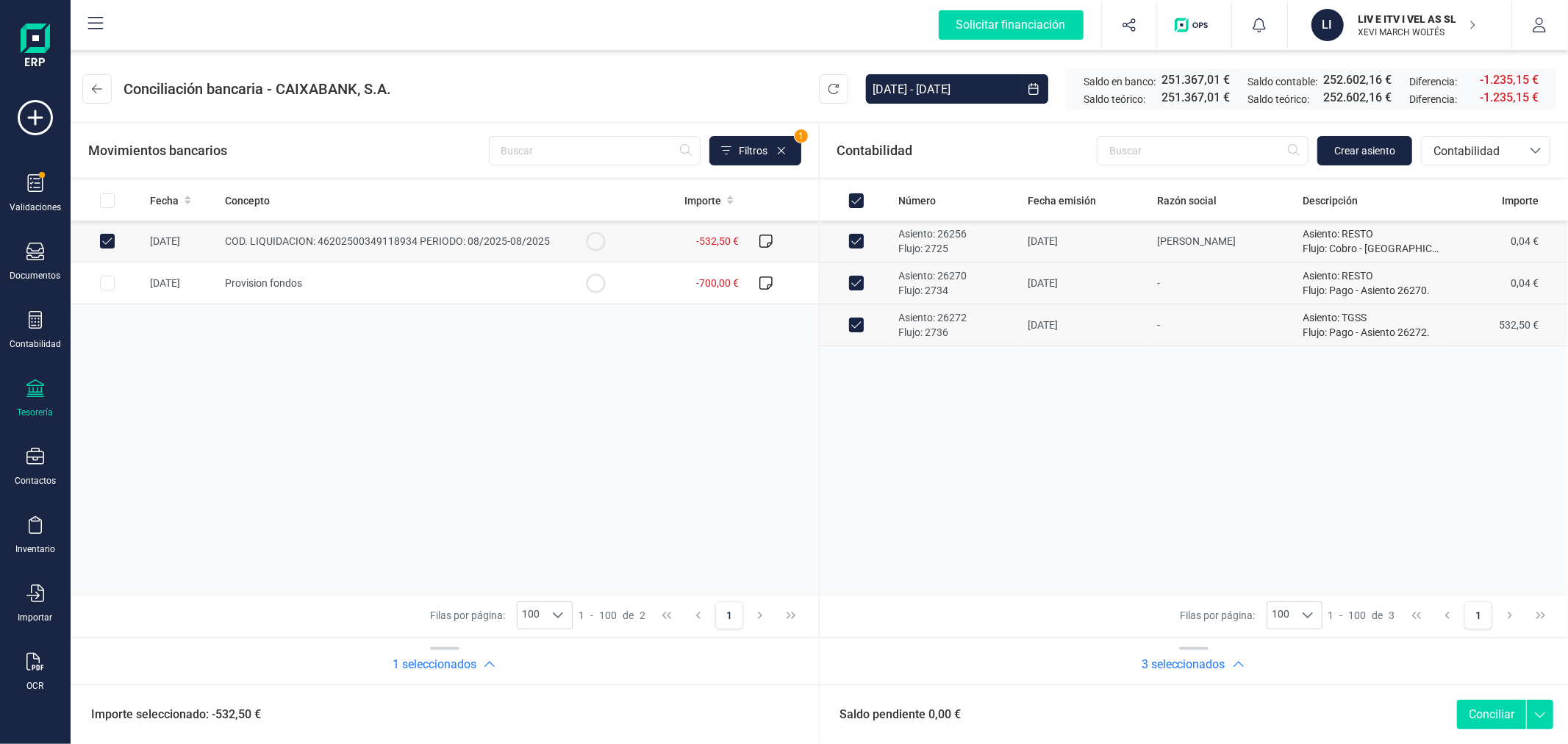
click at [1478, 710] on button "Conciliar" at bounding box center [1491, 715] width 69 height 29
checkbox input "false"
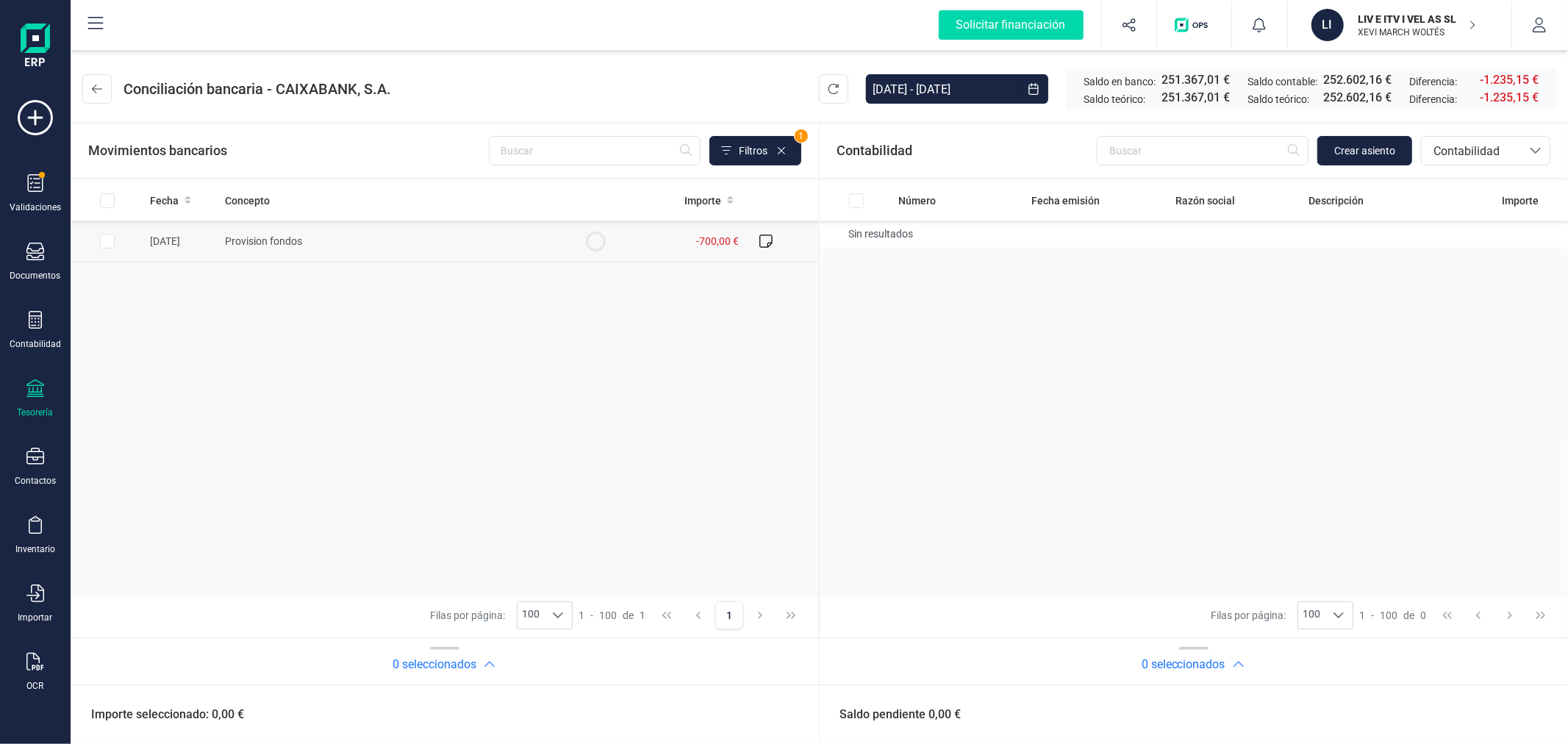
click at [107, 238] on input "Row Selected fe2fdf0b-3e52-45cf-a10f-a7419a0d4701" at bounding box center [107, 241] width 15 height 15
checkbox input "true"
click at [1343, 141] on button "Crear asiento" at bounding box center [1364, 151] width 95 height 29
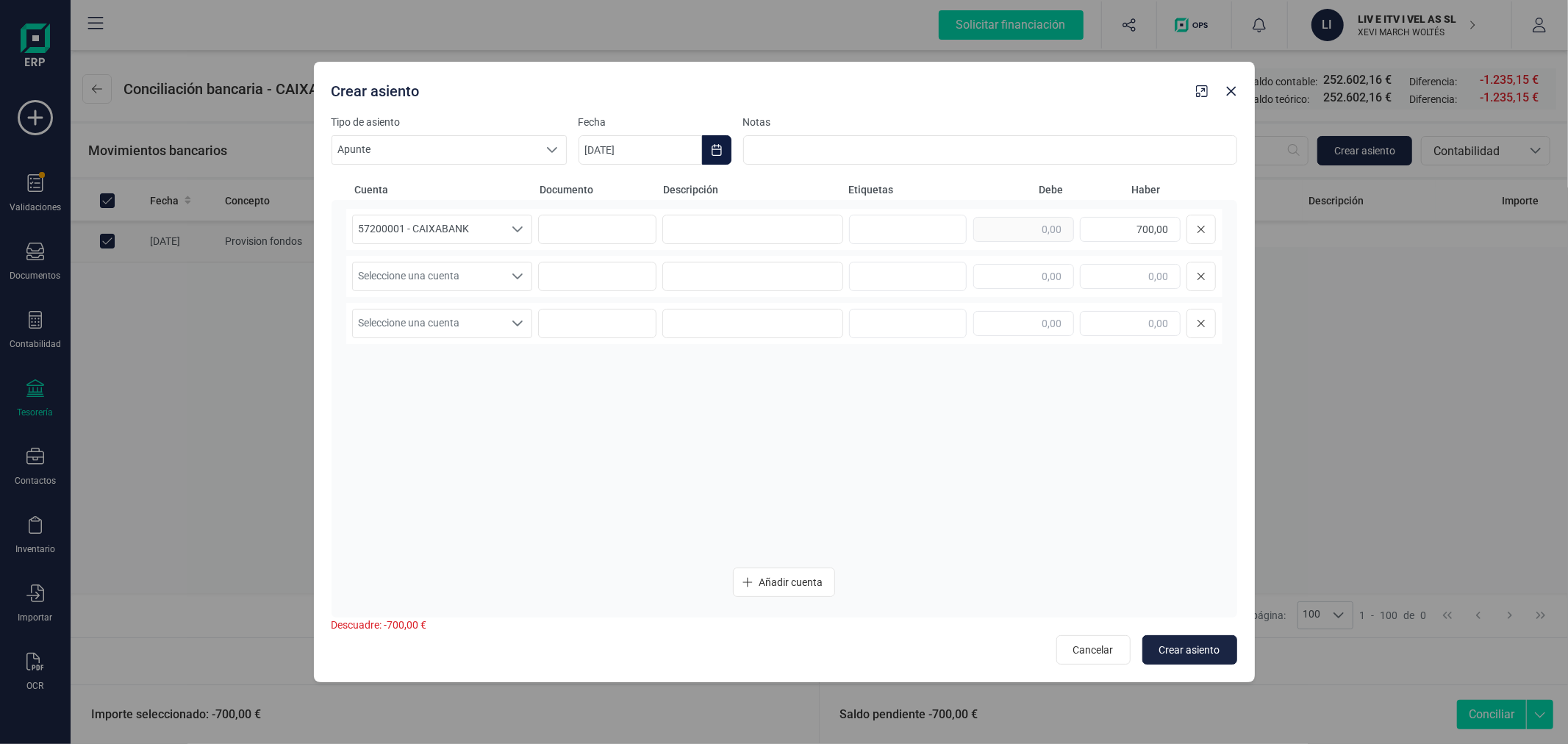
click at [721, 140] on button "Choose Date" at bounding box center [716, 150] width 29 height 29
click at [607, 192] on button "Previous Month" at bounding box center [608, 194] width 24 height 24
click at [820, 365] on span "19" at bounding box center [827, 362] width 29 height 29
type input "19/09/2025"
click at [716, 224] on input at bounding box center [753, 230] width 181 height 29
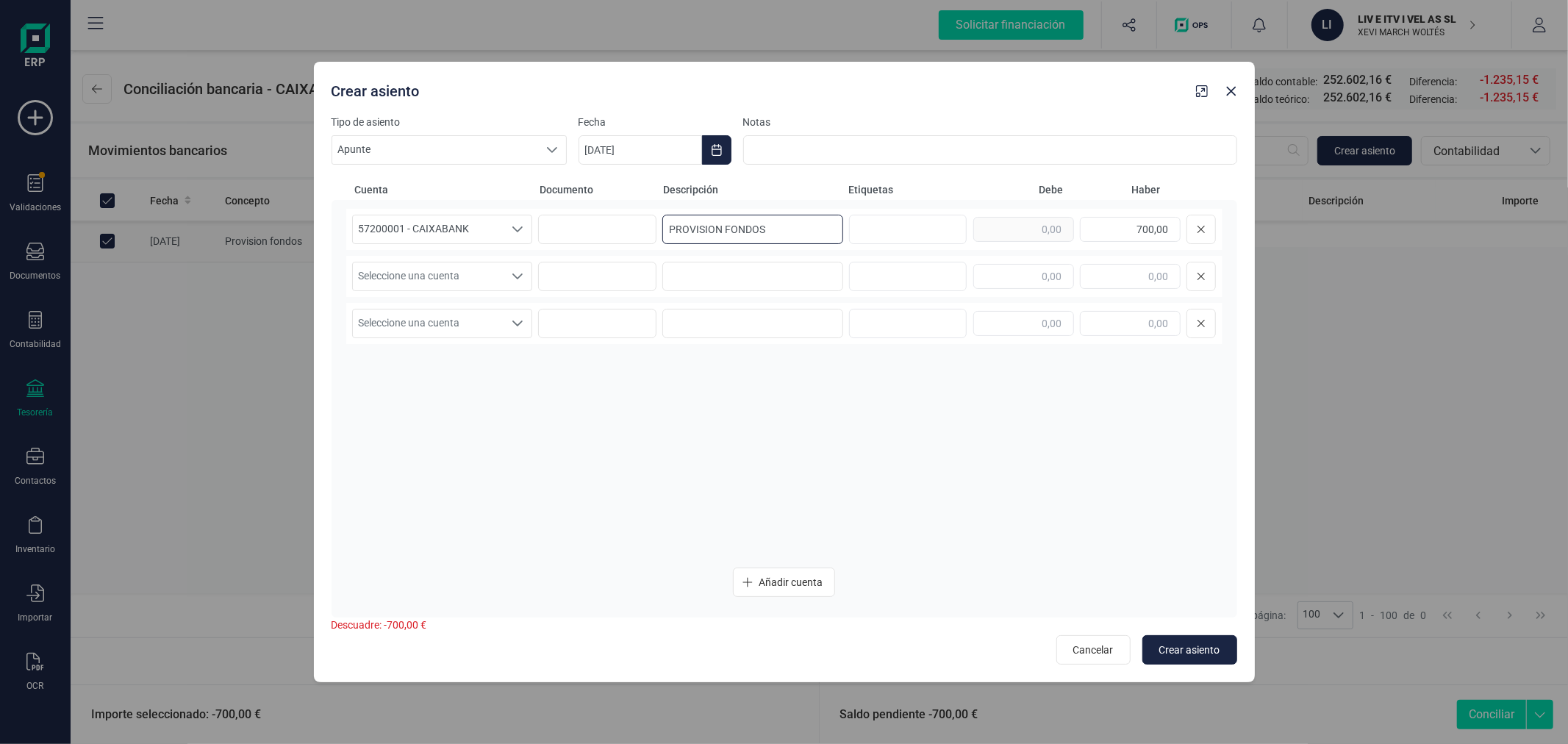
type input "PROVISION FONDOS"
drag, startPoint x: 485, startPoint y: 266, endPoint x: 493, endPoint y: 285, distance: 20.6
click at [488, 275] on span "Seleccione una cuenta" at bounding box center [428, 276] width 152 height 28
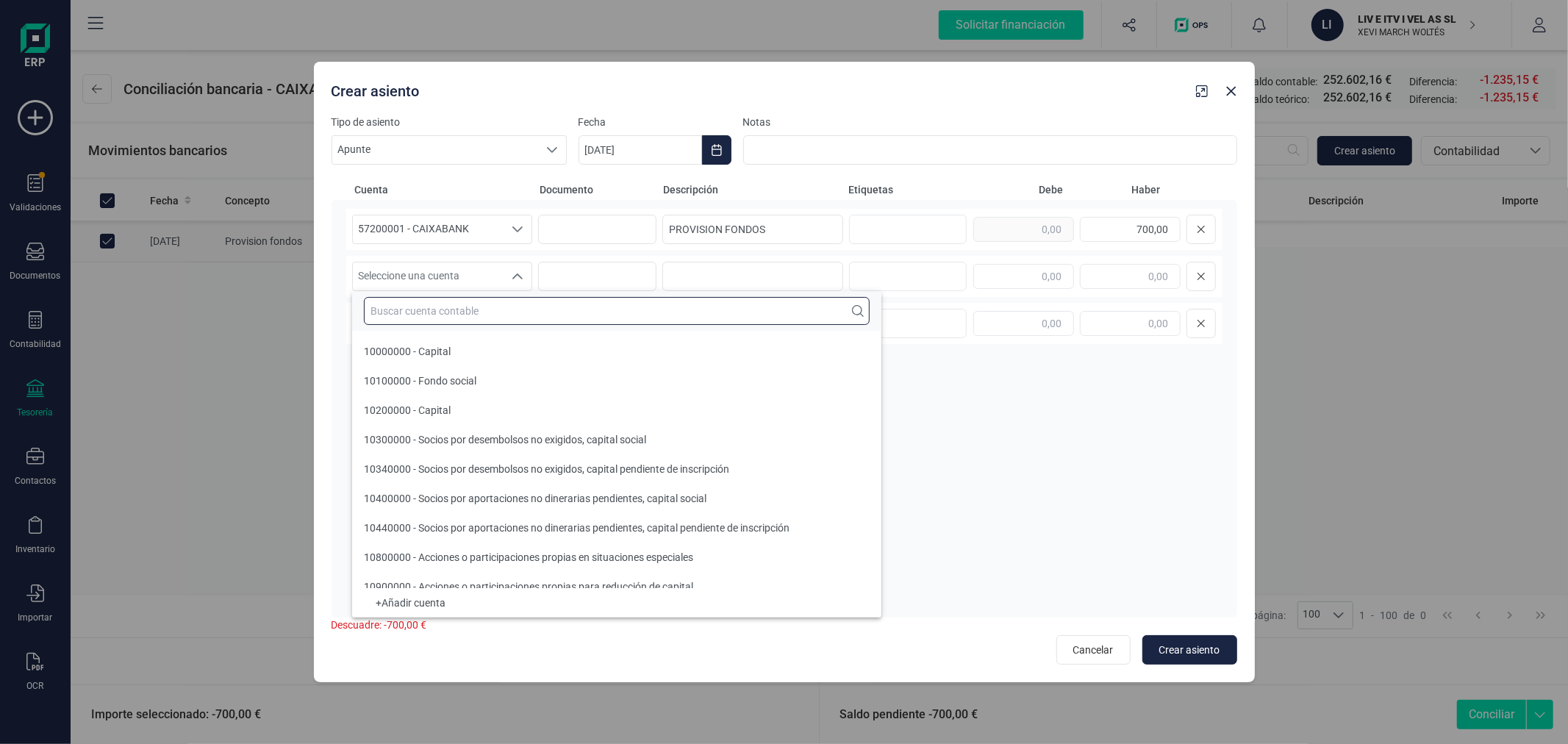
click at [489, 304] on input "text" at bounding box center [616, 311] width 506 height 28
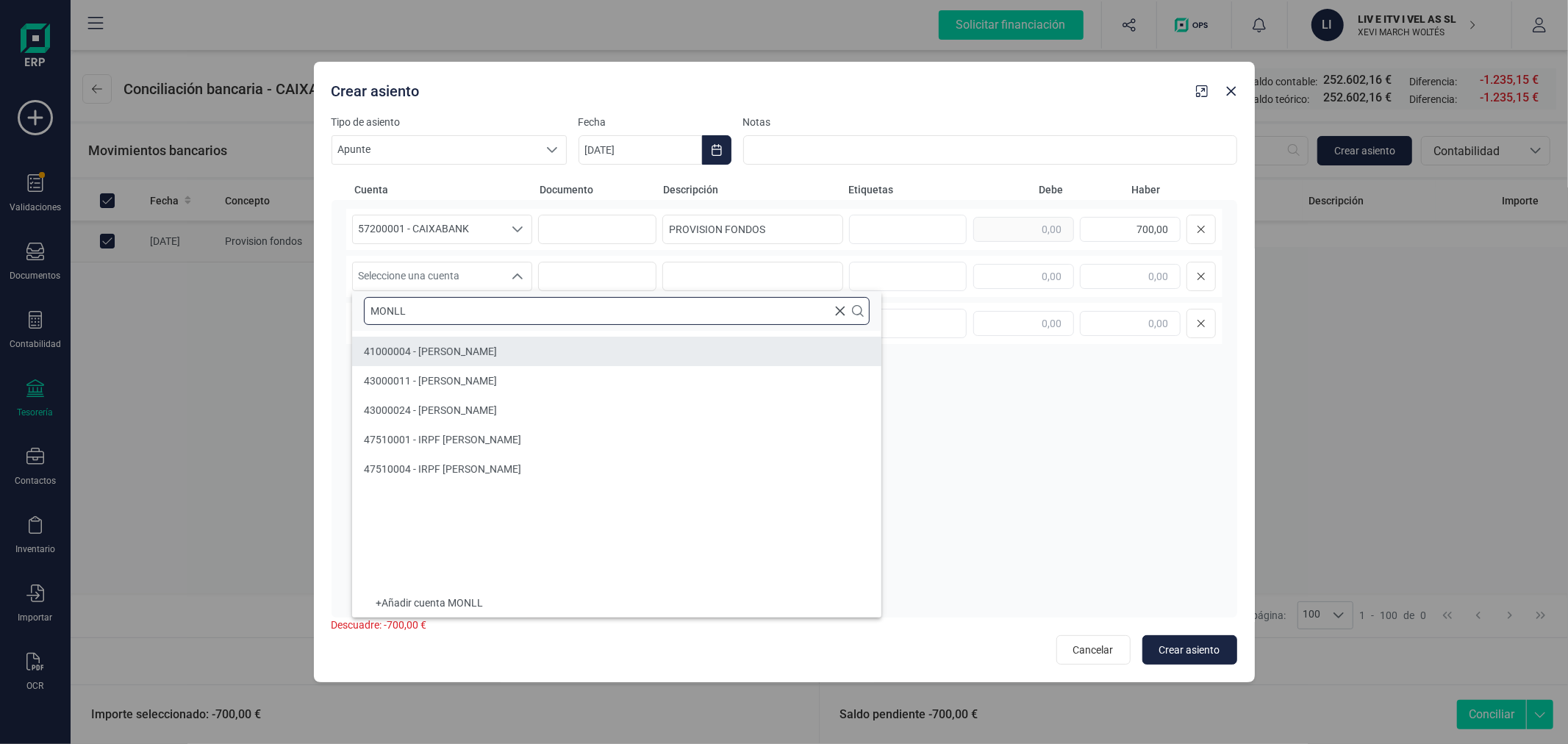
type input "MONLL"
click at [481, 344] on div "41000004 - RICARDO MONLLOR GONZALEZ" at bounding box center [430, 351] width 133 height 15
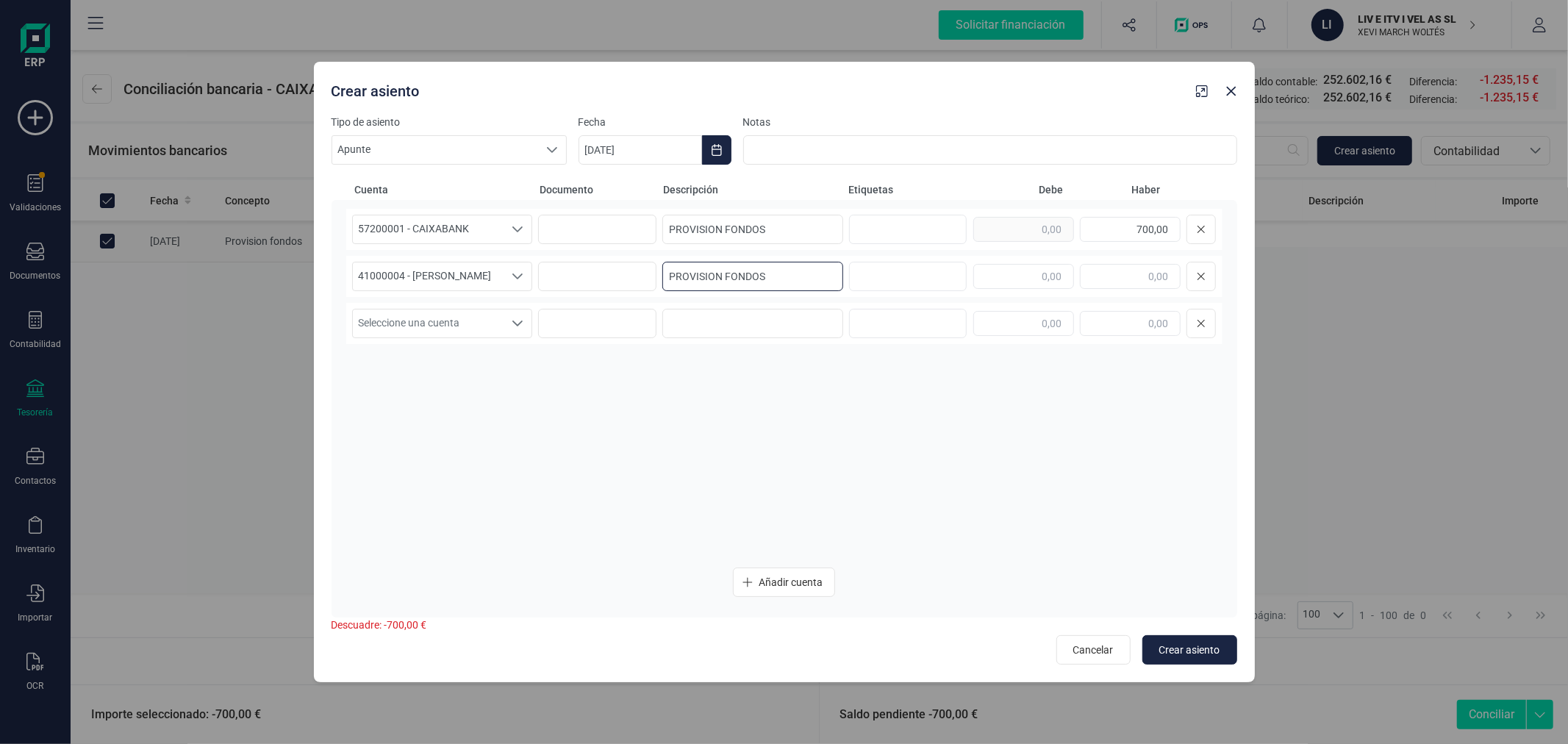
type input "PROVISION FONDOS"
type input "700,00"
click at [1195, 649] on span "Crear asiento" at bounding box center [1189, 650] width 61 height 15
type input "06/10/2025"
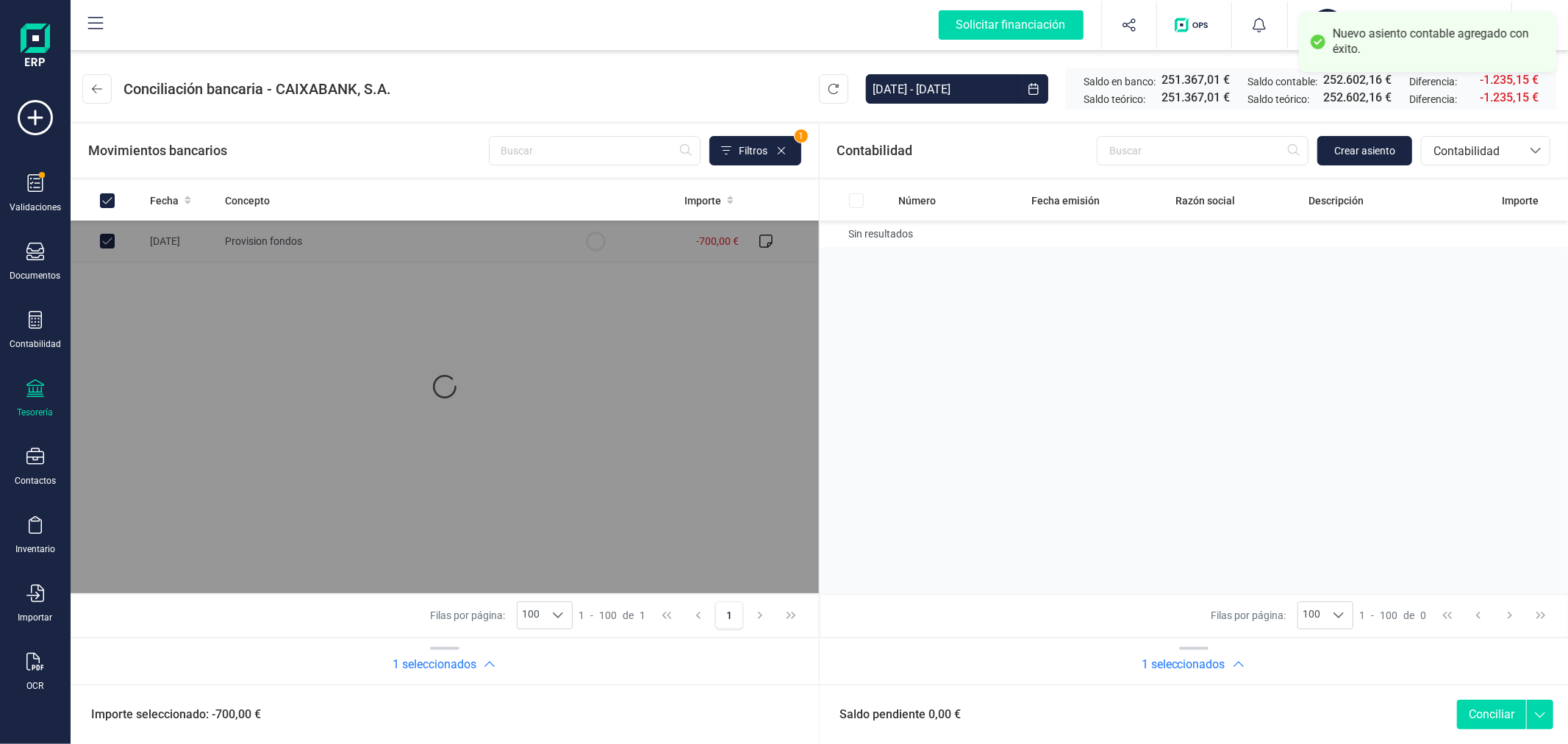
checkbox input "true"
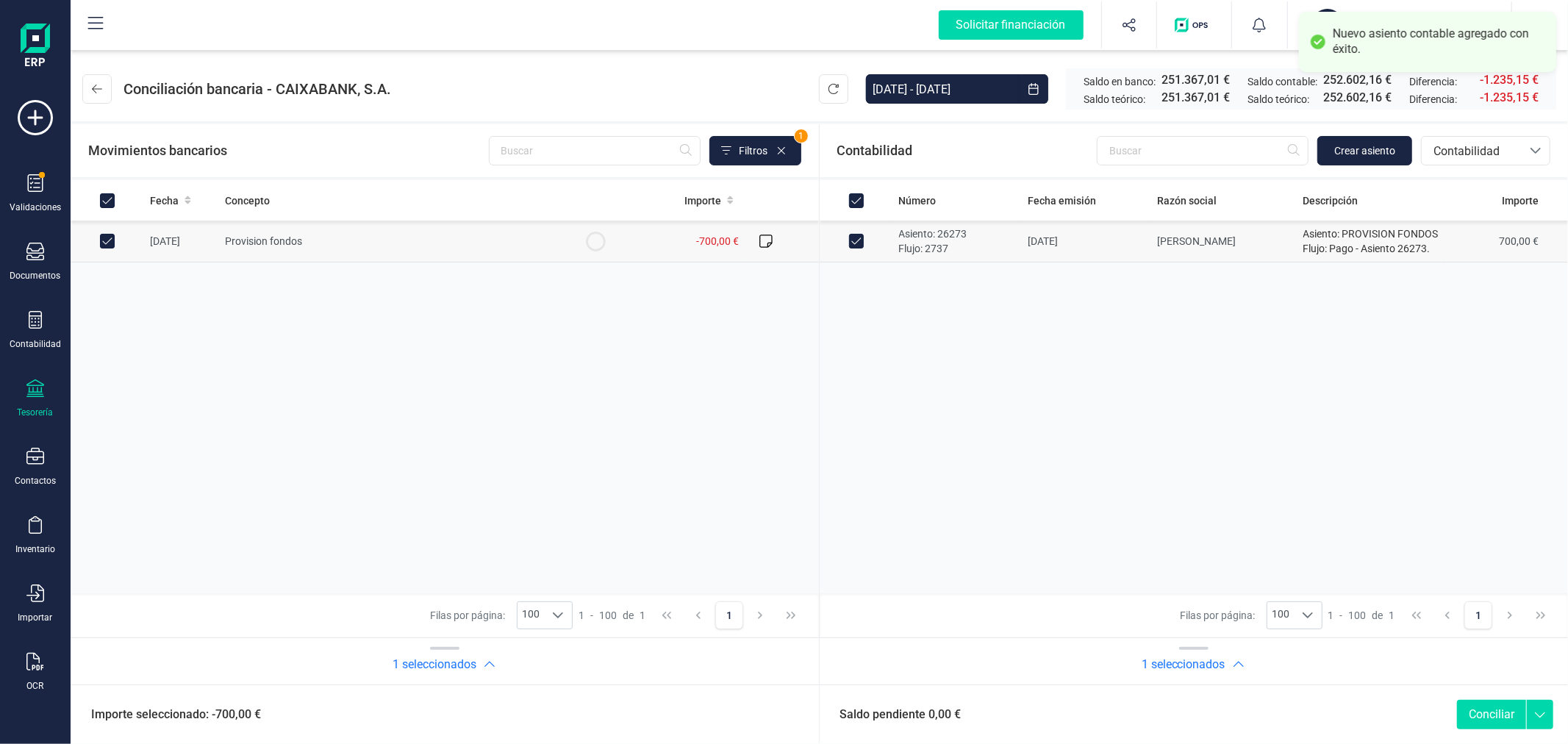
click at [1481, 712] on button "Conciliar" at bounding box center [1491, 715] width 69 height 29
checkbox input "false"
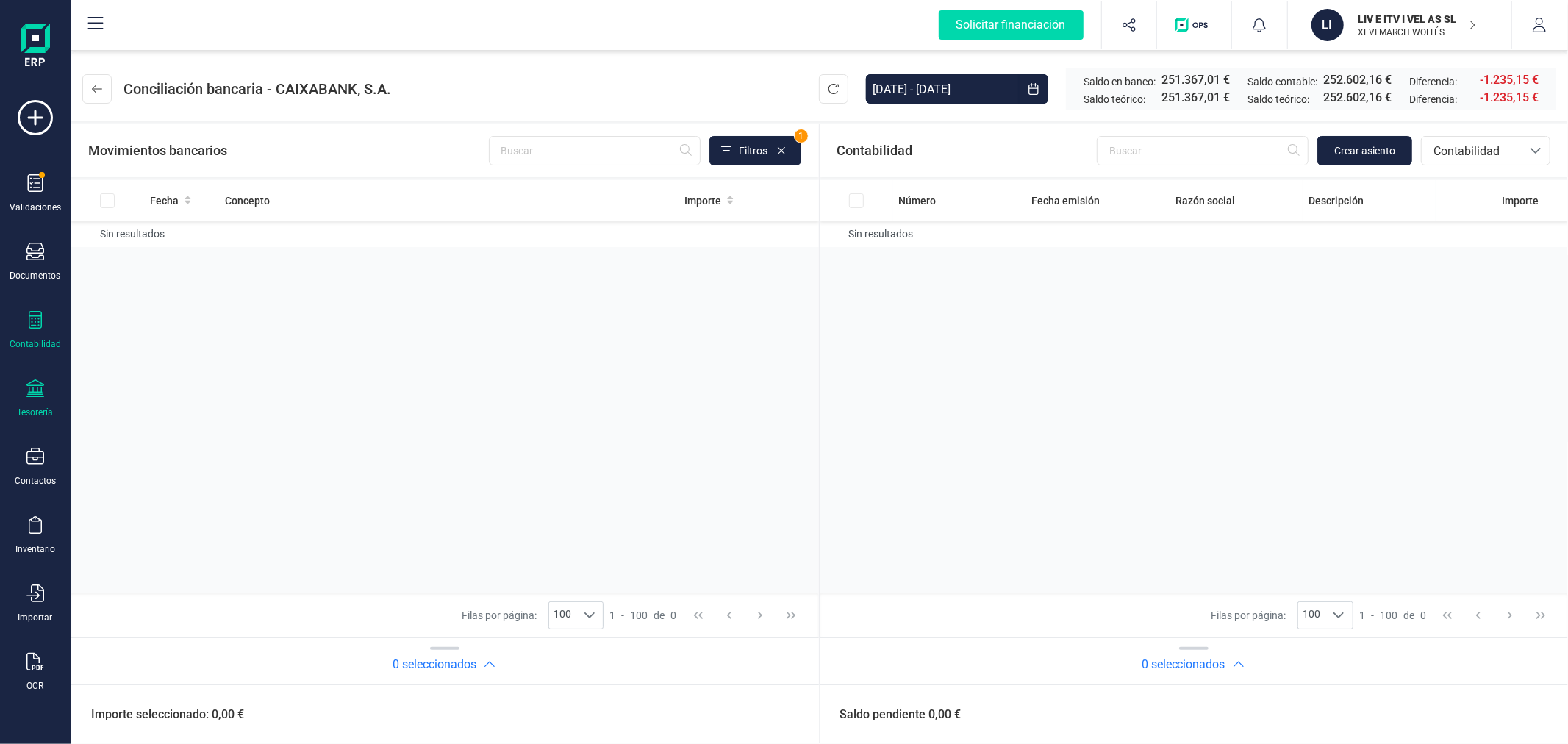
click at [35, 319] on icon at bounding box center [35, 320] width 13 height 18
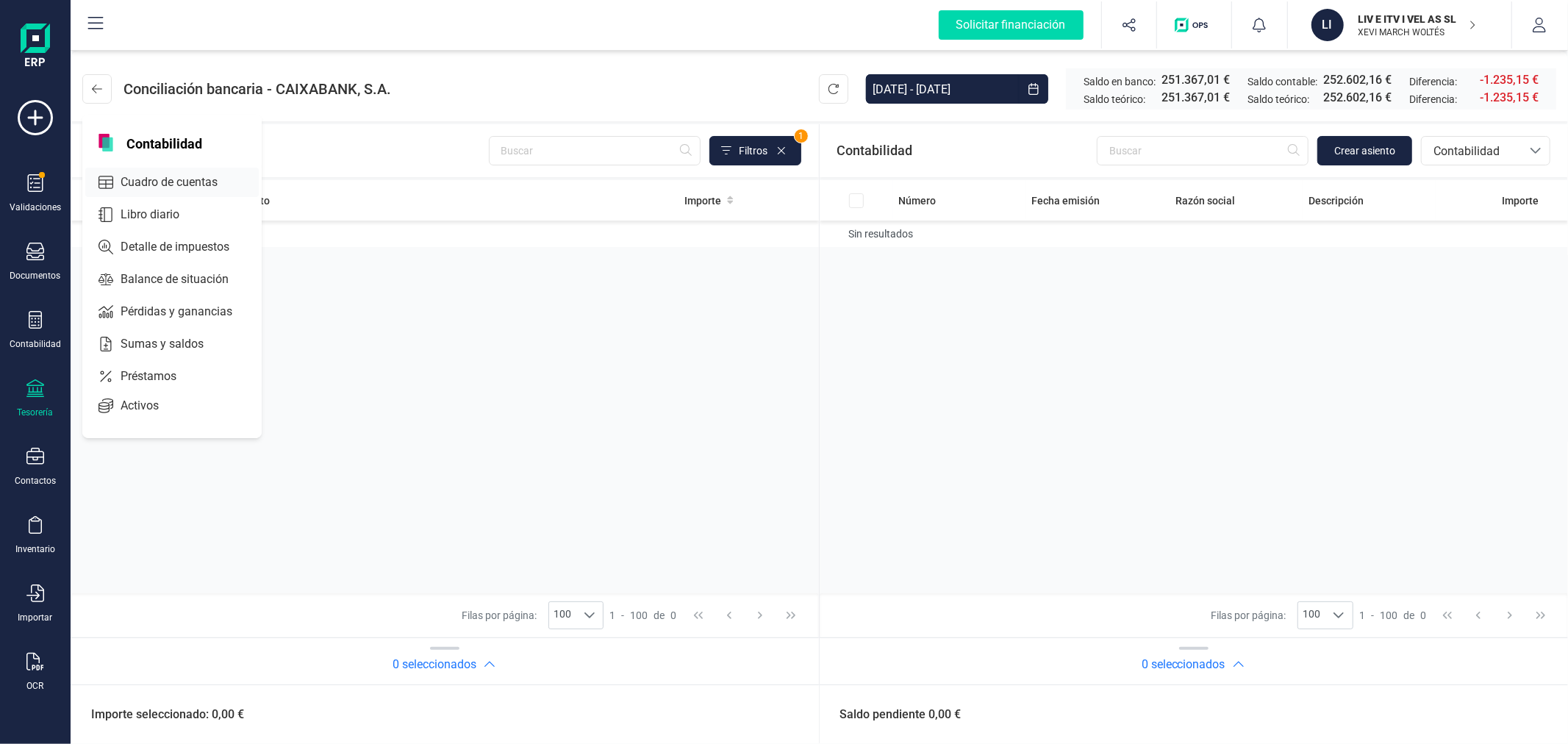
click at [197, 182] on span "Cuadro de cuentas" at bounding box center [180, 183] width 130 height 18
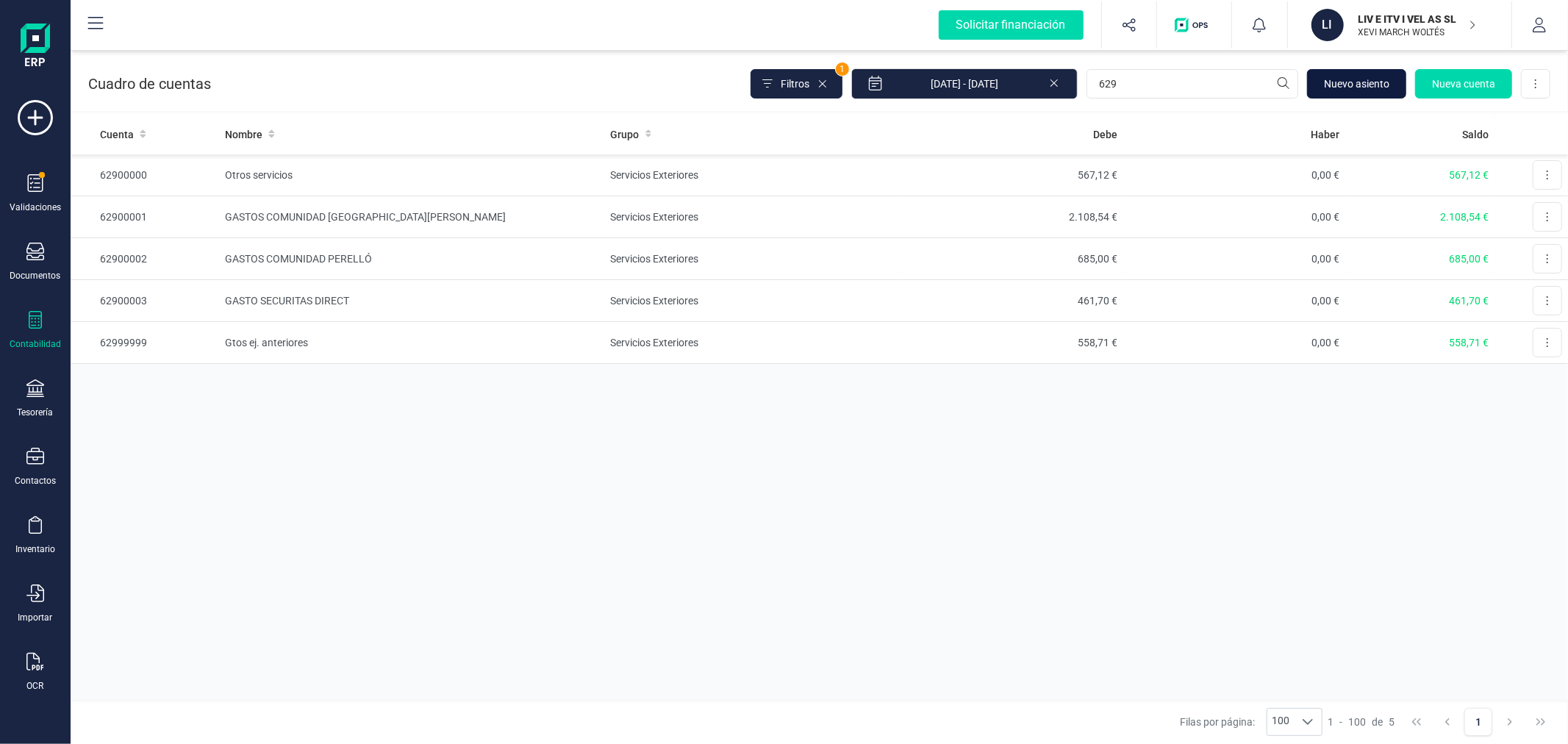
click at [1353, 81] on span "Nuevo asiento" at bounding box center [1356, 84] width 66 height 15
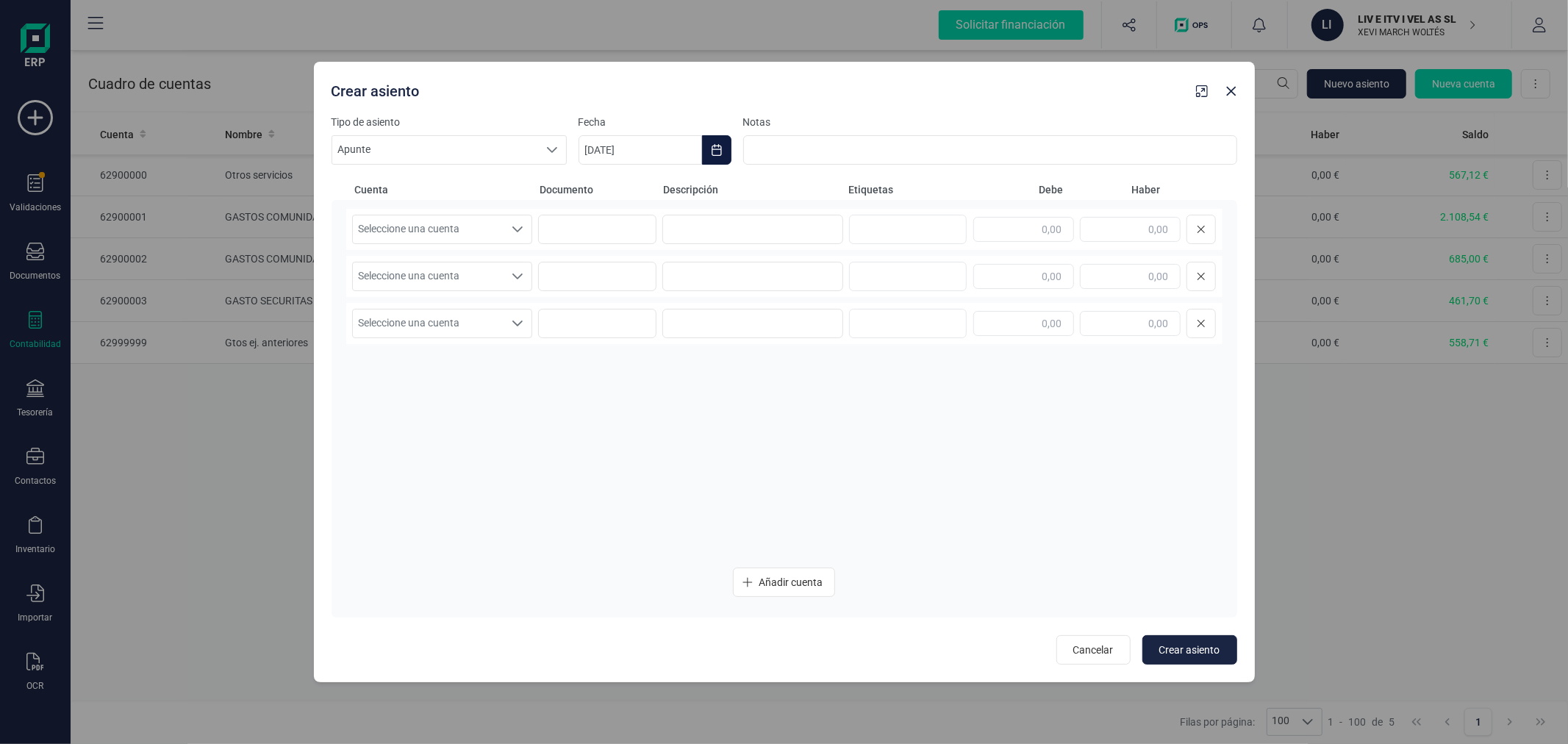
click at [720, 151] on icon "Choose Date" at bounding box center [716, 150] width 12 height 12
click at [613, 194] on icon "Previous Month" at bounding box center [608, 194] width 12 height 12
click at [665, 438] on span "30" at bounding box center [669, 445] width 29 height 29
type input "30/09/2025"
click at [427, 222] on span "Seleccione una cuenta" at bounding box center [428, 230] width 152 height 28
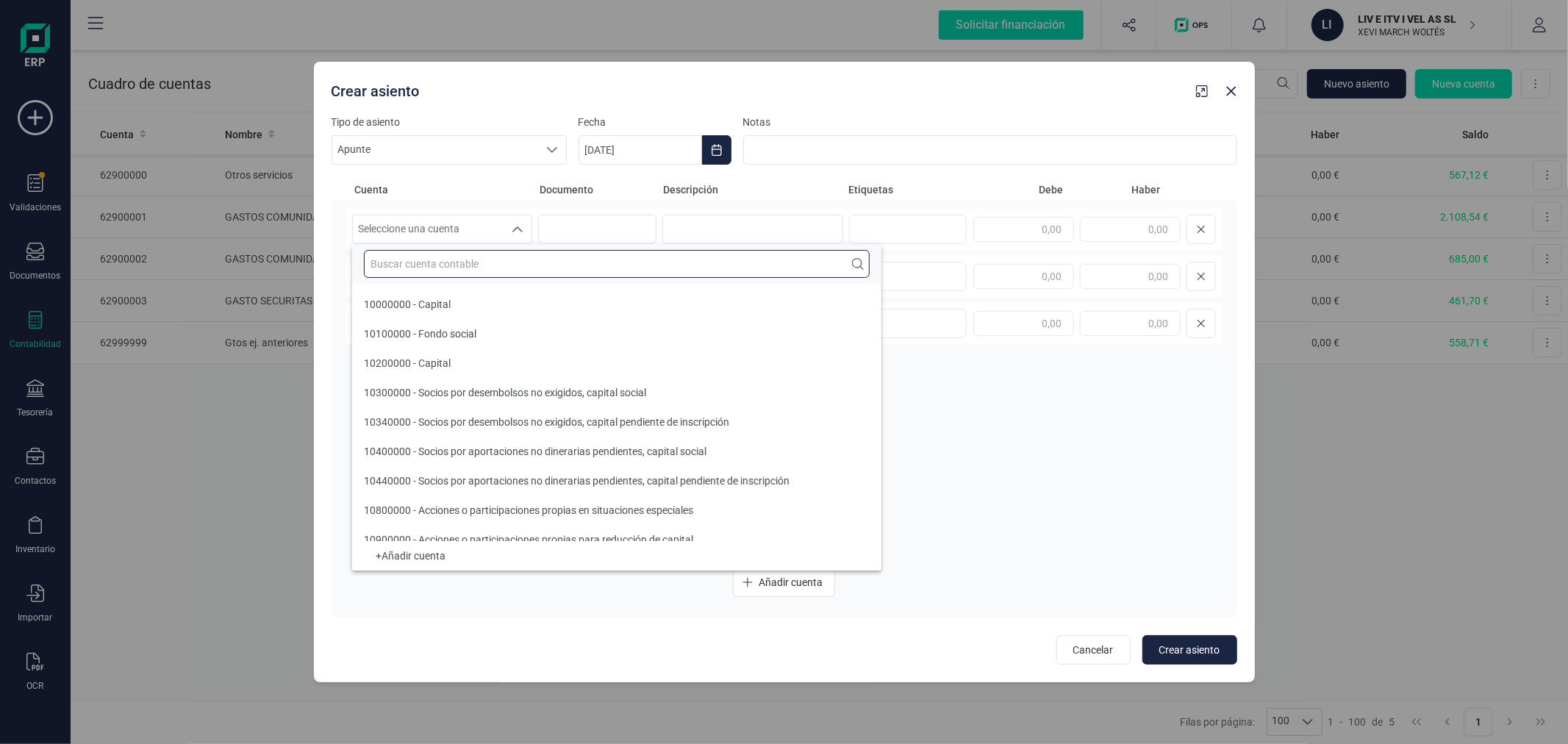
click at [447, 259] on input "text" at bounding box center [616, 264] width 506 height 28
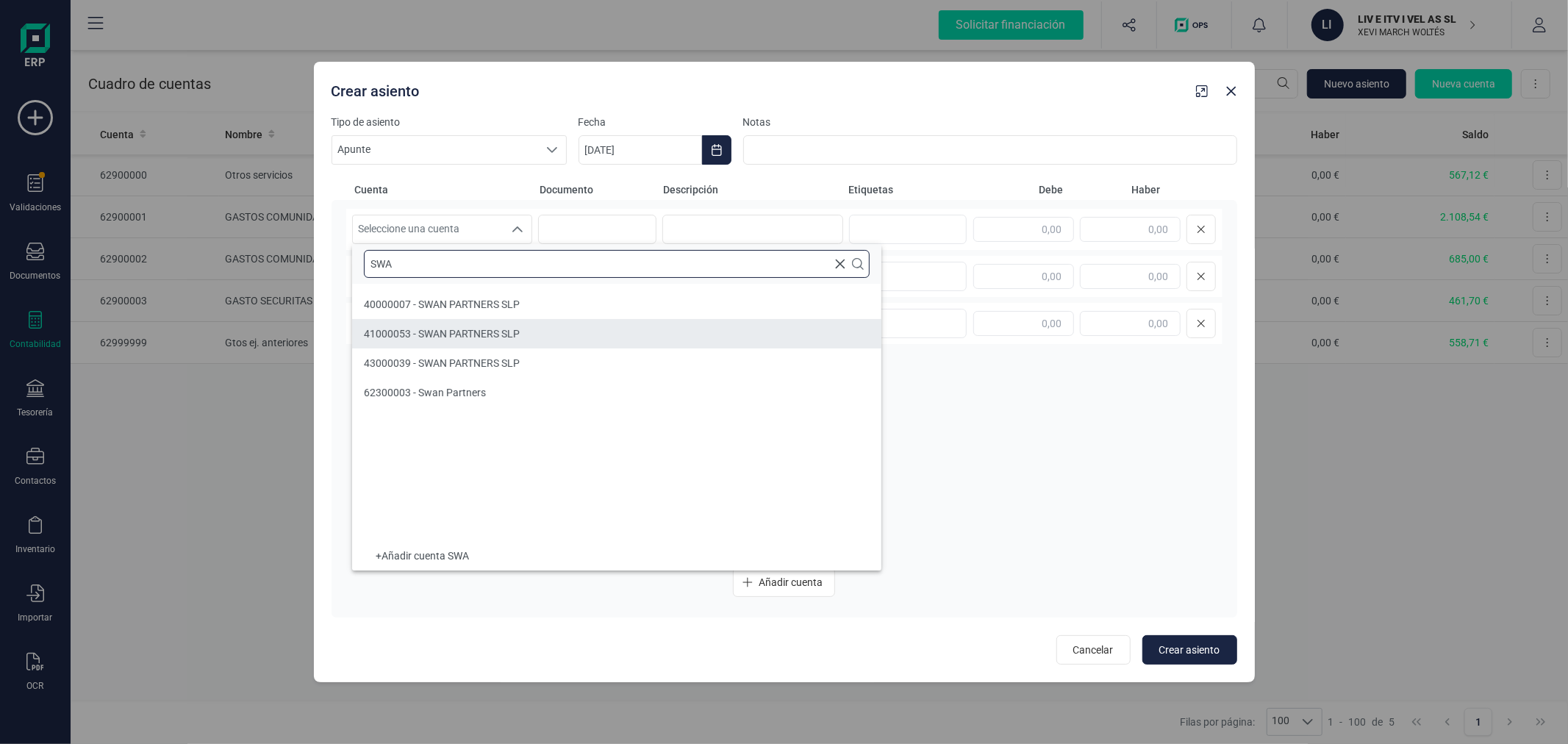
type input "SWA"
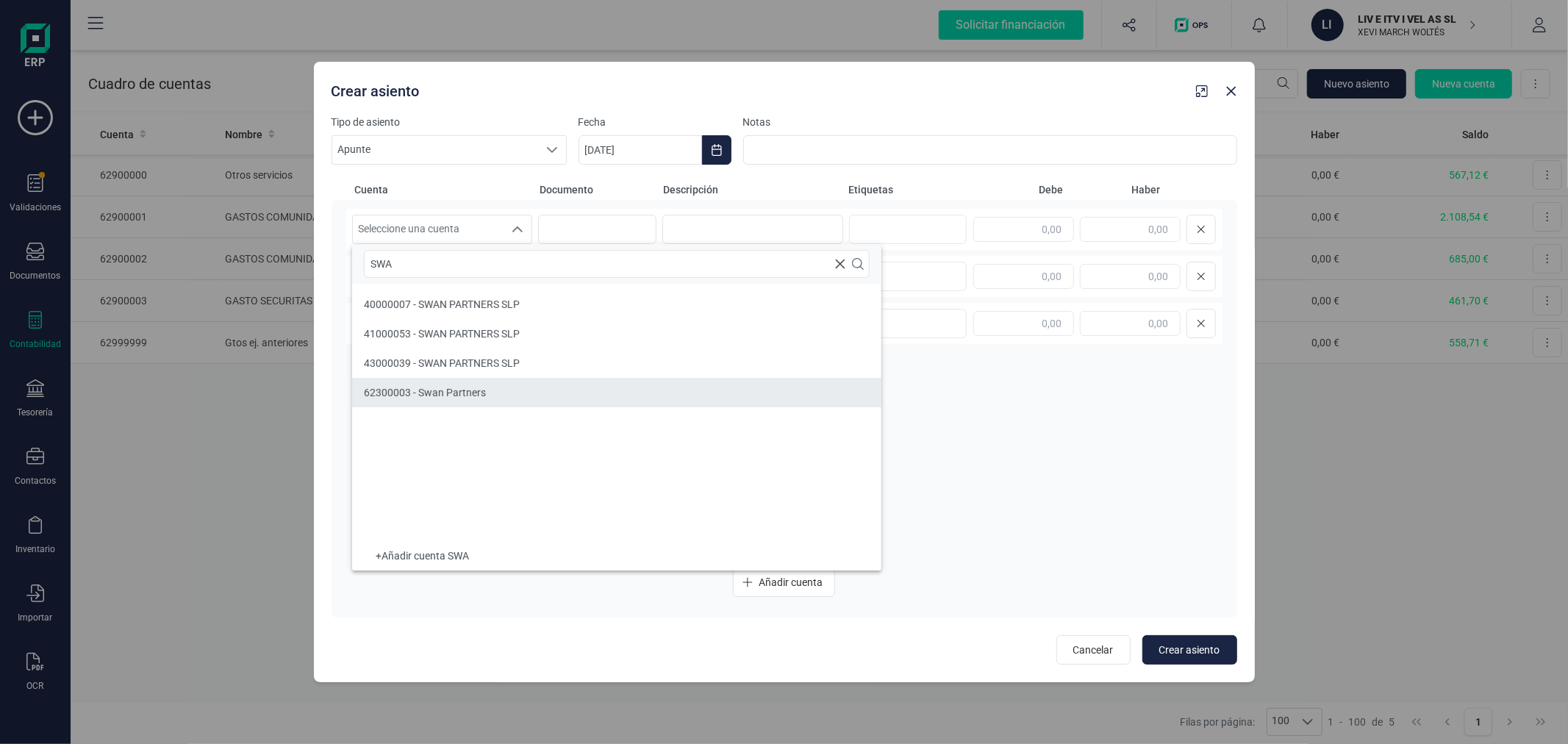
click at [465, 391] on span "62300003 - Swan Partners" at bounding box center [425, 393] width 122 height 12
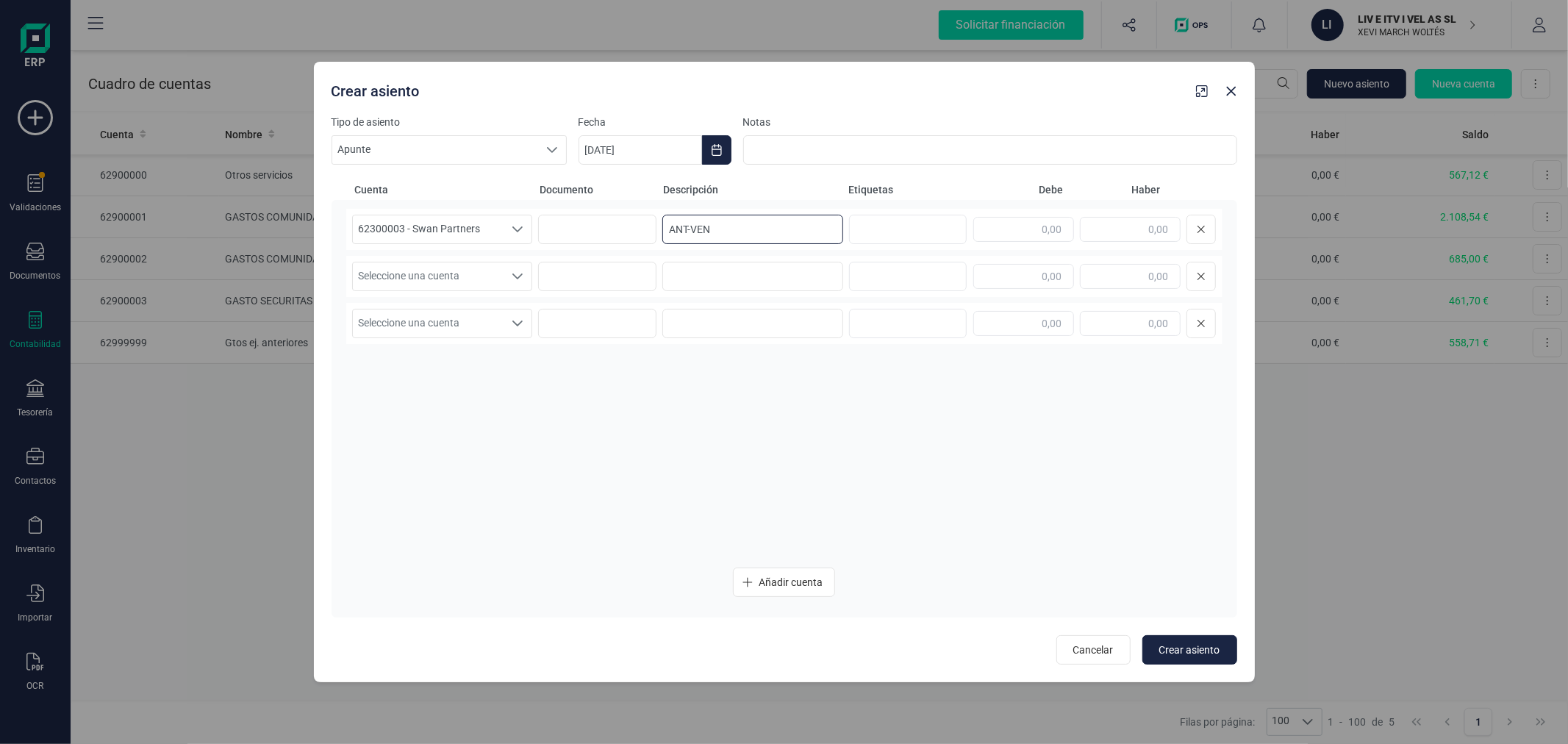
type input "ANT-VEN"
type input "300,00"
click at [447, 267] on span "Seleccione una cuenta" at bounding box center [428, 276] width 152 height 28
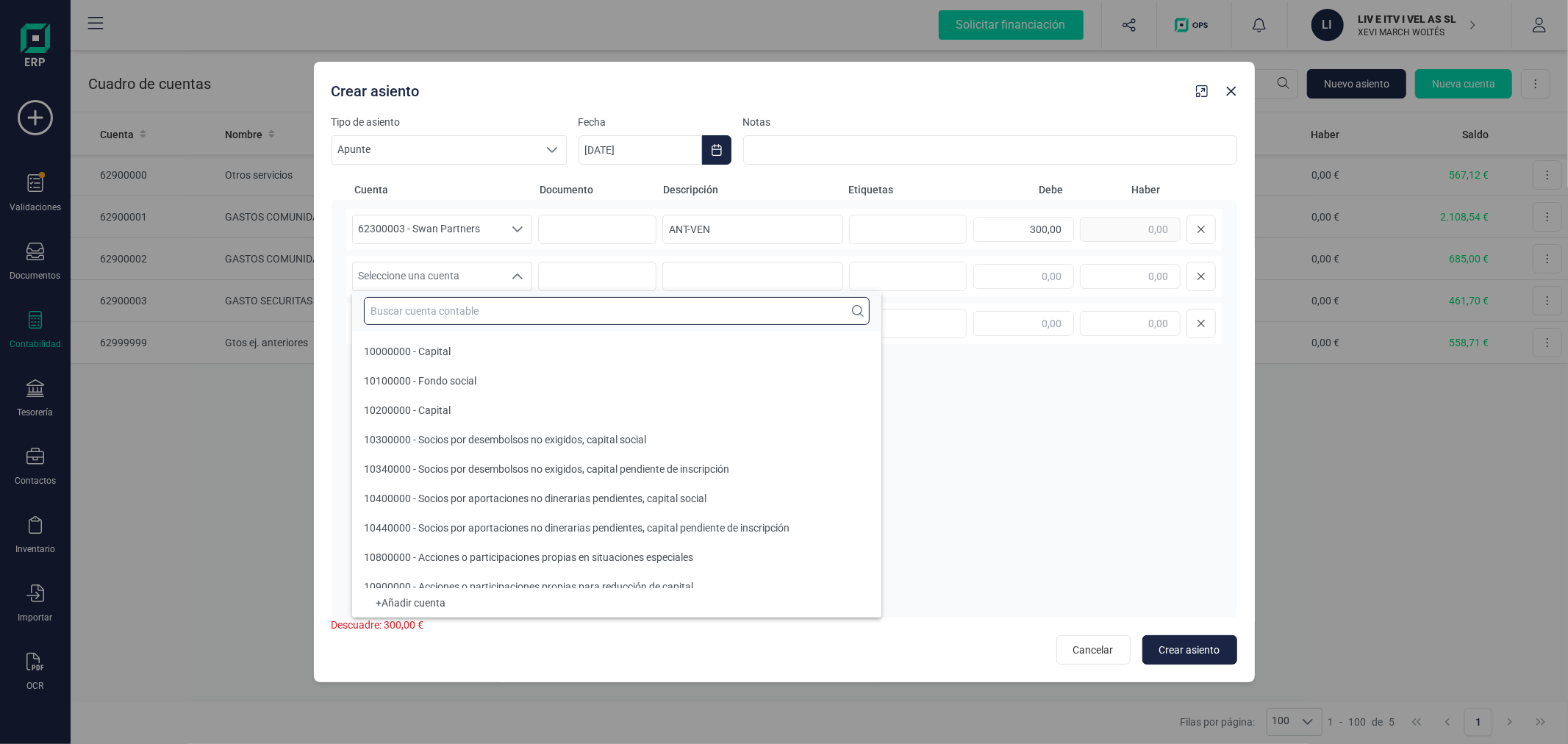
drag, startPoint x: 451, startPoint y: 302, endPoint x: 472, endPoint y: 321, distance: 28.3
click at [465, 307] on input "text" at bounding box center [616, 311] width 506 height 28
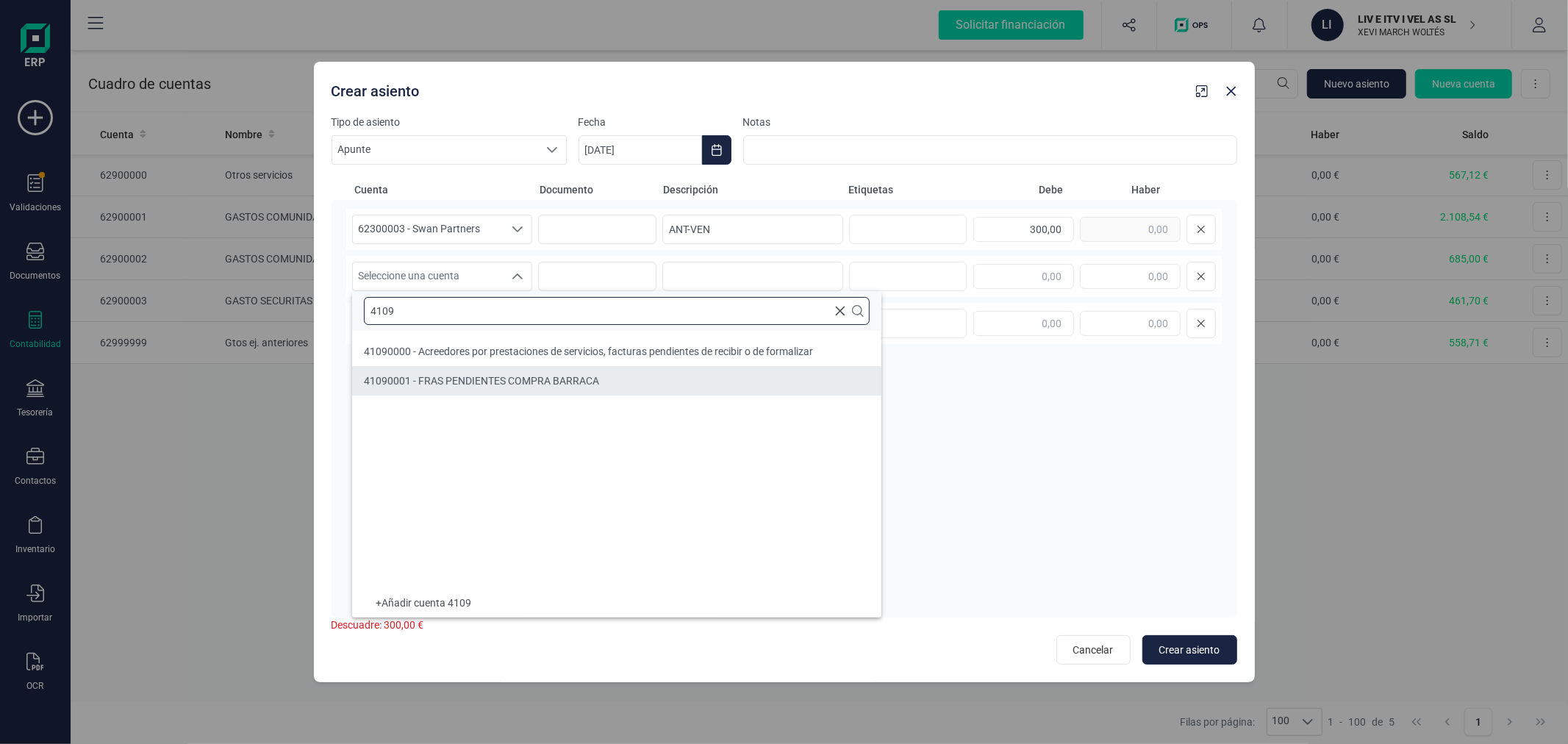
type input "4109"
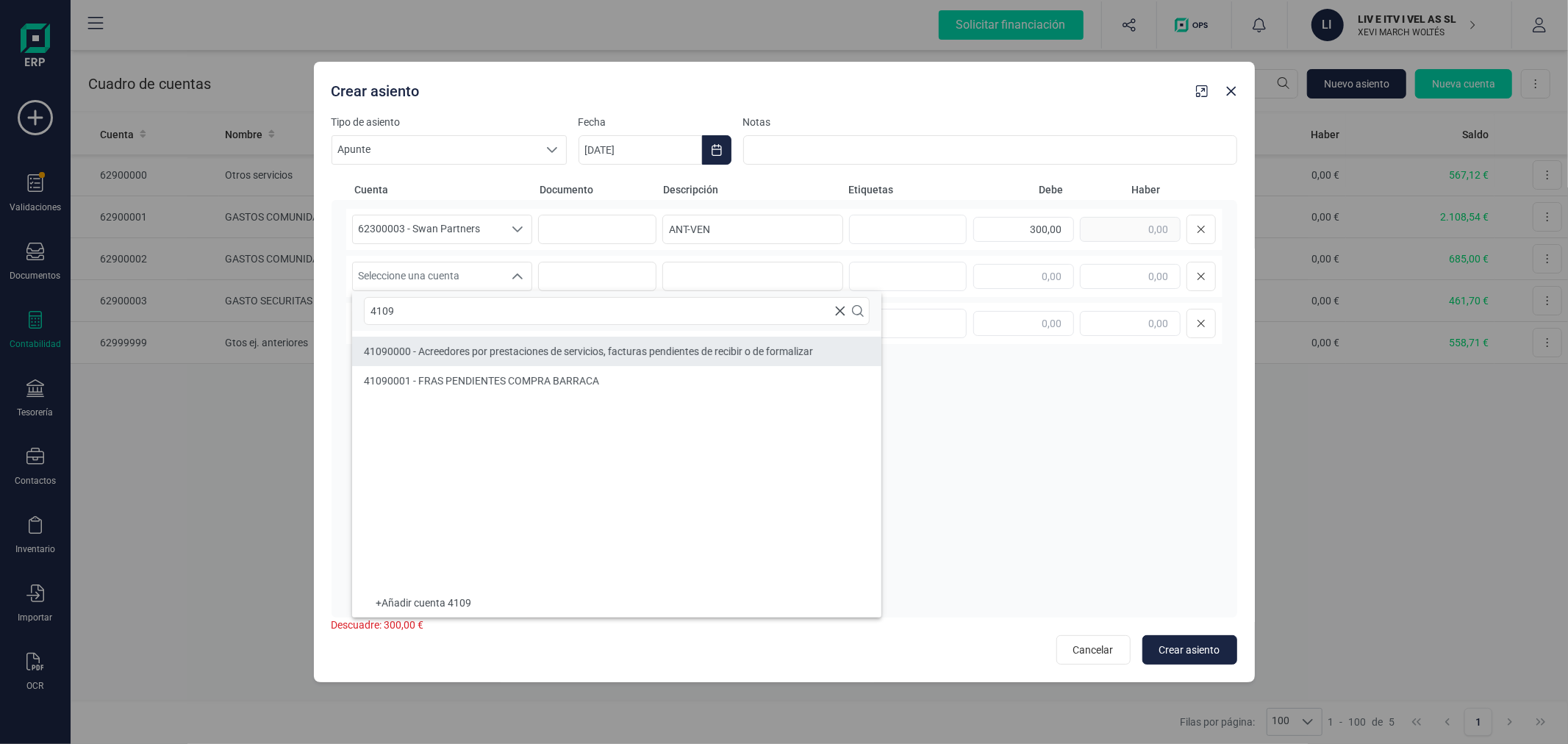
click at [489, 359] on li "41090000 - Acreedores por prestaciones de servicios, facturas pendientes de rec…" at bounding box center [616, 351] width 529 height 29
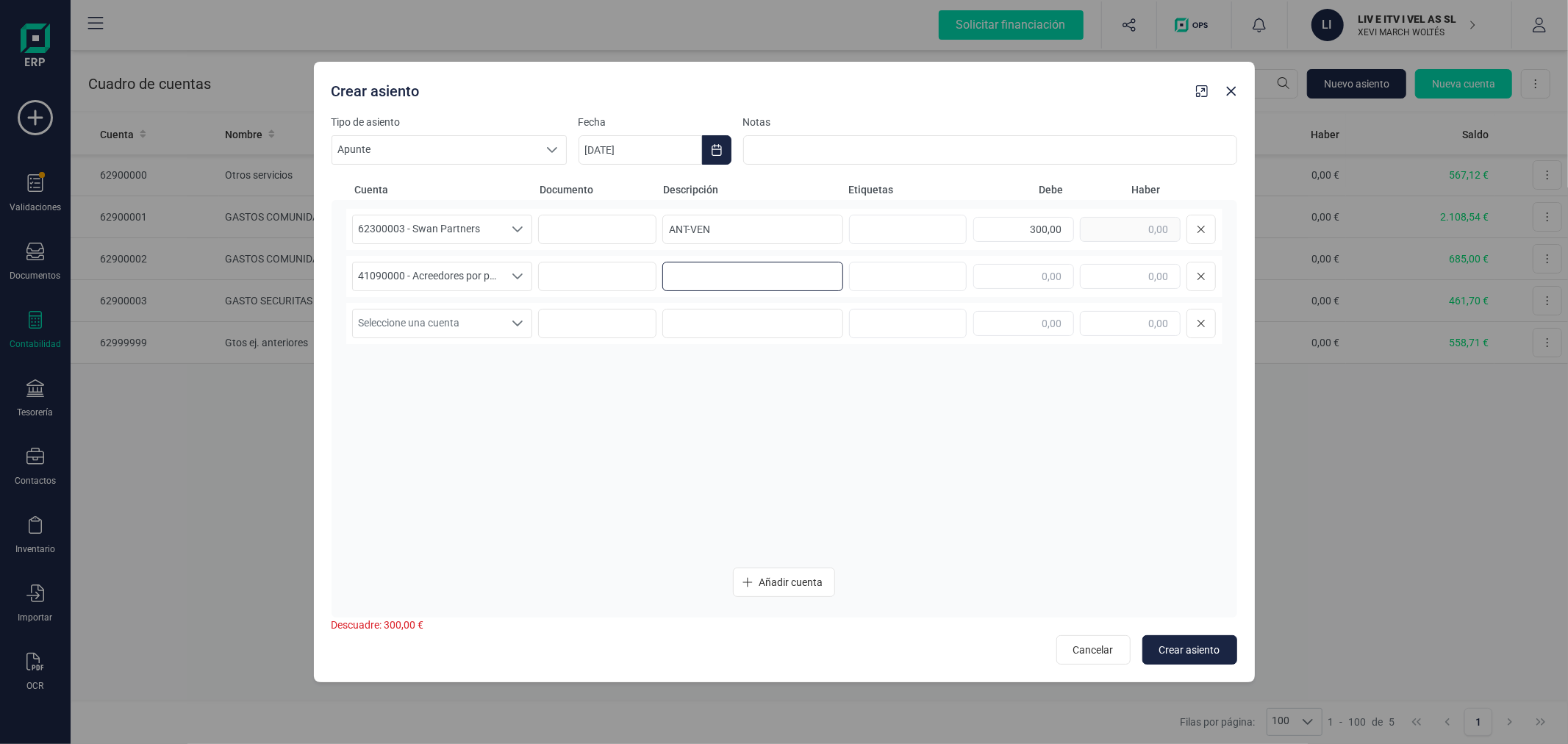
paste input "ANT-VEN"
type input "ANT-VEN"
type input "300,00"
click at [1170, 642] on button "Crear asiento" at bounding box center [1189, 650] width 95 height 29
type input "06/10/2025"
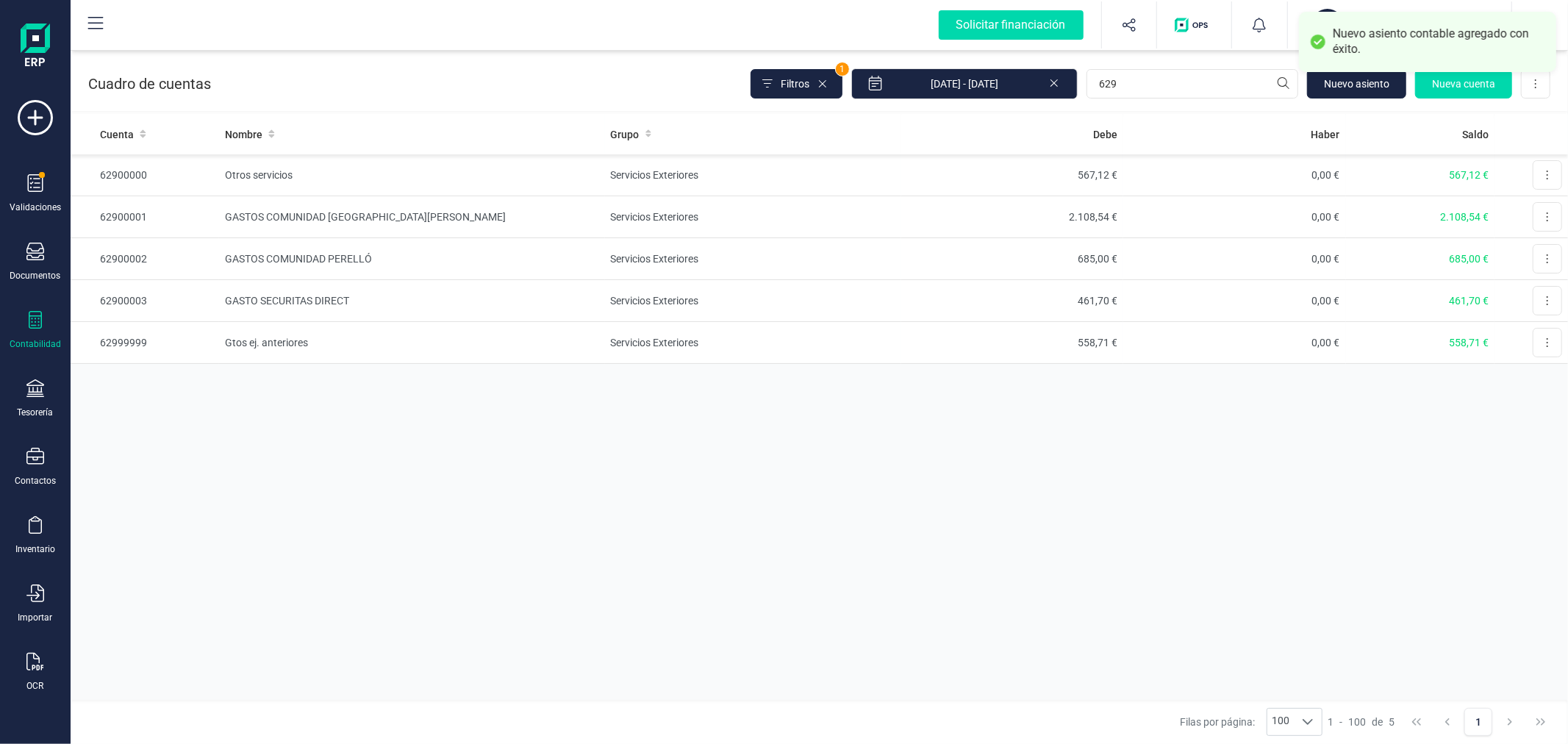
click at [603, 516] on div "Cuenta Nombre Grupo Debe Haber Saldo 62900000 Otros servicios Servicios Exterio…" at bounding box center [819, 407] width 1497 height 586
click at [1366, 91] on button "Nuevo asiento" at bounding box center [1356, 84] width 99 height 29
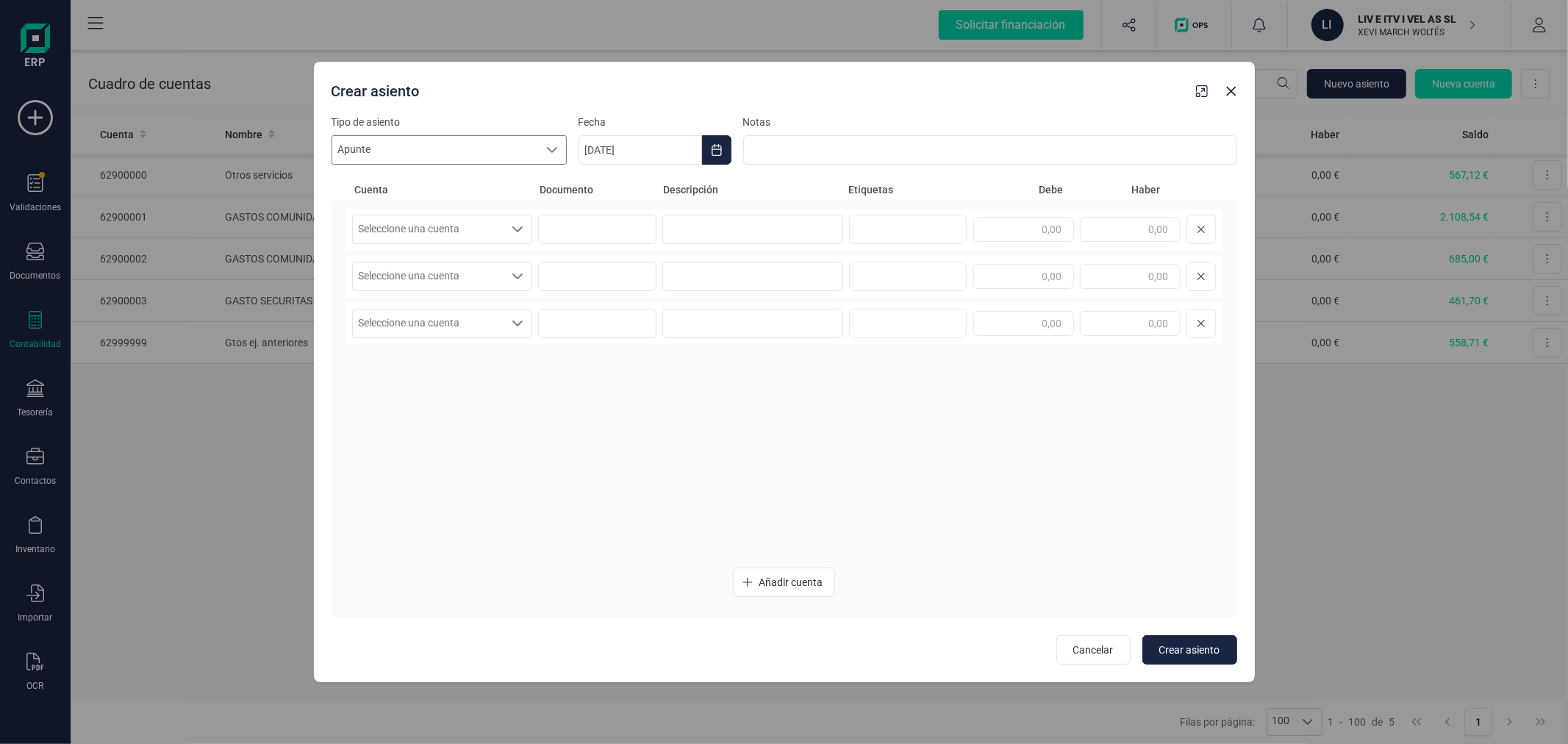
click at [528, 150] on span "Apunte" at bounding box center [435, 150] width 206 height 28
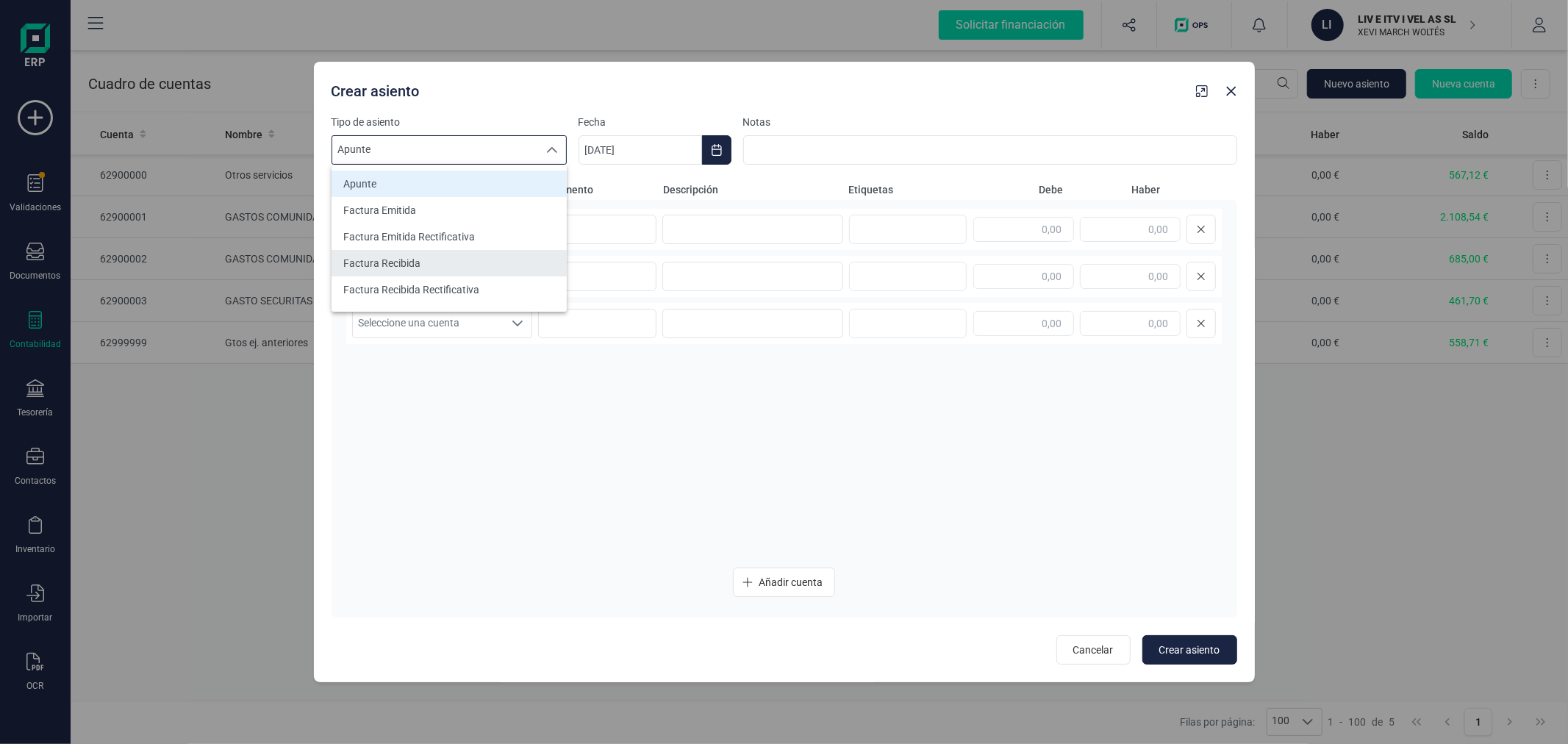
scroll to position [82, 0]
click at [412, 267] on li "Nomina" at bounding box center [448, 261] width 235 height 27
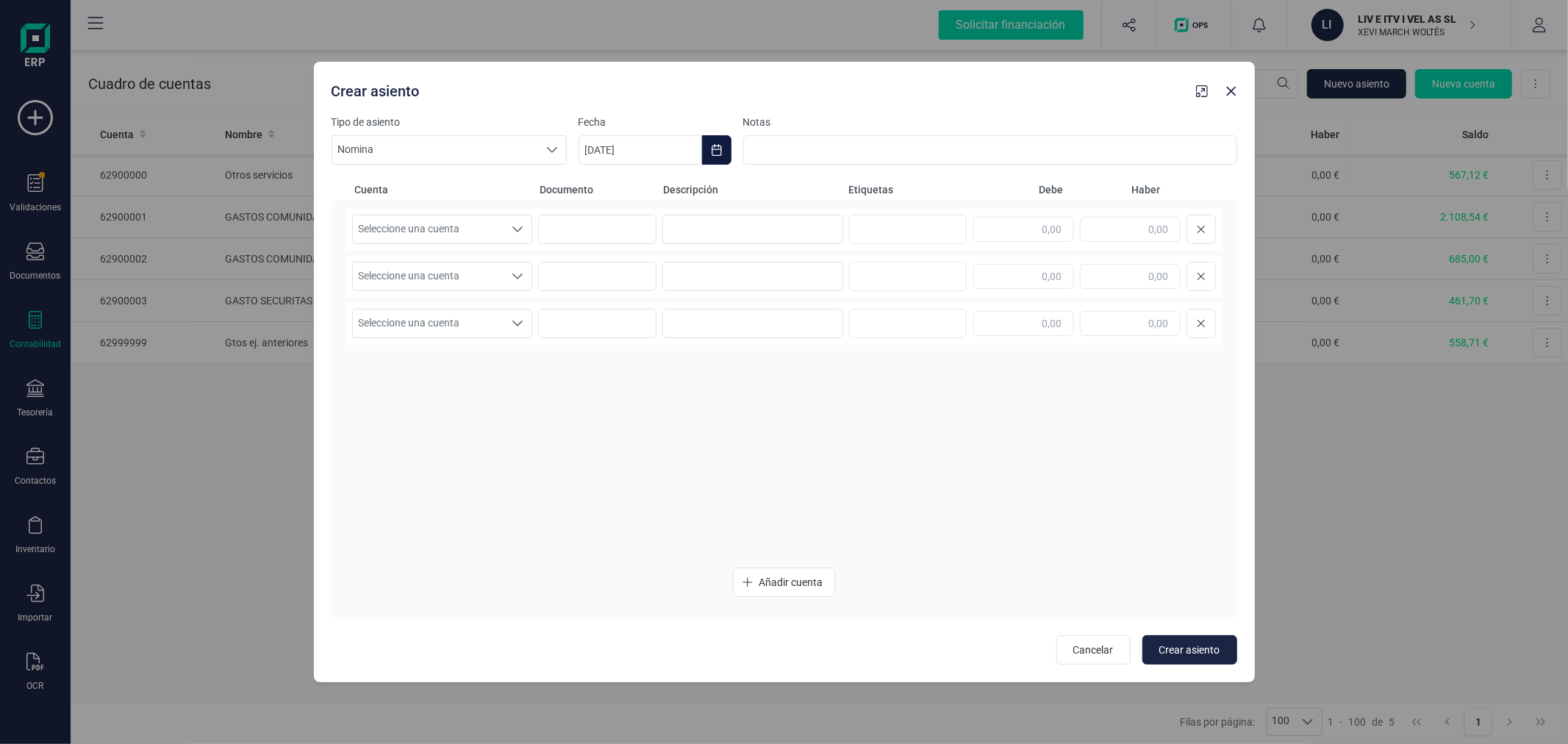
click at [716, 143] on button "Choose Date" at bounding box center [716, 150] width 29 height 29
click at [607, 200] on icon "Previous Month" at bounding box center [608, 194] width 12 height 12
click at [671, 445] on span "30" at bounding box center [669, 445] width 29 height 29
type input "30/09/2025"
click at [459, 228] on span "Seleccione una cuenta" at bounding box center [428, 230] width 152 height 28
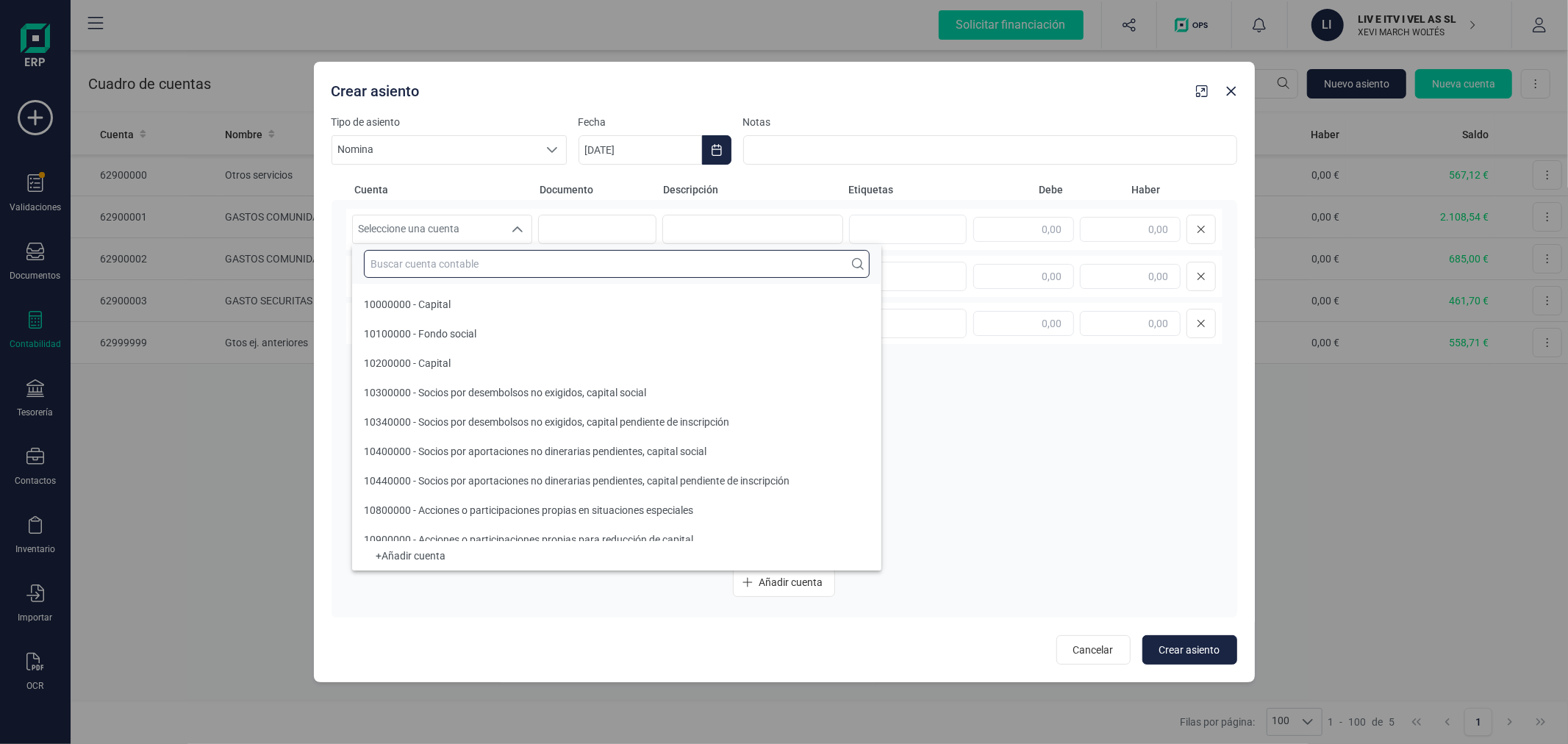
click at [465, 262] on input "text" at bounding box center [616, 264] width 506 height 28
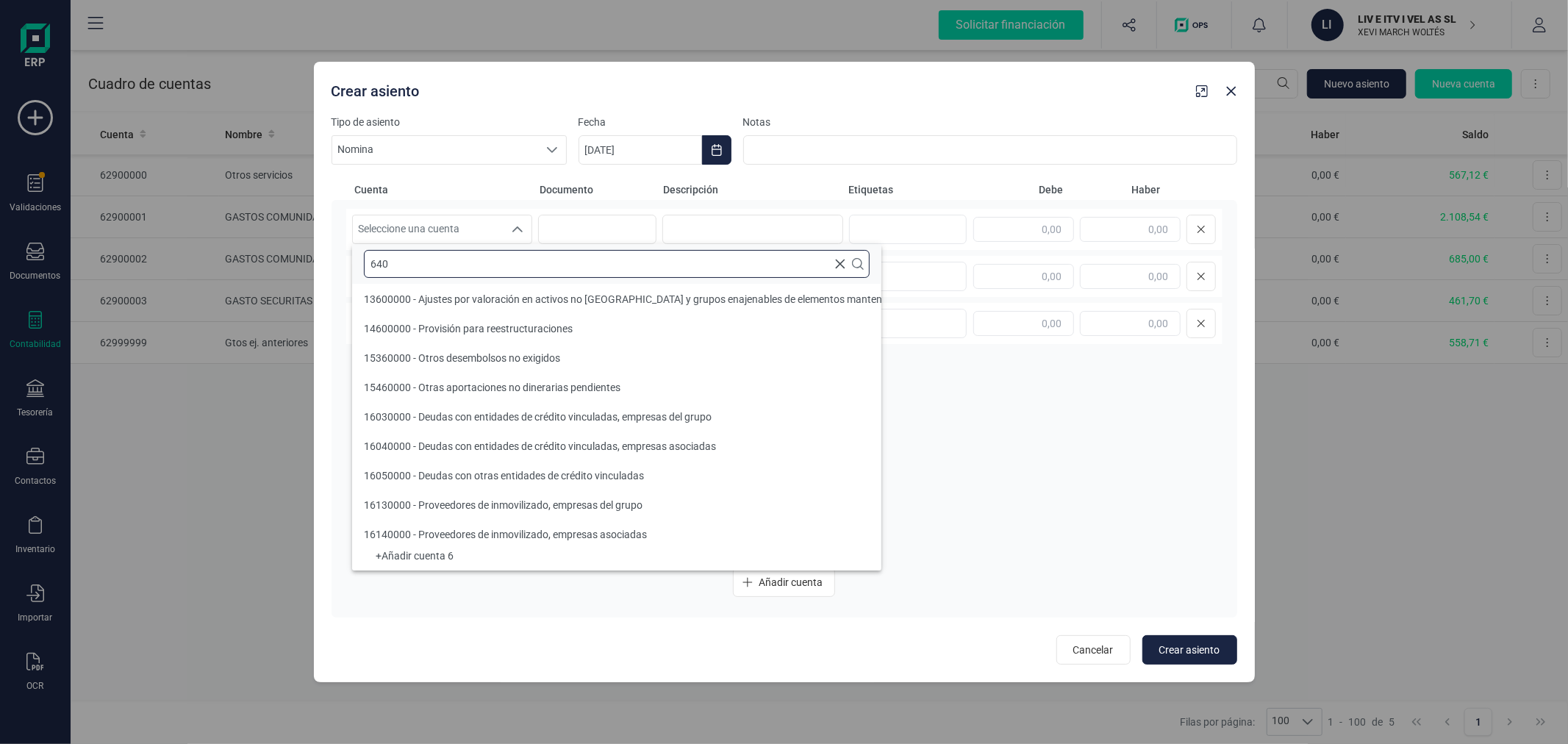
scroll to position [0, 0]
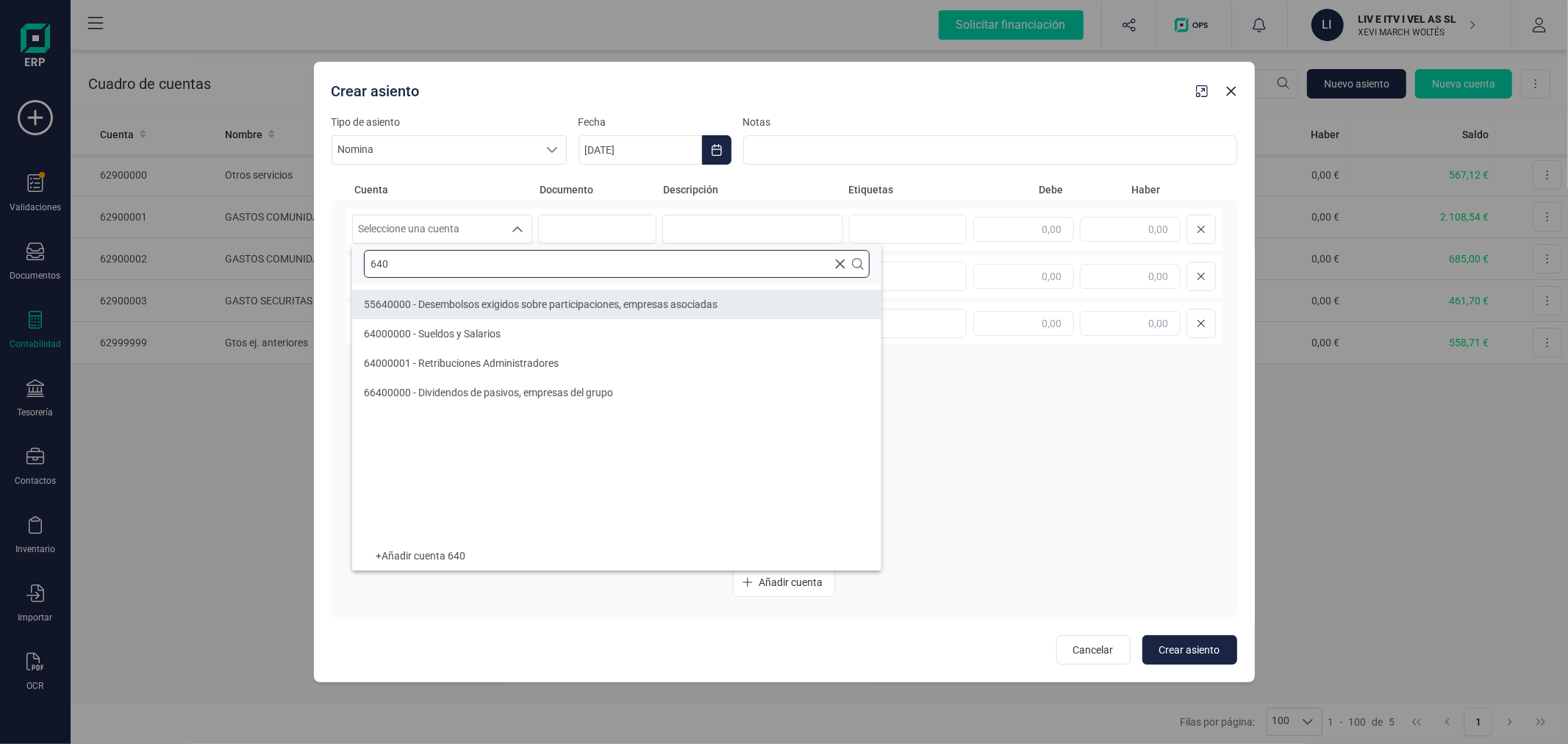
type input "640"
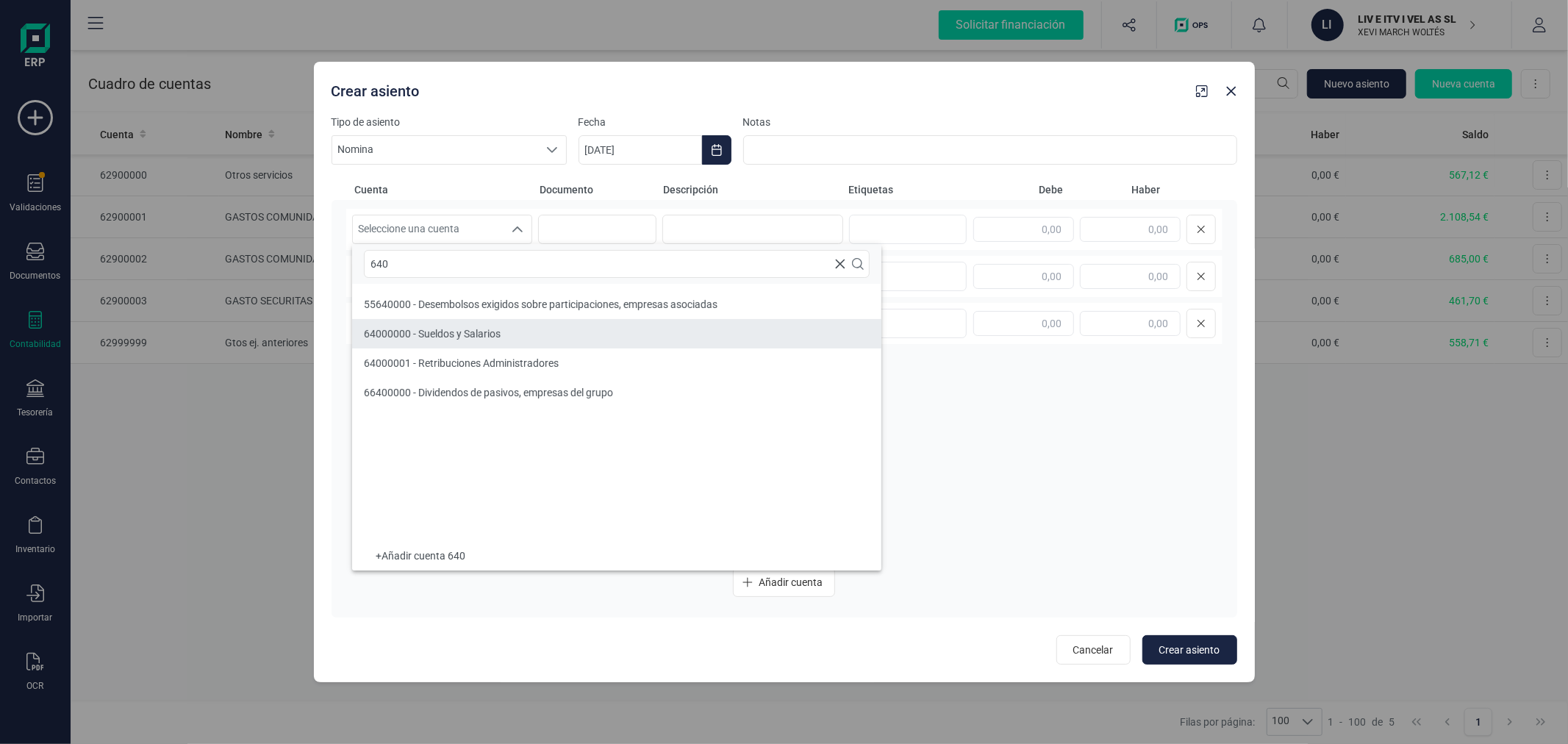
click at [483, 320] on li "64000000 - Sueldos y Salarios" at bounding box center [616, 334] width 529 height 29
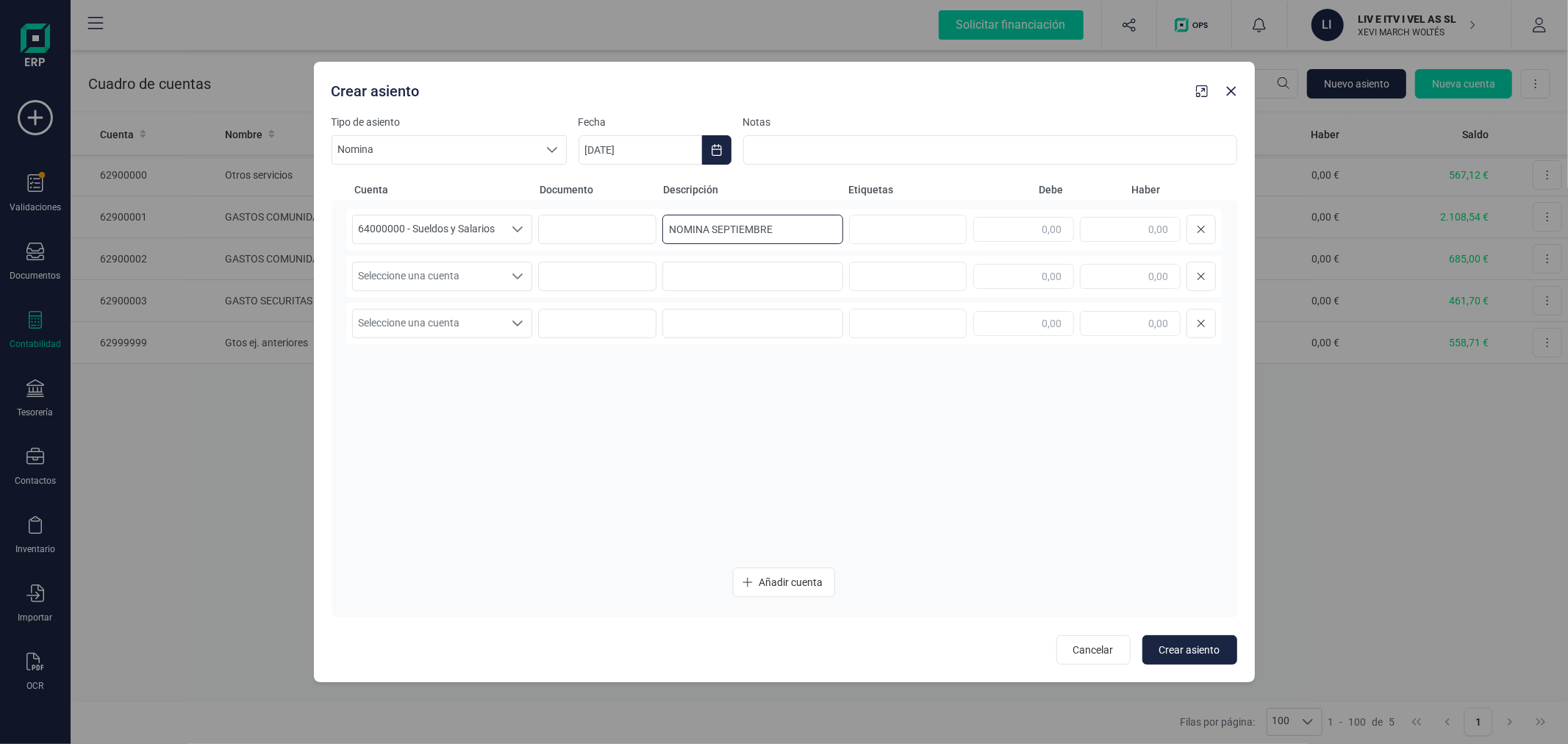
type input "NOMINA SEPTIEMBRE"
click at [1042, 233] on input "text" at bounding box center [1023, 230] width 101 height 25
paste input "text"
type input "115,20"
click at [456, 275] on span "Seleccione una cuenta" at bounding box center [428, 276] width 152 height 28
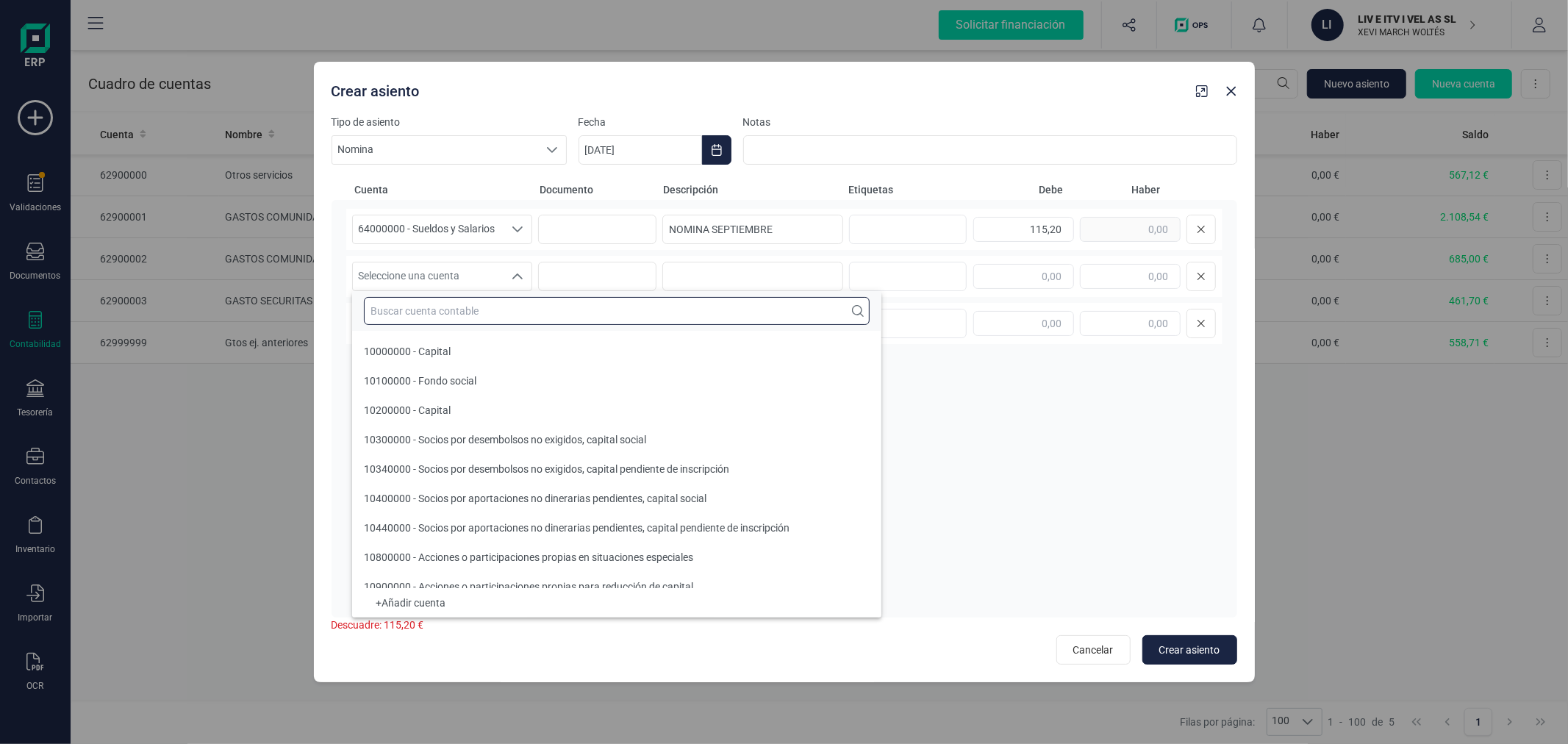
click at [432, 314] on input "text" at bounding box center [616, 311] width 506 height 28
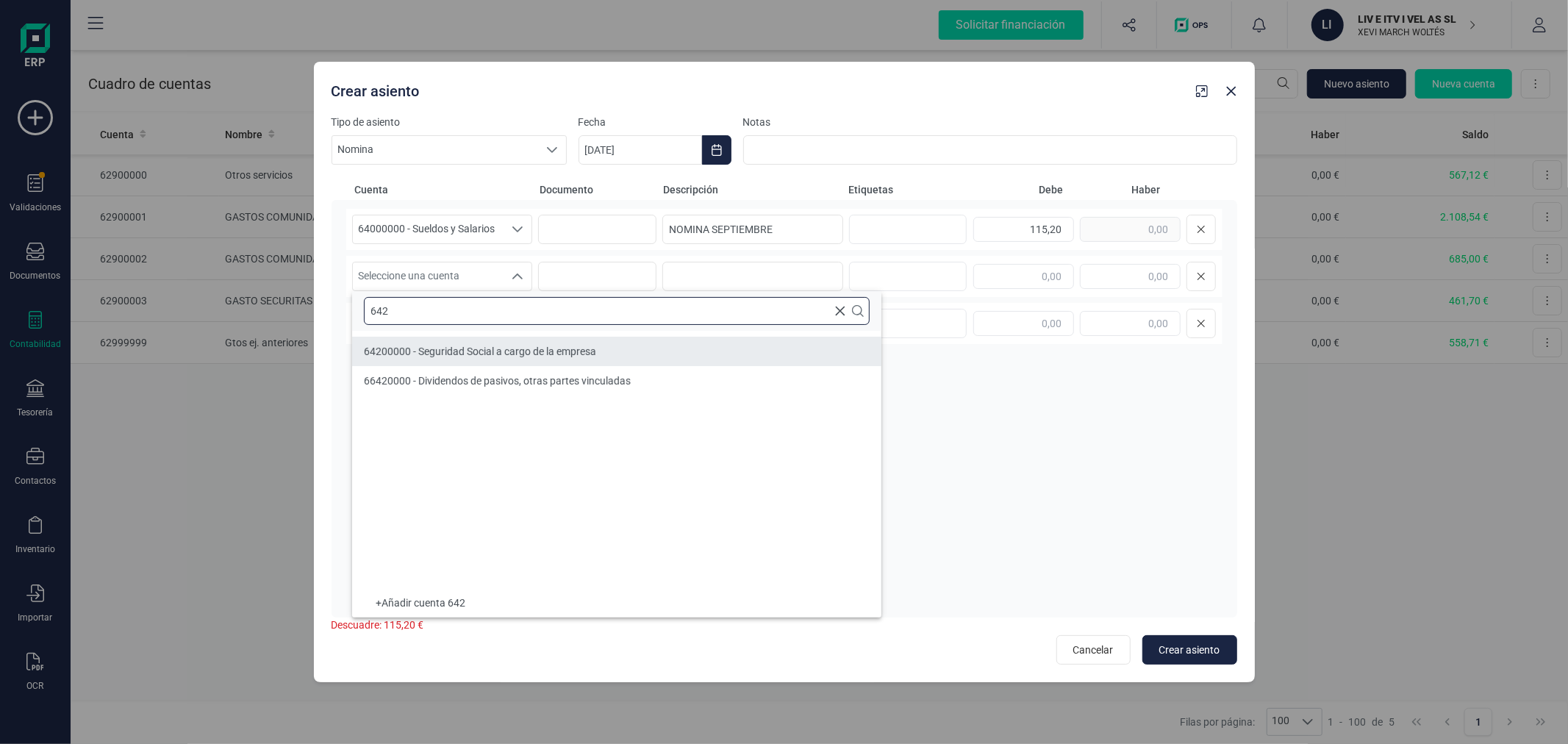
type input "642"
click at [445, 348] on span "64200000 - Seguridad Social a cargo de la empresa" at bounding box center [479, 351] width 232 height 12
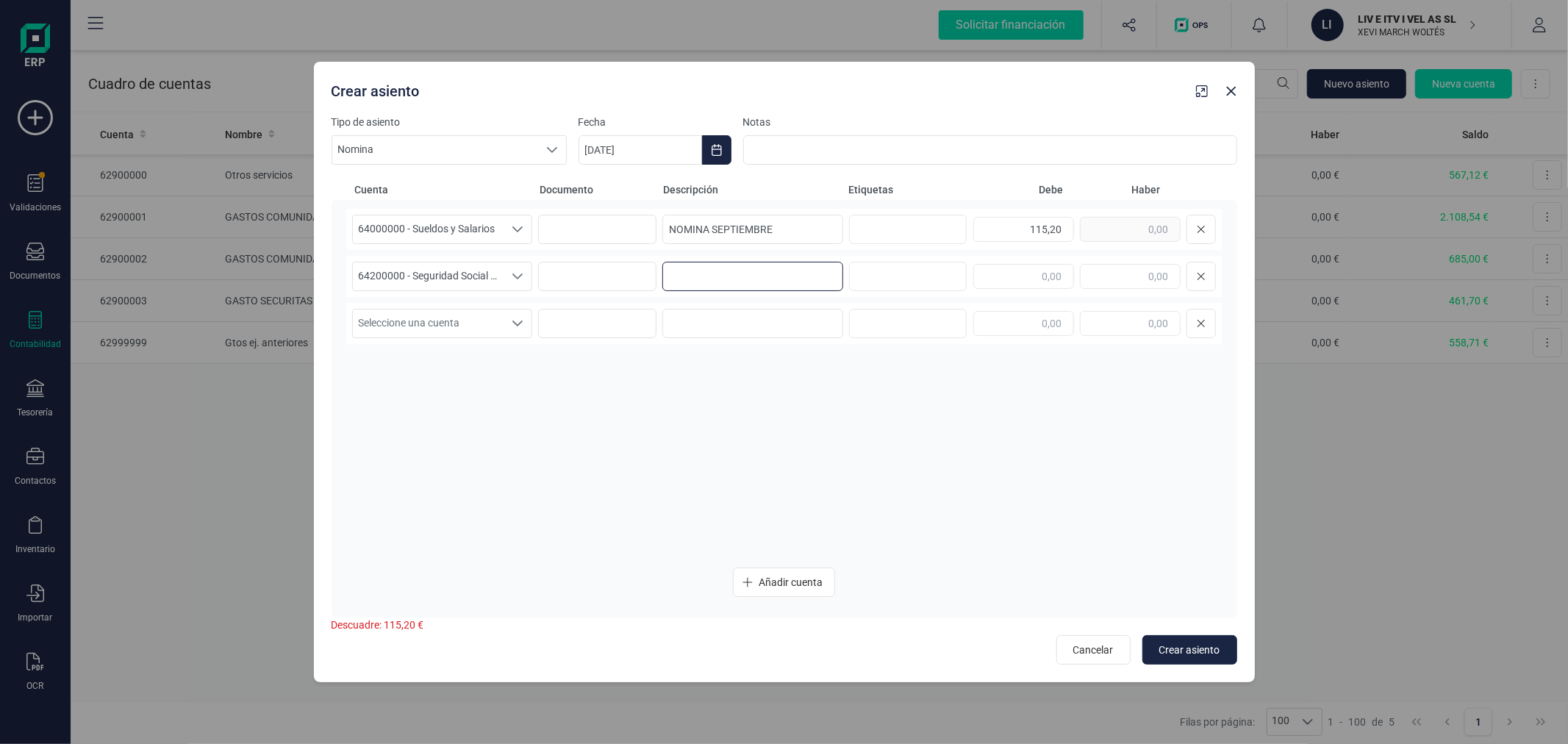
paste input "115,20"
type input "1"
type input "NOMINA SEPTIEMBRE"
type input "443,00"
click at [459, 325] on span "Seleccione una cuenta" at bounding box center [428, 323] width 152 height 28
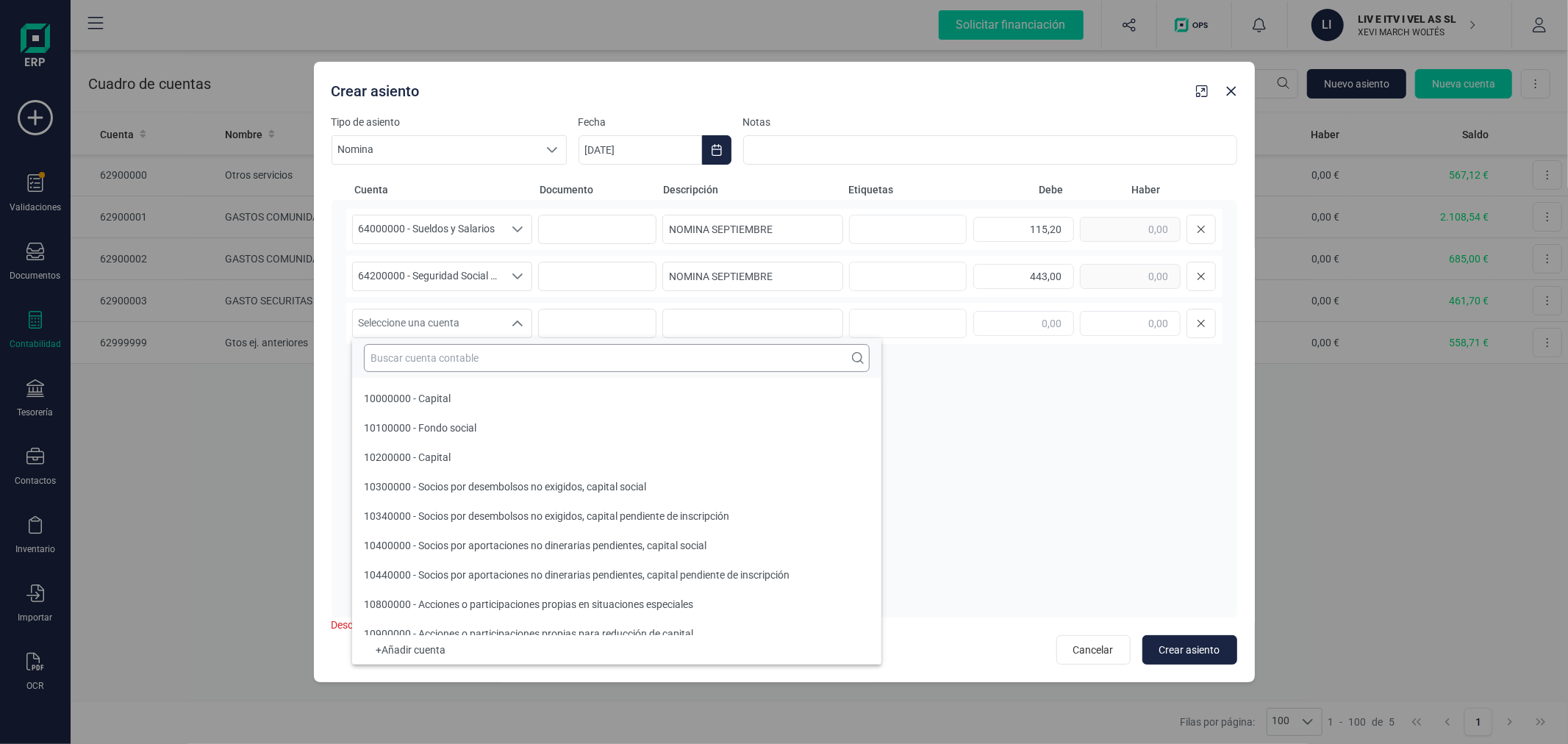
click at [466, 353] on input "text" at bounding box center [616, 358] width 506 height 28
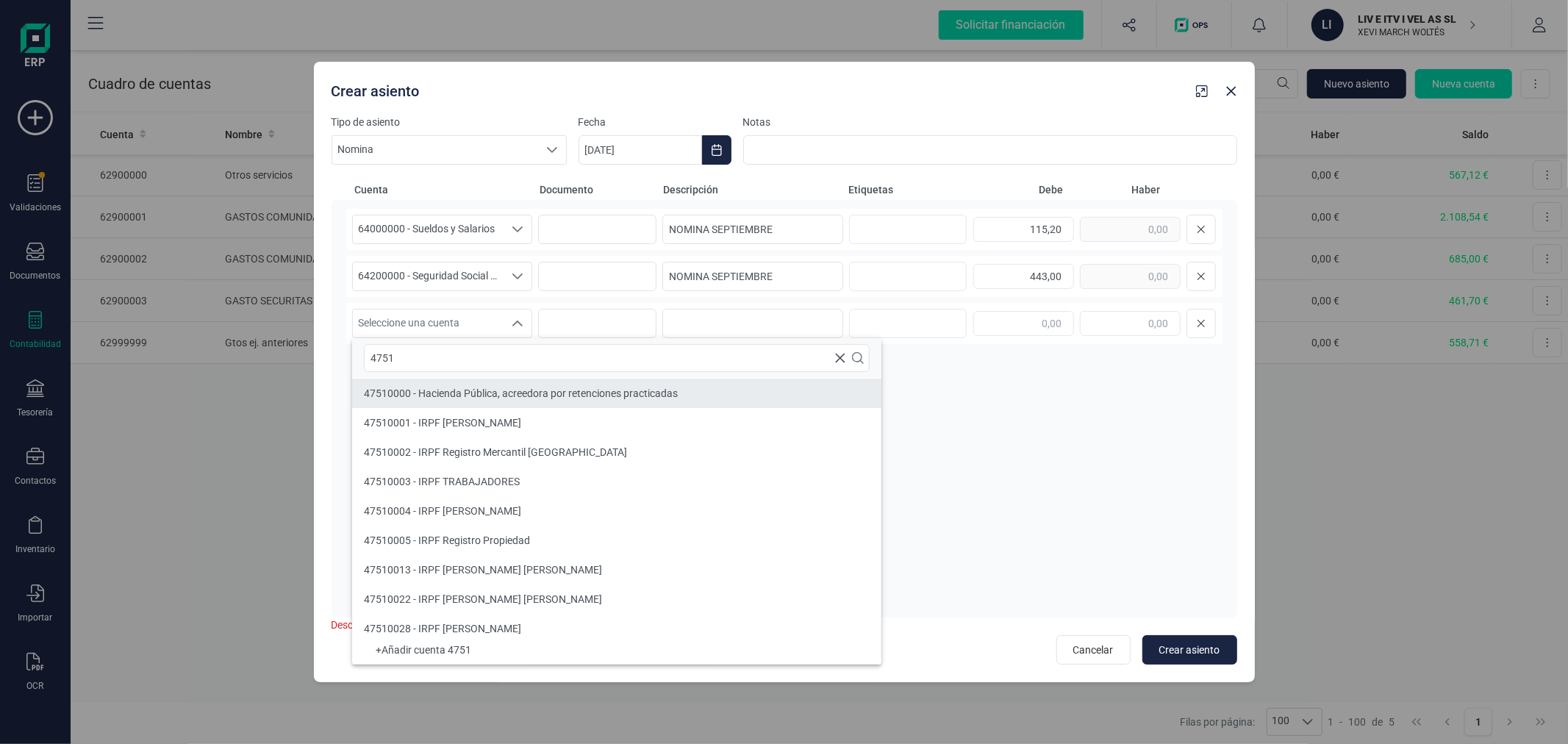
type input "4751"
click at [462, 397] on span "47510000 - Hacienda Pública, acreedora por retenciones practicadas" at bounding box center [520, 393] width 314 height 12
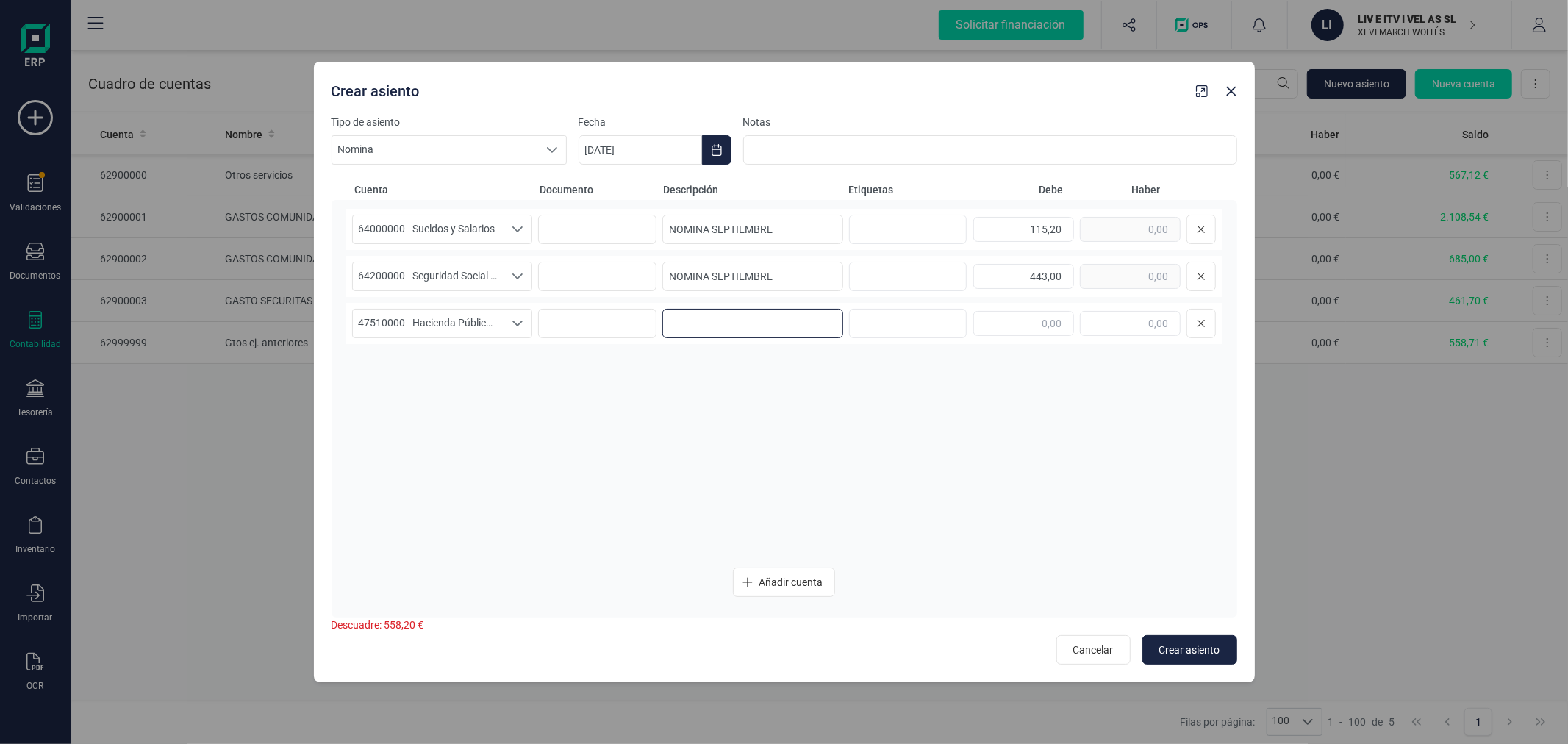
click at [693, 324] on input at bounding box center [753, 323] width 181 height 29
paste input "NOMINA SEPTIEMBRE"
type input "NOMINA SEPTIEMBRE"
type input "25,69"
drag, startPoint x: 787, startPoint y: 586, endPoint x: 648, endPoint y: 526, distance: 151.4
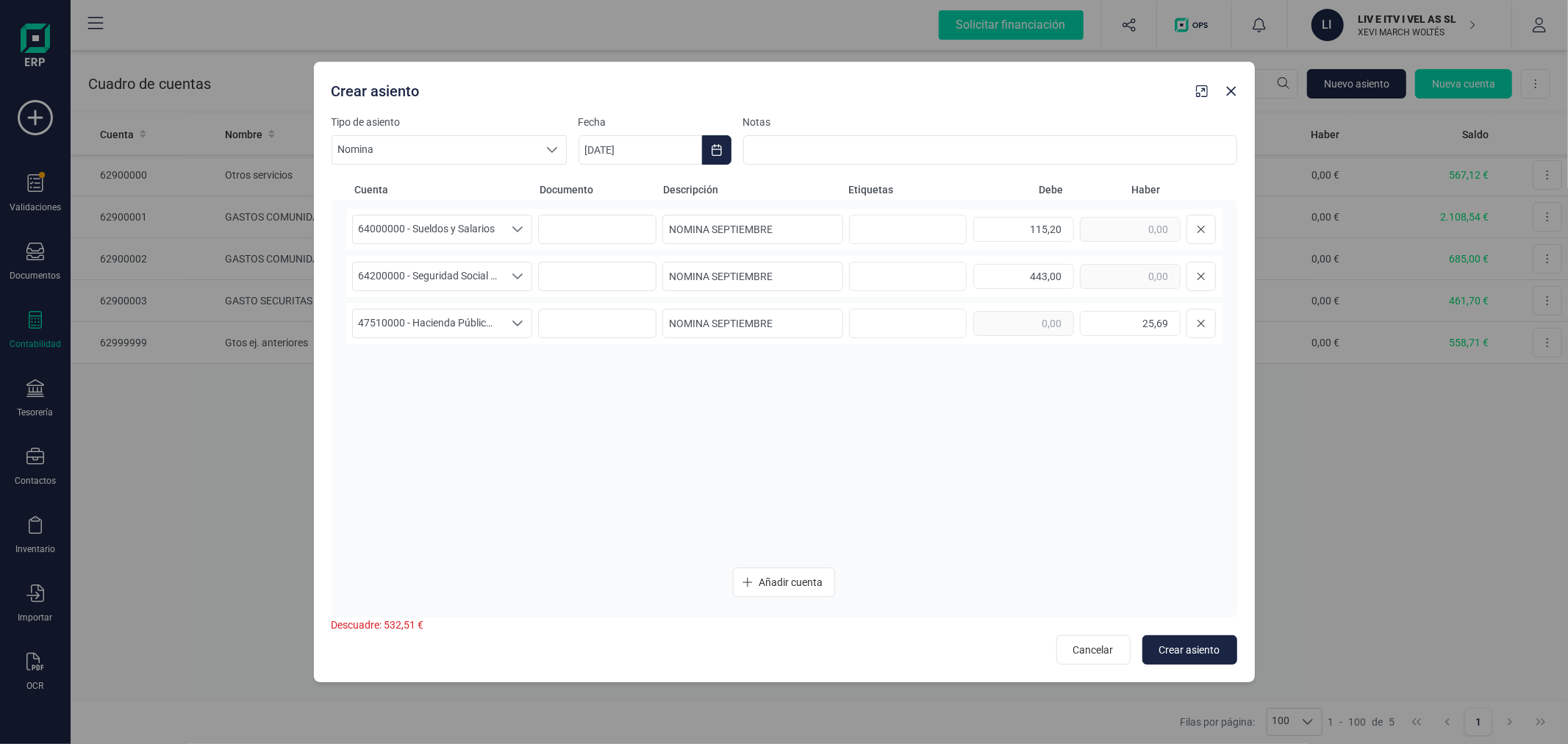
click at [786, 586] on span "Añadir cuenta" at bounding box center [790, 583] width 64 height 15
click at [425, 365] on span "Seleccione una cuenta" at bounding box center [428, 371] width 152 height 28
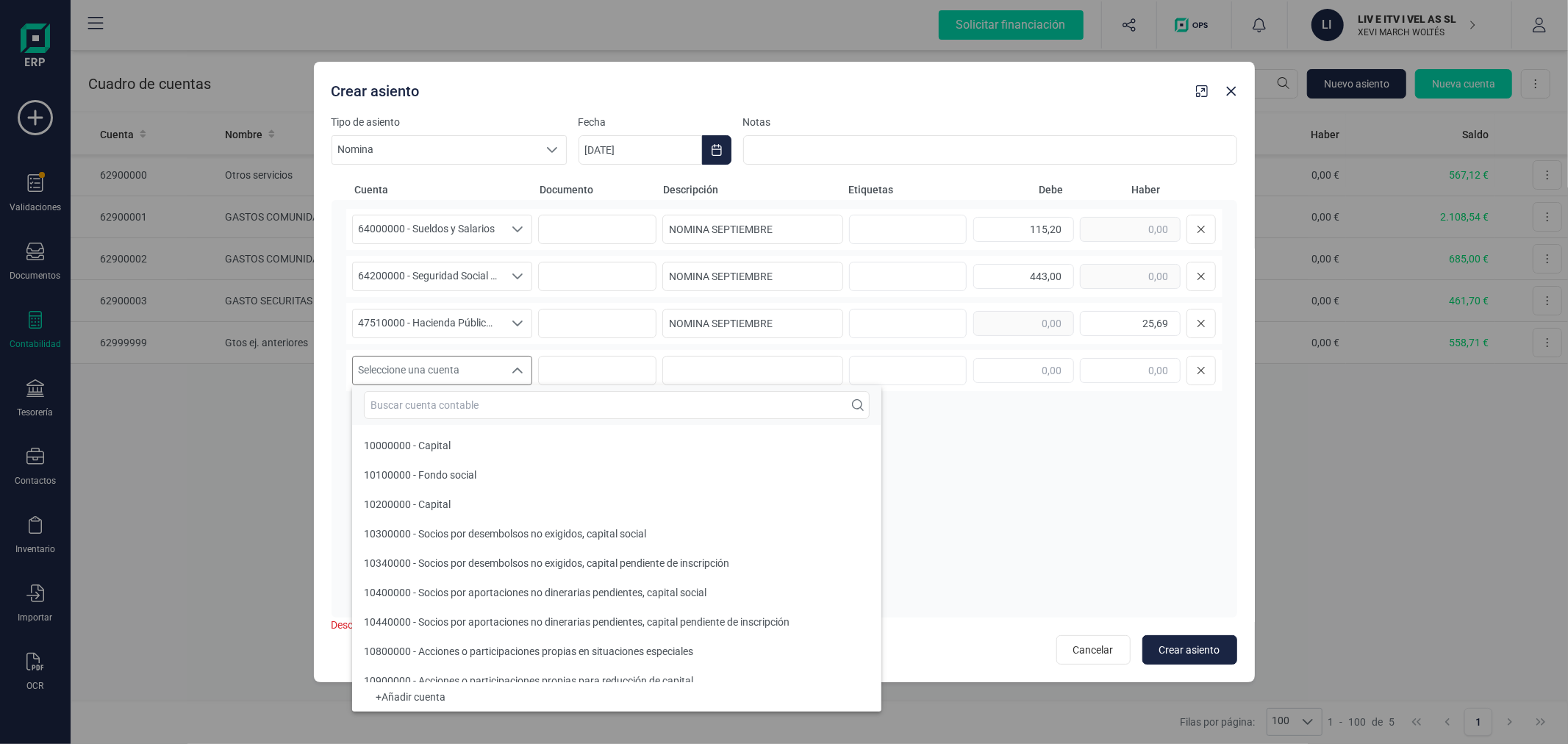
click at [432, 397] on input "text" at bounding box center [616, 405] width 506 height 28
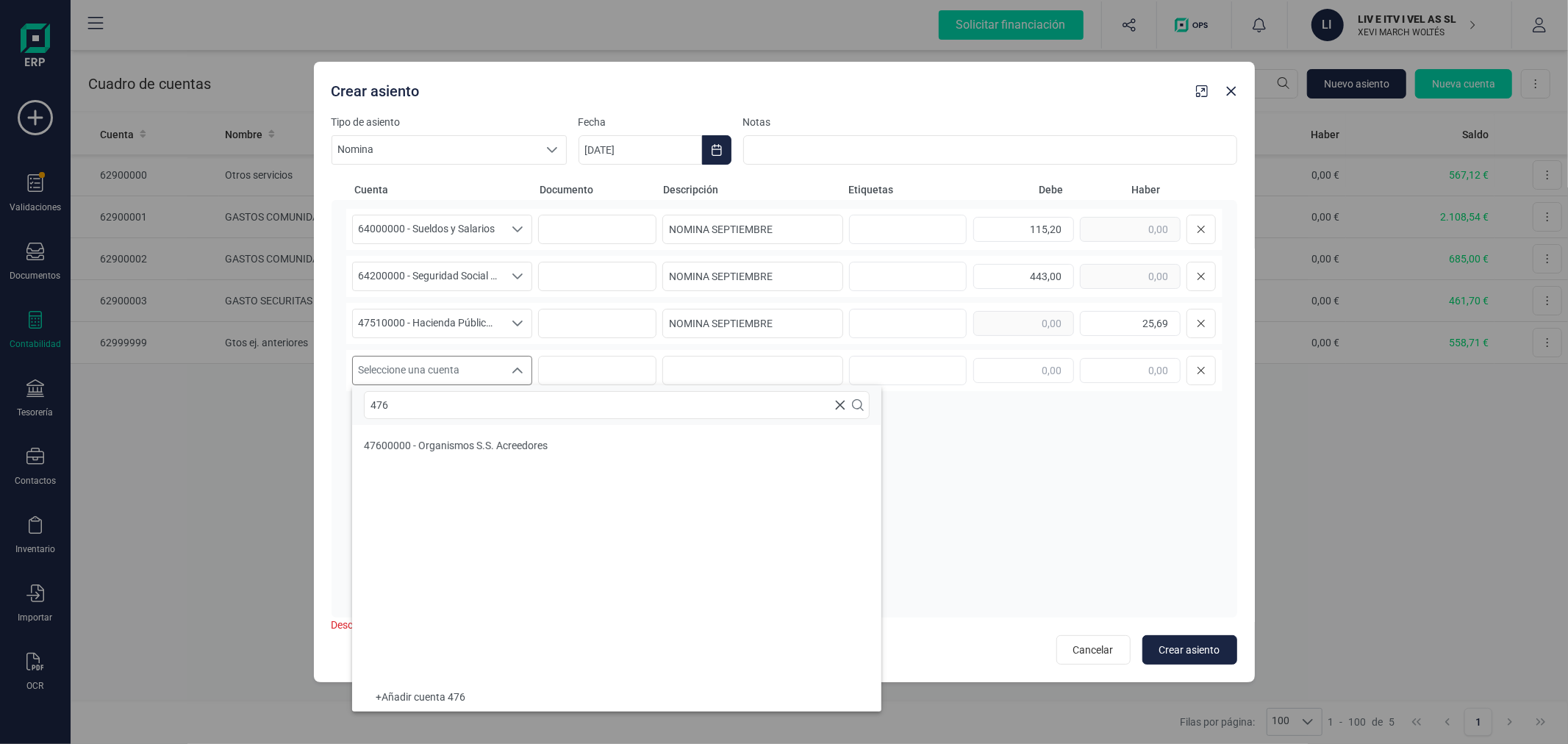
scroll to position [0, 0]
type input "476"
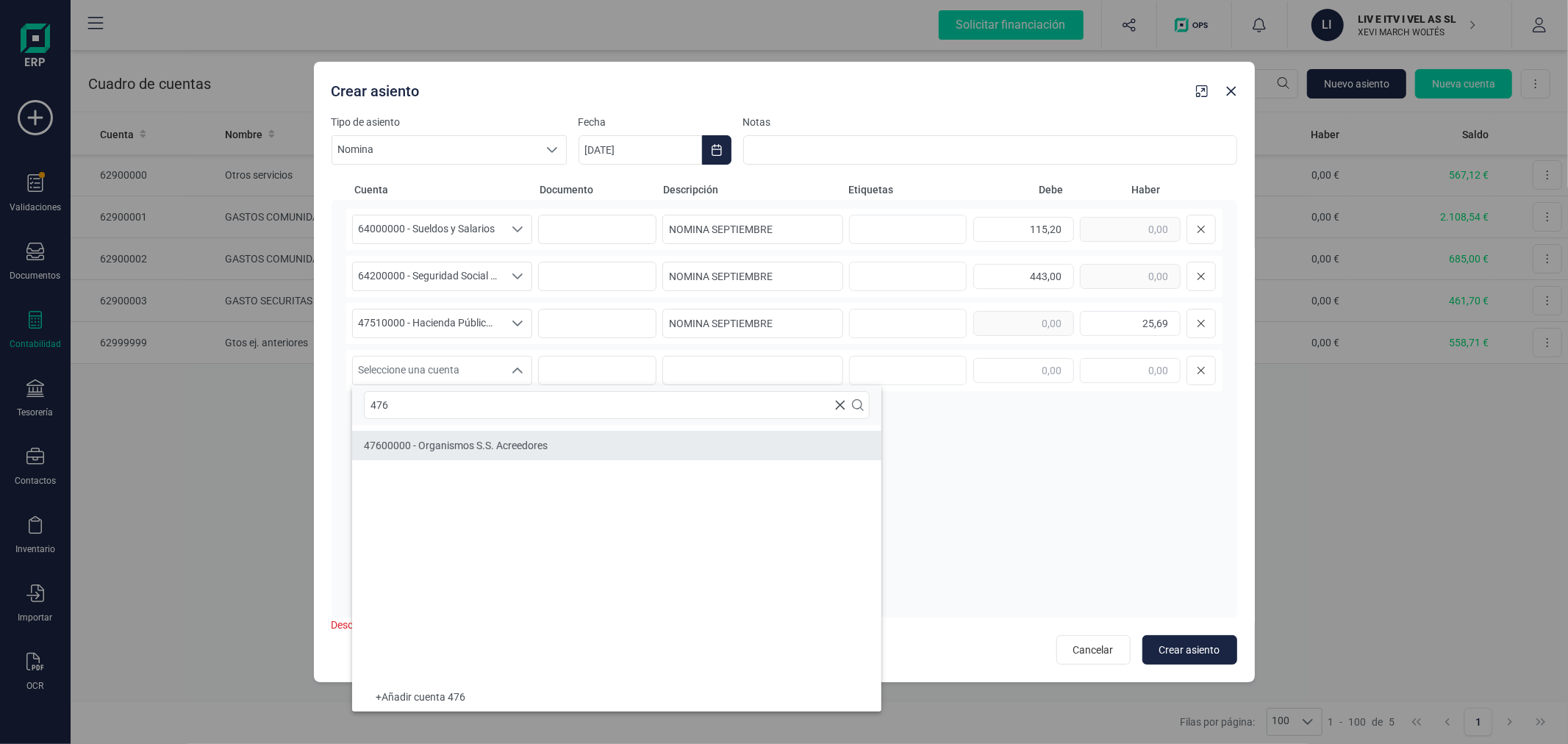
click at [447, 441] on span "47600000 - Organismos S.S. Acreedores" at bounding box center [456, 446] width 184 height 12
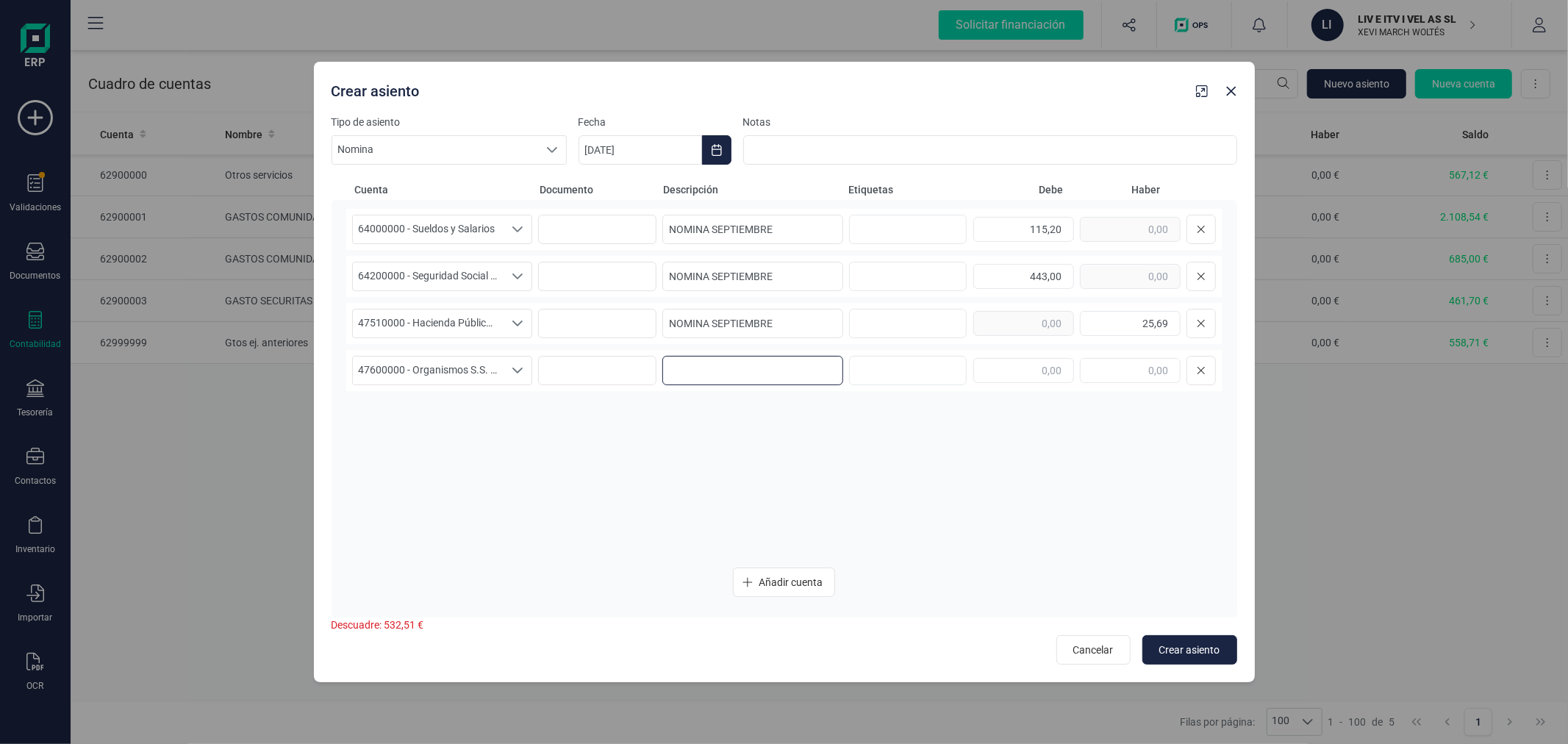
paste input "NOMINA SEPTIEMBRE"
type input "NOMINA SEPTIEMBRE"
click at [1155, 379] on input "text" at bounding box center [1130, 371] width 101 height 25
type input "532,51"
click at [1198, 650] on span "Crear asiento" at bounding box center [1189, 650] width 61 height 15
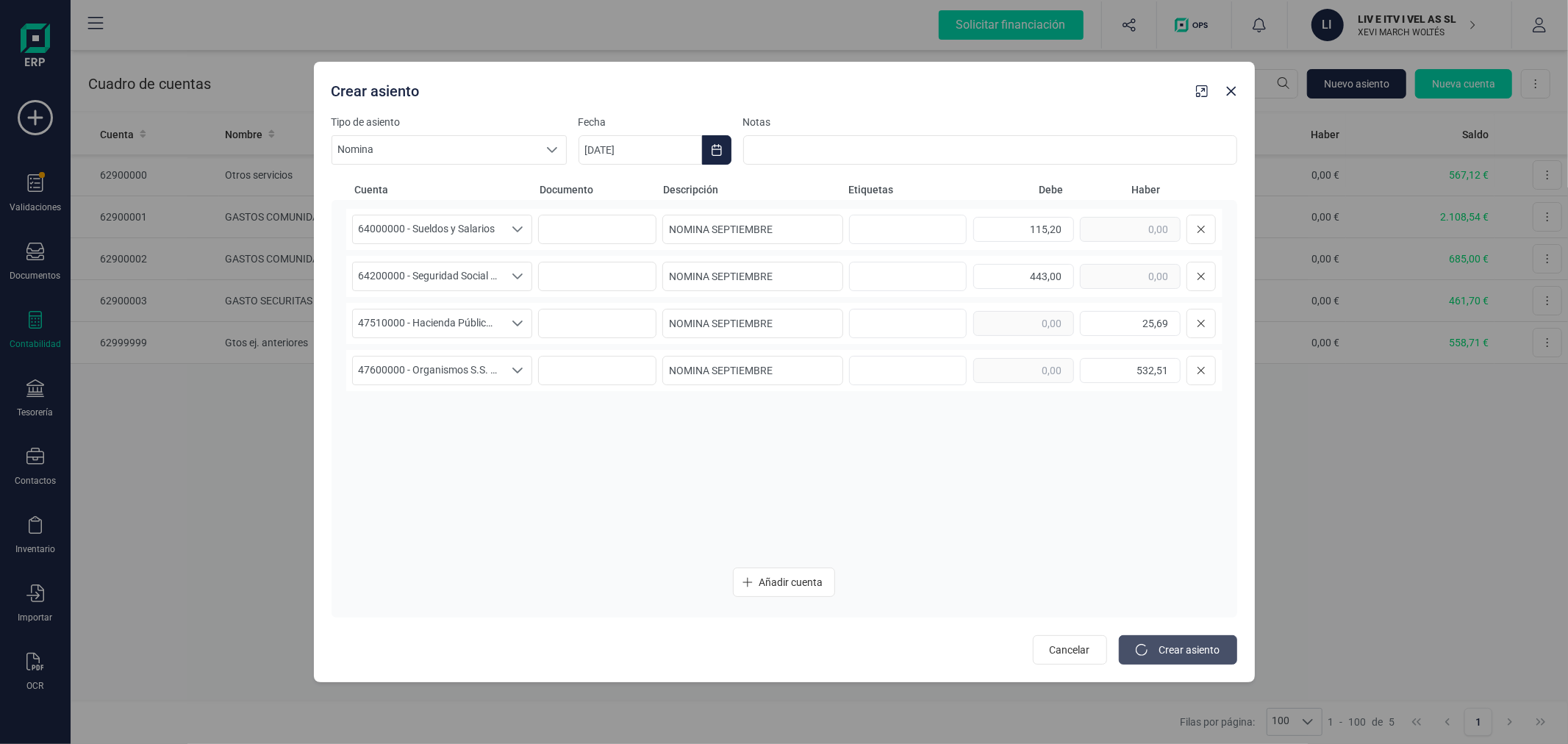
type input "06/10/2025"
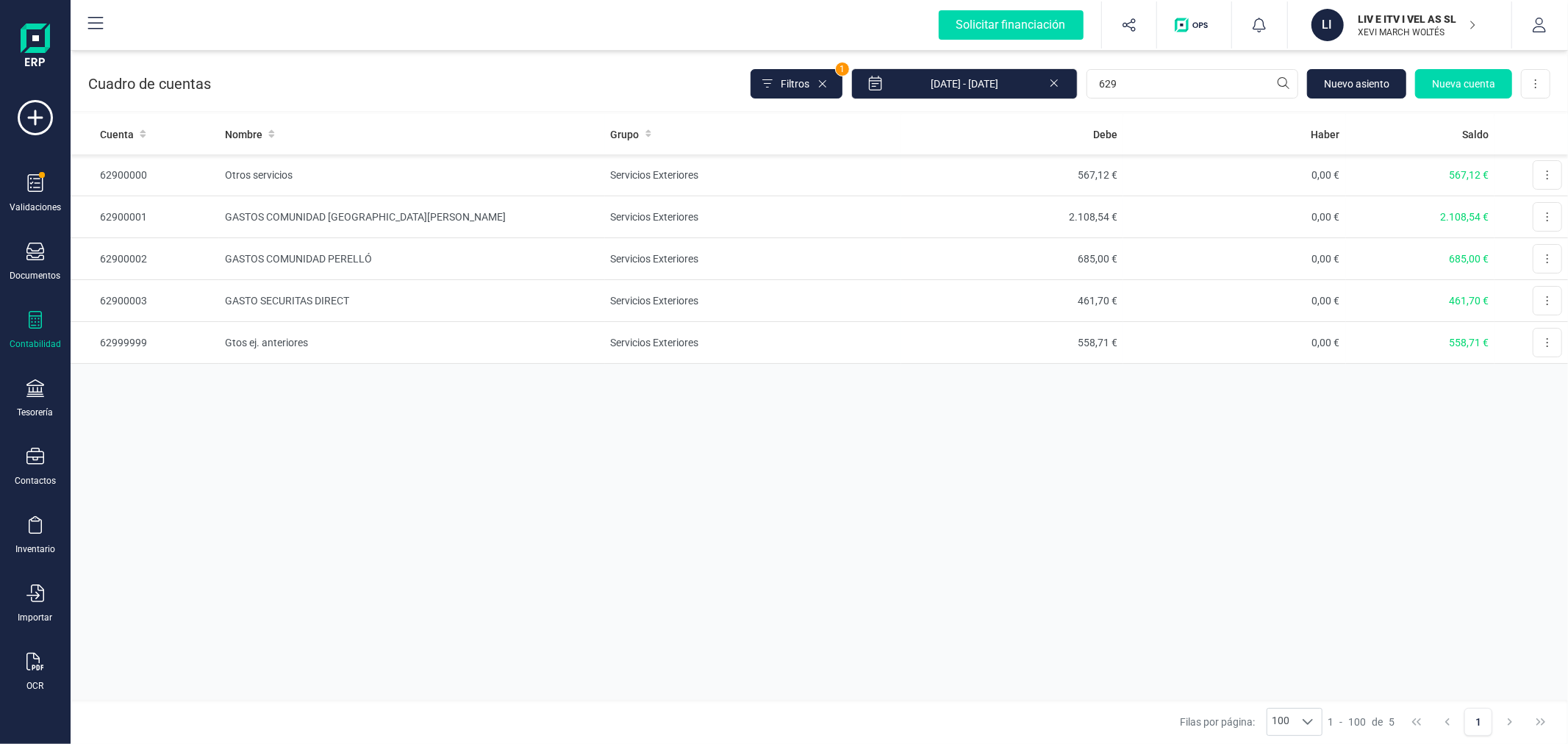
click at [32, 320] on icon at bounding box center [35, 320] width 18 height 18
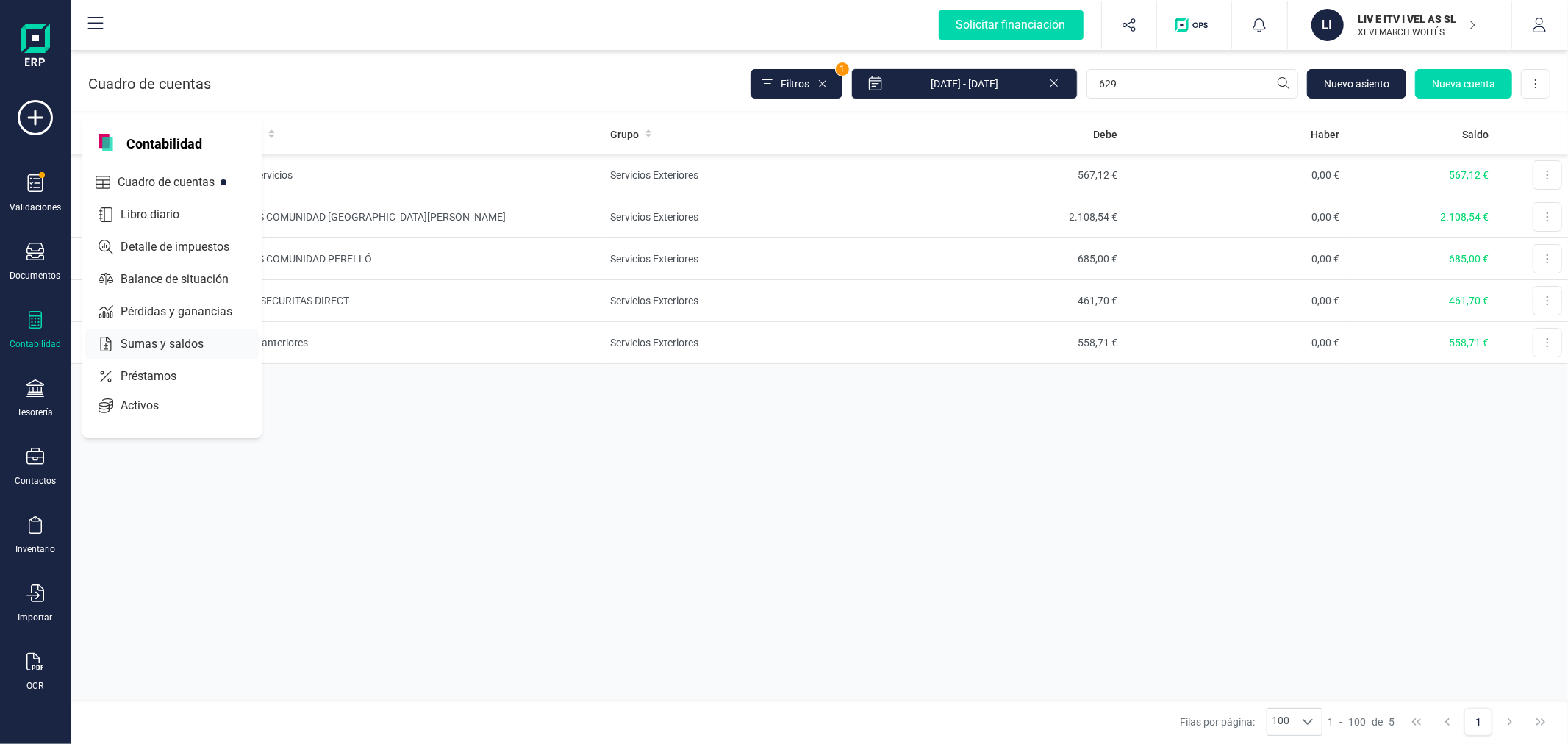
click at [159, 343] on span "Sumas y saldos" at bounding box center [172, 344] width 116 height 18
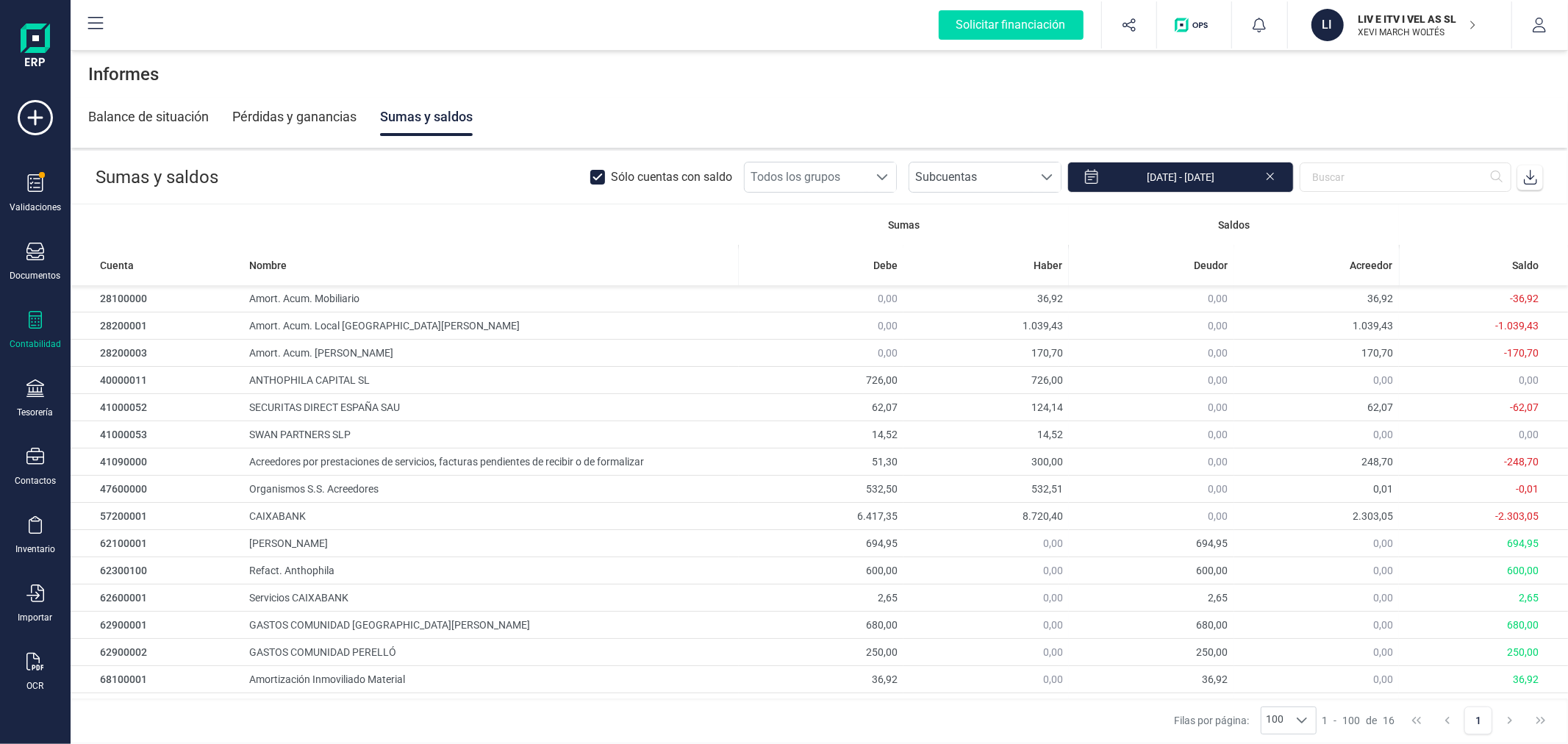
click at [1533, 172] on icon at bounding box center [1530, 178] width 15 height 15
click at [1405, 21] on p "LIV E ITV I VEL AS SL" at bounding box center [1417, 19] width 118 height 15
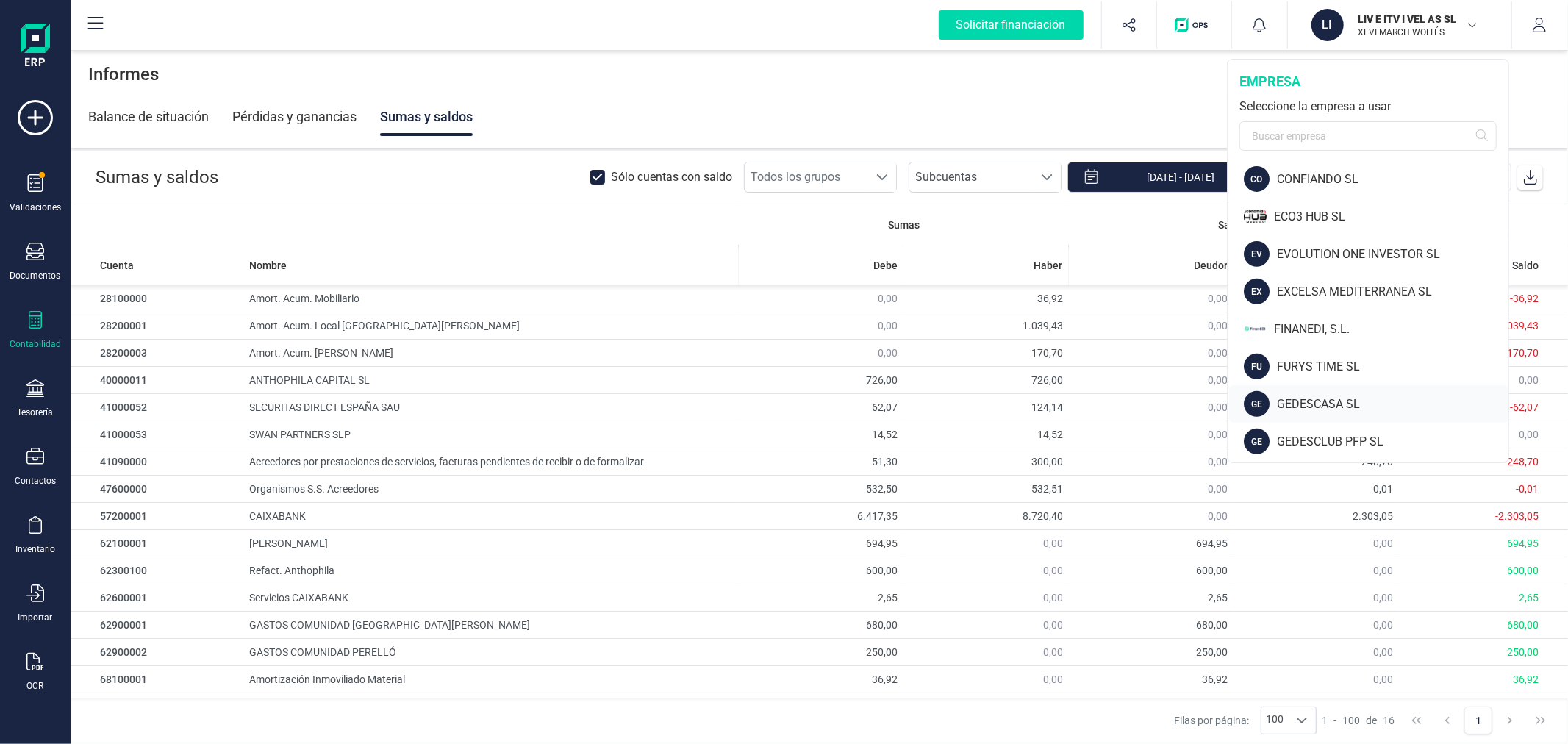
scroll to position [653, 0]
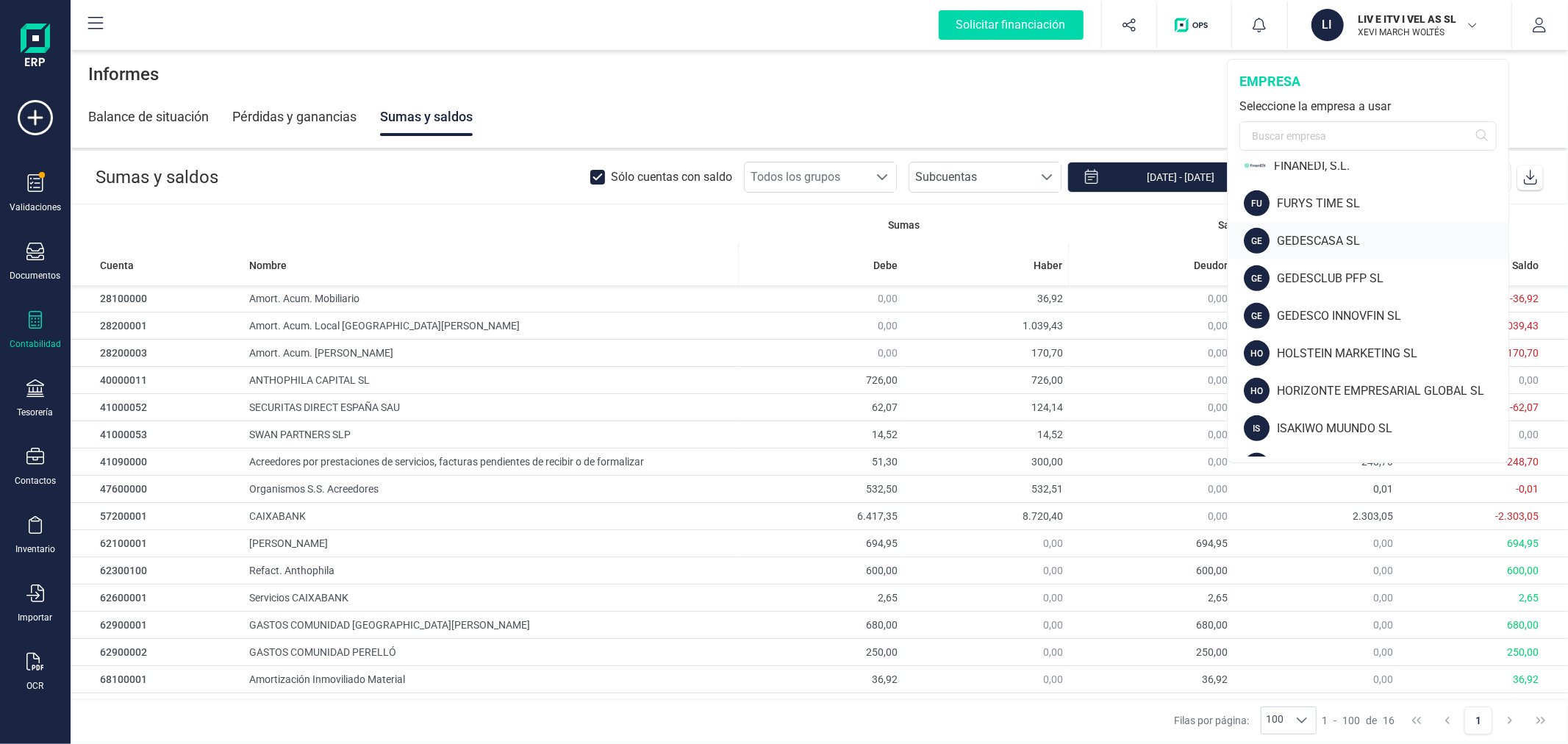
click at [1314, 239] on div "GEDESCASA SL" at bounding box center [1392, 241] width 231 height 18
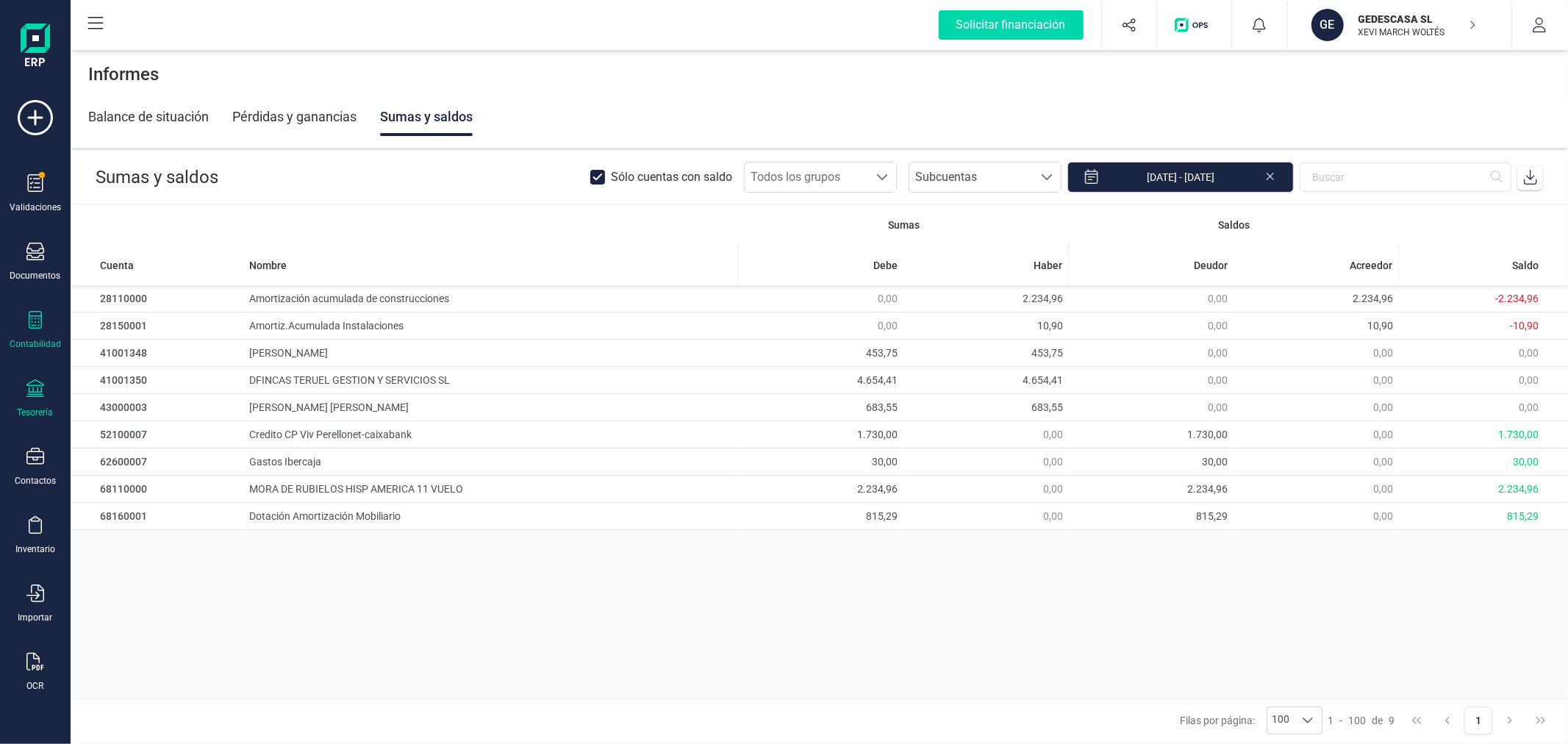
click at [28, 412] on div "Tesorería" at bounding box center [35, 413] width 36 height 12
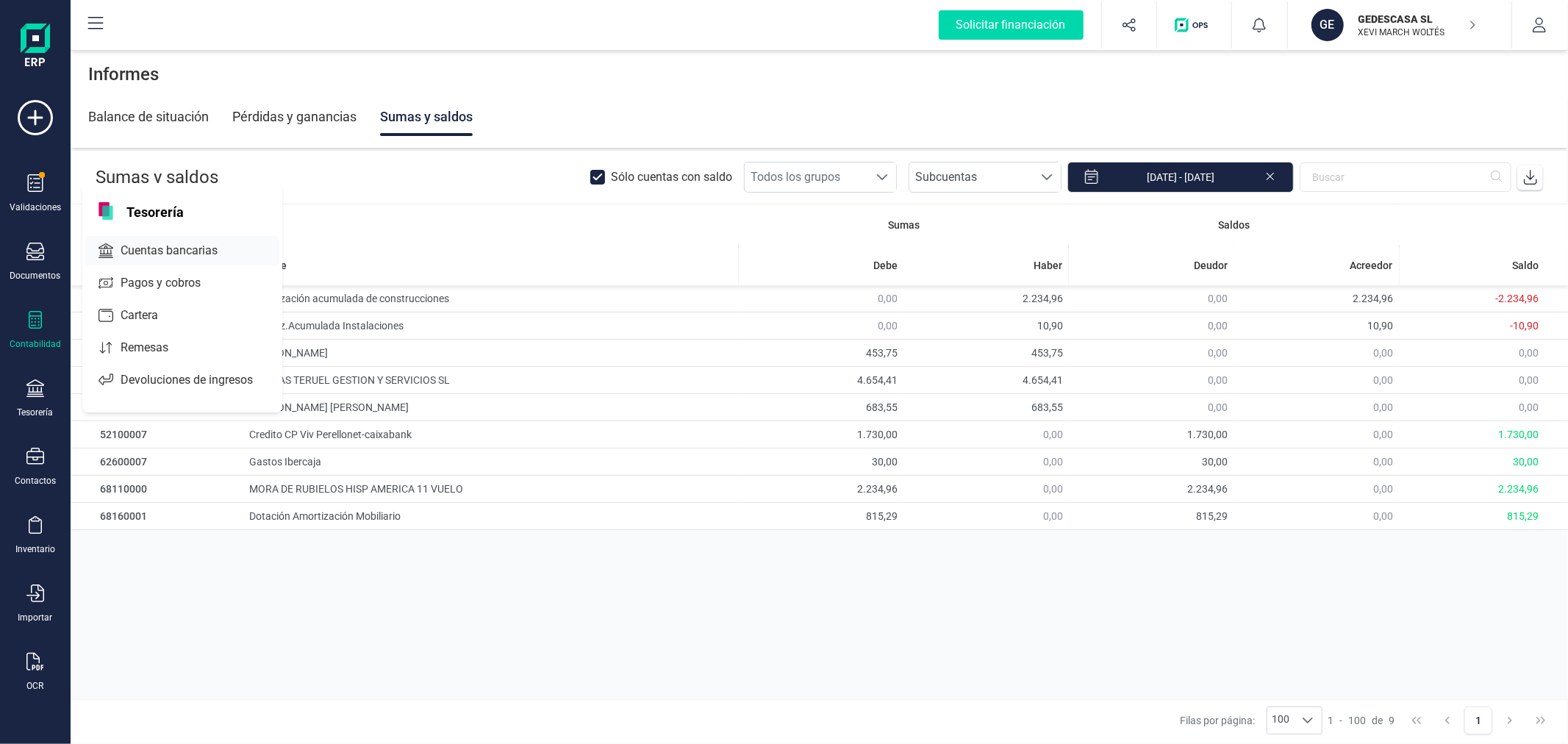
click at [166, 245] on span "Cuentas bancarias" at bounding box center [180, 250] width 130 height 18
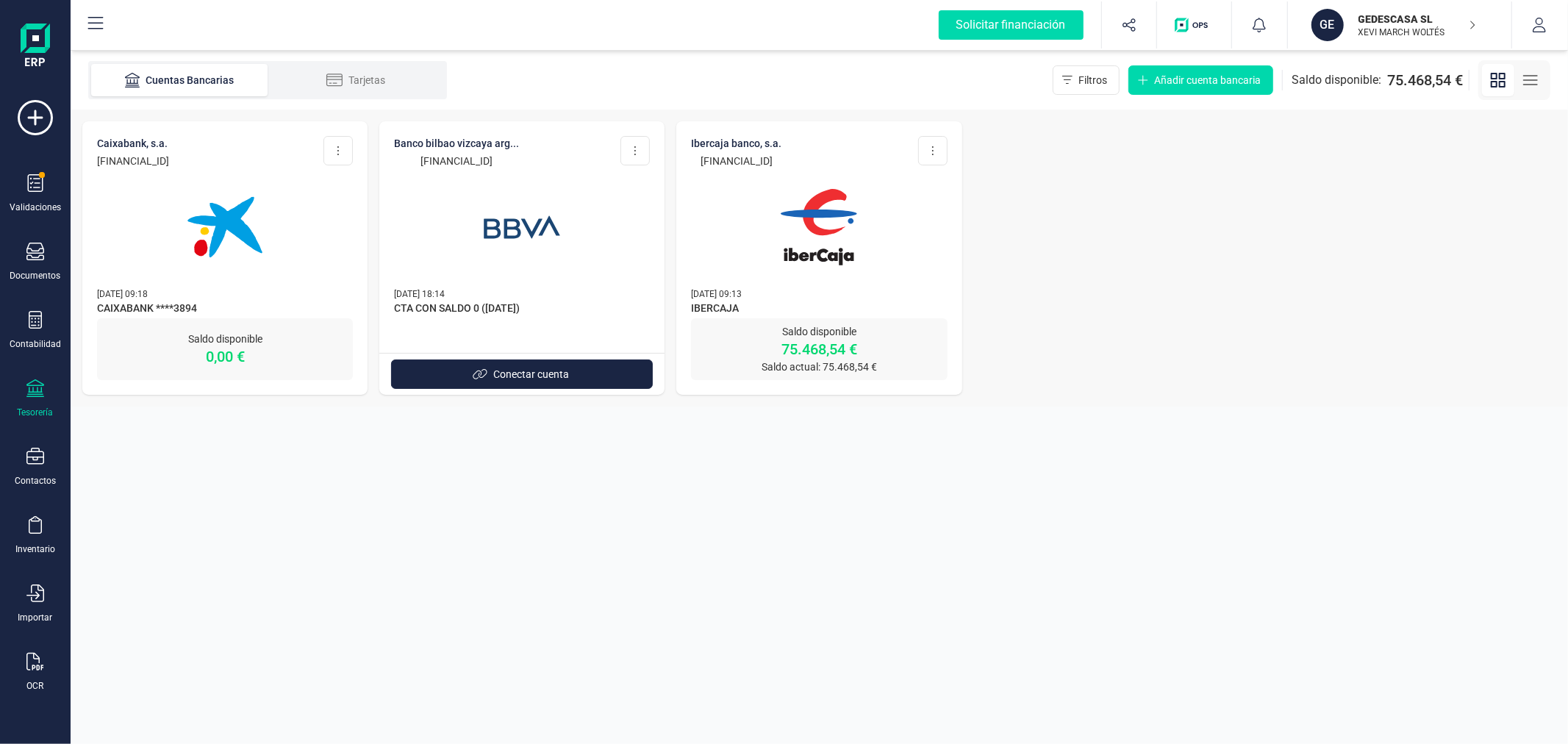
click at [200, 248] on img at bounding box center [225, 228] width 124 height 124
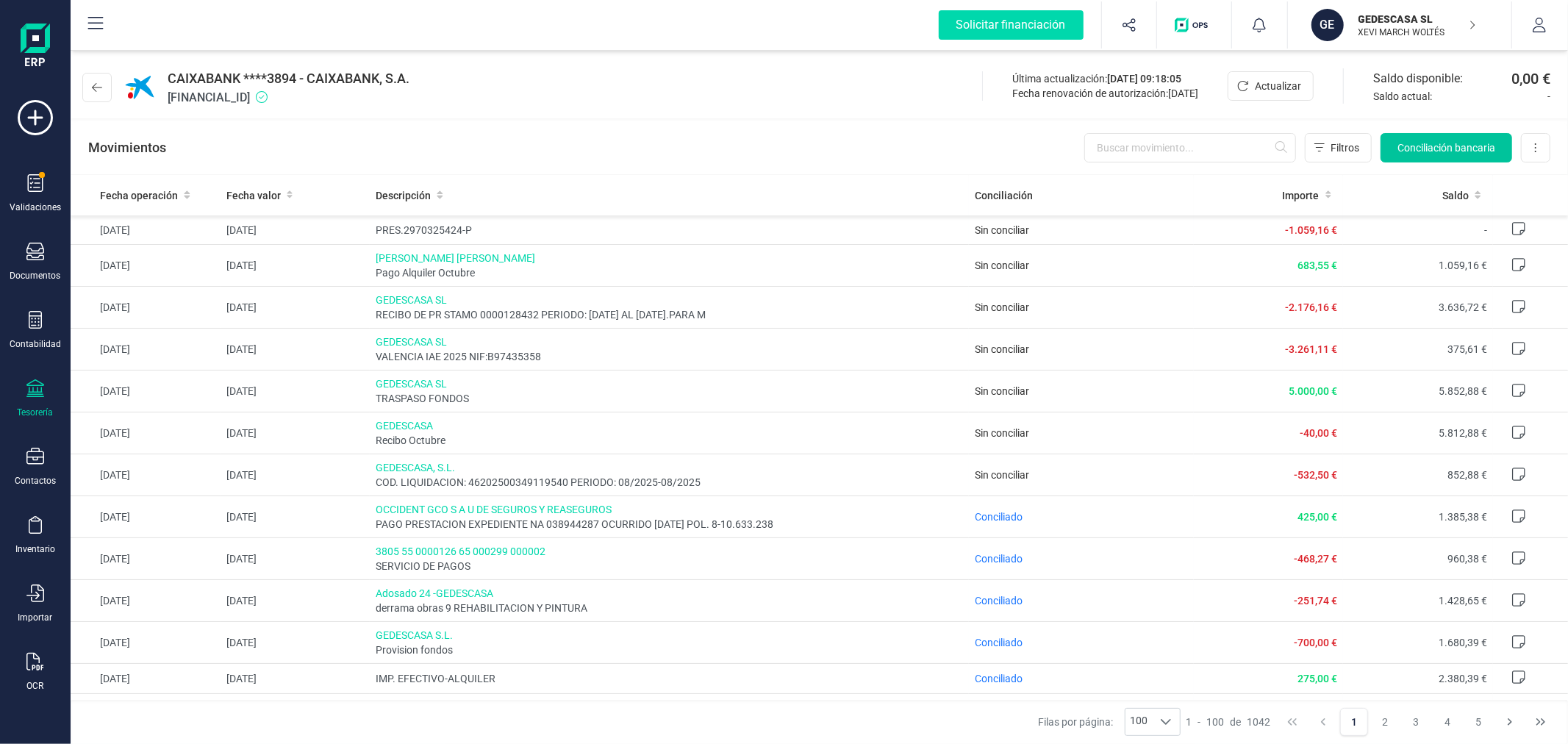
click at [1465, 158] on button "Conciliación bancaria" at bounding box center [1446, 148] width 132 height 29
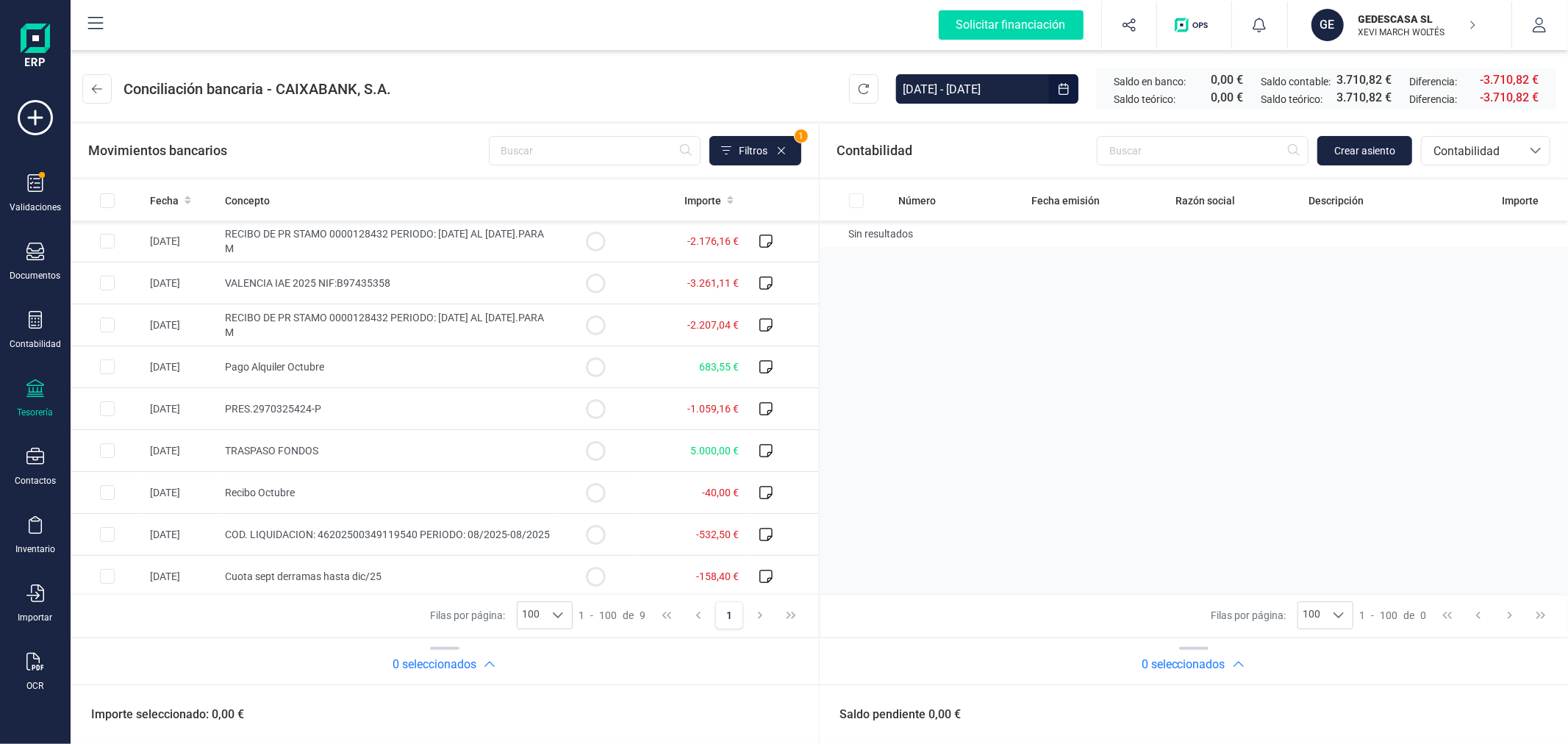
click at [987, 87] on input "01/01/2025 - 06/10/2025" at bounding box center [972, 89] width 153 height 29
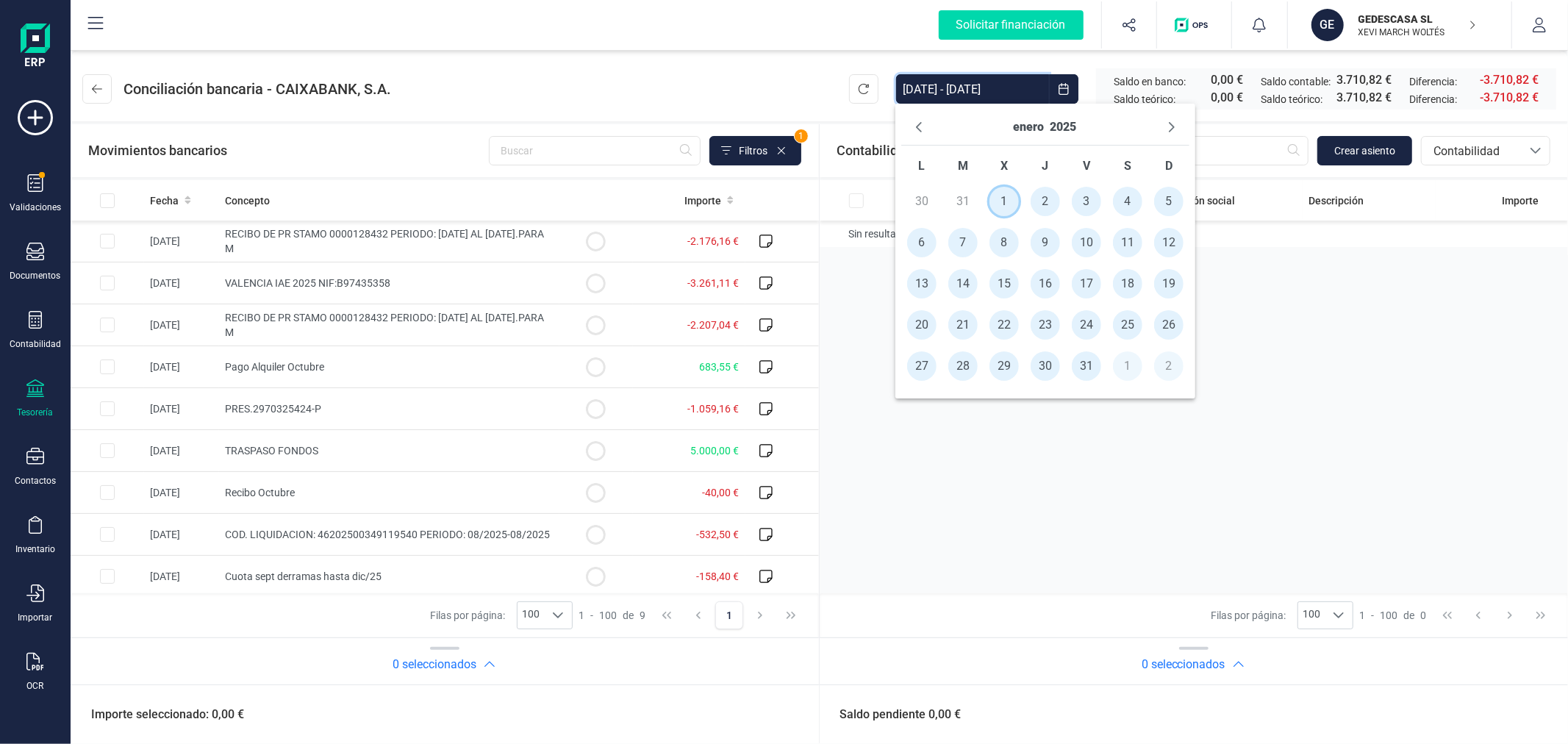
click at [995, 194] on span "1" at bounding box center [1004, 202] width 29 height 29
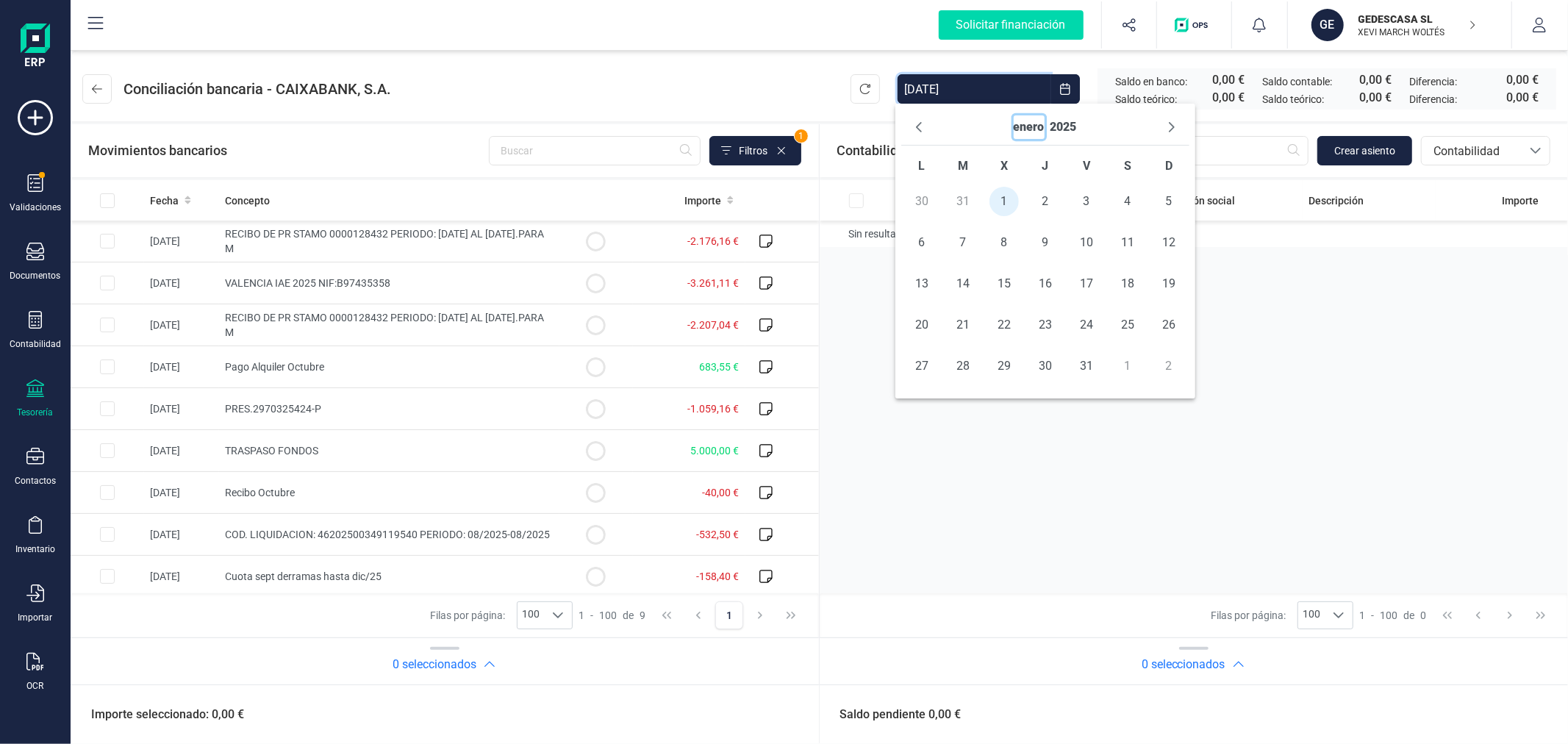
click at [1022, 126] on button "enero" at bounding box center [1029, 127] width 31 height 24
click at [1133, 228] on span "sep" at bounding box center [1143, 225] width 96 height 29
click at [961, 368] on span "30" at bounding box center [965, 366] width 29 height 29
type input "01/01/2025 - 30/09/2025"
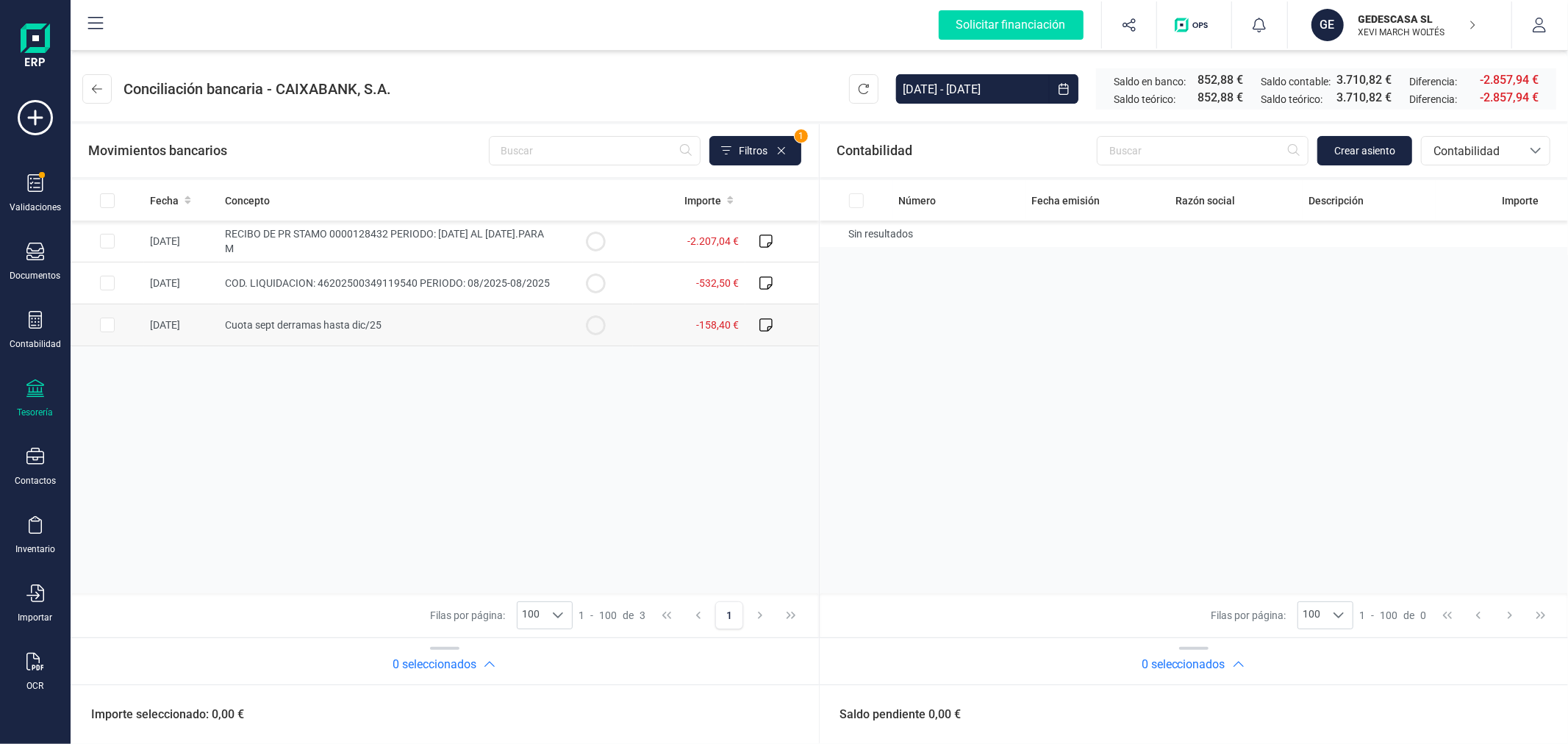
click at [107, 320] on input "Row Selected e04fef1c-578d-461f-8d51-fdfa831e2f01" at bounding box center [107, 325] width 15 height 15
checkbox input "true"
click at [1357, 150] on span "Crear asiento" at bounding box center [1364, 151] width 61 height 15
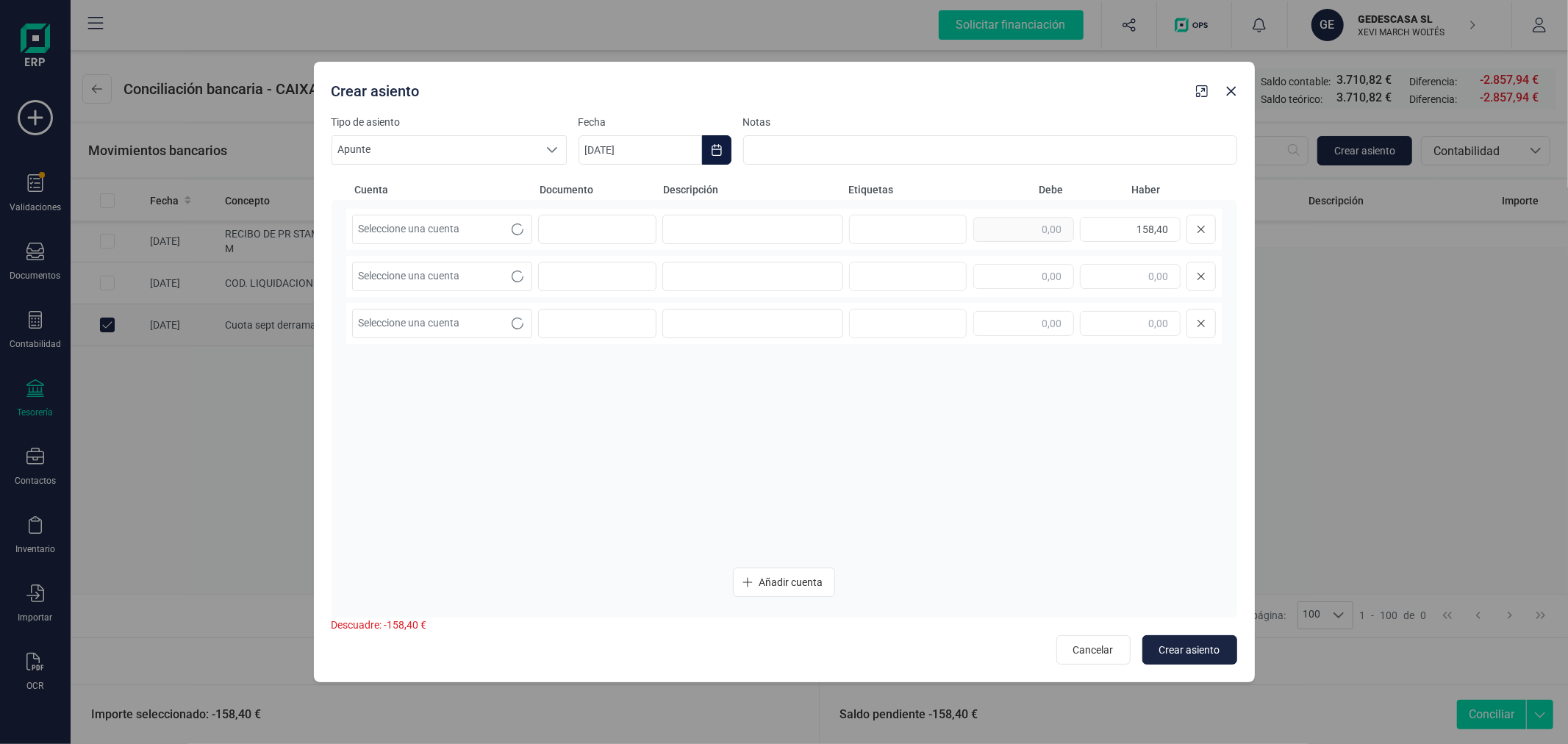
click at [720, 141] on button "Choose Date" at bounding box center [716, 150] width 29 height 29
click at [609, 200] on icon "Previous Month" at bounding box center [608, 194] width 12 height 12
click at [673, 449] on span "30" at bounding box center [669, 445] width 29 height 29
type input "30/09/2025"
click at [494, 232] on span "Seleccione una cuenta" at bounding box center [428, 230] width 152 height 28
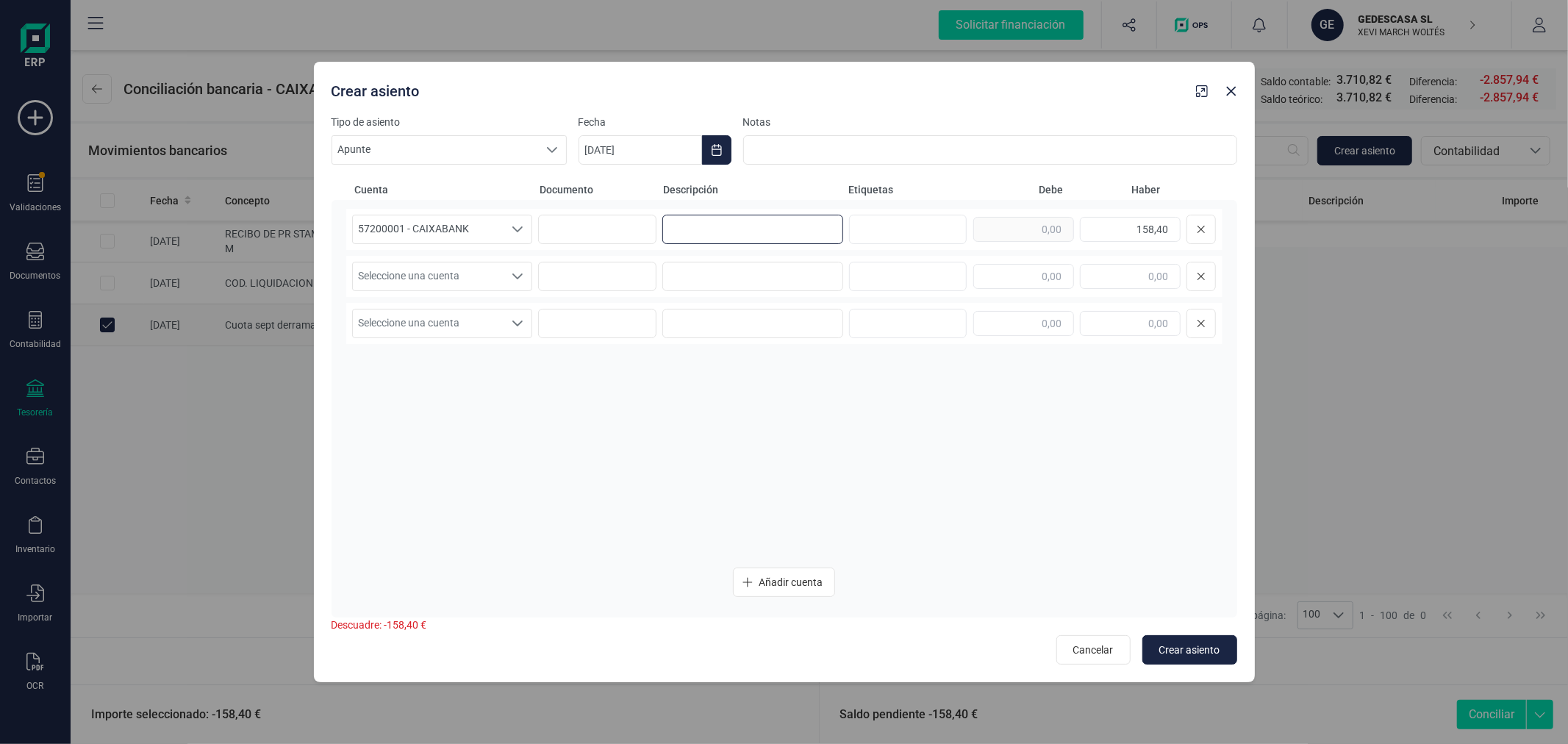
click at [693, 223] on input at bounding box center [753, 230] width 181 height 29
type input "CUOTA SEPTIEMBRE DERRAMA"
click at [454, 273] on span "Seleccione una cuenta" at bounding box center [428, 276] width 152 height 28
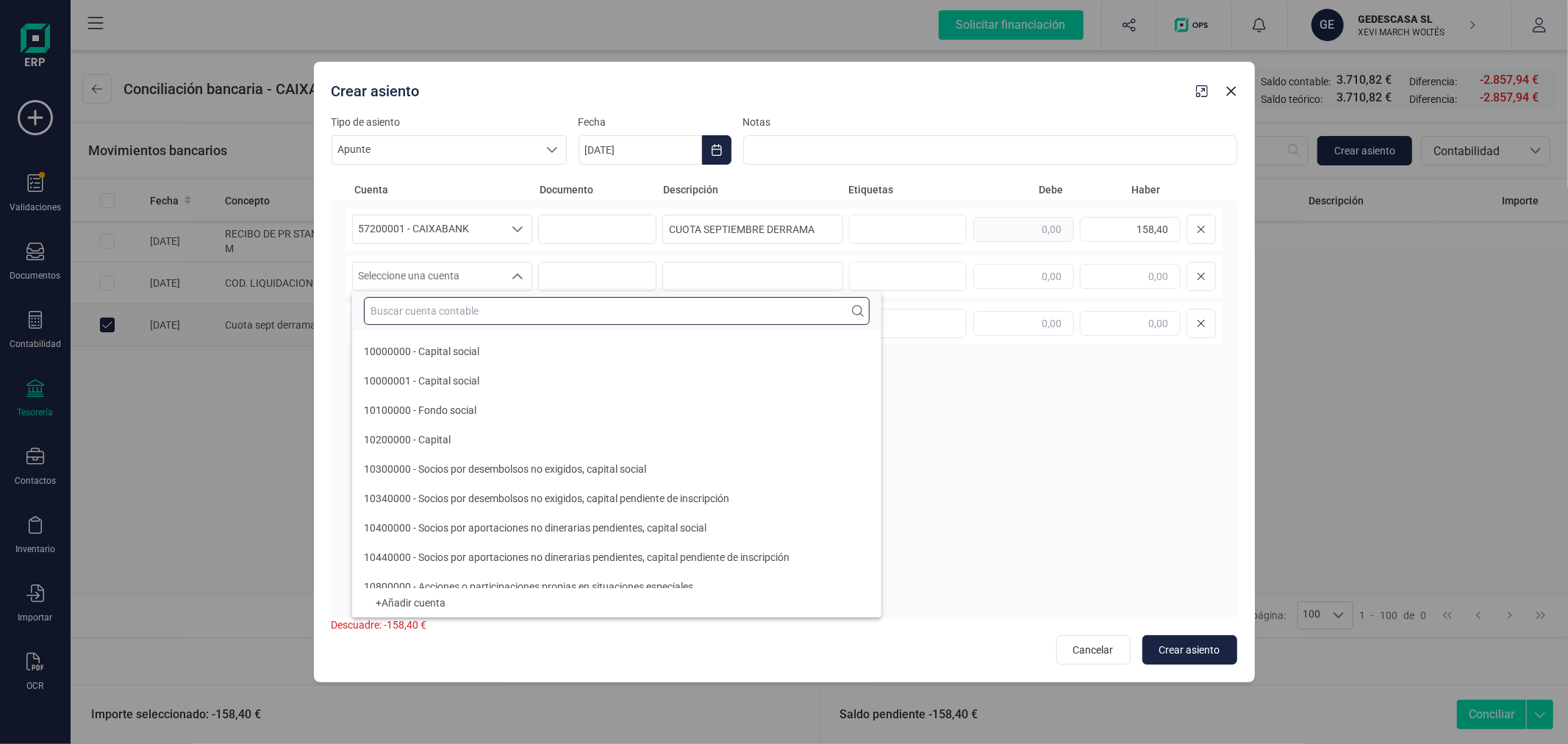
click at [466, 303] on input "text" at bounding box center [616, 311] width 506 height 28
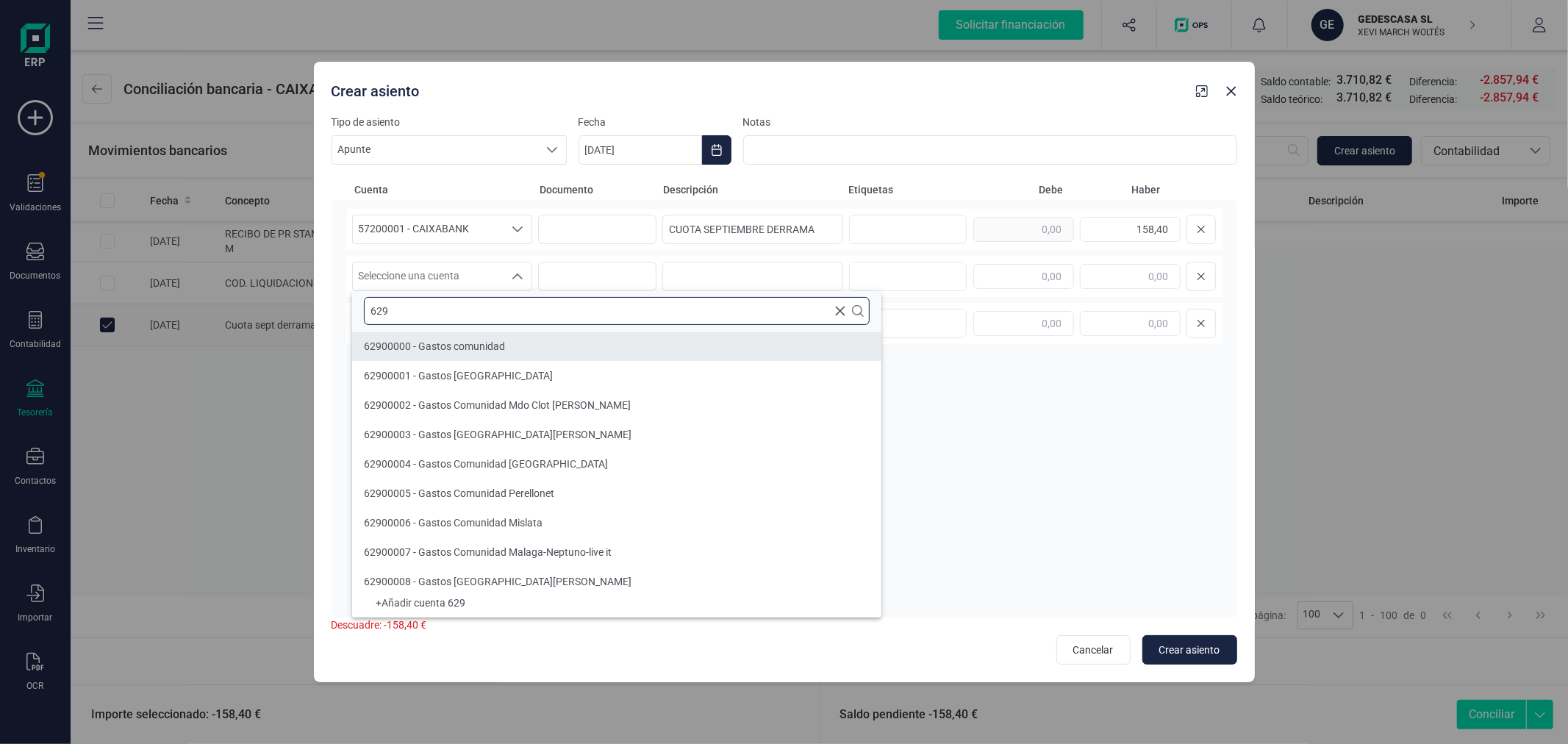
type input "629"
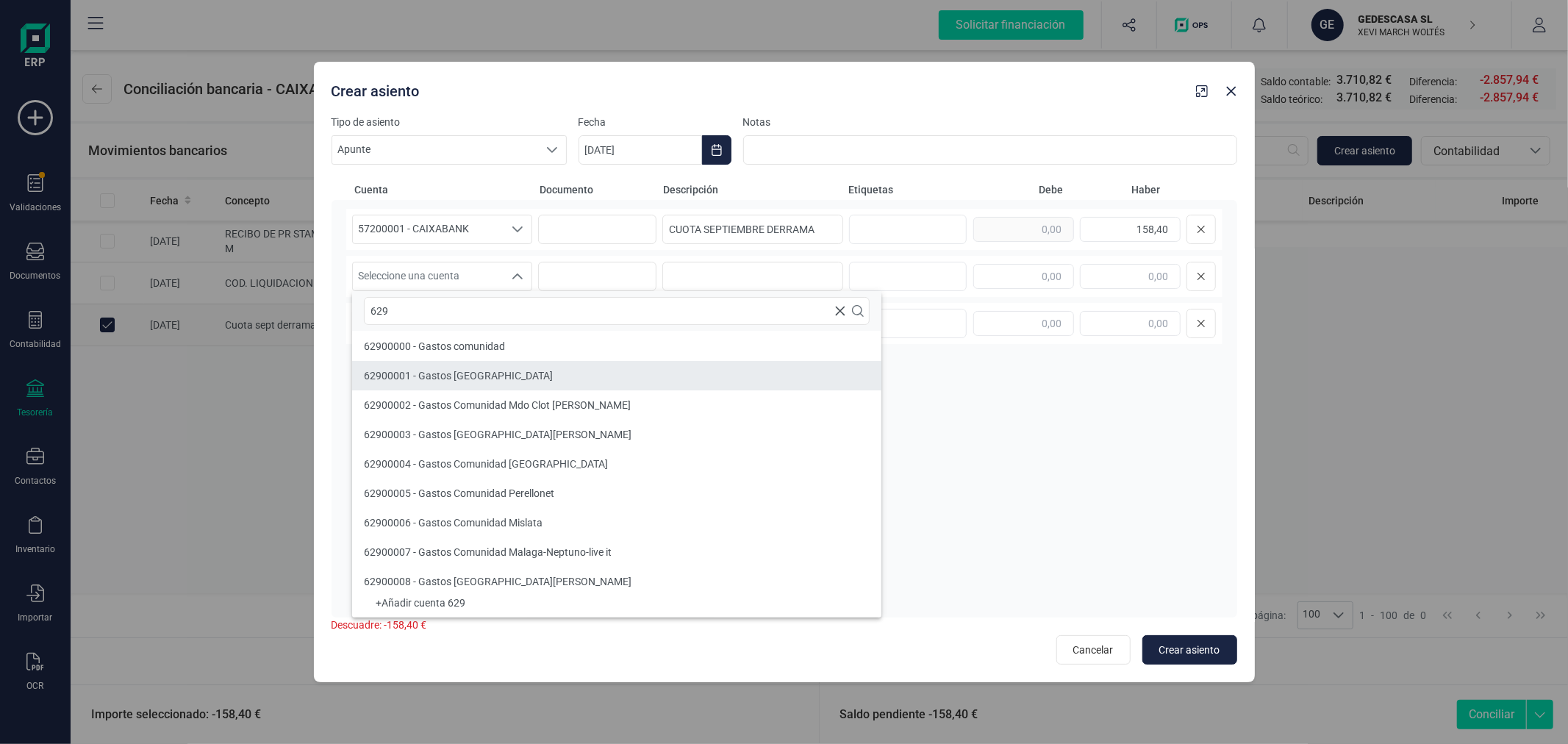
click at [578, 373] on li "62900001 - Gastos Comunidad El Perello" at bounding box center [616, 376] width 529 height 29
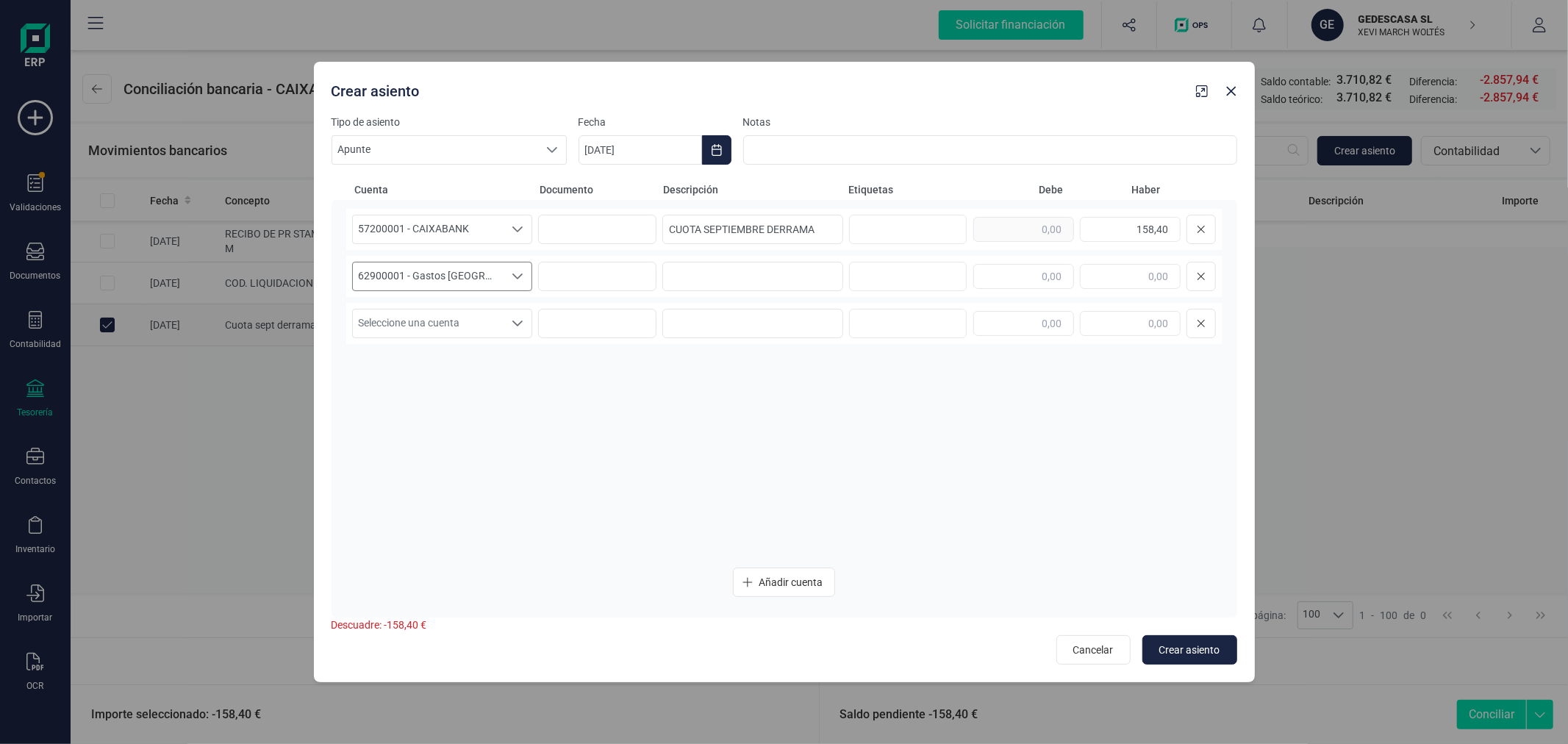
click at [504, 278] on div "Seleccione una cuenta" at bounding box center [518, 276] width 28 height 28
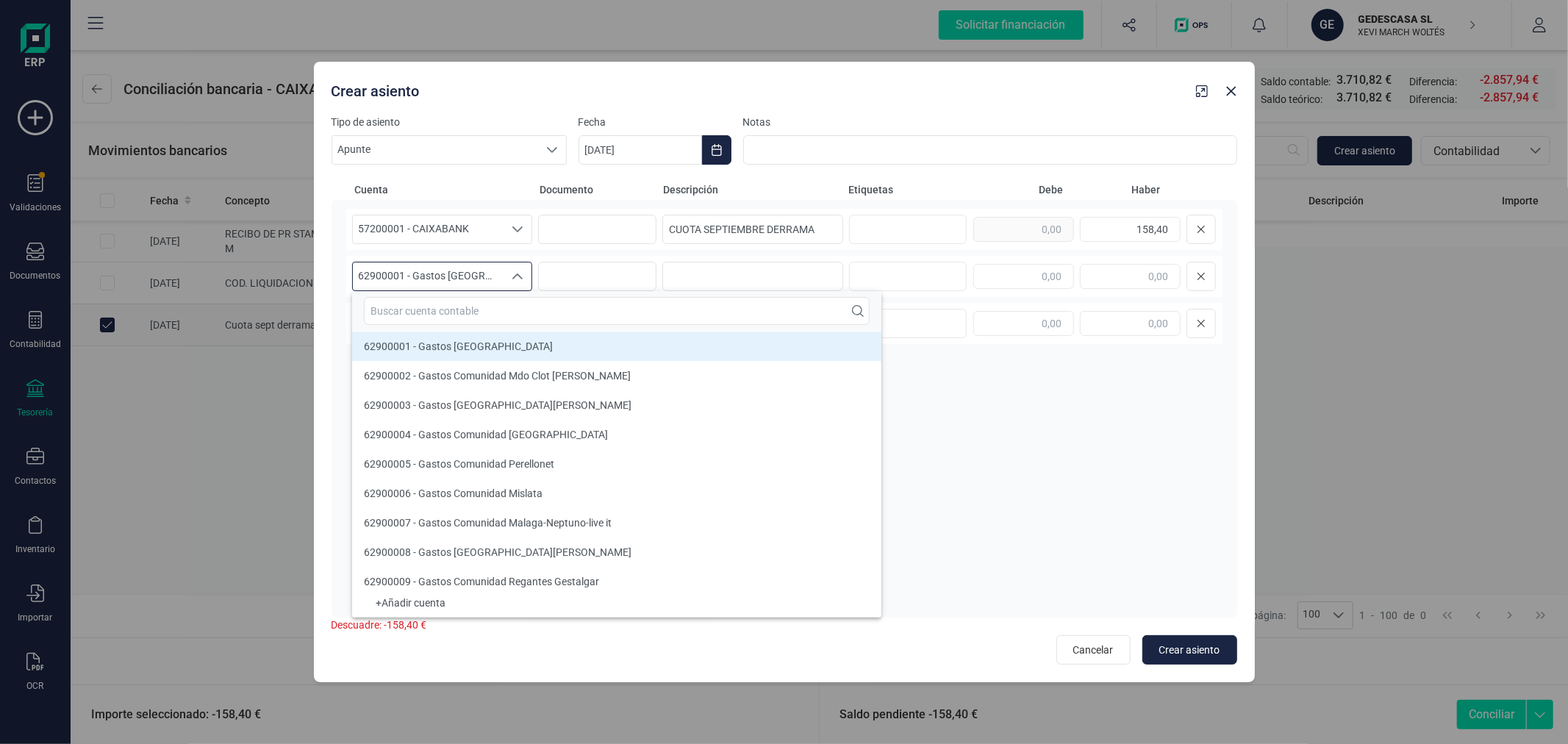
click at [512, 283] on div "Seleccione una cuenta" at bounding box center [518, 276] width 28 height 28
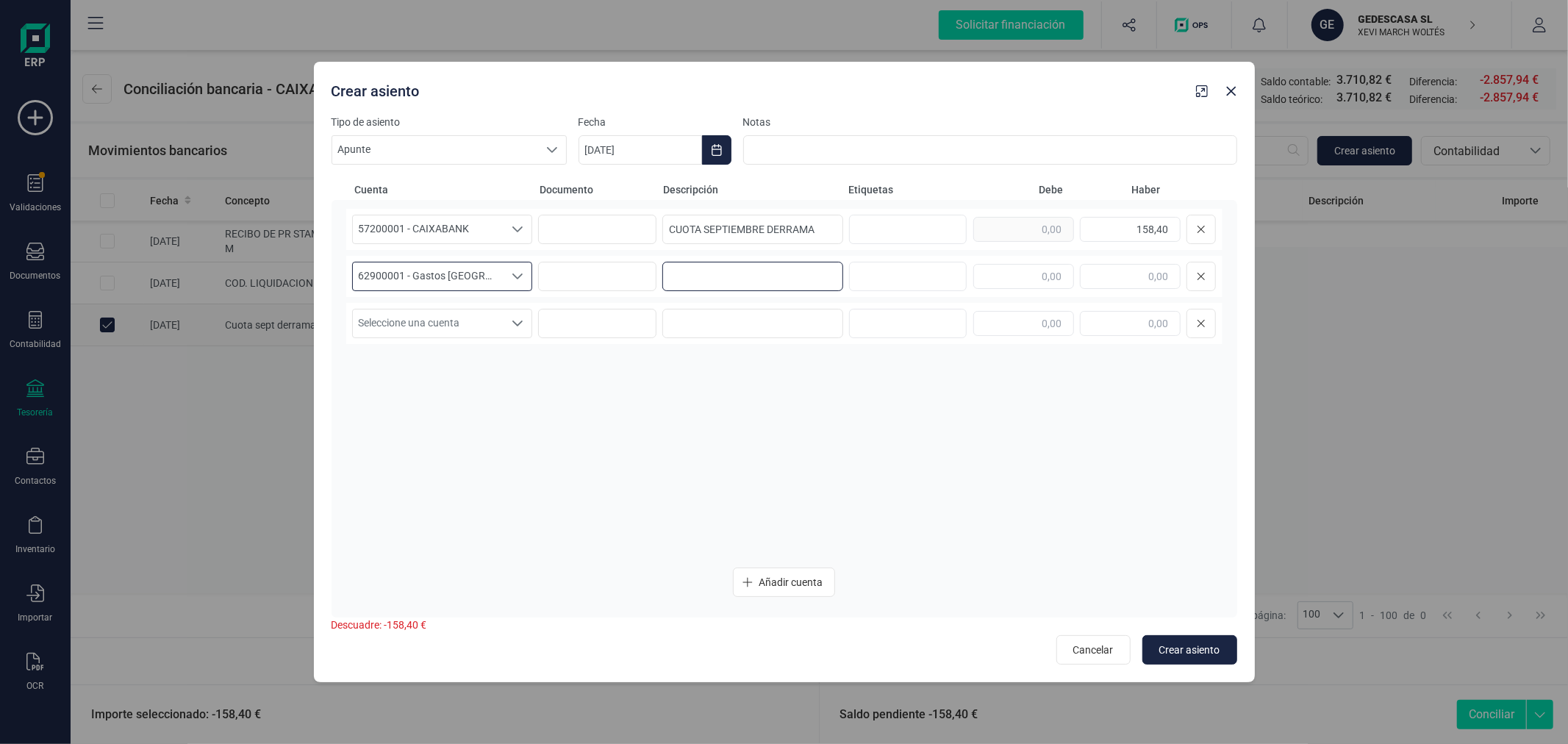
click at [701, 275] on input at bounding box center [753, 276] width 181 height 29
paste input "CUOTA SEPTIEMBRE DERRAMA"
type input "CUOTA SEPTIEMBRE DERRAMA"
type input "158,40"
click at [1201, 646] on span "Crear asiento" at bounding box center [1189, 650] width 61 height 15
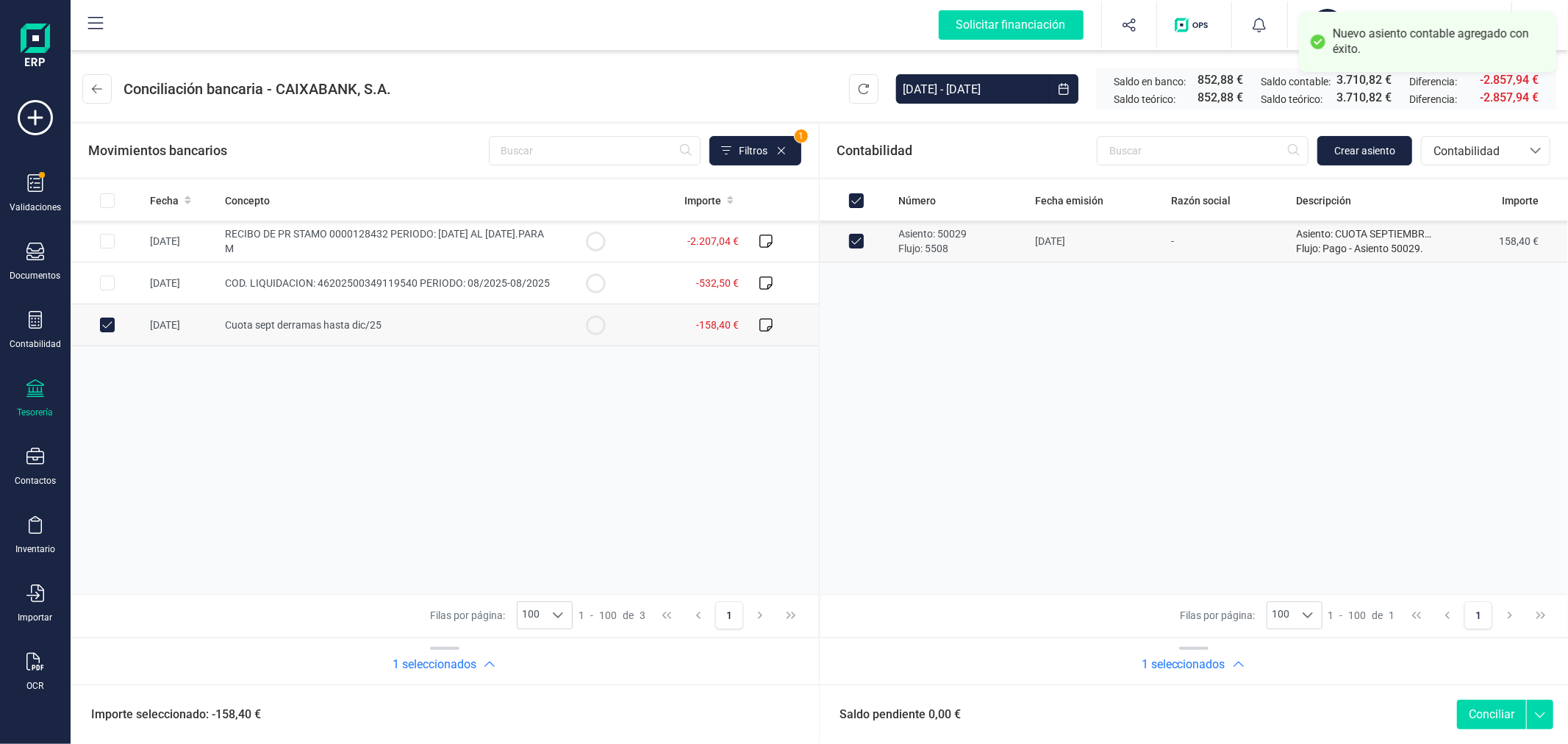
click at [1480, 717] on button "Conciliar" at bounding box center [1491, 715] width 69 height 29
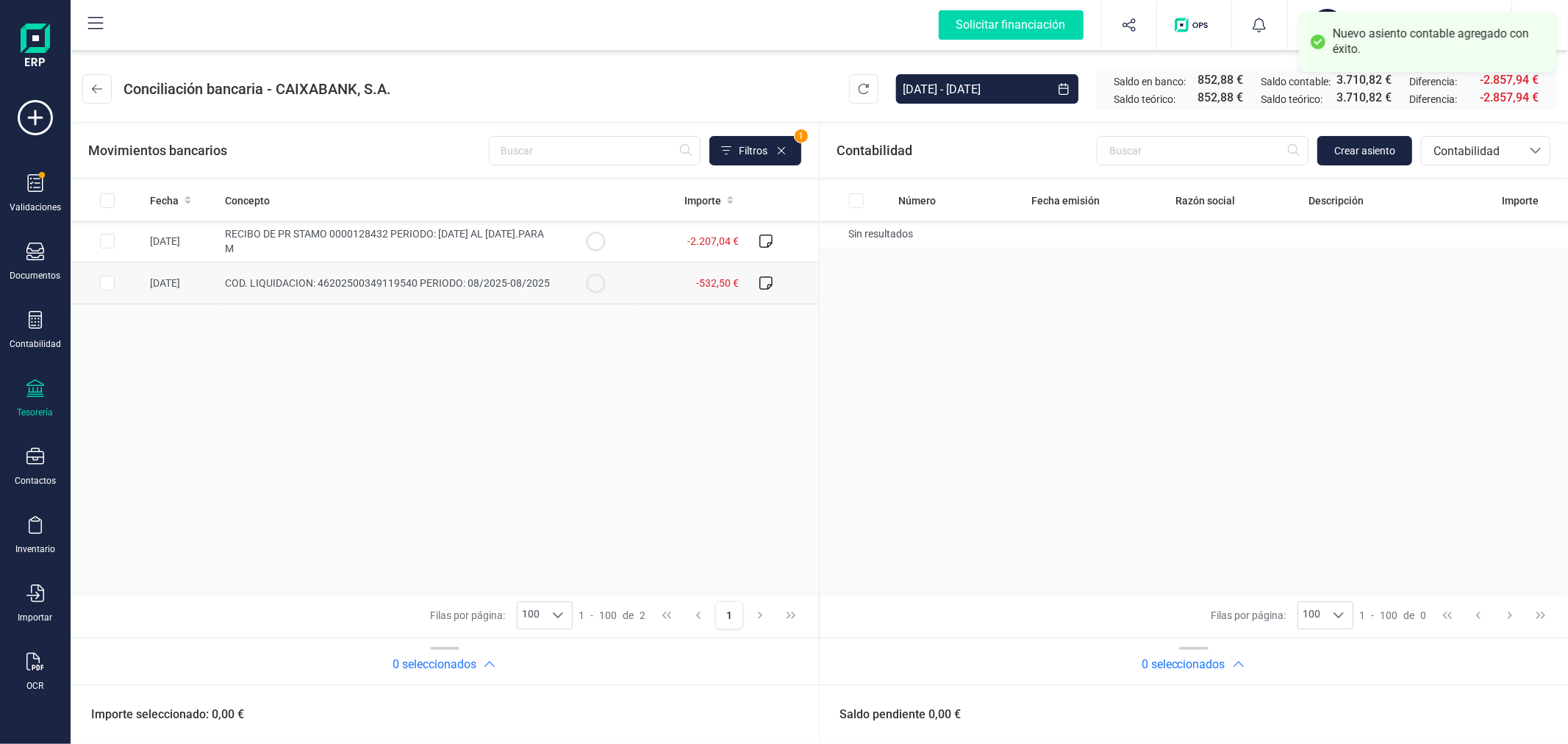
click at [105, 287] on input "Row Selected aaf2a782-0043-4e05-9808-b58572441330" at bounding box center [107, 283] width 15 height 15
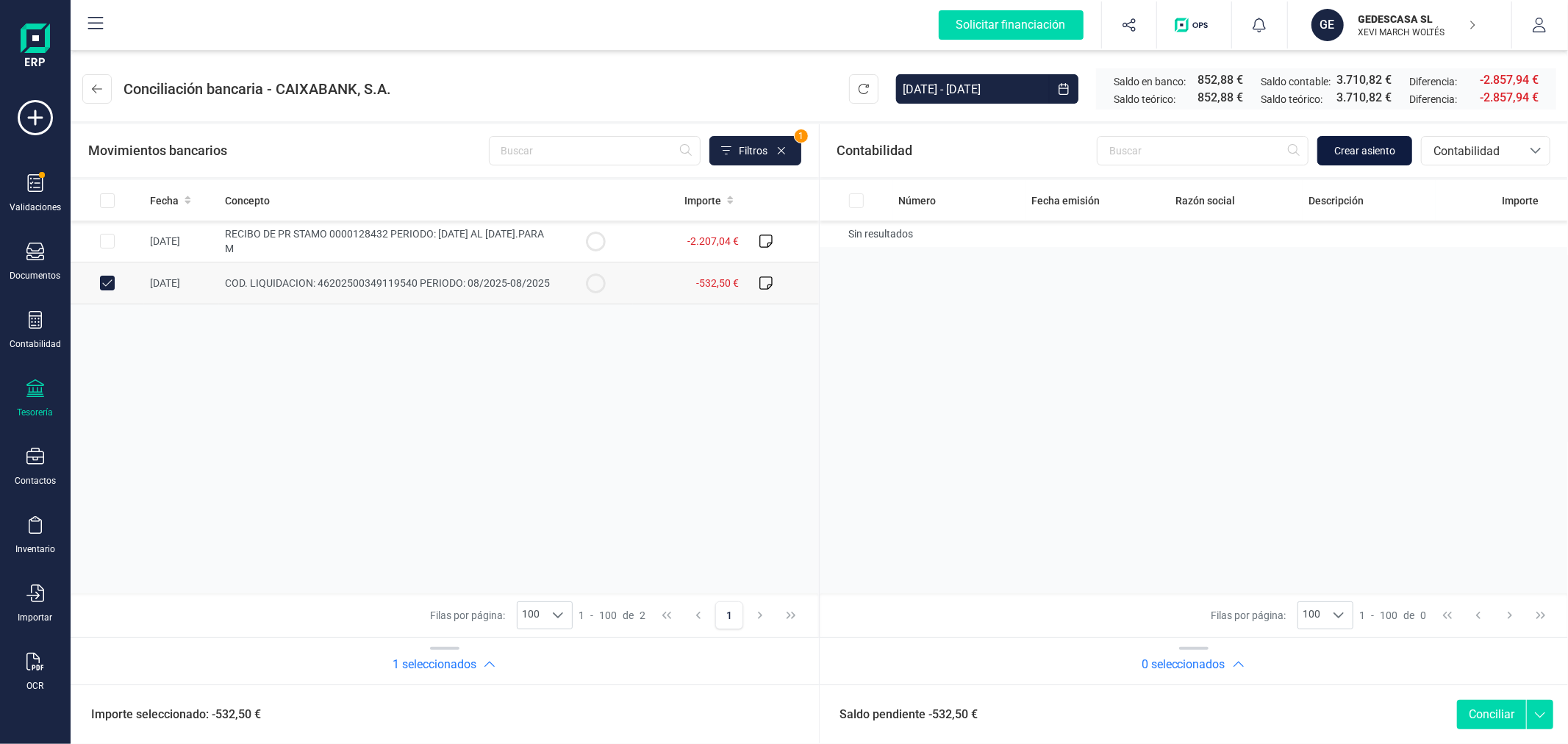
click at [1380, 149] on span "Crear asiento" at bounding box center [1364, 151] width 61 height 15
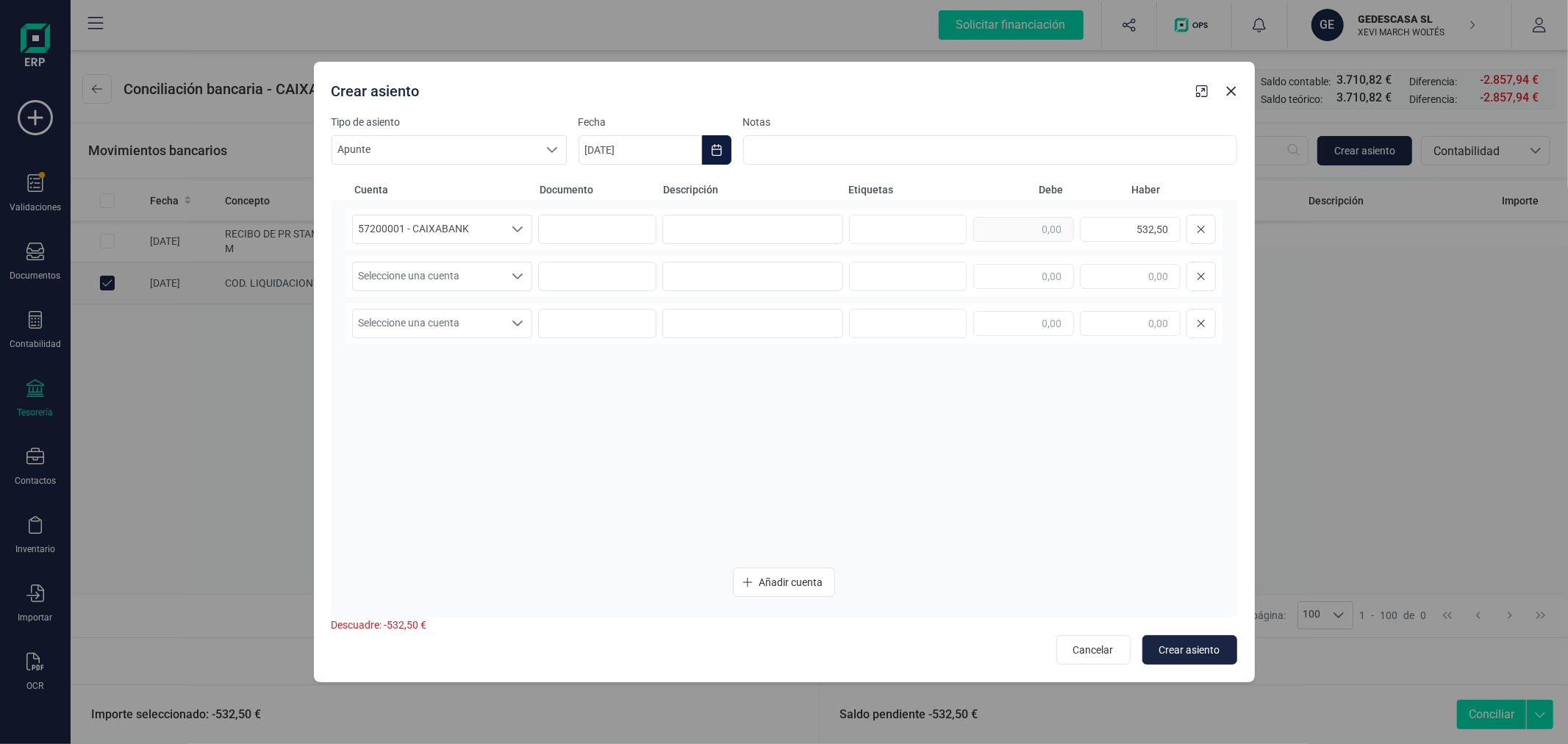
click at [721, 145] on icon "Choose Date" at bounding box center [716, 150] width 12 height 12
click at [613, 200] on icon "Previous Month" at bounding box center [608, 194] width 12 height 12
click at [670, 439] on span "30" at bounding box center [669, 445] width 29 height 29
click at [729, 239] on input at bounding box center [753, 230] width 181 height 29
click at [443, 276] on span "Seleccione una cuenta" at bounding box center [428, 276] width 152 height 28
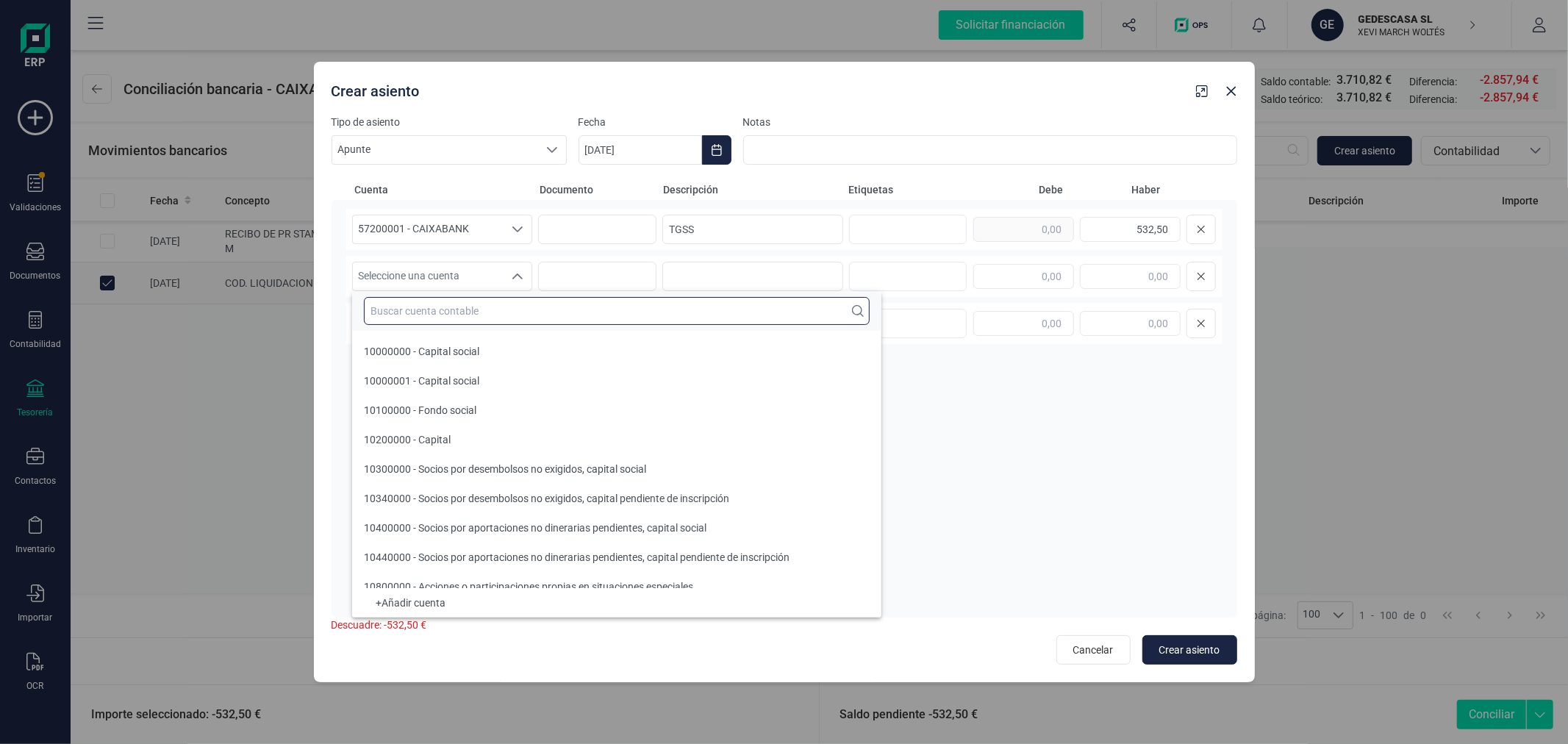
click at [451, 304] on input "text" at bounding box center [616, 311] width 506 height 28
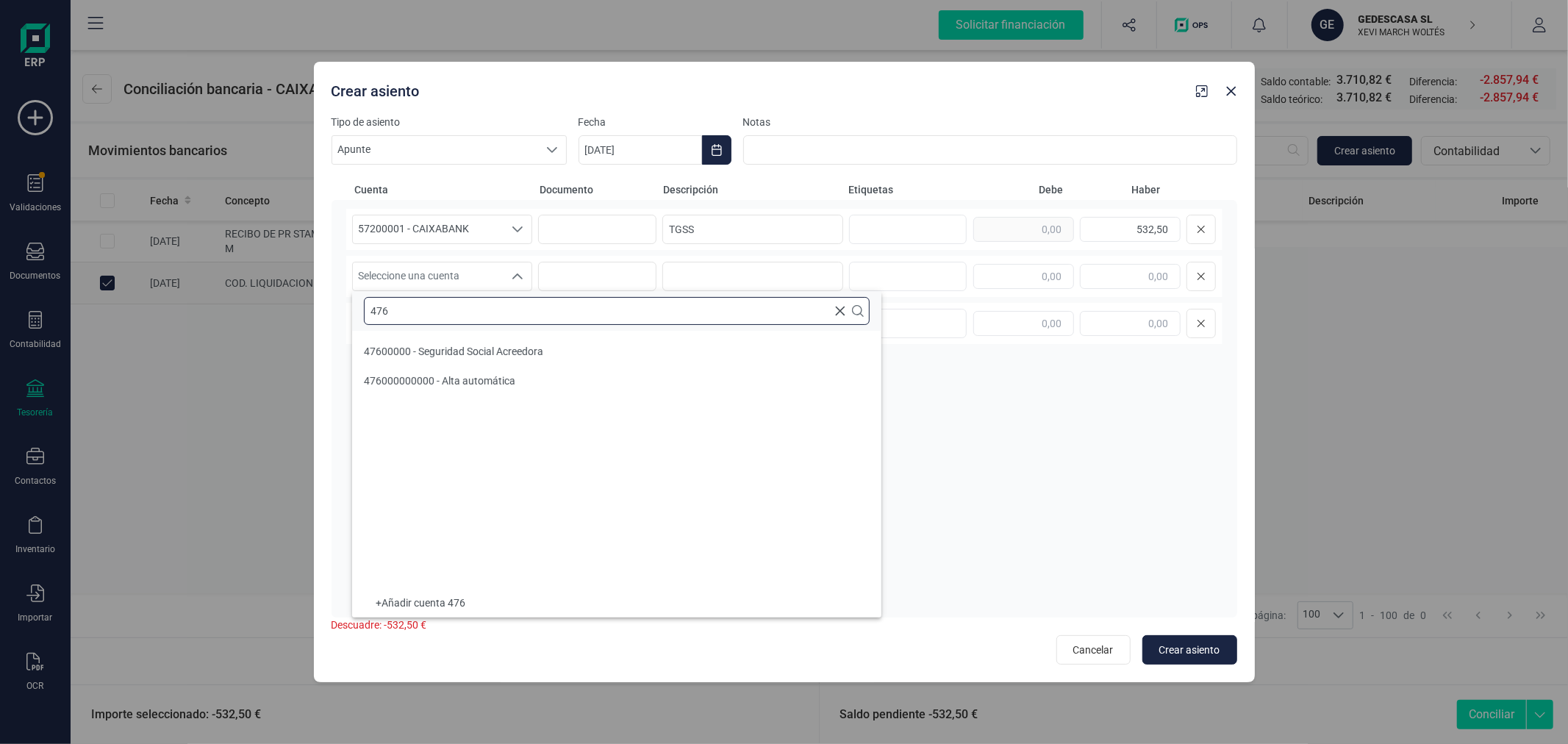
scroll to position [0, 0]
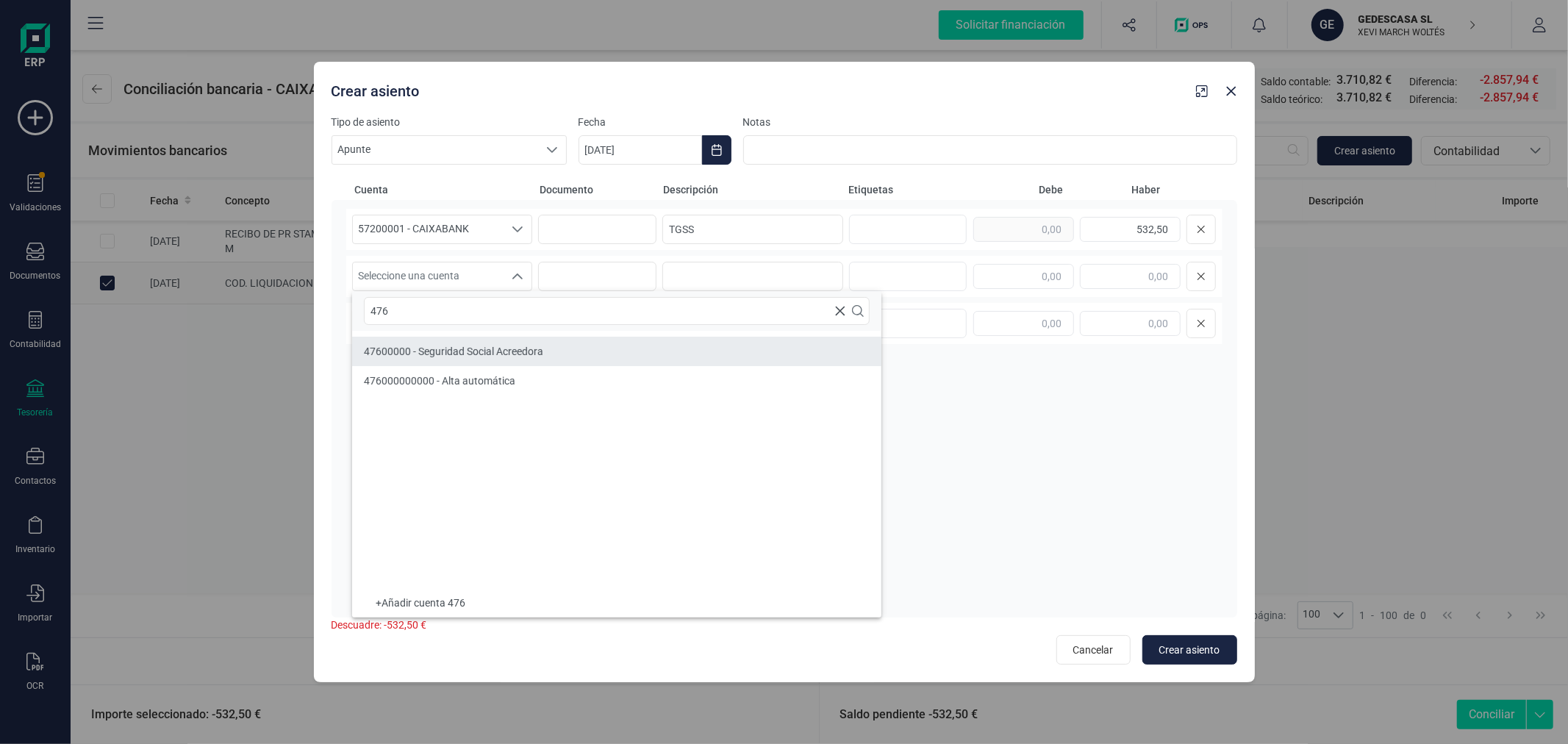
click at [495, 353] on span "47600000 - Seguridad Social Acreedora" at bounding box center [453, 351] width 180 height 12
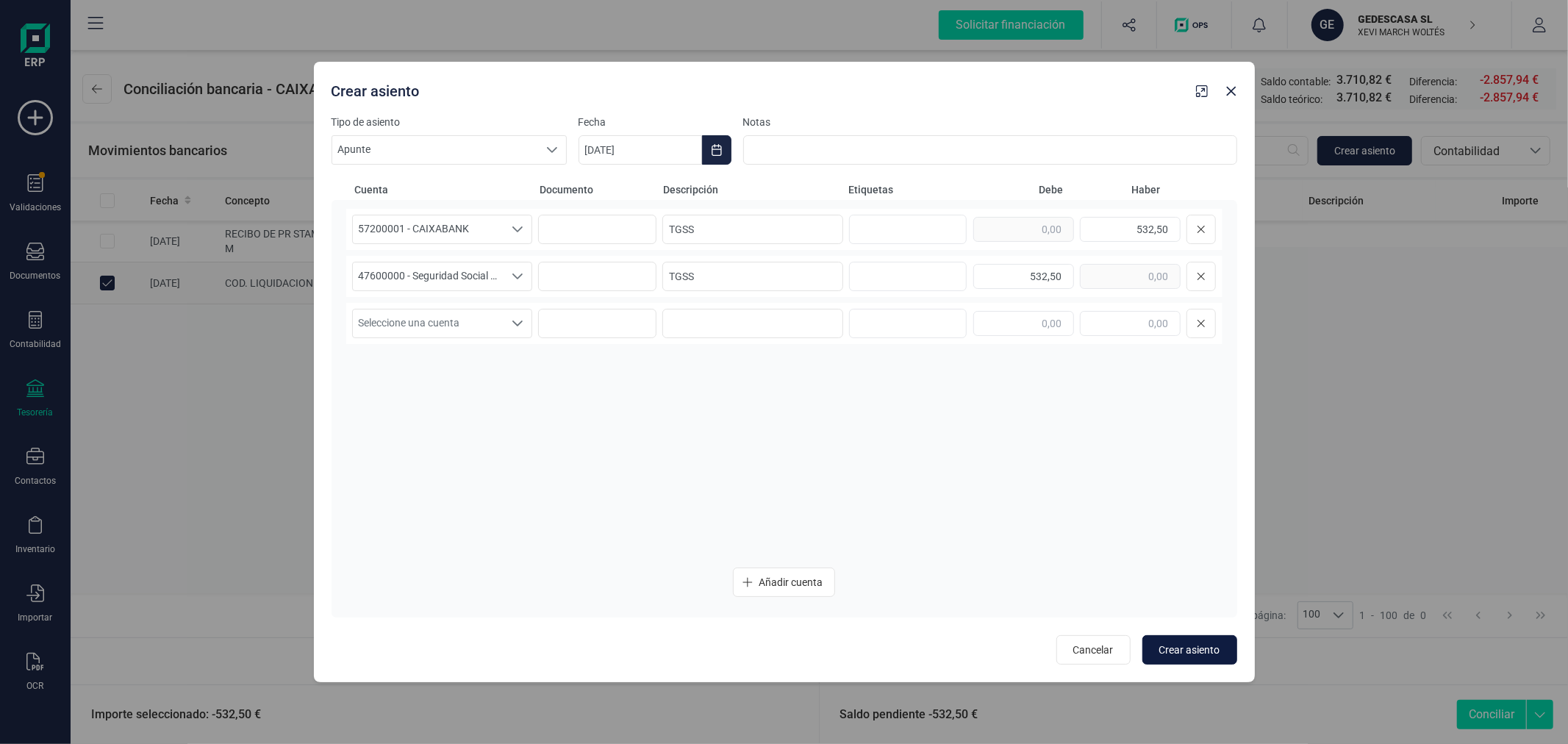
click at [1190, 648] on span "Crear asiento" at bounding box center [1189, 650] width 61 height 15
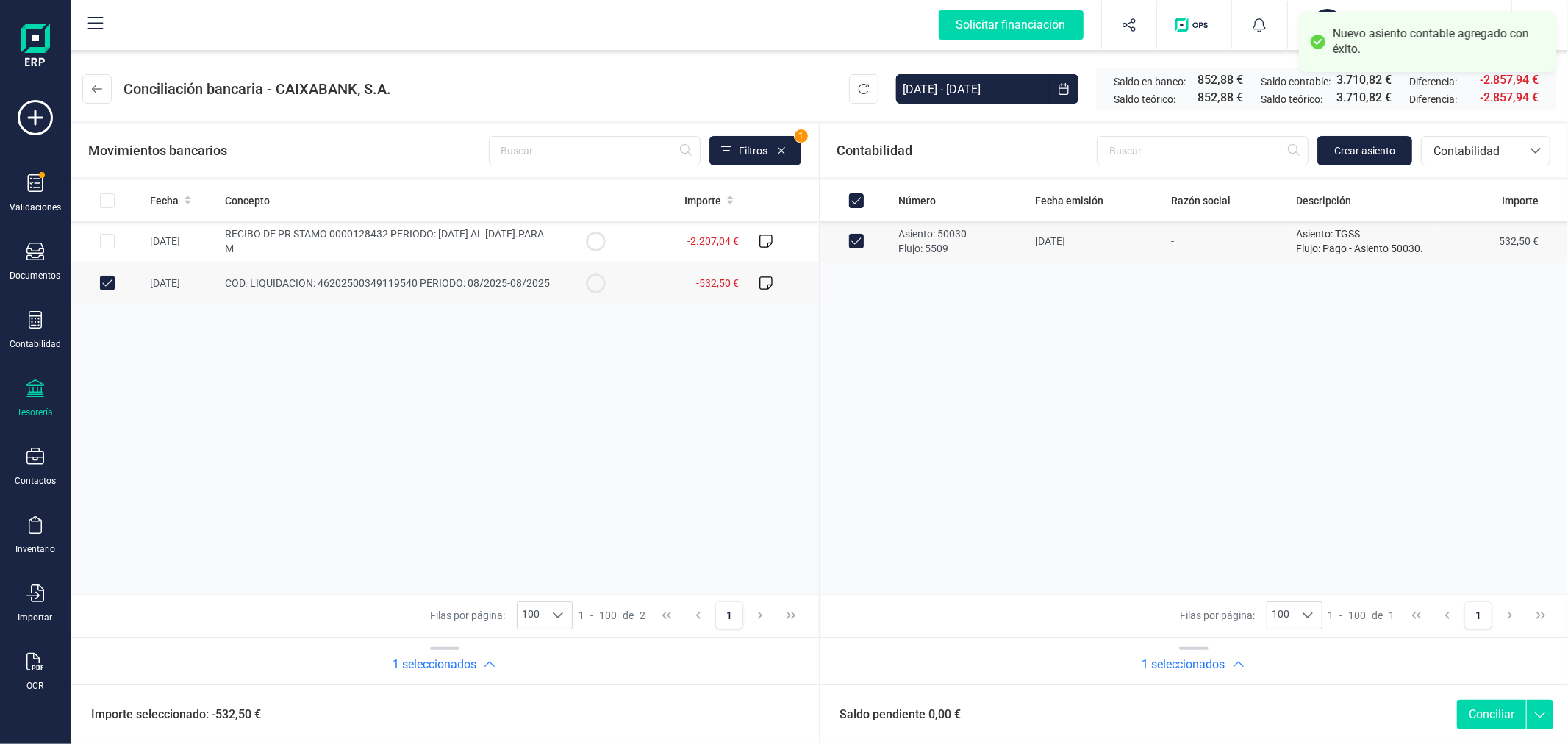
click at [1488, 713] on button "Conciliar" at bounding box center [1491, 715] width 69 height 29
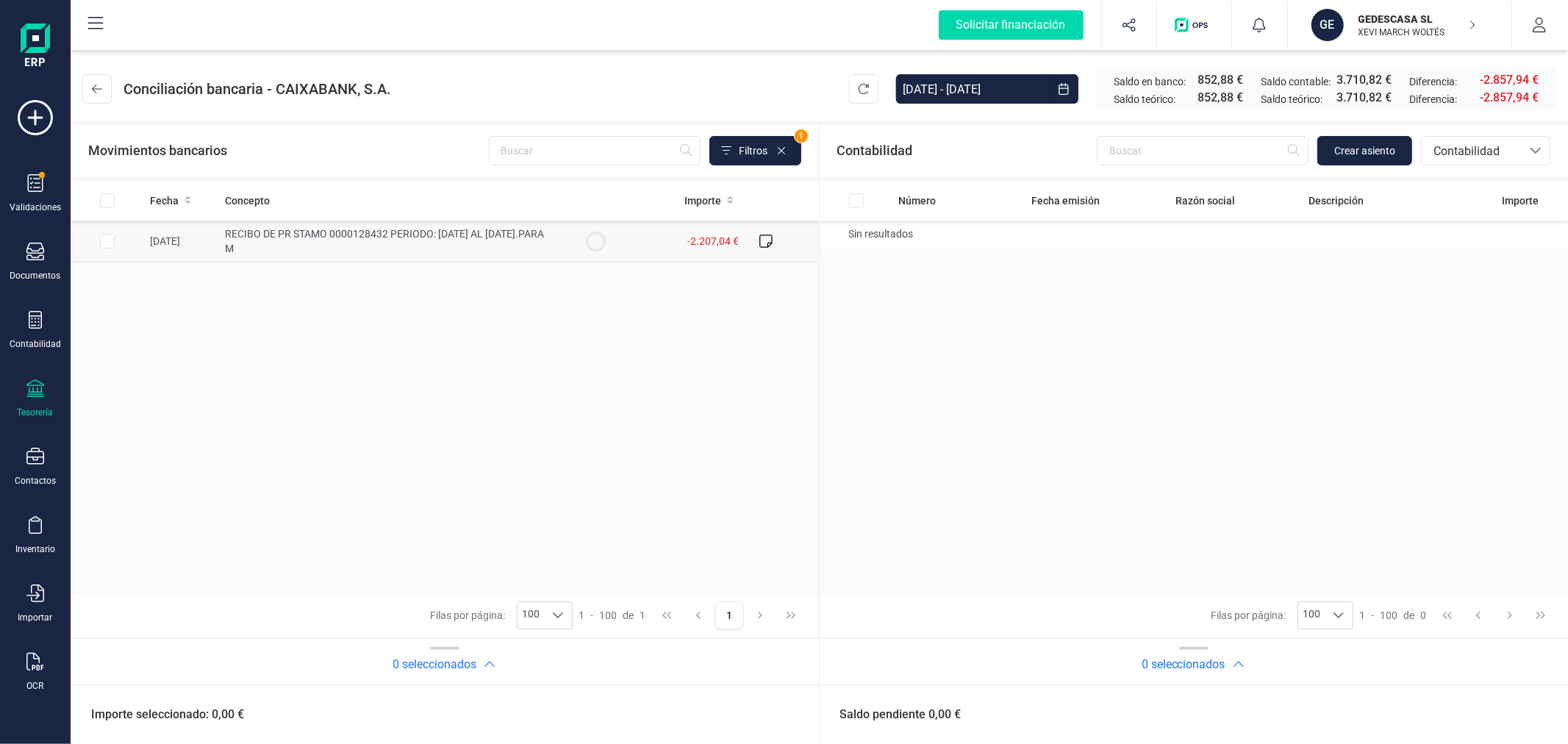
click at [107, 241] on input "Row Selected 055b08fc-045e-40c7-ac6c-27b87a04503a" at bounding box center [107, 241] width 15 height 15
click at [1362, 150] on span "Crear asiento" at bounding box center [1364, 151] width 61 height 15
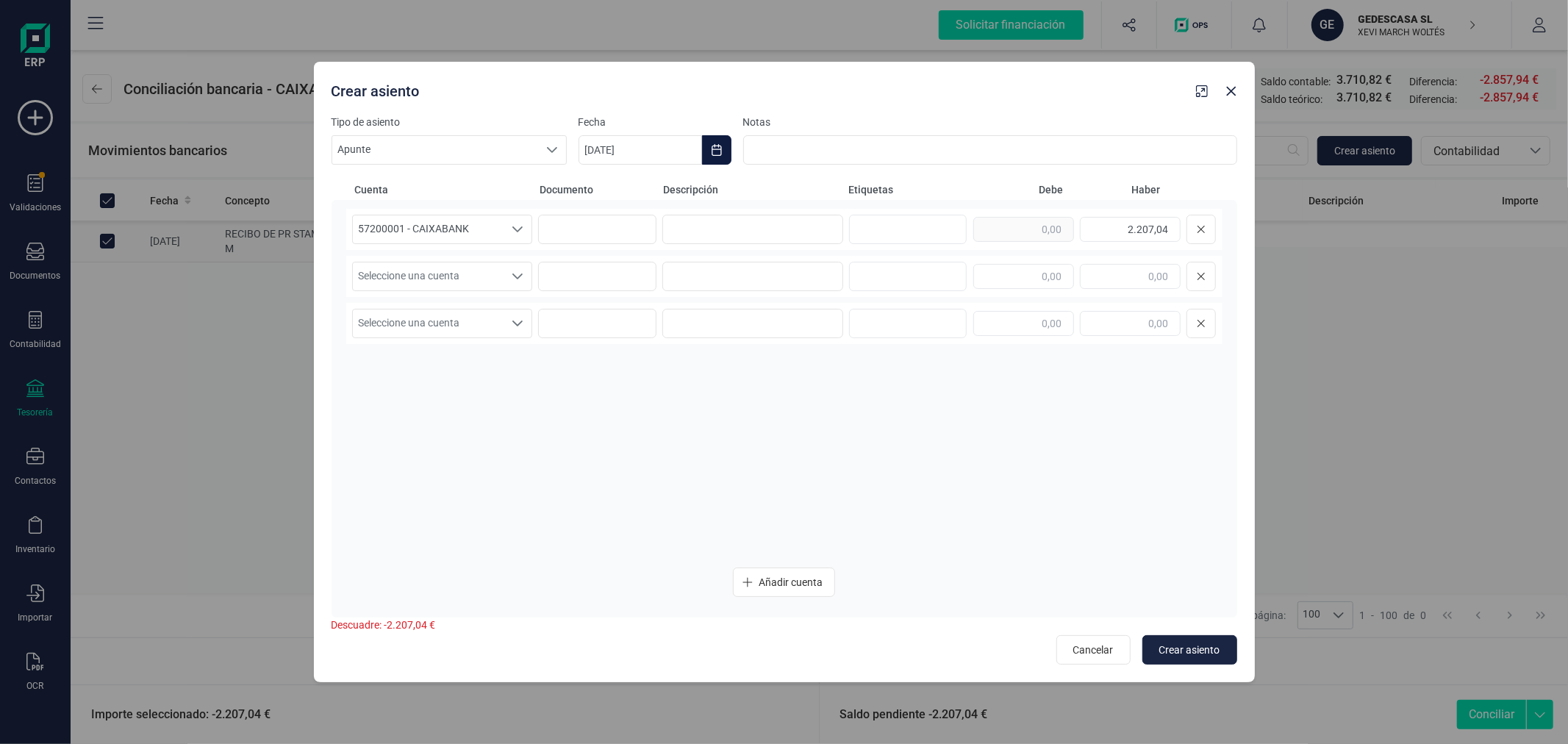
click at [714, 148] on icon "Choose Date" at bounding box center [716, 150] width 12 height 12
click at [610, 200] on icon "Previous Month" at bounding box center [608, 194] width 12 height 12
click at [723, 360] on span "17" at bounding box center [721, 362] width 29 height 29
click at [702, 241] on input at bounding box center [753, 230] width 181 height 29
click at [494, 277] on span "Seleccione una cuenta" at bounding box center [428, 276] width 152 height 28
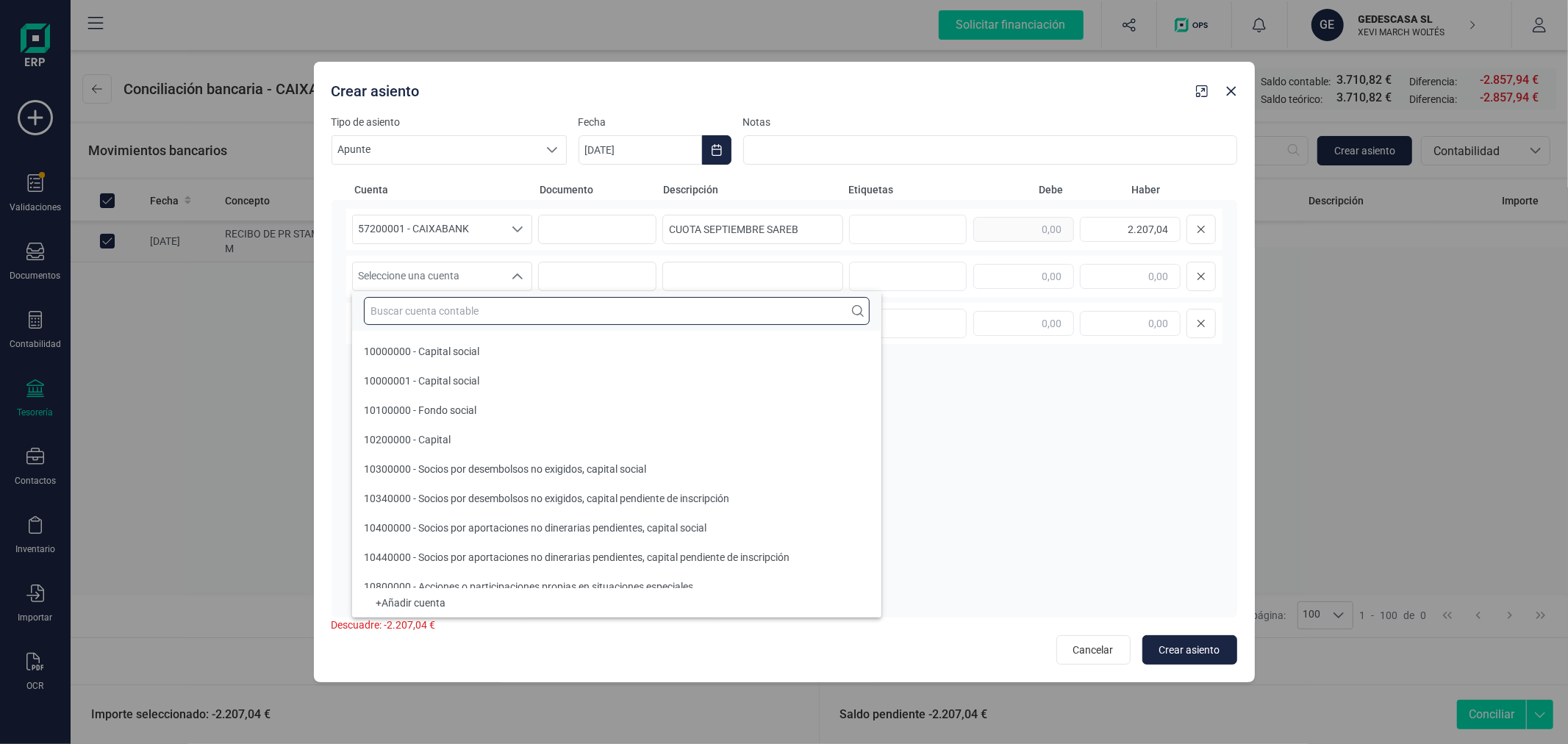
click at [501, 317] on input "text" at bounding box center [616, 311] width 506 height 28
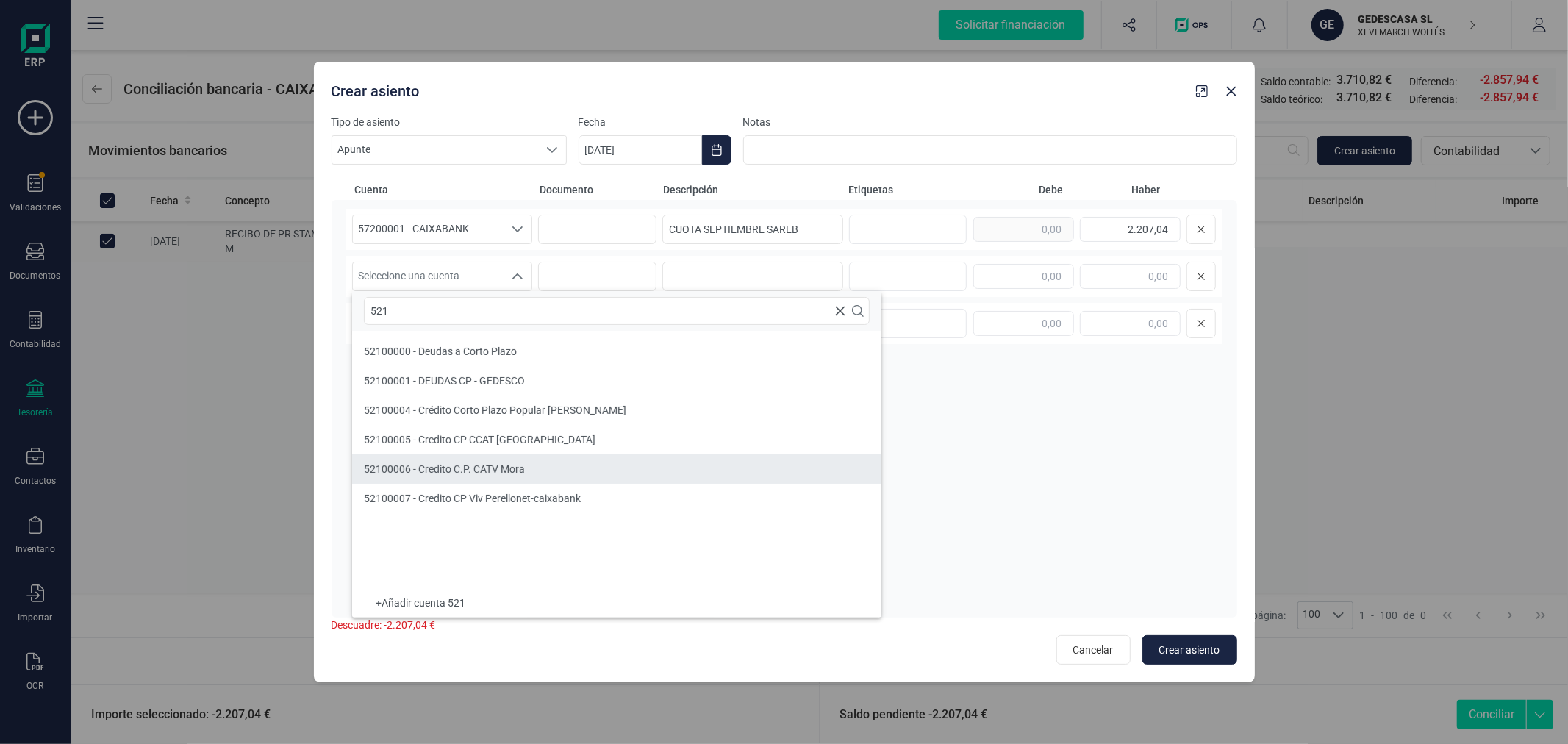
click at [495, 464] on span "52100006 - Credito C.P. CATV Mora" at bounding box center [444, 469] width 161 height 12
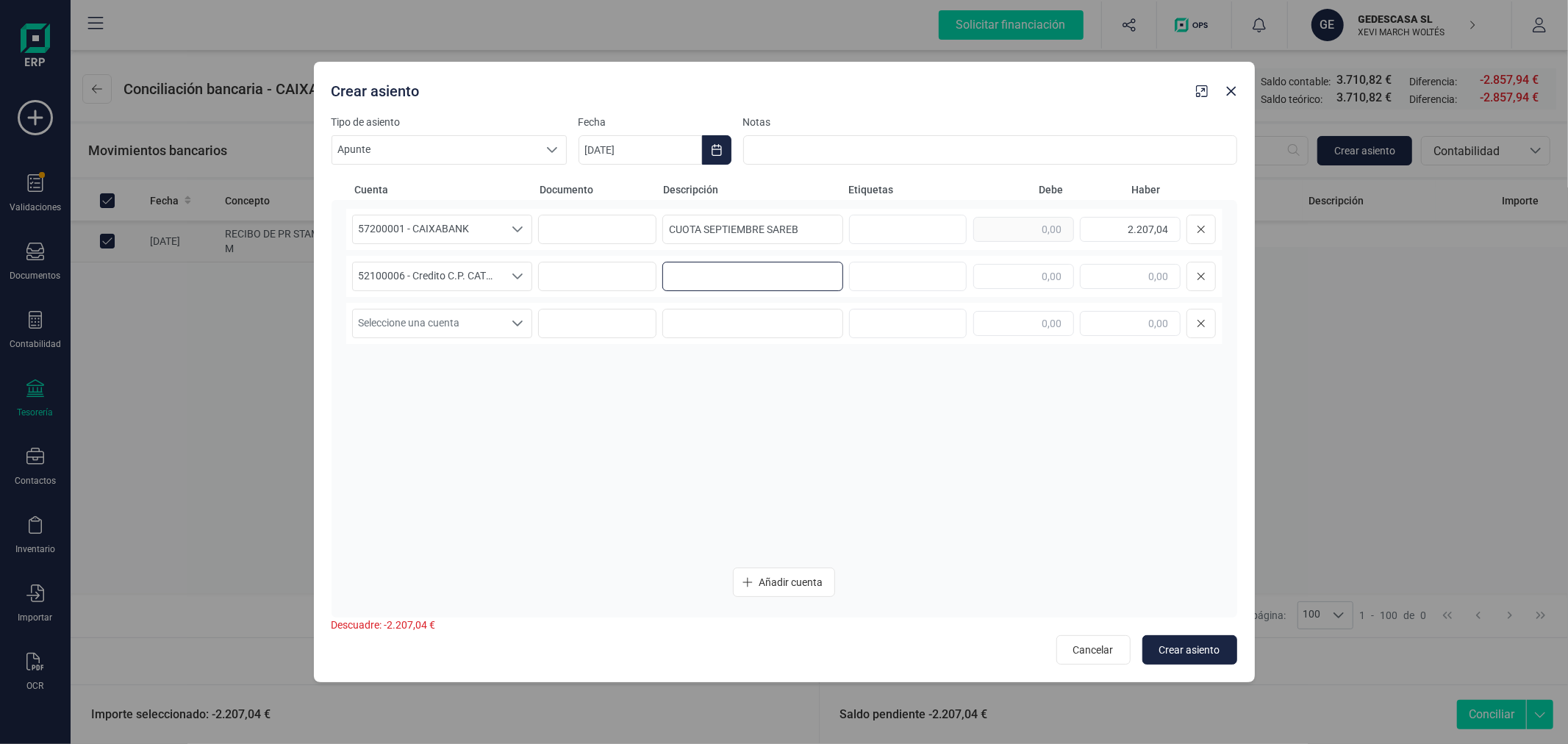
paste input "CUOTA SEPTIEMBRE SAREB"
click at [400, 320] on span "Seleccione una cuenta" at bounding box center [428, 323] width 152 height 28
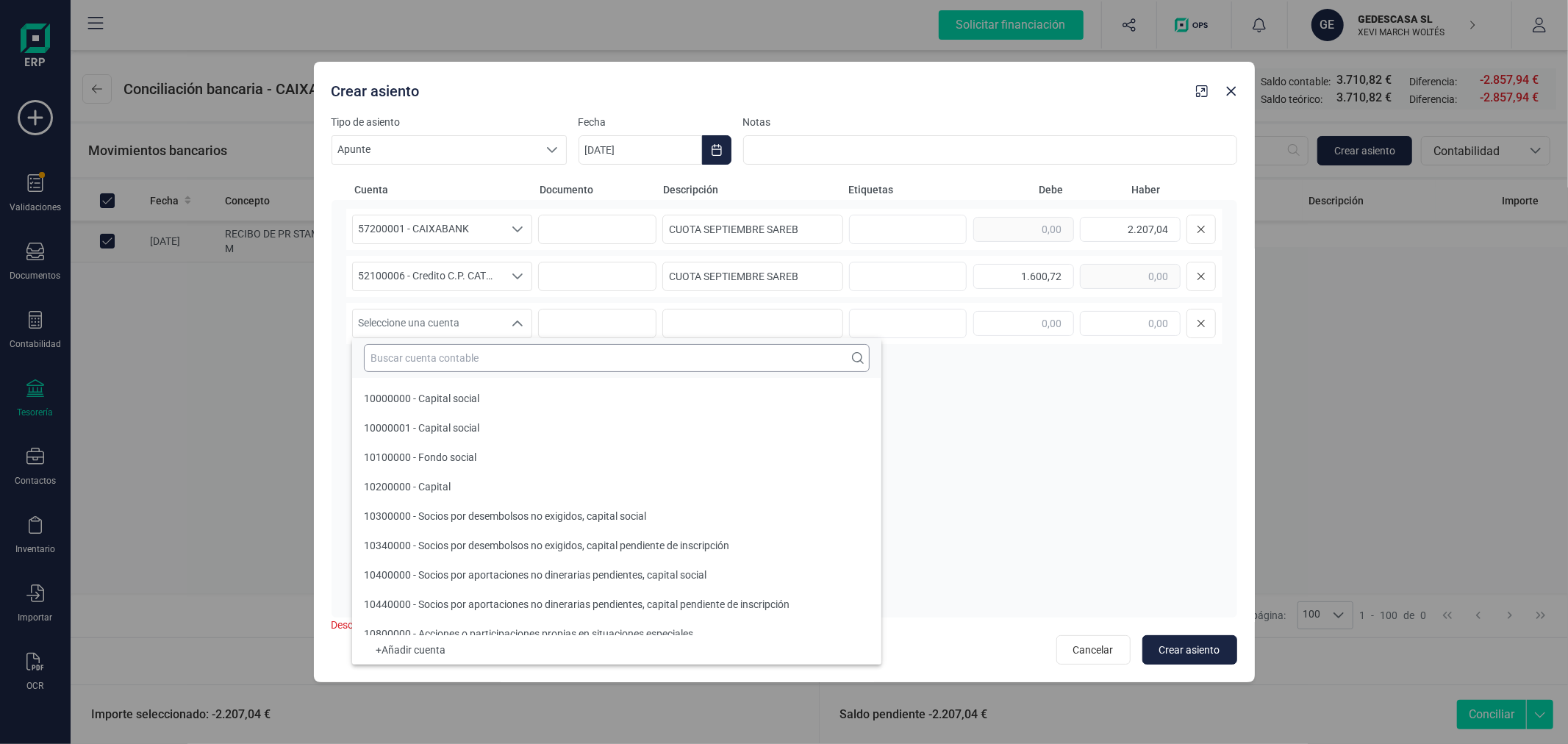
click at [403, 360] on input "text" at bounding box center [616, 358] width 506 height 28
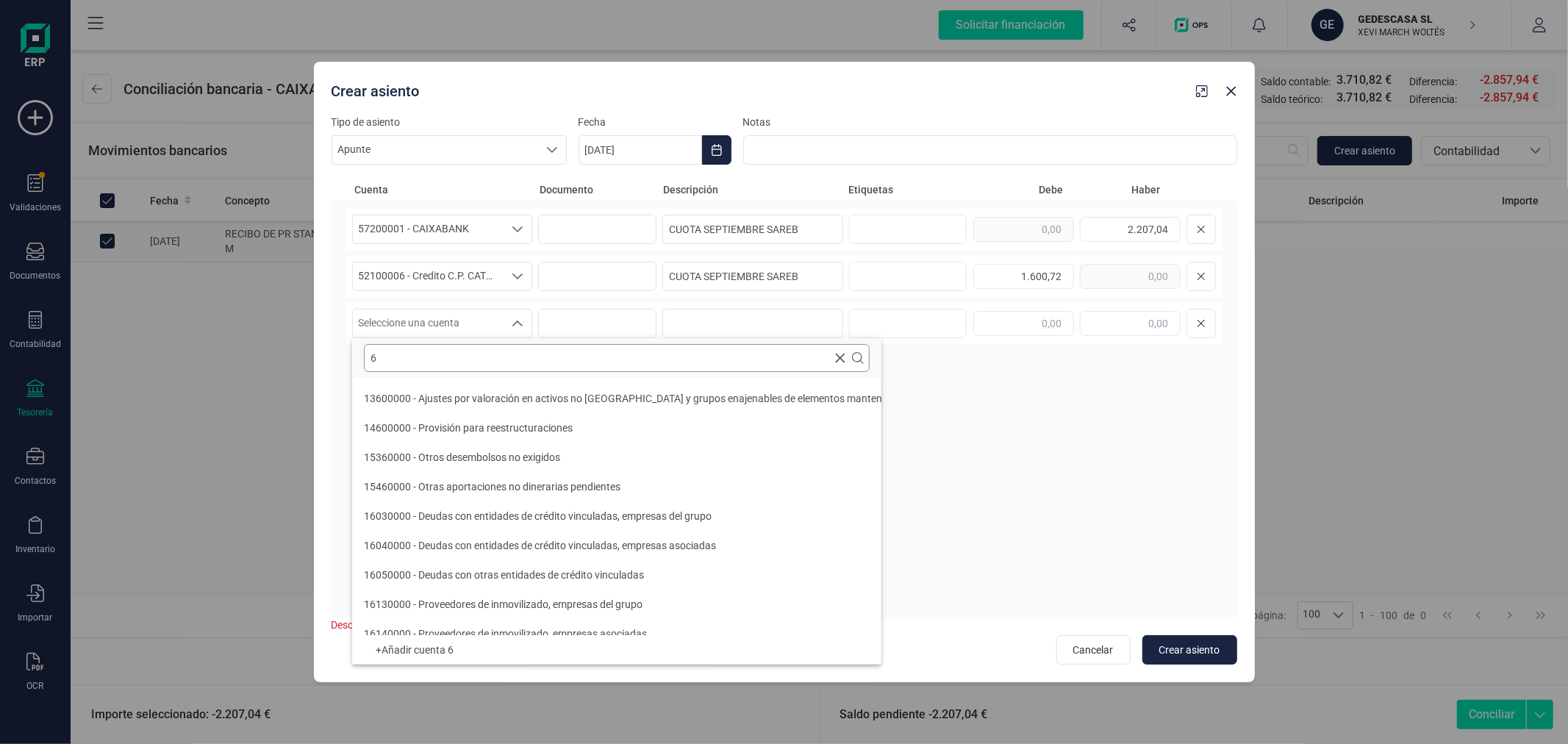
scroll to position [5, 0]
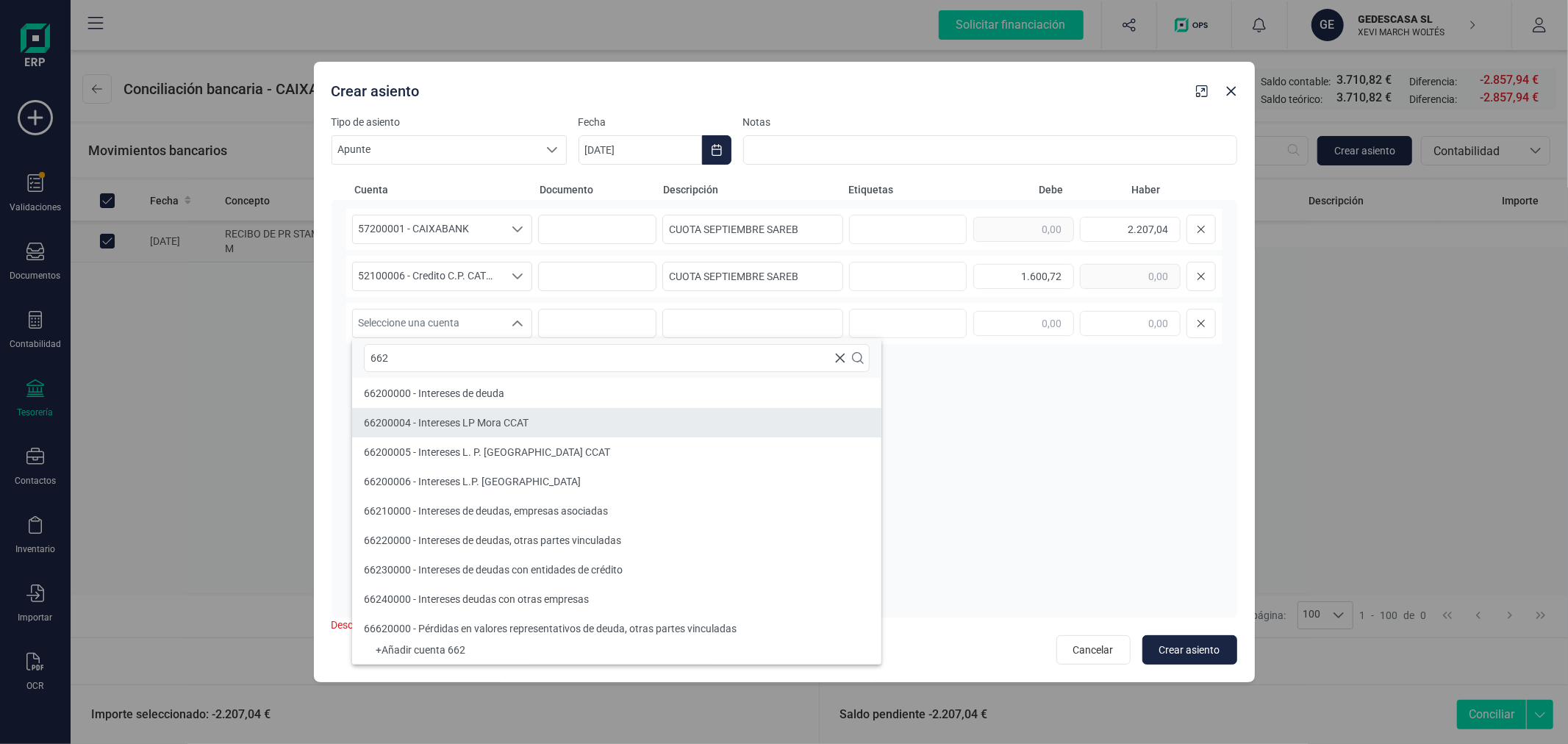
click at [478, 424] on span "66200004 - Intereses LP Mora CCAT" at bounding box center [446, 423] width 165 height 12
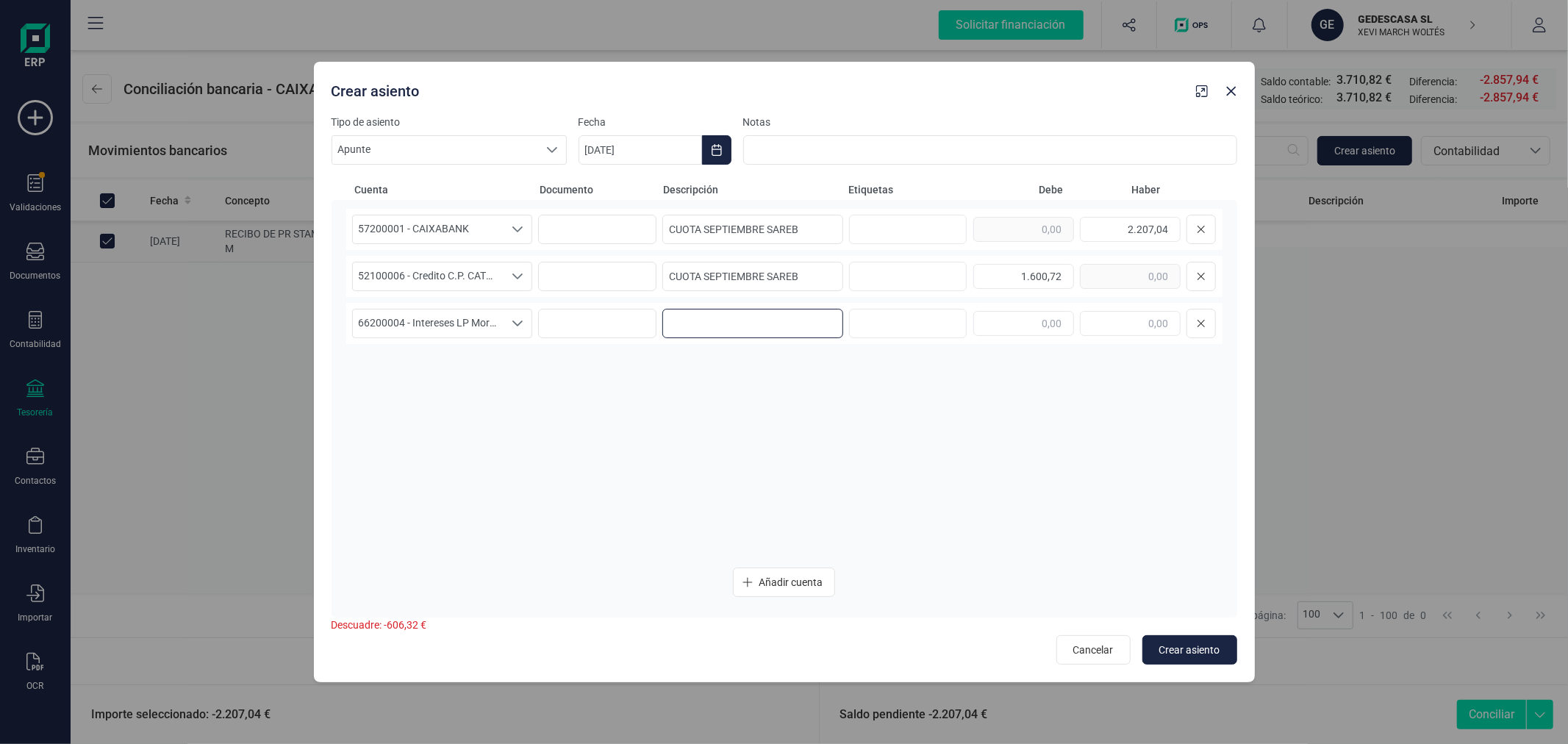
paste input "CUOTA SEPTIEMBRE SAREB"
click at [1181, 649] on span "Crear asiento" at bounding box center [1189, 650] width 61 height 15
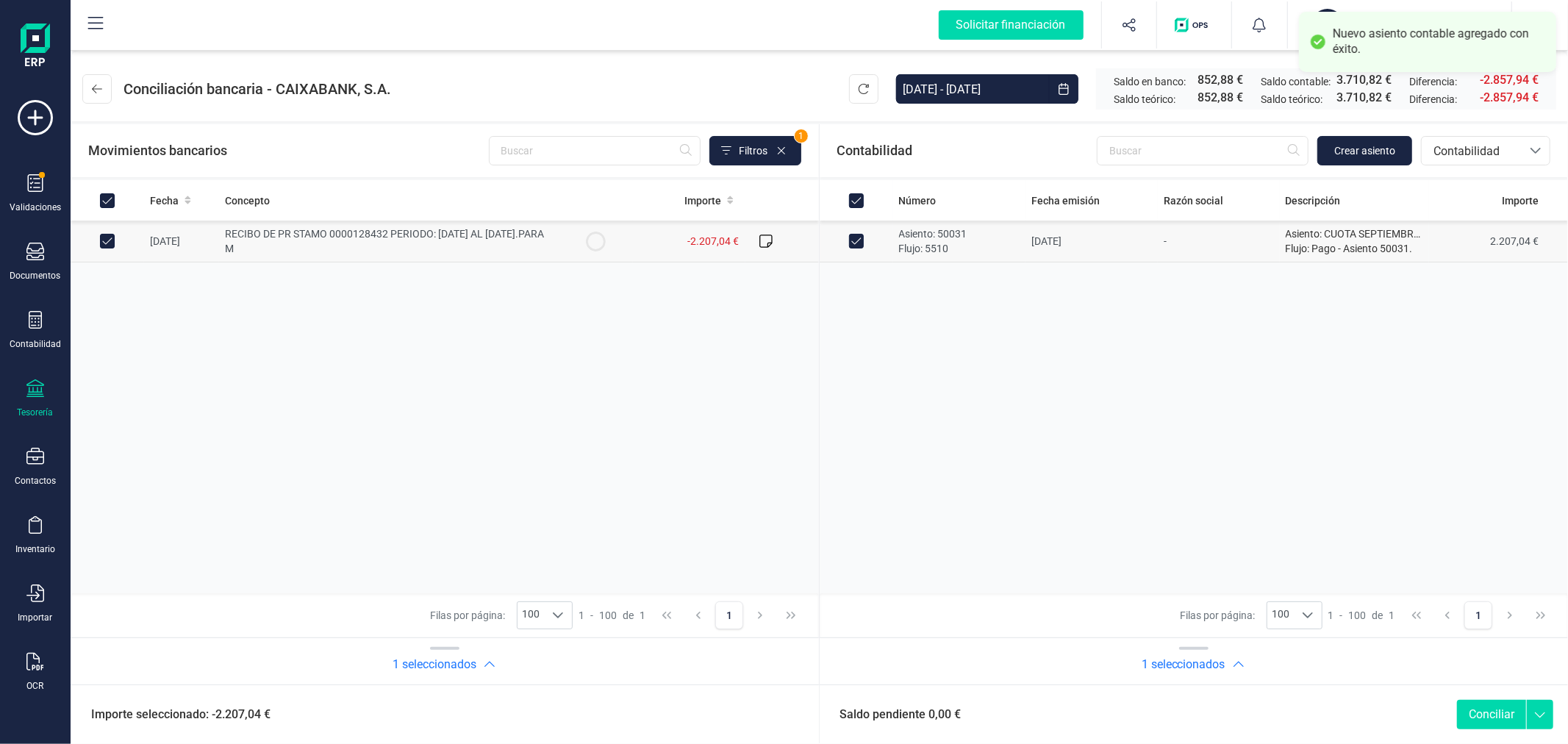
click at [1485, 709] on button "Conciliar" at bounding box center [1491, 715] width 69 height 29
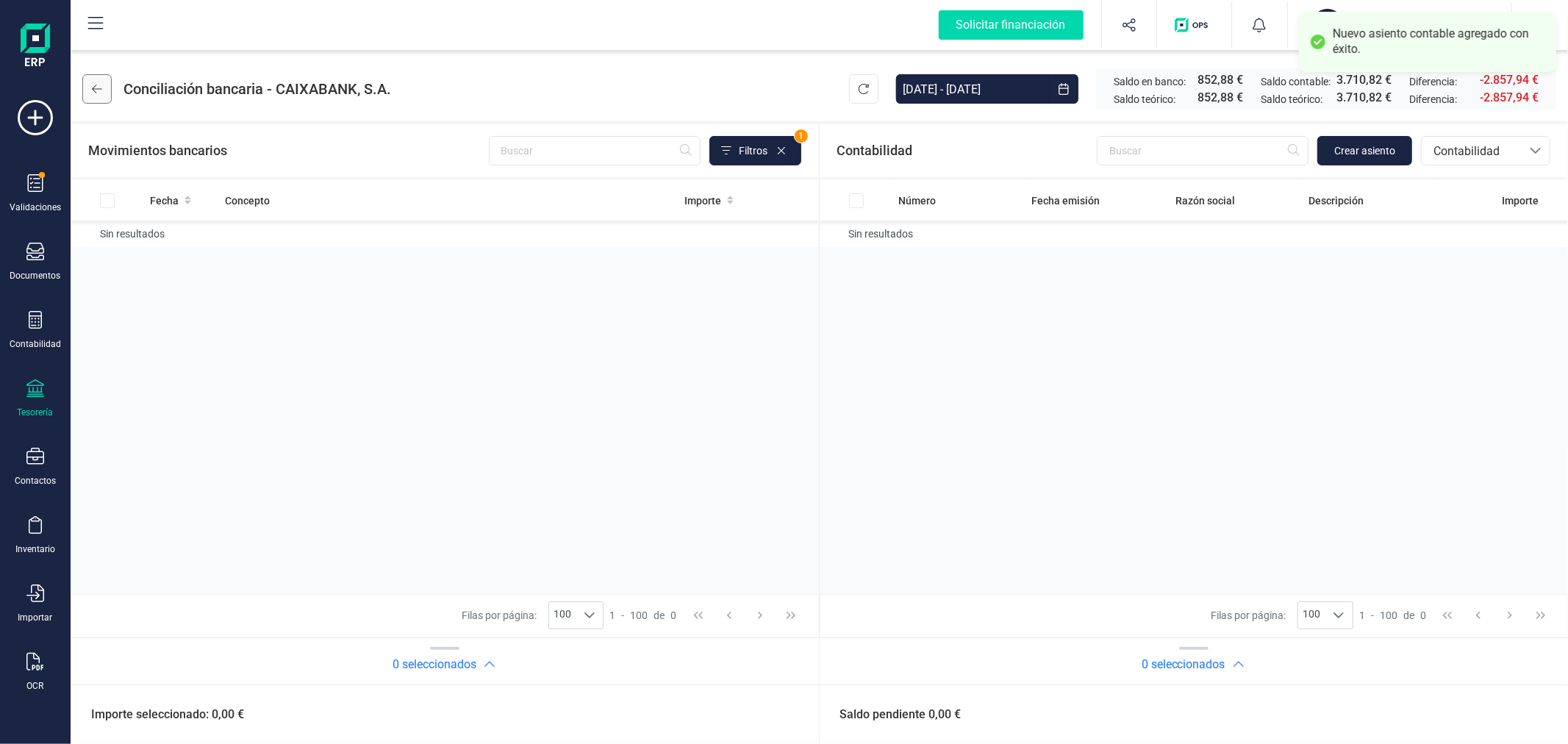
click at [92, 87] on icon at bounding box center [97, 89] width 10 height 12
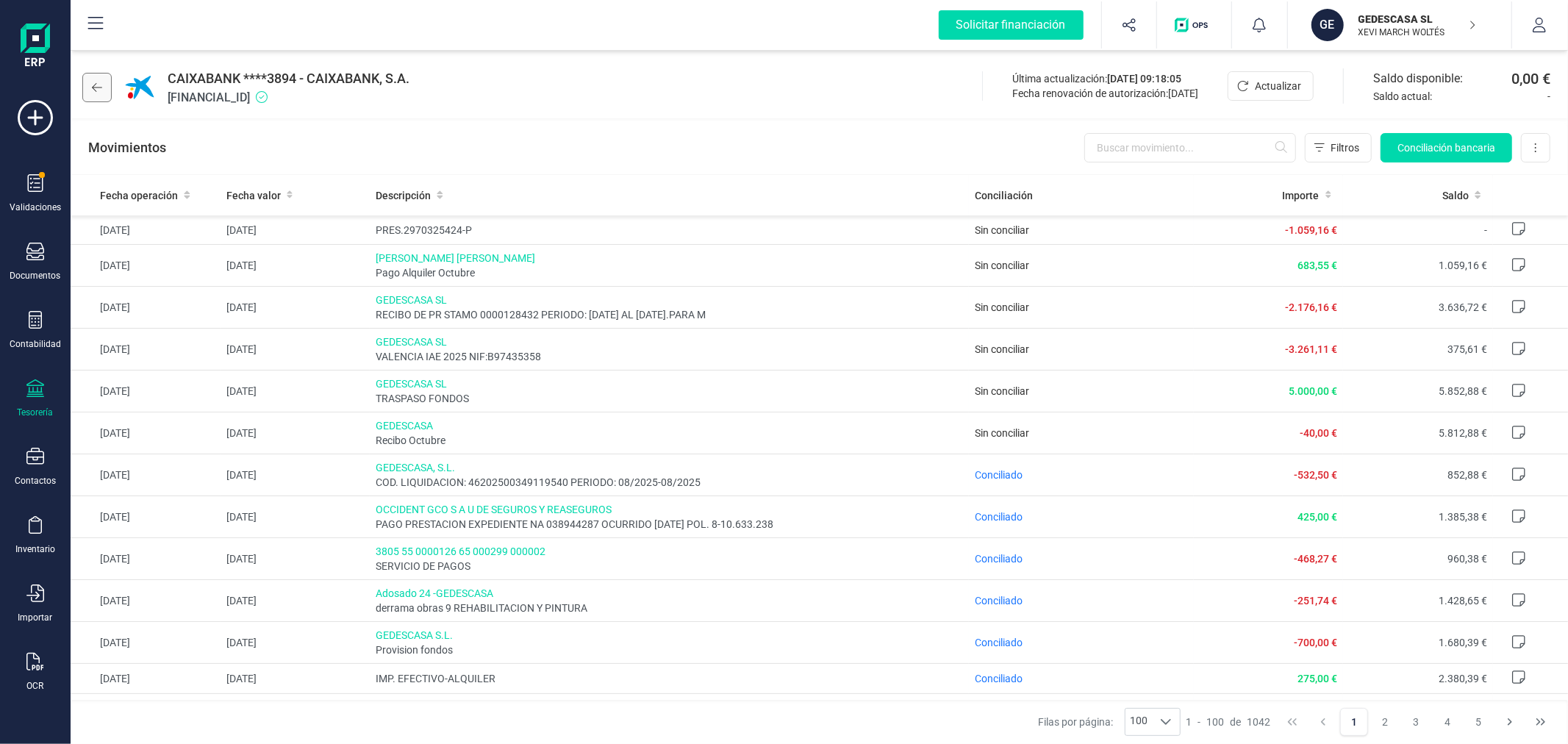
click at [107, 84] on button at bounding box center [97, 88] width 29 height 29
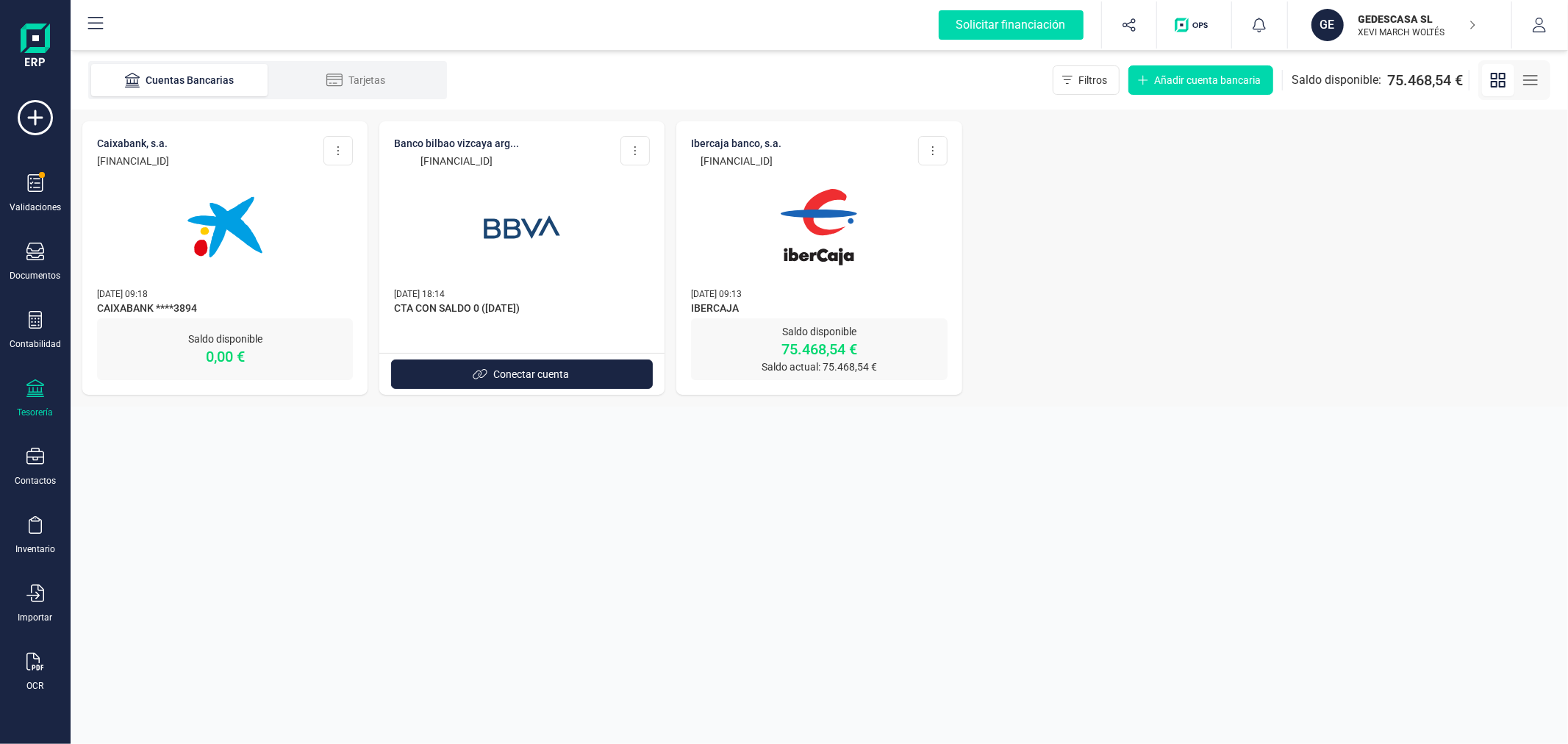
click at [757, 228] on img at bounding box center [819, 228] width 124 height 124
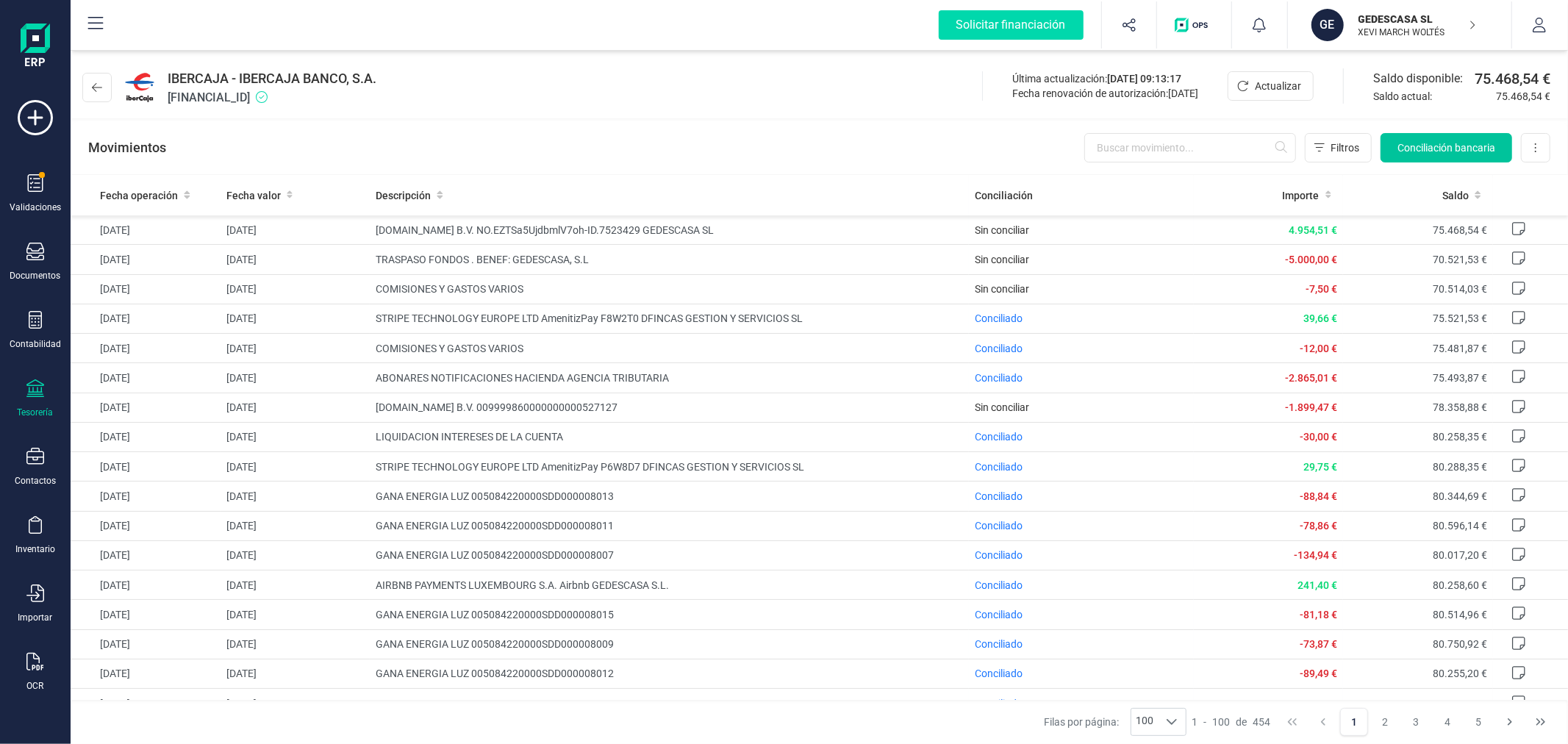
click at [1469, 146] on span "Conciliación bancaria" at bounding box center [1446, 148] width 98 height 15
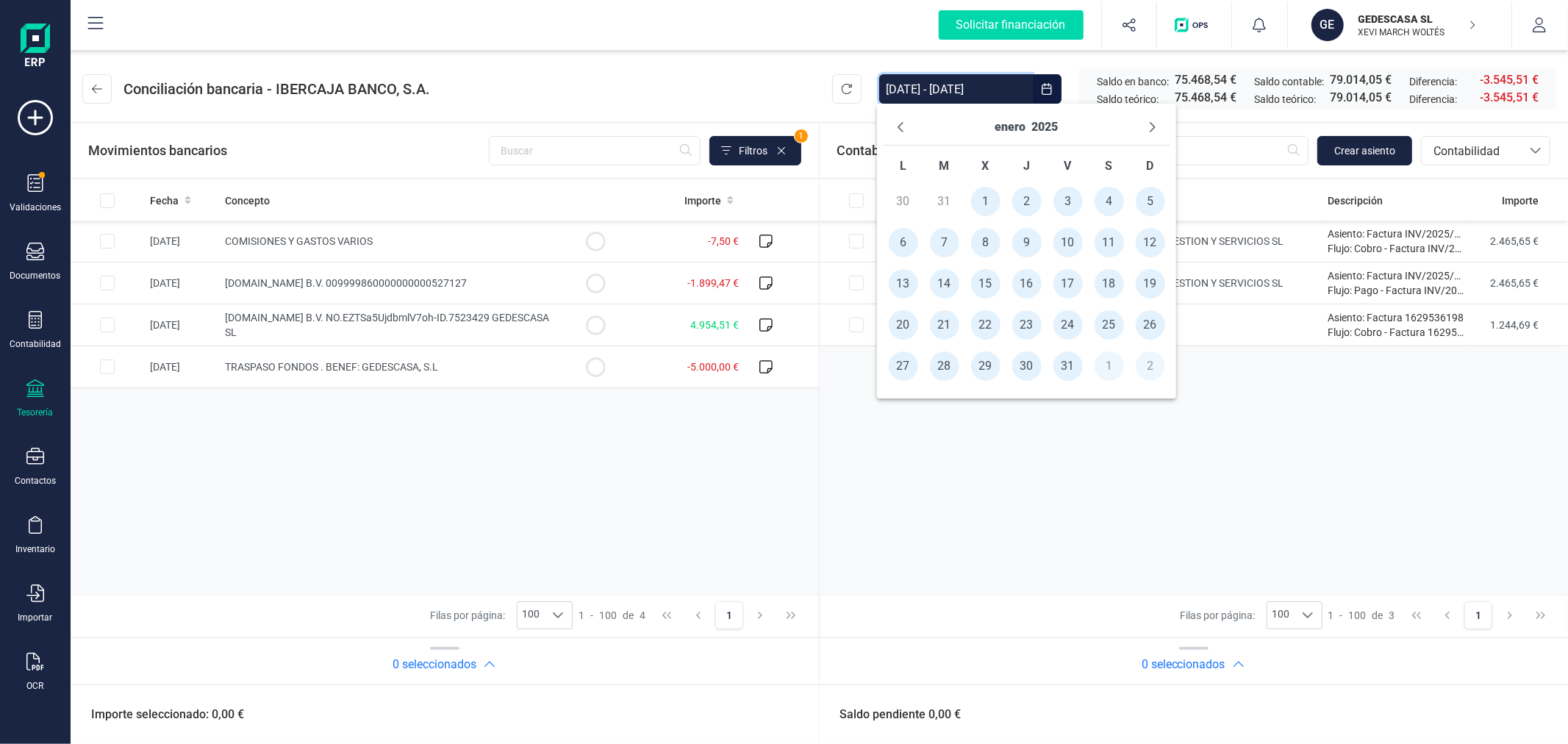
click at [957, 94] on input "01/01/2025 - 06/10/2025" at bounding box center [956, 89] width 153 height 29
click at [978, 207] on span "1" at bounding box center [986, 202] width 29 height 29
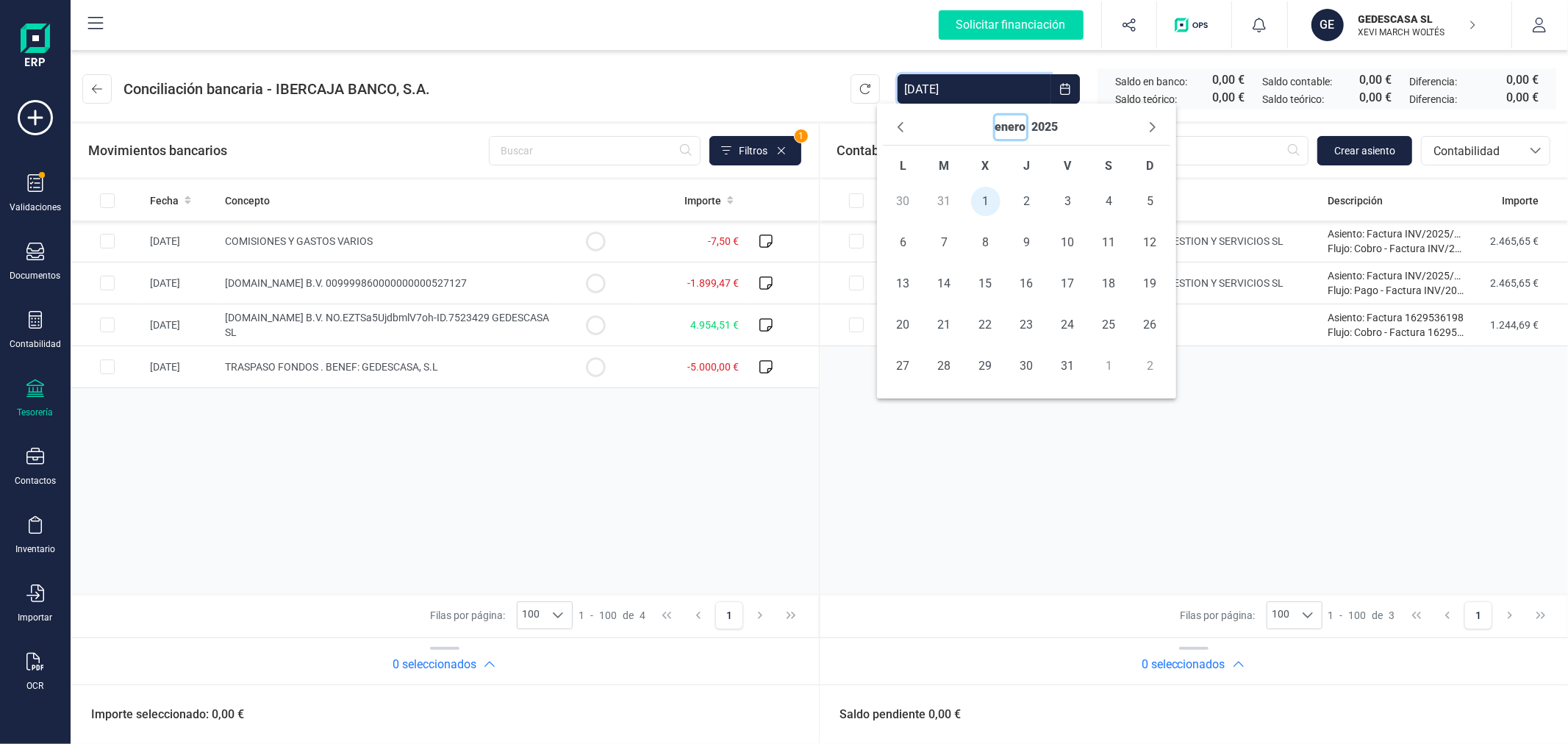
click at [1019, 116] on button "enero" at bounding box center [1011, 127] width 31 height 24
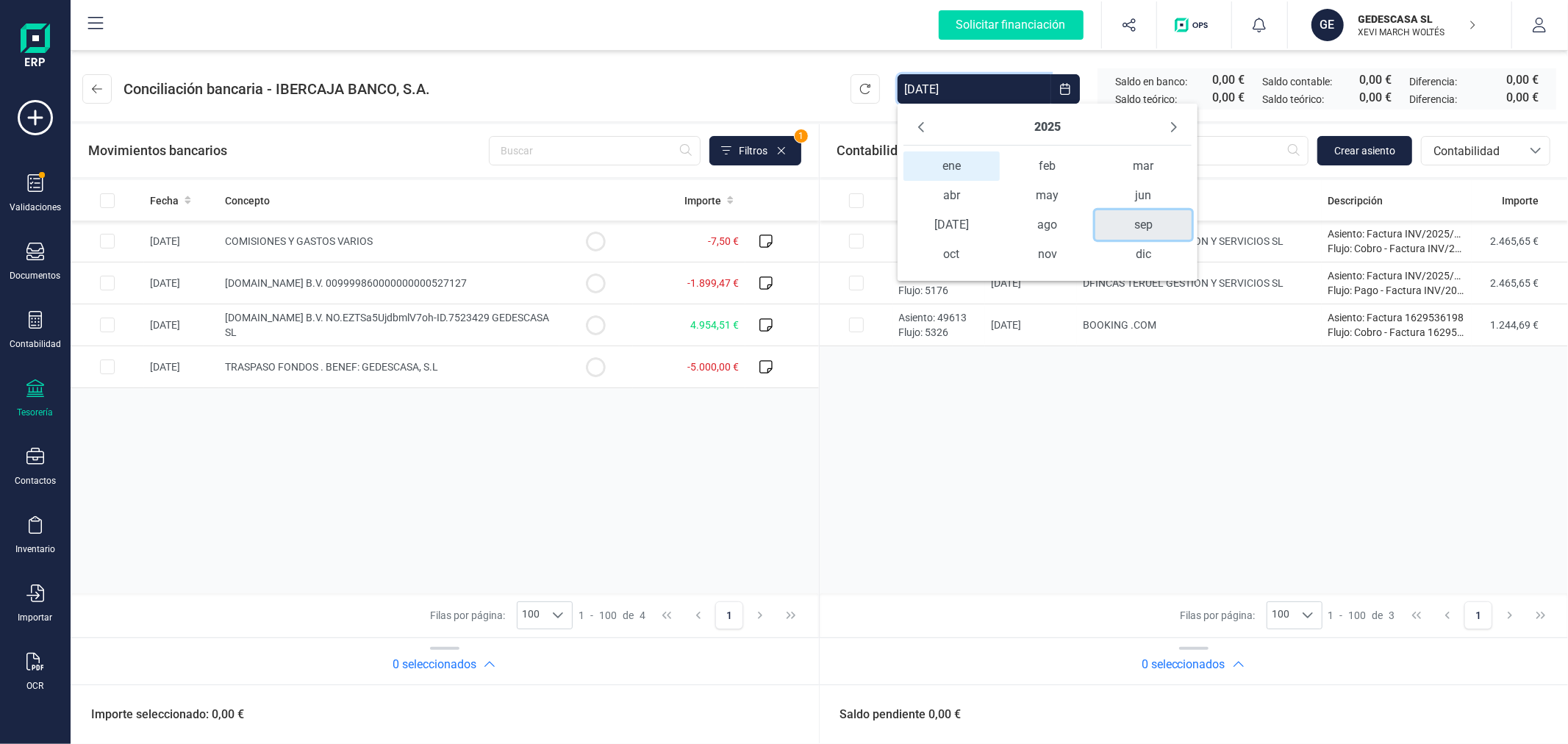
click at [1123, 222] on span "sep" at bounding box center [1143, 225] width 96 height 29
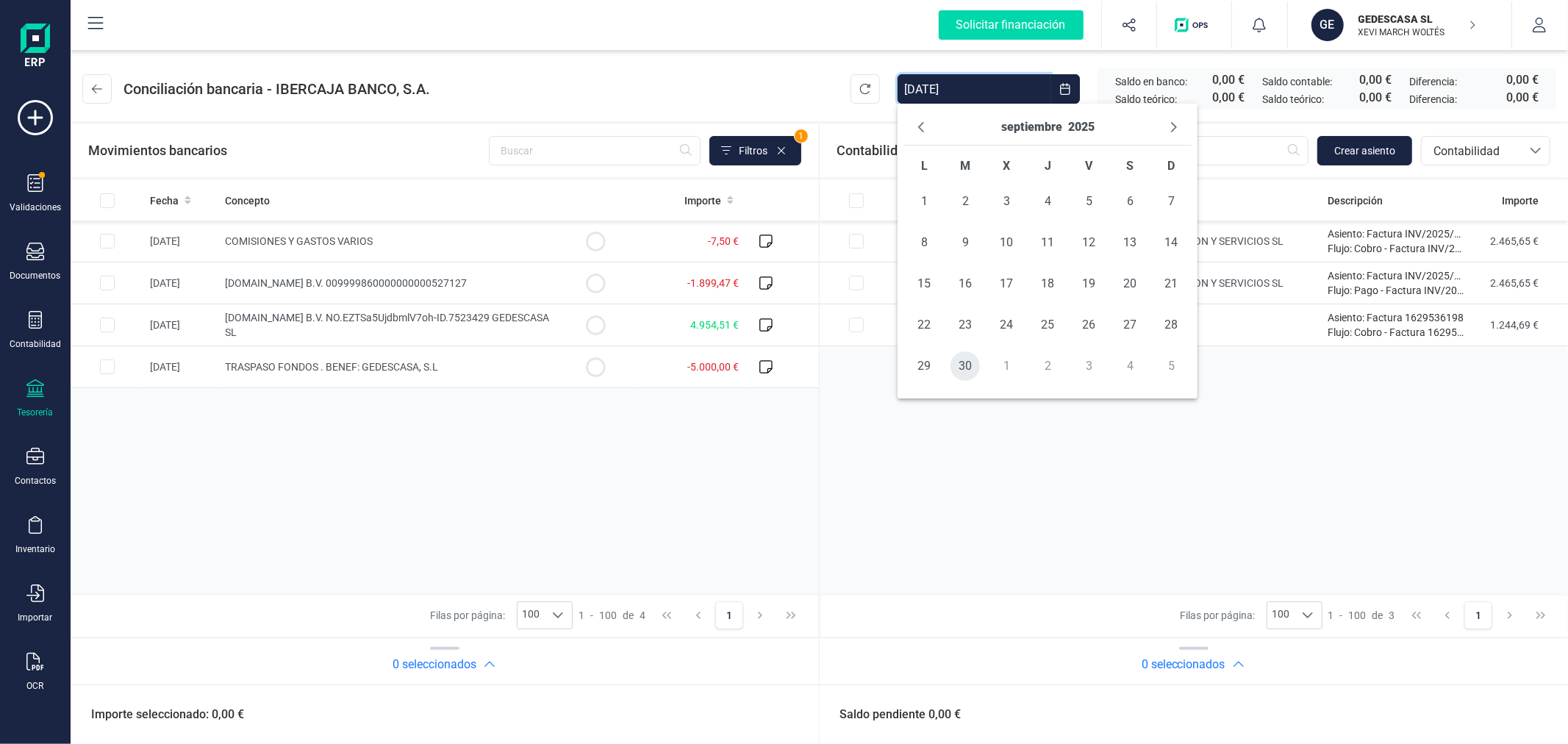
click at [963, 371] on span "30" at bounding box center [965, 366] width 29 height 29
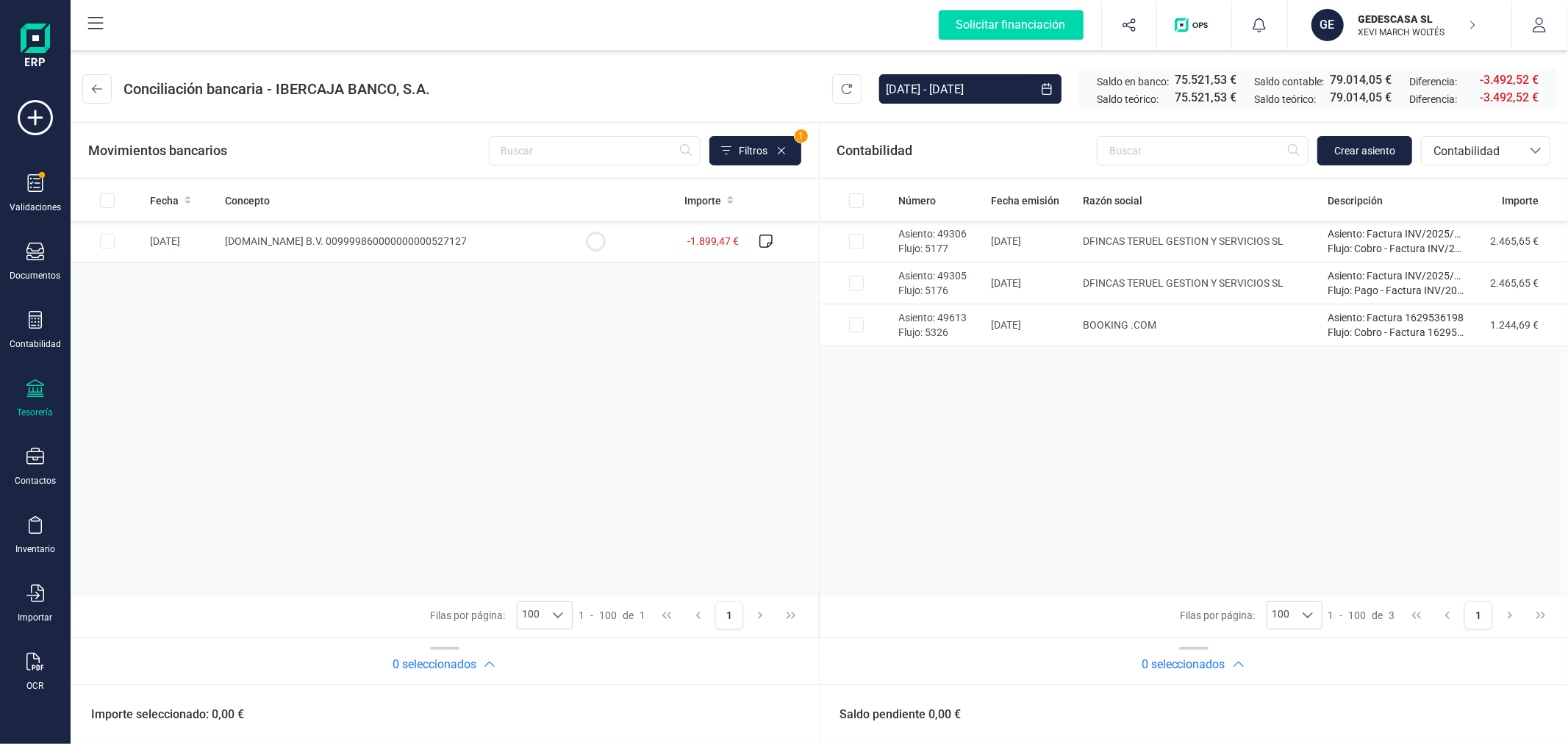
click at [615, 445] on div "Fecha Concepto Importe 17/09/2025 BOOKING.COM B.V. 009999860000000000527127 -1.…" at bounding box center [445, 387] width 748 height 413
click at [1466, 153] on span "Contabilidad" at bounding box center [1472, 152] width 88 height 18
click at [1472, 254] on span "Facturas" at bounding box center [1455, 250] width 46 height 18
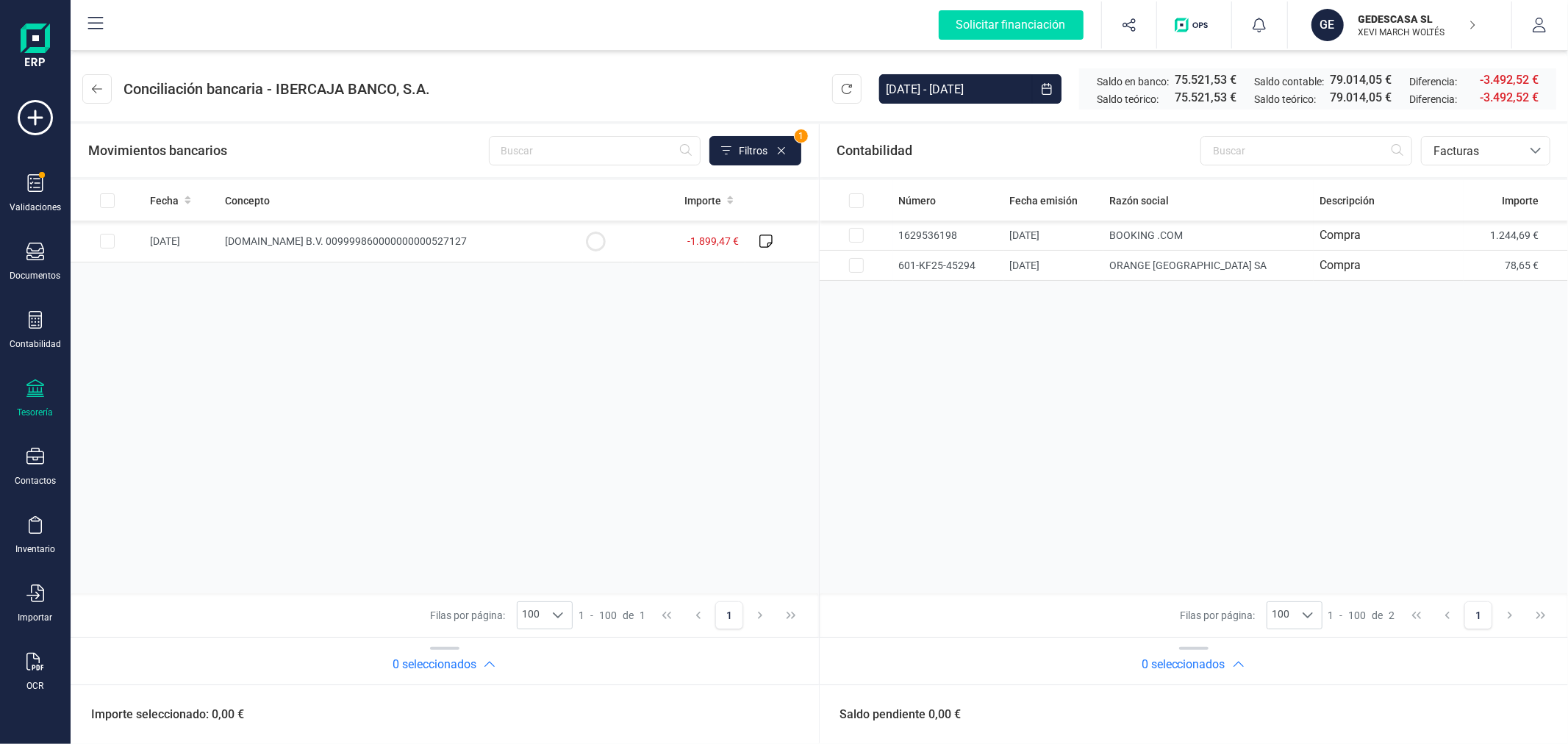
click at [702, 451] on div "Fecha Concepto Importe 17/09/2025 BOOKING.COM B.V. 009999860000000000527127 -1.…" at bounding box center [445, 387] width 748 height 413
click at [688, 395] on div "Fecha Concepto Importe 17/09/2025 BOOKING.COM B.V. 009999860000000000527127 -1.…" at bounding box center [445, 387] width 748 height 413
click at [106, 240] on input "Row Selected 3486f382-b532-4148-ba40-a95fa0a98a36" at bounding box center [107, 241] width 15 height 15
click at [1469, 153] on span "Facturas" at bounding box center [1472, 152] width 88 height 18
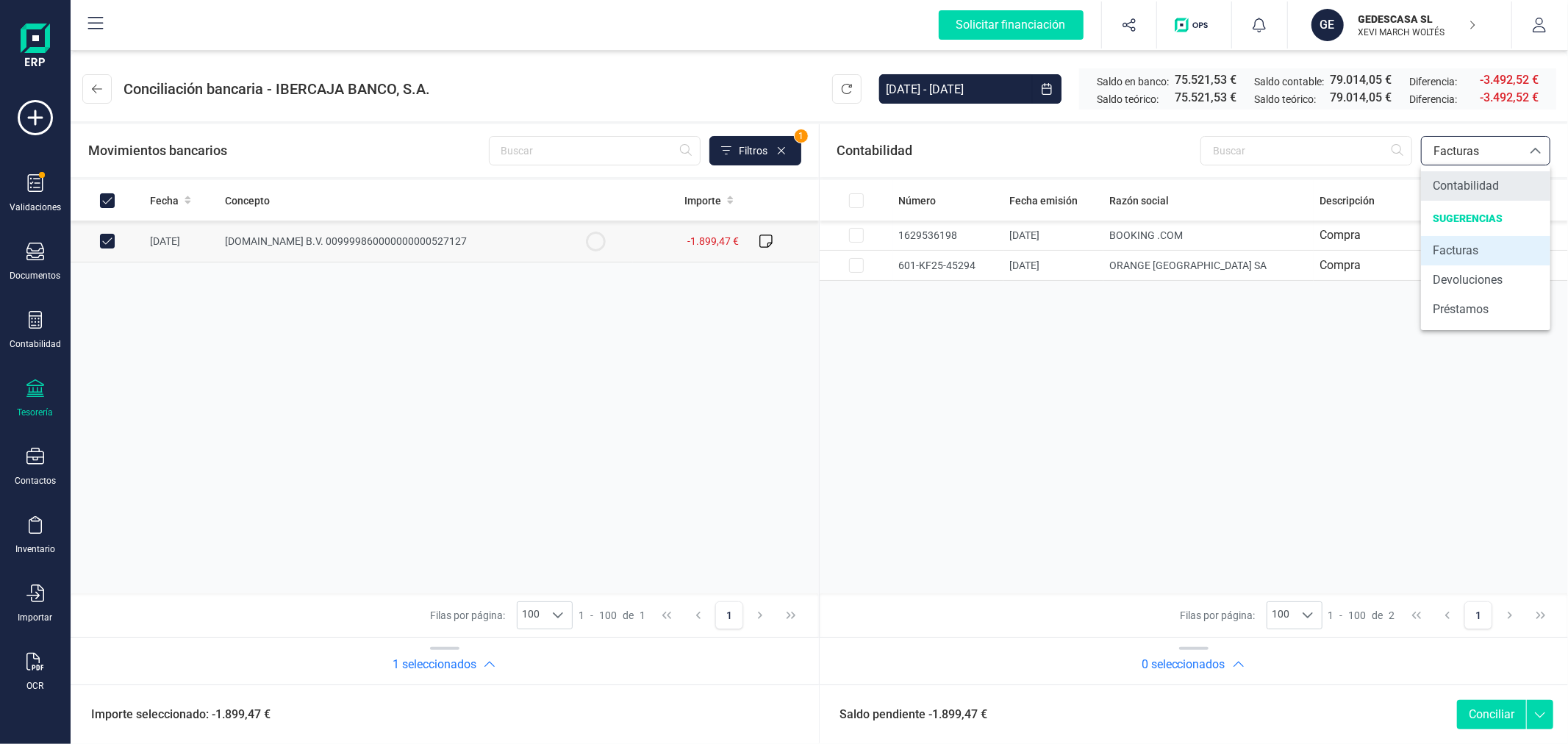
click at [1457, 190] on span "Contabilidad" at bounding box center [1466, 186] width 66 height 18
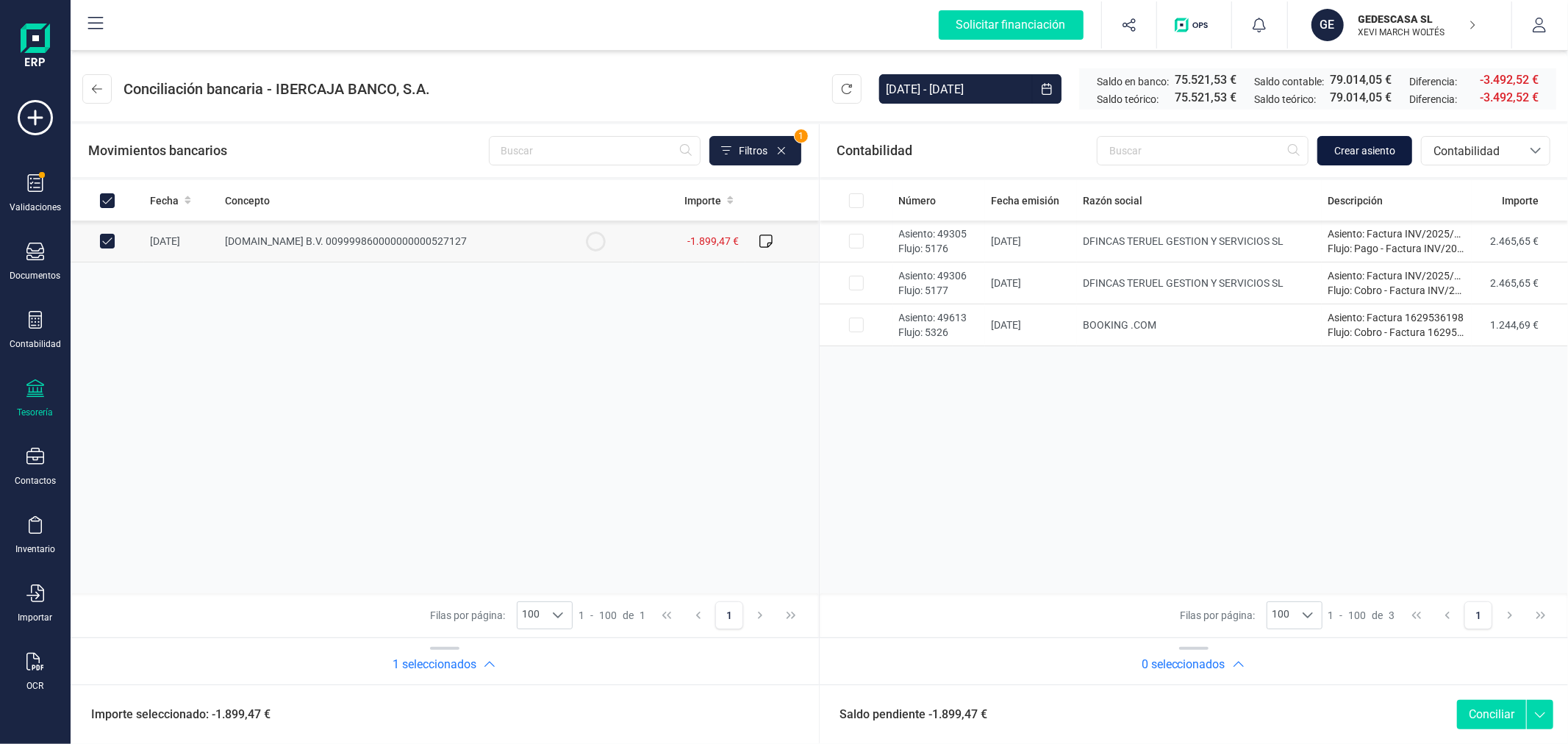
click at [1371, 144] on span "Crear asiento" at bounding box center [1364, 151] width 61 height 15
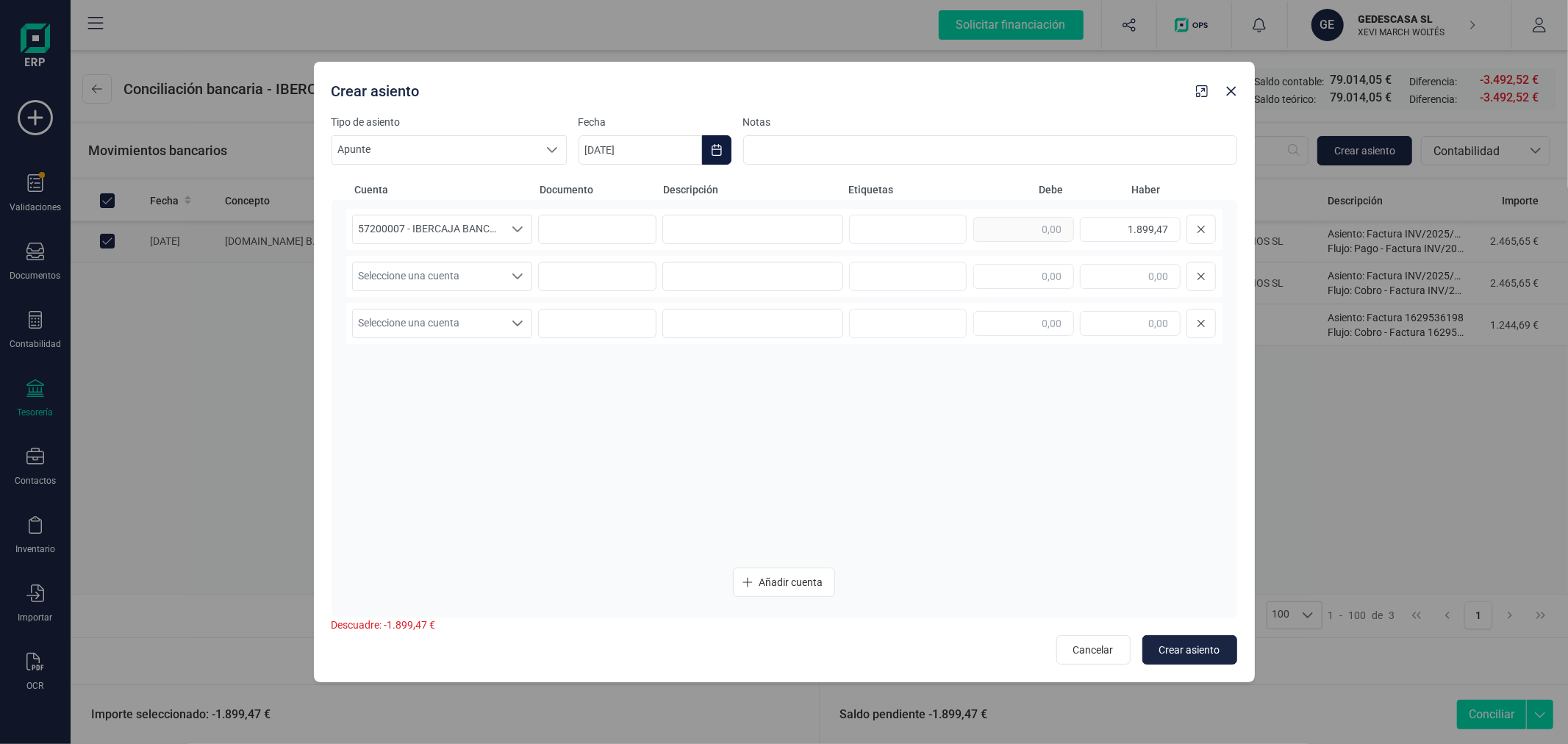
click at [710, 151] on icon "Choose Date" at bounding box center [716, 150] width 12 height 12
click at [607, 194] on icon "Previous Month" at bounding box center [608, 194] width 12 height 12
click at [729, 364] on span "17" at bounding box center [721, 362] width 29 height 29
click at [799, 227] on input at bounding box center [753, 230] width 181 height 29
click at [434, 277] on span "Seleccione una cuenta" at bounding box center [428, 276] width 152 height 28
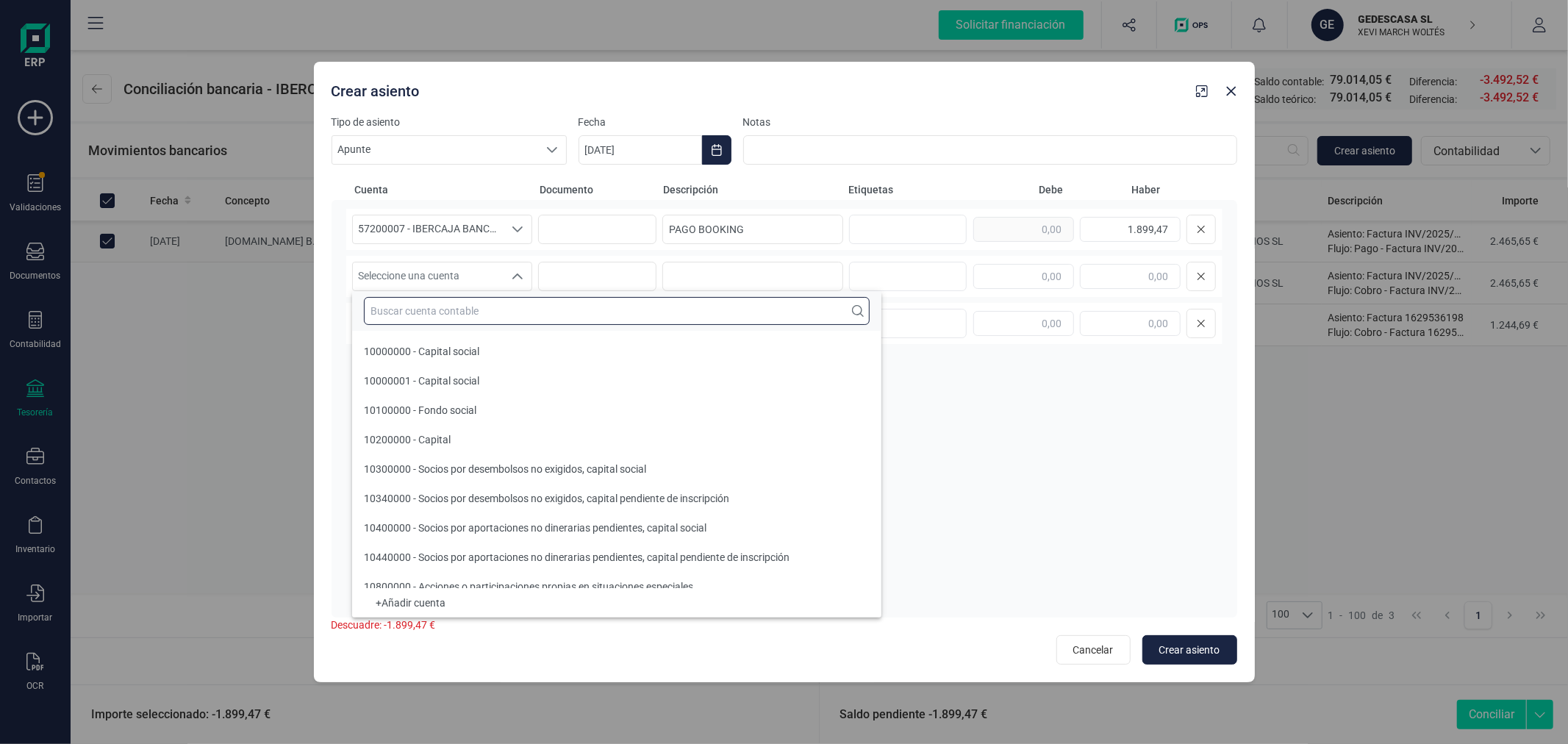
click at [434, 317] on input "text" at bounding box center [616, 311] width 506 height 28
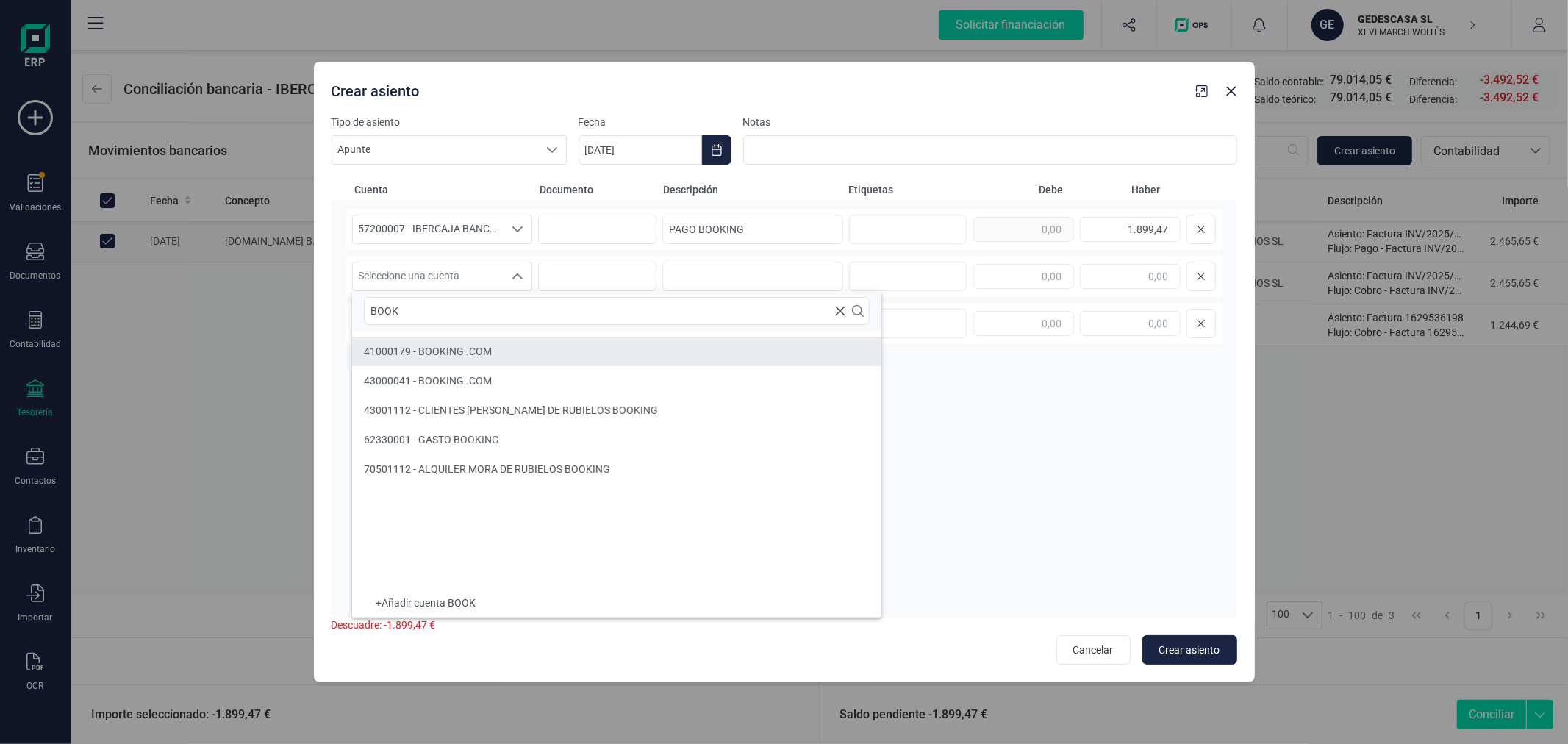
click at [444, 348] on span "41000179 - BOOKING .COM" at bounding box center [428, 351] width 128 height 12
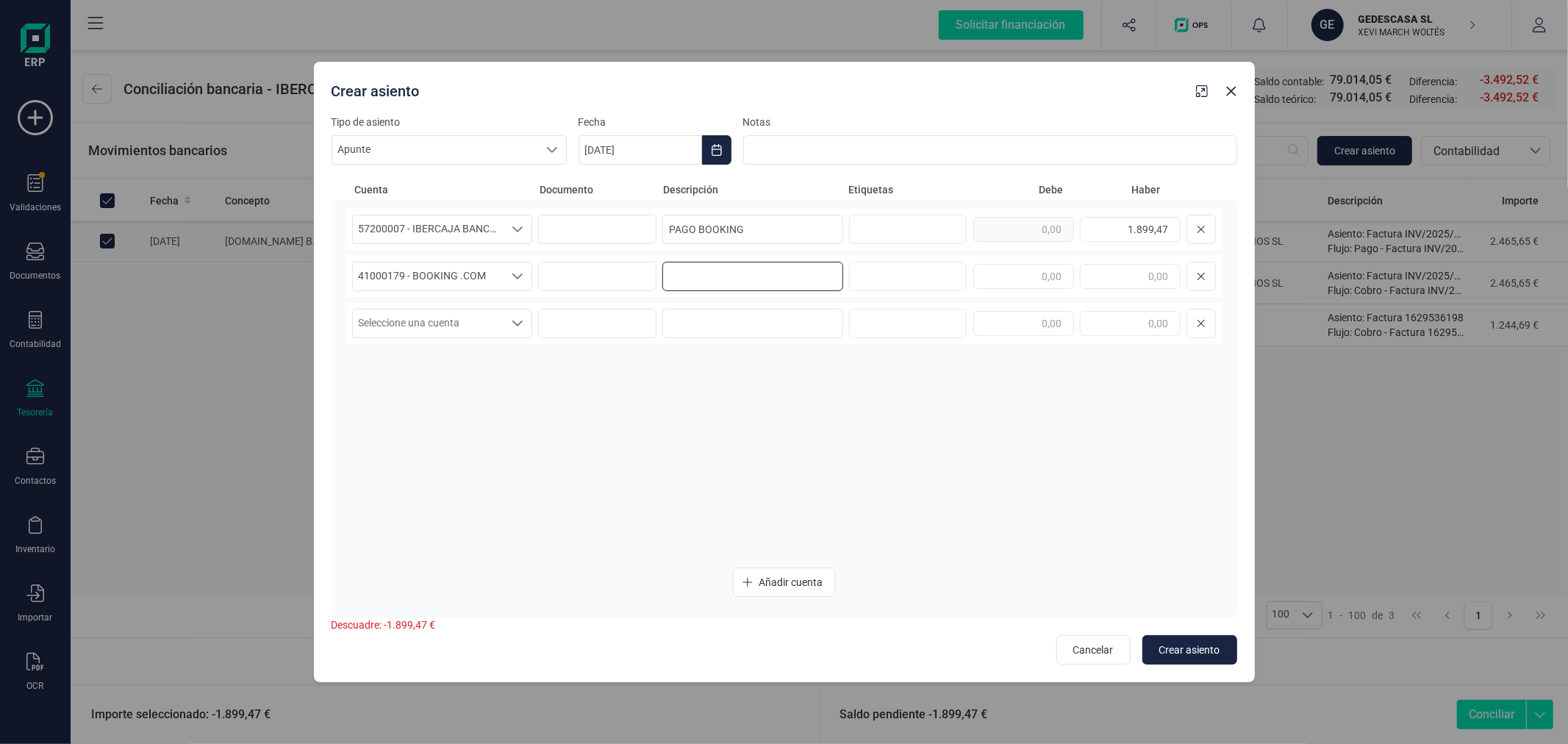
paste input "PAGO BOOKING"
click at [1187, 648] on span "Crear asiento" at bounding box center [1189, 650] width 61 height 15
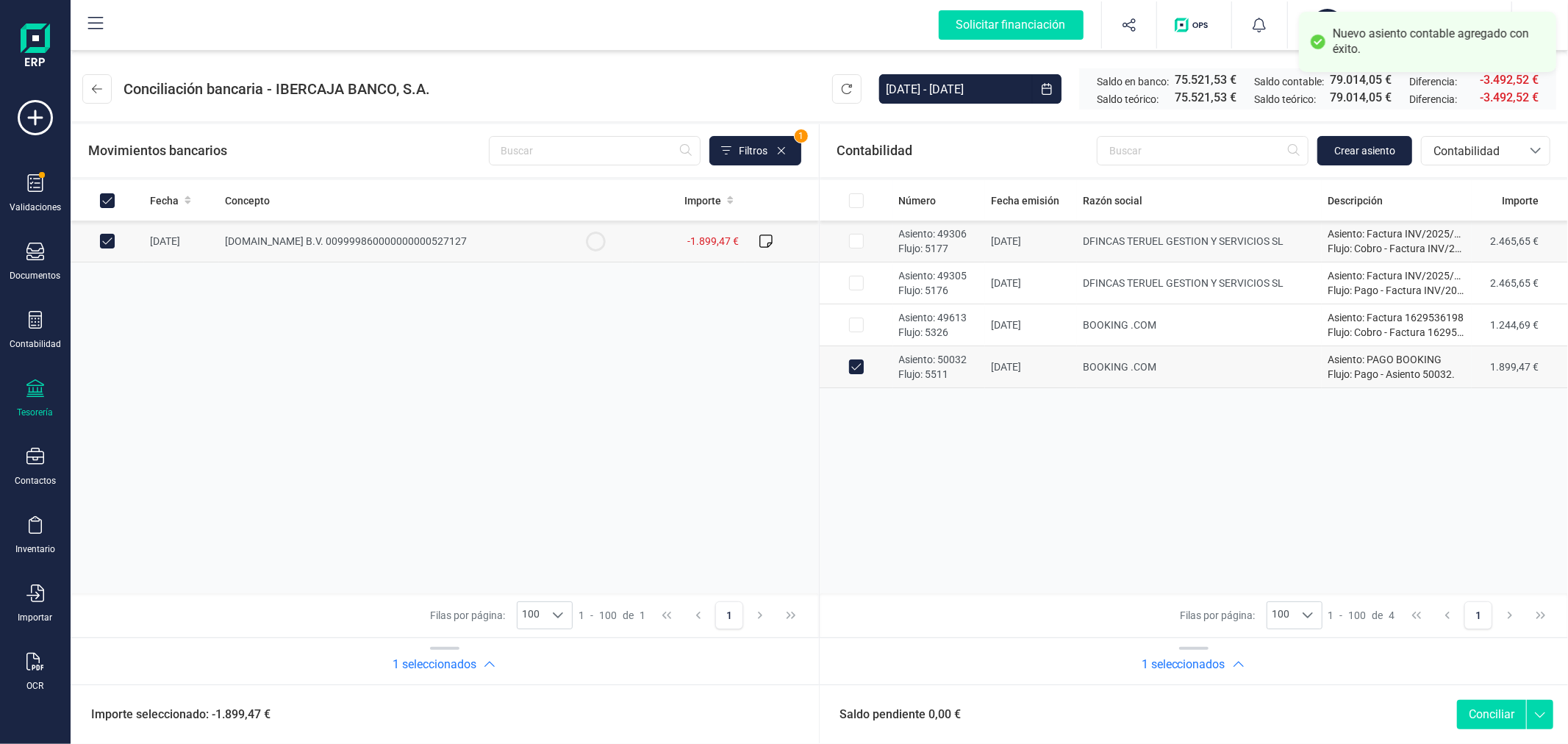
drag, startPoint x: 858, startPoint y: 284, endPoint x: 849, endPoint y: 259, distance: 26.6
click at [858, 284] on input "Row Selected 23ce68b6-39a1-4857-b2dd-ed4b40ef1e26" at bounding box center [856, 283] width 15 height 15
click at [856, 242] on input "Row Selected 4f094547-728d-4969-b7cf-548fd1d5e6db" at bounding box center [856, 241] width 15 height 15
click at [1485, 710] on button "Conciliar" at bounding box center [1491, 715] width 69 height 29
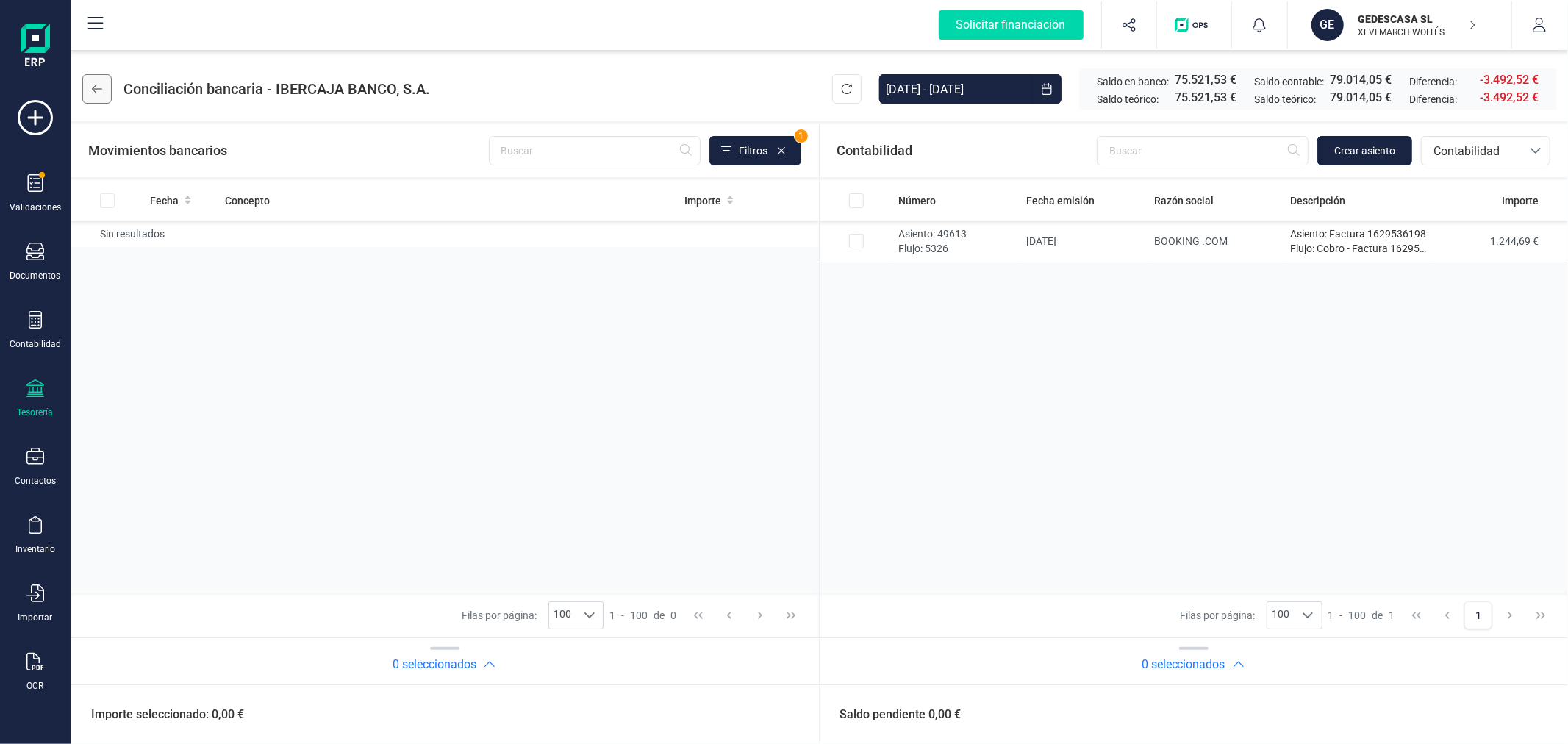
click at [97, 91] on icon at bounding box center [97, 89] width 10 height 12
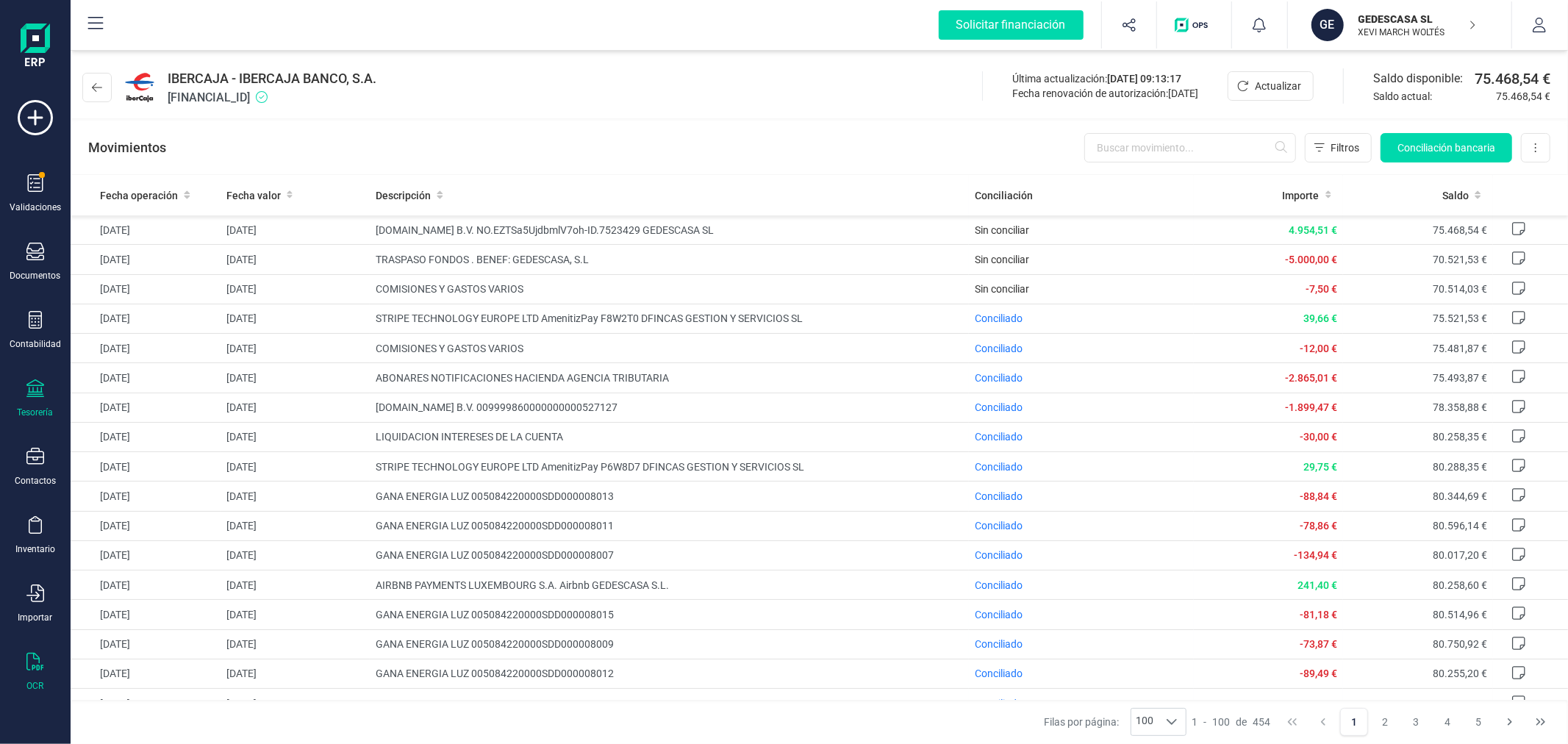
click at [37, 667] on icon at bounding box center [35, 662] width 18 height 18
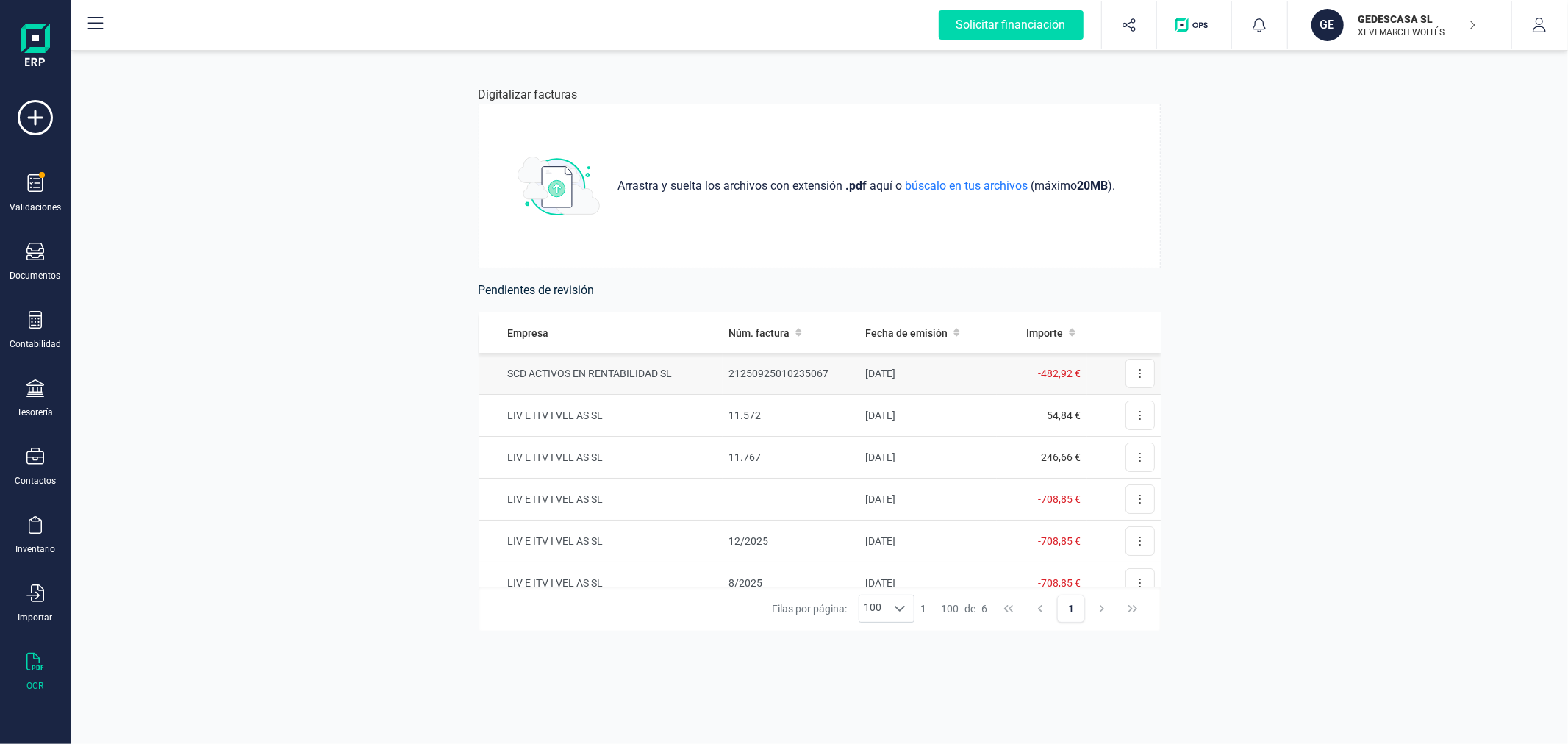
click at [702, 376] on td "SCD ACTIVOS EN RENTABILIDAD SL" at bounding box center [601, 373] width 244 height 42
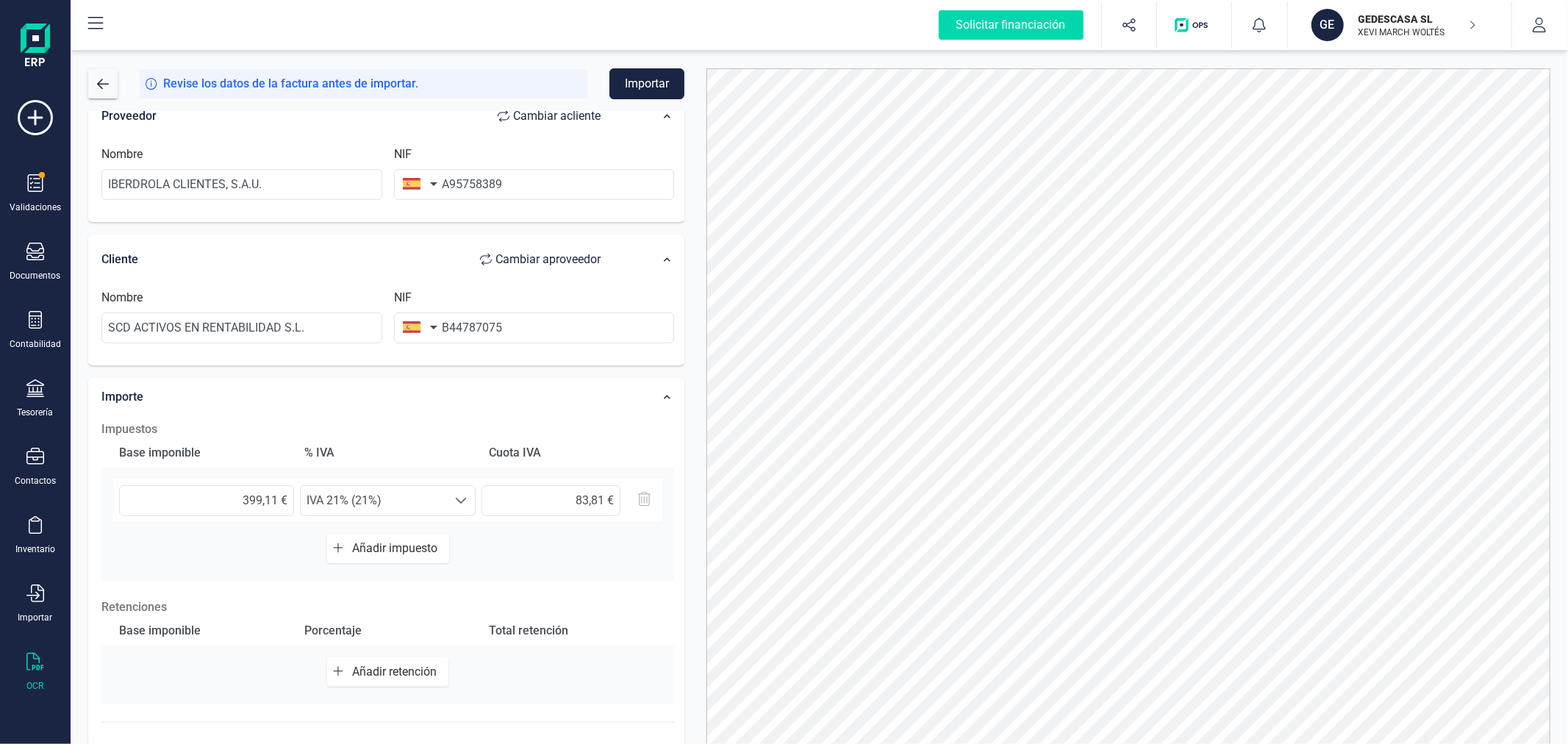
scroll to position [232, 0]
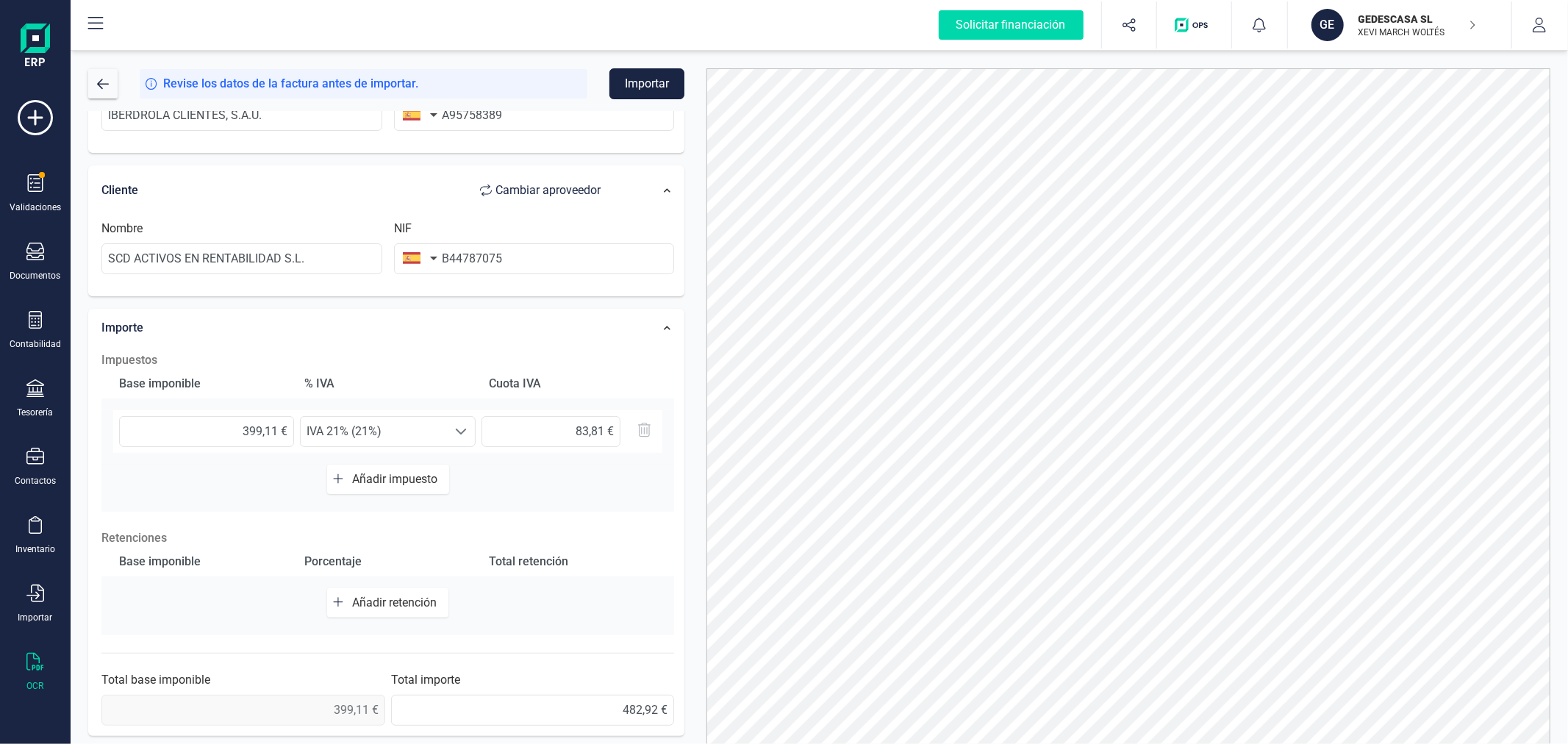
click at [643, 80] on button "Importar" at bounding box center [647, 84] width 75 height 31
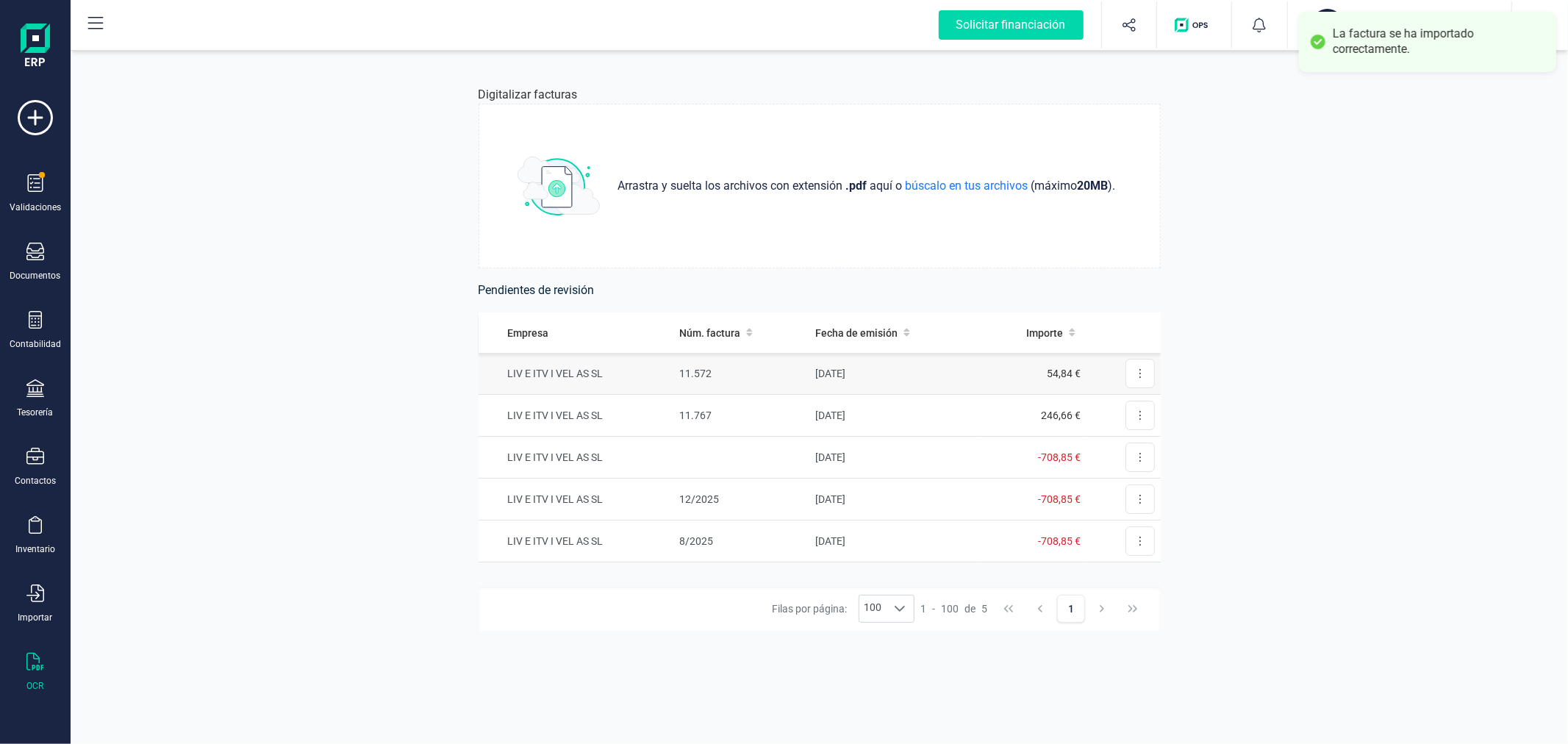
click at [836, 380] on td "[DATE]" at bounding box center [893, 373] width 168 height 42
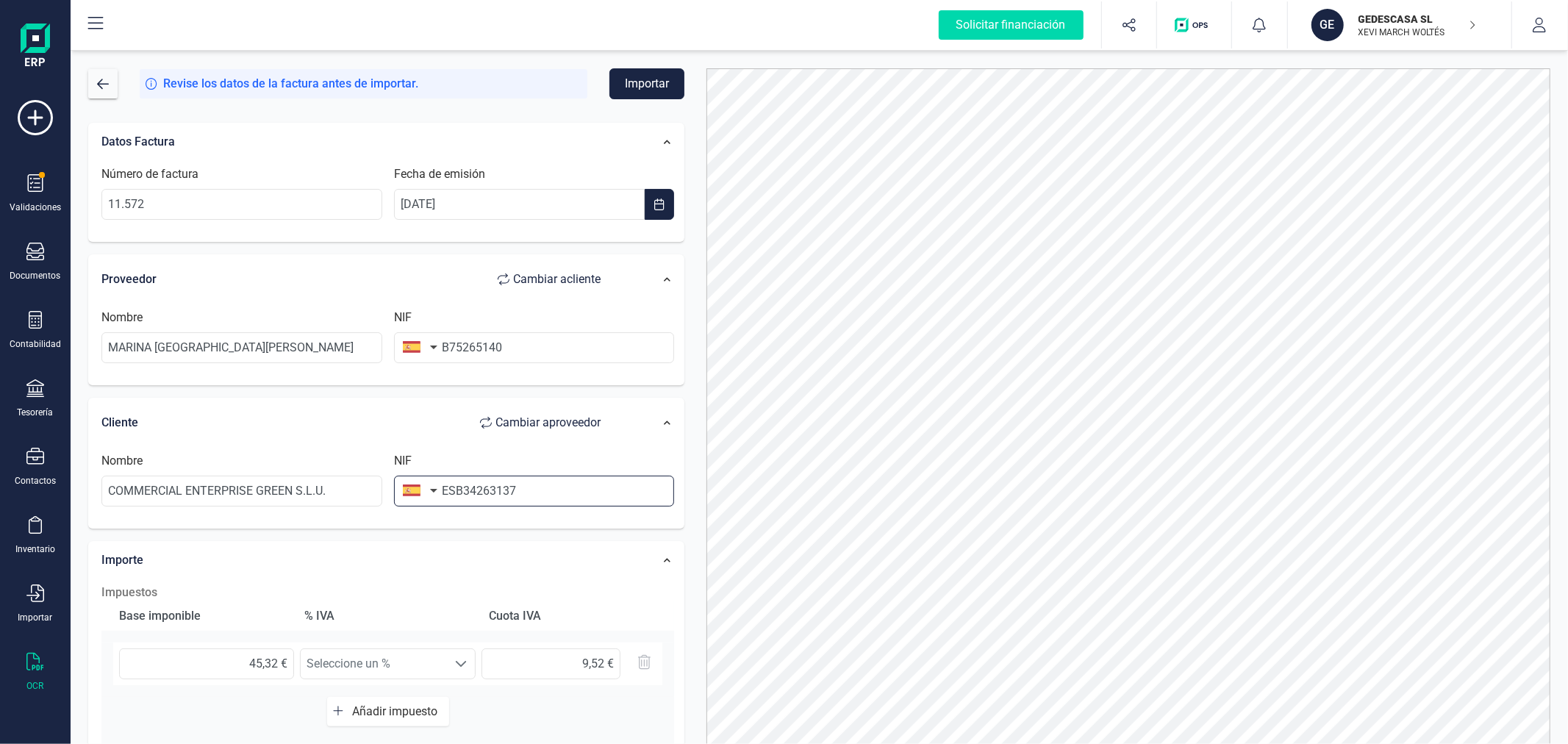
click at [453, 486] on input "ESB34263137" at bounding box center [534, 491] width 280 height 31
click at [701, 486] on div at bounding box center [1128, 421] width 866 height 706
click at [644, 76] on button "Importar" at bounding box center [647, 84] width 75 height 31
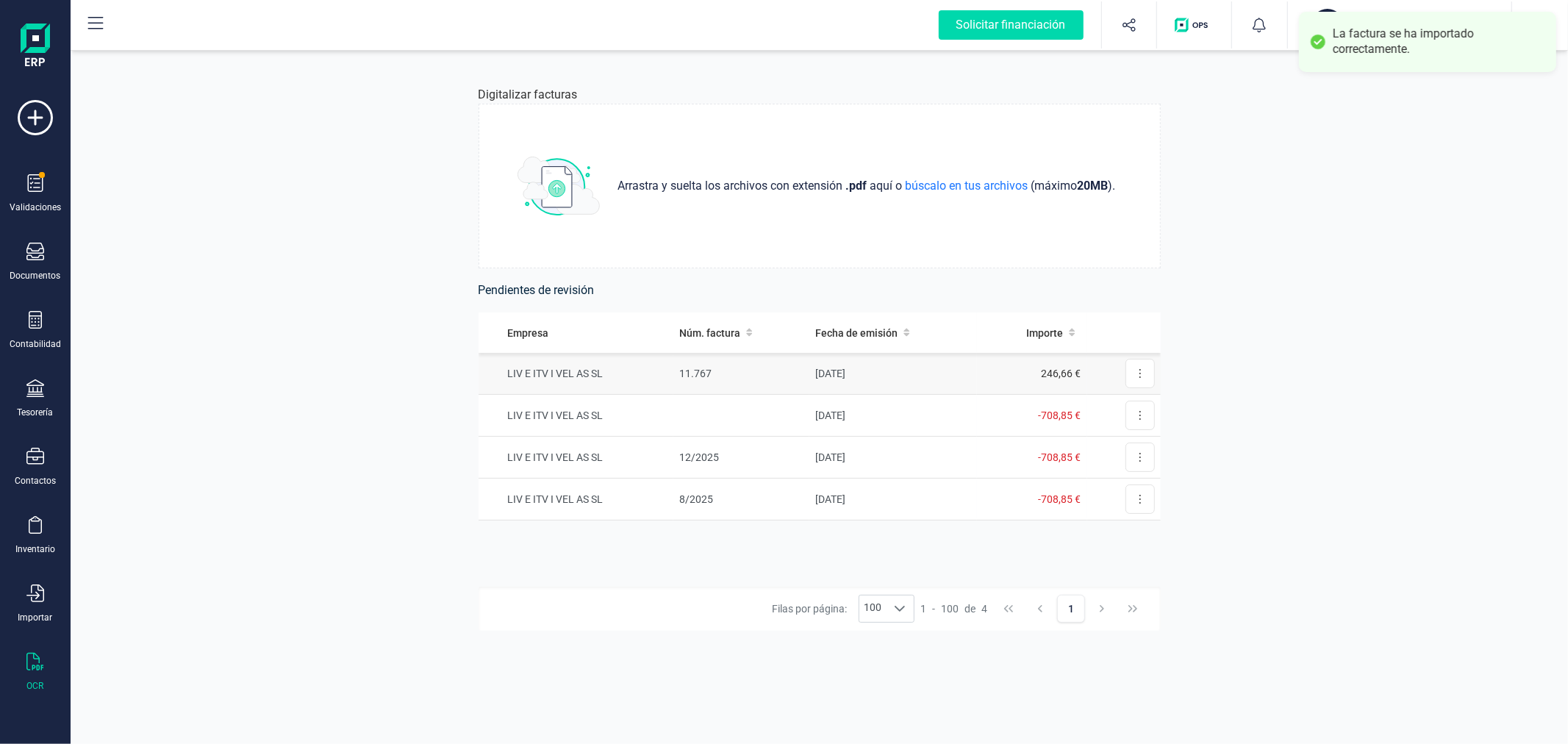
click at [645, 371] on td "LIV E ITV I VEL AS SL" at bounding box center [576, 373] width 196 height 42
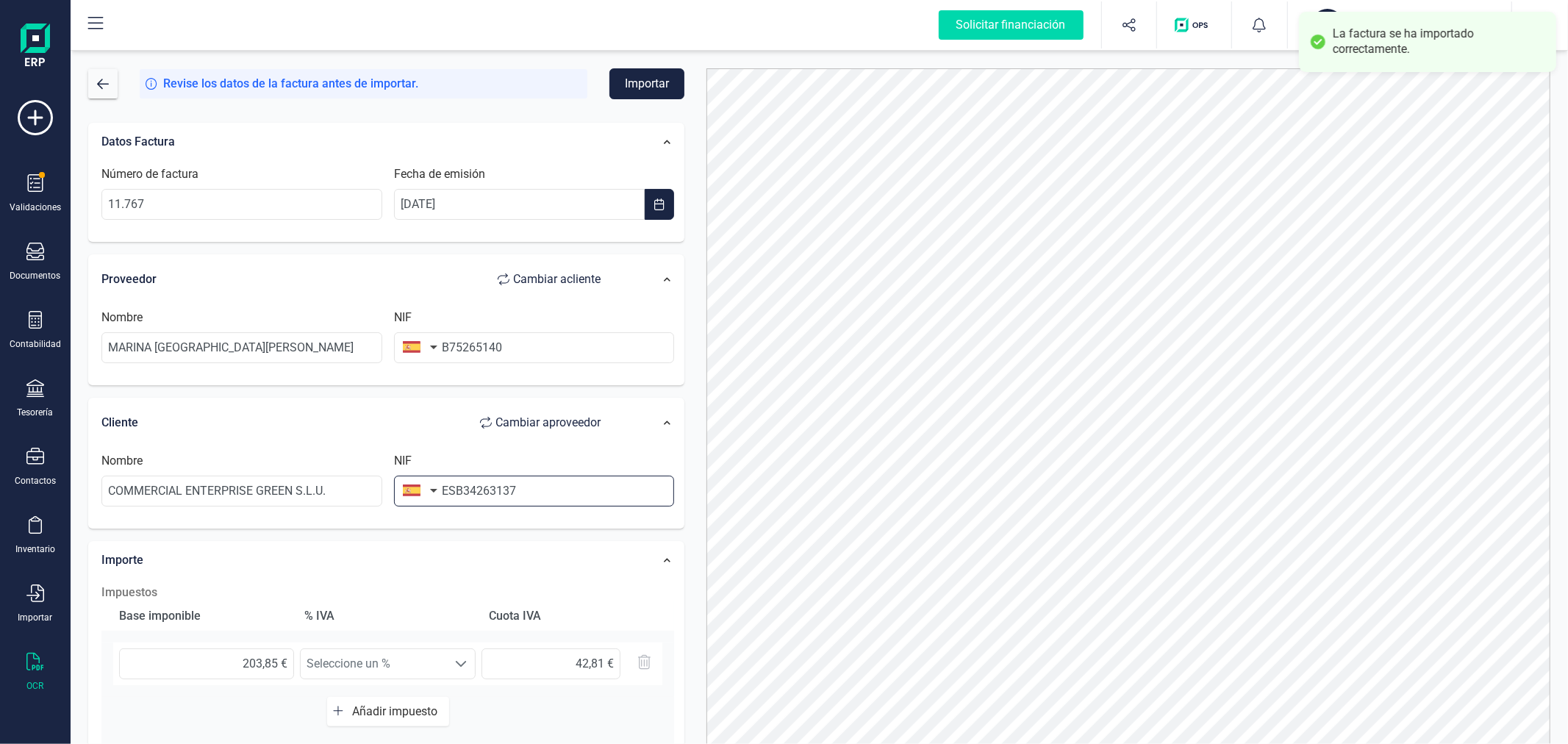
click at [454, 487] on input "ESB34263137" at bounding box center [534, 491] width 280 height 31
click at [658, 81] on button "Importar" at bounding box center [647, 84] width 75 height 31
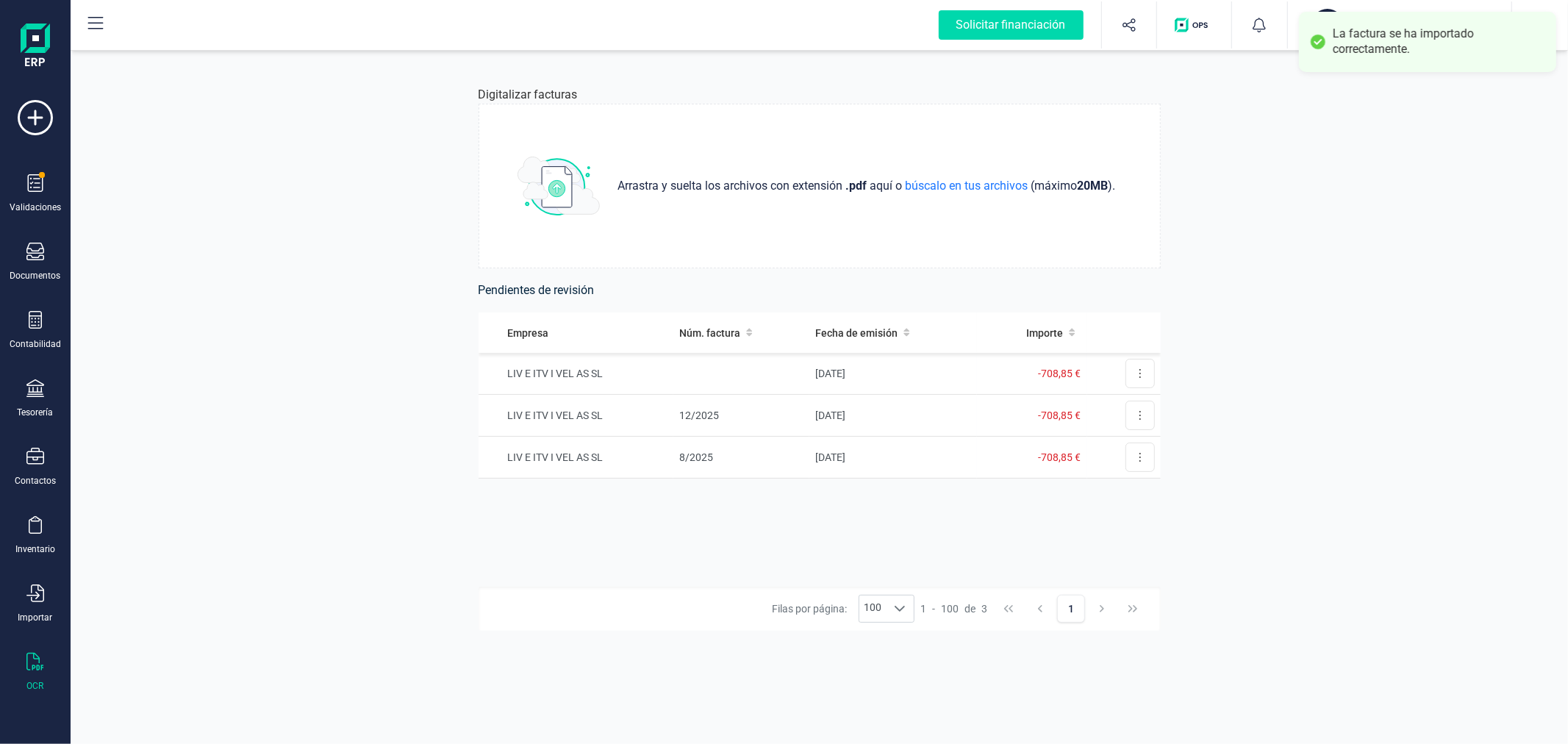
click at [316, 383] on div "Digitalizar facturas Arrastra y suelta los archivos con extensión .pdf aquí o b…" at bounding box center [819, 397] width 1497 height 693
click at [297, 487] on div "Digitalizar facturas Arrastra y suelta los archivos con extensión .pdf aquí o b…" at bounding box center [819, 397] width 1497 height 693
click at [1394, 19] on p "GEDESCASA SL" at bounding box center [1417, 19] width 118 height 15
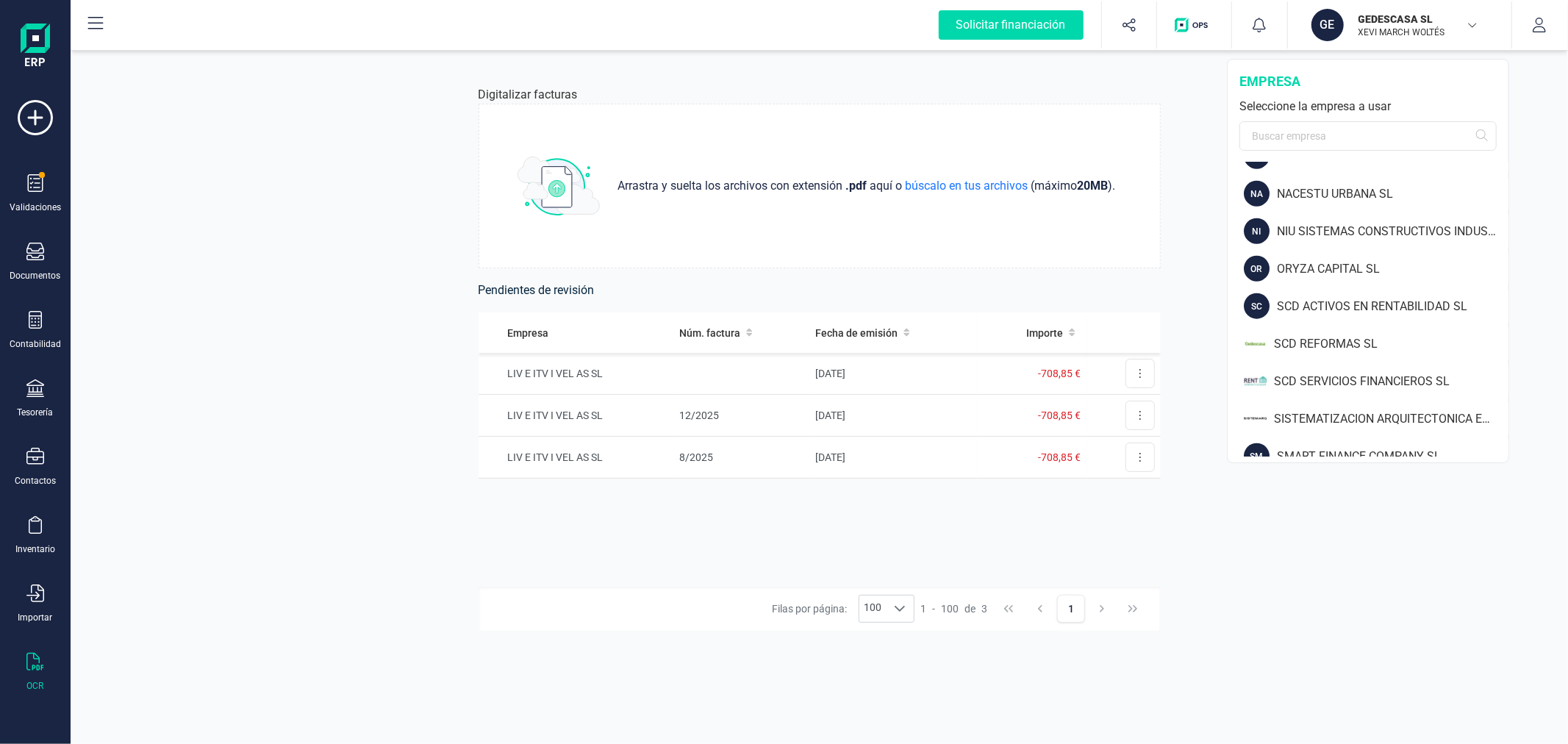
scroll to position [1307, 0]
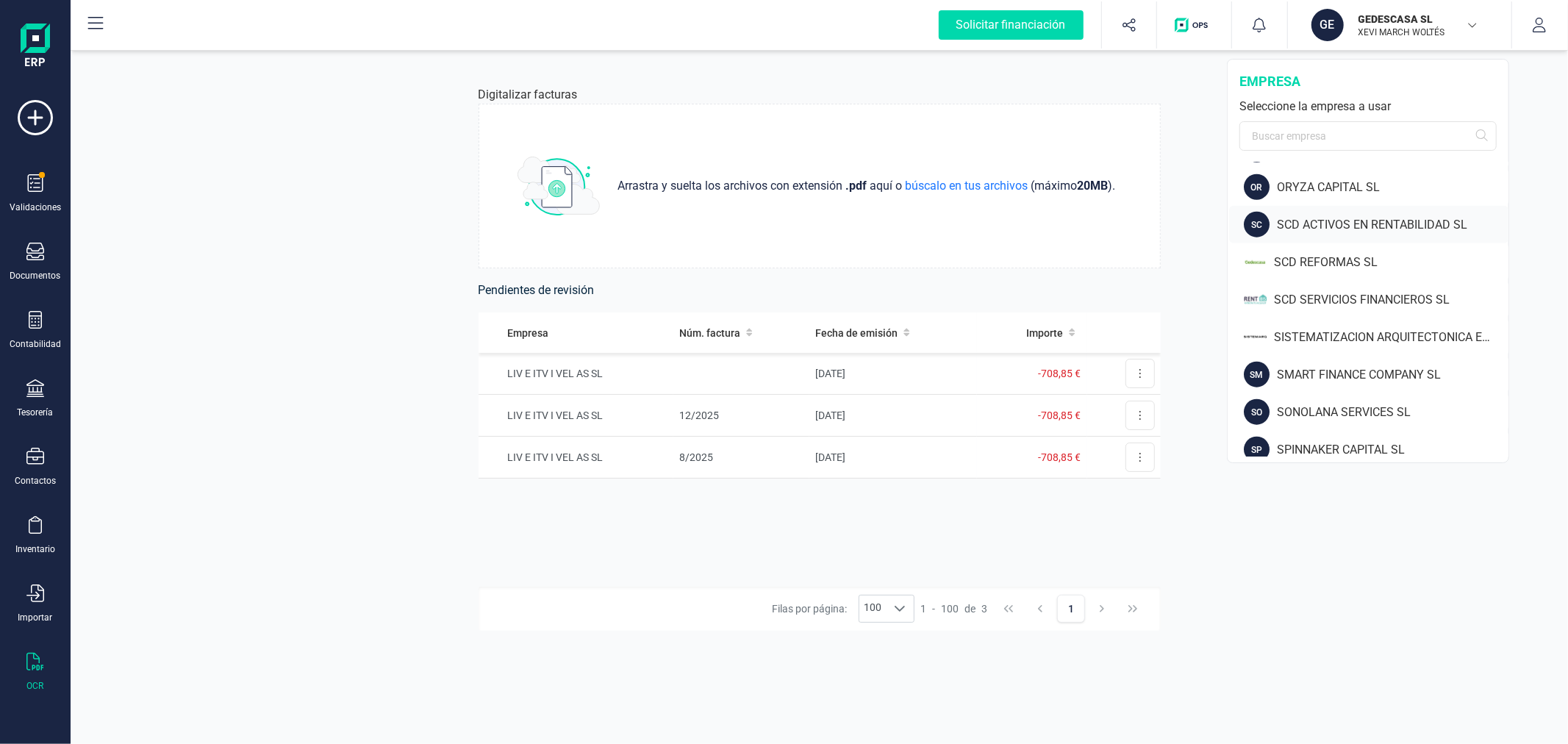
click at [1306, 217] on div "SCD ACTIVOS EN RENTABILIDAD SL" at bounding box center [1392, 225] width 231 height 18
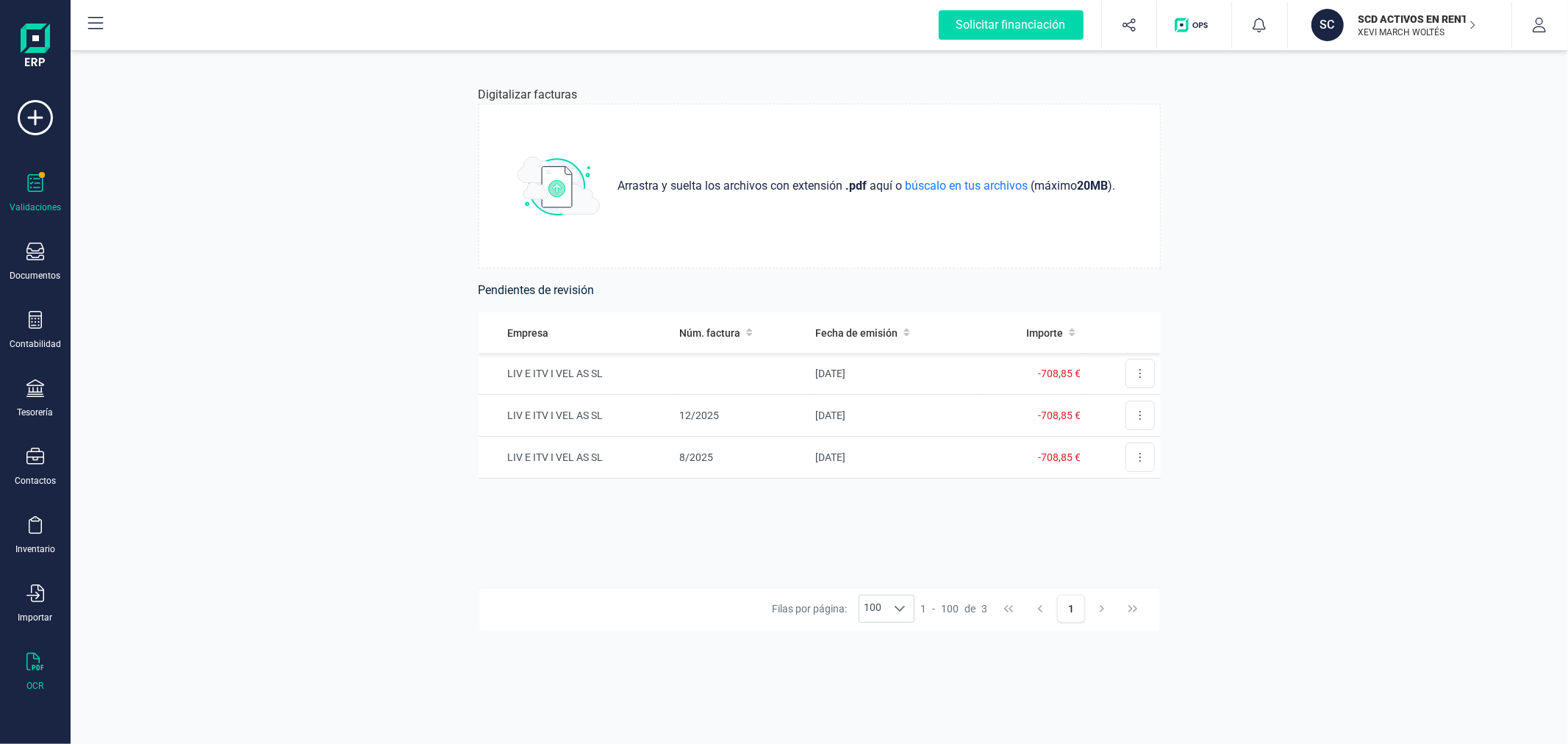
click at [41, 178] on span at bounding box center [41, 175] width 7 height 7
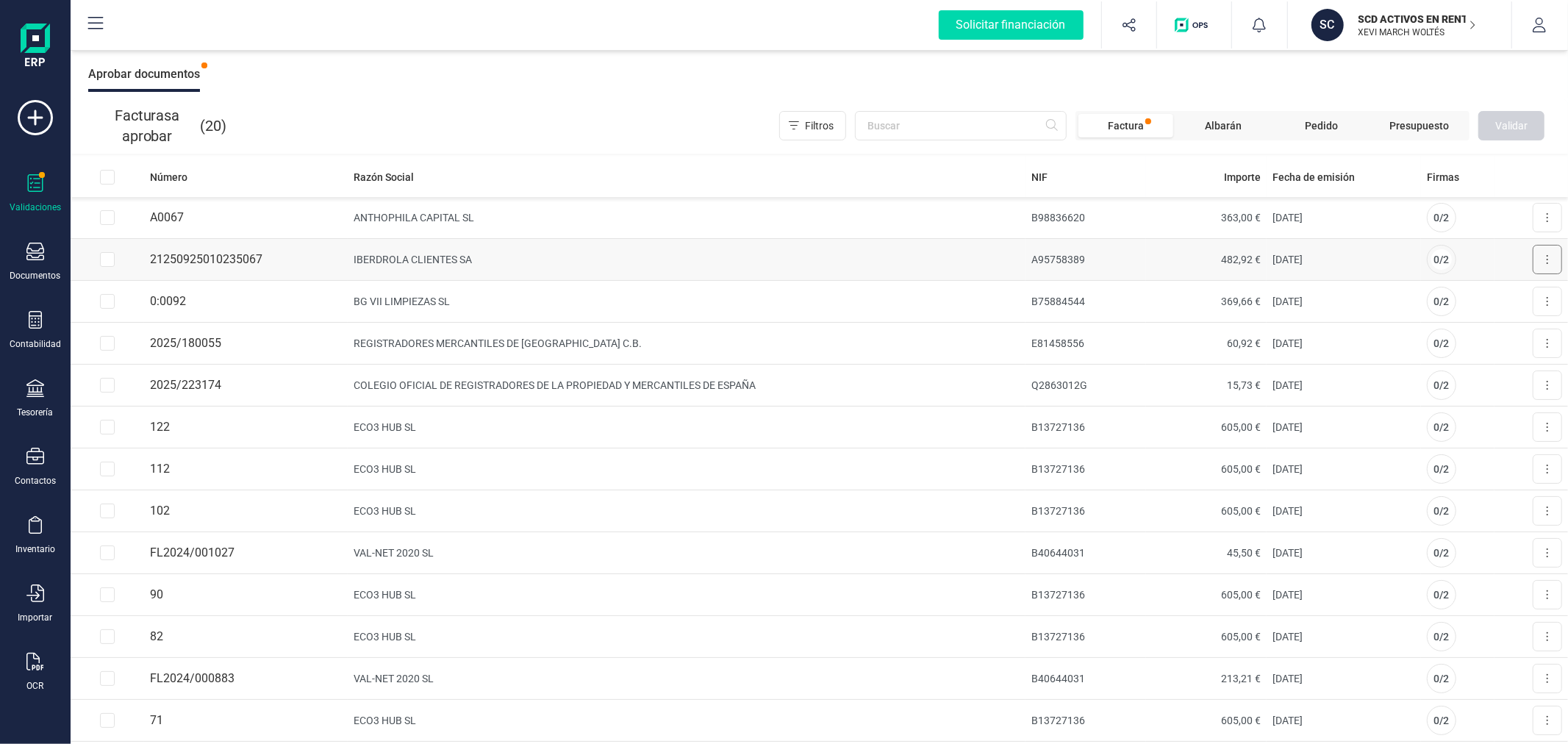
click at [1546, 254] on icon at bounding box center [1547, 259] width 3 height 12
click at [1523, 292] on span "Aprobar factura" at bounding box center [1513, 295] width 74 height 15
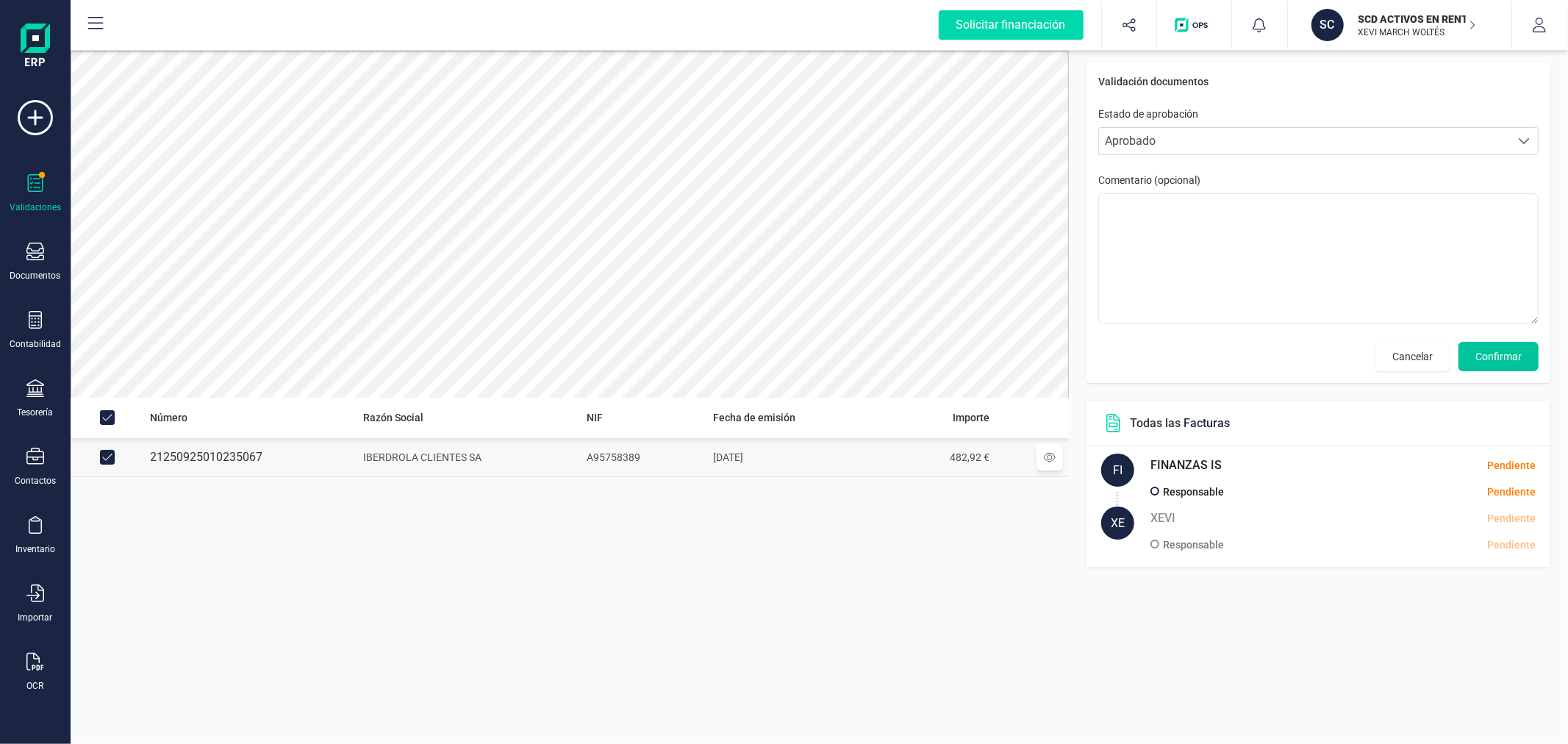
click at [1488, 358] on span "Confirmar" at bounding box center [1498, 357] width 46 height 15
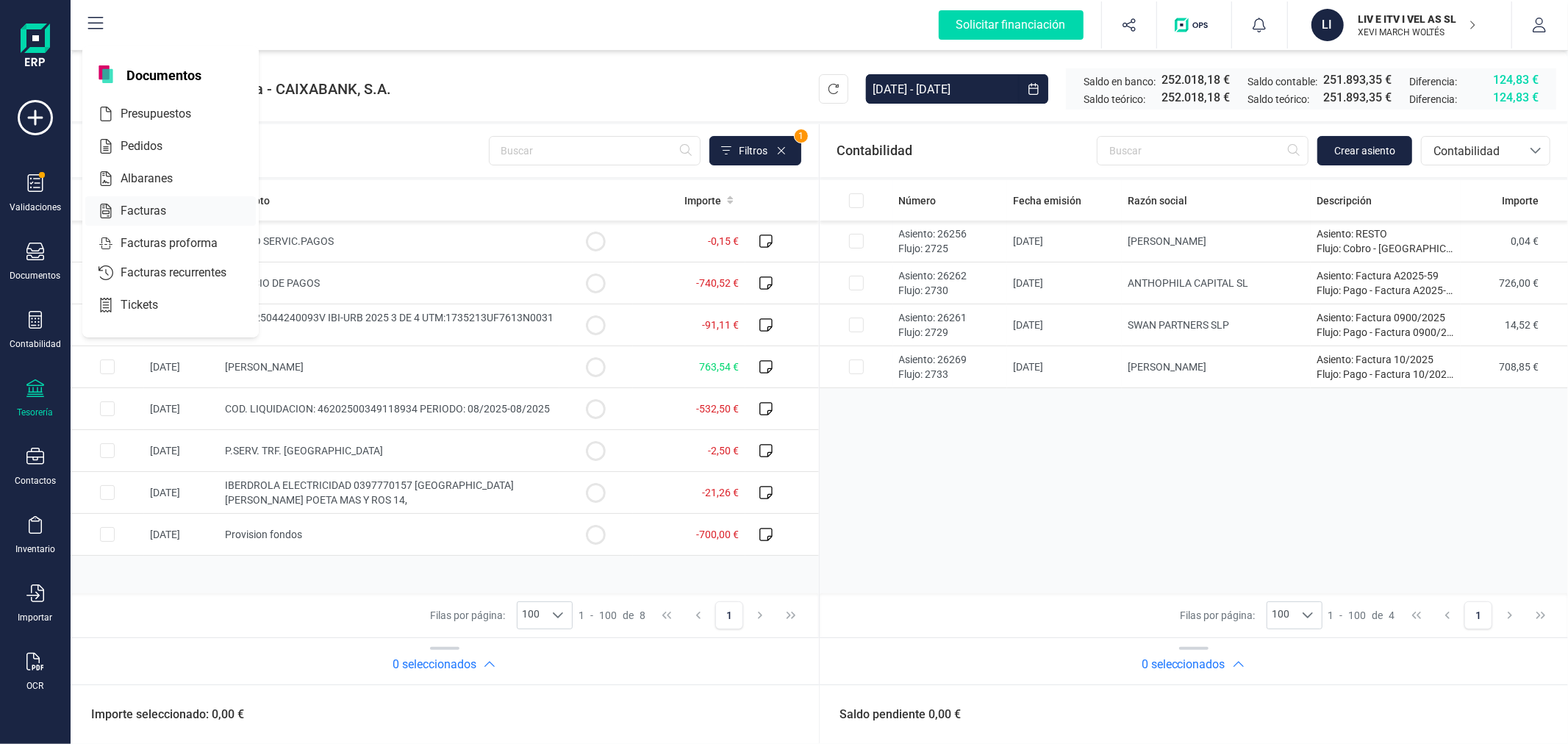
click at [126, 211] on span "Facturas" at bounding box center [154, 211] width 78 height 18
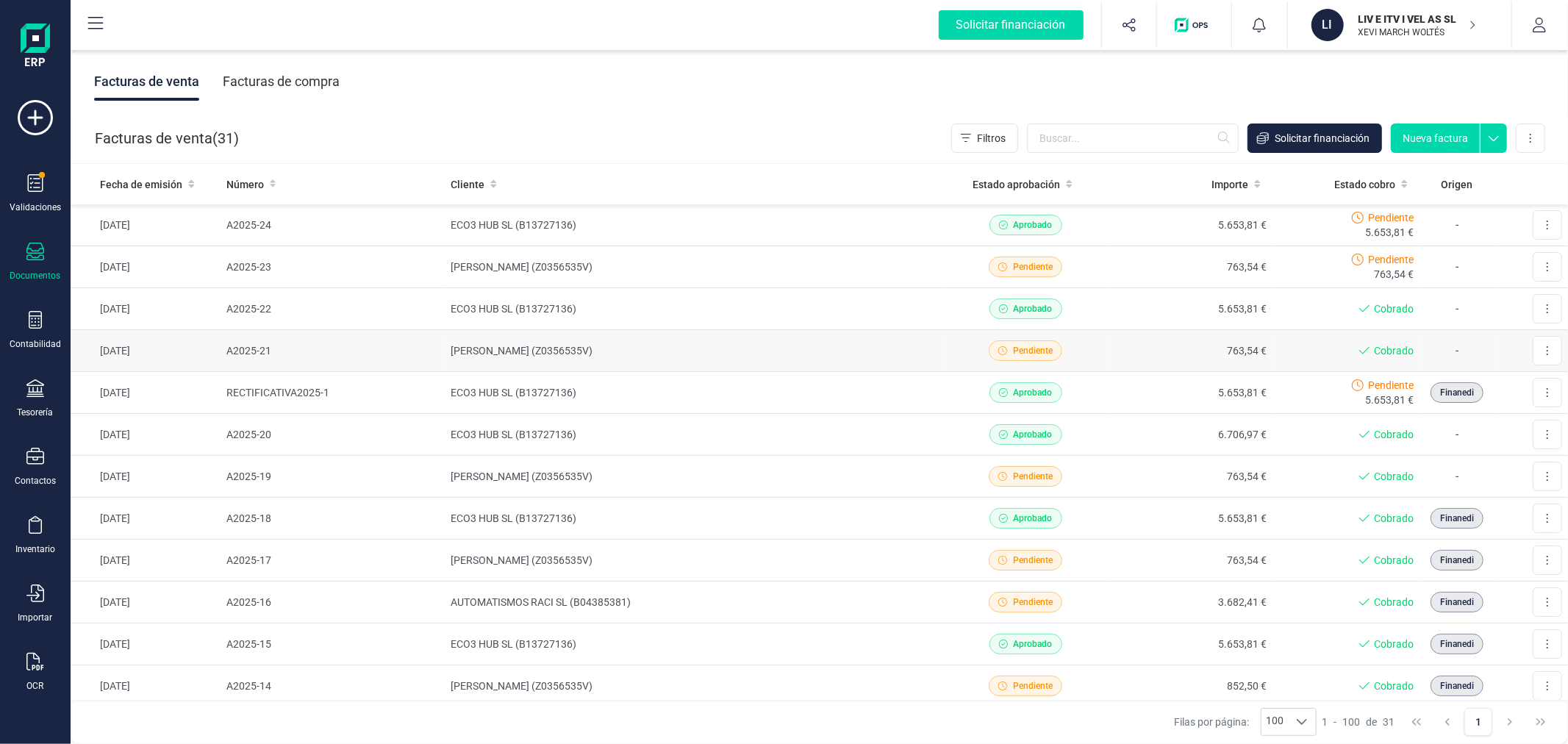
click at [351, 353] on td "A2025-21" at bounding box center [333, 351] width 225 height 42
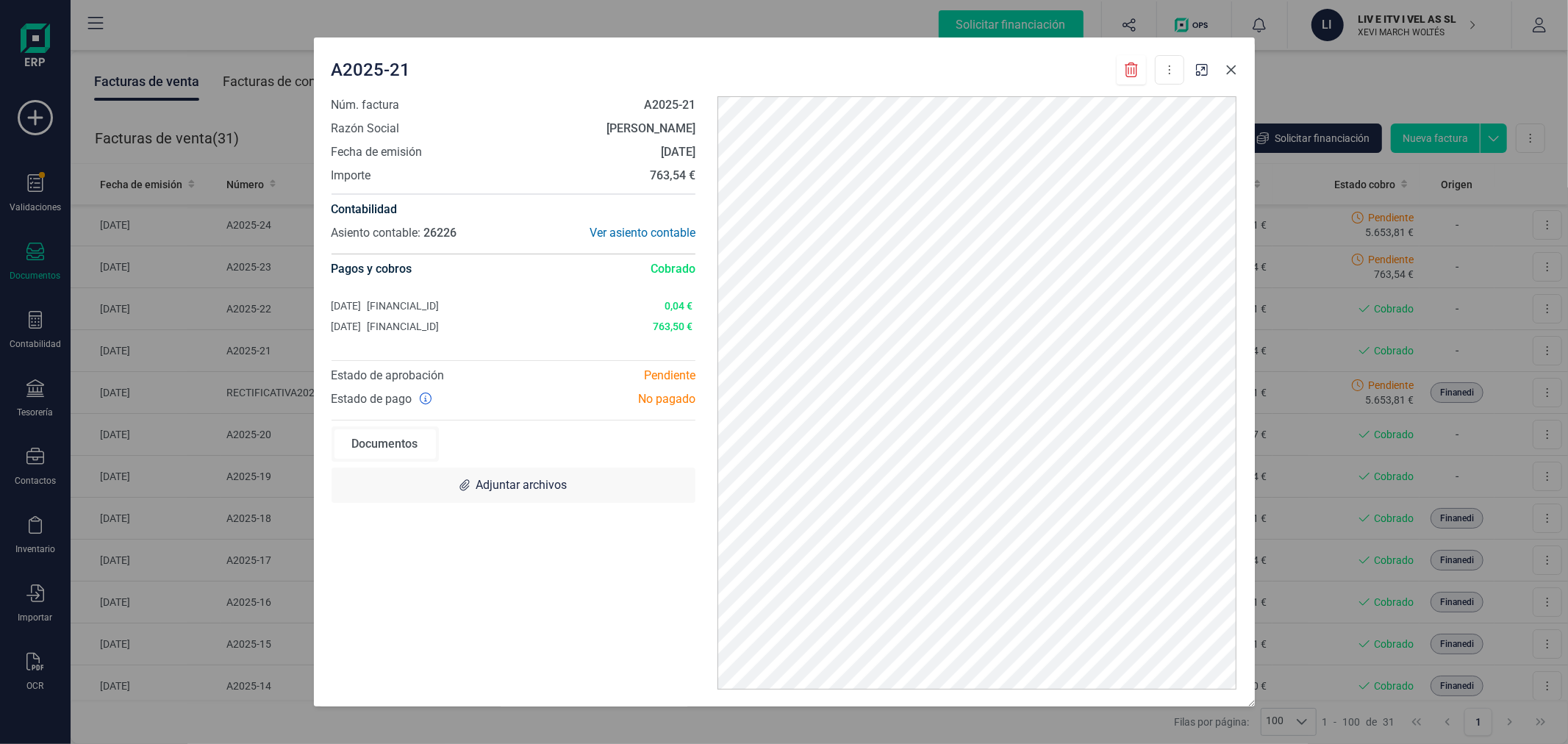
click at [1235, 69] on icon "Close" at bounding box center [1231, 70] width 12 height 12
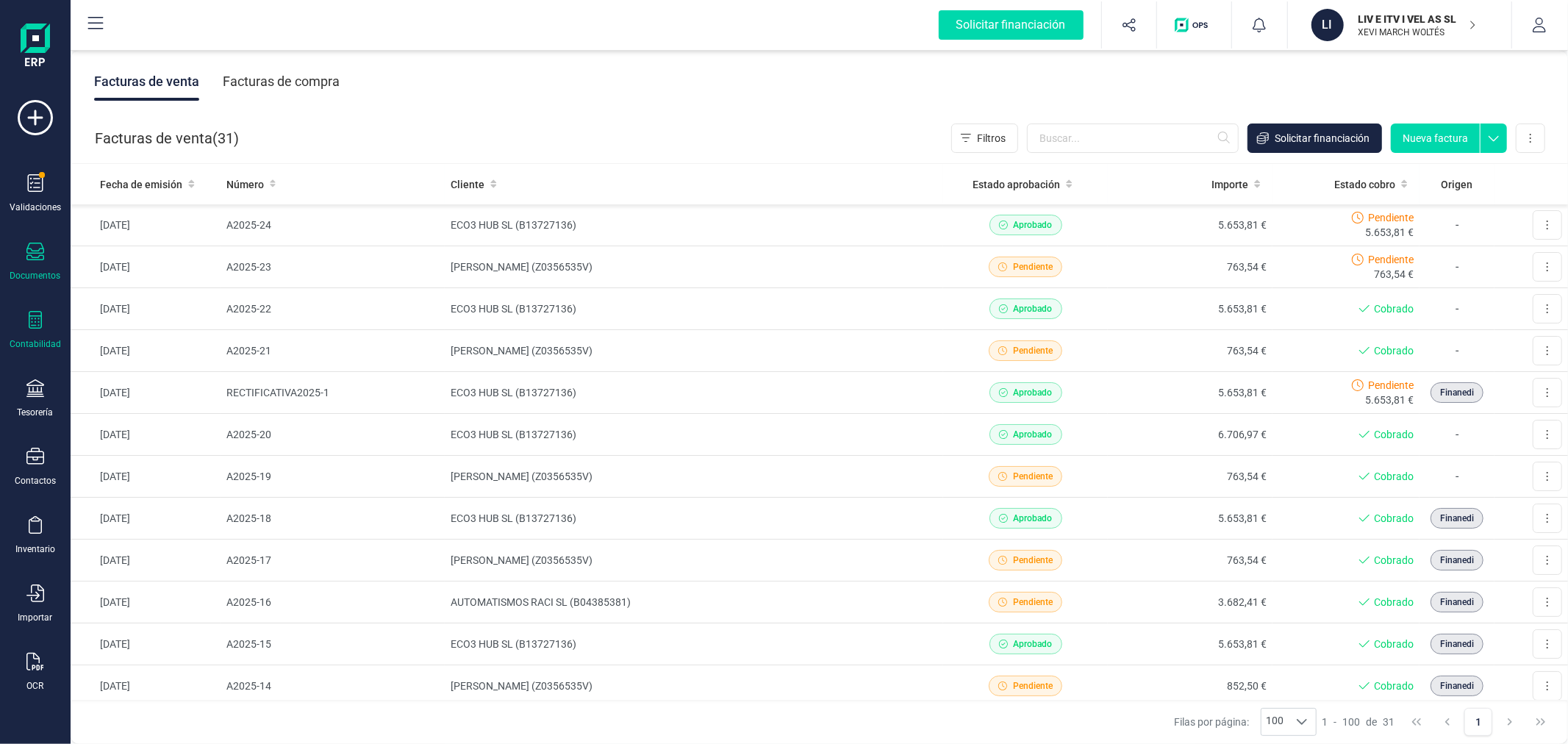
click at [35, 322] on icon at bounding box center [35, 320] width 13 height 18
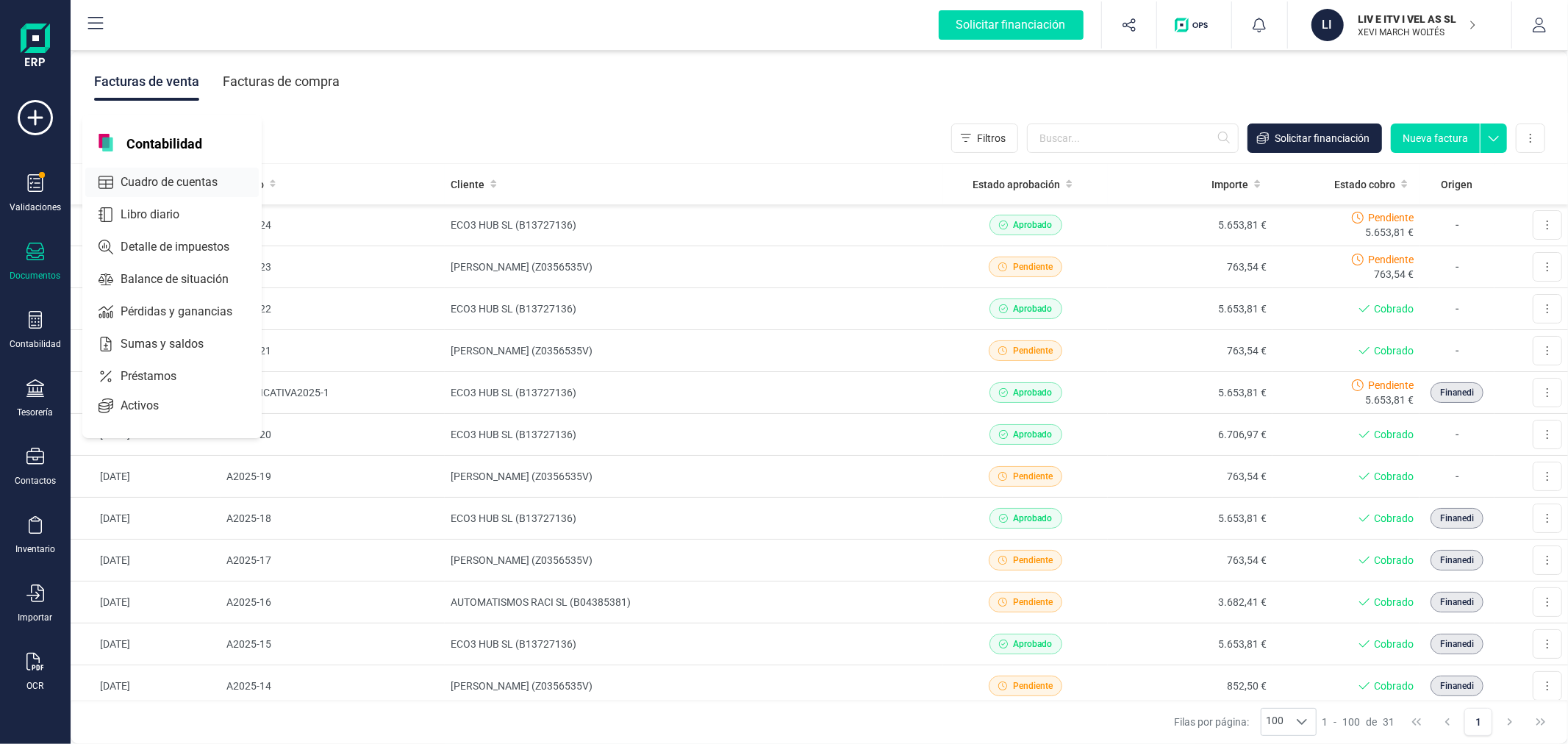
click at [163, 189] on span "Cuadro de cuentas" at bounding box center [180, 183] width 130 height 18
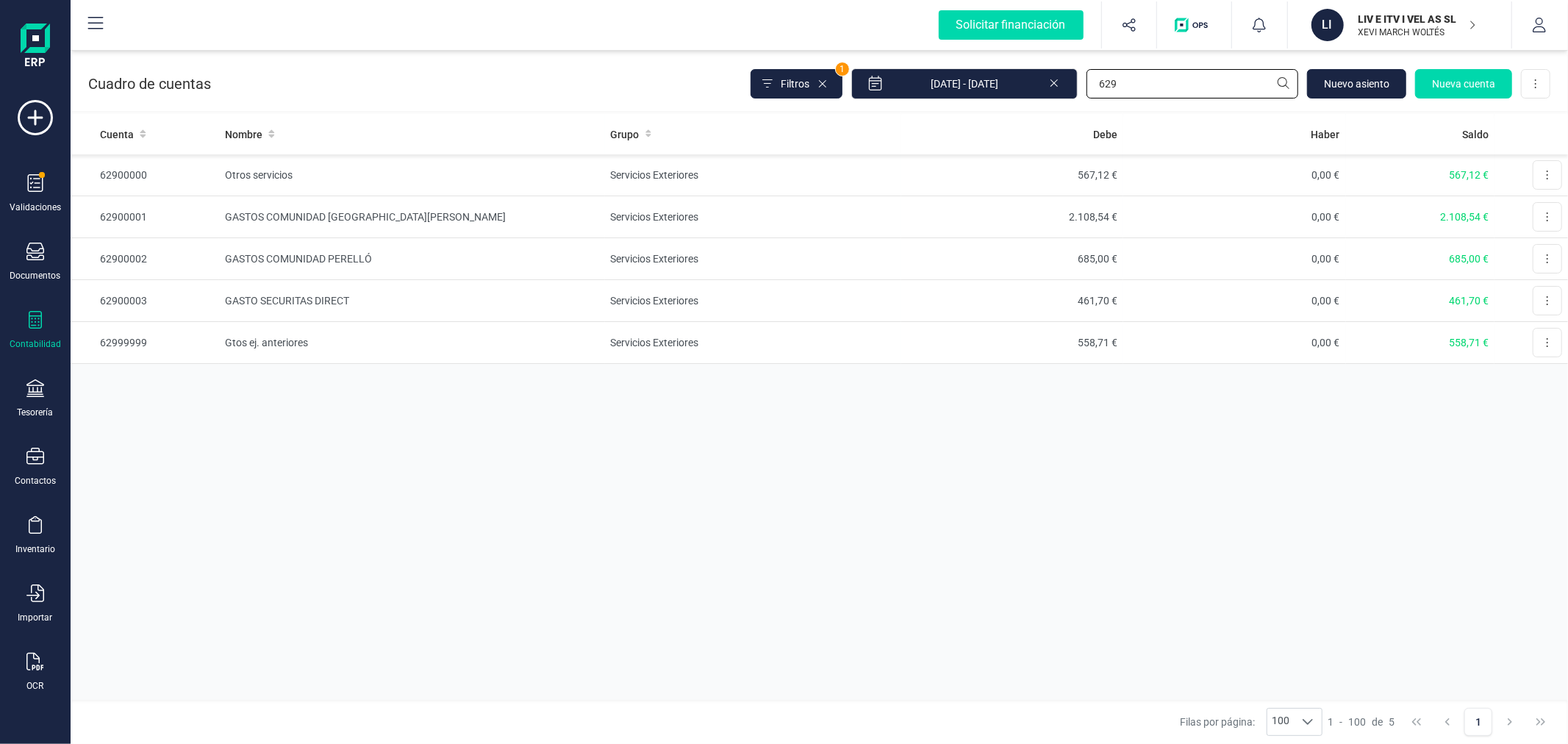
click at [1143, 85] on input "629" at bounding box center [1193, 84] width 212 height 29
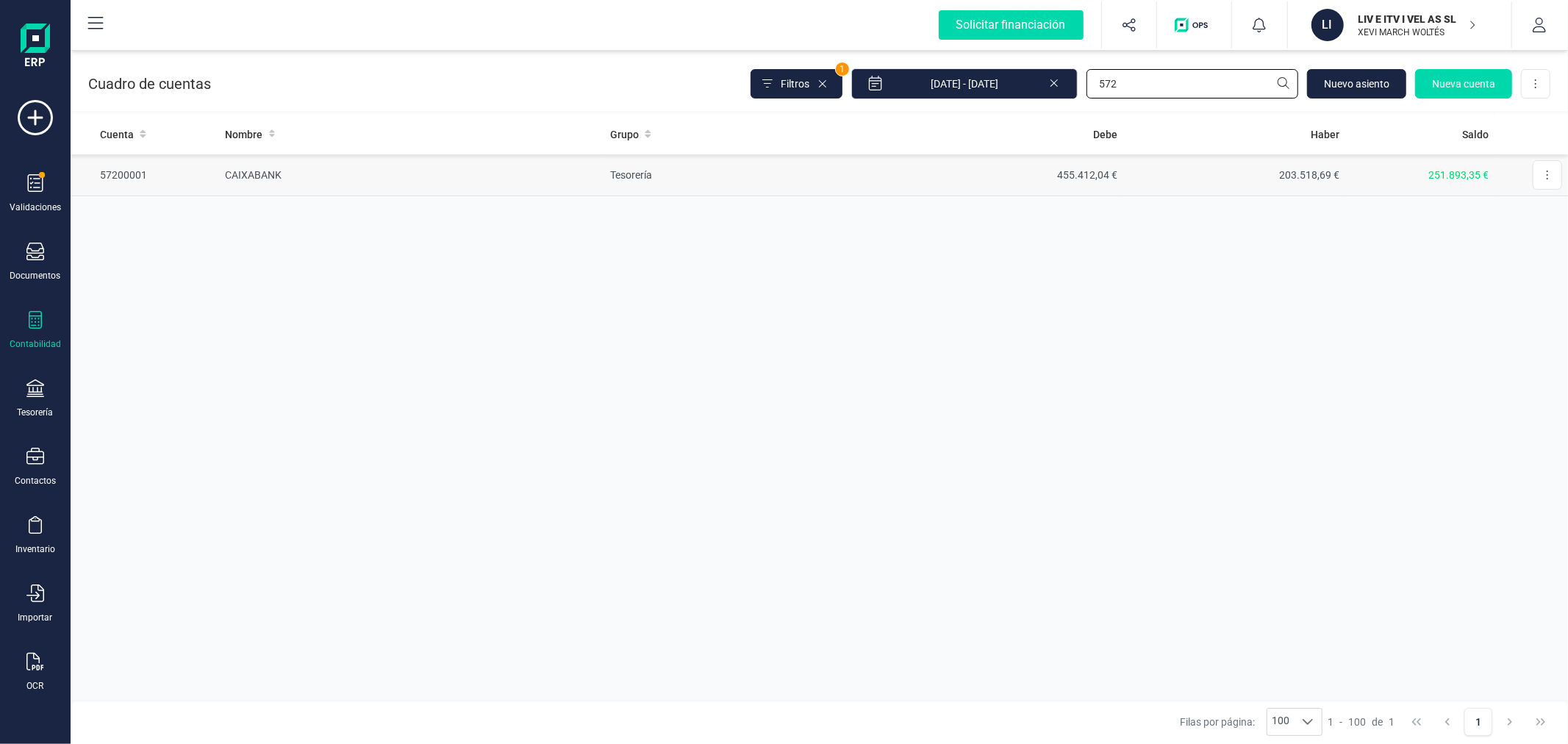
type input "572"
click at [893, 166] on td "Tesorería" at bounding box center [752, 175] width 296 height 42
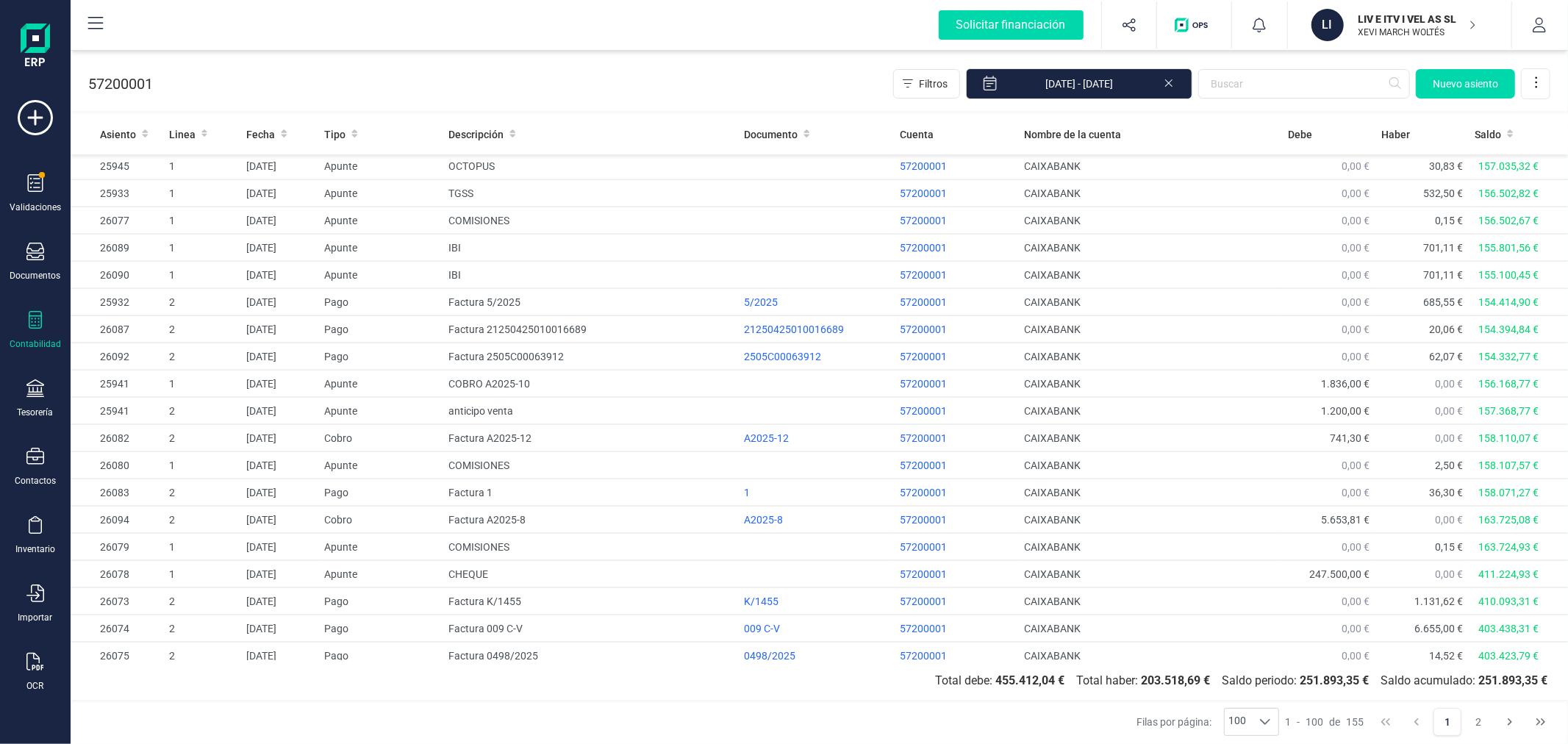
scroll to position [2221, 0]
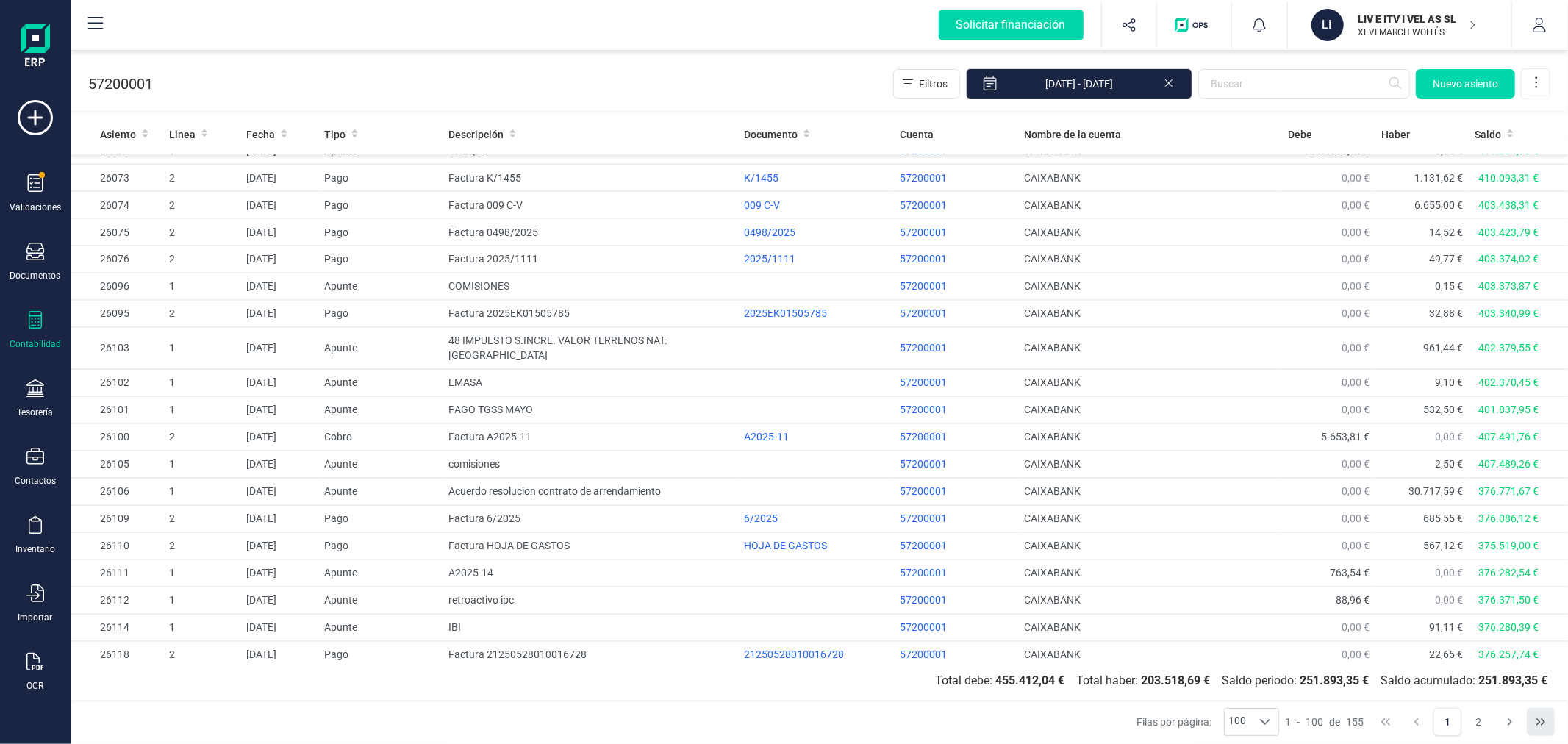
click at [1539, 719] on icon "Last Page" at bounding box center [1541, 722] width 12 height 12
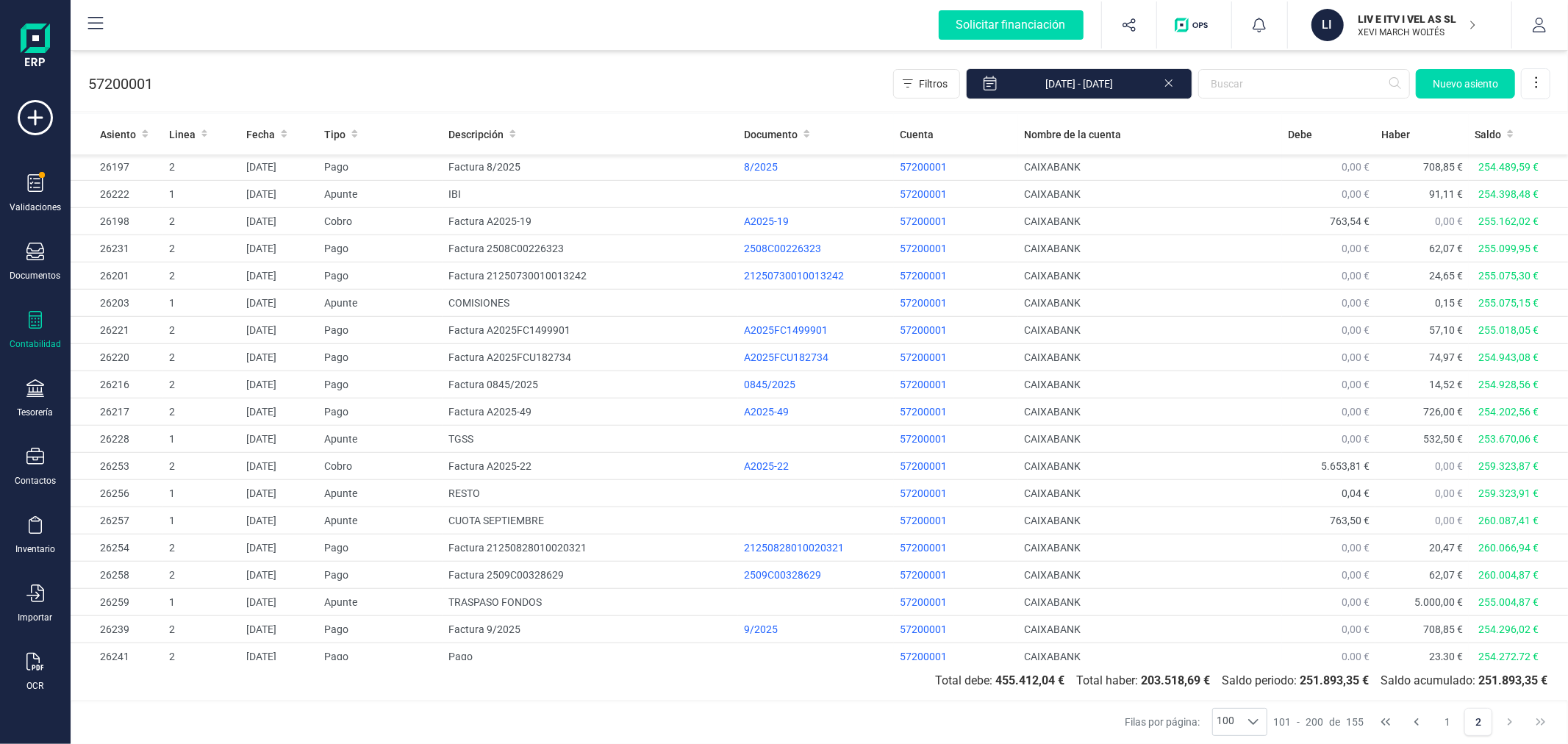
scroll to position [994, 0]
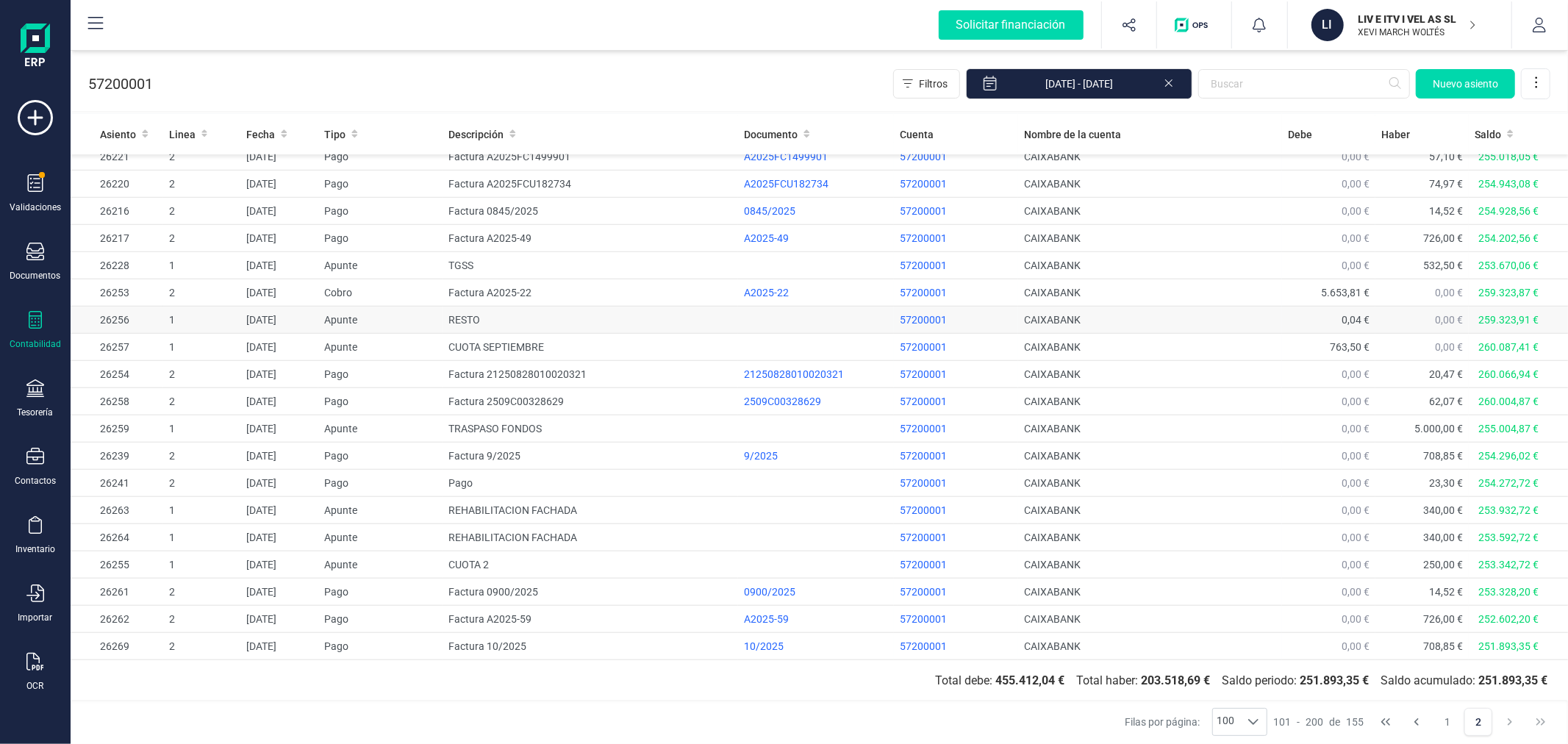
click at [1143, 313] on td "CAIXABANK" at bounding box center [1150, 320] width 264 height 27
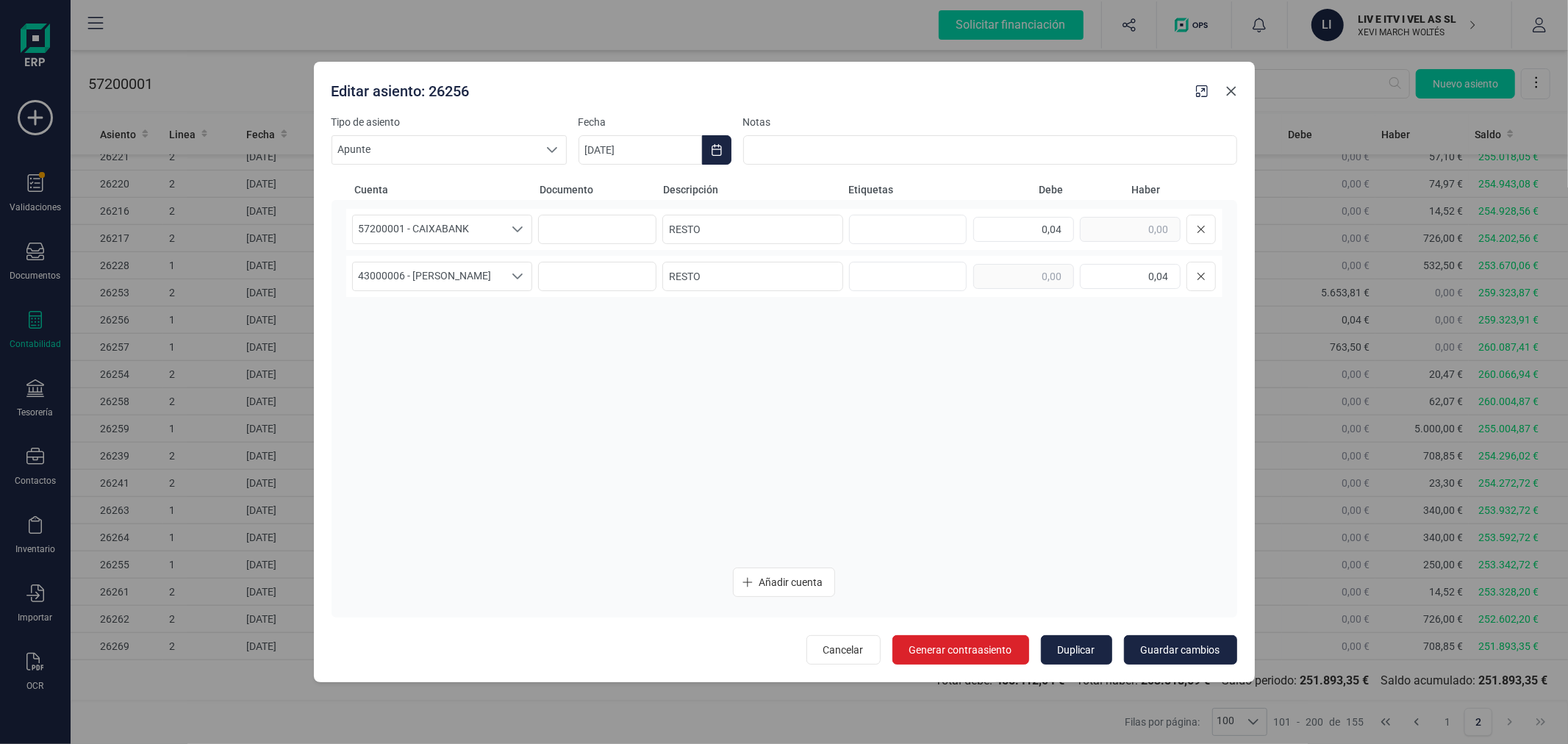
click at [1229, 91] on icon "Close" at bounding box center [1231, 91] width 12 height 12
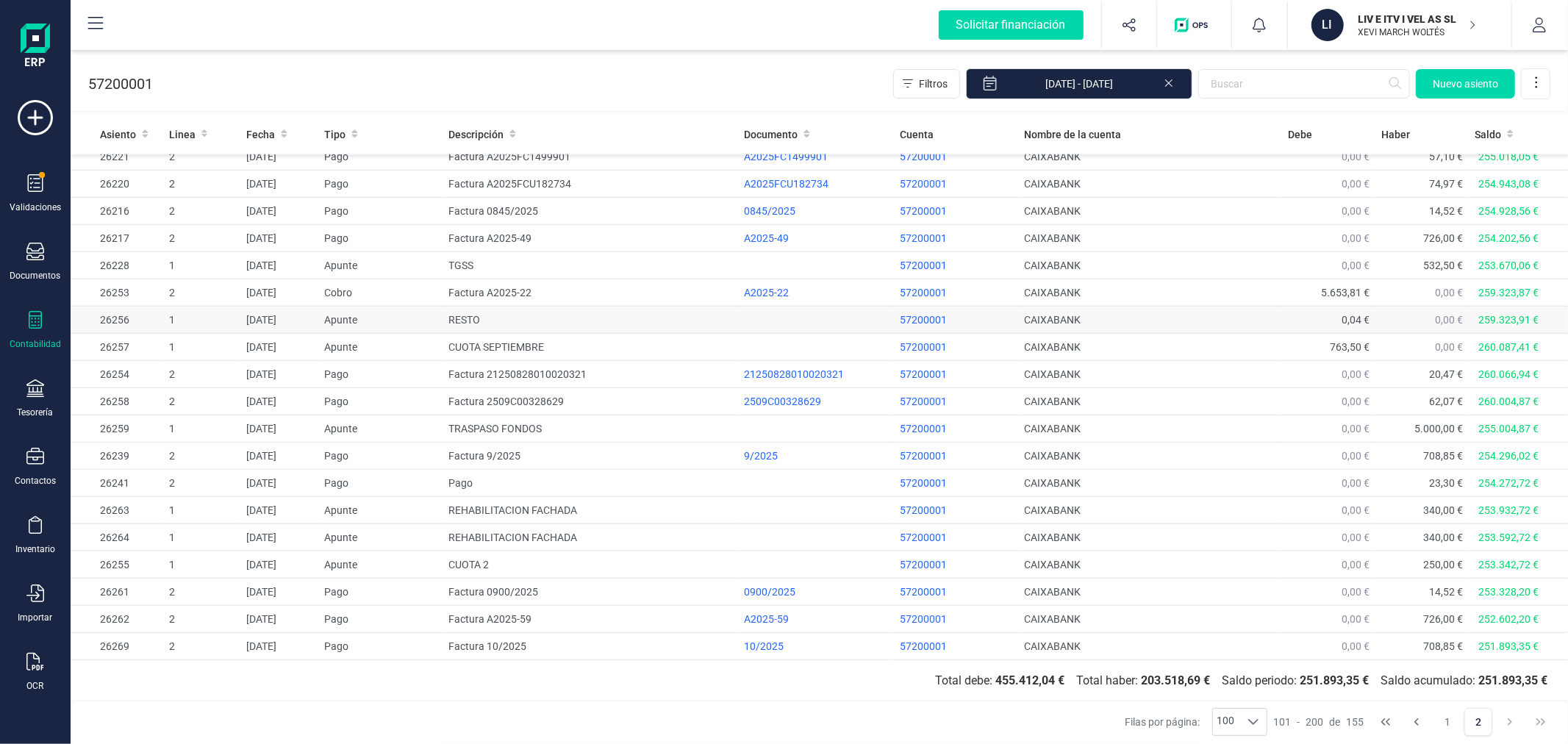
click at [777, 320] on td at bounding box center [816, 320] width 156 height 27
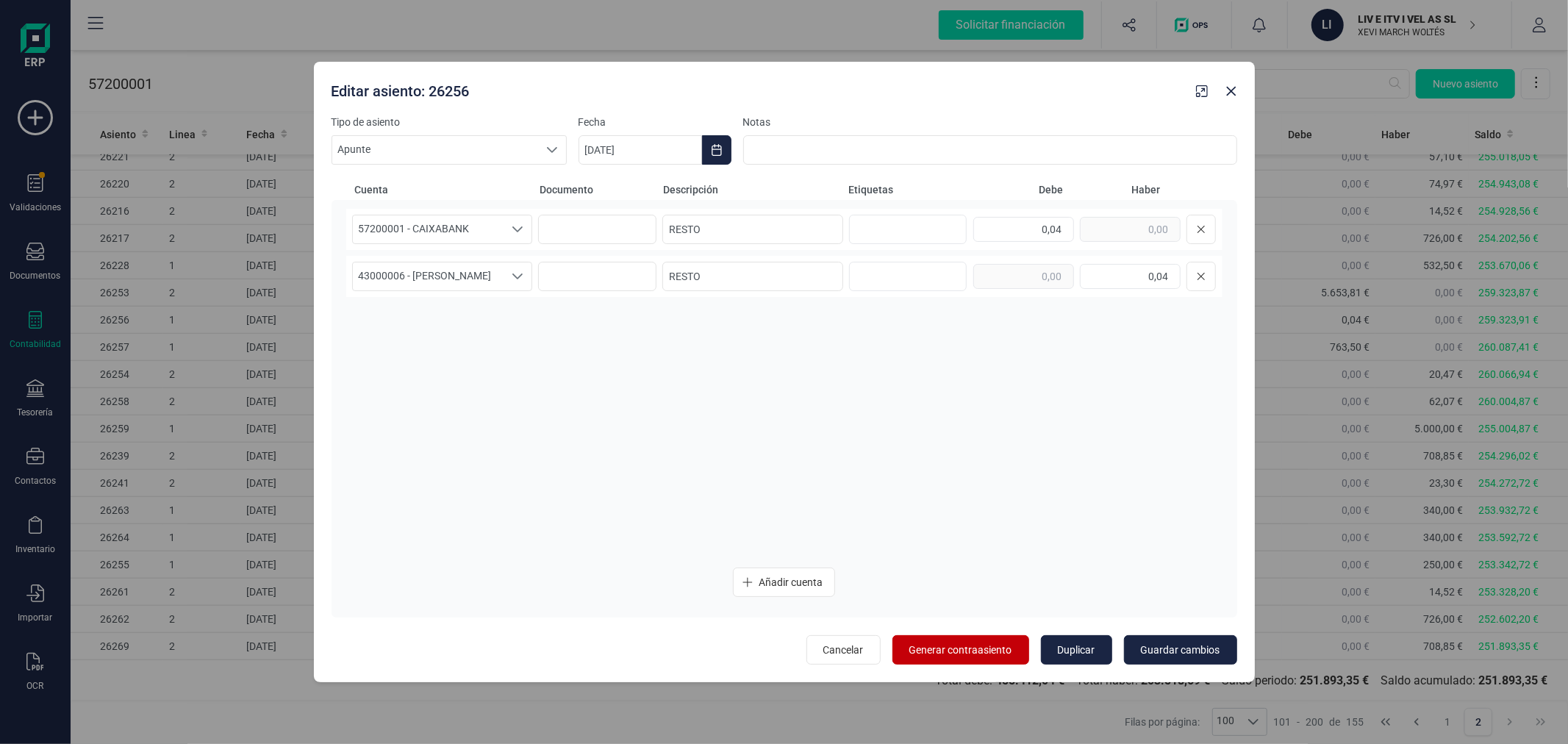
click at [961, 651] on span "Generar contraasiento" at bounding box center [961, 650] width 103 height 15
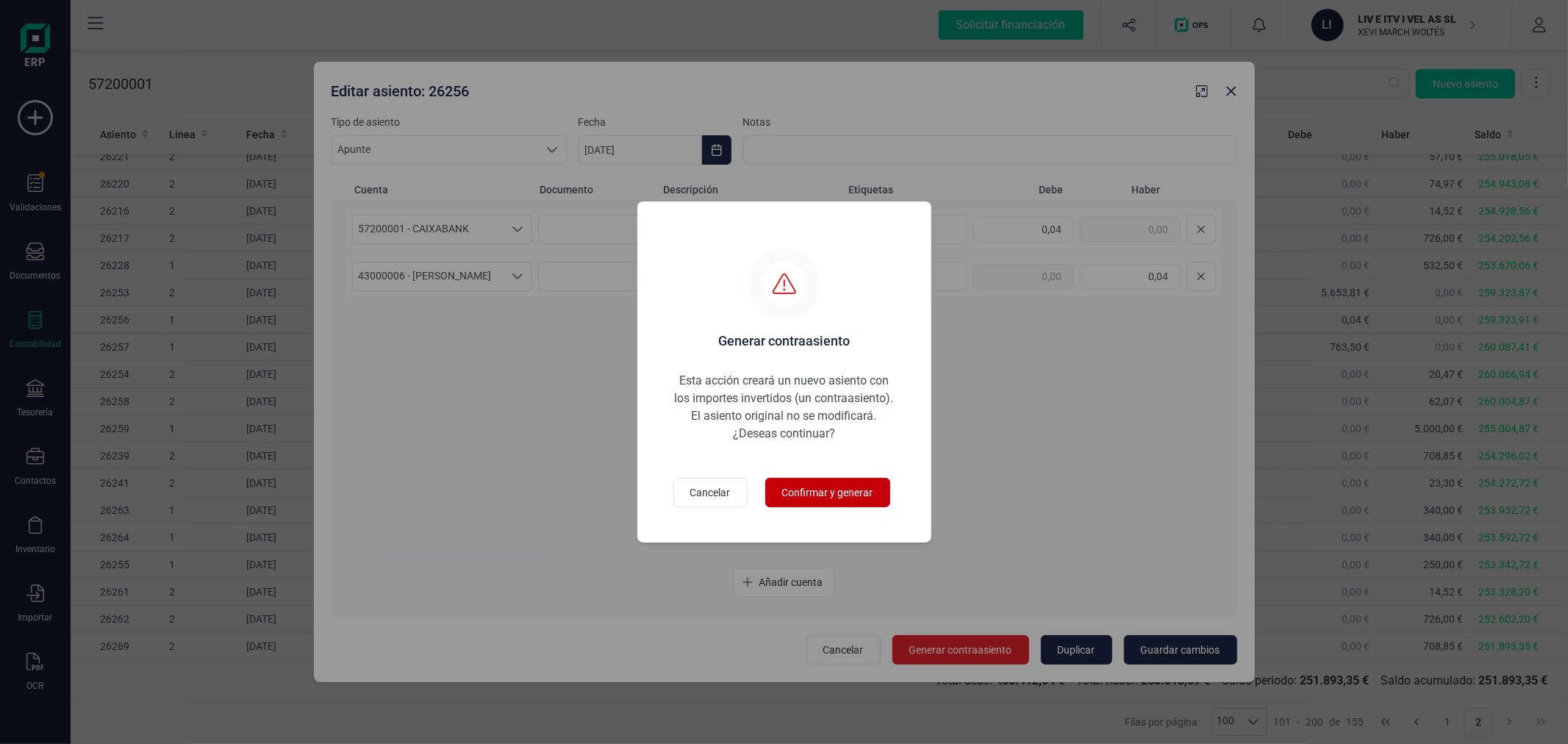
click at [799, 494] on span "Confirmar y generar" at bounding box center [827, 493] width 91 height 15
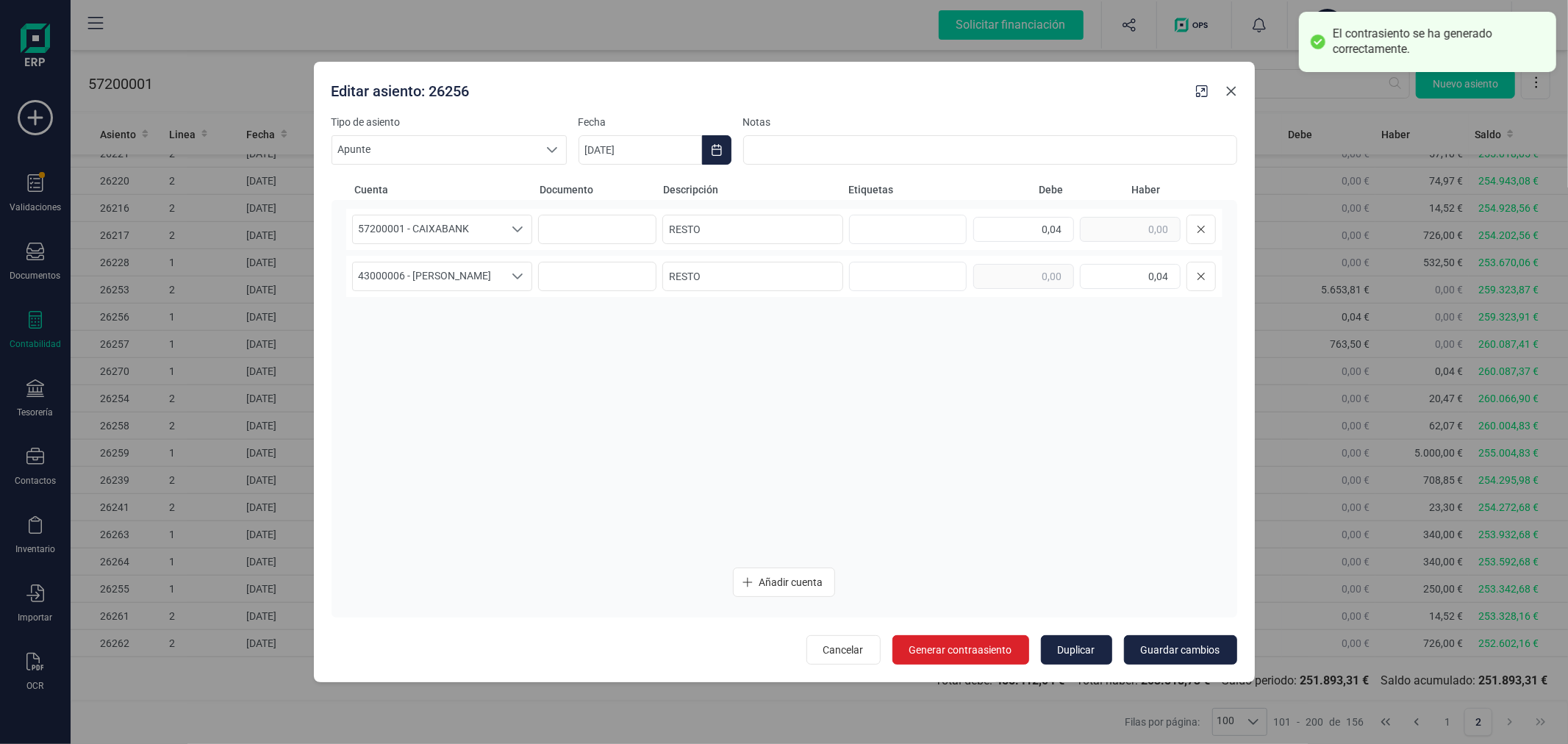
click at [1223, 90] on button "Close" at bounding box center [1231, 91] width 24 height 24
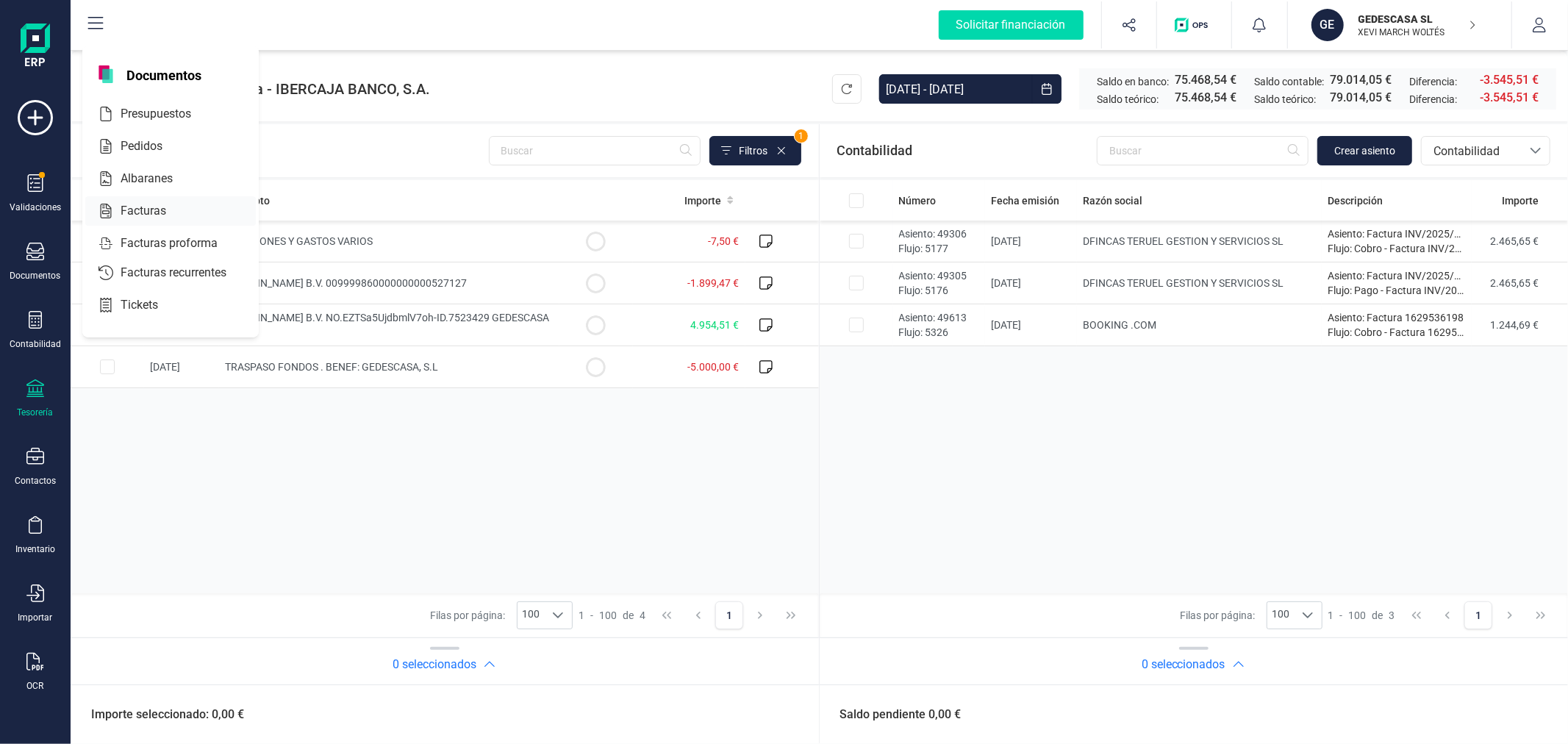
click at [157, 208] on span "Facturas" at bounding box center [154, 211] width 78 height 18
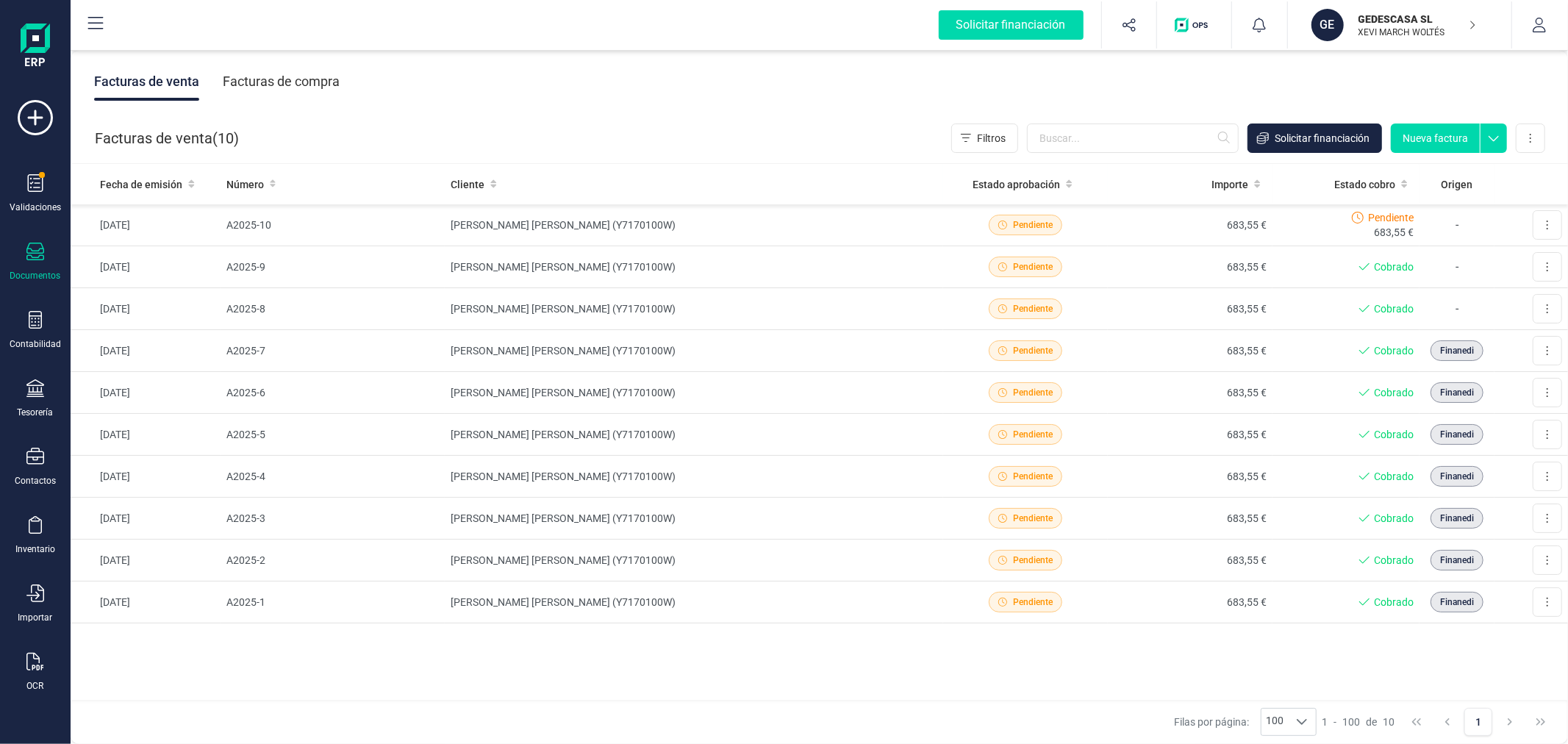
click at [317, 85] on div "Facturas de compra" at bounding box center [281, 82] width 117 height 38
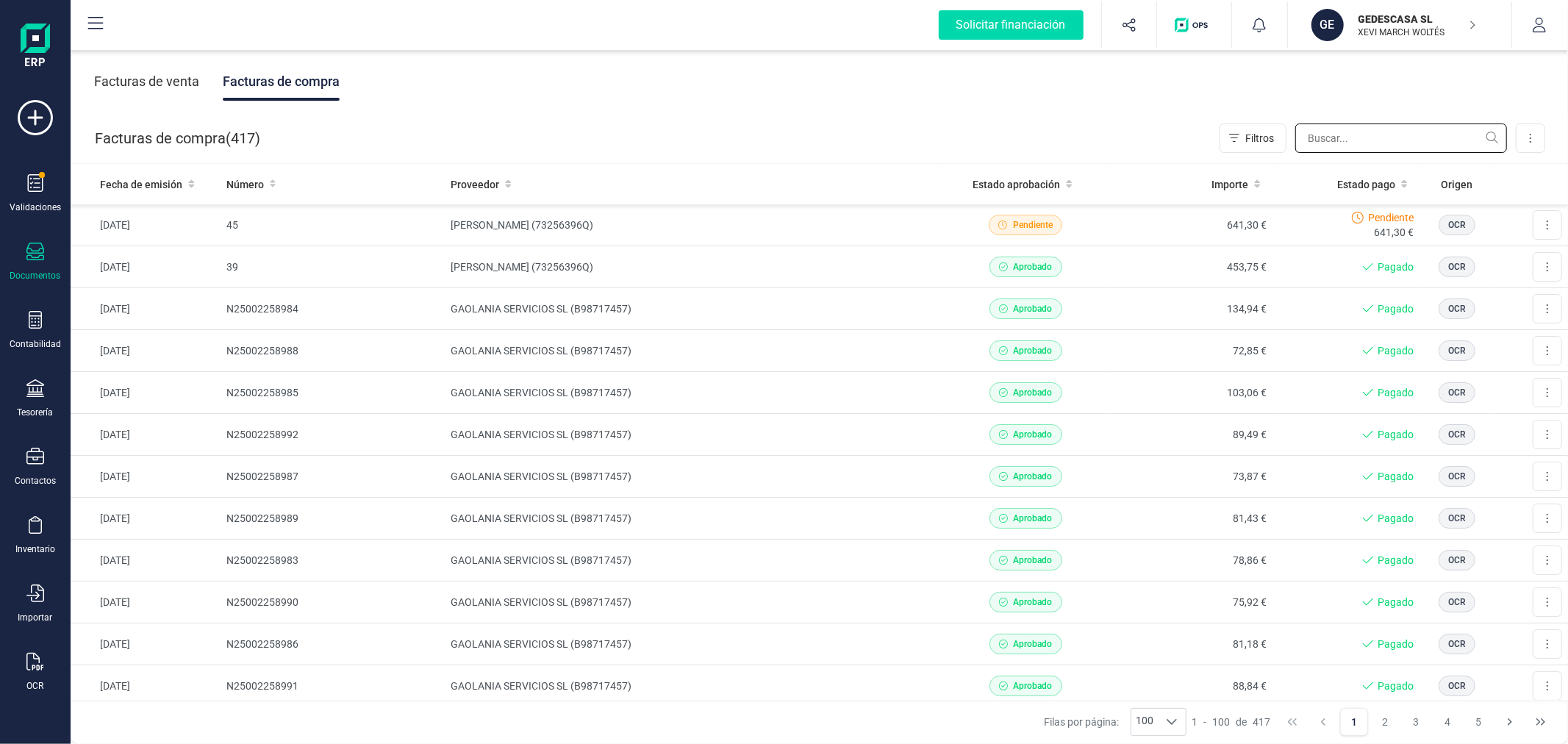
click at [1372, 138] on input "text" at bounding box center [1401, 138] width 212 height 29
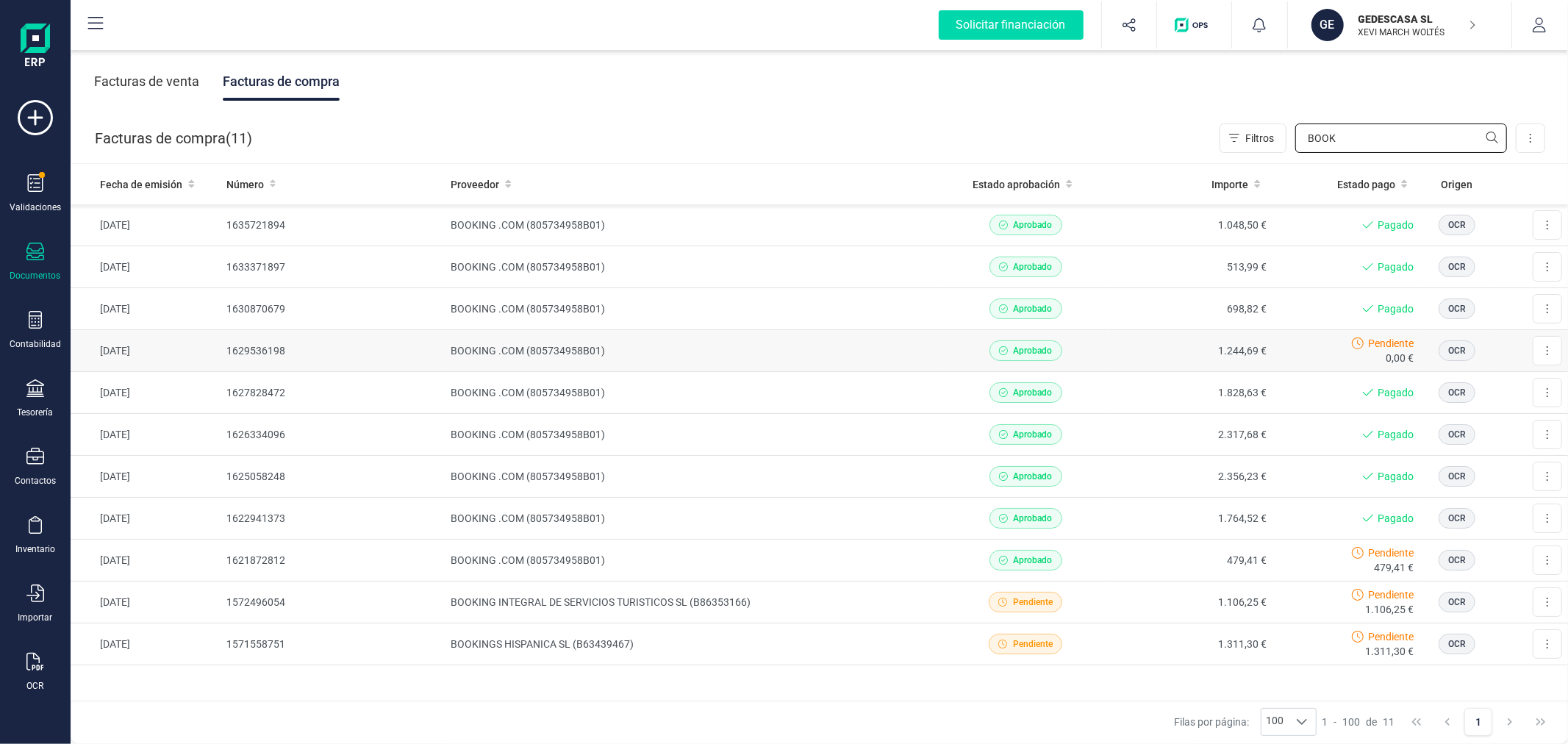
type input "BOOK"
click at [527, 353] on td "BOOKING .COM (805734958B01)" at bounding box center [693, 351] width 498 height 42
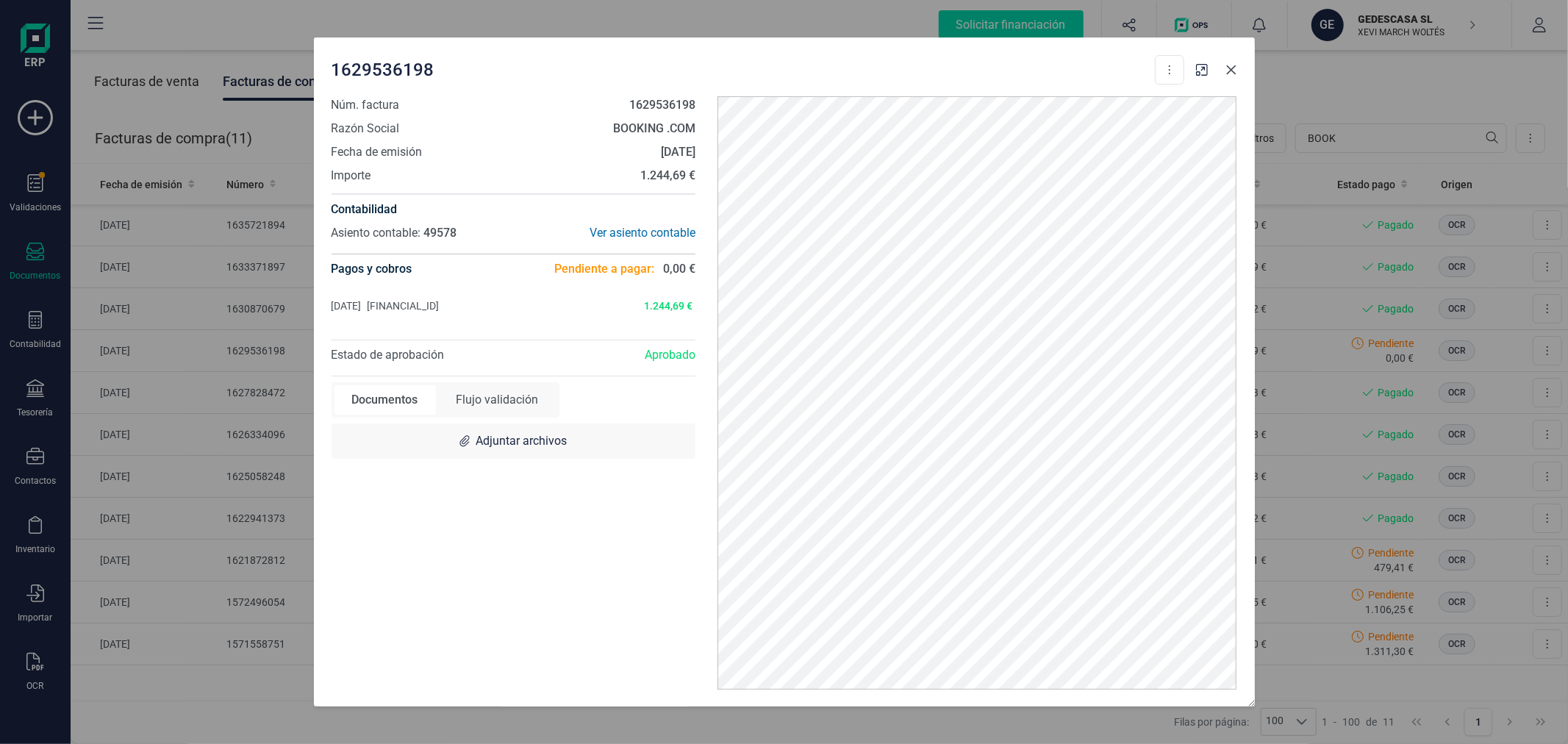
click at [1232, 68] on icon "Close" at bounding box center [1231, 70] width 12 height 12
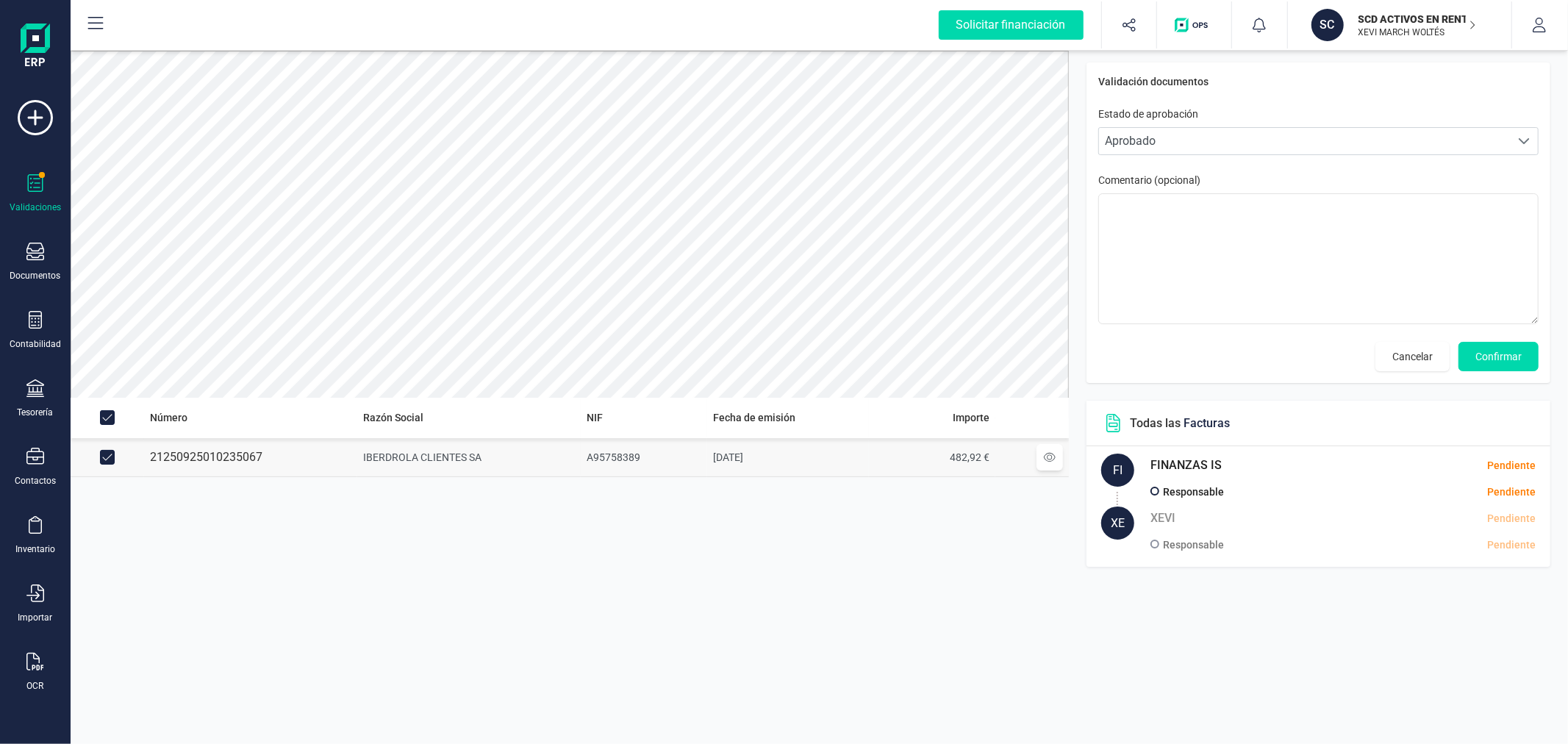
click at [1488, 358] on span "Confirmar" at bounding box center [1498, 357] width 46 height 15
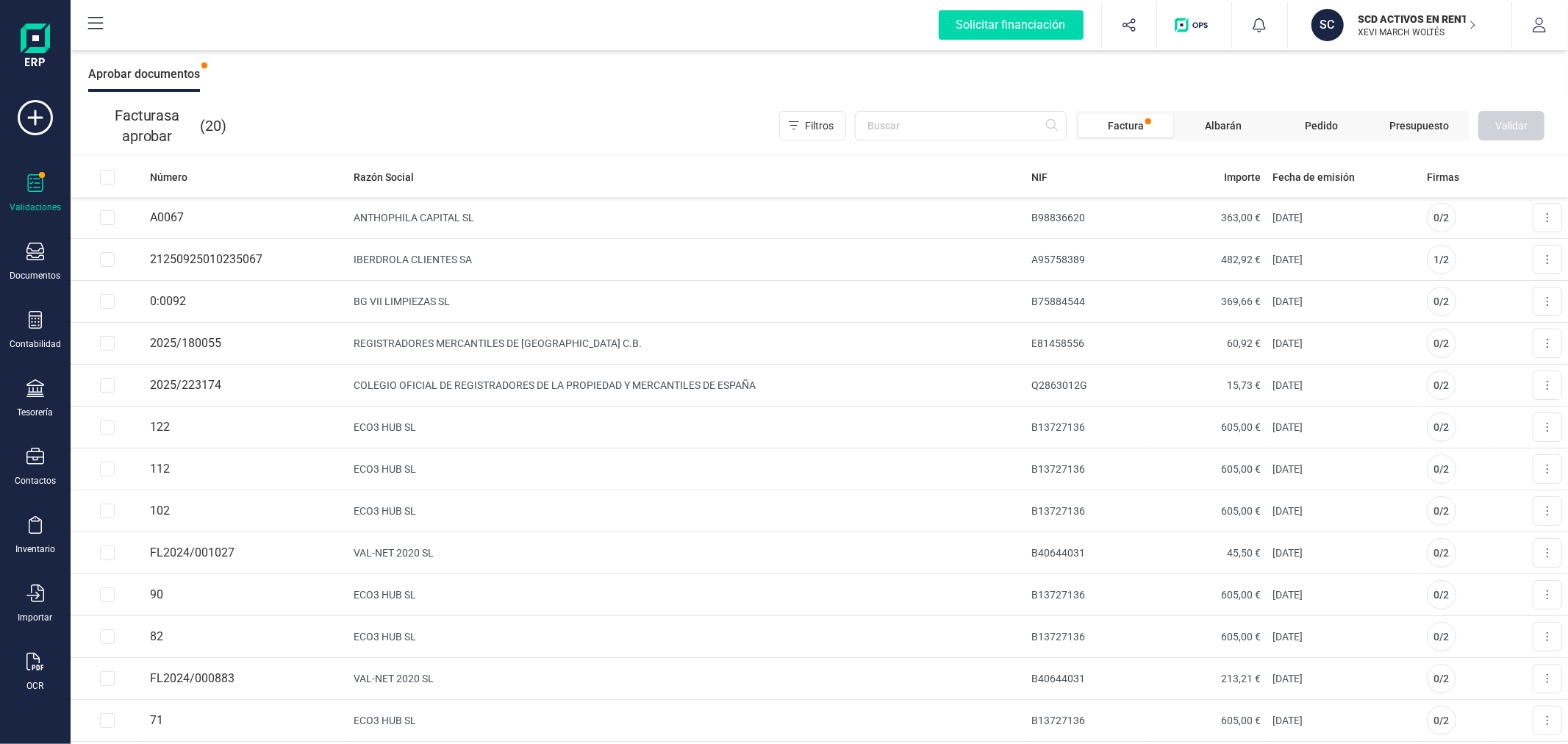
click at [1533, 19] on div "Documento validado con éxito" at bounding box center [1455, 34] width 203 height 45
click at [1538, 31] on icon "button" at bounding box center [1539, 25] width 15 height 15
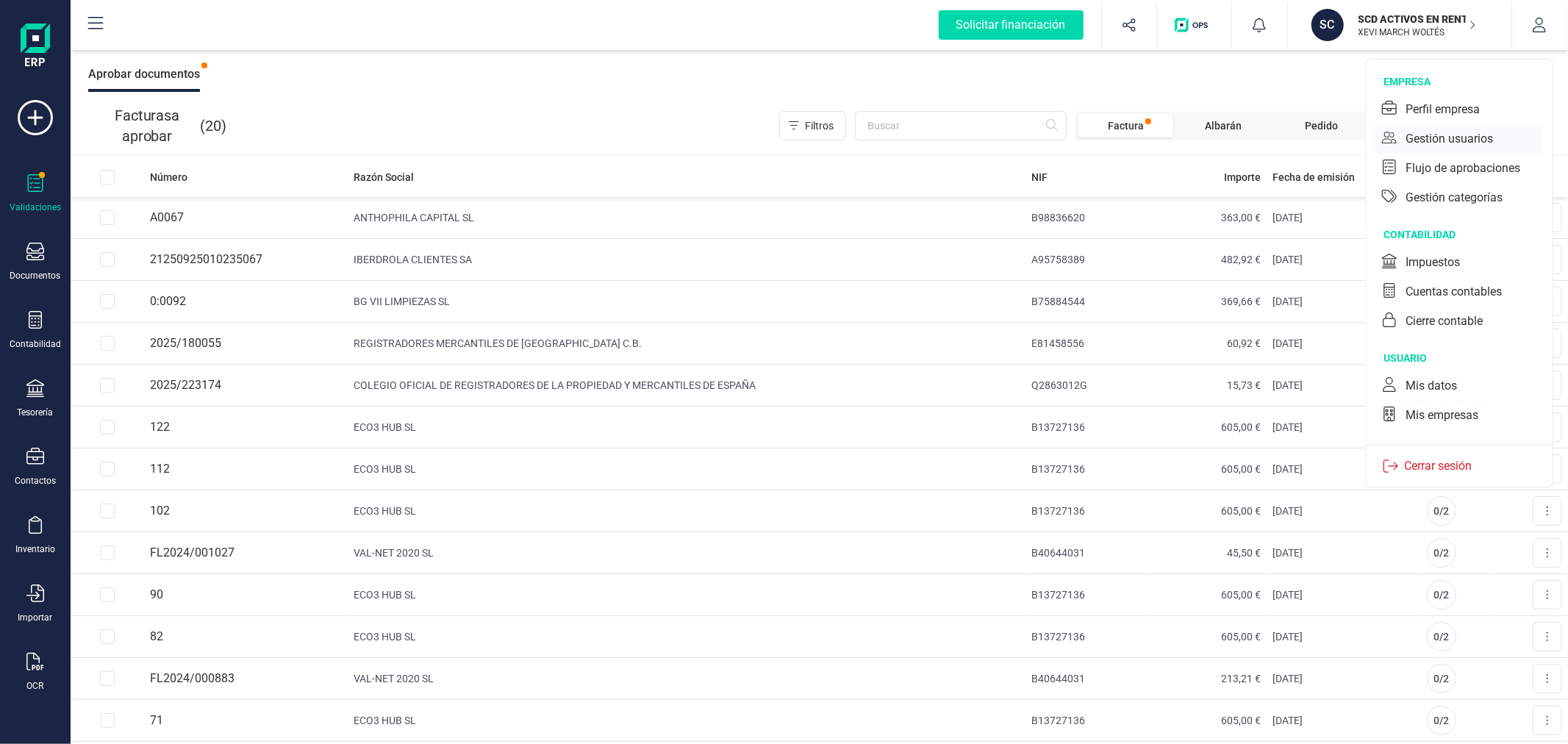
click at [1477, 135] on div "Gestión usuarios" at bounding box center [1449, 139] width 88 height 18
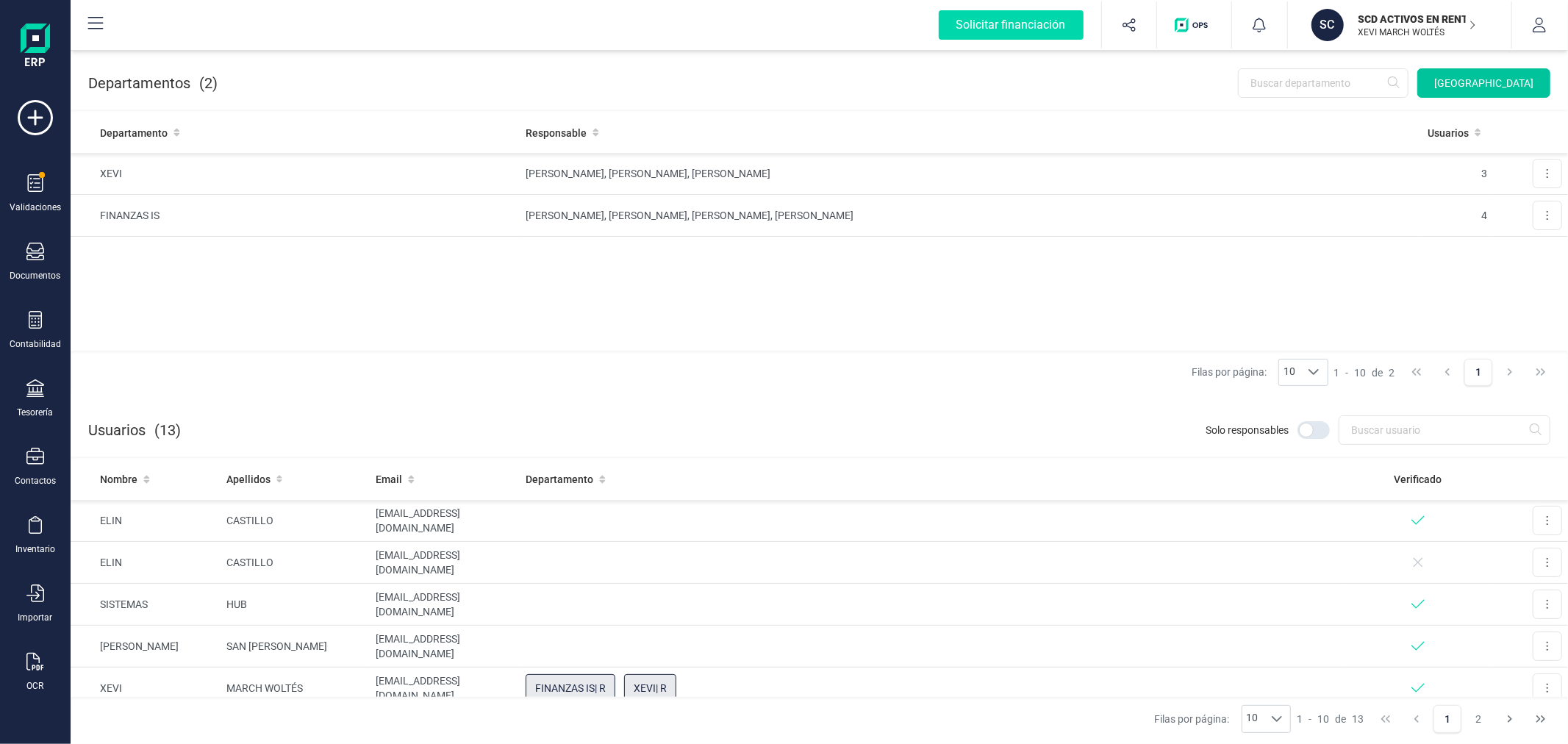
click at [1478, 72] on button "[GEOGRAPHIC_DATA]" at bounding box center [1483, 83] width 133 height 29
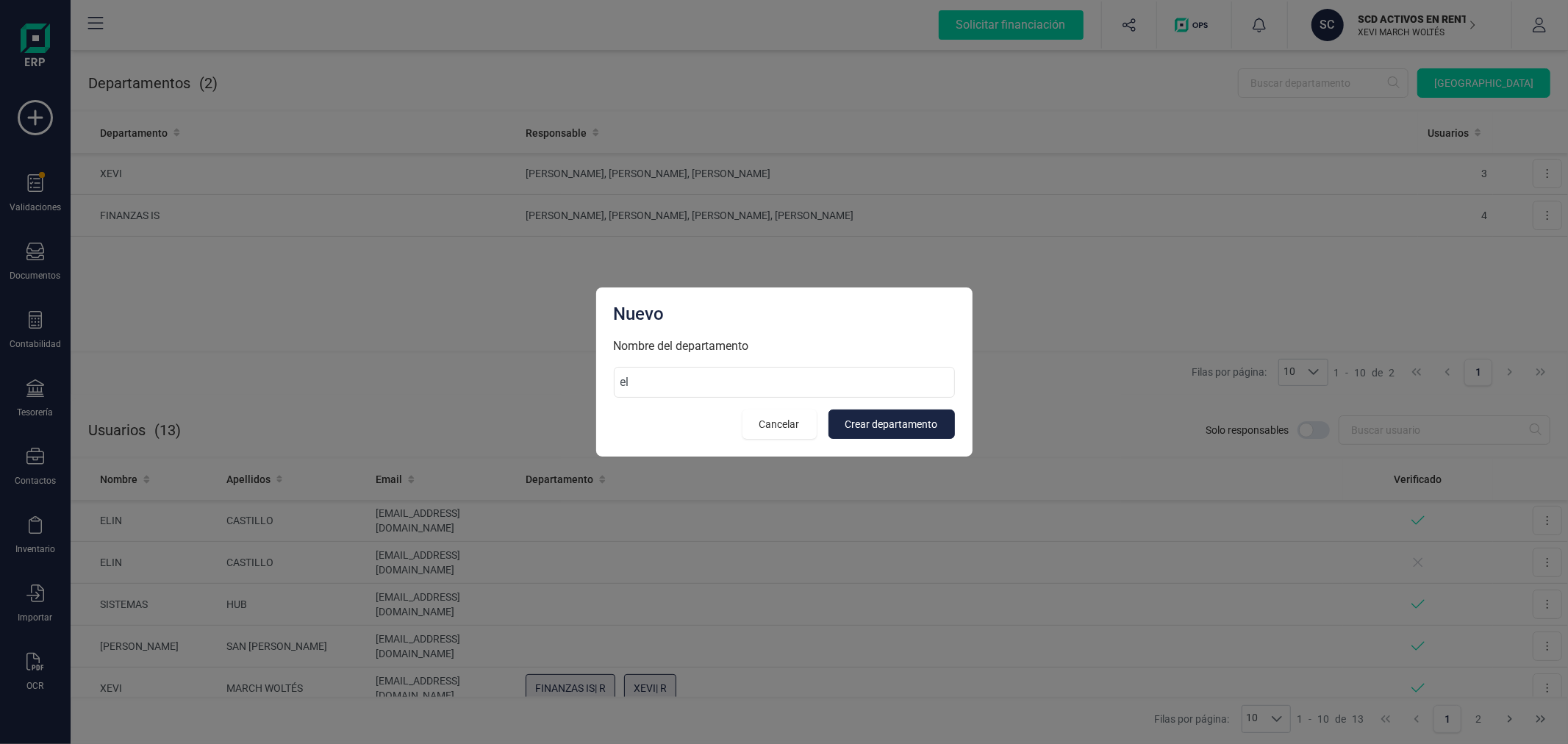
type input "e"
type input "ELIN"
click at [934, 434] on button "Crear departamento" at bounding box center [891, 424] width 127 height 29
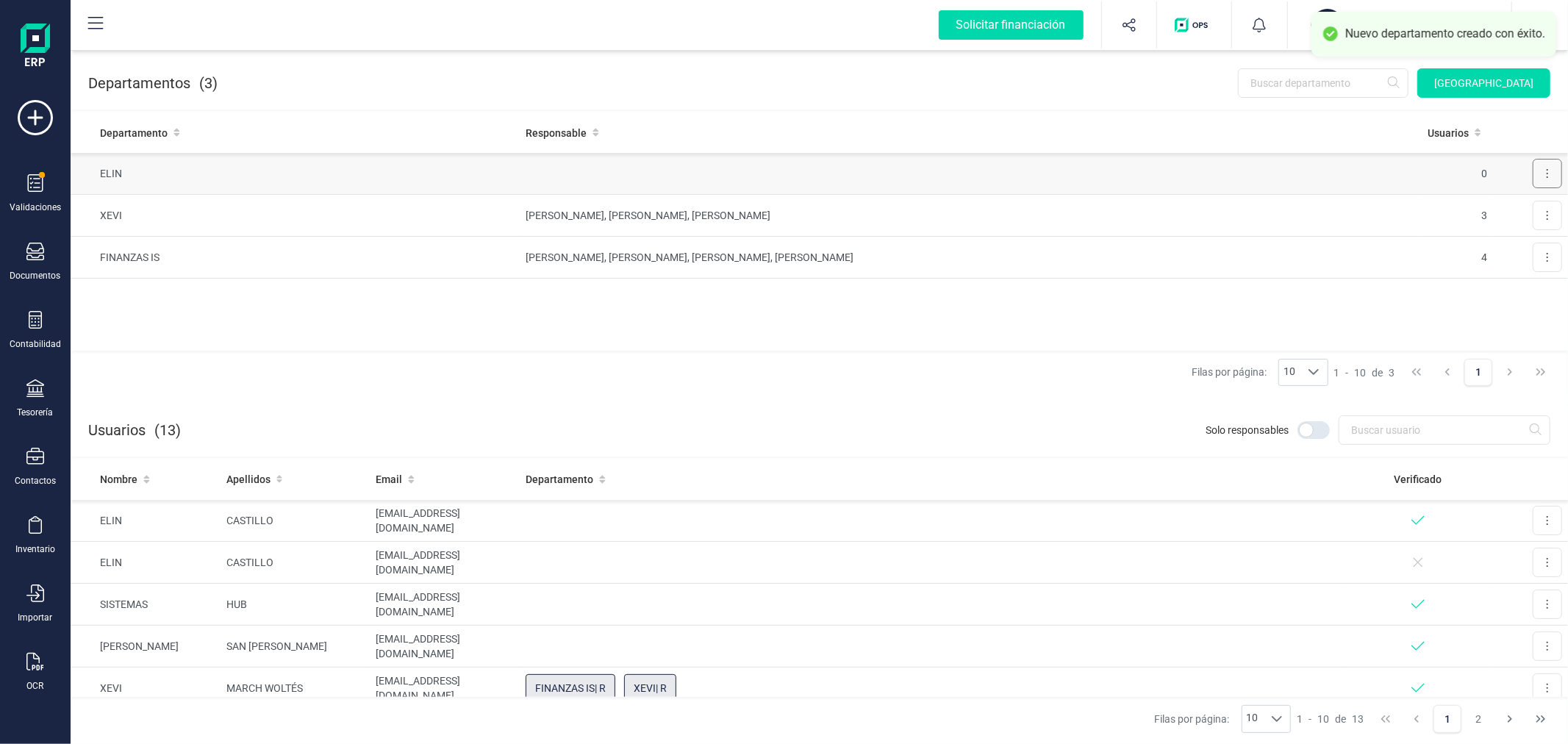
click at [1545, 172] on button at bounding box center [1547, 174] width 29 height 29
click at [1525, 206] on span "Editar" at bounding box center [1526, 210] width 27 height 15
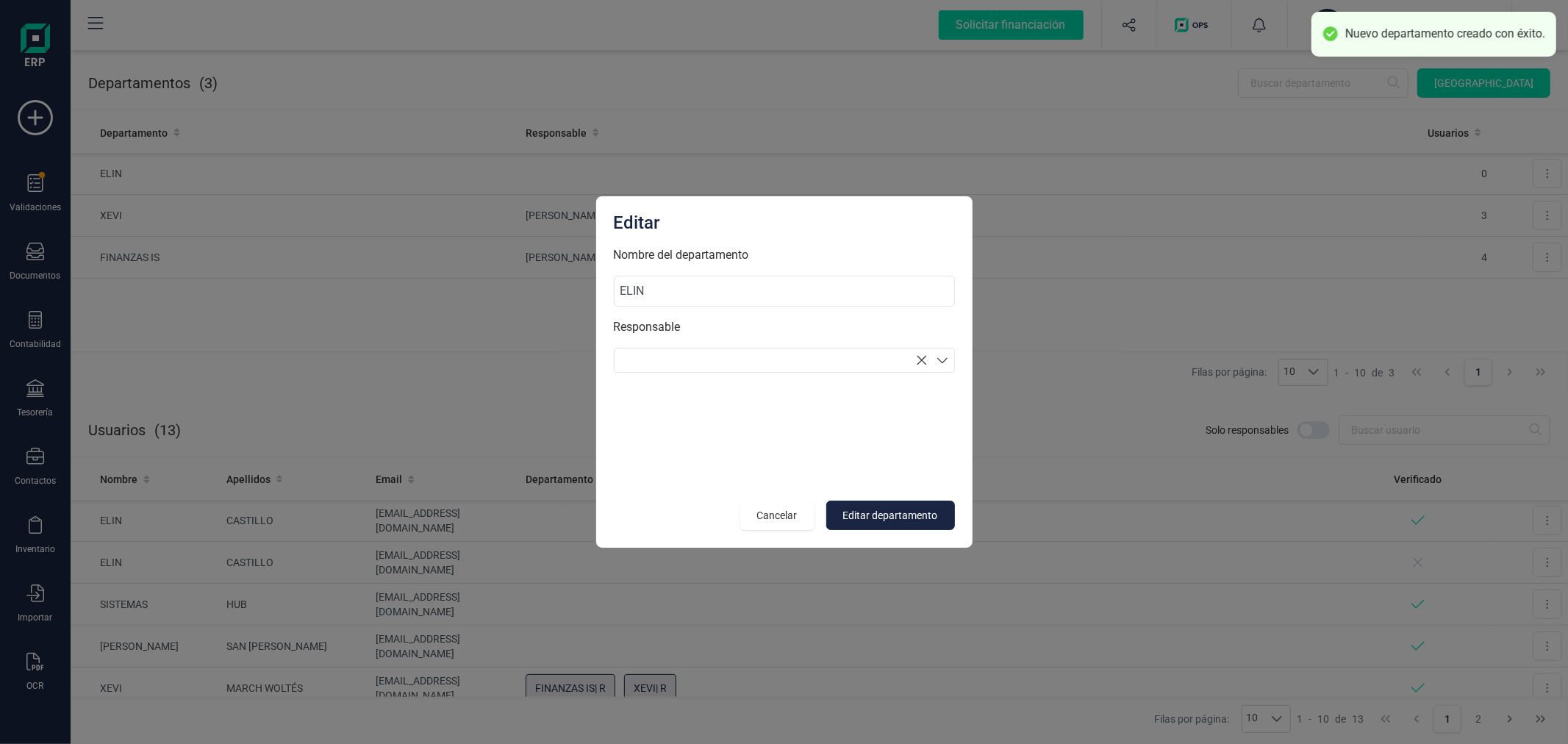
click at [741, 357] on section at bounding box center [784, 360] width 341 height 25
click at [708, 395] on p "[PERSON_NAME]" at bounding box center [784, 388] width 339 height 30
click at [868, 527] on button "Editar departamento" at bounding box center [890, 516] width 129 height 29
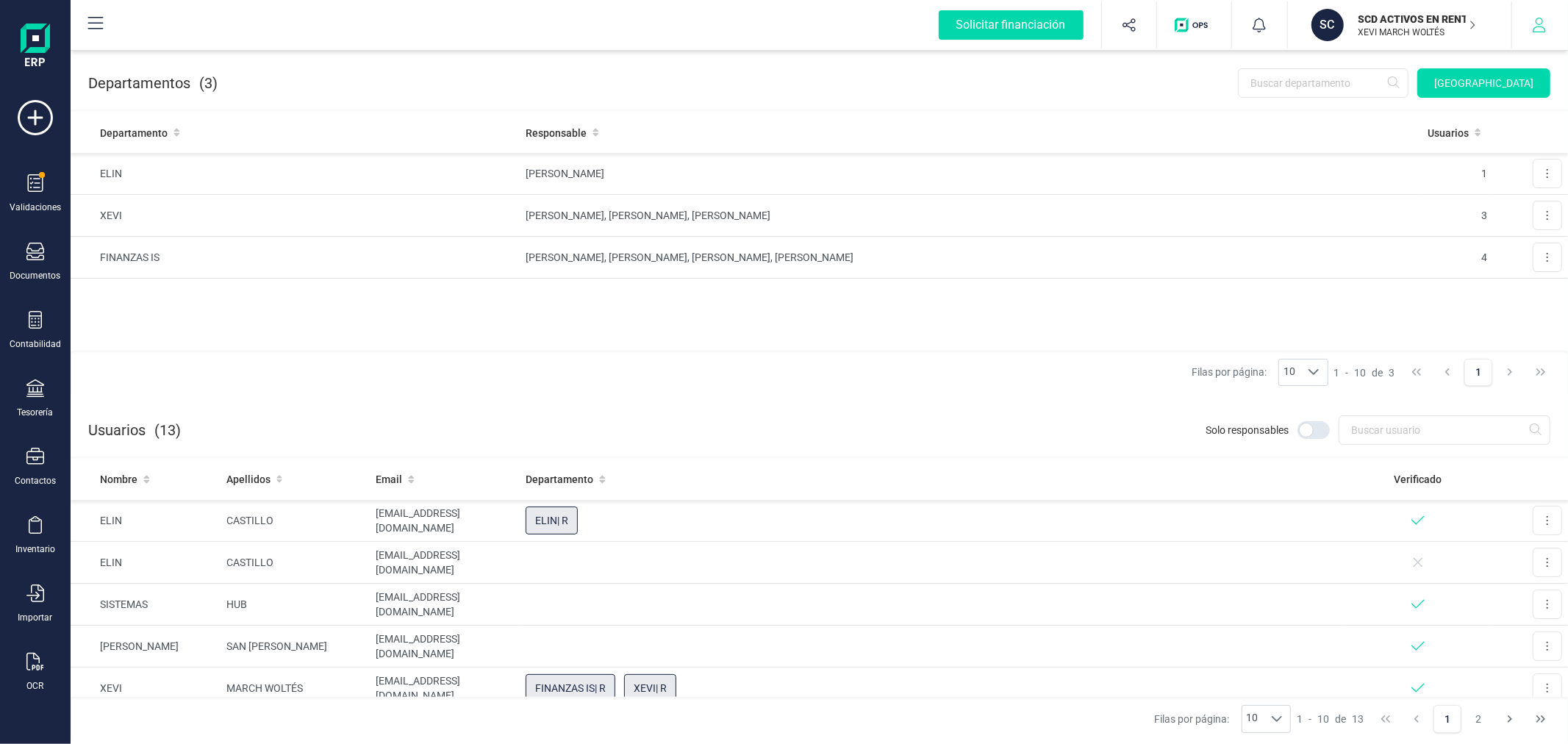
click at [1535, 20] on icon "button" at bounding box center [1539, 25] width 15 height 15
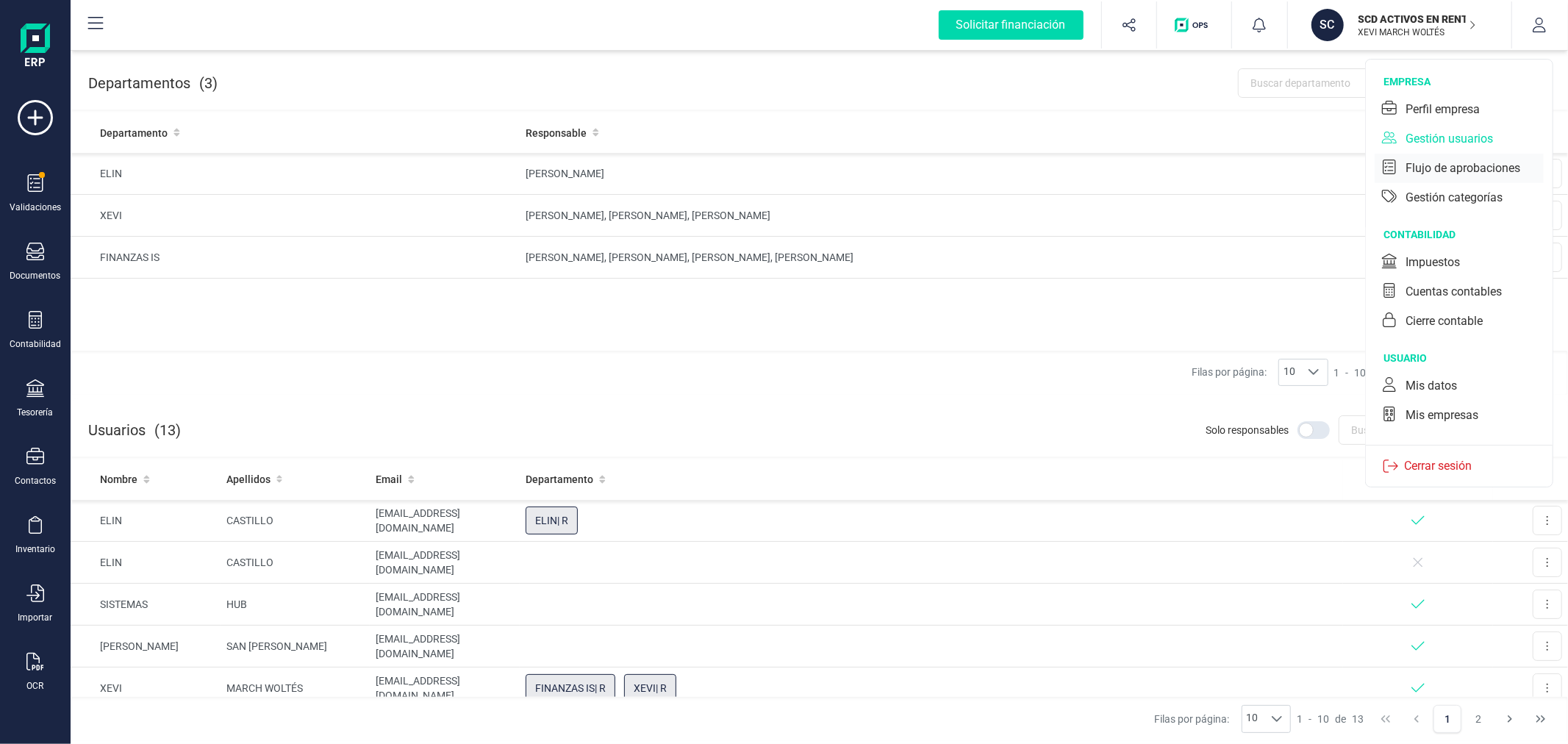
click at [1417, 165] on div "Flujo de aprobaciones" at bounding box center [1463, 169] width 115 height 18
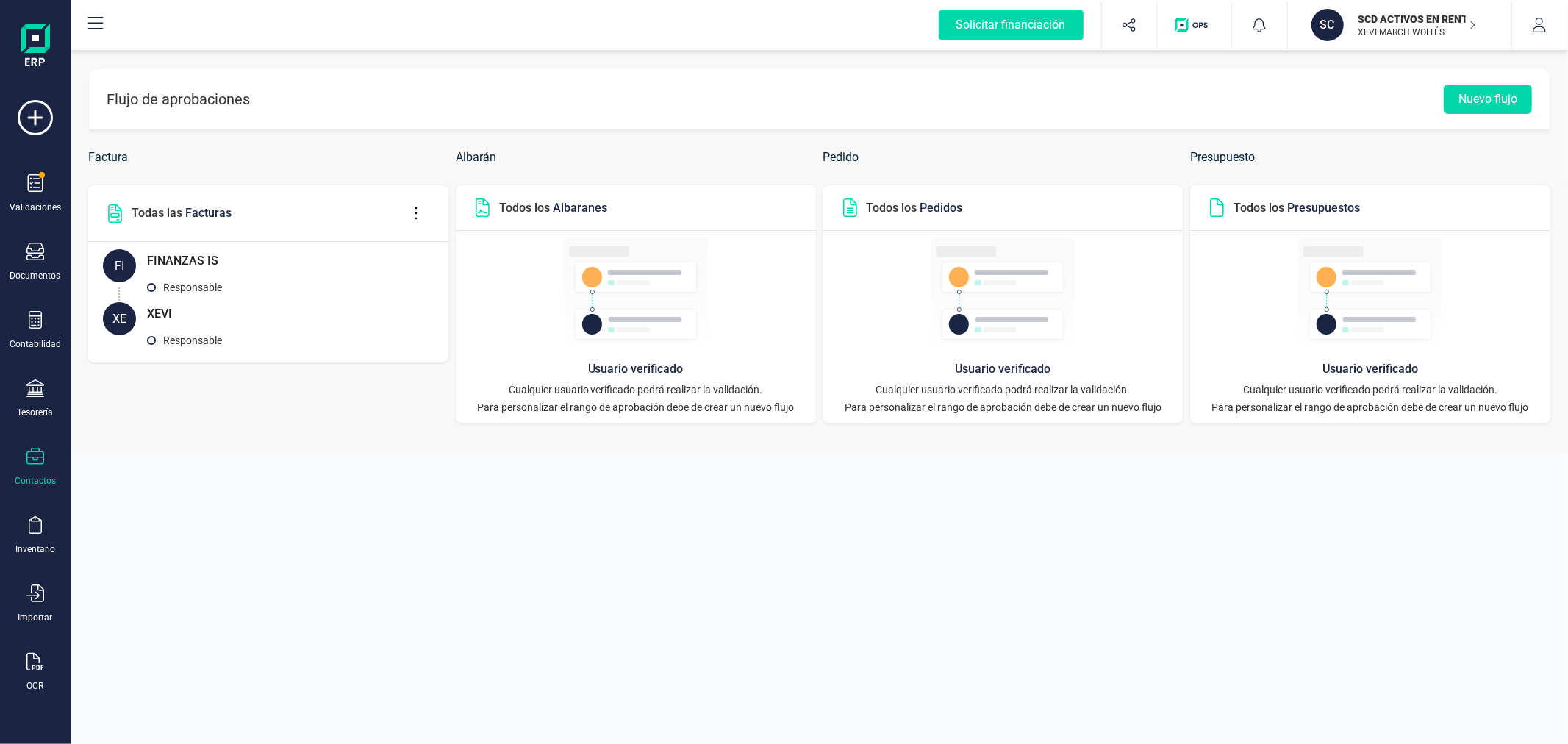
click at [35, 474] on div "Contactos" at bounding box center [35, 467] width 59 height 39
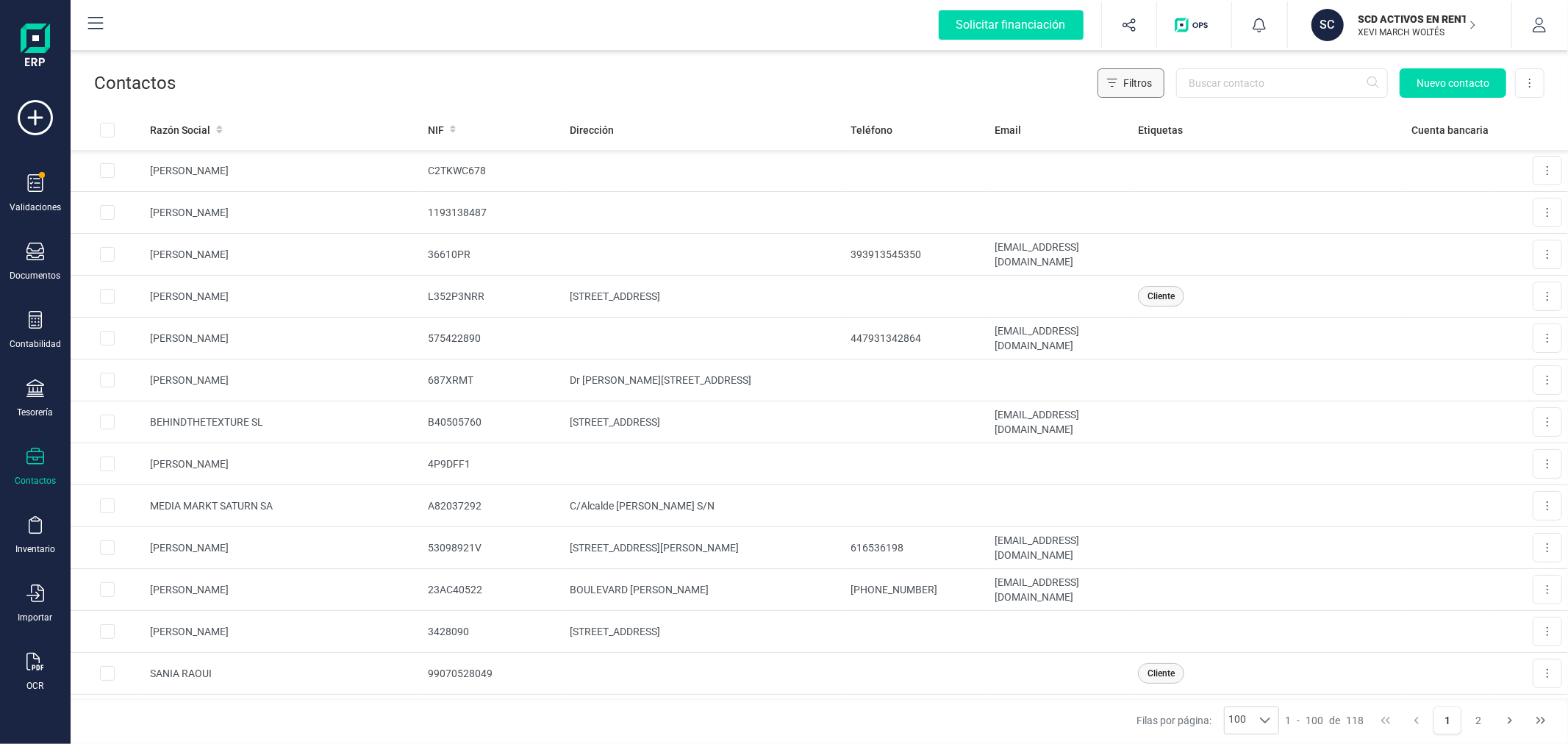
click at [1121, 77] on button "Filtros" at bounding box center [1131, 83] width 67 height 29
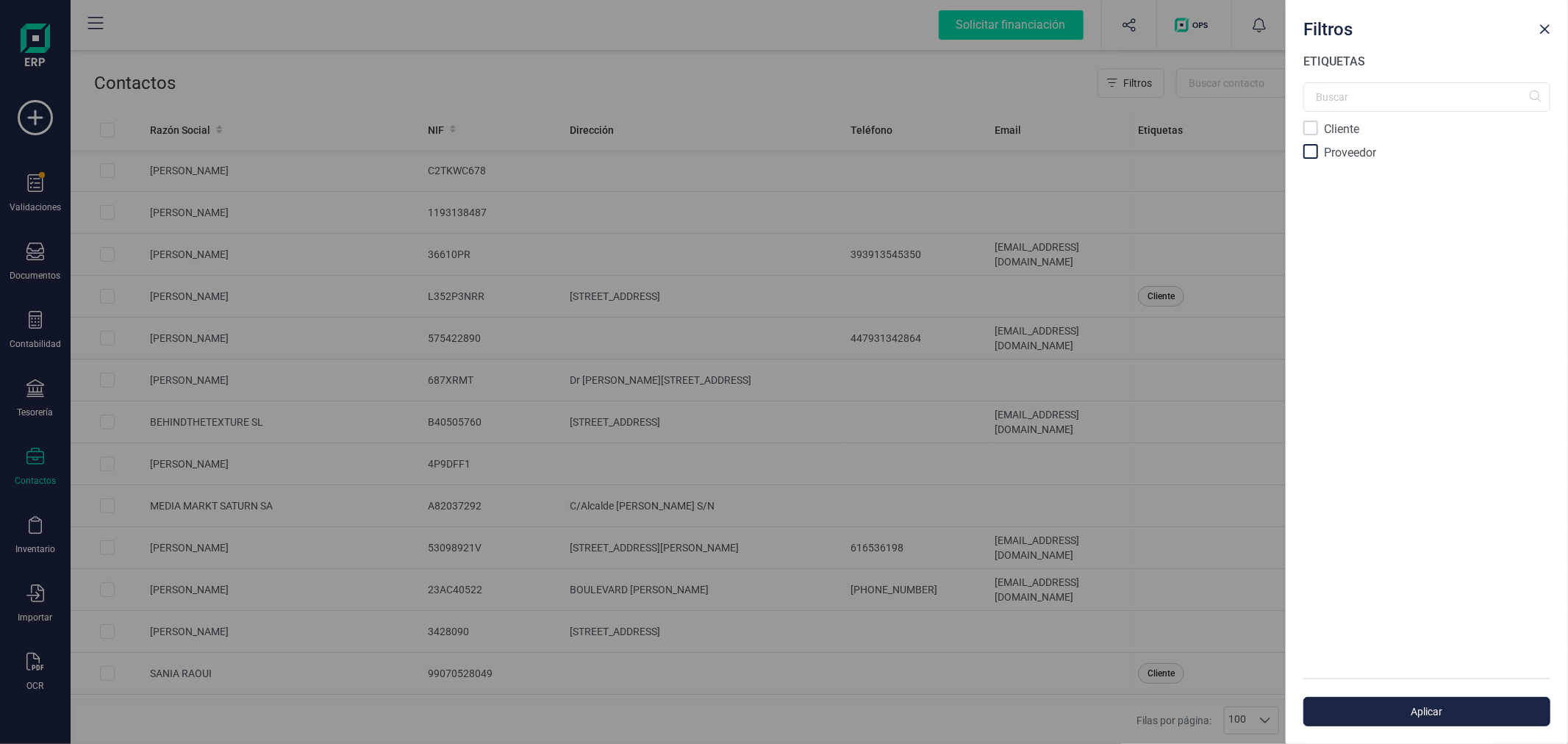
click at [1311, 153] on div at bounding box center [1310, 152] width 15 height 15
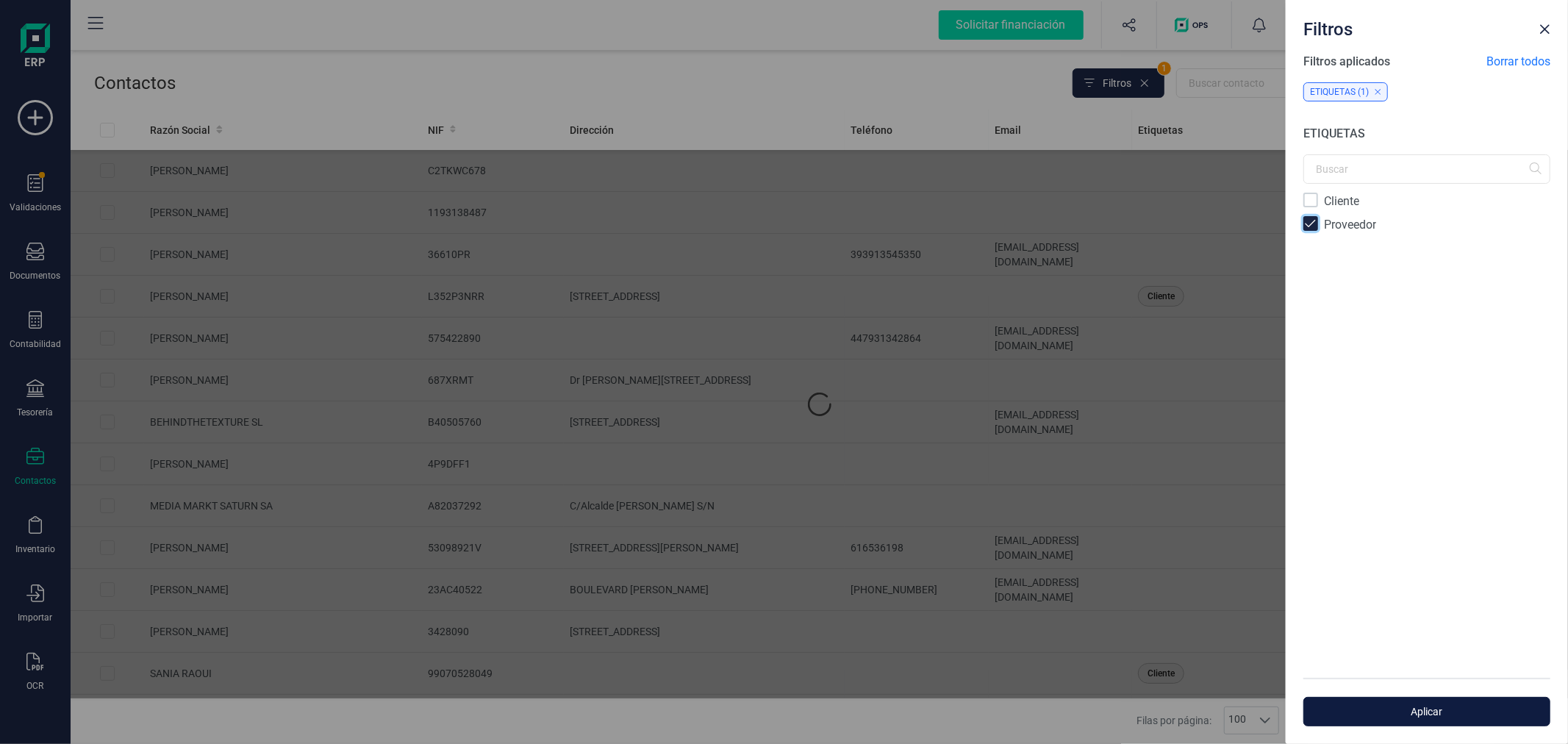
scroll to position [7, 4]
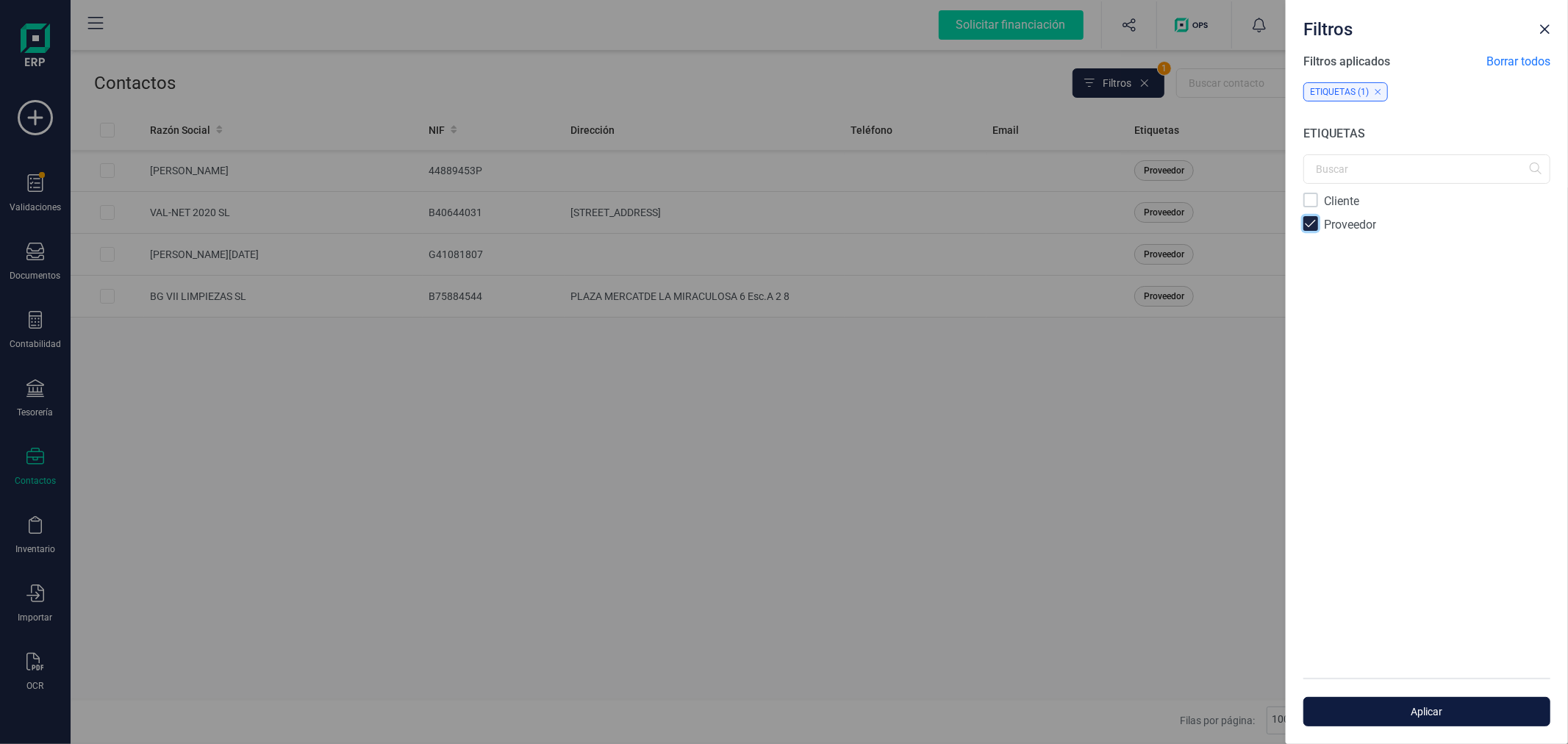
click at [1399, 706] on span "Aplicar" at bounding box center [1427, 712] width 213 height 15
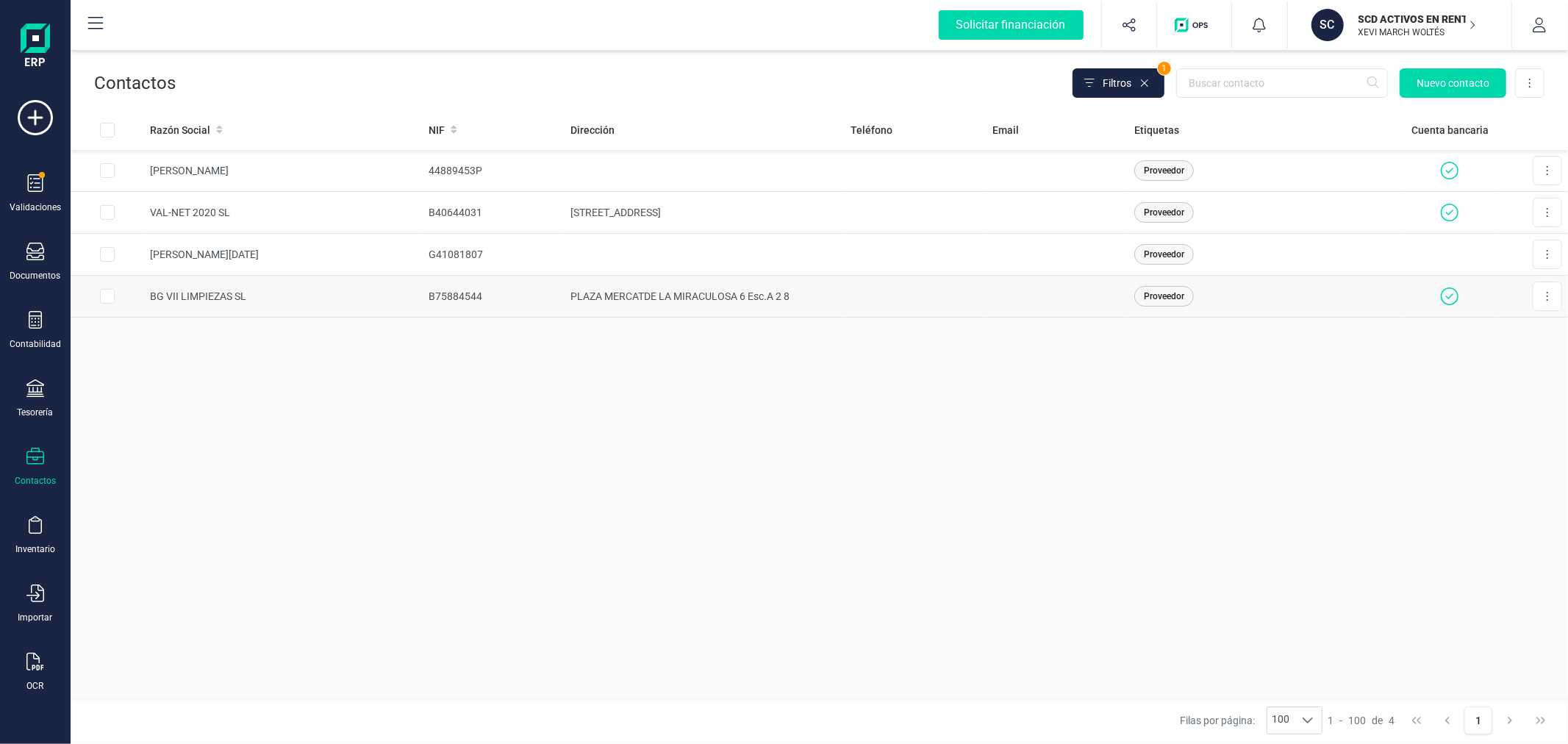
click at [650, 299] on td "PLAZA MERCATDE LA MIRACULOSA 6 Esc.A 2 8" at bounding box center [704, 296] width 280 height 42
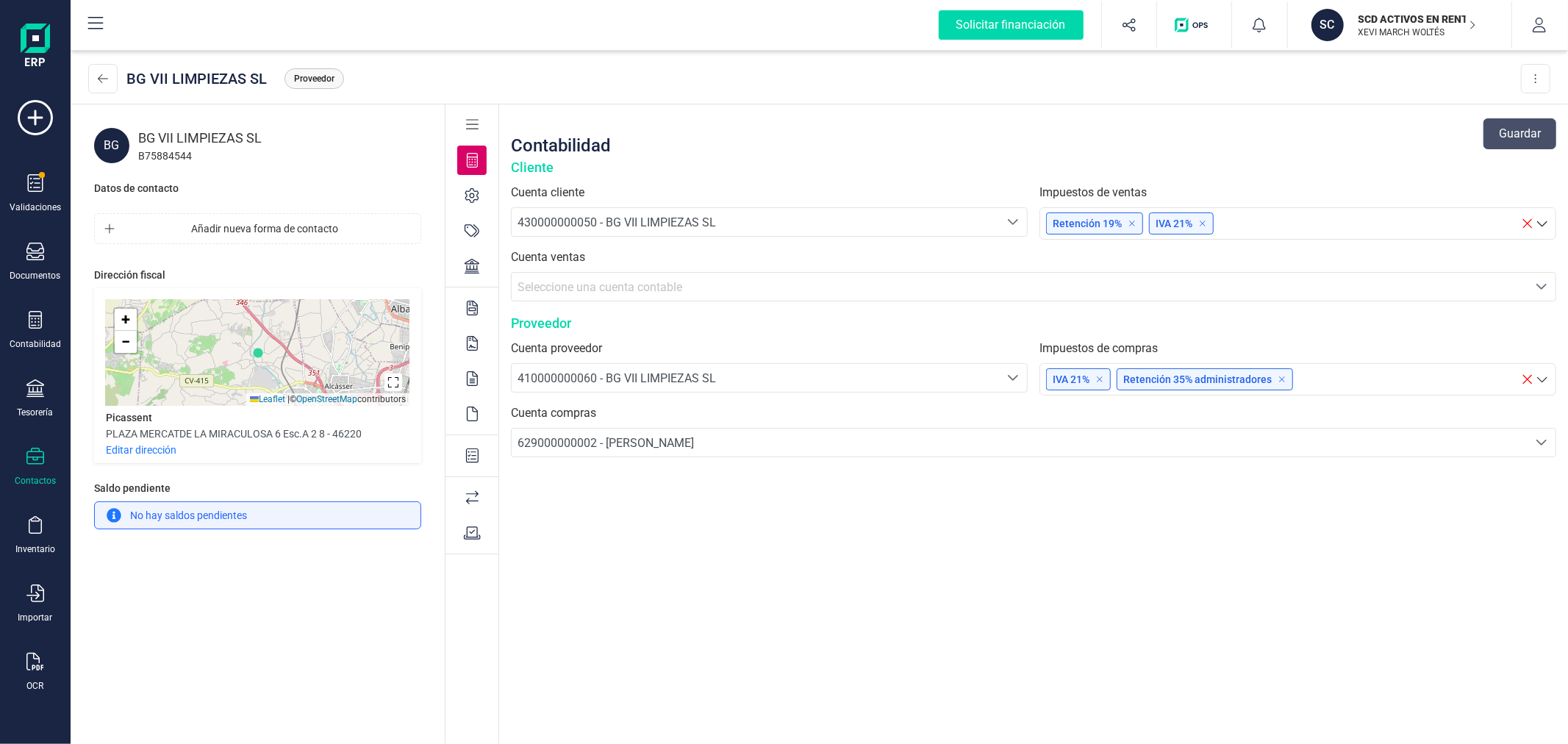
click at [468, 459] on icon at bounding box center [473, 456] width 13 height 15
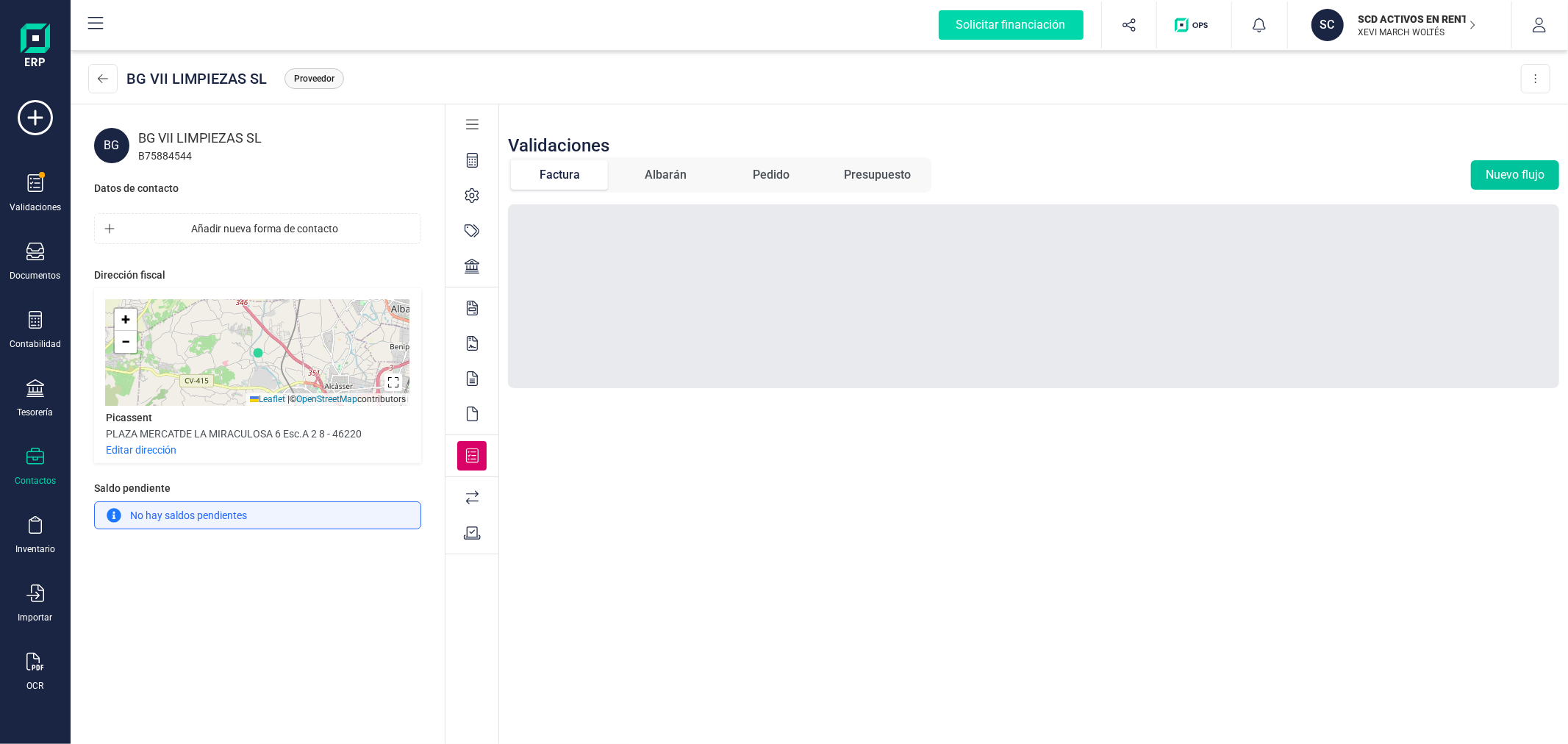
click at [1508, 170] on button "Nuevo flujo" at bounding box center [1515, 175] width 88 height 29
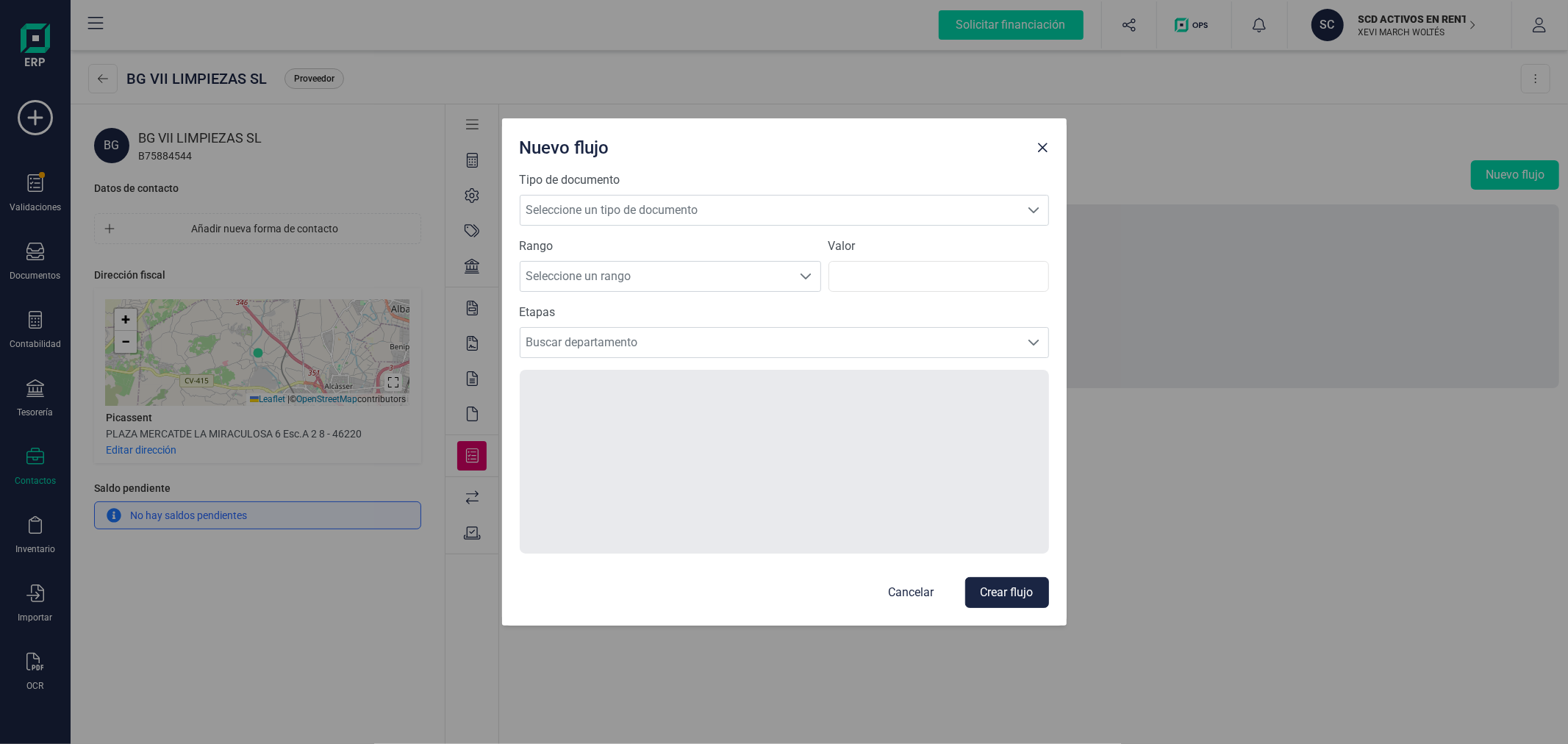
click at [657, 194] on div "Tipo de documento Seleccione un tipo de documento Seleccione un tipo de documen…" at bounding box center [784, 199] width 529 height 55
click at [644, 214] on span "Seleccione un tipo de documento" at bounding box center [770, 211] width 500 height 29
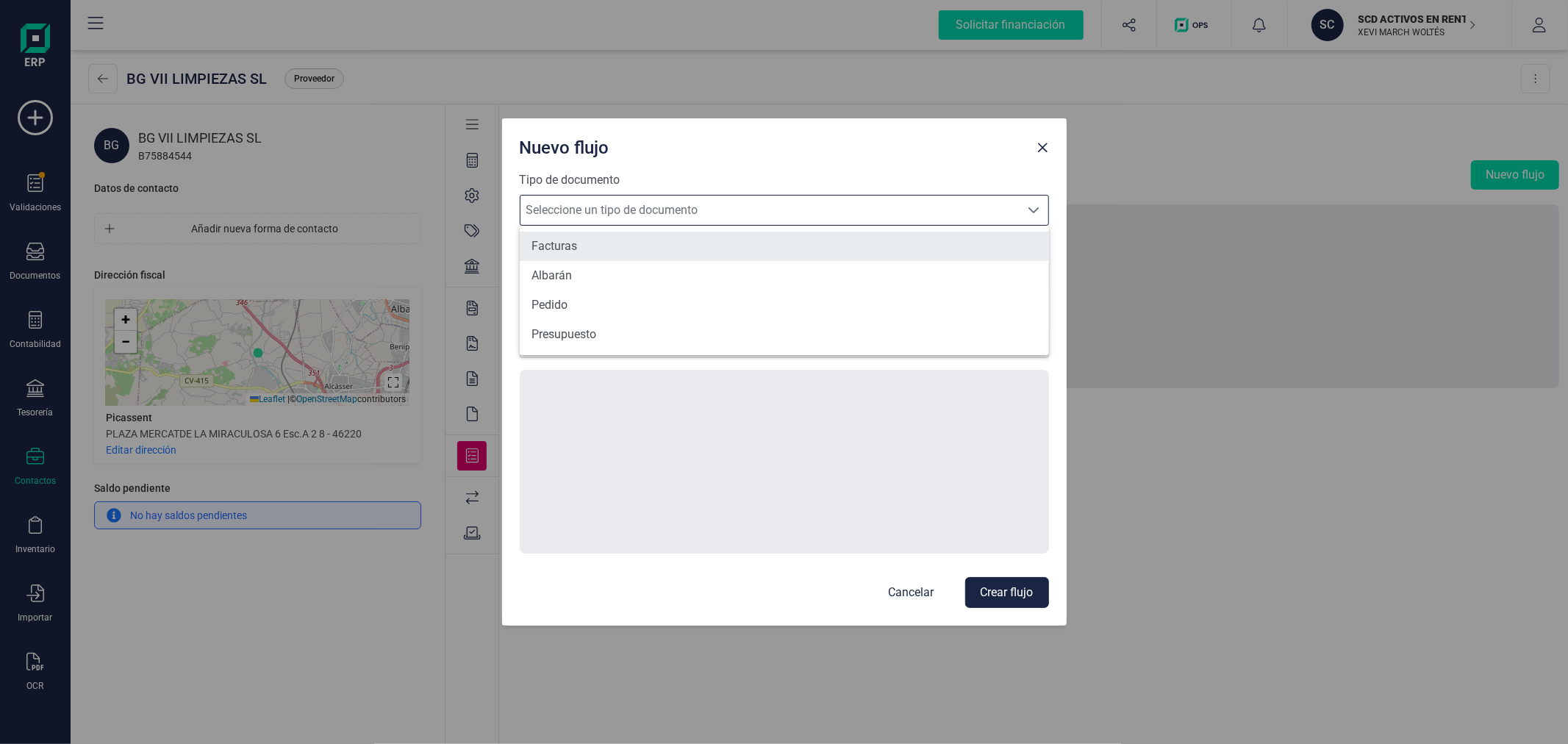
click at [624, 252] on li "Facturas" at bounding box center [784, 246] width 529 height 29
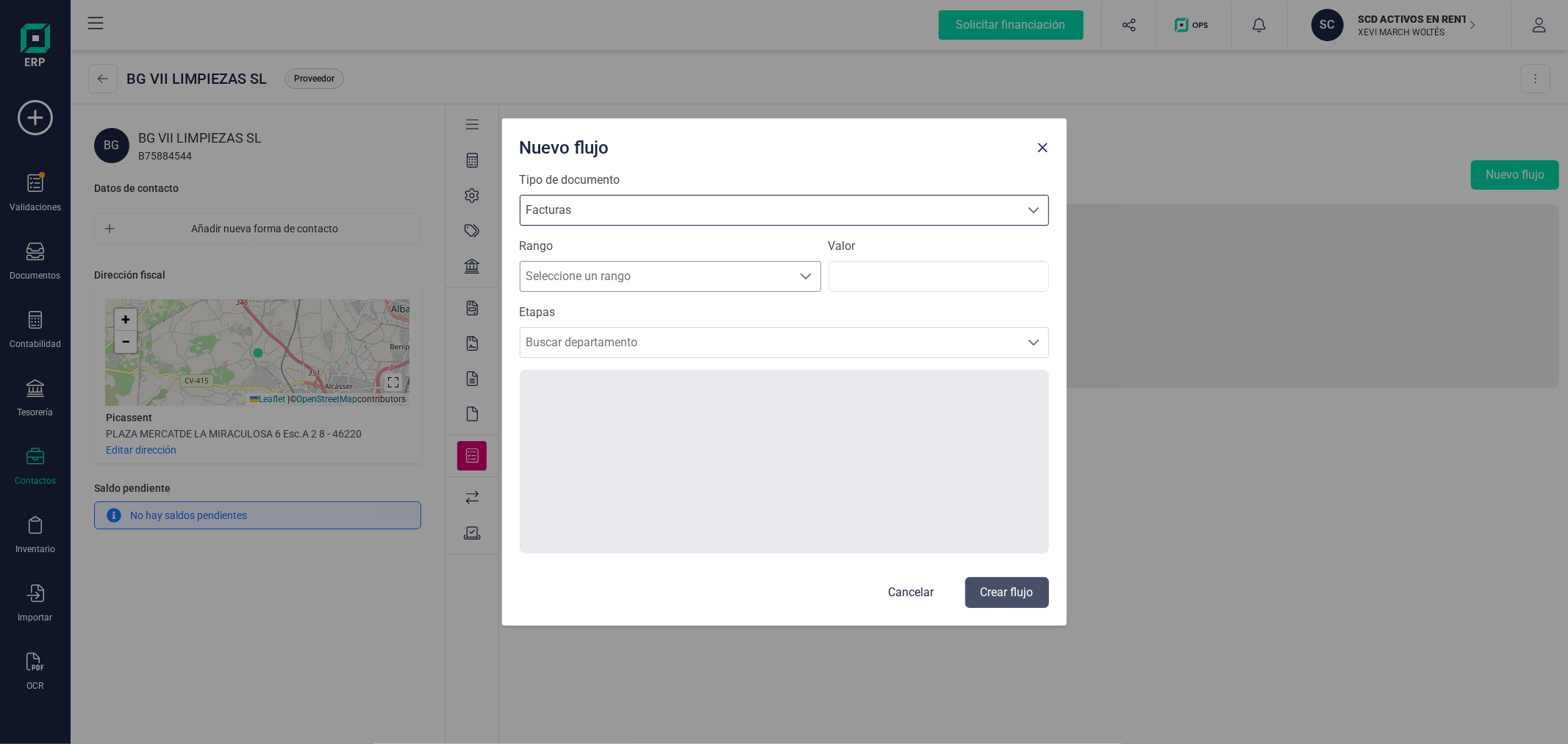
click at [612, 273] on span "Seleccione un rango" at bounding box center [656, 276] width 272 height 29
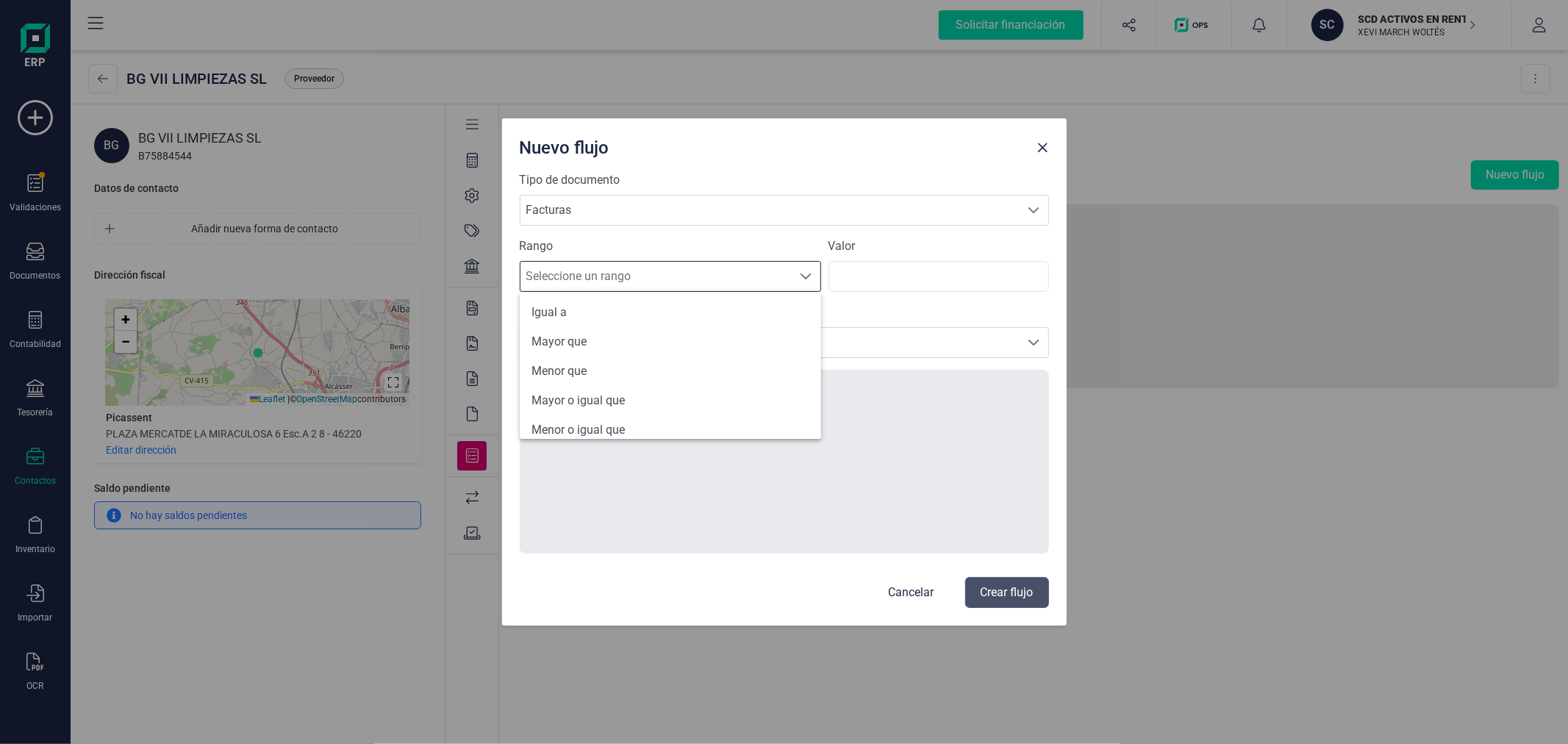
scroll to position [70, 0]
click at [582, 414] on li "Todos" at bounding box center [670, 419] width 301 height 29
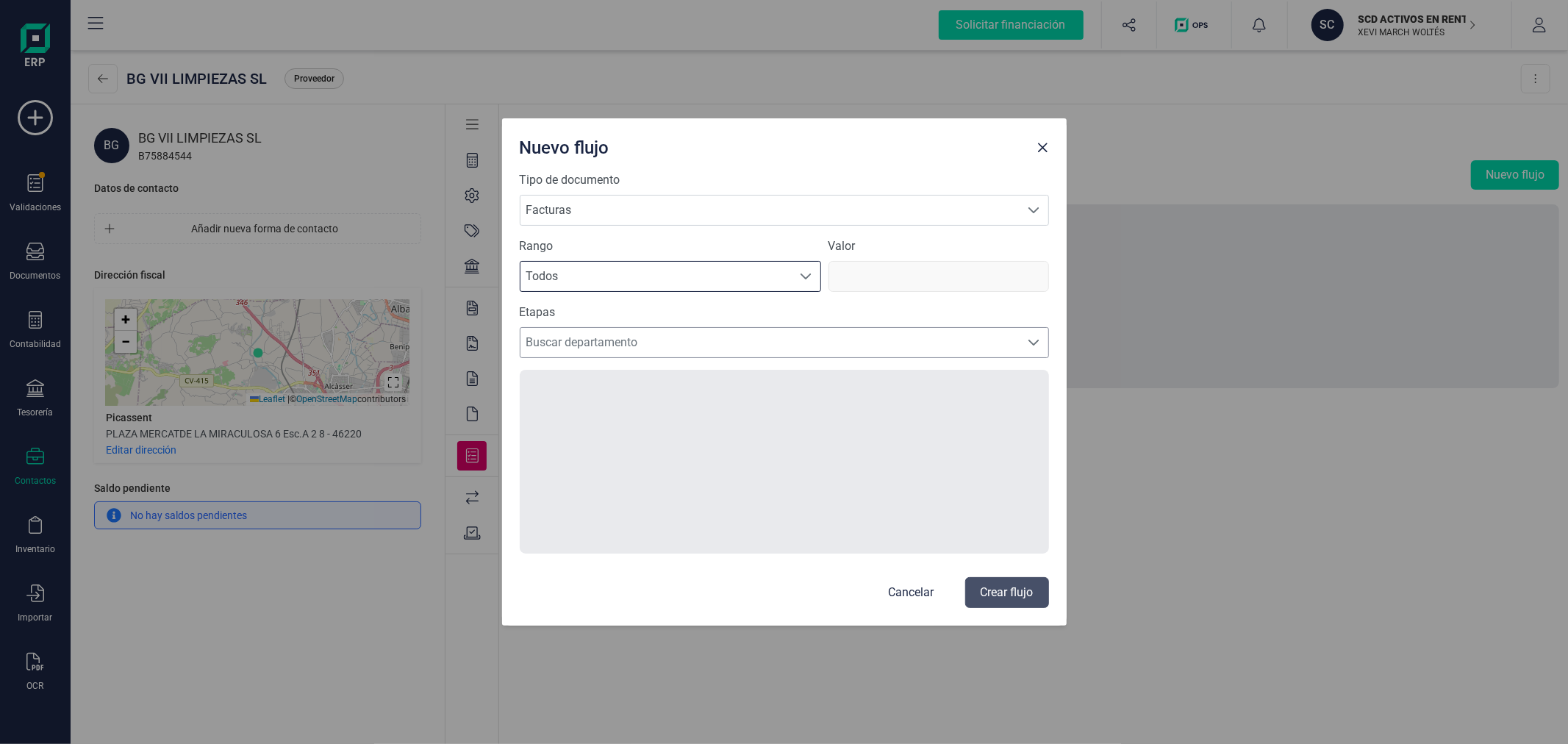
click at [601, 344] on span "Buscar departamento" at bounding box center [770, 343] width 500 height 29
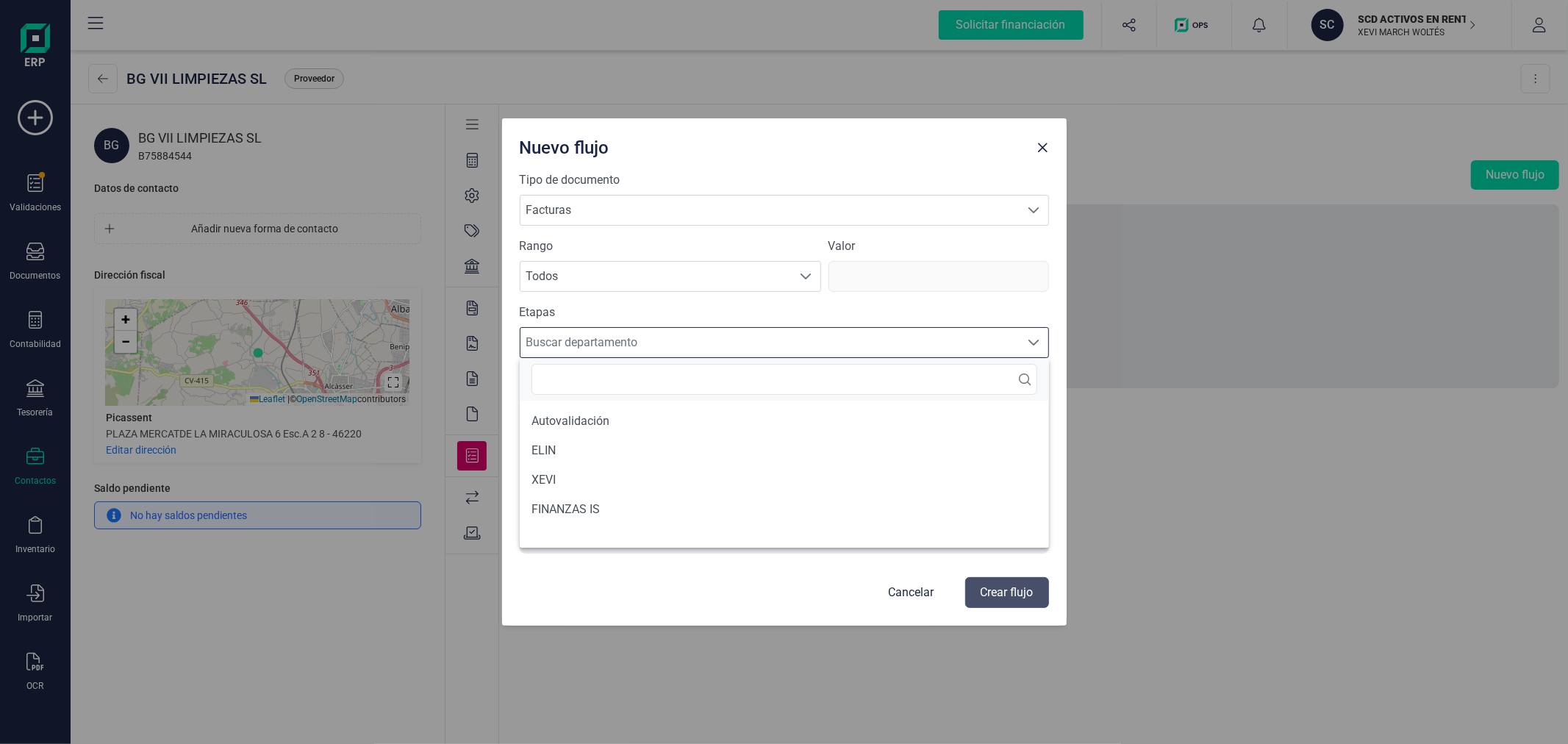
scroll to position [8, 63]
click at [578, 454] on li "ELIN" at bounding box center [784, 451] width 529 height 29
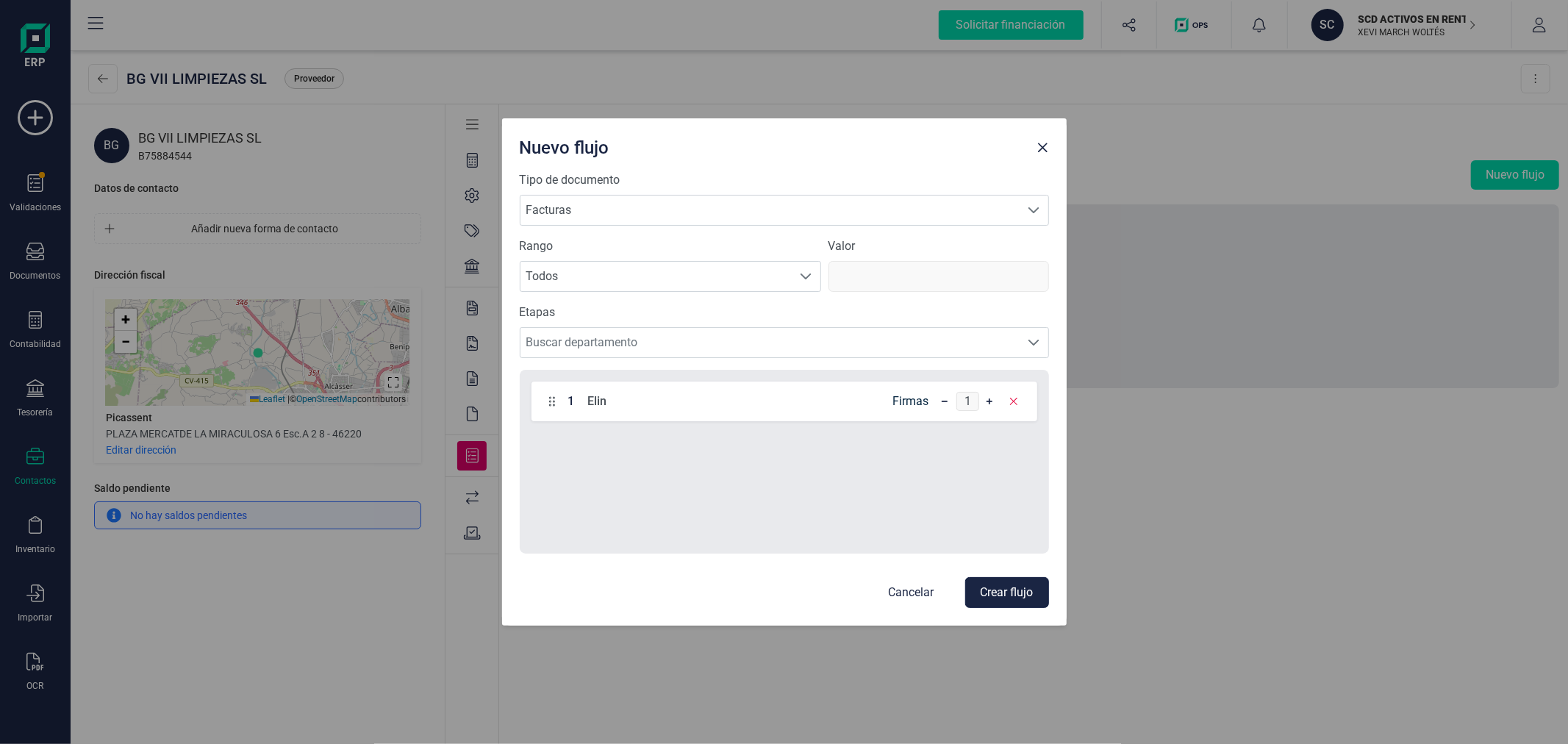
click at [986, 586] on button "Crear flujo" at bounding box center [1007, 593] width 84 height 31
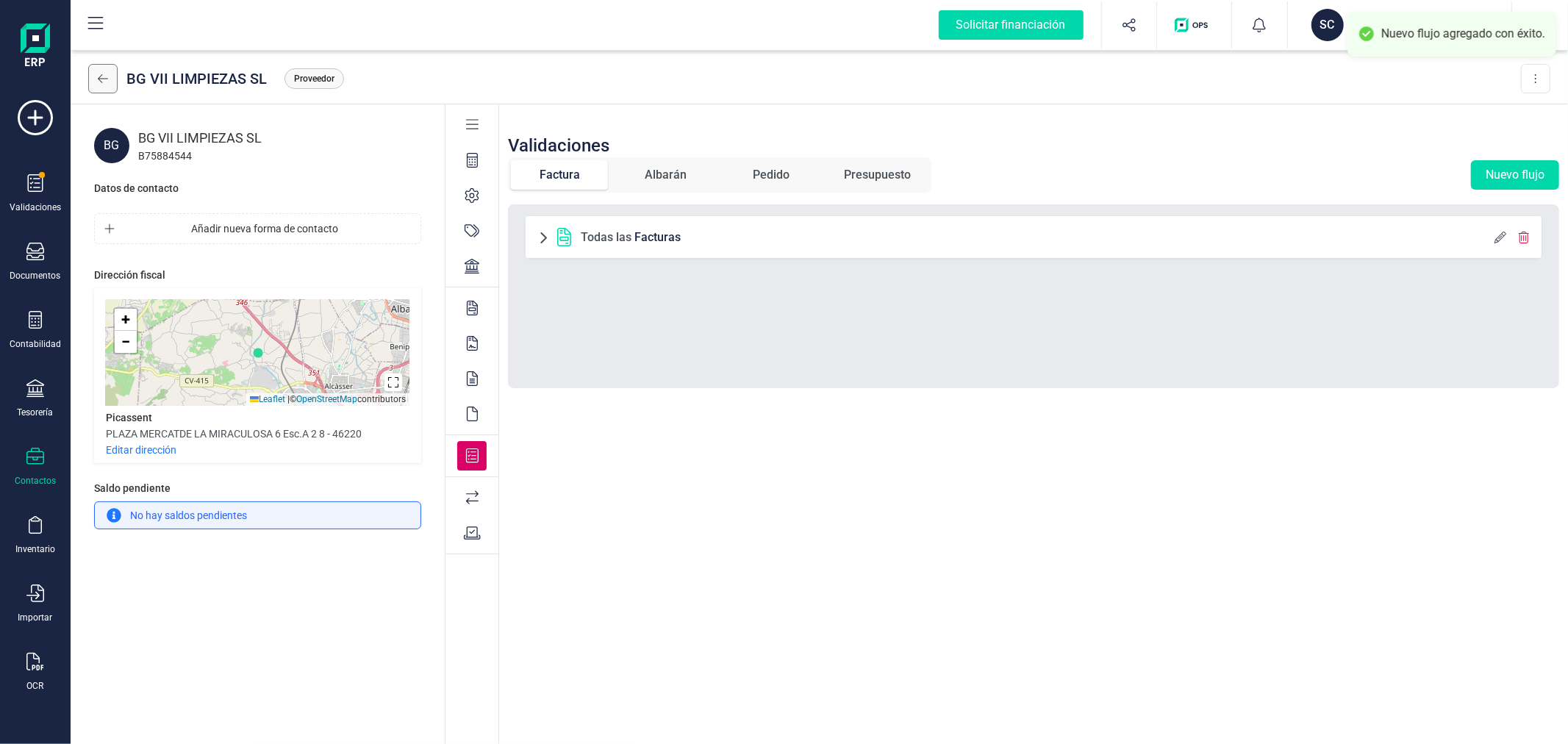
click at [108, 76] on button at bounding box center [103, 79] width 29 height 29
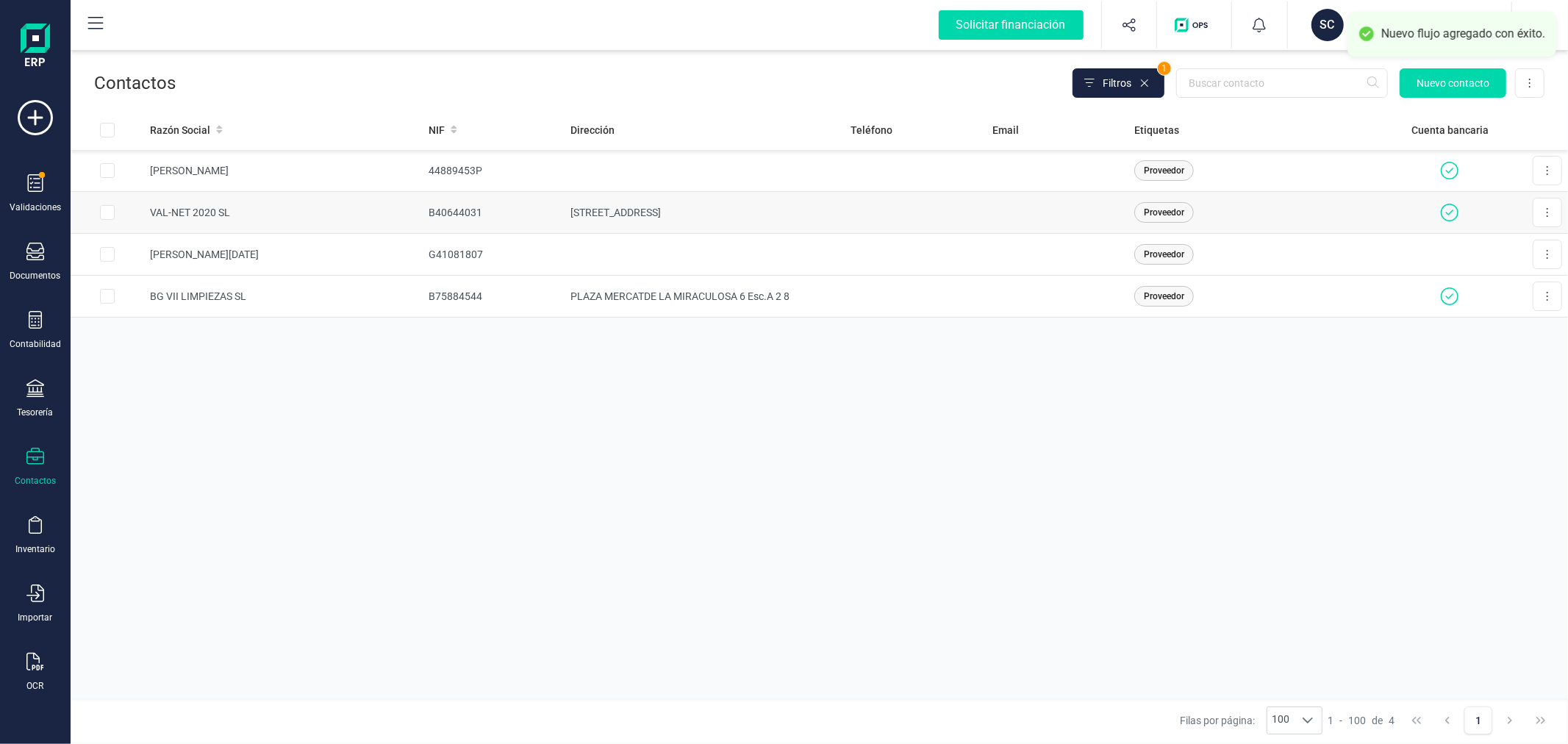
click at [465, 224] on td "B40644031" at bounding box center [493, 213] width 142 height 42
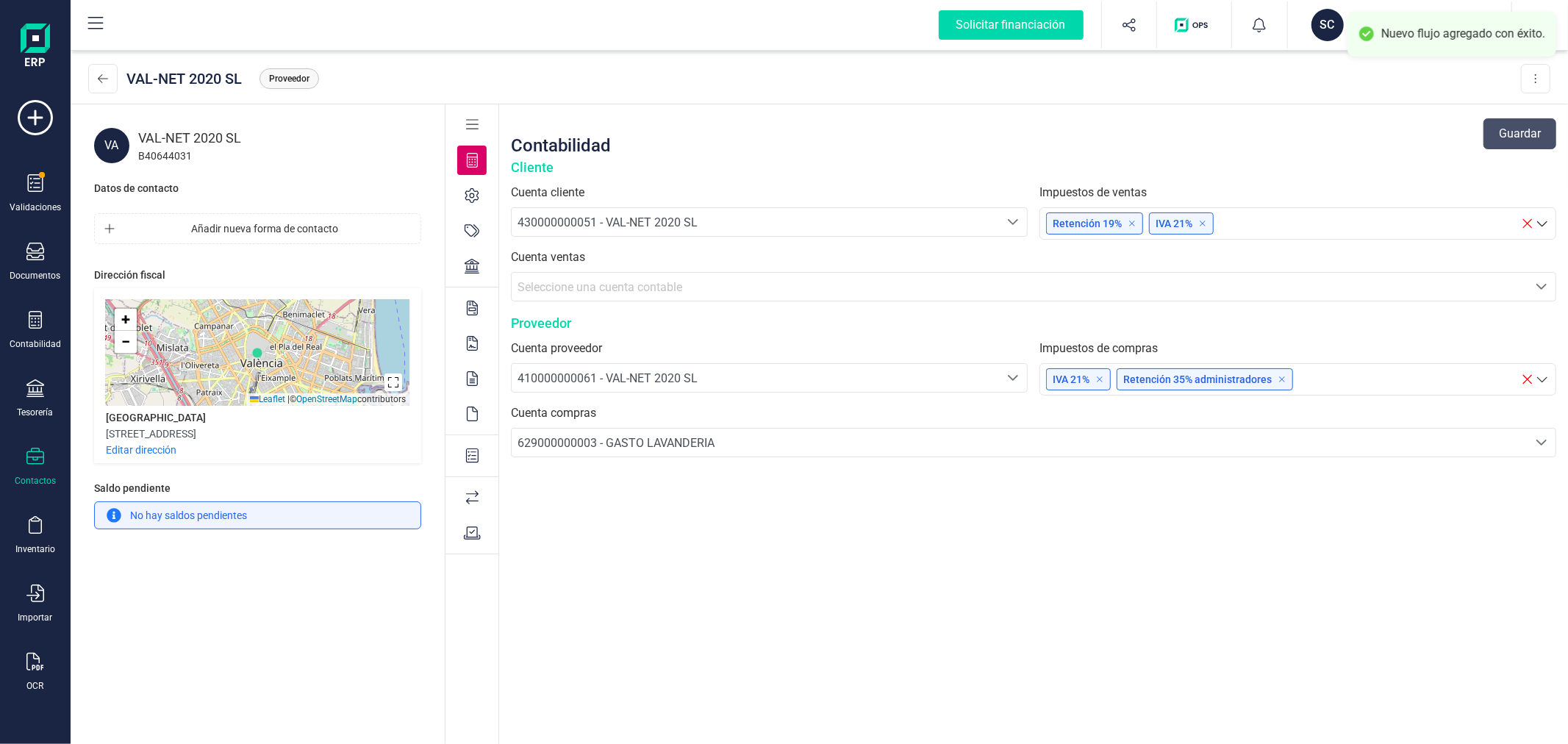
click at [473, 452] on icon at bounding box center [473, 456] width 13 height 15
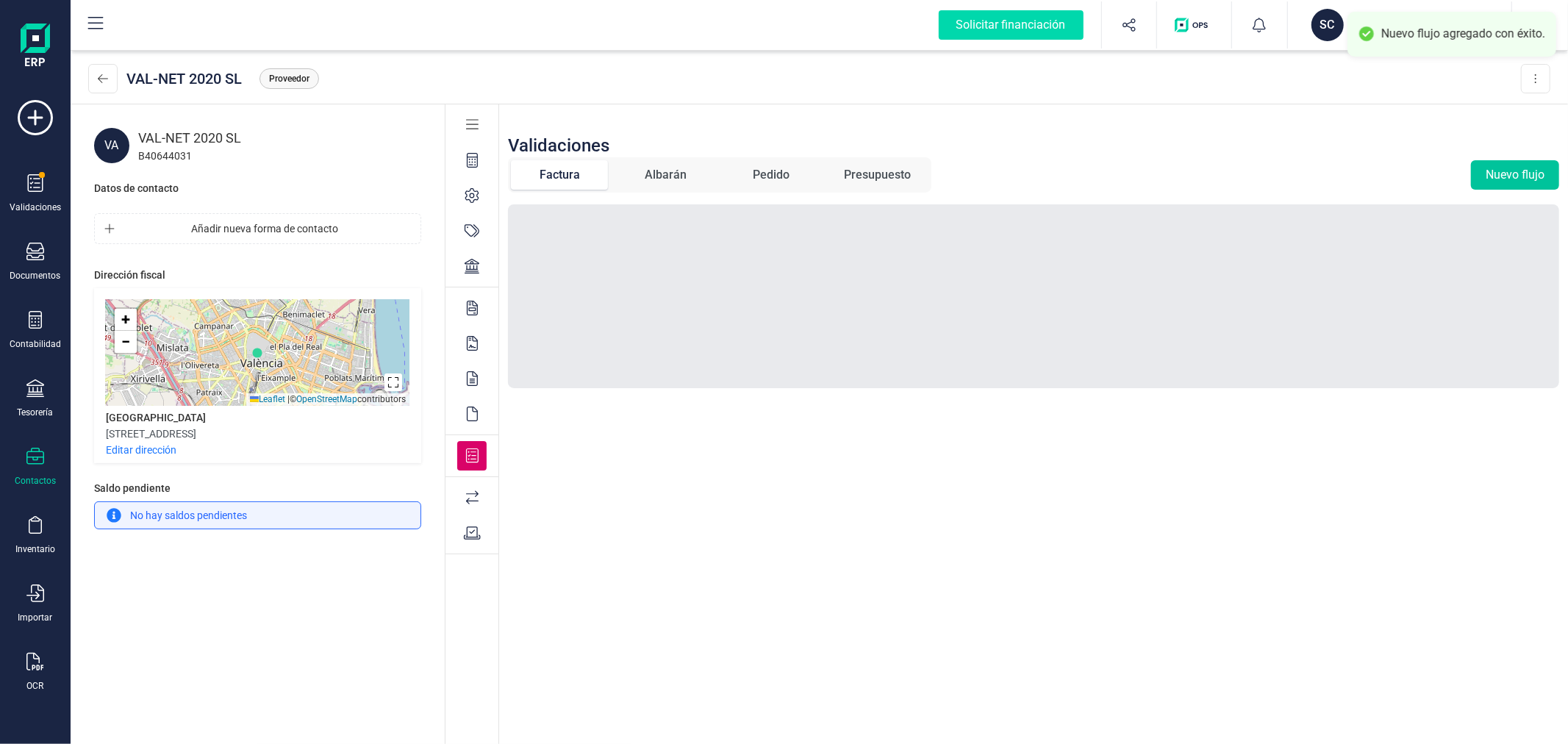
click at [1489, 175] on button "Nuevo flujo" at bounding box center [1515, 175] width 88 height 29
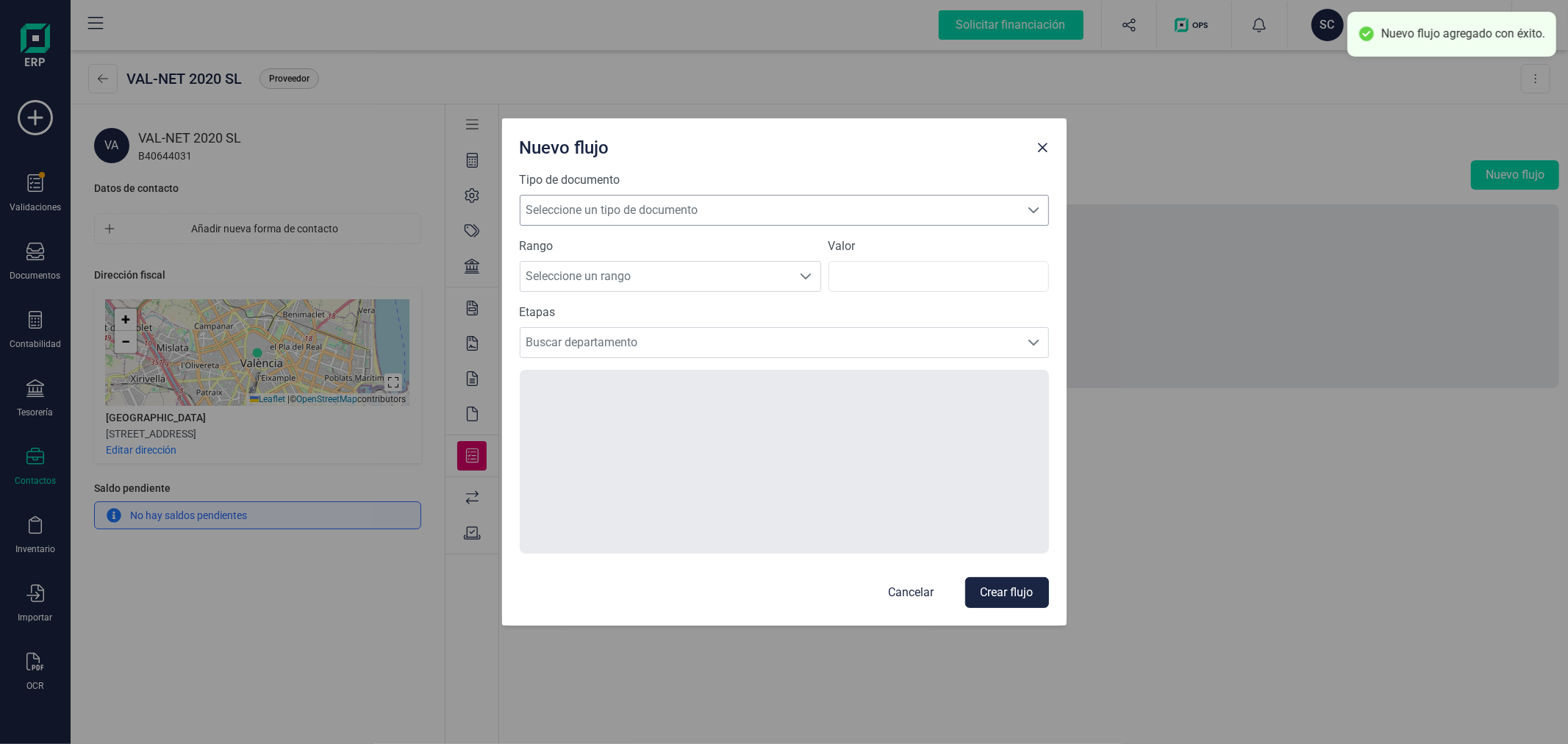
click at [649, 205] on span "Seleccione un tipo de documento" at bounding box center [770, 211] width 500 height 29
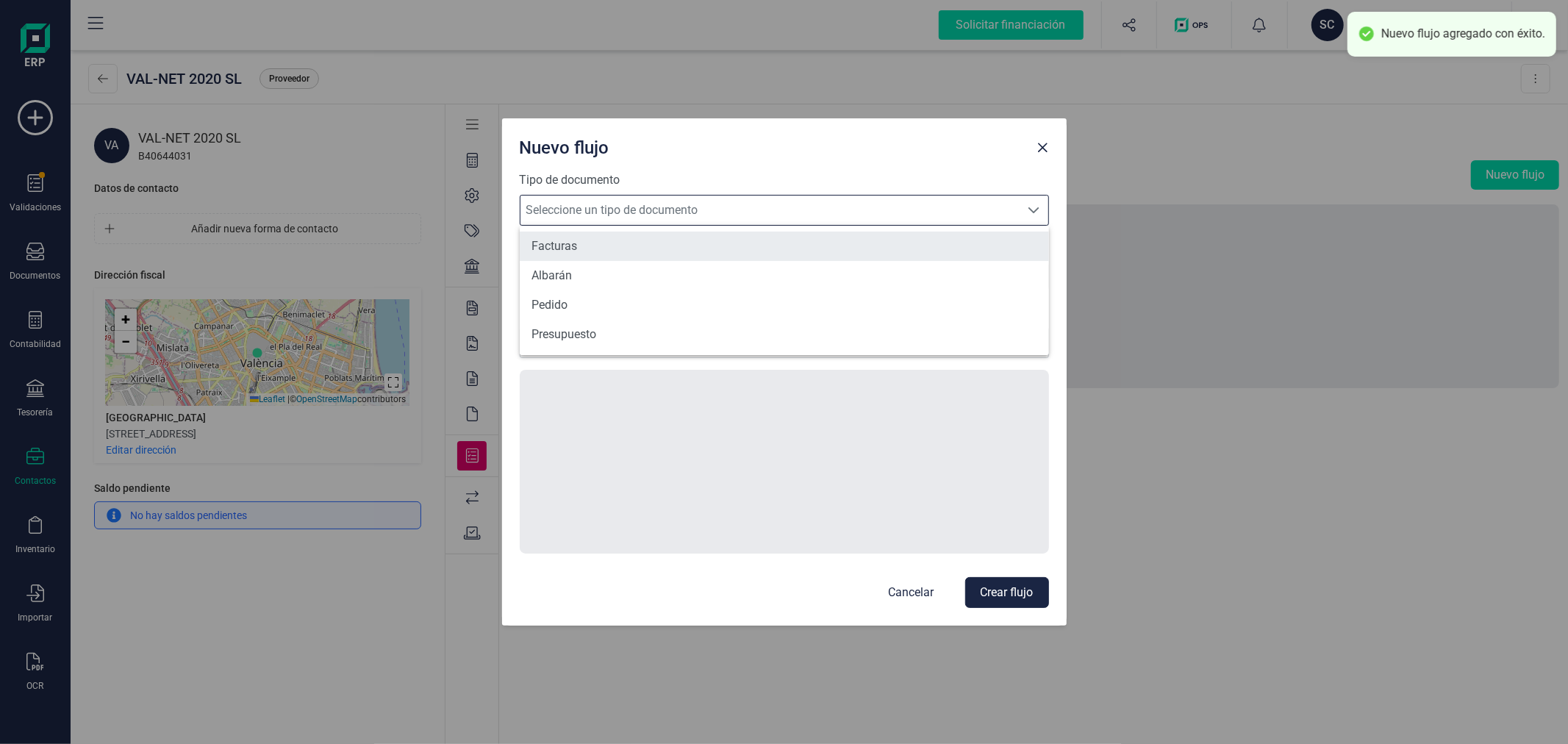
click at [606, 250] on li "Facturas" at bounding box center [784, 246] width 529 height 29
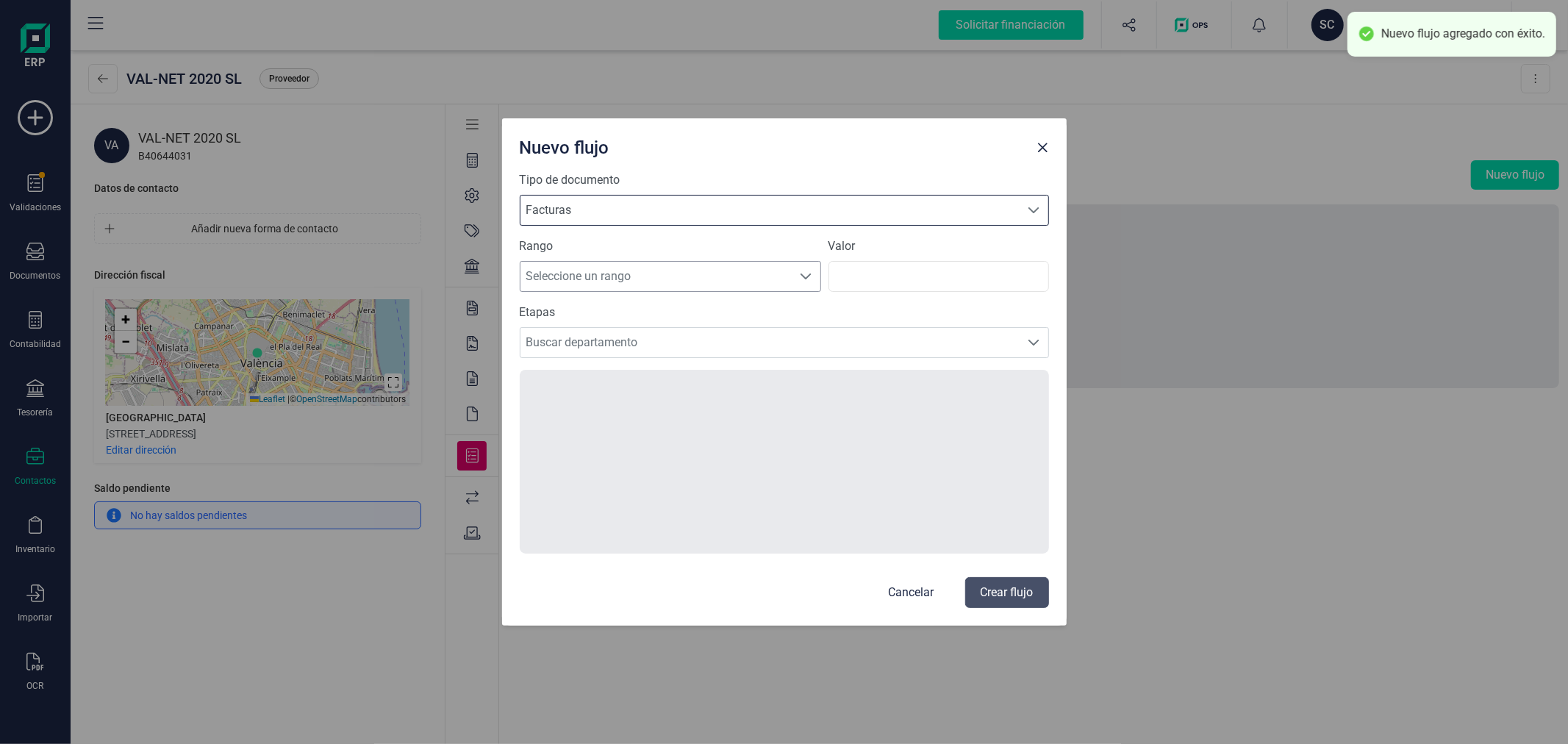
click at [598, 270] on span "Seleccione un rango" at bounding box center [656, 276] width 272 height 29
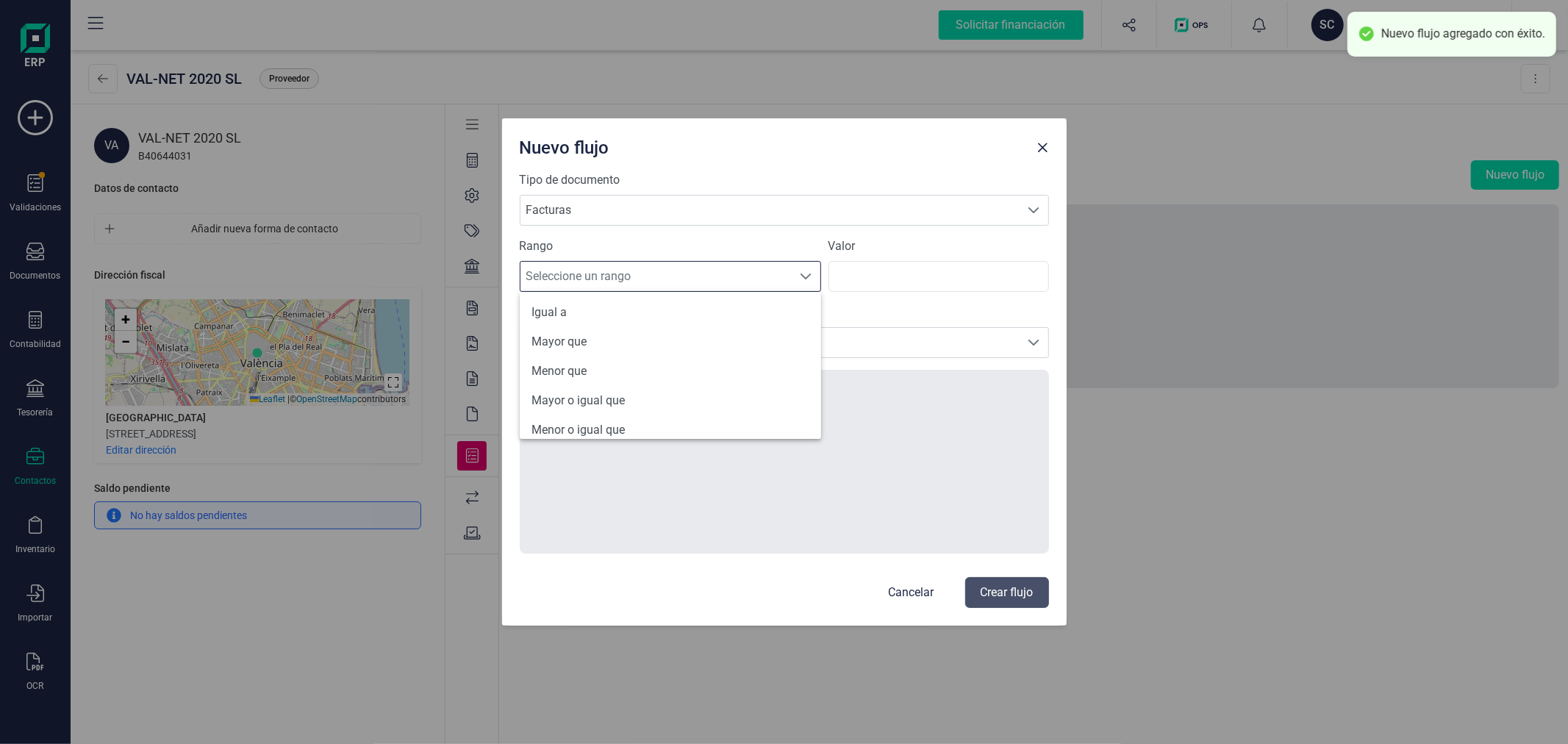
scroll to position [70, 0]
click at [591, 407] on li "Todos" at bounding box center [670, 419] width 301 height 29
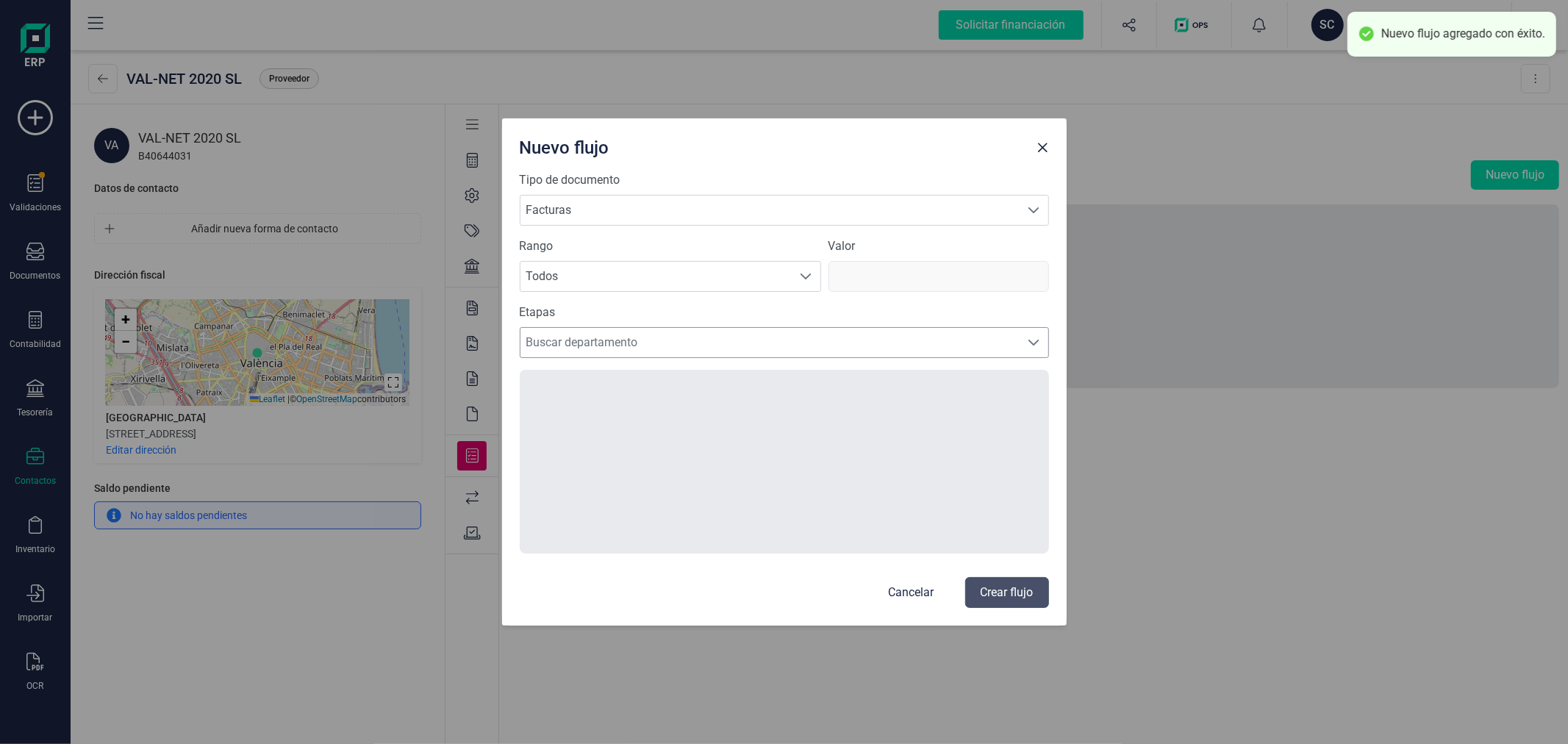
click at [632, 340] on span "Buscar departamento" at bounding box center [770, 343] width 500 height 29
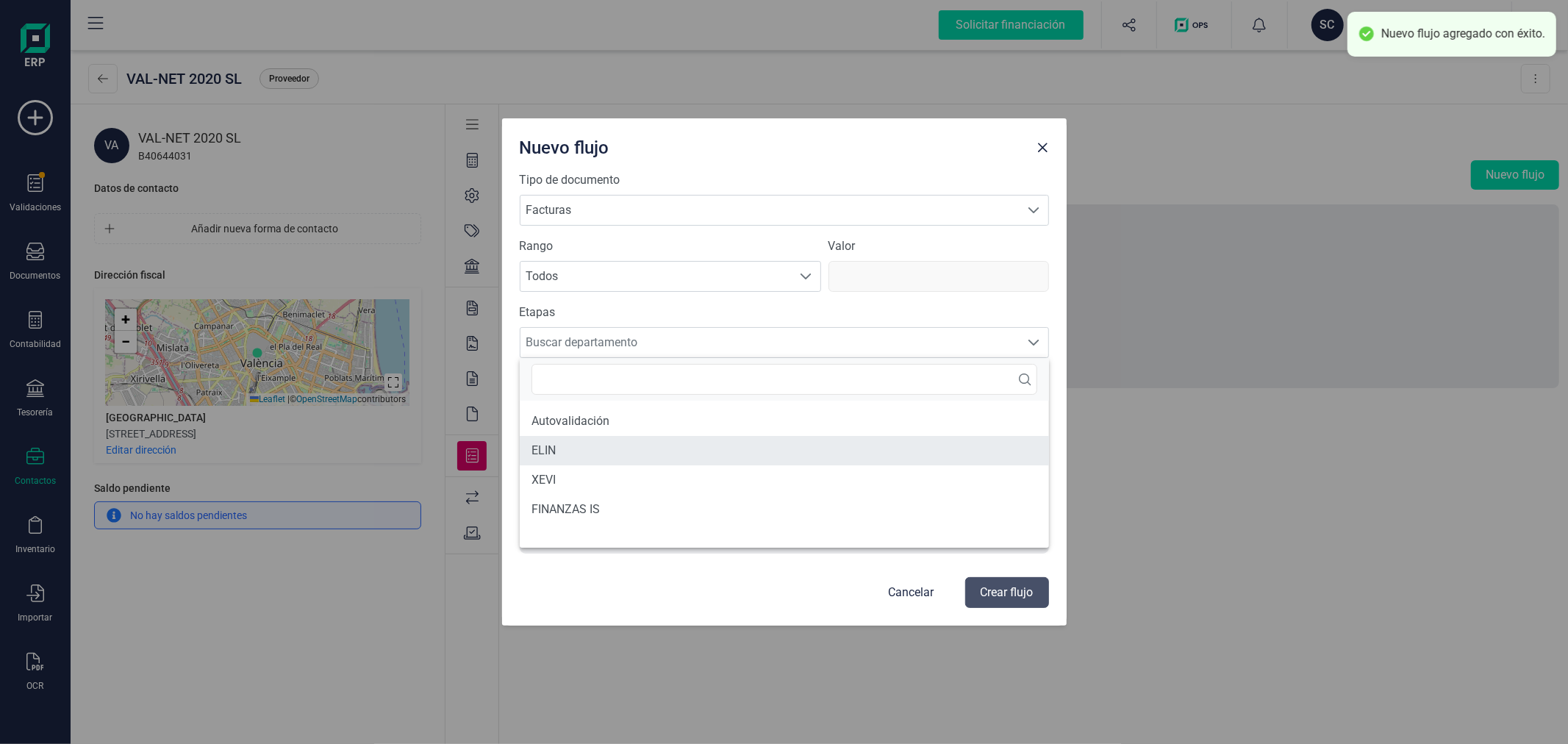
click at [598, 443] on li "ELIN" at bounding box center [784, 451] width 529 height 29
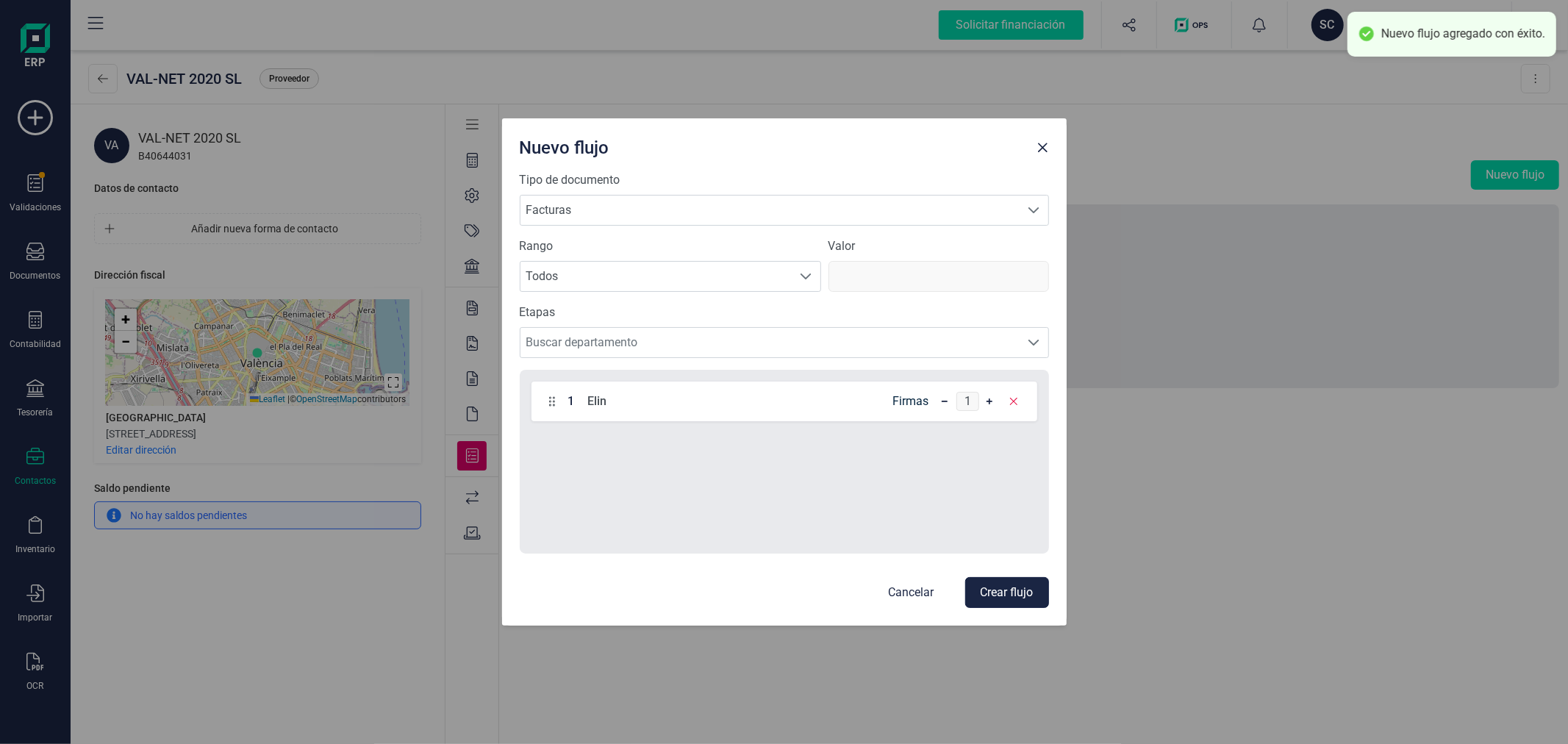
click at [1041, 586] on button "Crear flujo" at bounding box center [1007, 593] width 84 height 31
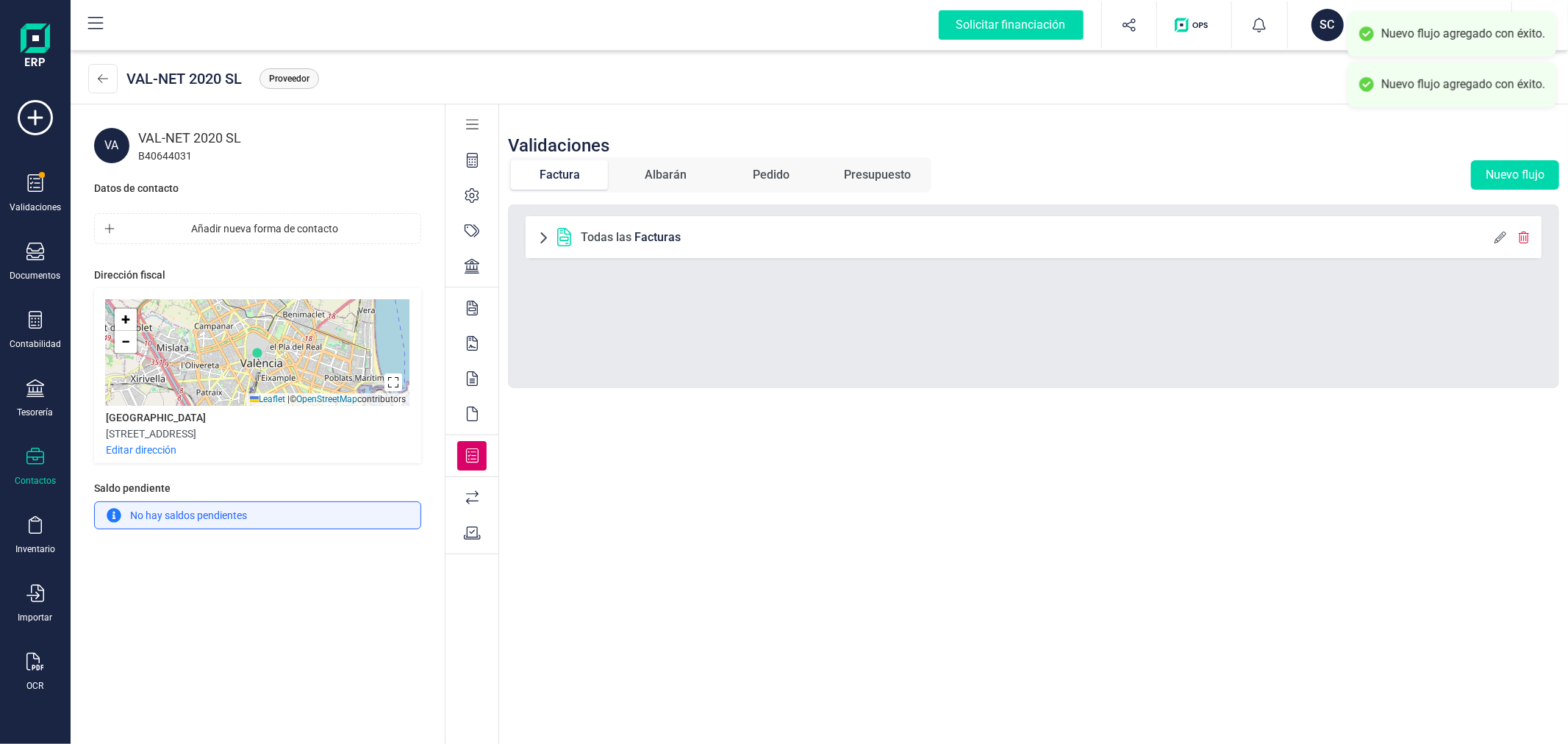
click at [672, 589] on div "Validaciones Factura Albarán Pedido Presupuesto Nuevo flujo Todas las Facturas" at bounding box center [1034, 426] width 1069 height 642
click at [99, 85] on button at bounding box center [103, 79] width 29 height 29
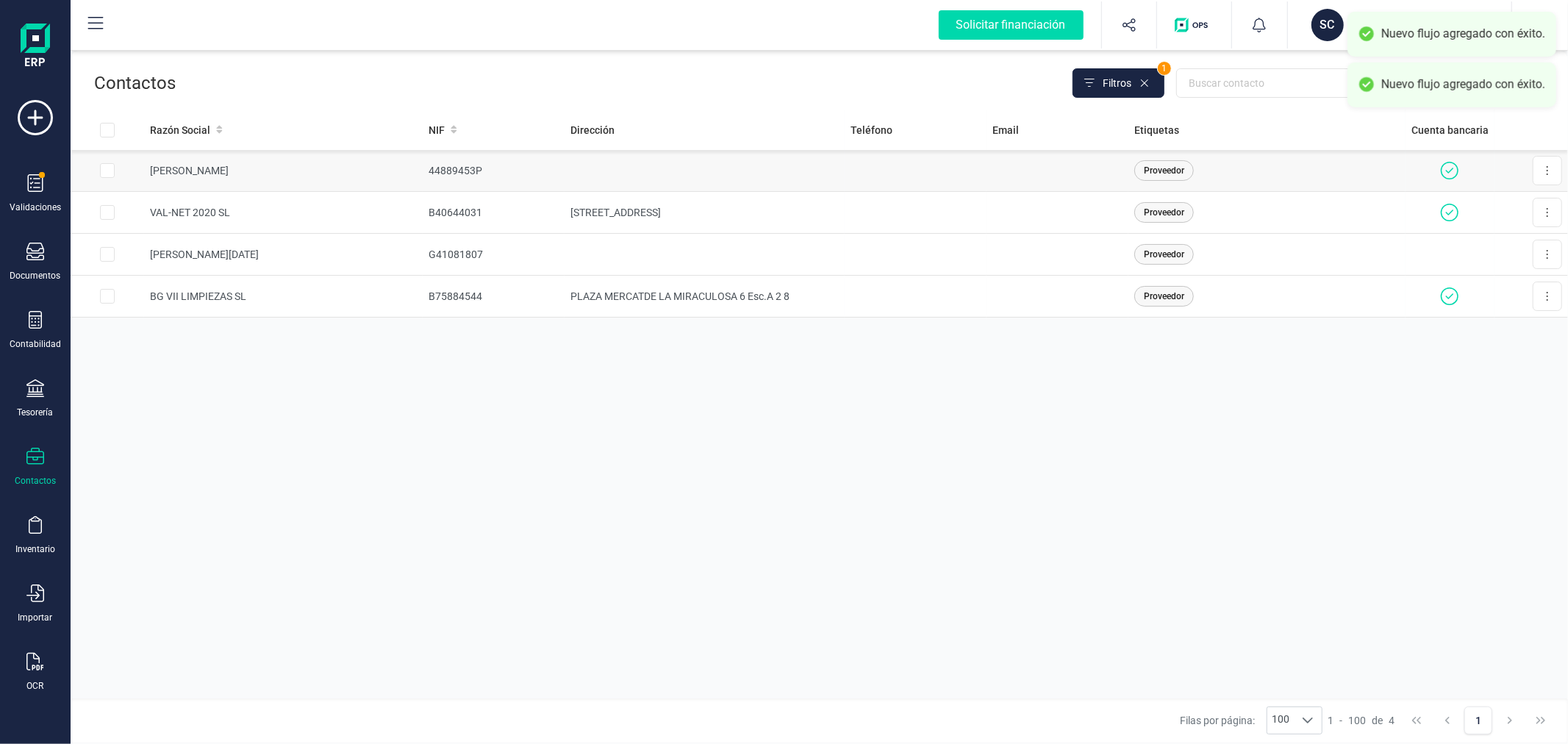
click at [550, 170] on td "44889453P" at bounding box center [493, 171] width 142 height 42
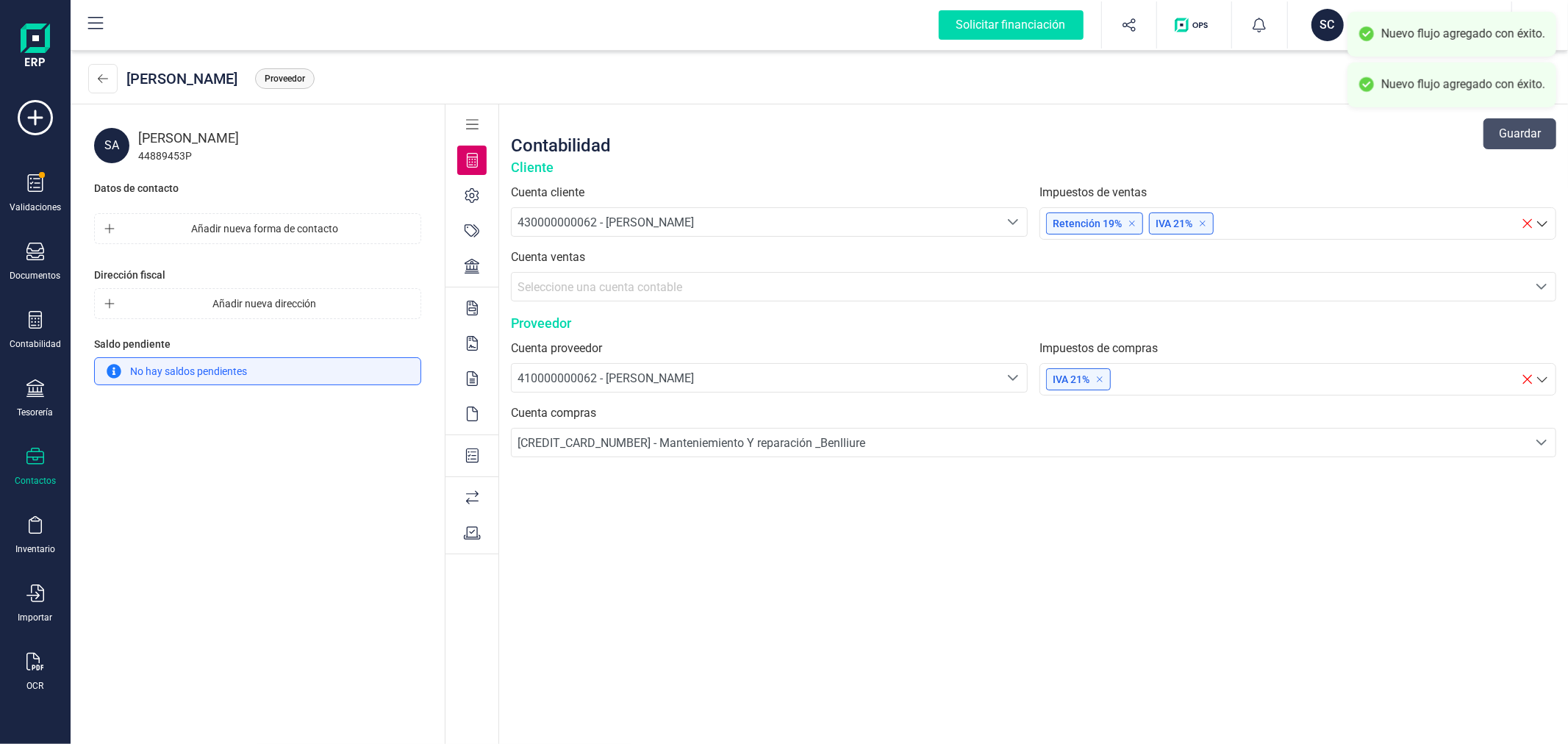
click at [470, 452] on icon at bounding box center [473, 456] width 13 height 15
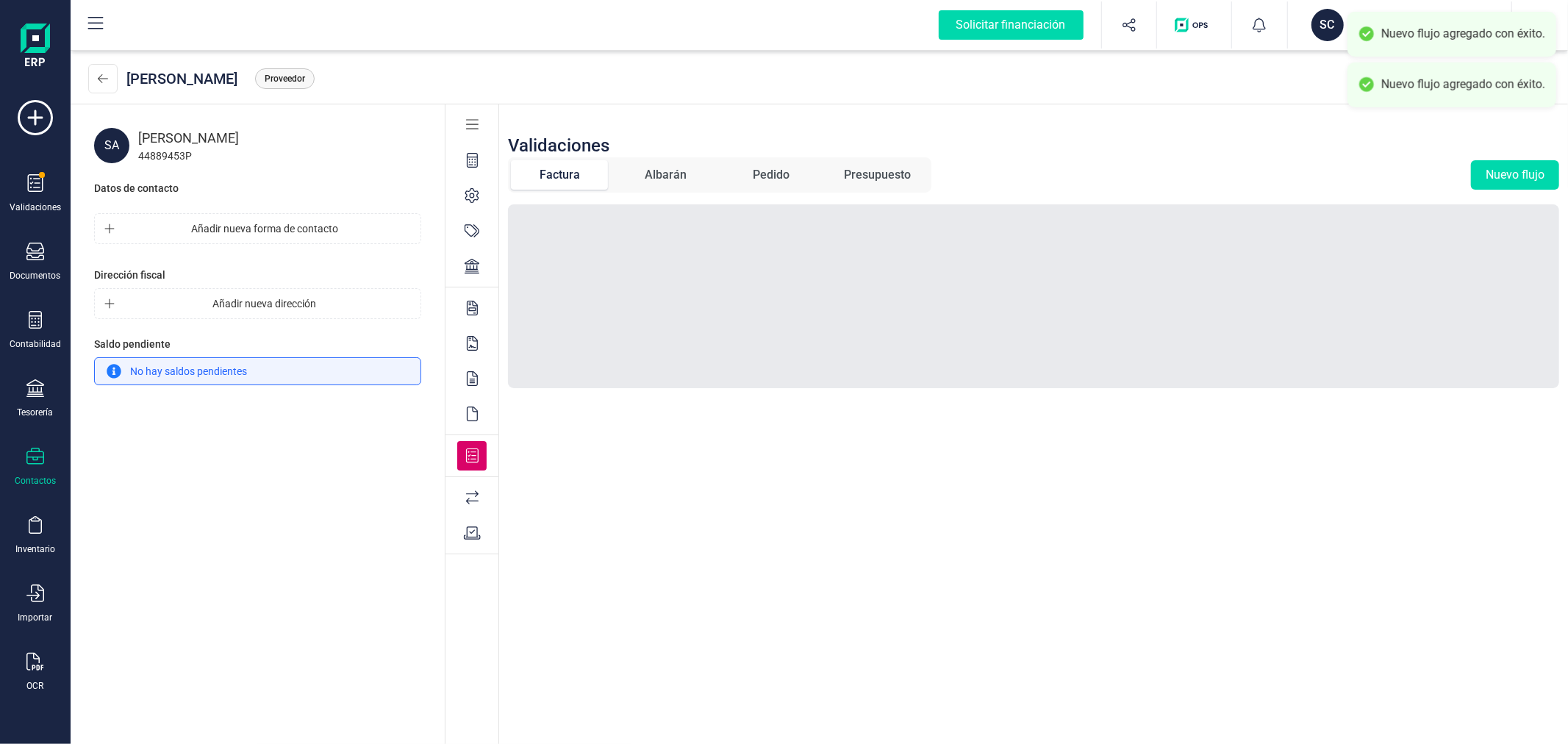
click at [1502, 158] on div "Factura Albarán Pedido Presupuesto Nuevo flujo" at bounding box center [1034, 175] width 1051 height 35
click at [1500, 179] on button "Nuevo flujo" at bounding box center [1515, 175] width 88 height 29
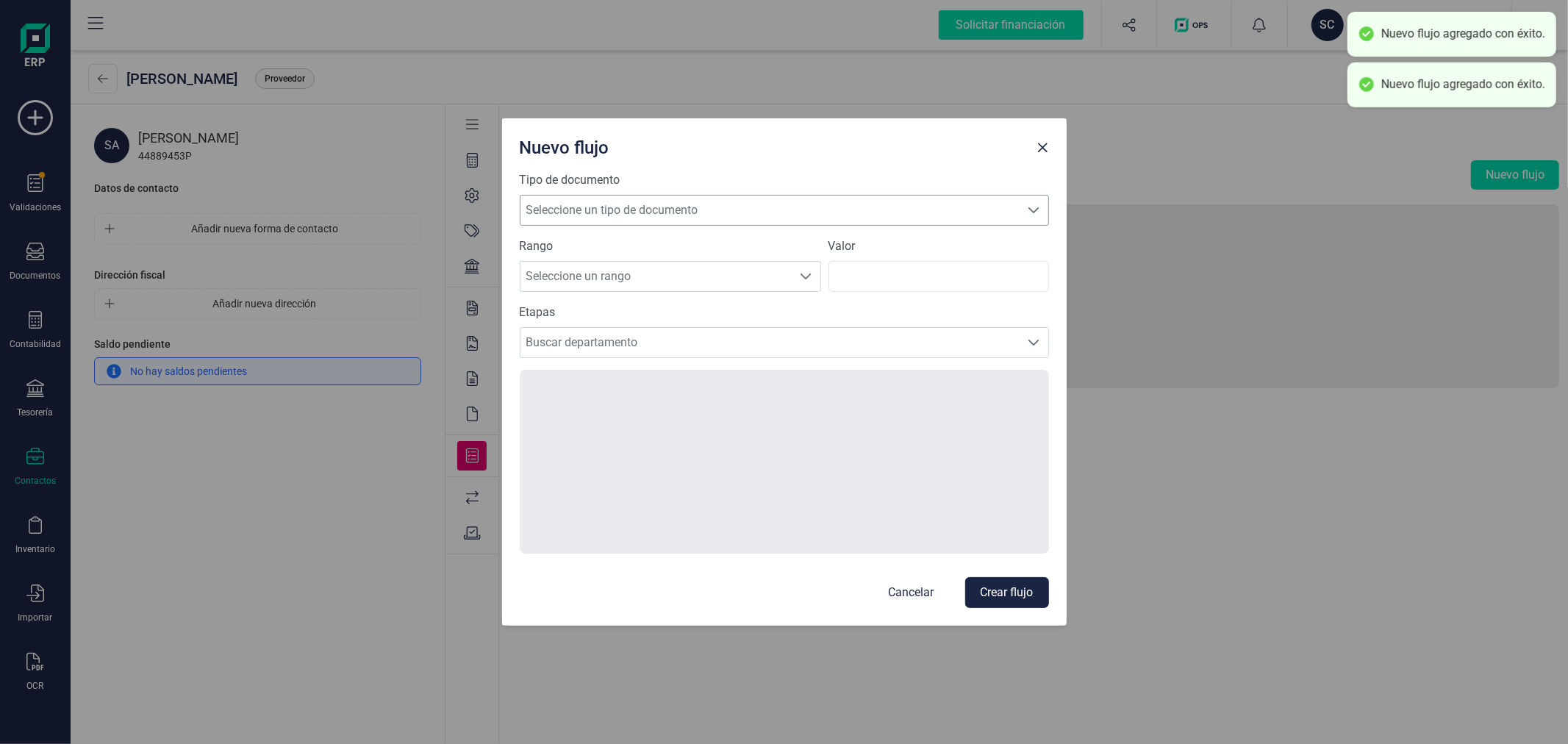
click at [700, 196] on span "Seleccione un tipo de documento" at bounding box center [770, 211] width 500 height 29
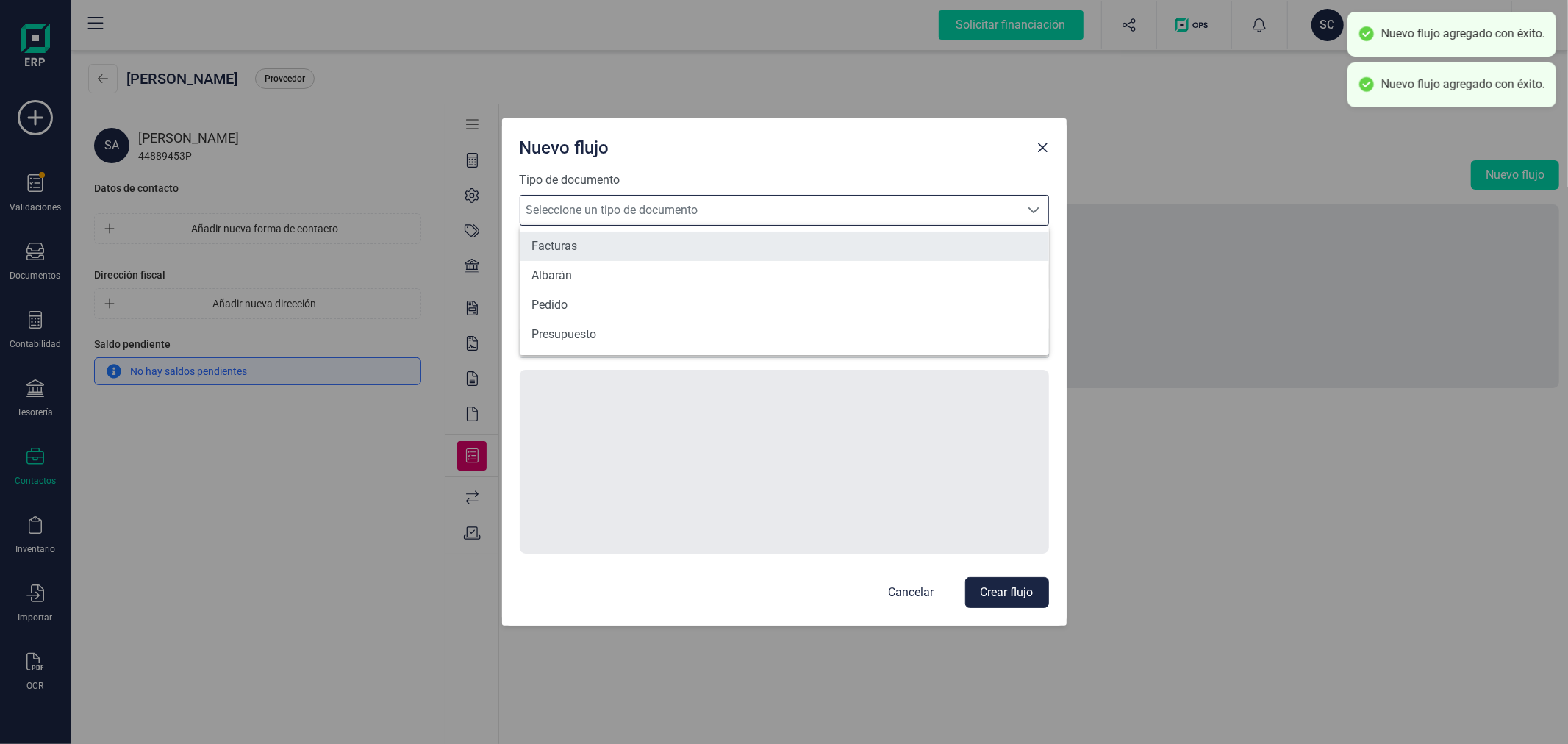
scroll to position [8, 63]
click at [614, 242] on li "Facturas" at bounding box center [784, 246] width 529 height 29
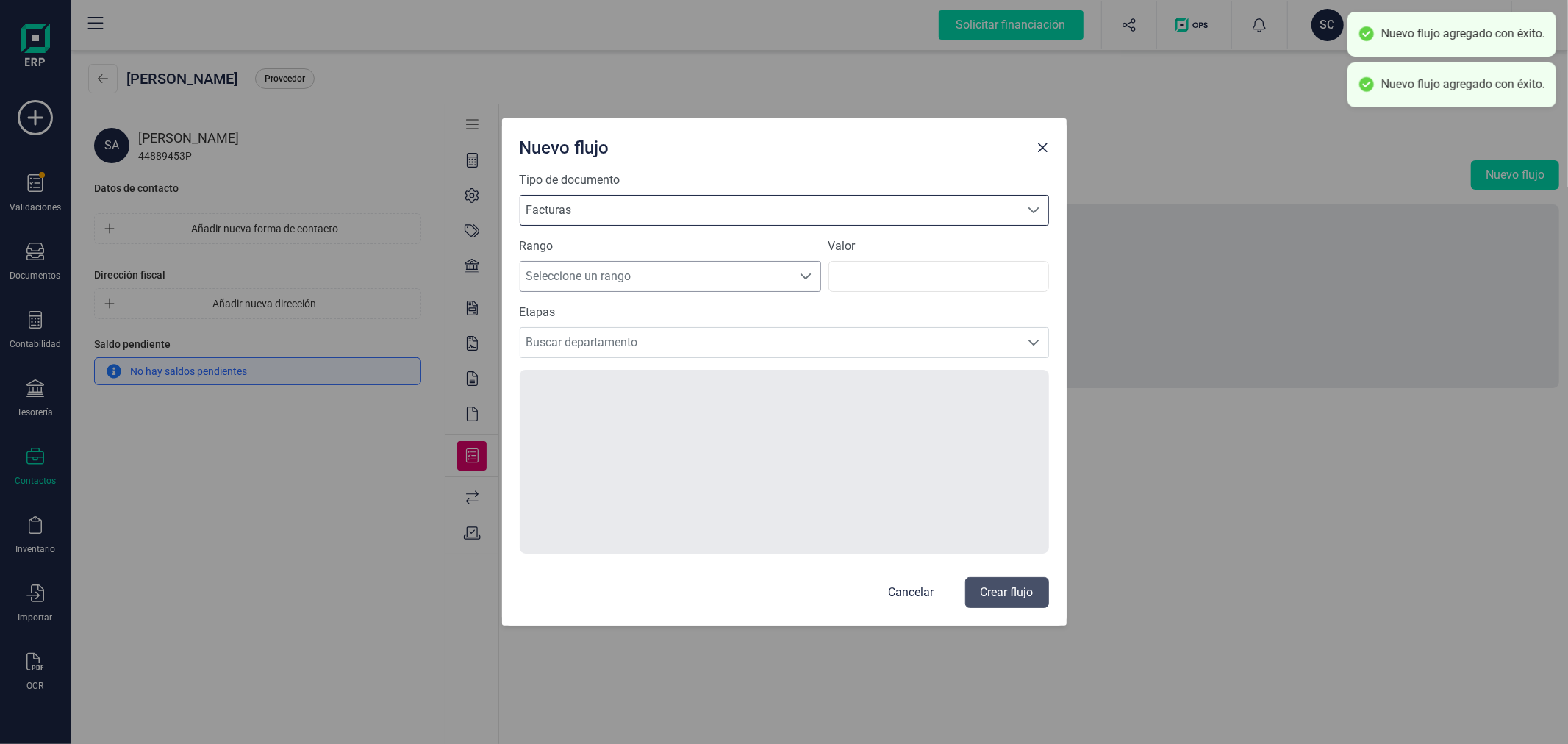
click at [601, 276] on span "Seleccione un rango" at bounding box center [656, 276] width 272 height 29
click at [604, 409] on li "Todos" at bounding box center [670, 419] width 301 height 29
click at [622, 340] on span "Buscar departamento" at bounding box center [770, 343] width 500 height 29
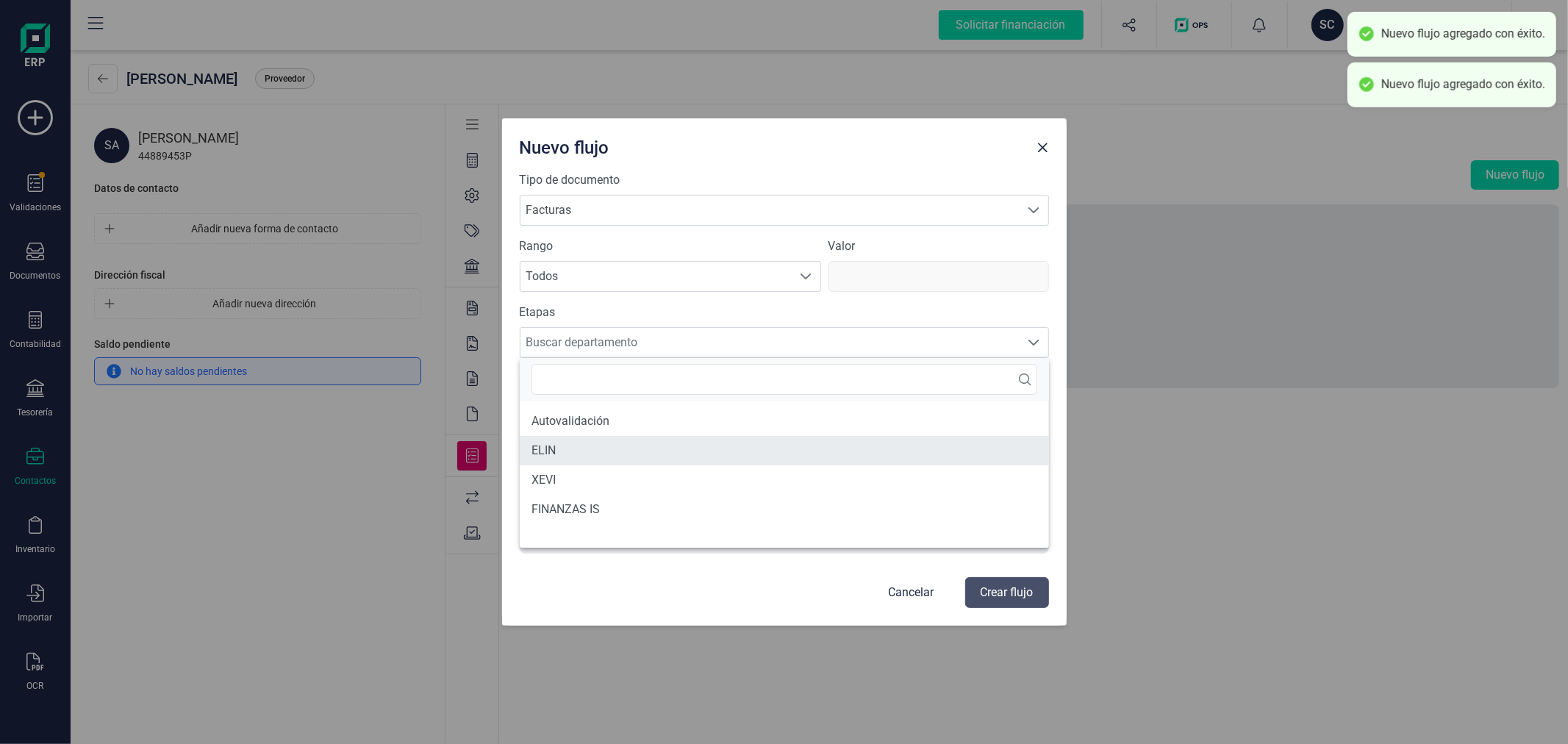
click at [588, 457] on li "ELIN" at bounding box center [784, 451] width 529 height 29
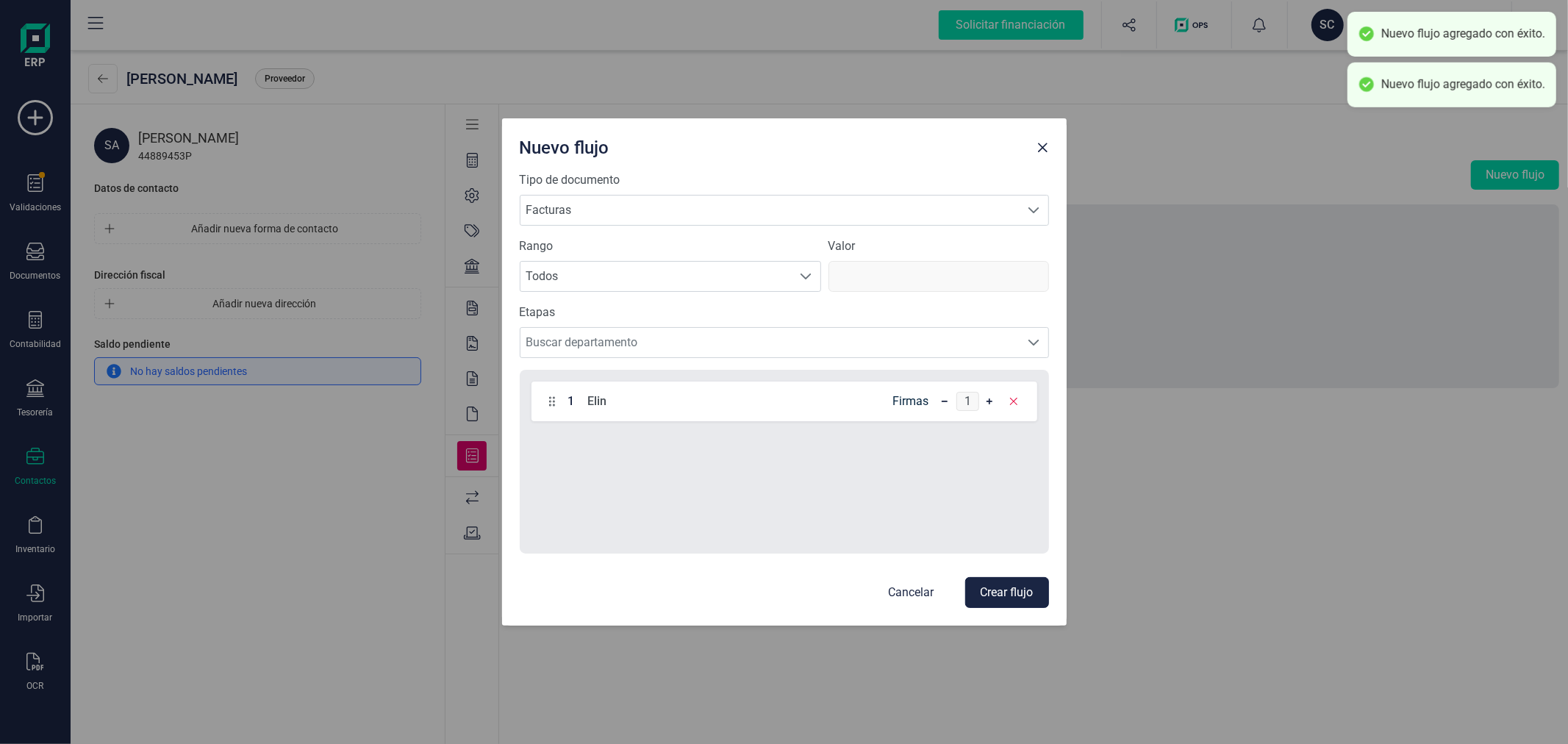
click at [1009, 596] on button "Crear flujo" at bounding box center [1007, 593] width 84 height 31
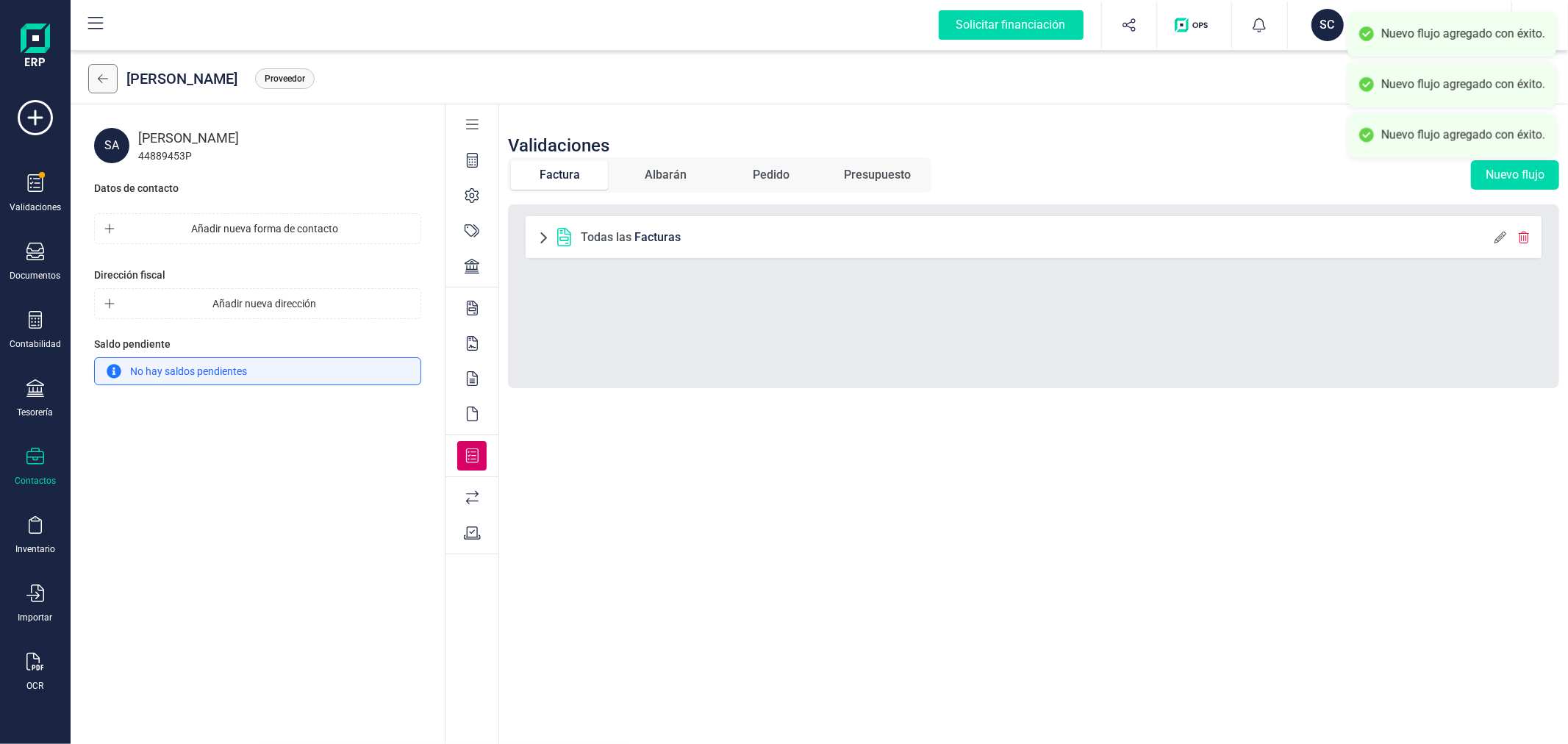
click at [103, 74] on icon at bounding box center [103, 79] width 10 height 12
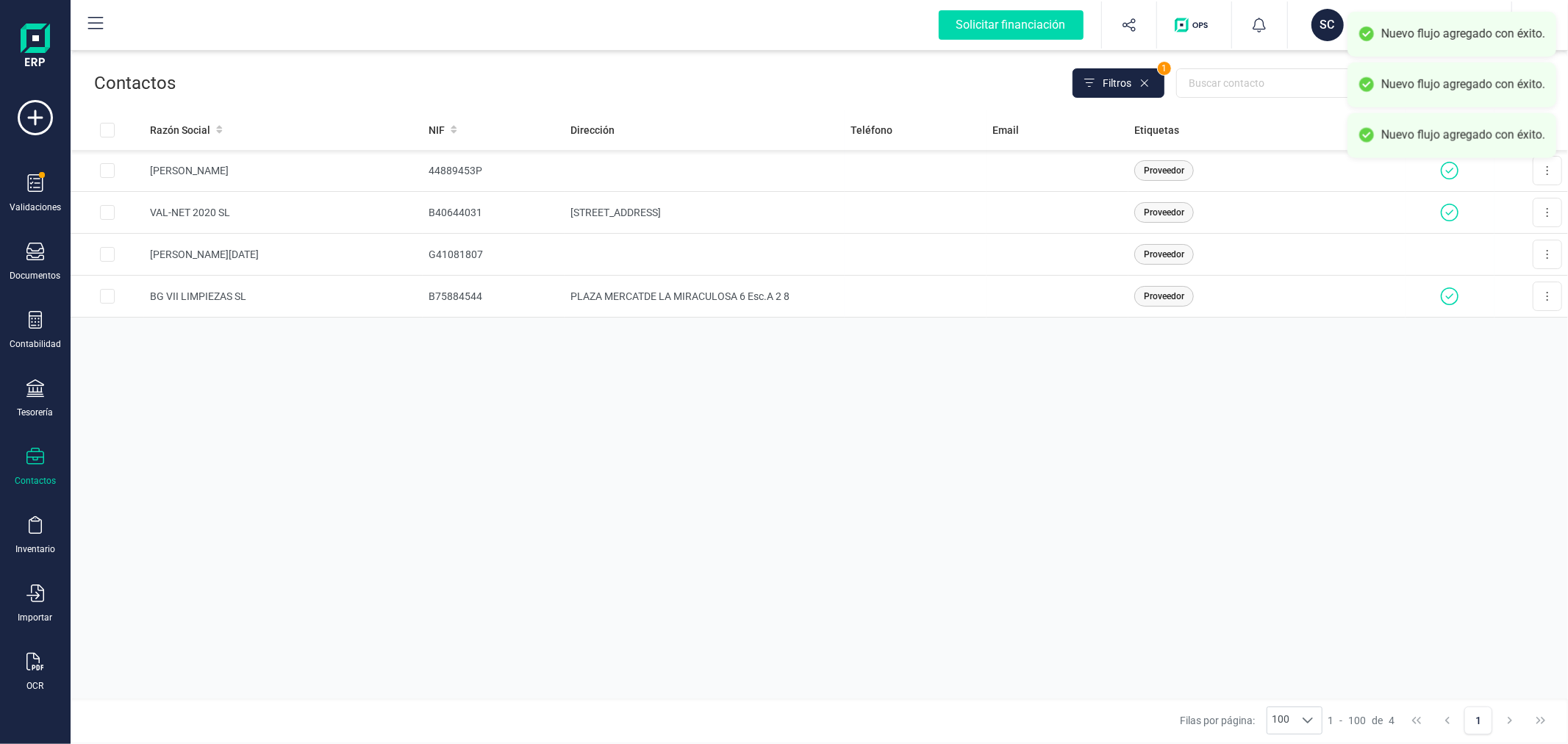
click at [565, 460] on div "Razón Social NIF Dirección Teléfono Email Etiquetas Cuenta bancaria [PERSON_NAM…" at bounding box center [819, 404] width 1497 height 589
click at [456, 302] on td "B75884544" at bounding box center [493, 296] width 142 height 42
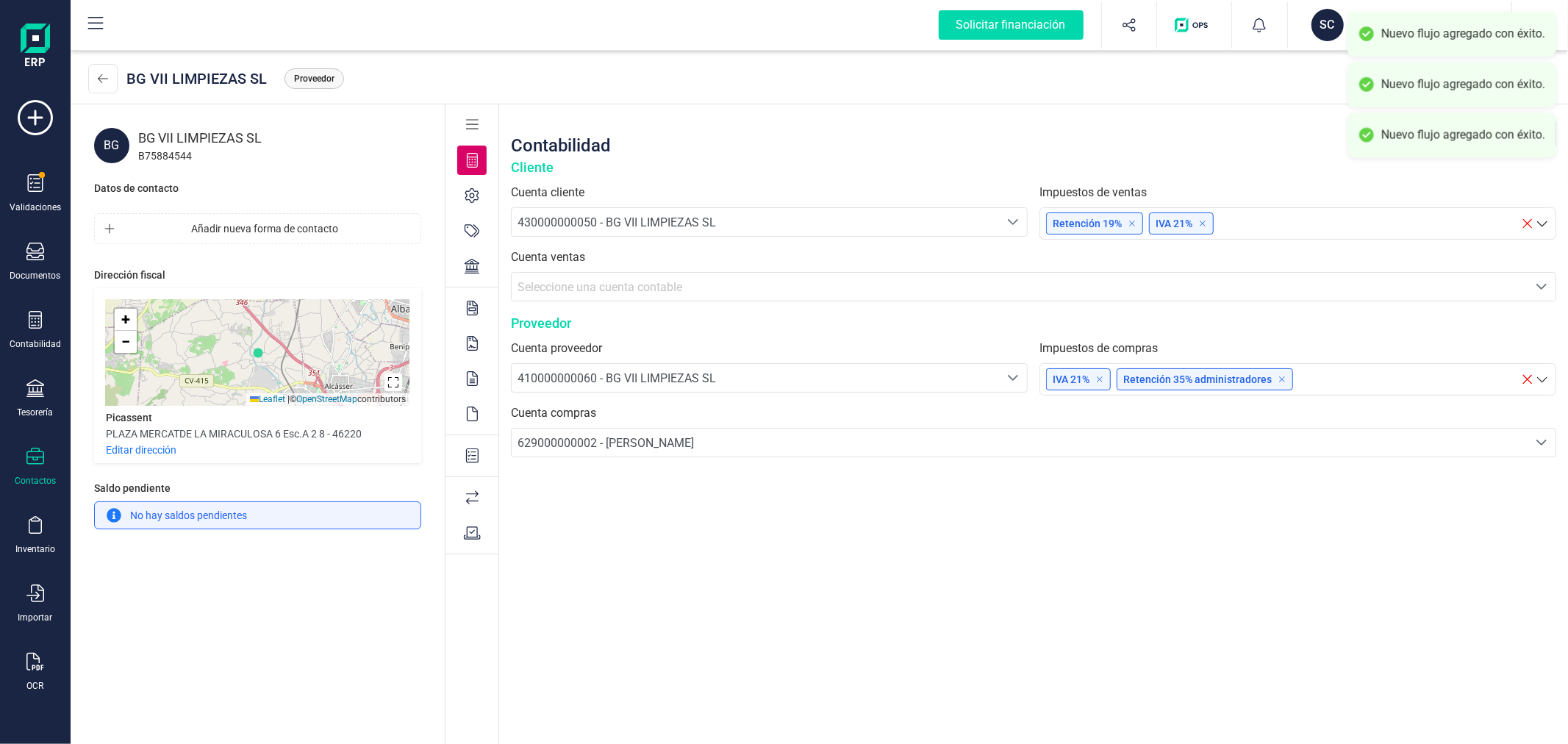
click at [473, 447] on div at bounding box center [472, 456] width 29 height 29
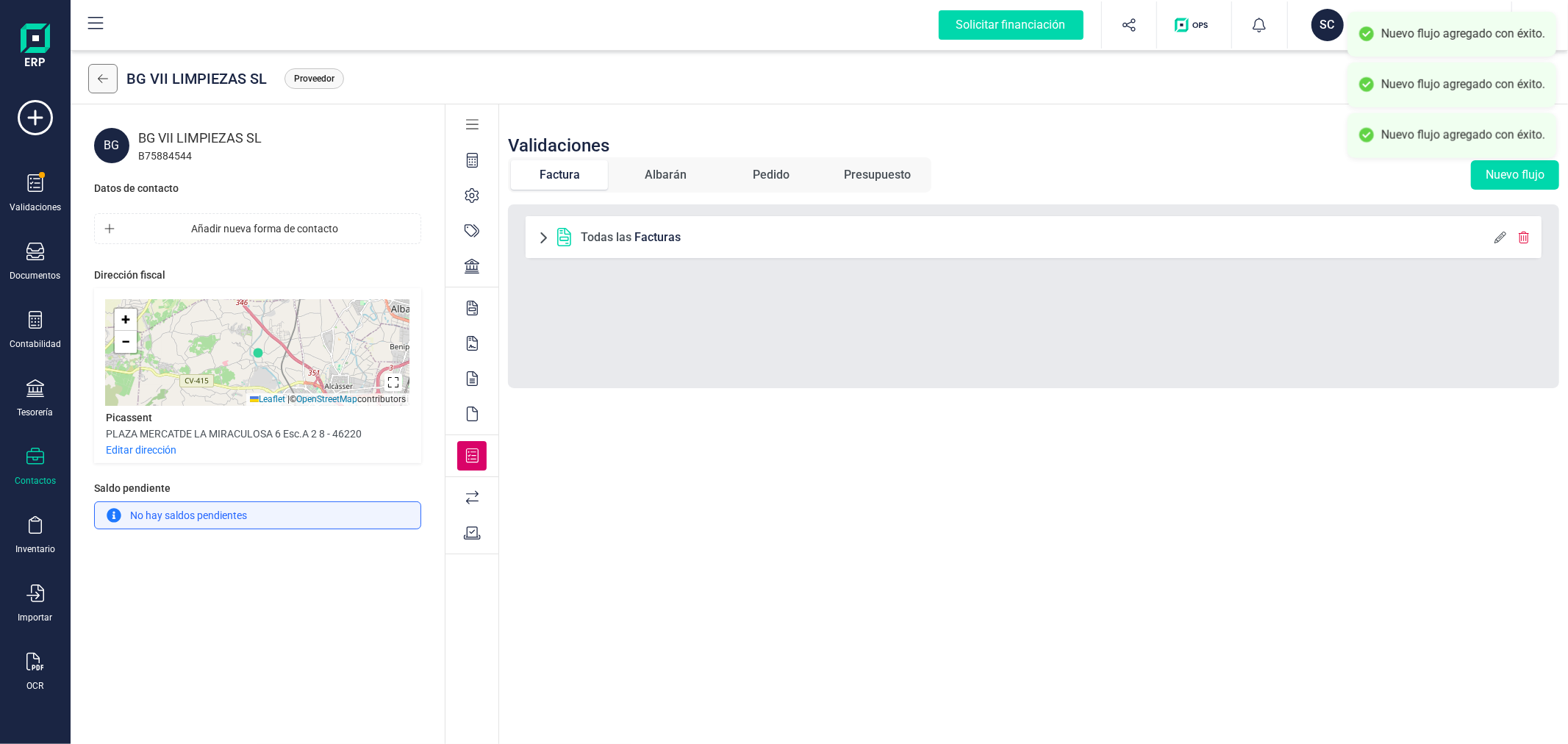
click at [106, 78] on icon at bounding box center [103, 79] width 10 height 9
